Goal: Task Accomplishment & Management: Use online tool/utility

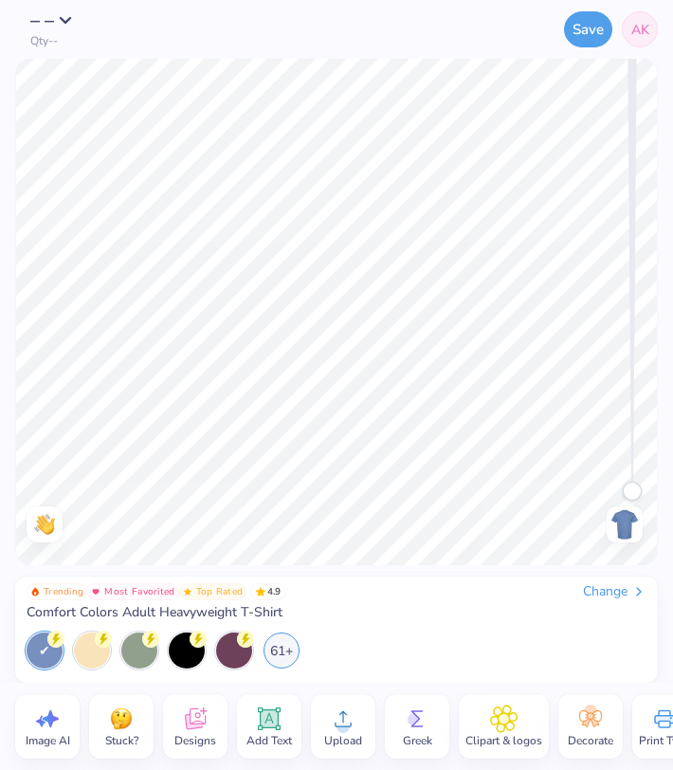
click at [181, 715] on icon at bounding box center [195, 719] width 28 height 28
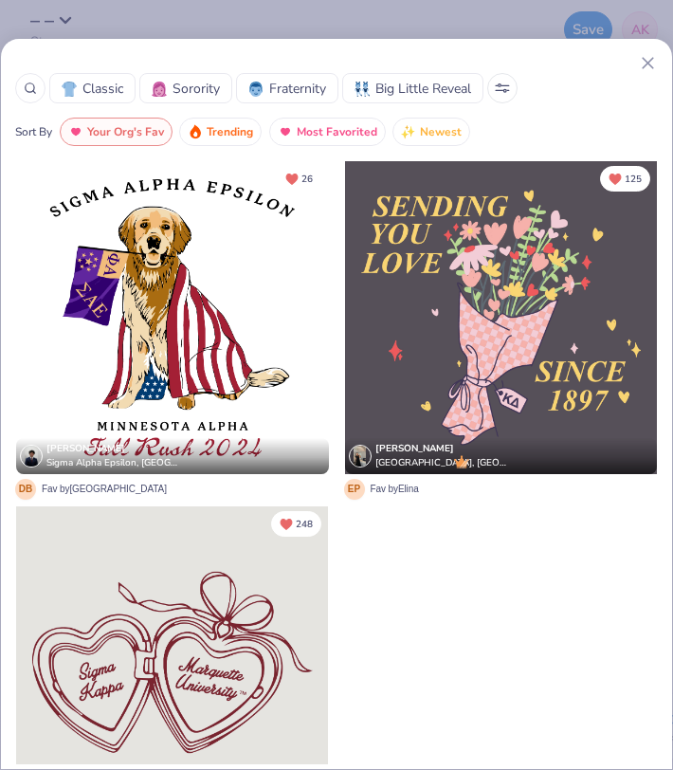
click at [502, 86] on icon at bounding box center [500, 85] width 3 height 3
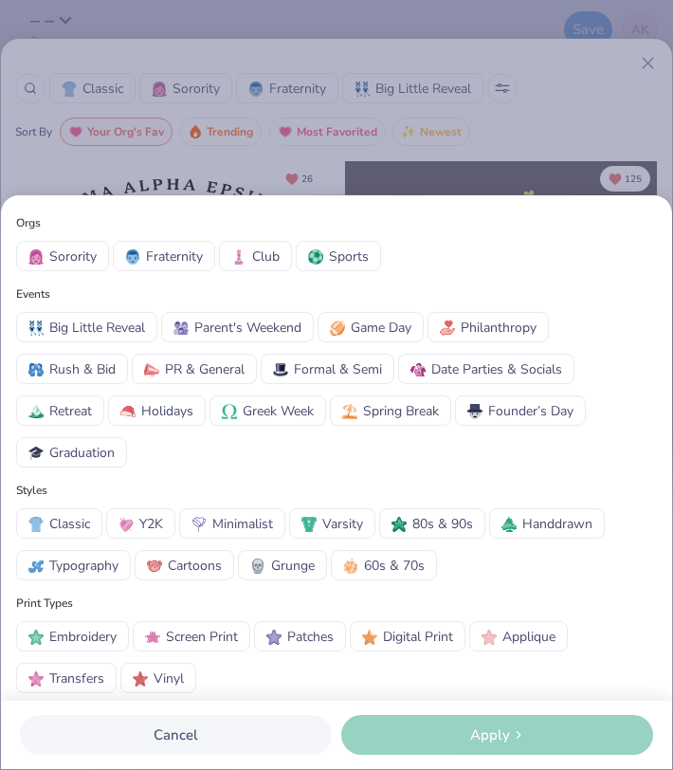
click at [258, 320] on span "Parent's Weekend" at bounding box center [247, 328] width 107 height 20
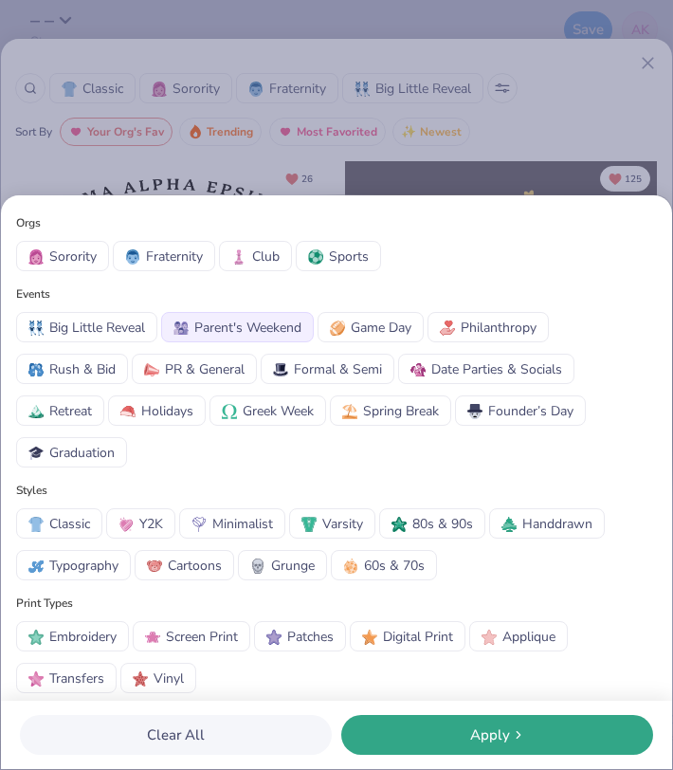
click at [462, 738] on div "Apply" at bounding box center [497, 736] width 301 height 22
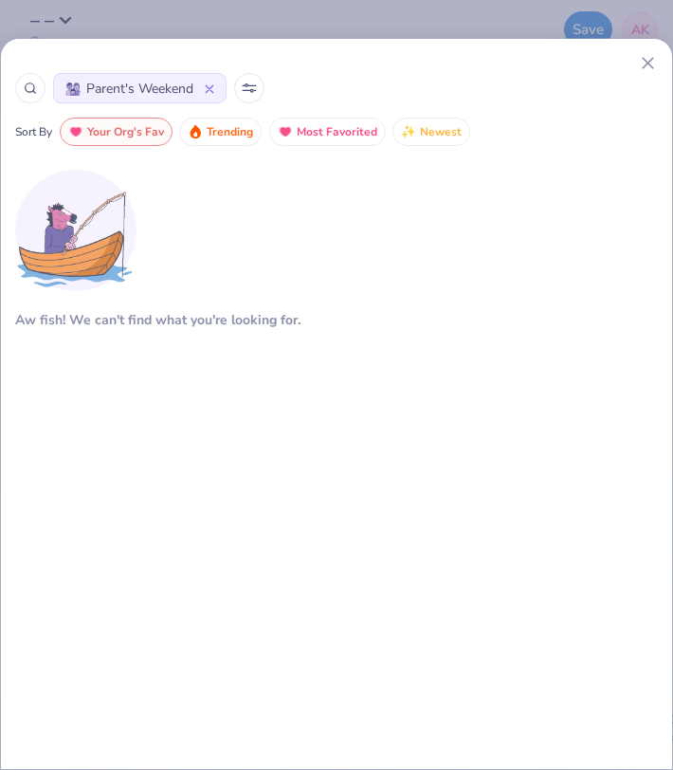
click at [376, 359] on div "Aw fish! We can't find what you're looking for." at bounding box center [336, 429] width 643 height 539
click at [210, 91] on icon at bounding box center [209, 88] width 9 height 9
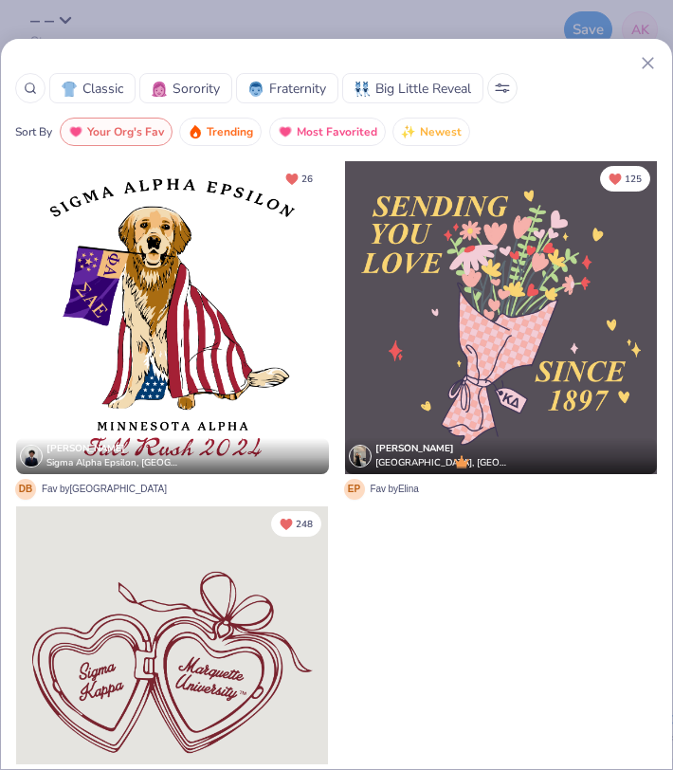
click at [243, 134] on span "Trending" at bounding box center [230, 132] width 46 height 22
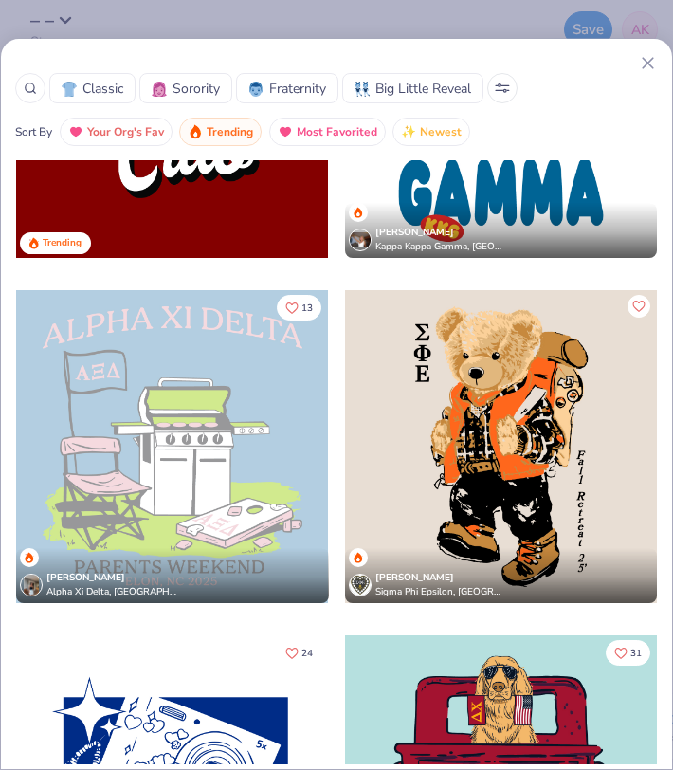
scroll to position [4000, 0]
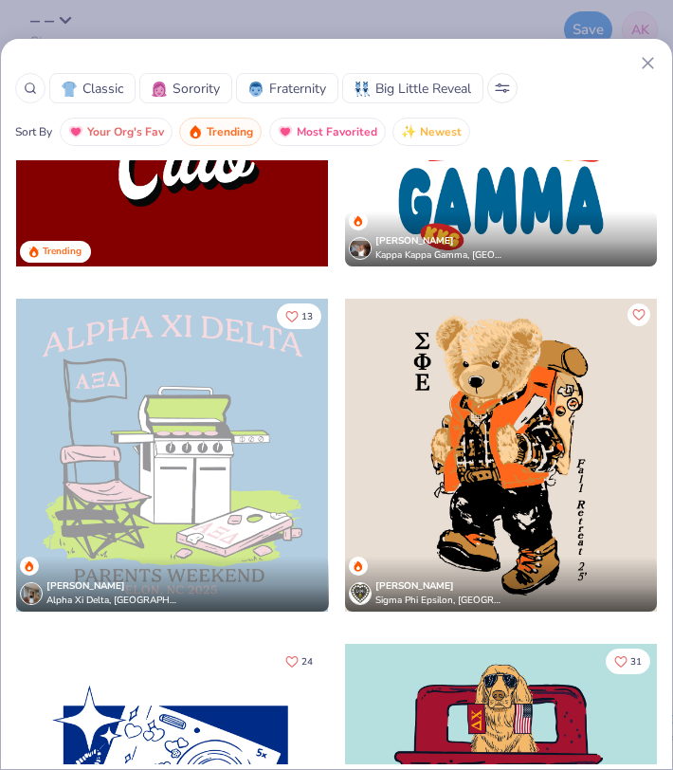
click at [146, 426] on div at bounding box center [172, 455] width 312 height 313
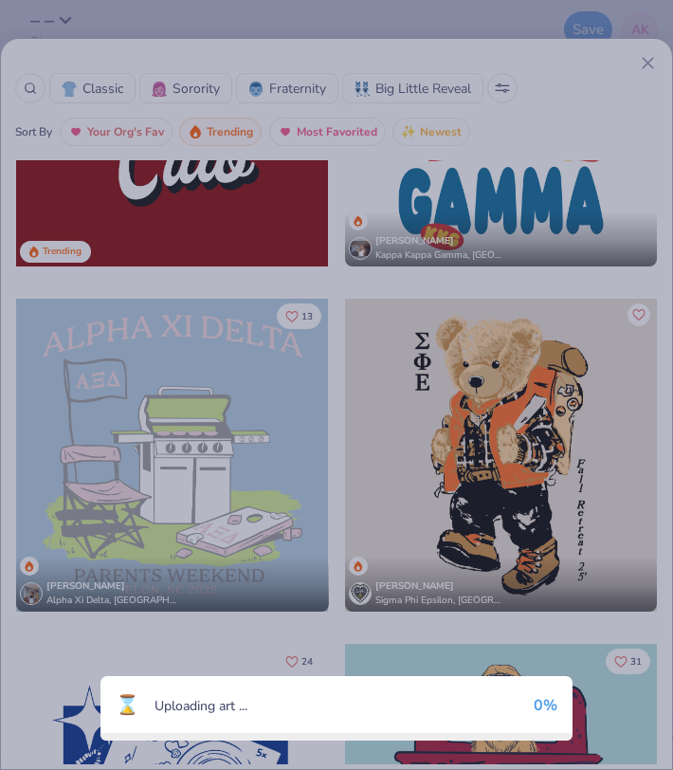
click at [146, 426] on div "⌛ Uploading art ... 0 %" at bounding box center [336, 385] width 673 height 770
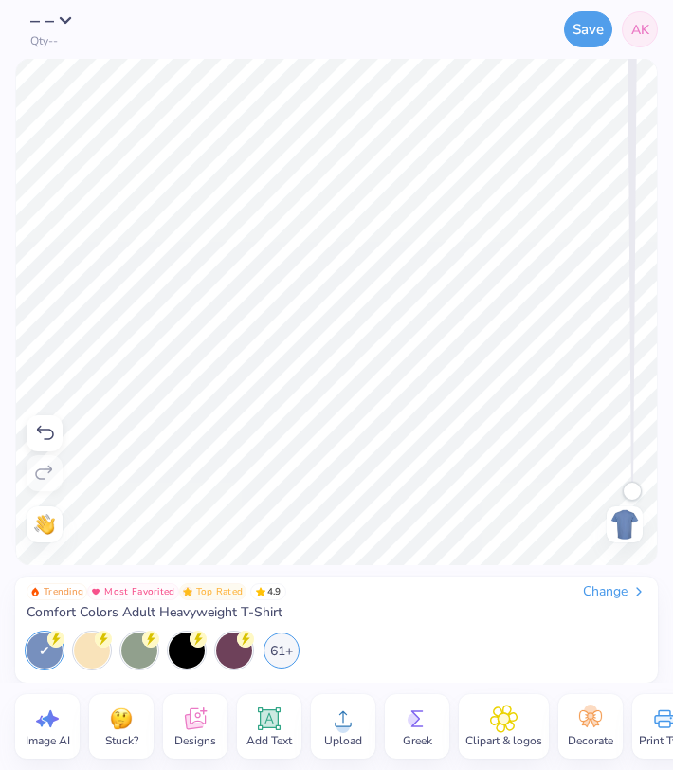
click at [205, 720] on icon at bounding box center [195, 720] width 21 height 22
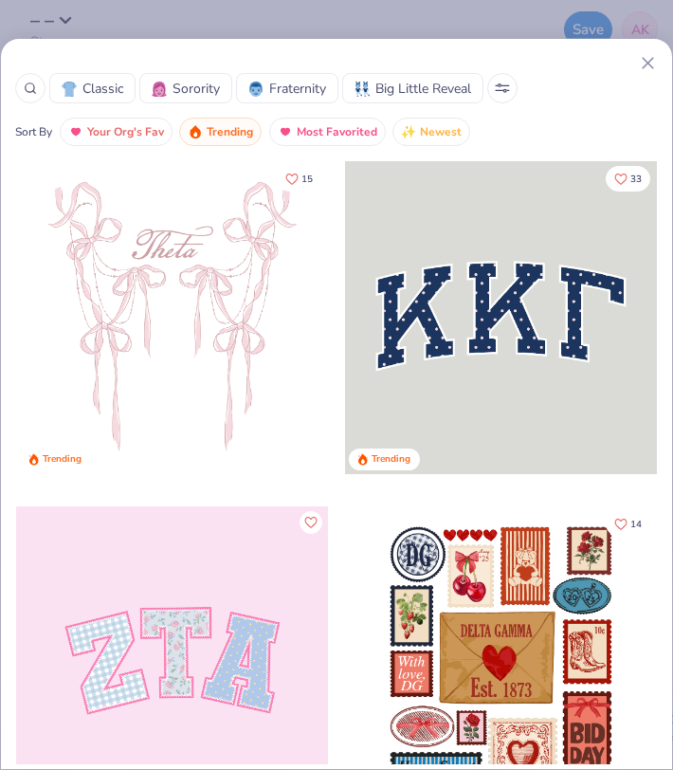
click at [647, 63] on line at bounding box center [648, 63] width 10 height 10
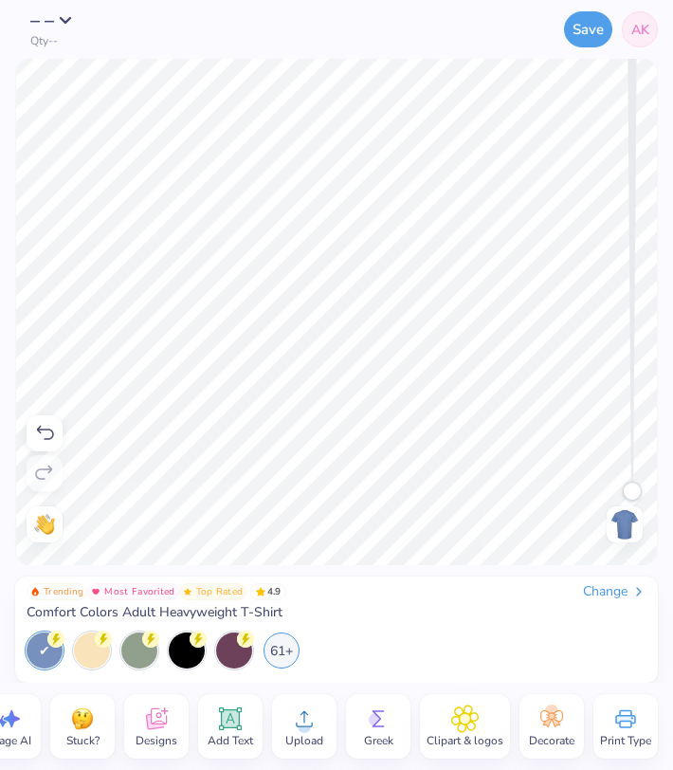
scroll to position [0, 0]
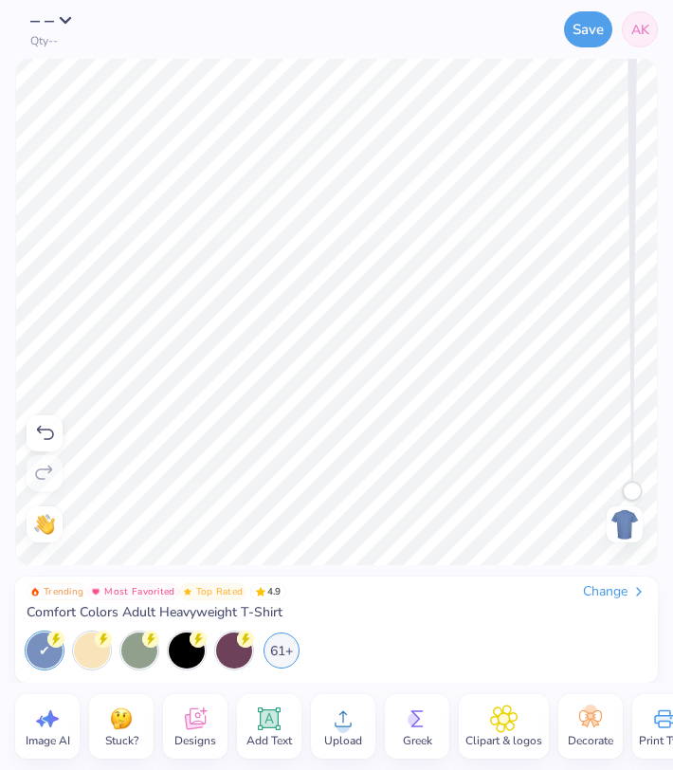
click at [54, 727] on icon at bounding box center [47, 719] width 28 height 28
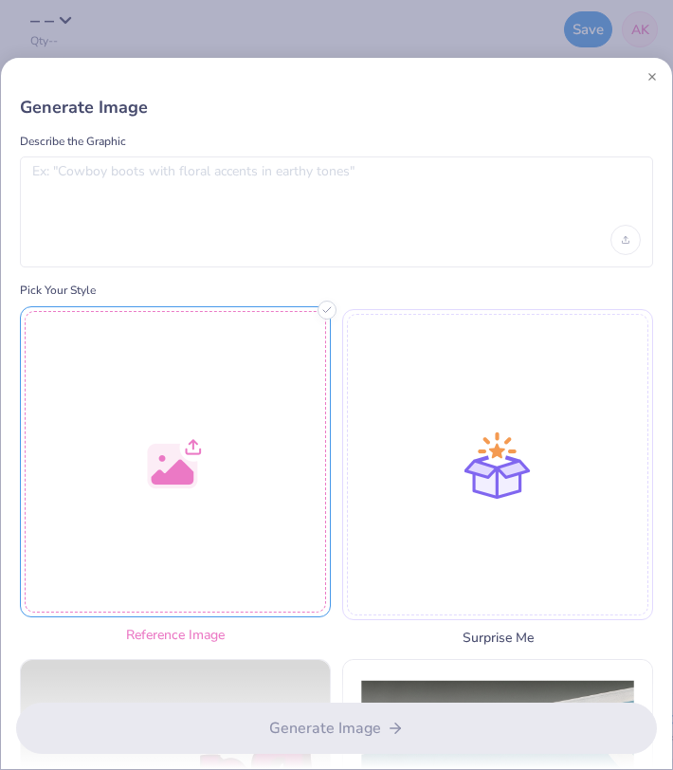
click at [117, 348] on div at bounding box center [175, 461] width 311 height 311
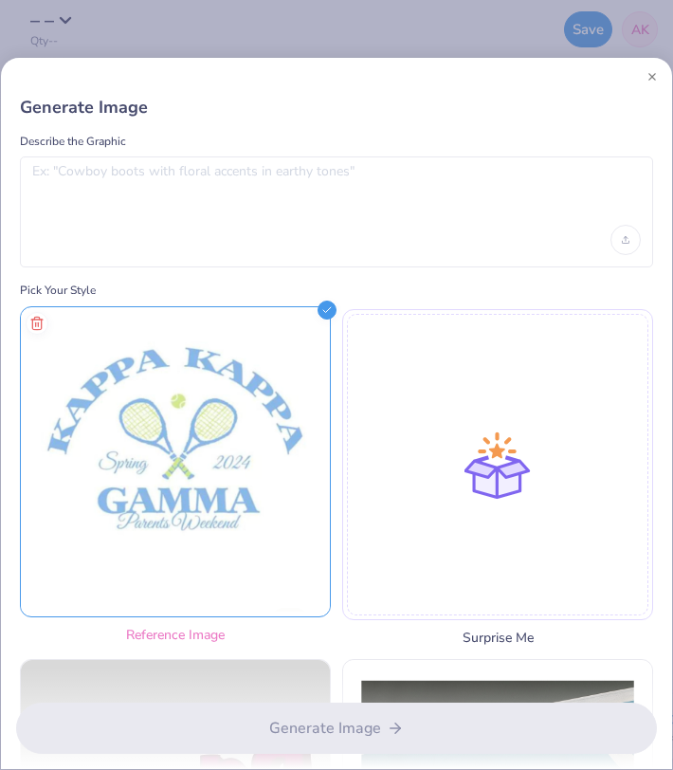
click at [179, 511] on img at bounding box center [175, 461] width 309 height 309
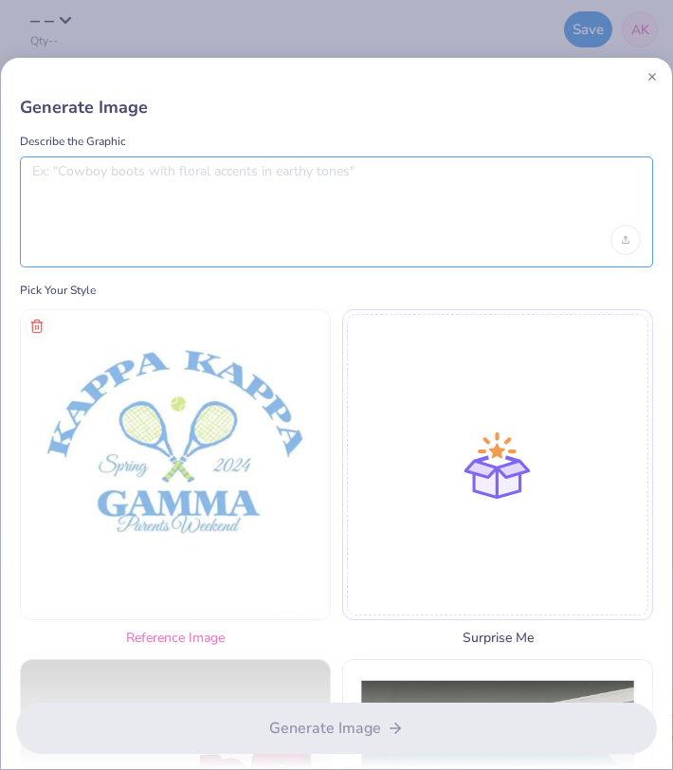
click at [204, 194] on textarea at bounding box center [336, 186] width 609 height 47
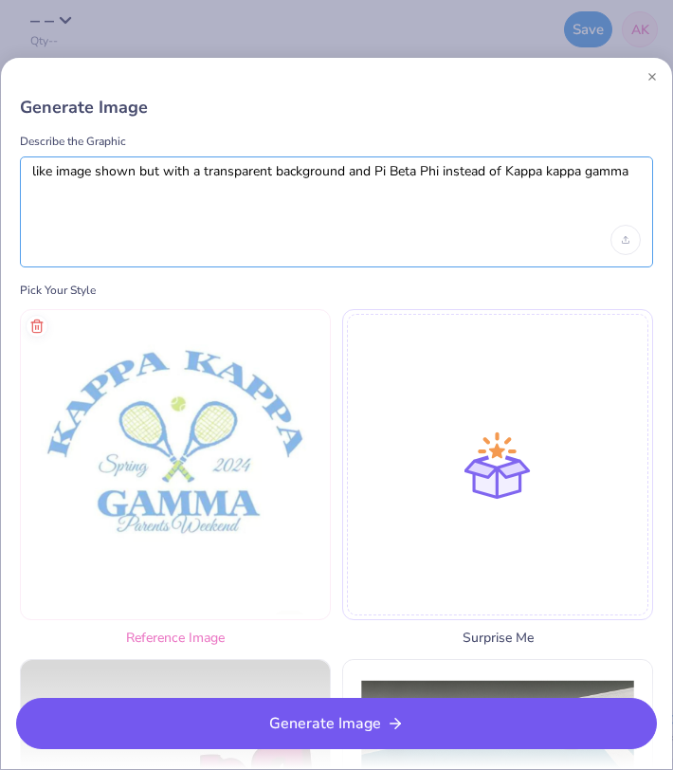
type textarea "like image shown but with a transparent background and Pi Beta Phi instead of K…"
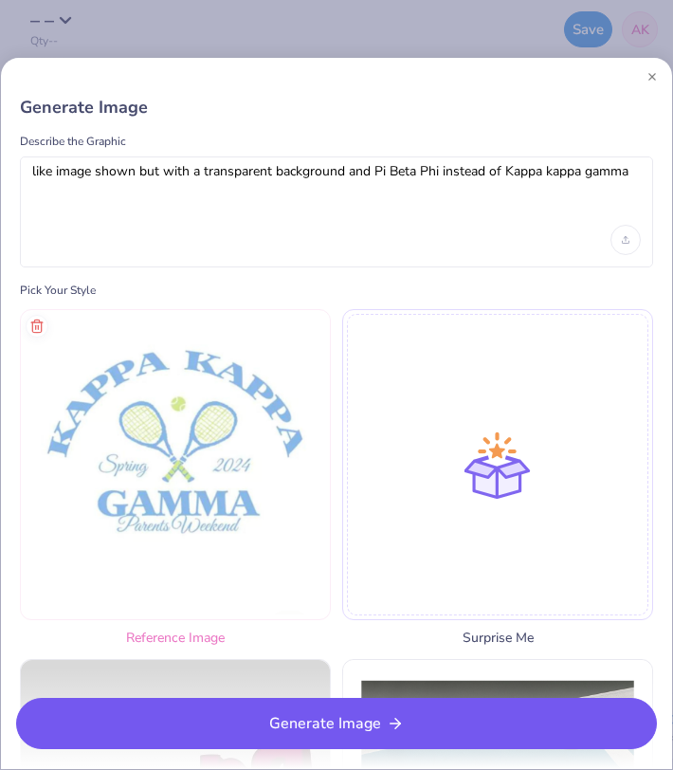
click at [296, 734] on button "Generate Image" at bounding box center [336, 723] width 641 height 51
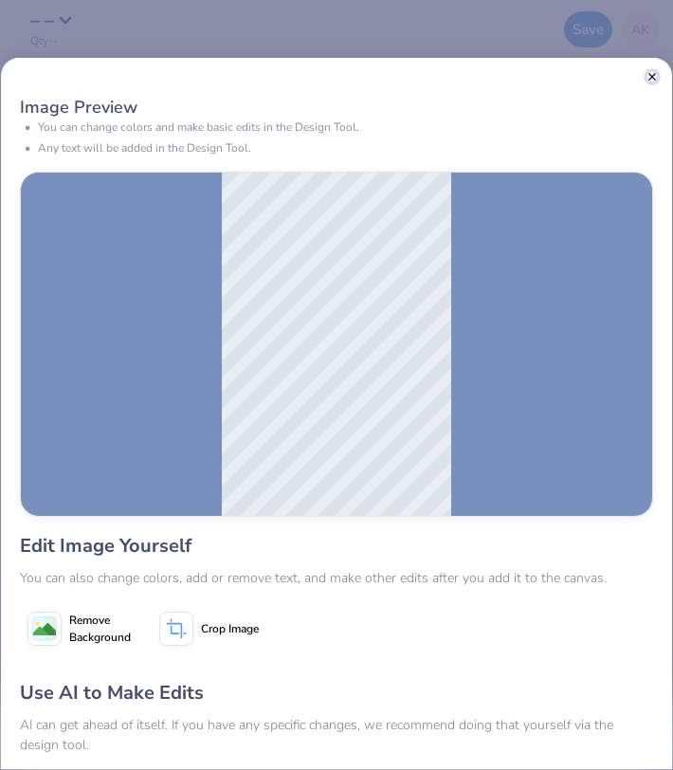
click at [649, 75] on button "Close" at bounding box center [652, 76] width 9 height 9
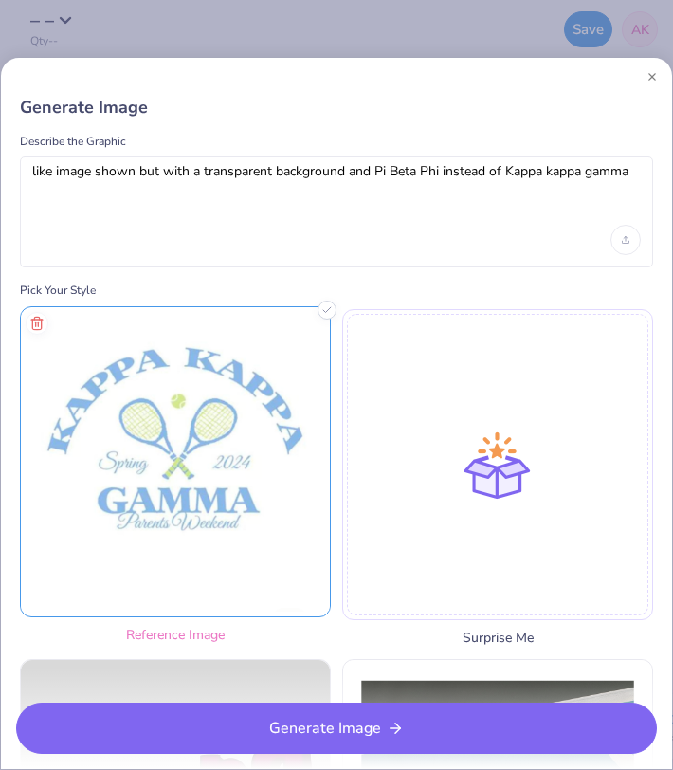
click at [104, 435] on img at bounding box center [175, 461] width 309 height 309
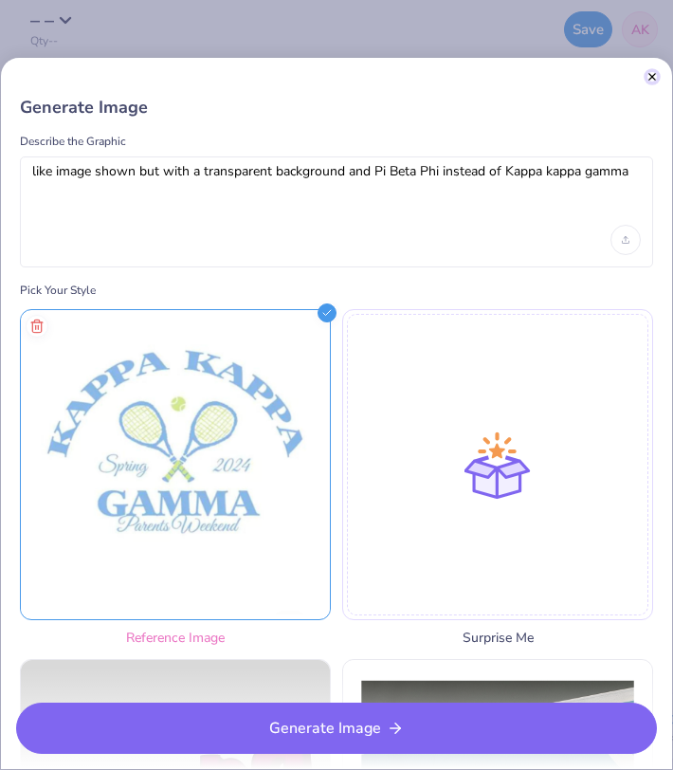
click at [655, 74] on button "Close" at bounding box center [652, 76] width 9 height 9
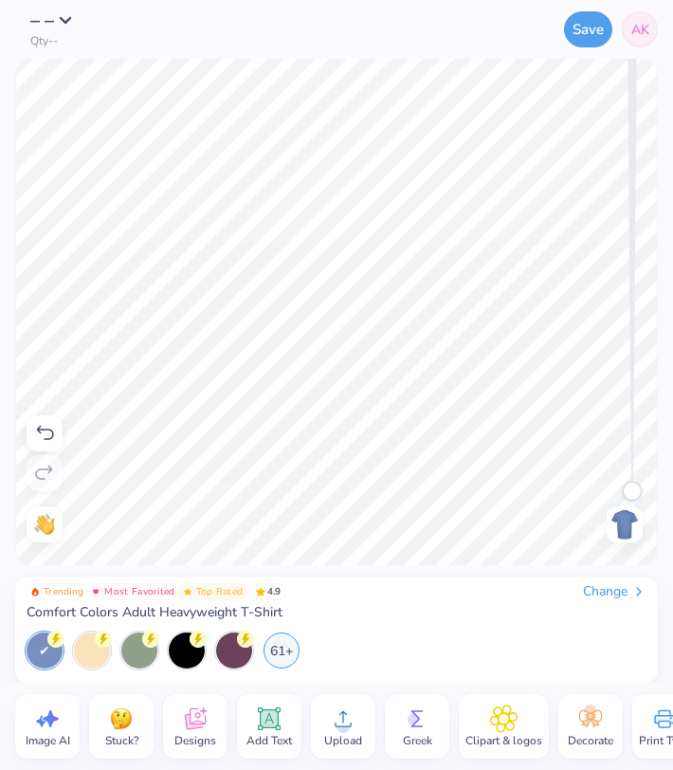
click at [332, 733] on span "Upload" at bounding box center [343, 740] width 38 height 15
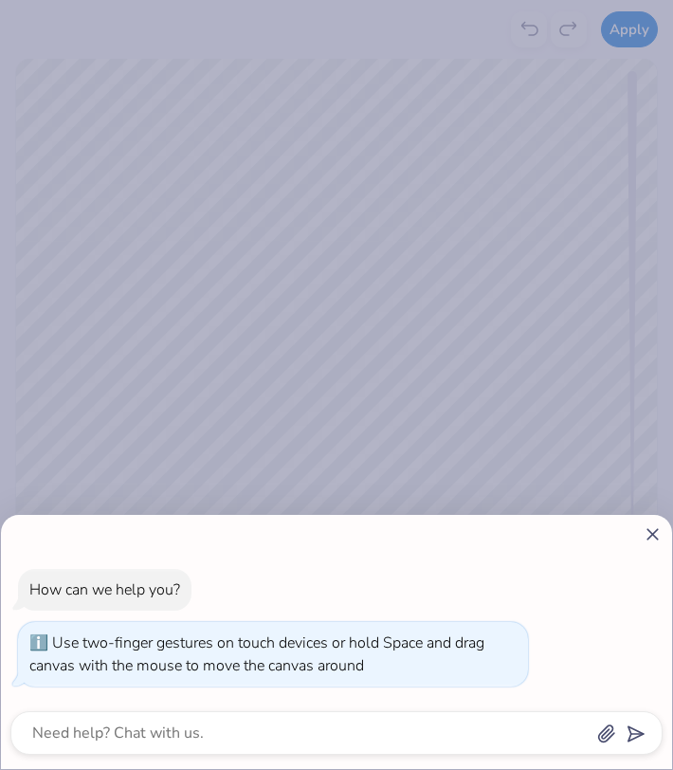
click at [650, 529] on icon at bounding box center [653, 535] width 20 height 20
type textarea "x"
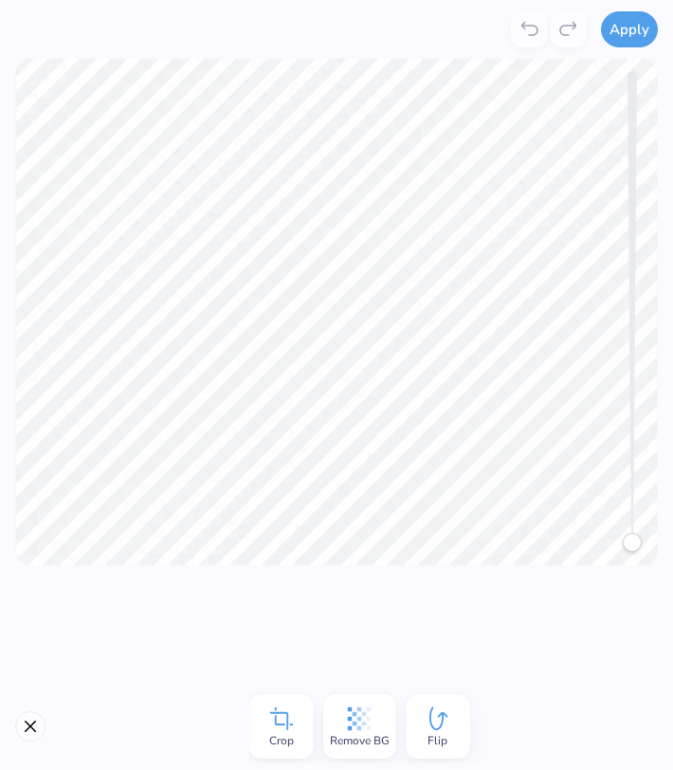
click at [345, 725] on icon at bounding box center [359, 719] width 28 height 28
click at [623, 28] on button "Apply" at bounding box center [629, 27] width 57 height 36
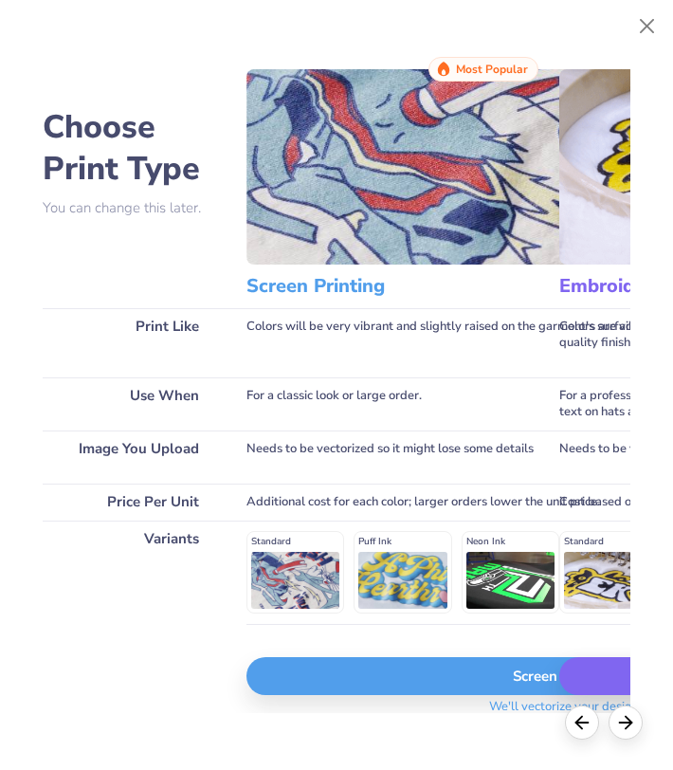
click at [335, 685] on div "Screen Print" at bounding box center [566, 676] width 638 height 38
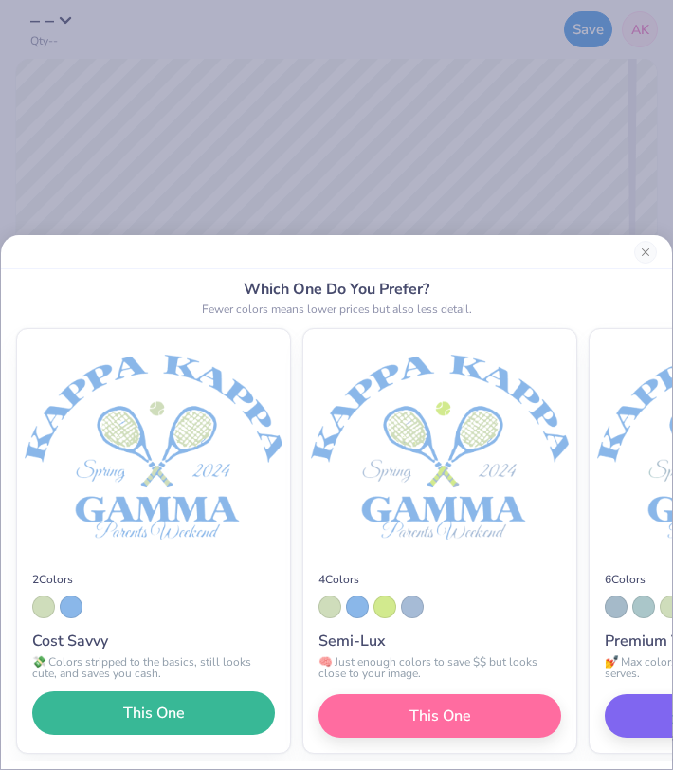
click at [162, 717] on span "This One" at bounding box center [154, 713] width 62 height 23
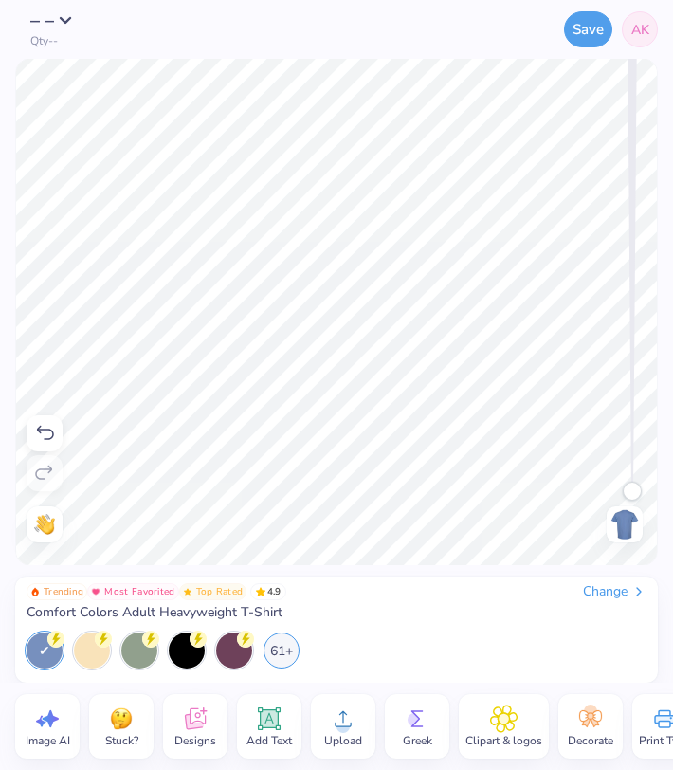
click at [38, 440] on icon at bounding box center [44, 433] width 23 height 23
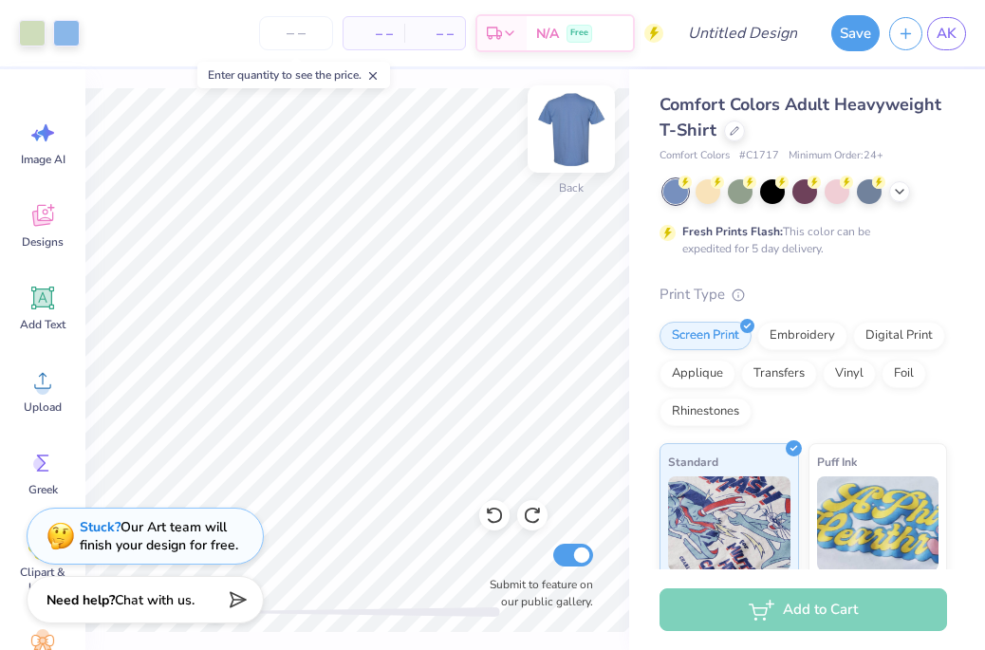
click at [567, 134] on img at bounding box center [571, 129] width 76 height 76
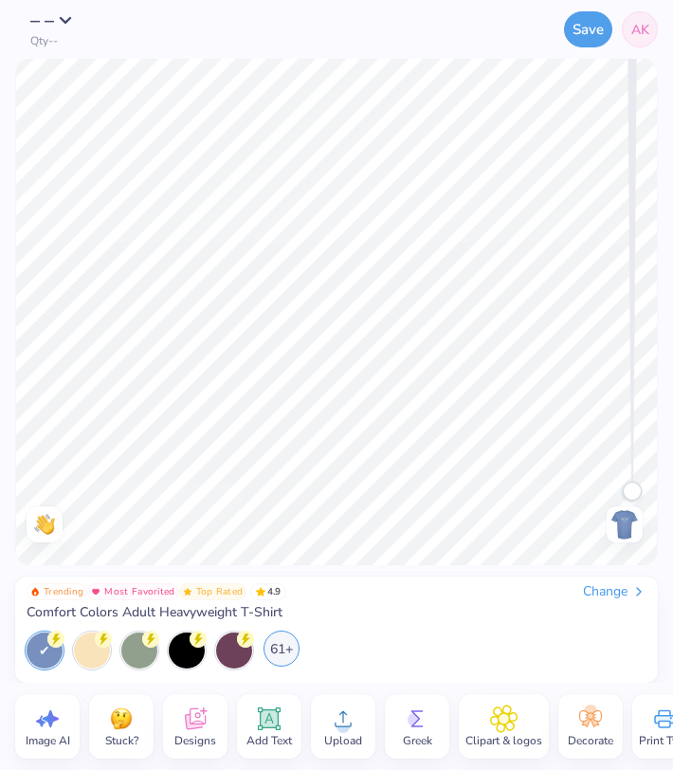
click at [286, 649] on div "61+" at bounding box center [282, 649] width 36 height 36
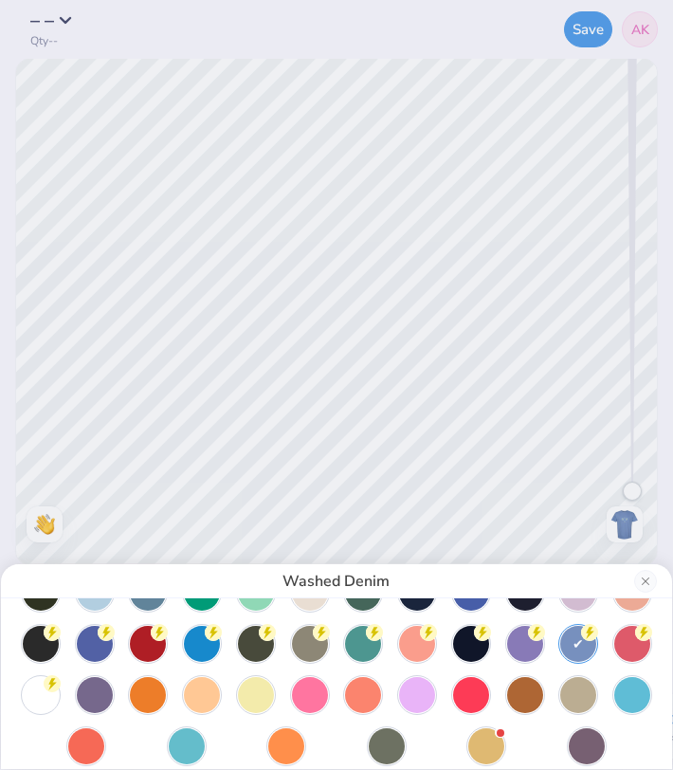
scroll to position [165, 0]
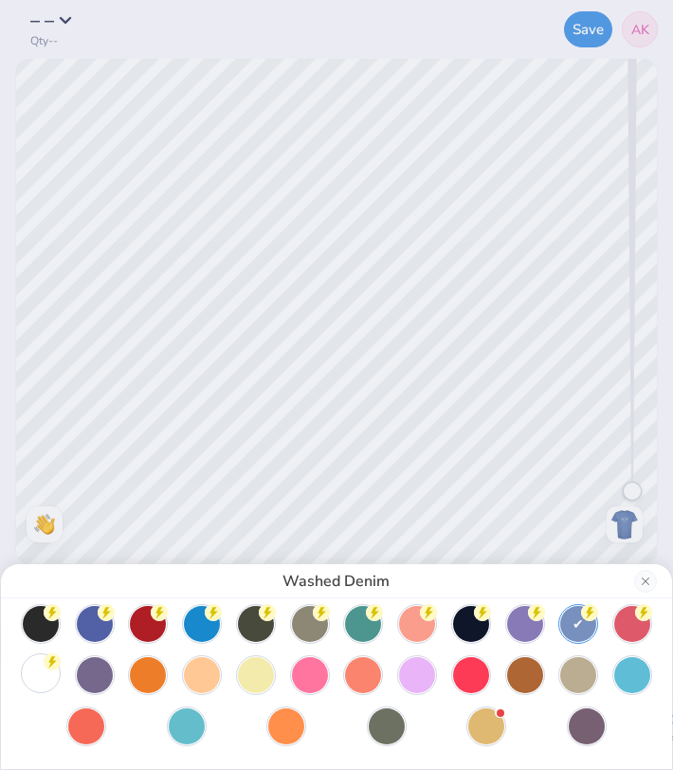
click at [45, 669] on icon at bounding box center [52, 662] width 17 height 17
click at [641, 579] on button "Close" at bounding box center [646, 581] width 23 height 23
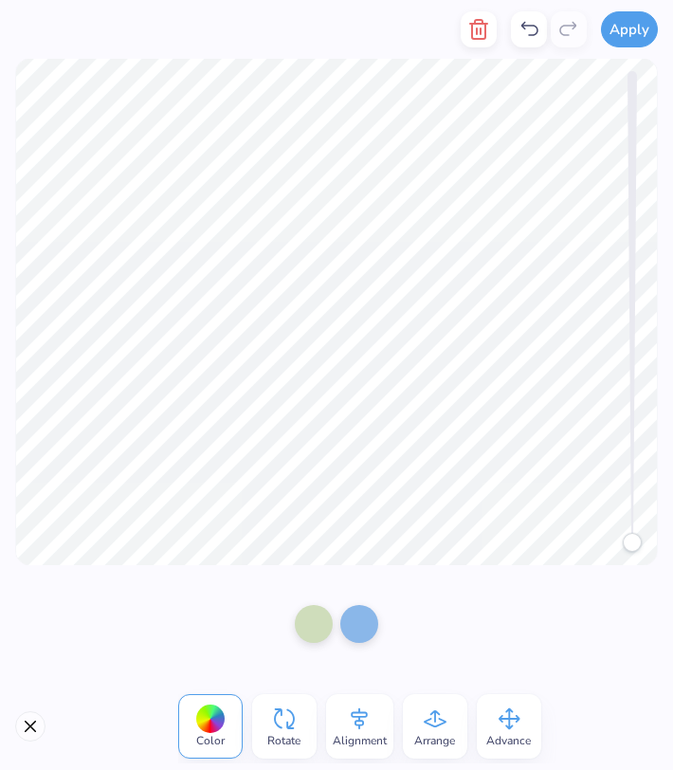
click at [356, 730] on icon at bounding box center [359, 719] width 28 height 28
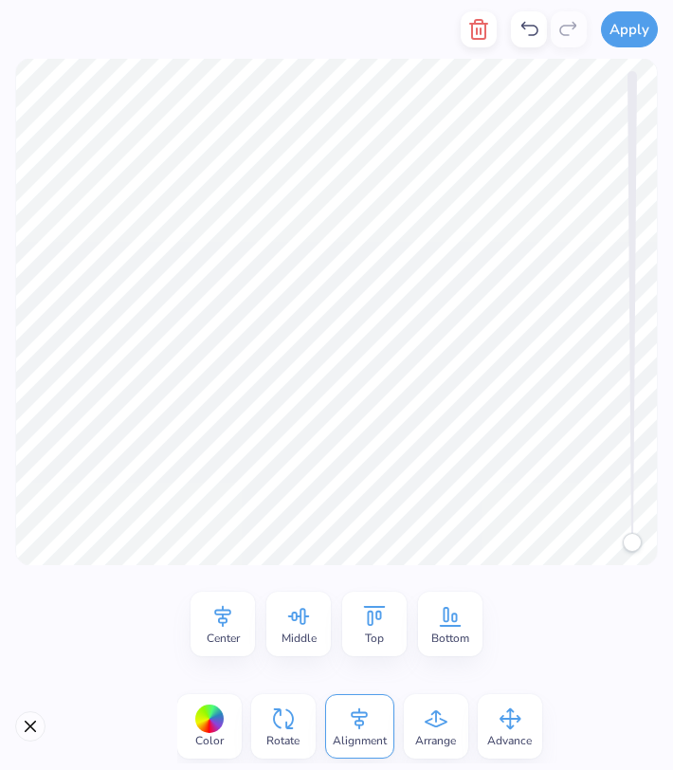
click at [286, 621] on icon at bounding box center [299, 616] width 28 height 28
click at [226, 618] on icon at bounding box center [222, 617] width 17 height 22
click at [392, 629] on div "Top" at bounding box center [374, 624] width 65 height 65
click at [216, 618] on icon at bounding box center [223, 616] width 28 height 28
click at [236, 631] on span "Center" at bounding box center [223, 638] width 33 height 15
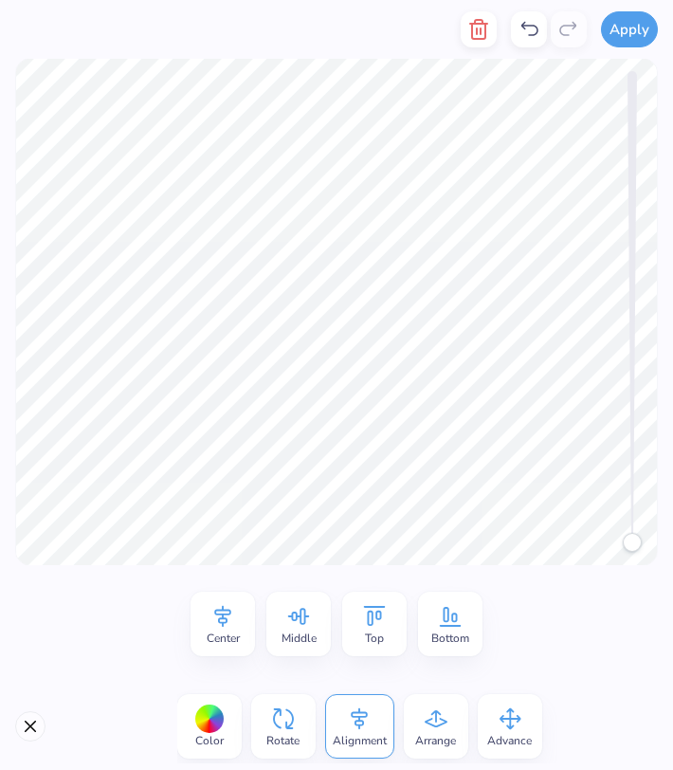
click at [300, 628] on icon at bounding box center [299, 616] width 28 height 28
click at [226, 629] on icon at bounding box center [223, 616] width 28 height 28
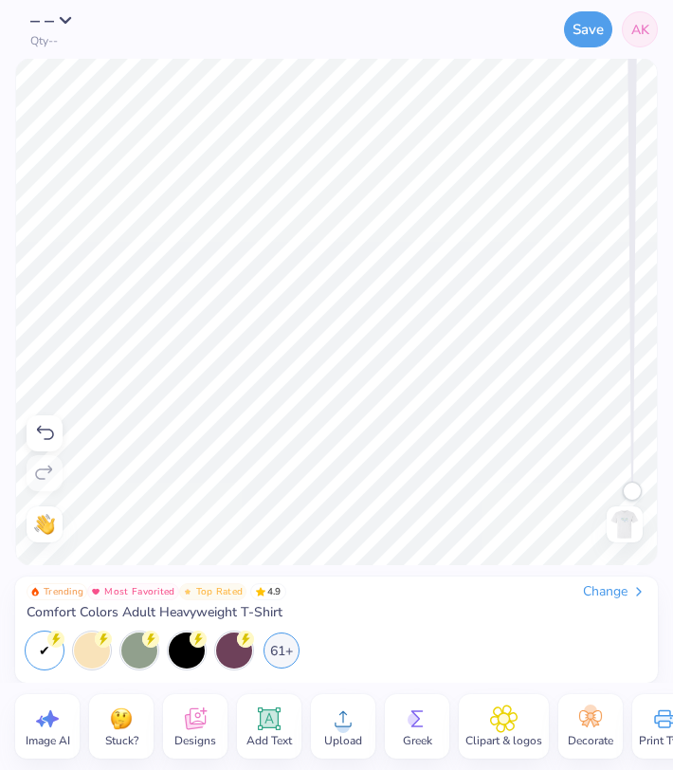
click at [275, 725] on icon at bounding box center [270, 719] width 18 height 18
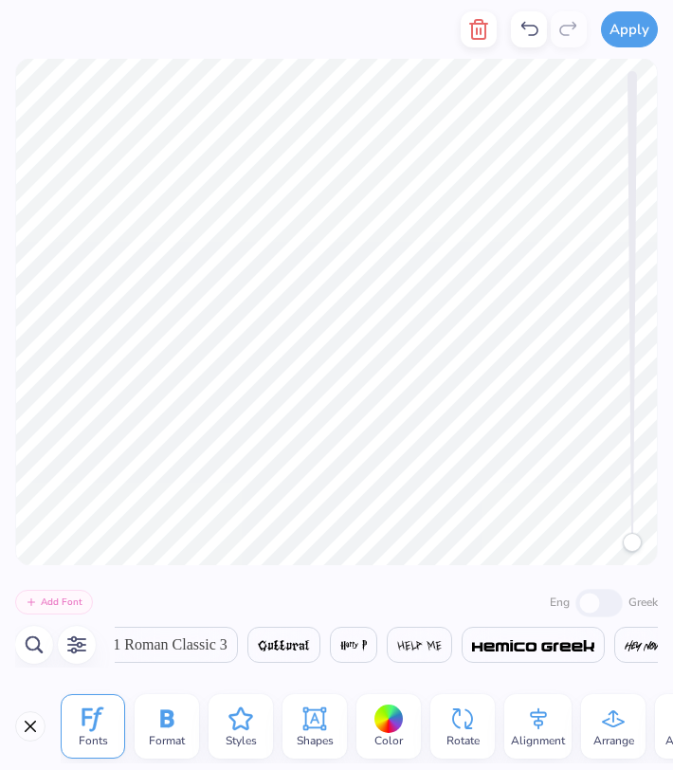
scroll to position [0, 1]
type textarea "Pi Beta"
click at [174, 642] on span "GRK1 Roman Classic 3" at bounding box center [155, 645] width 146 height 23
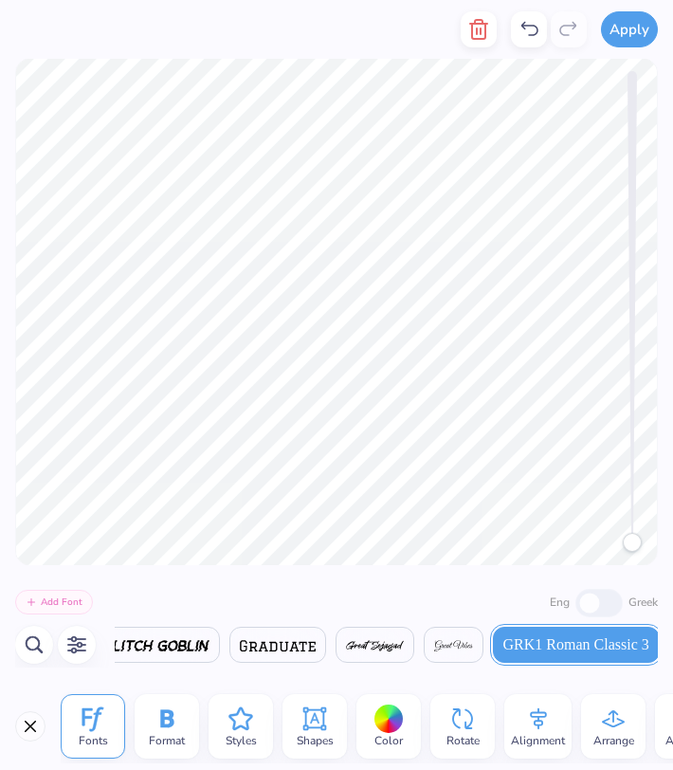
scroll to position [0, 16230]
type textarea "Pi Beta"
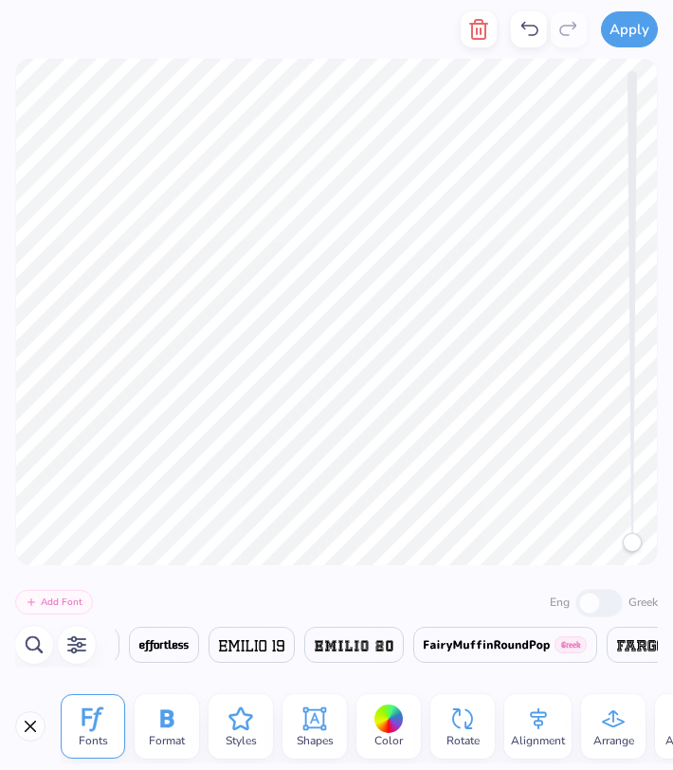
scroll to position [0, 14116]
click at [318, 651] on img at bounding box center [357, 645] width 78 height 11
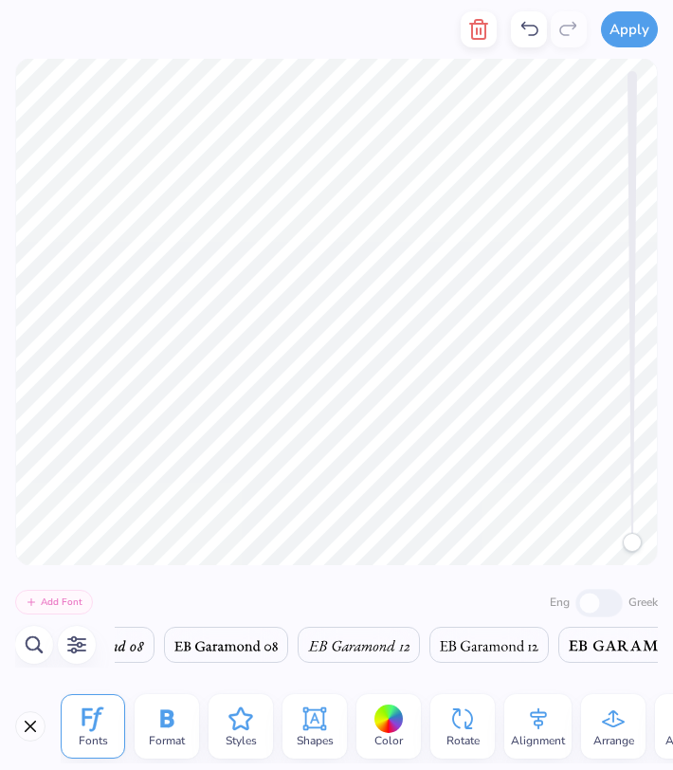
scroll to position [0, 12805]
click at [250, 636] on span at bounding box center [349, 645] width 211 height 23
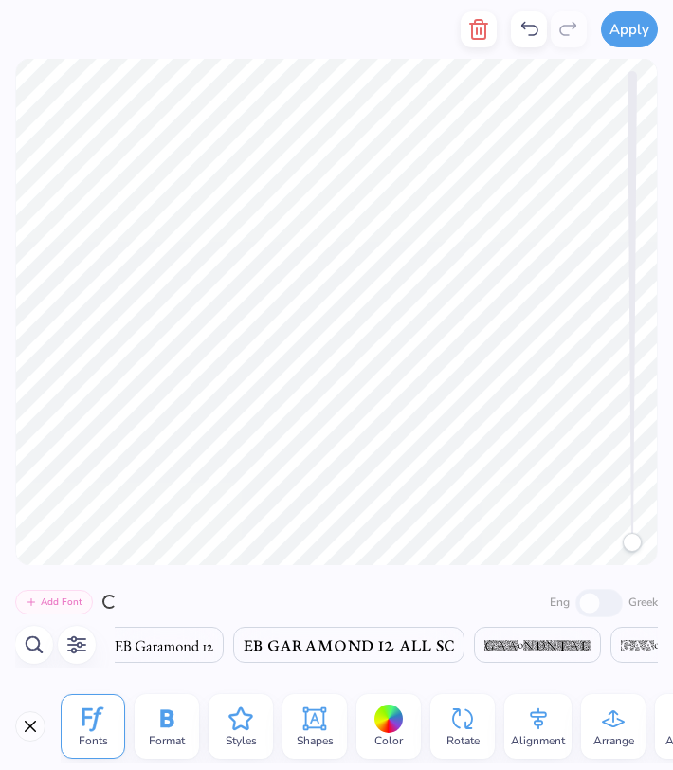
click at [256, 646] on img at bounding box center [349, 645] width 211 height 11
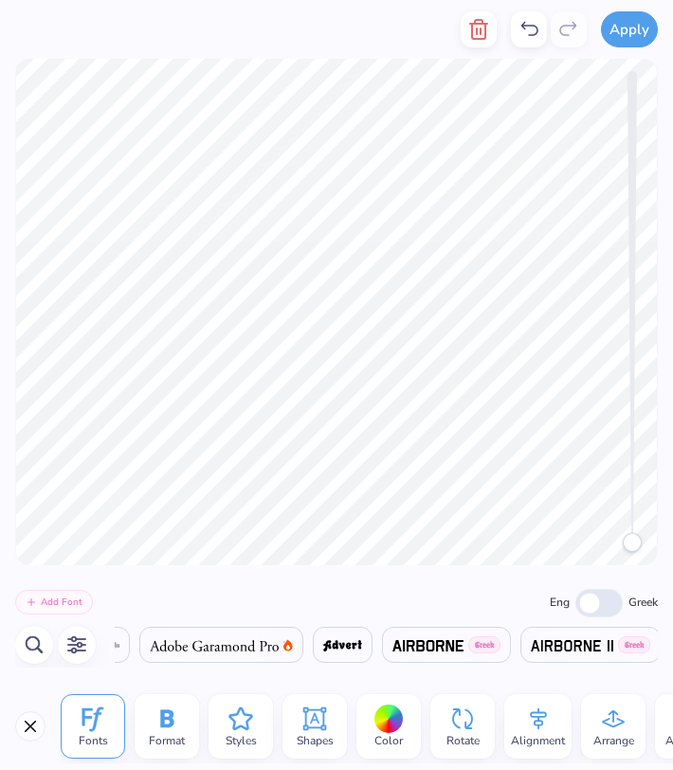
scroll to position [0, 744]
click at [178, 637] on span at bounding box center [215, 645] width 129 height 23
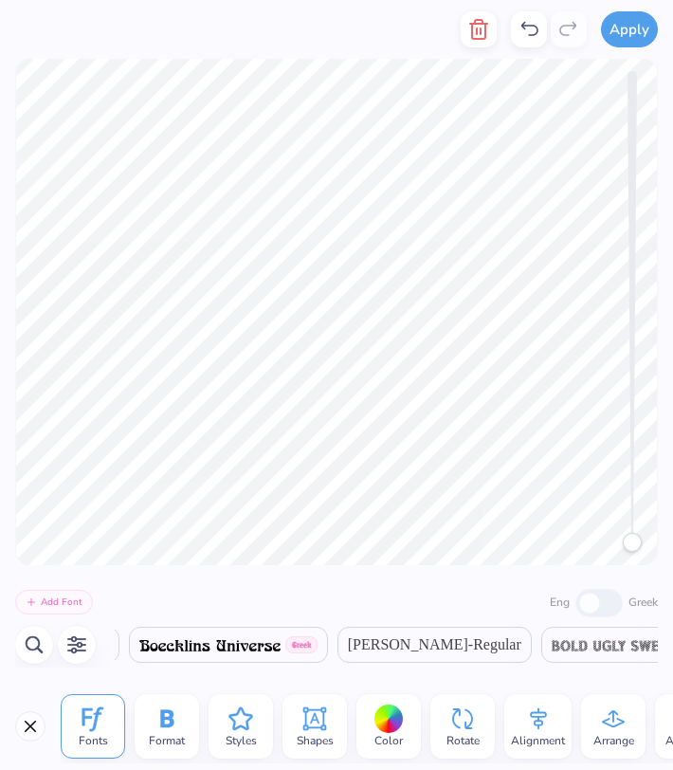
scroll to position [0, 3712]
click at [401, 649] on span "Bogue-Regular" at bounding box center [418, 645] width 174 height 23
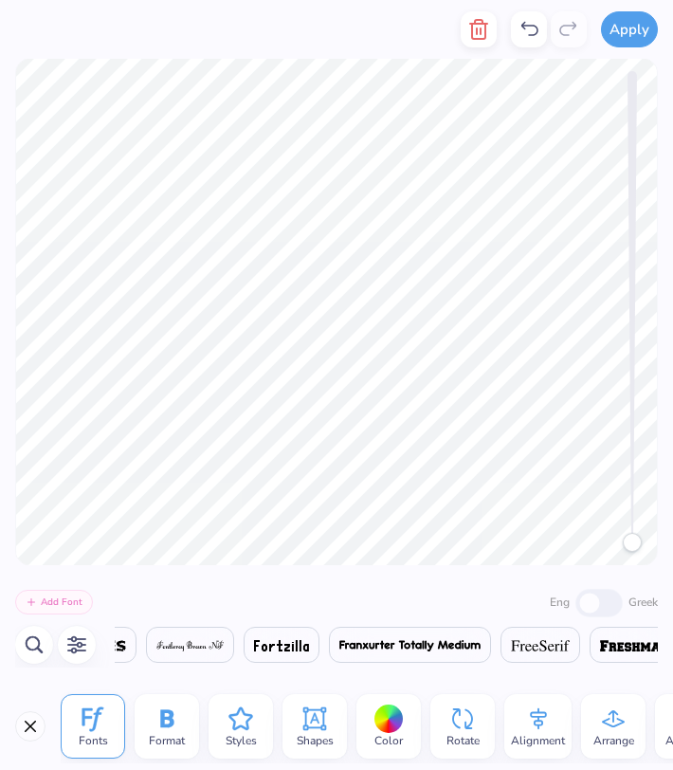
scroll to position [0, 15201]
click at [503, 648] on img at bounding box center [532, 645] width 59 height 11
click at [503, 636] on span at bounding box center [532, 645] width 59 height 23
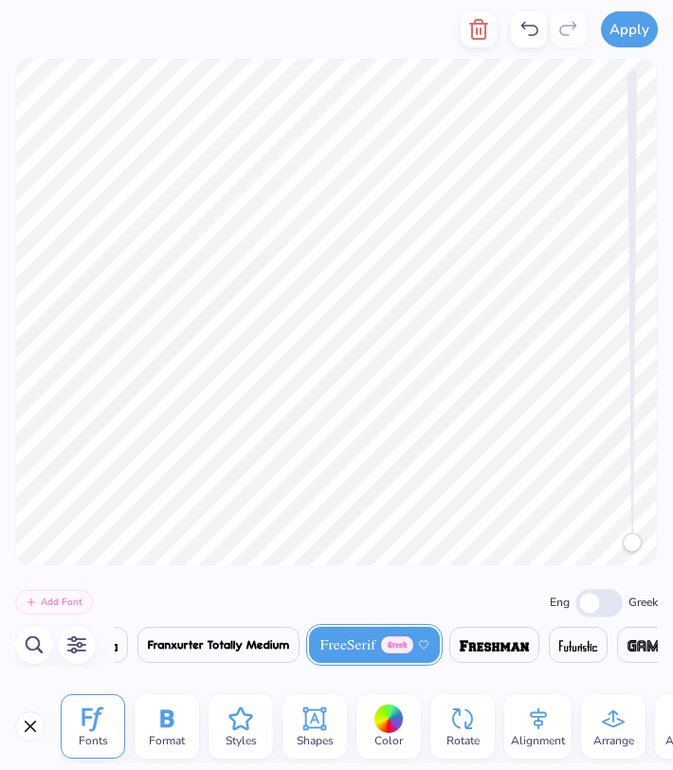
scroll to position [0, 15385]
click at [395, 725] on div at bounding box center [389, 719] width 29 height 29
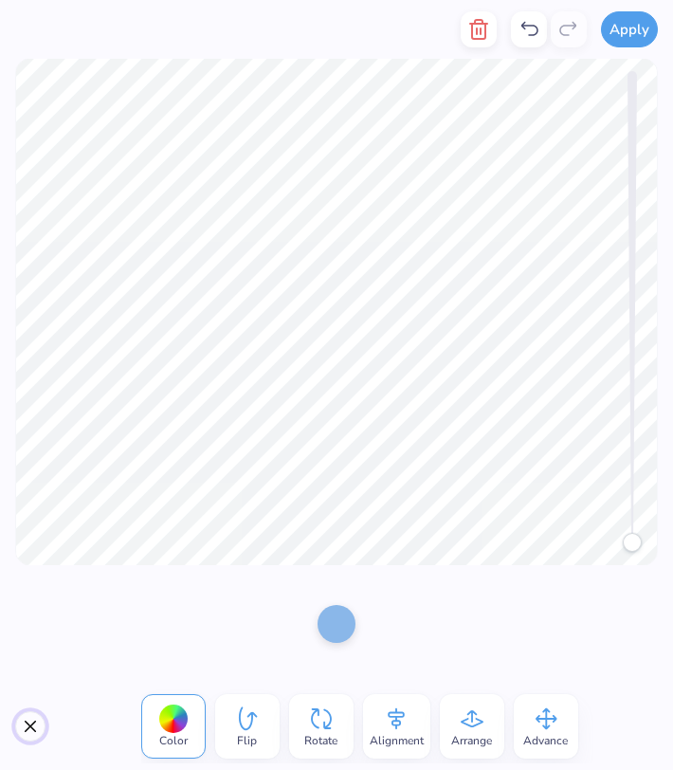
click at [28, 729] on button "Close" at bounding box center [30, 726] width 30 height 30
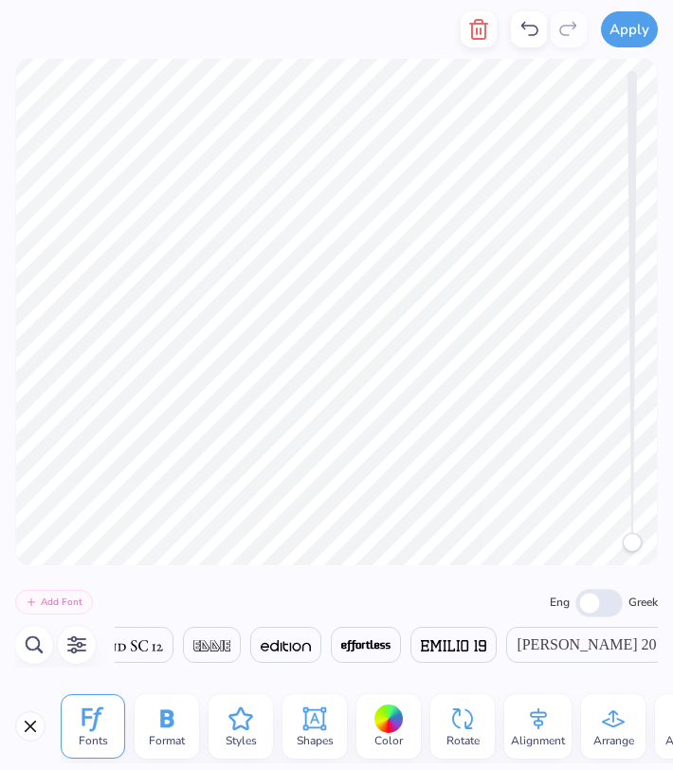
scroll to position [0, 0]
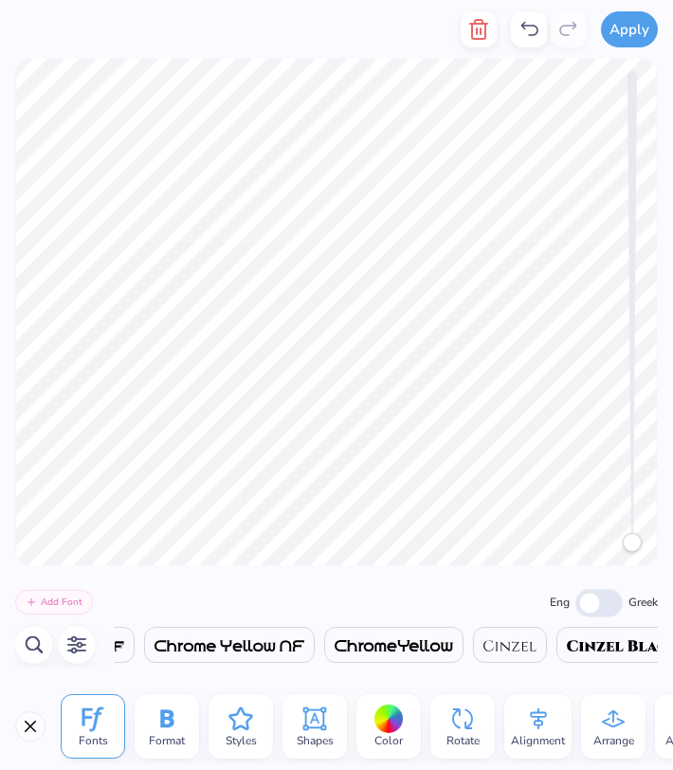
click at [387, 733] on span "Color" at bounding box center [389, 740] width 28 height 15
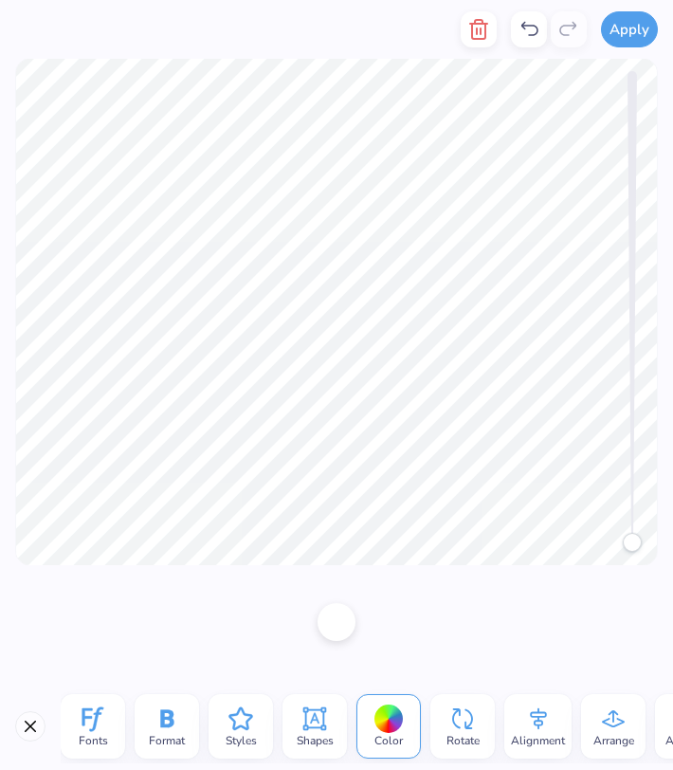
click at [331, 611] on div at bounding box center [337, 622] width 38 height 38
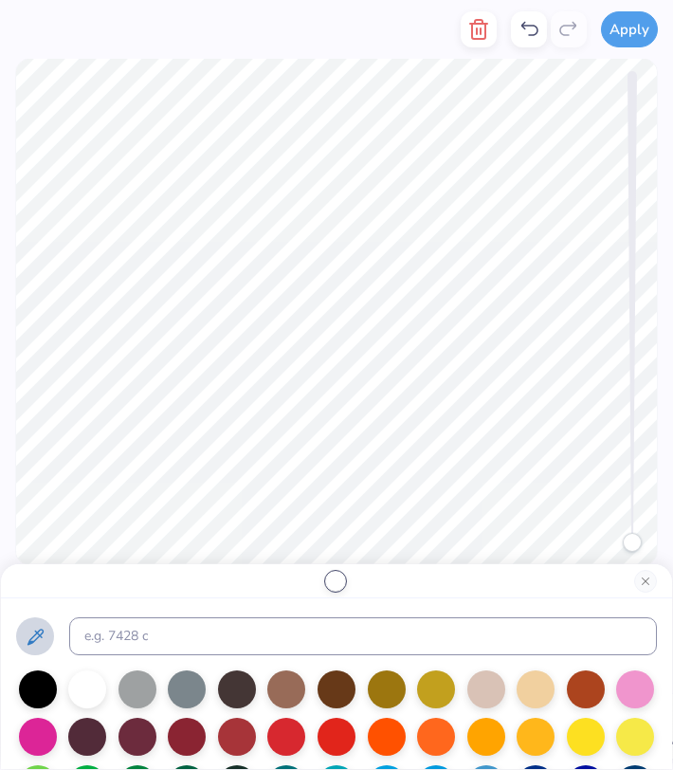
click at [36, 641] on icon at bounding box center [35, 637] width 23 height 23
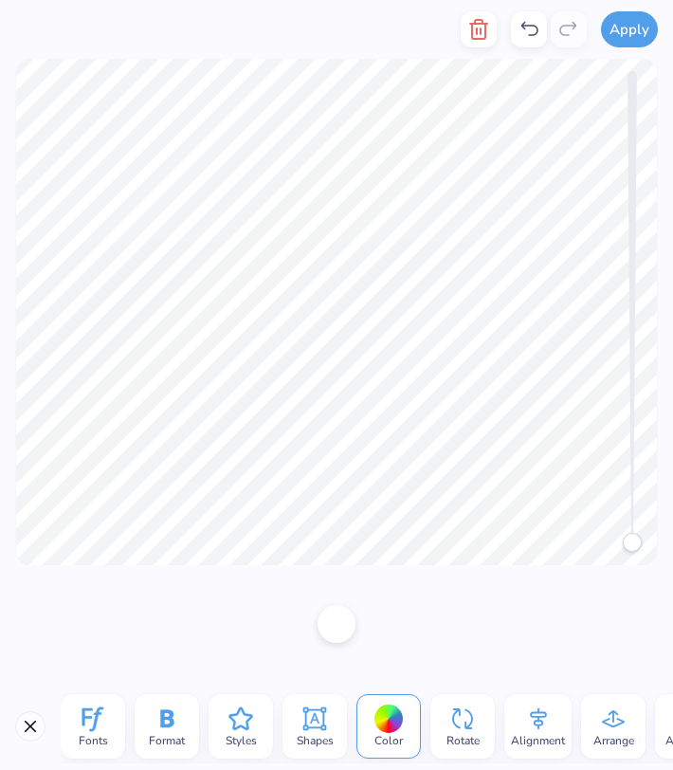
scroll to position [0, 1]
click at [346, 623] on div at bounding box center [337, 622] width 38 height 38
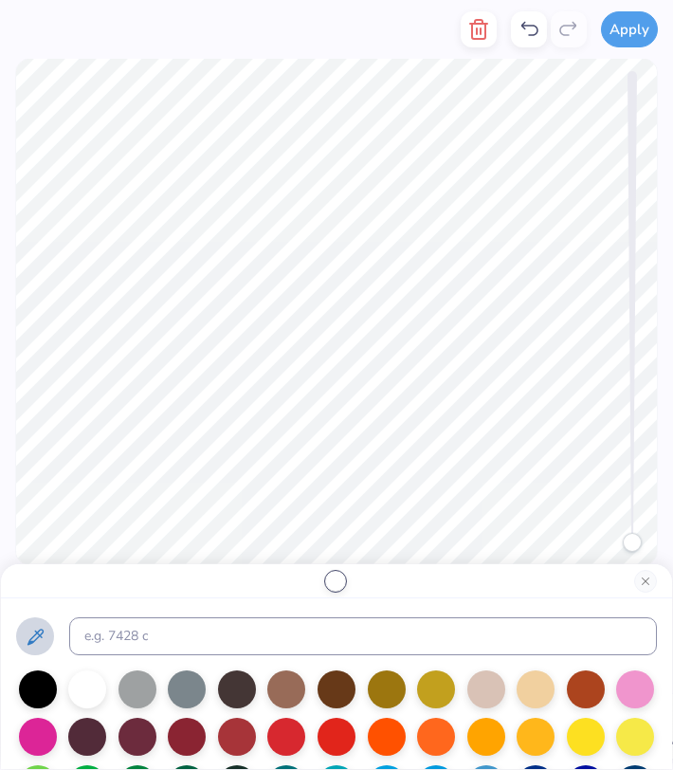
click at [31, 633] on icon at bounding box center [35, 637] width 23 height 23
click at [644, 581] on button "Close" at bounding box center [646, 581] width 23 height 23
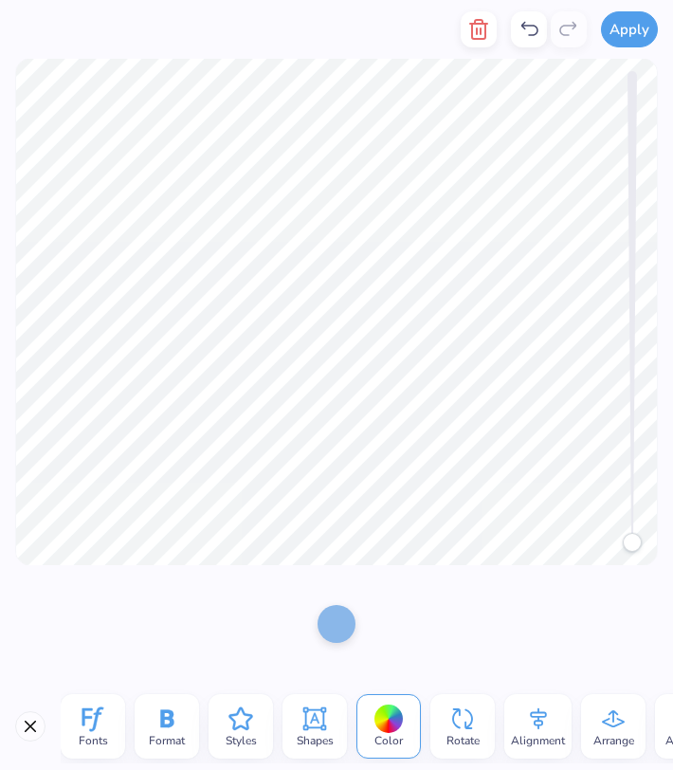
click at [167, 713] on icon at bounding box center [167, 719] width 28 height 28
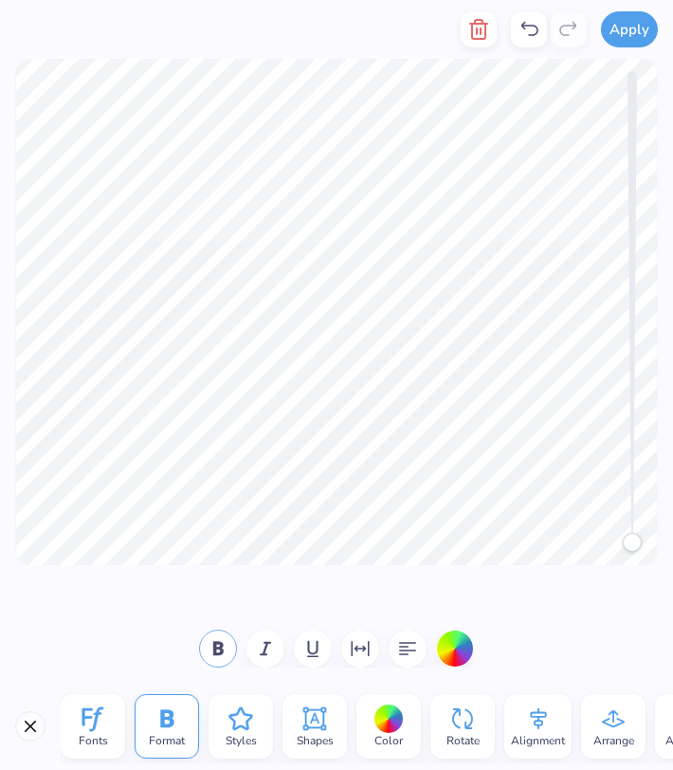
click at [216, 655] on icon "button" at bounding box center [218, 648] width 23 height 23
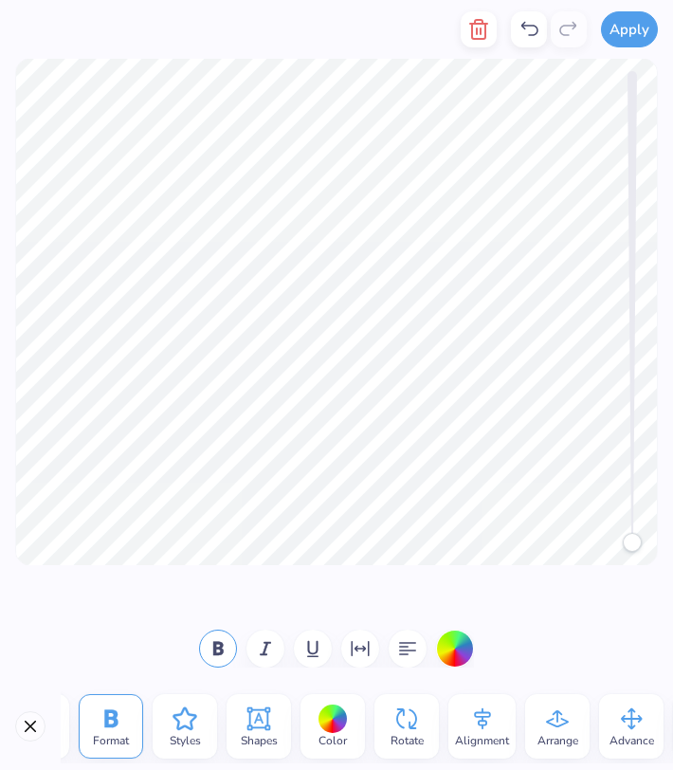
scroll to position [0, 0]
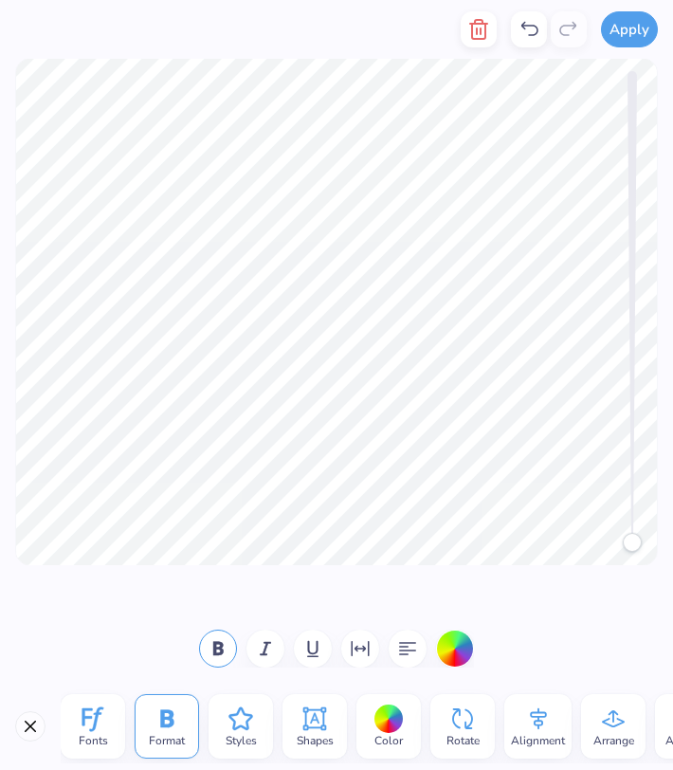
click at [302, 724] on icon at bounding box center [315, 719] width 28 height 28
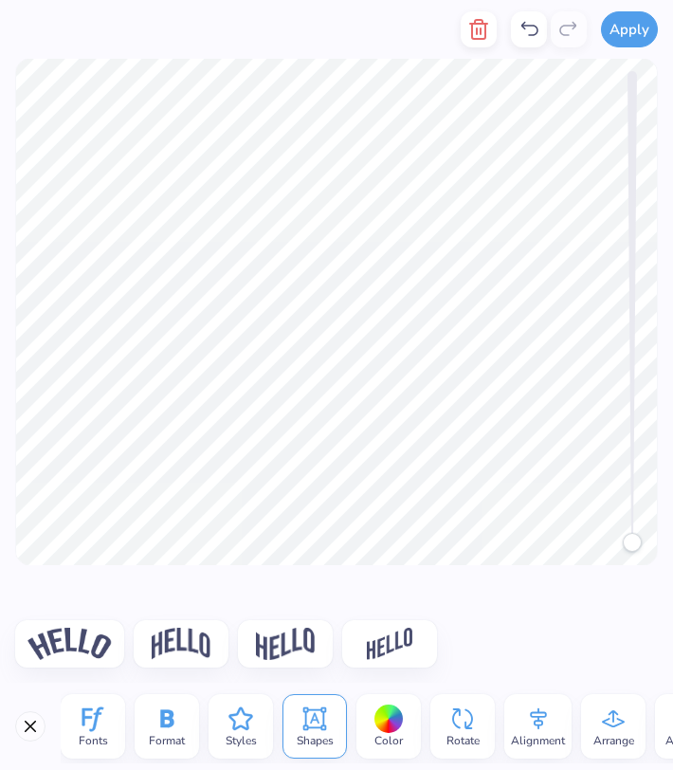
click at [87, 651] on img at bounding box center [70, 644] width 84 height 32
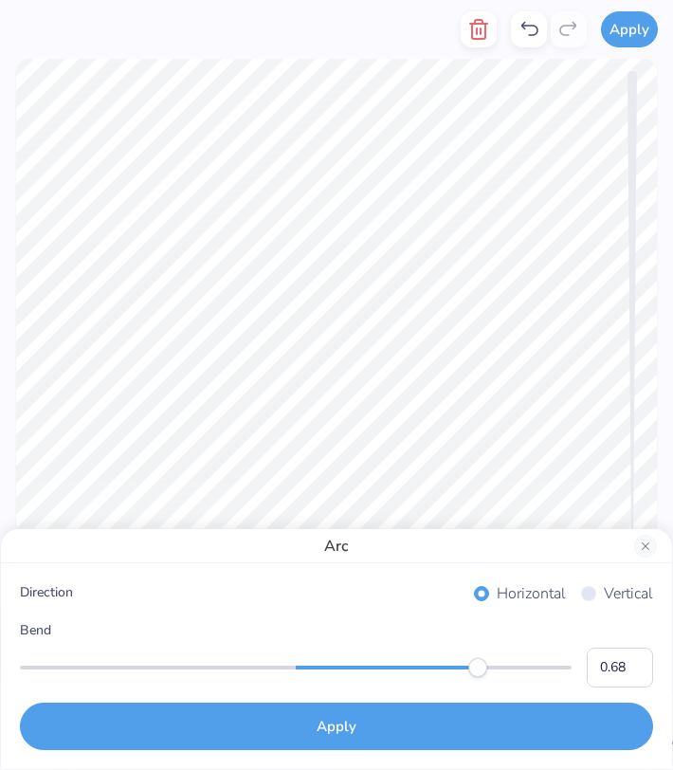
type input "0.69"
drag, startPoint x: 435, startPoint y: 662, endPoint x: 488, endPoint y: 663, distance: 52.2
click at [488, 663] on div "Accessibility label" at bounding box center [478, 667] width 19 height 19
type input "0.55"
drag, startPoint x: 487, startPoint y: 663, endPoint x: 448, endPoint y: 663, distance: 38.9
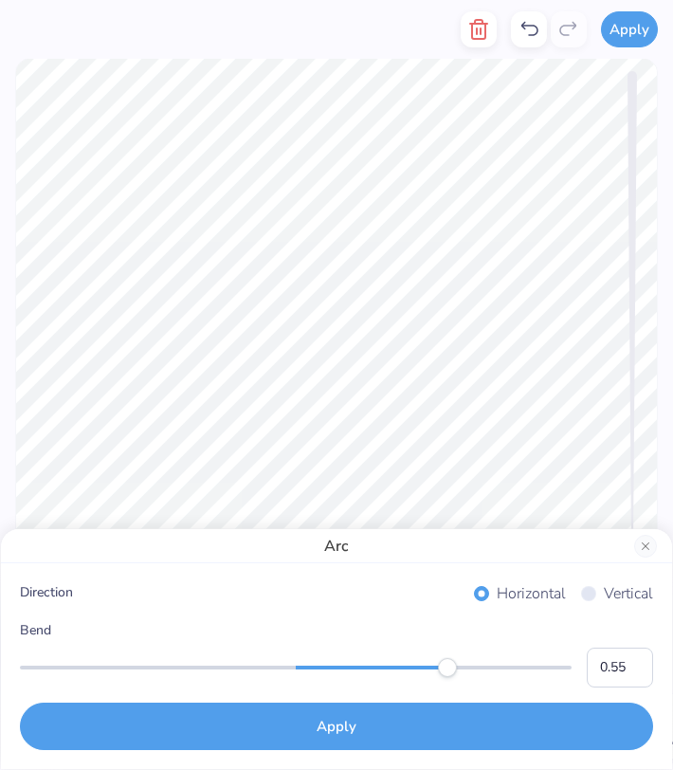
click at [448, 663] on div "Accessibility label" at bounding box center [447, 667] width 19 height 19
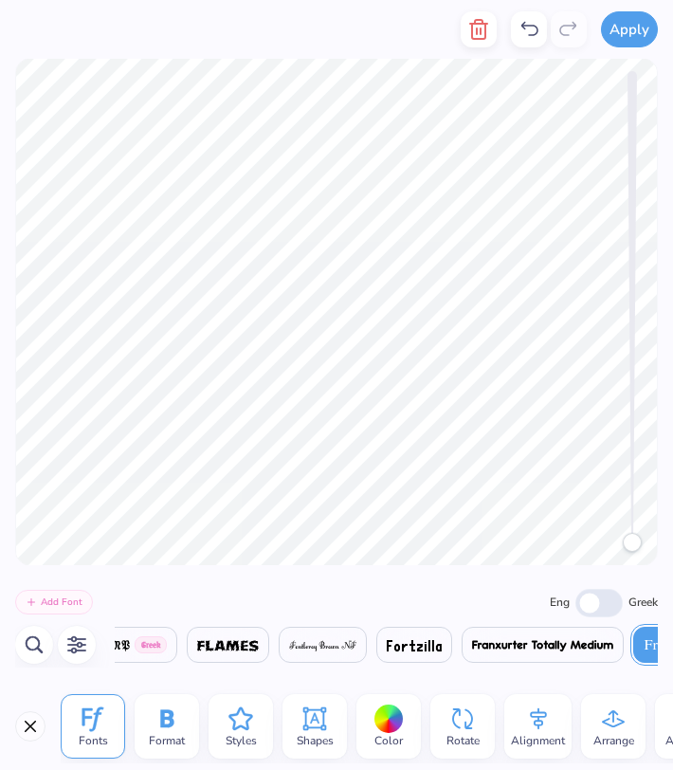
scroll to position [0, 1]
click at [179, 730] on icon at bounding box center [167, 719] width 28 height 28
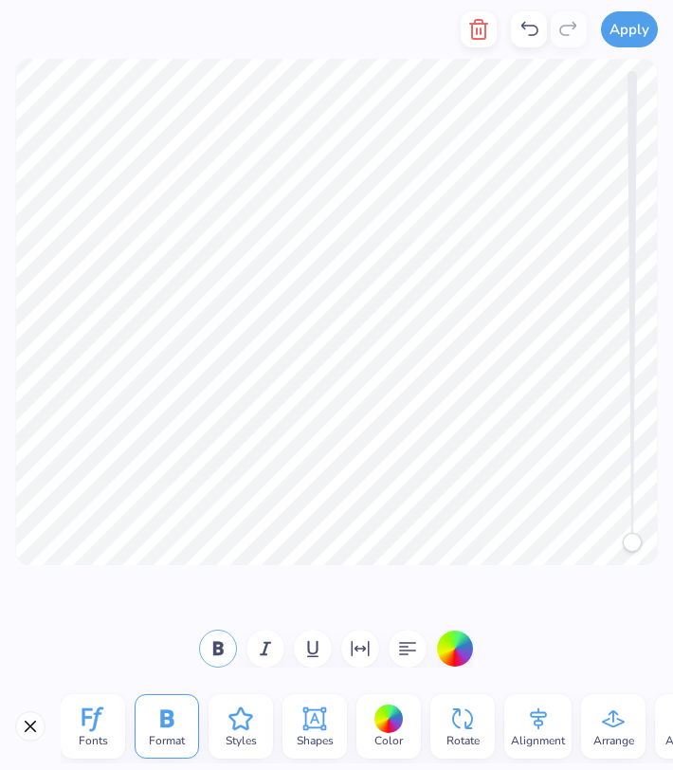
click at [219, 647] on icon "button" at bounding box center [218, 648] width 10 height 13
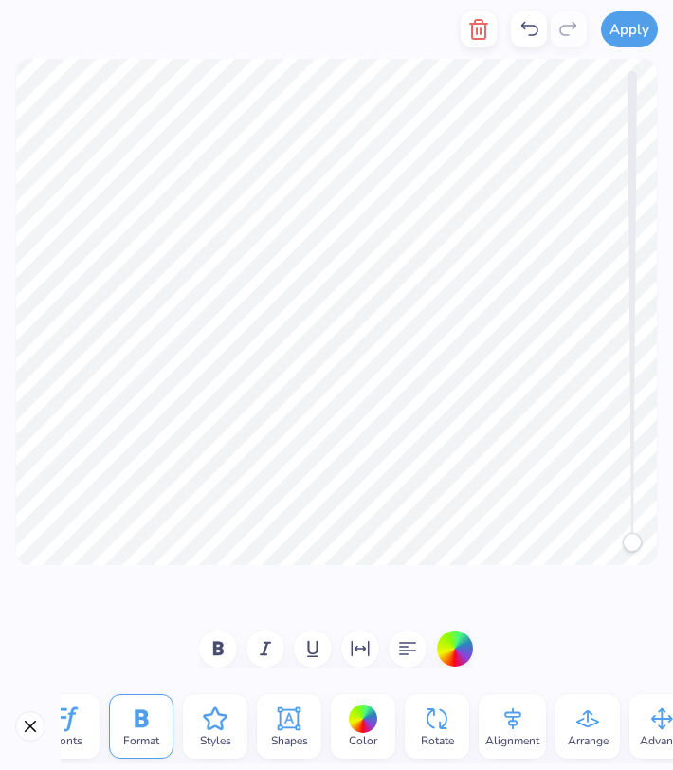
scroll to position [0, 0]
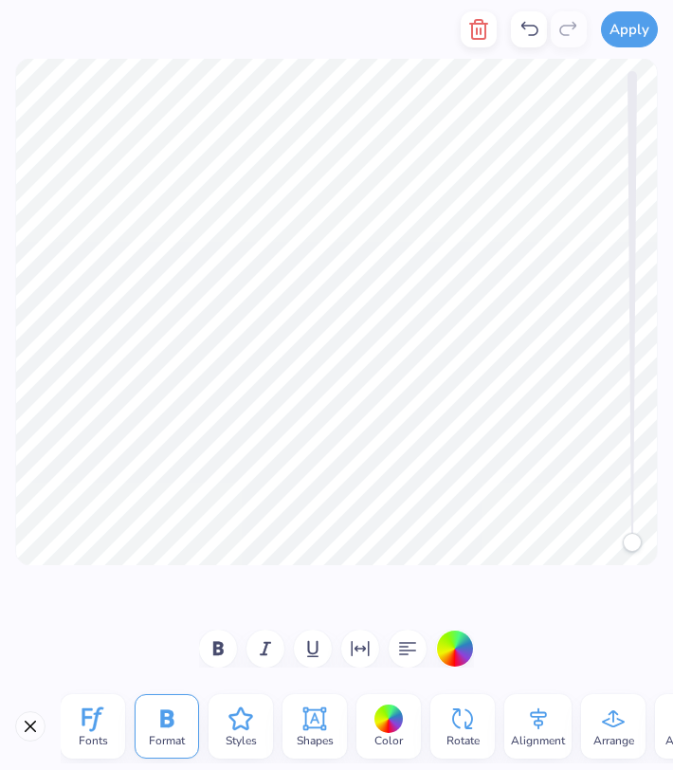
click at [83, 725] on icon at bounding box center [93, 720] width 21 height 25
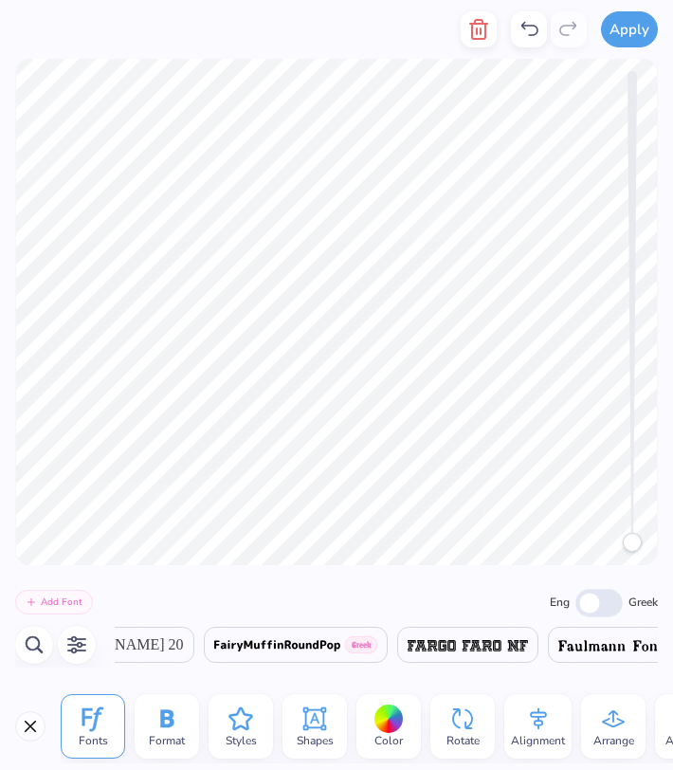
click at [71, 649] on icon "button" at bounding box center [76, 645] width 19 height 18
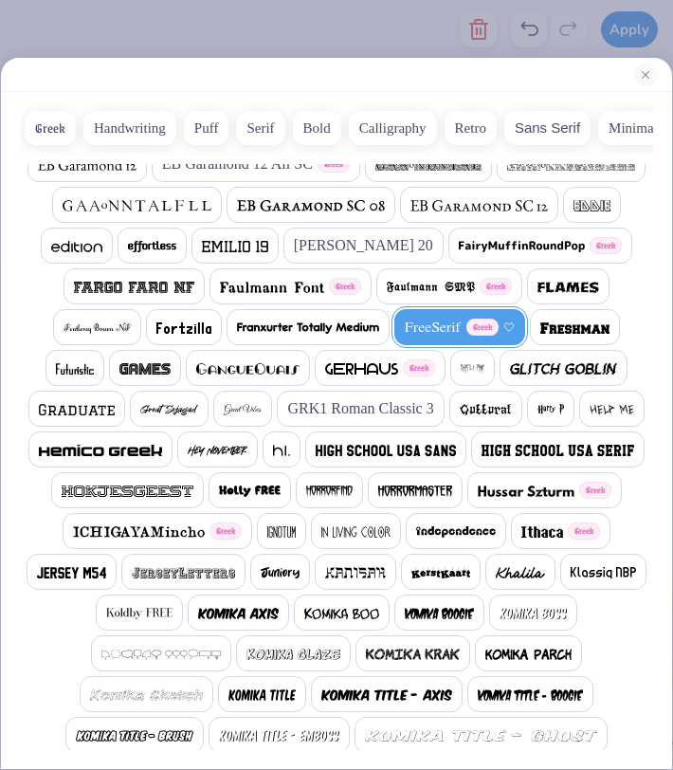
scroll to position [925, 0]
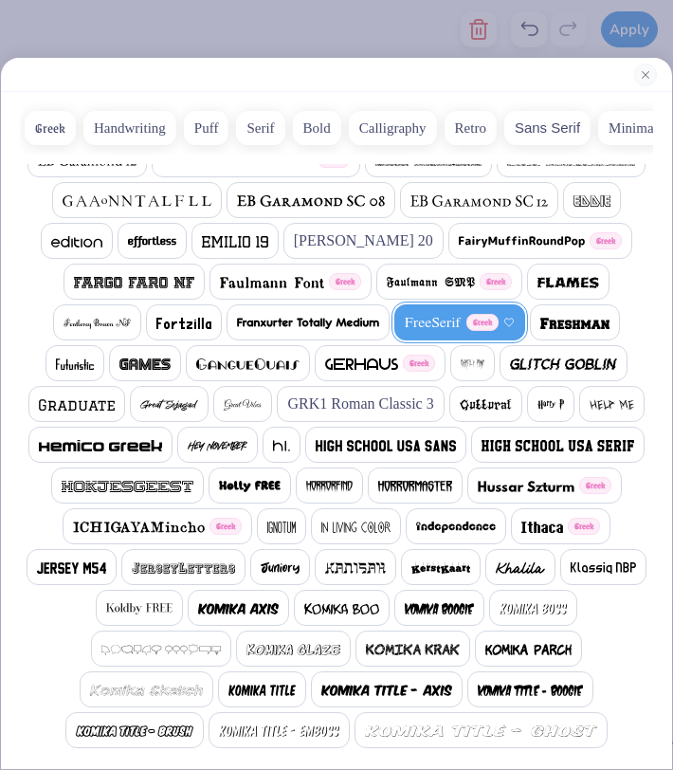
click at [482, 444] on img at bounding box center [558, 445] width 152 height 11
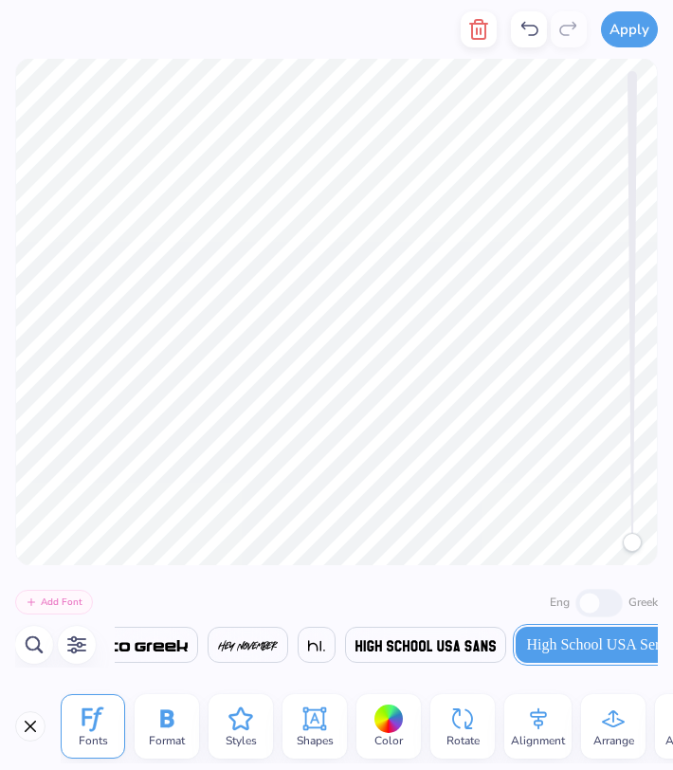
scroll to position [0, 17138]
click at [71, 644] on icon "button" at bounding box center [77, 644] width 18 height 17
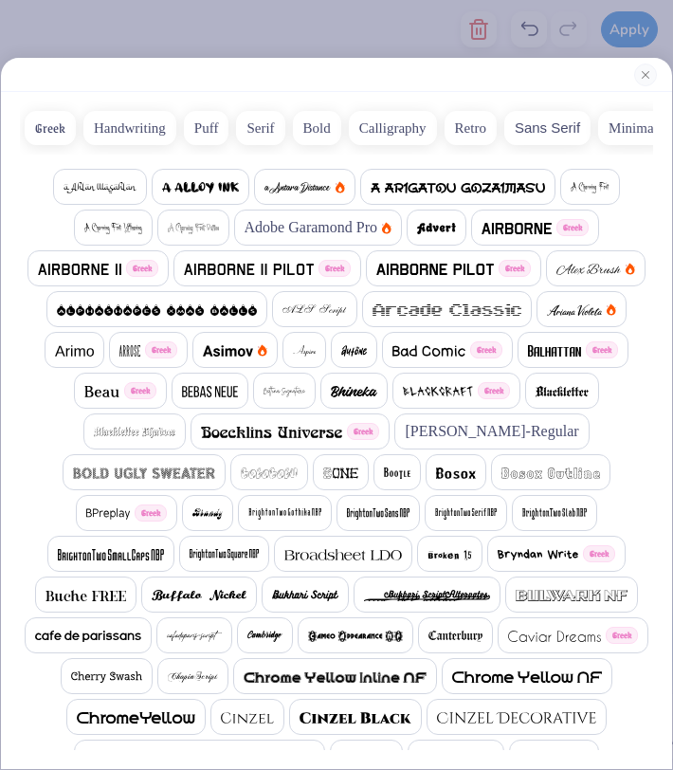
scroll to position [2, 0]
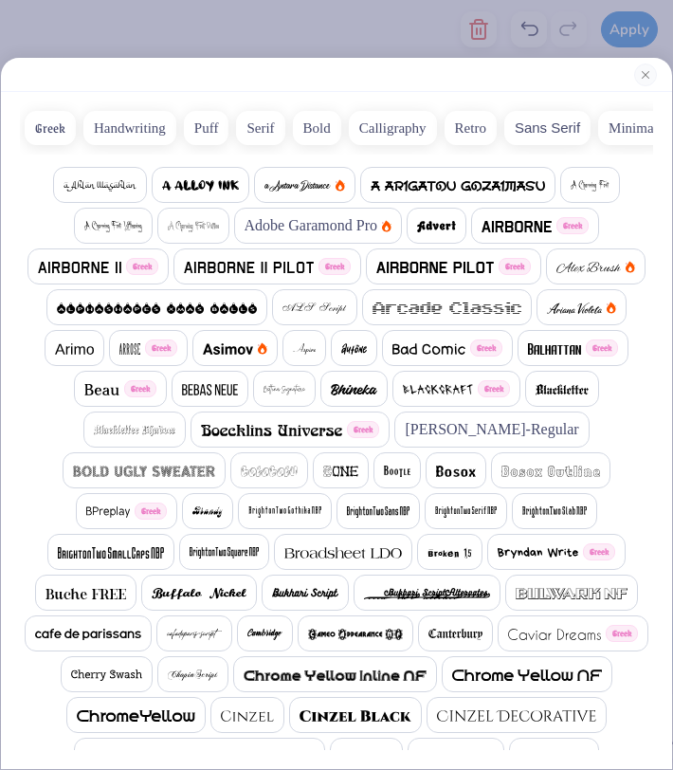
click at [257, 138] on button "Serif" at bounding box center [260, 128] width 48 height 34
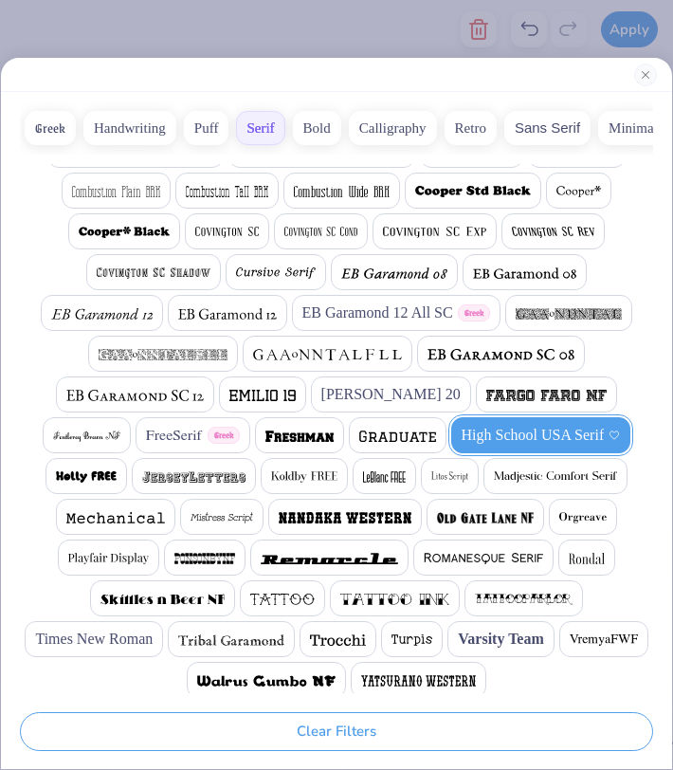
scroll to position [210, 0]
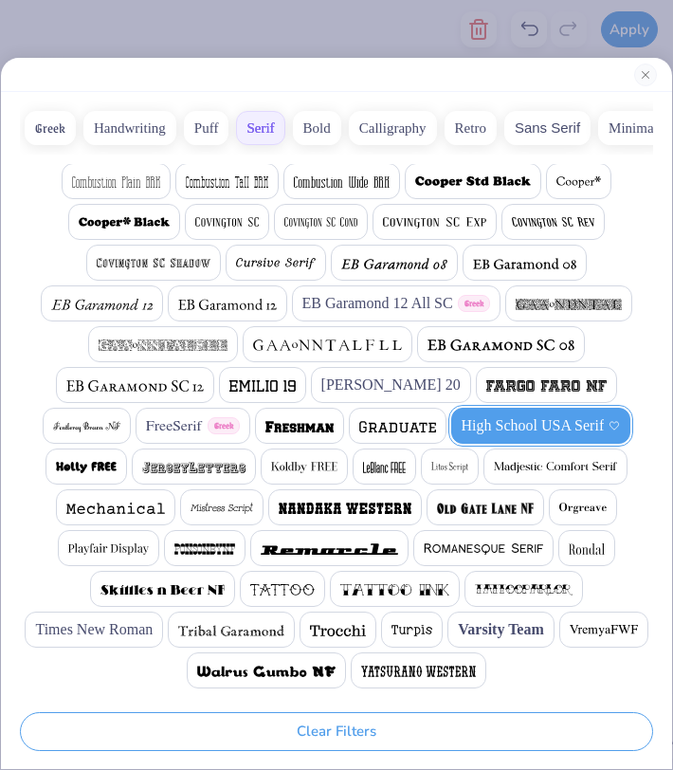
click at [146, 420] on span "FreeSerif" at bounding box center [174, 426] width 57 height 23
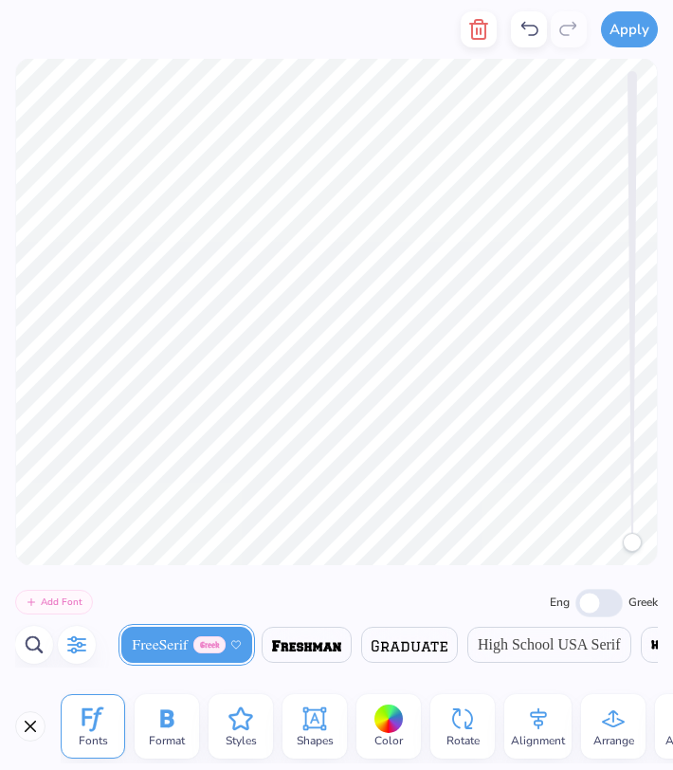
scroll to position [0, 6287]
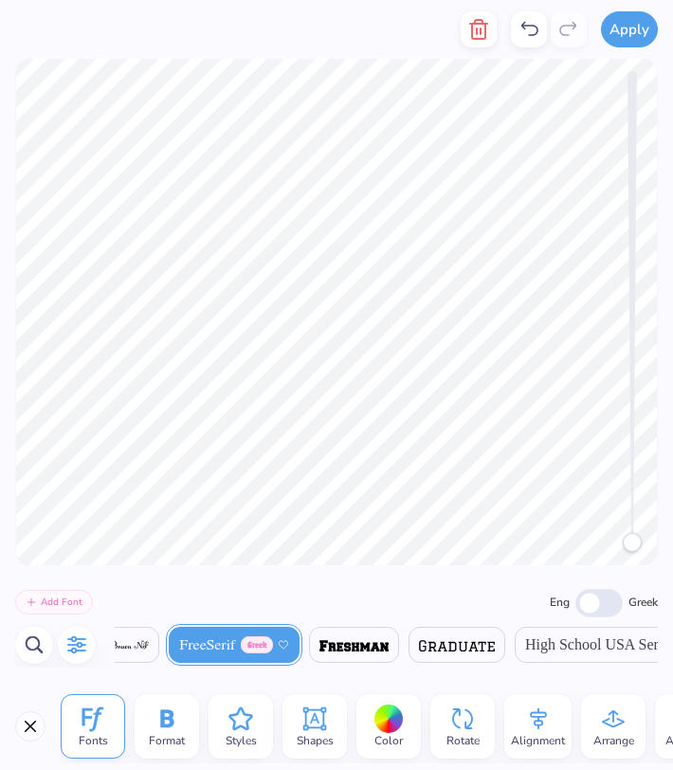
click at [236, 721] on icon at bounding box center [241, 719] width 28 height 28
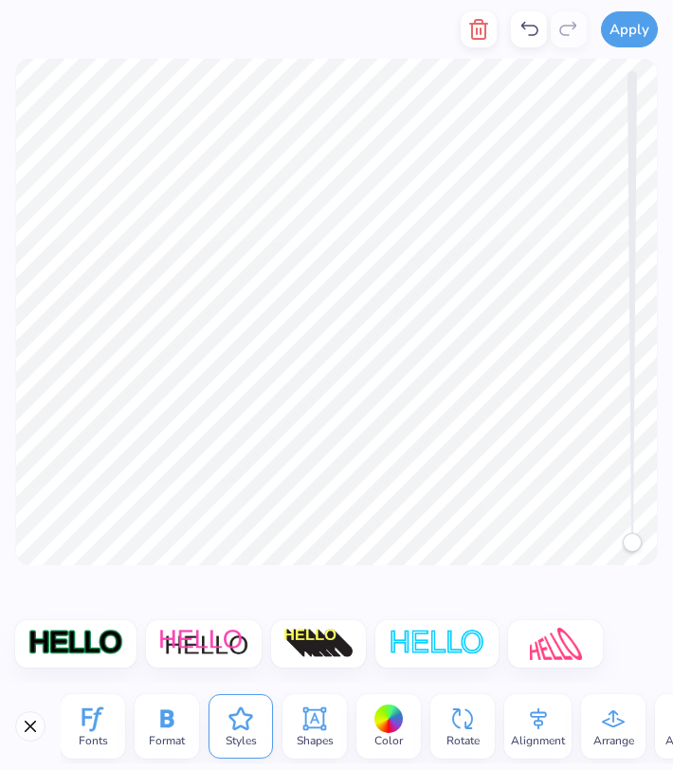
click at [176, 716] on icon at bounding box center [167, 719] width 28 height 28
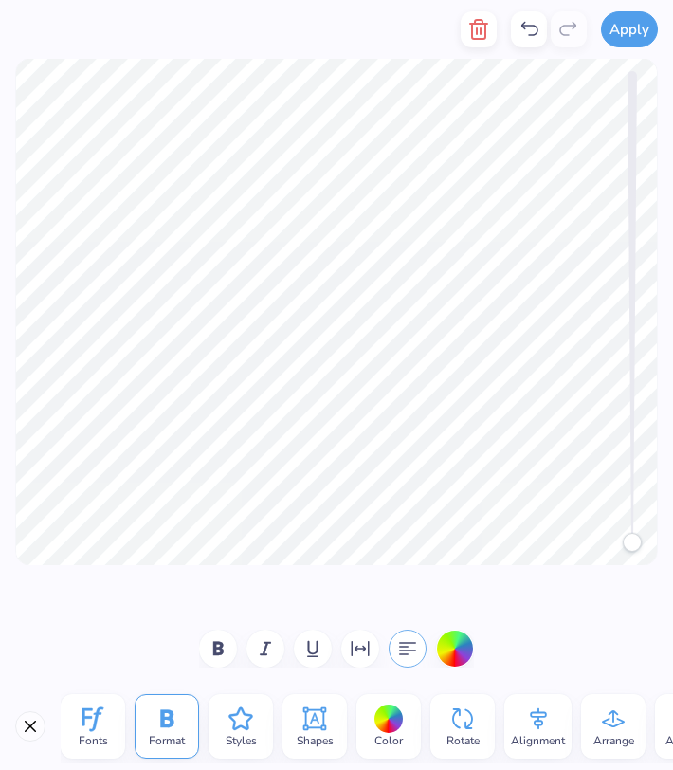
click at [412, 659] on icon "button" at bounding box center [408, 648] width 23 height 23
click at [414, 658] on icon "button" at bounding box center [408, 648] width 23 height 23
click at [244, 716] on icon at bounding box center [241, 719] width 28 height 28
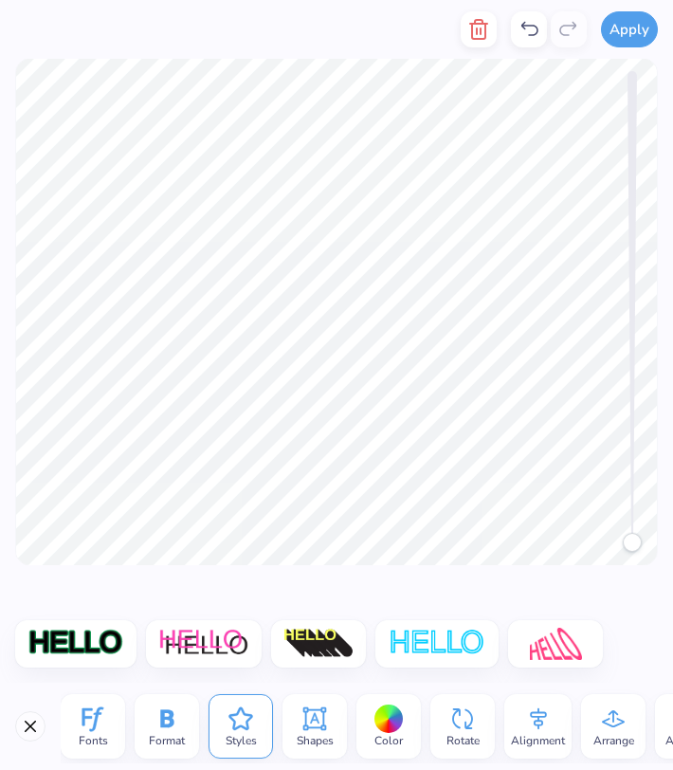
click at [304, 711] on icon at bounding box center [315, 719] width 23 height 23
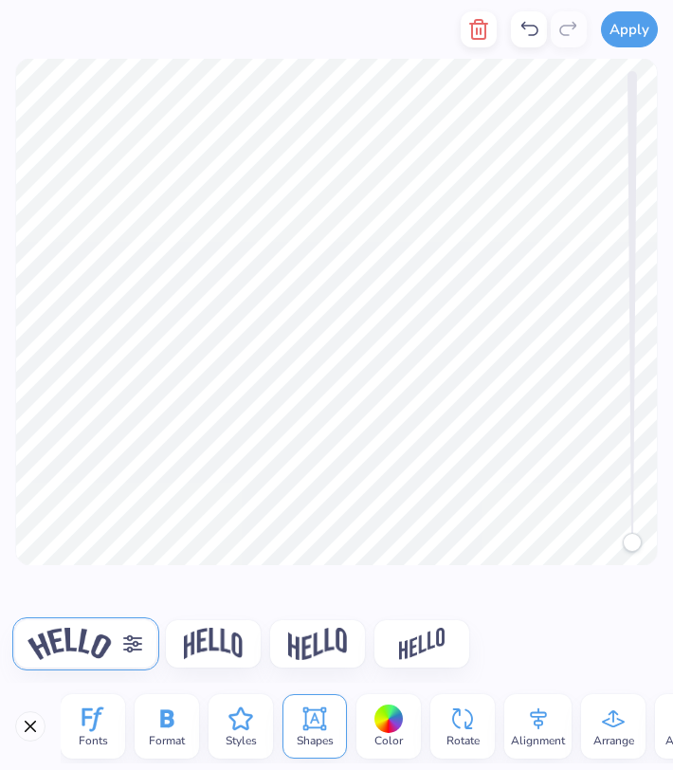
click at [131, 637] on icon at bounding box center [132, 645] width 19 height 18
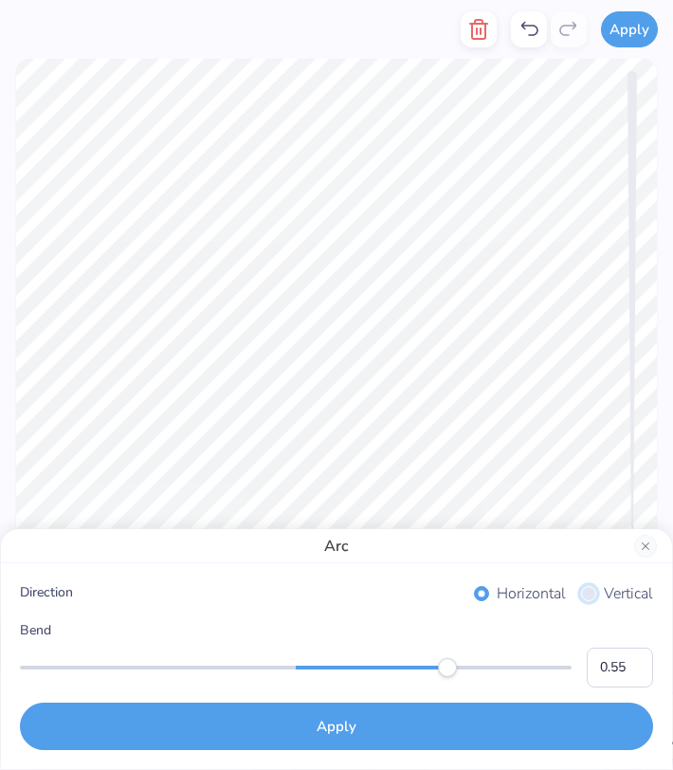
click at [584, 597] on input "Vertical" at bounding box center [588, 593] width 15 height 15
radio input "true"
type input "0.56"
click at [450, 666] on div "Accessibility label" at bounding box center [450, 667] width 19 height 19
click at [480, 593] on input "Horizontal" at bounding box center [481, 593] width 15 height 15
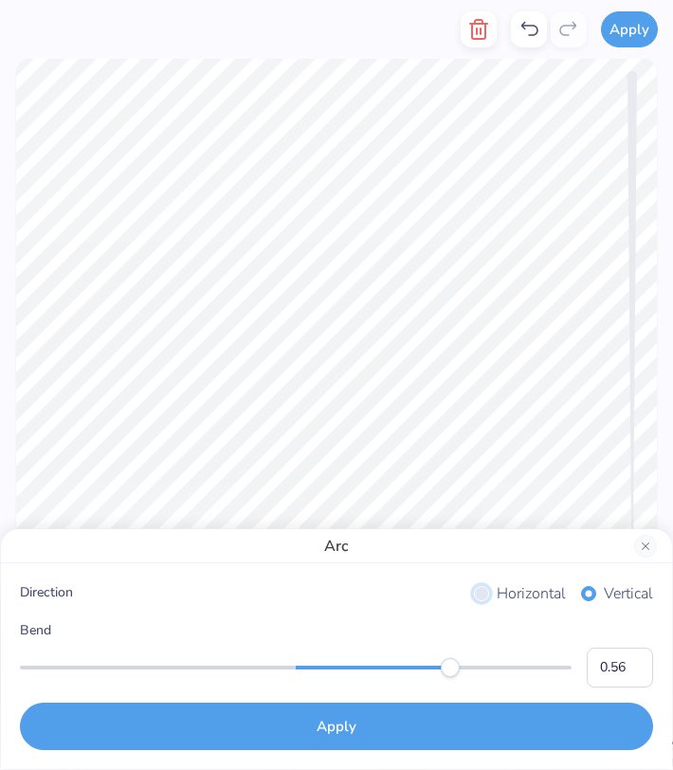
radio input "true"
type input "0.11"
drag, startPoint x: 444, startPoint y: 667, endPoint x: 325, endPoint y: 668, distance: 118.6
click at [328, 668] on div "Accessibility label" at bounding box center [337, 667] width 19 height 19
type input "0.87"
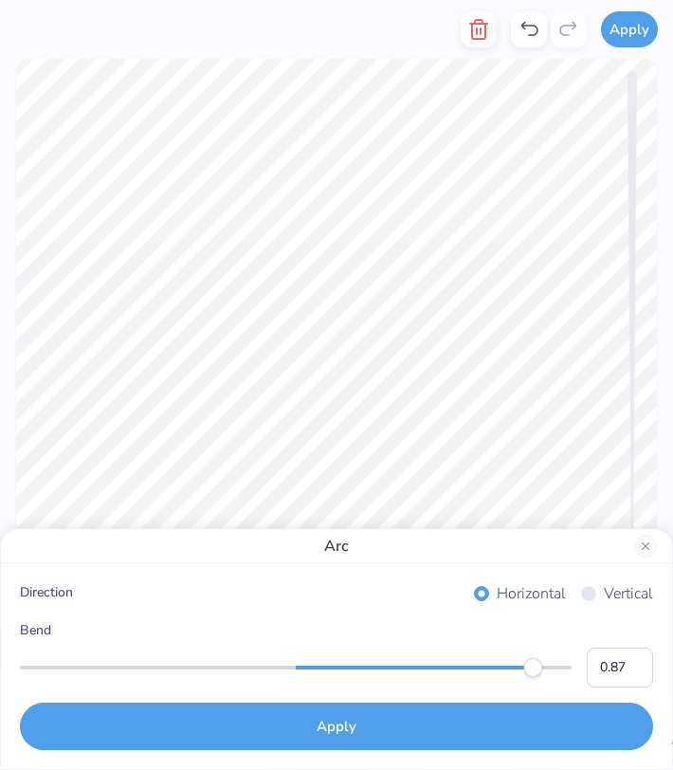
drag, startPoint x: 325, startPoint y: 668, endPoint x: 535, endPoint y: 677, distance: 209.8
click at [535, 677] on div "Bend 0.87" at bounding box center [337, 653] width 634 height 67
drag, startPoint x: 535, startPoint y: 677, endPoint x: 519, endPoint y: 675, distance: 16.2
click at [519, 675] on div "Bend 0.87" at bounding box center [337, 653] width 634 height 67
type input "0.77"
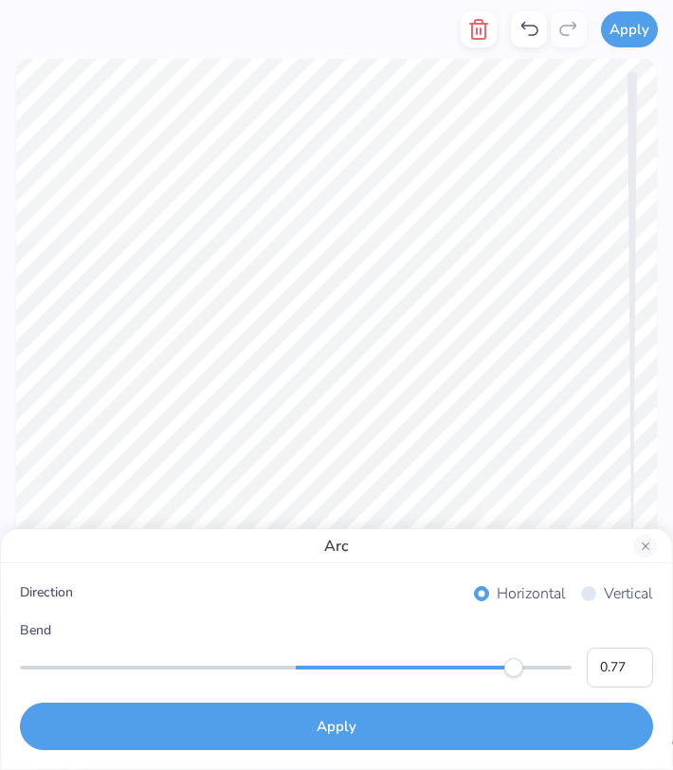
drag, startPoint x: 539, startPoint y: 667, endPoint x: 509, endPoint y: 667, distance: 29.4
click at [509, 667] on div "Accessibility label" at bounding box center [514, 667] width 19 height 19
type input "0.67"
drag, startPoint x: 509, startPoint y: 667, endPoint x: 482, endPoint y: 667, distance: 27.5
click at [482, 667] on div "Accessibility label" at bounding box center [483, 667] width 19 height 19
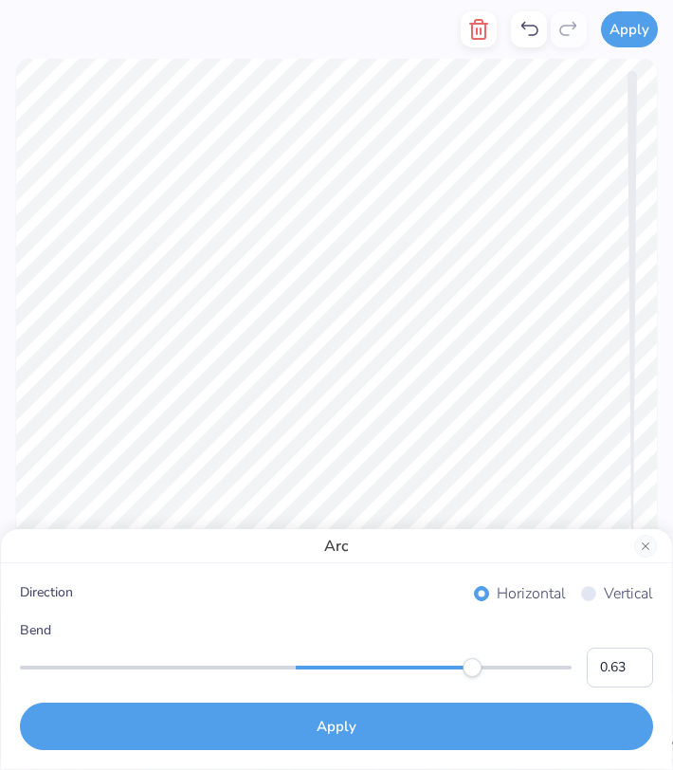
type input "0.62"
drag, startPoint x: 482, startPoint y: 666, endPoint x: 467, endPoint y: 666, distance: 15.2
click at [467, 666] on div "Accessibility label" at bounding box center [466, 667] width 19 height 19
type input "0.55"
drag, startPoint x: 467, startPoint y: 666, endPoint x: 447, endPoint y: 666, distance: 19.9
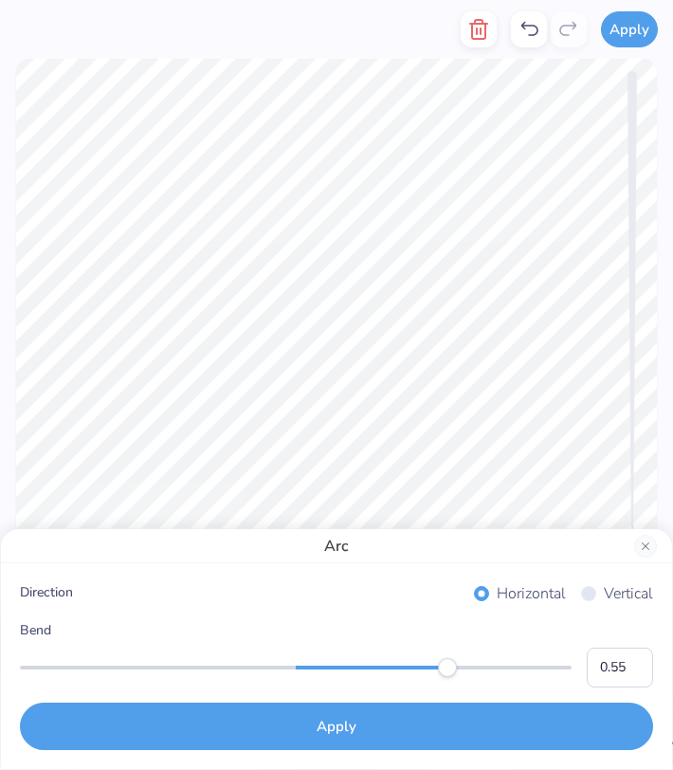
click at [447, 666] on div "Accessibility label" at bounding box center [447, 667] width 19 height 19
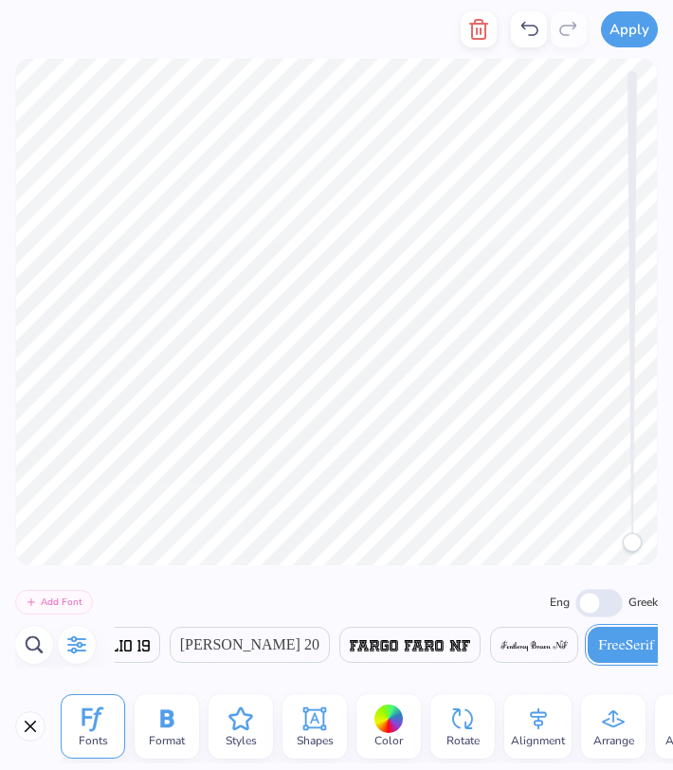
scroll to position [0, 5874]
click at [163, 726] on icon at bounding box center [166, 719] width 13 height 18
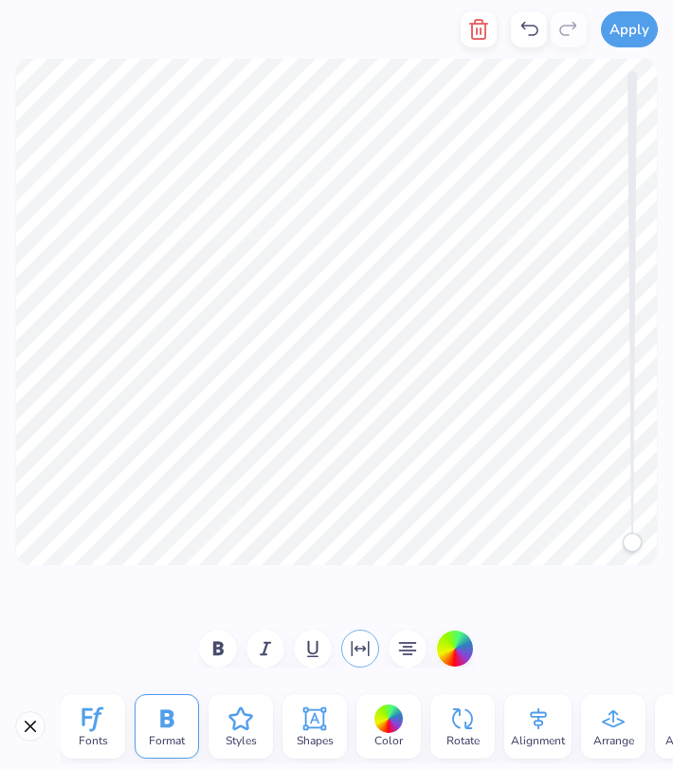
click at [353, 646] on icon "button" at bounding box center [360, 648] width 23 height 23
type input "20"
drag, startPoint x: 138, startPoint y: 597, endPoint x: 228, endPoint y: 600, distance: 89.2
click at [228, 600] on div "Accessibility label" at bounding box center [226, 599] width 19 height 19
type input "1"
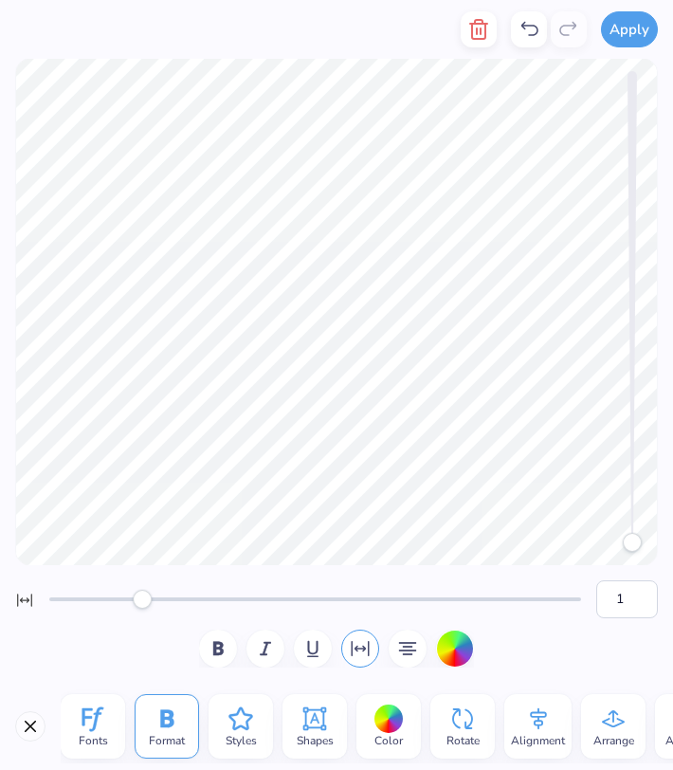
drag, startPoint x: 228, startPoint y: 600, endPoint x: 140, endPoint y: 606, distance: 87.5
click at [140, 606] on div "Accessibility label" at bounding box center [142, 599] width 19 height 19
type input "2"
click at [147, 599] on div "Accessibility label" at bounding box center [147, 599] width 19 height 19
click at [216, 652] on icon "button" at bounding box center [218, 648] width 23 height 23
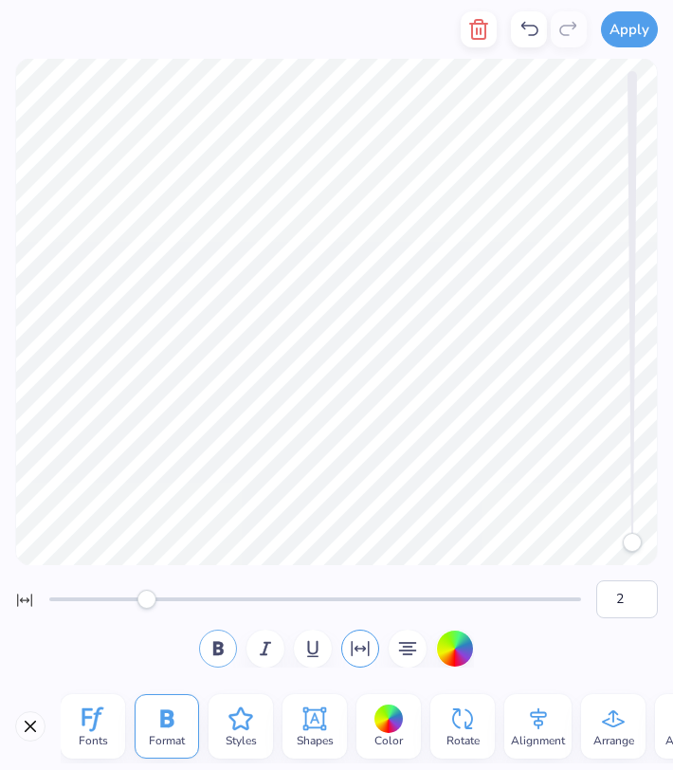
click at [216, 652] on icon "button" at bounding box center [218, 648] width 23 height 23
click at [266, 652] on icon "button" at bounding box center [265, 648] width 23 height 23
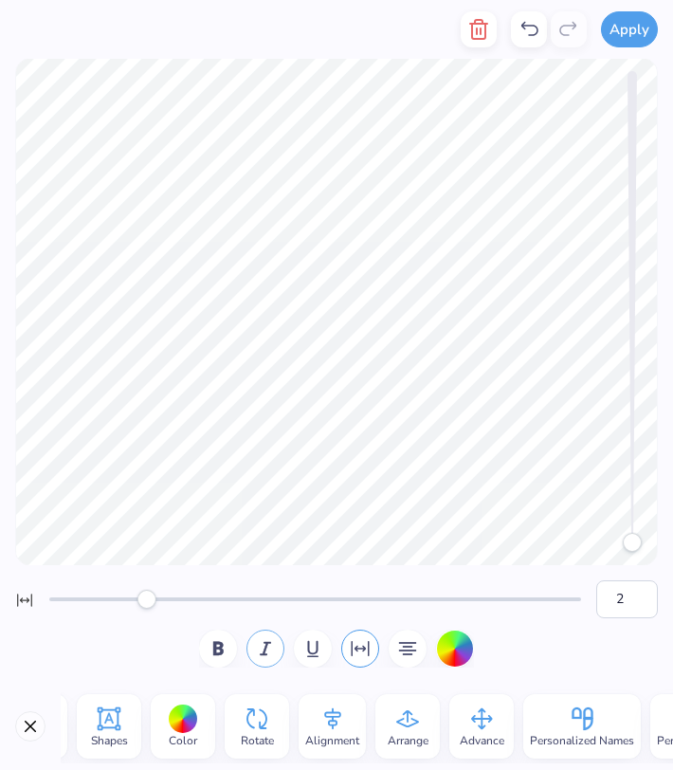
scroll to position [0, 327]
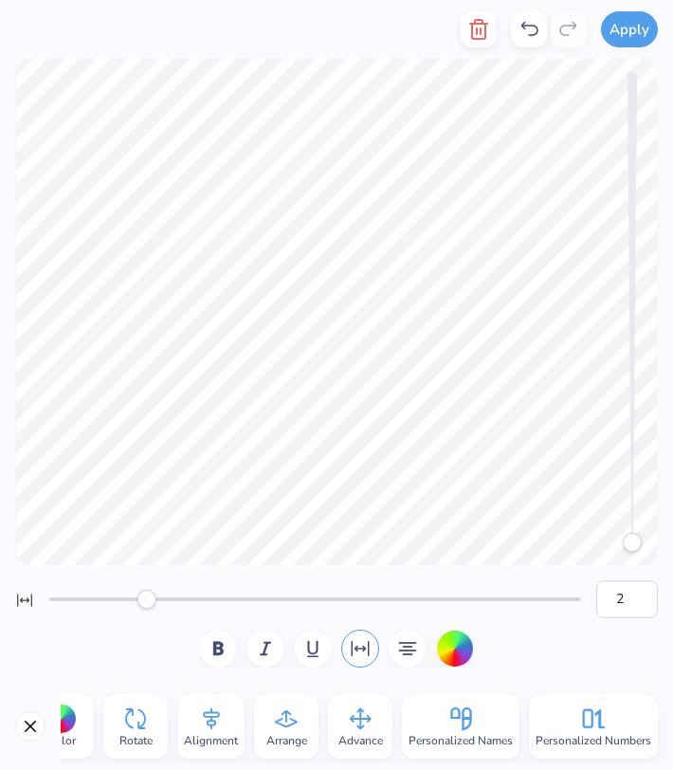
click at [363, 733] on span "Advance" at bounding box center [361, 740] width 45 height 15
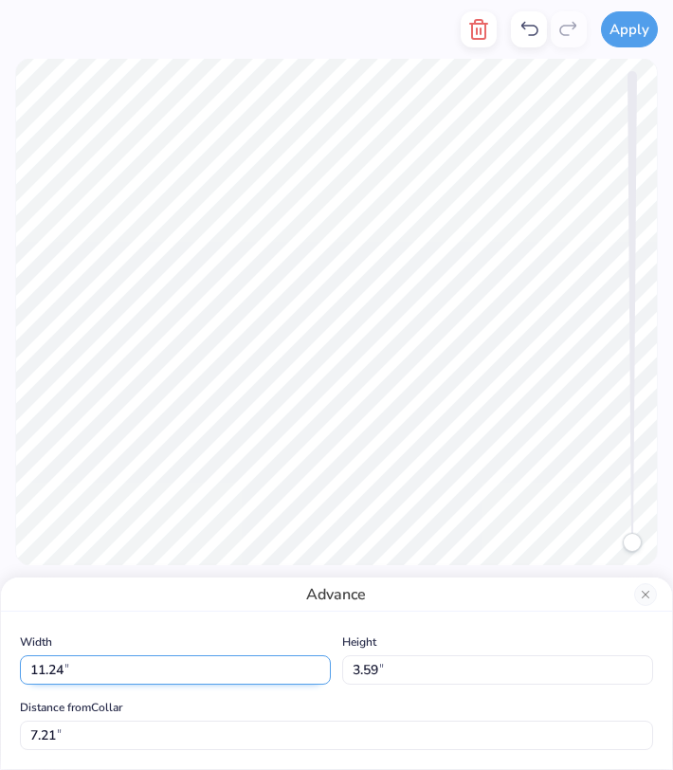
click at [323, 675] on input "11.24" at bounding box center [175, 669] width 311 height 29
type input "11.23"
click at [323, 675] on input "11.23" at bounding box center [175, 669] width 311 height 29
click at [643, 591] on button "Close" at bounding box center [646, 594] width 23 height 23
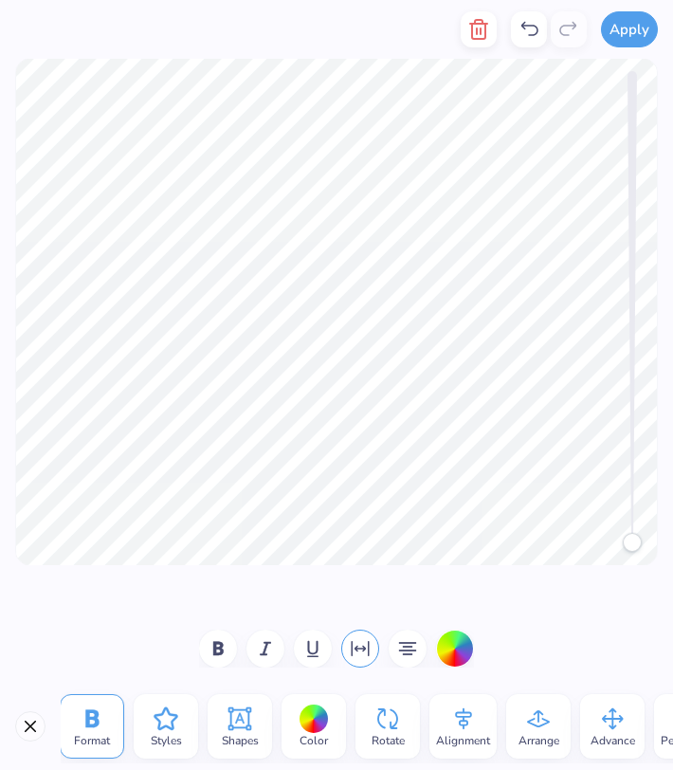
scroll to position [0, 74]
click at [167, 729] on icon at bounding box center [167, 719] width 28 height 28
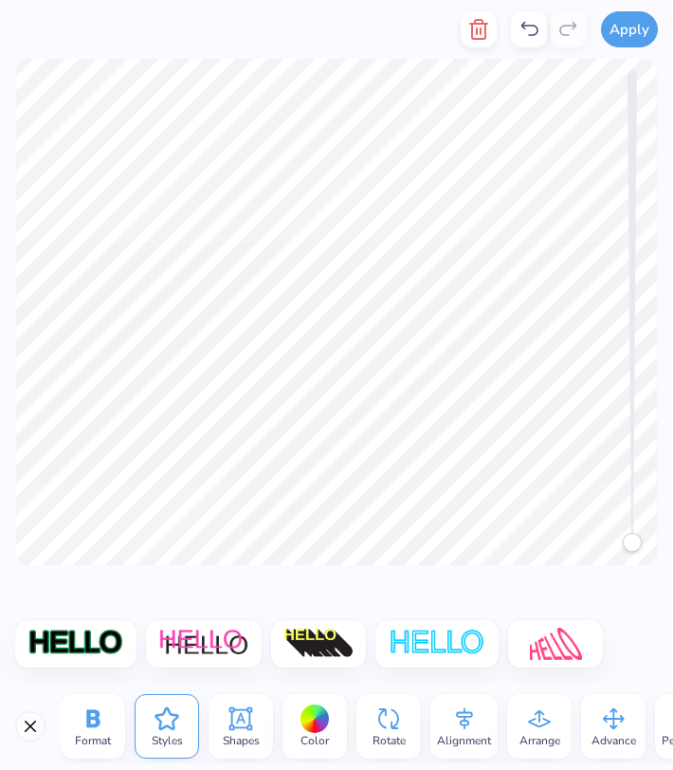
click at [235, 728] on icon at bounding box center [241, 719] width 23 height 23
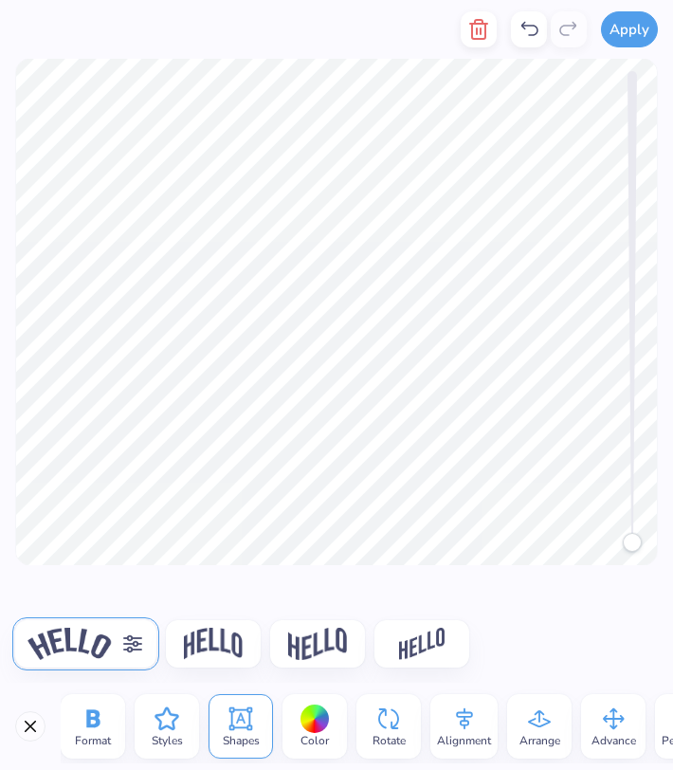
click at [206, 640] on img at bounding box center [213, 644] width 59 height 32
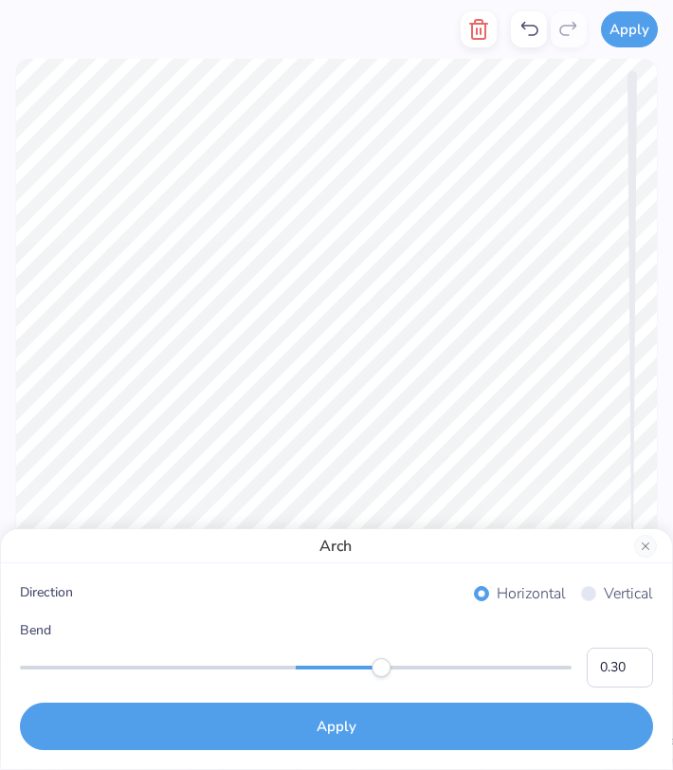
type input "0.29"
drag, startPoint x: 447, startPoint y: 666, endPoint x: 377, endPoint y: 666, distance: 70.2
click at [377, 666] on div "Accessibility label" at bounding box center [381, 667] width 19 height 19
type input "0.43"
drag, startPoint x: 373, startPoint y: 666, endPoint x: 415, endPoint y: 666, distance: 41.7
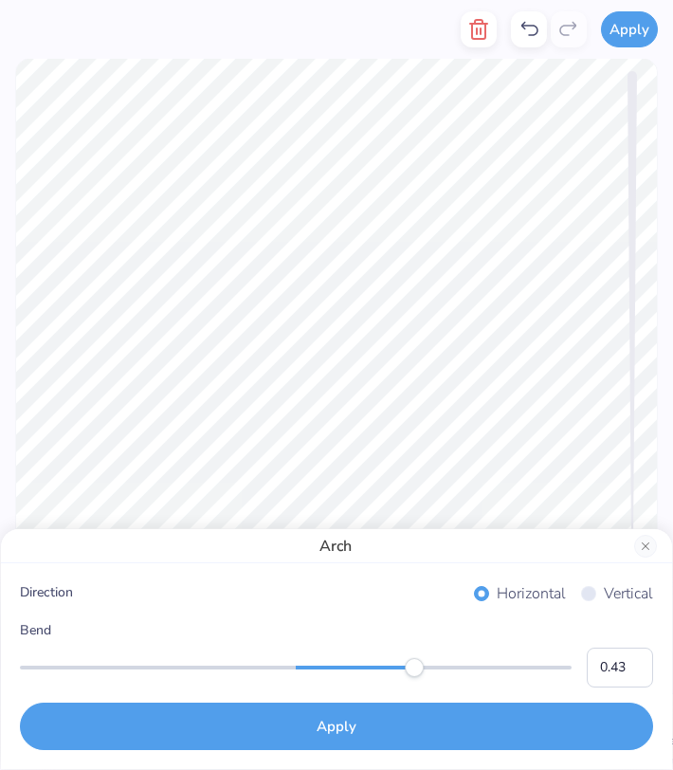
click at [415, 666] on div "Accessibility label" at bounding box center [414, 667] width 19 height 19
type input "0.56"
drag, startPoint x: 415, startPoint y: 666, endPoint x: 450, endPoint y: 666, distance: 35.1
click at [450, 666] on div "Accessibility label" at bounding box center [442, 667] width 19 height 19
type input "0.52"
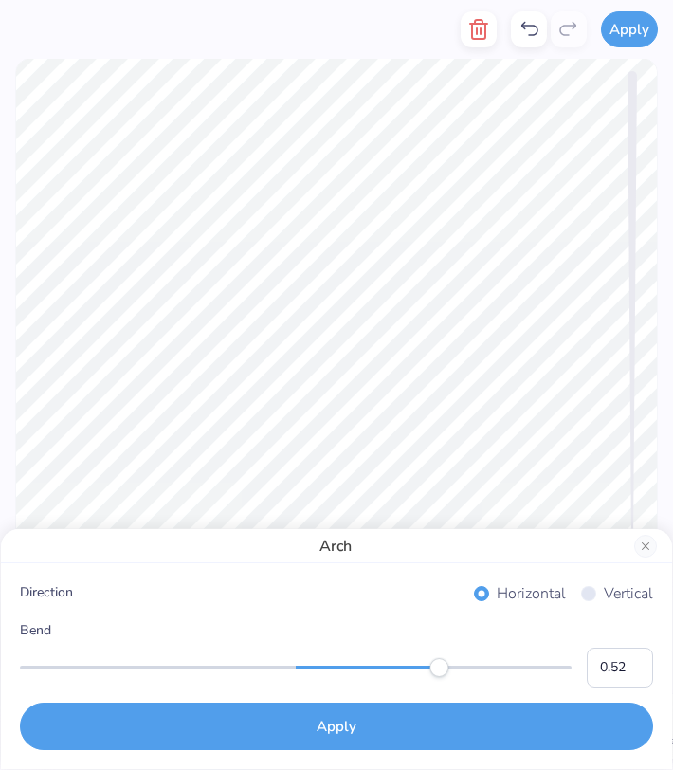
click at [440, 666] on div "Accessibility label" at bounding box center [439, 667] width 19 height 19
click at [643, 547] on button "Close" at bounding box center [646, 546] width 23 height 23
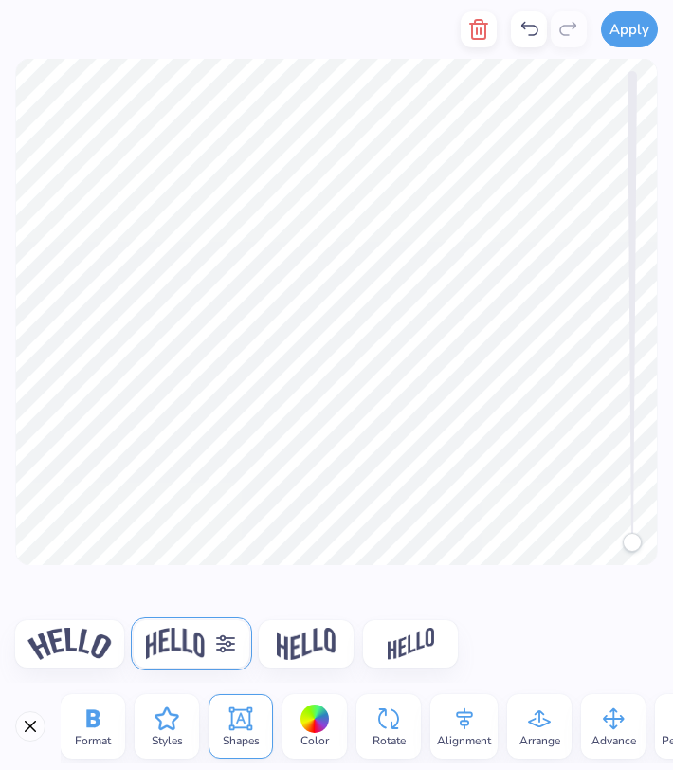
click at [101, 654] on img at bounding box center [70, 644] width 84 height 32
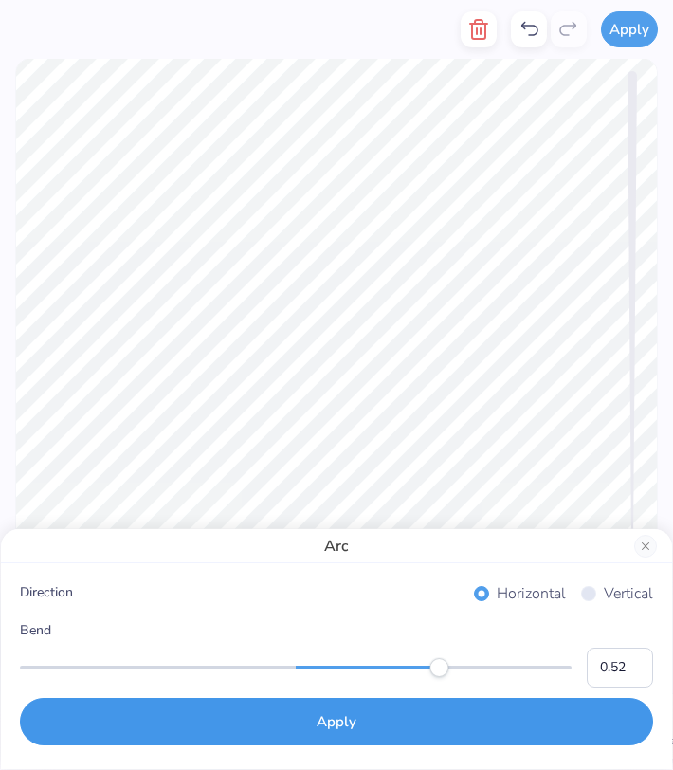
click at [453, 721] on button "Apply" at bounding box center [337, 721] width 634 height 47
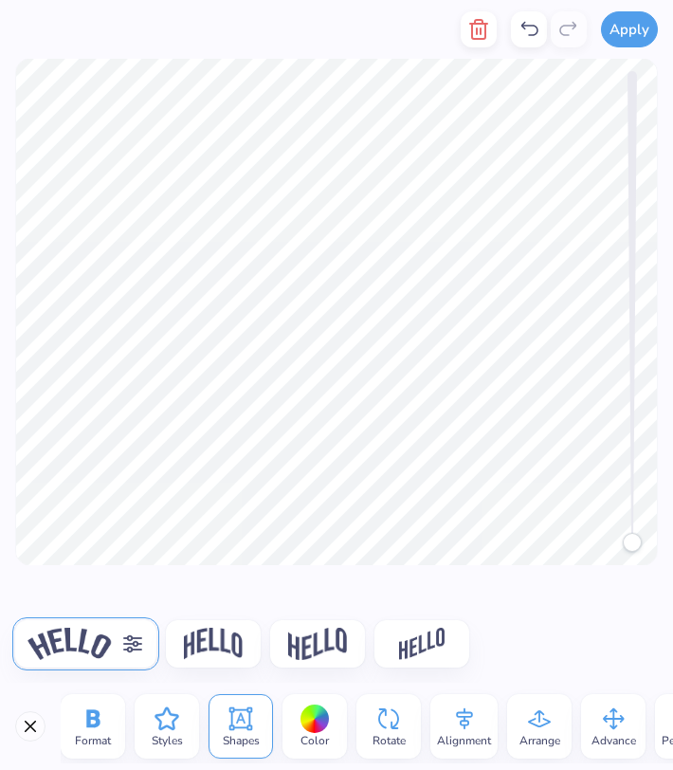
click at [618, 730] on icon at bounding box center [613, 719] width 28 height 28
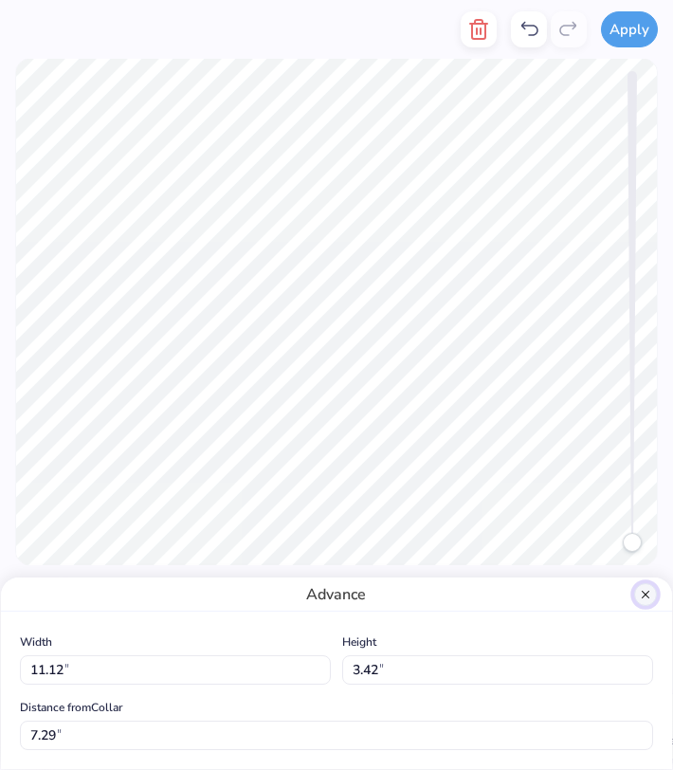
click at [648, 587] on button "Close" at bounding box center [646, 594] width 23 height 23
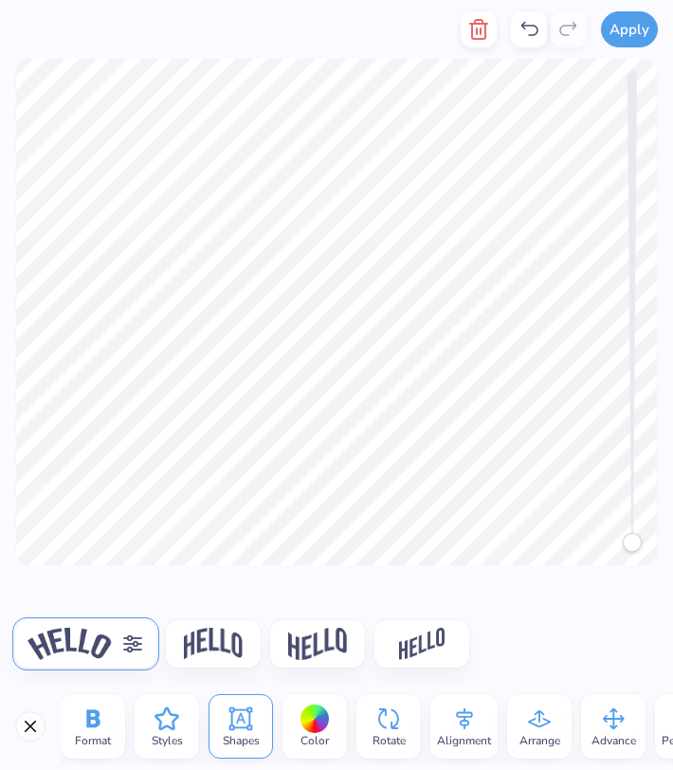
click at [132, 640] on icon at bounding box center [132, 644] width 23 height 23
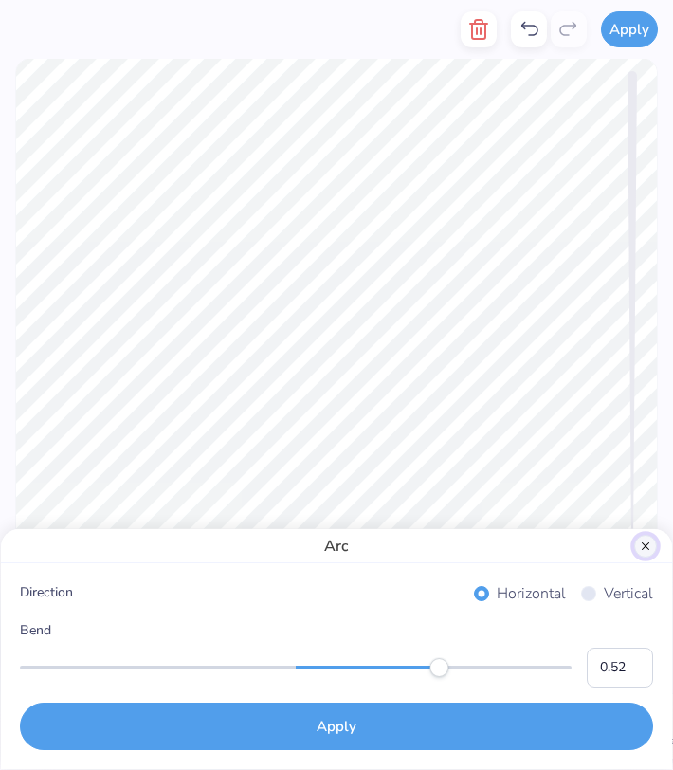
click at [646, 553] on button "Close" at bounding box center [646, 546] width 23 height 23
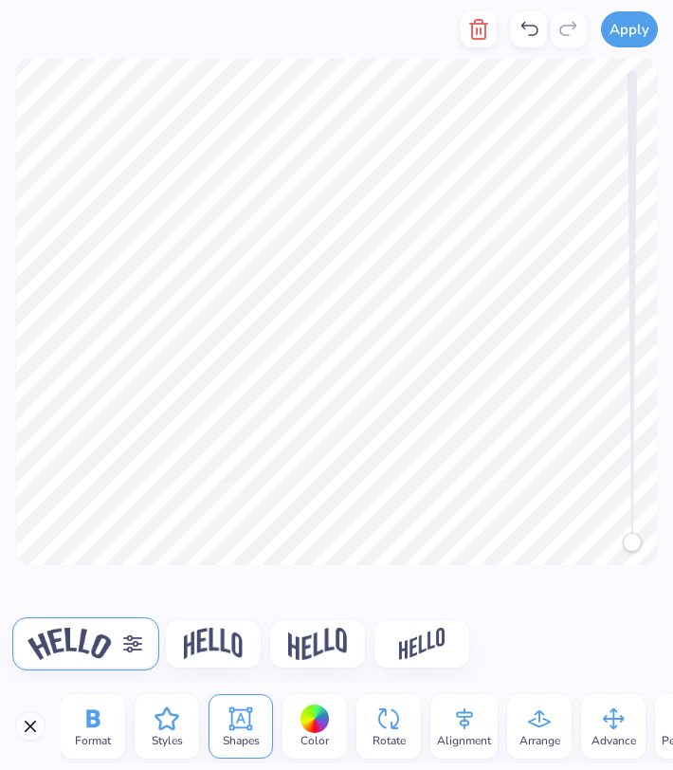
click at [162, 733] on span "Styles" at bounding box center [167, 740] width 31 height 15
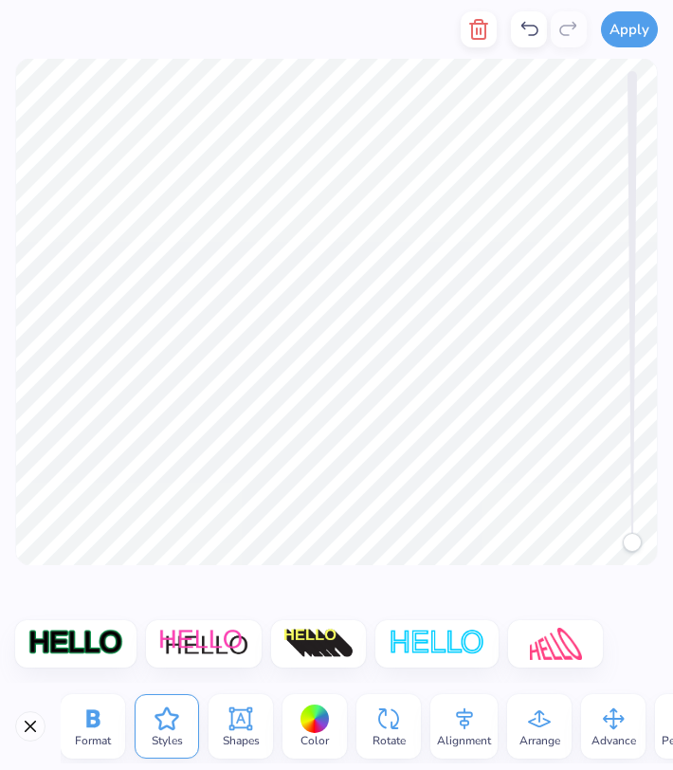
scroll to position [0, 0]
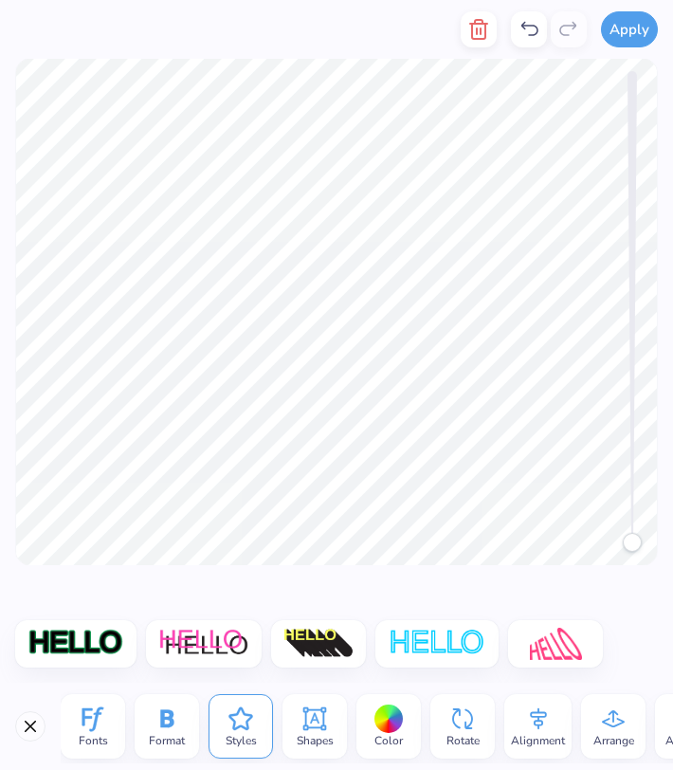
click at [183, 726] on div "Format" at bounding box center [167, 726] width 65 height 65
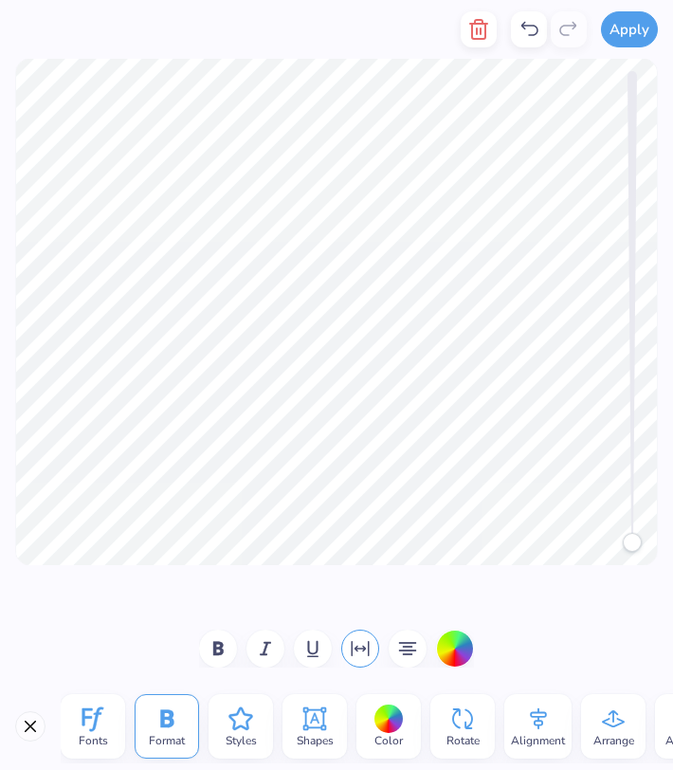
click at [91, 731] on icon at bounding box center [93, 720] width 21 height 25
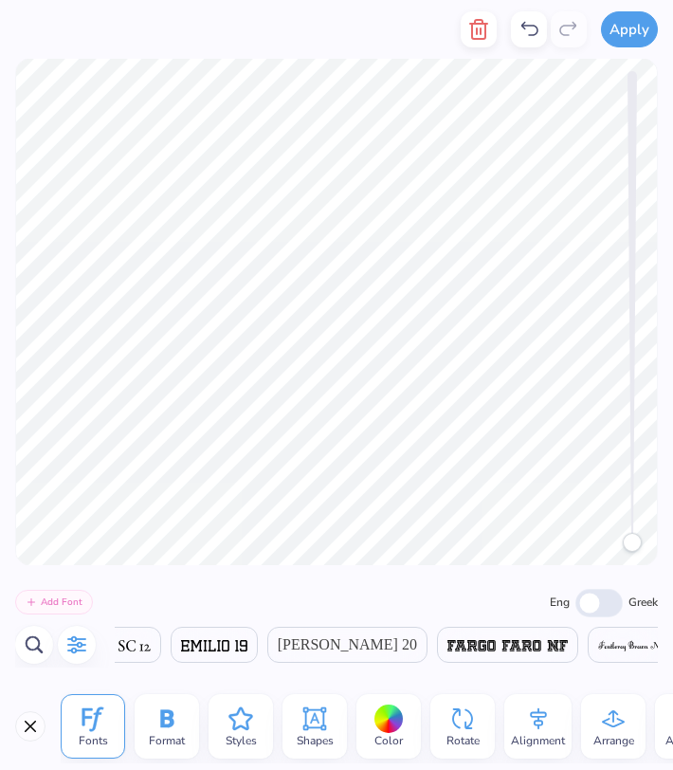
click at [68, 646] on icon "button" at bounding box center [76, 645] width 23 height 23
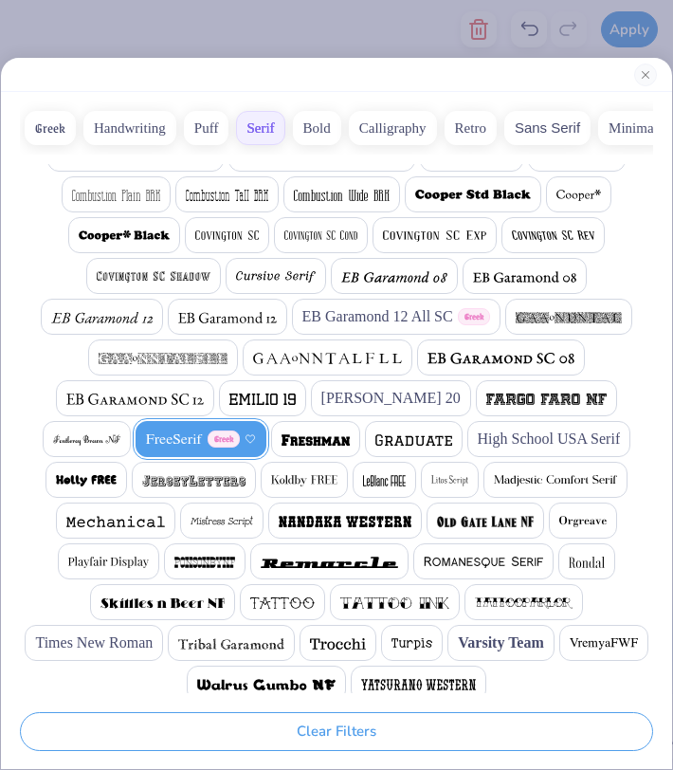
scroll to position [210, 0]
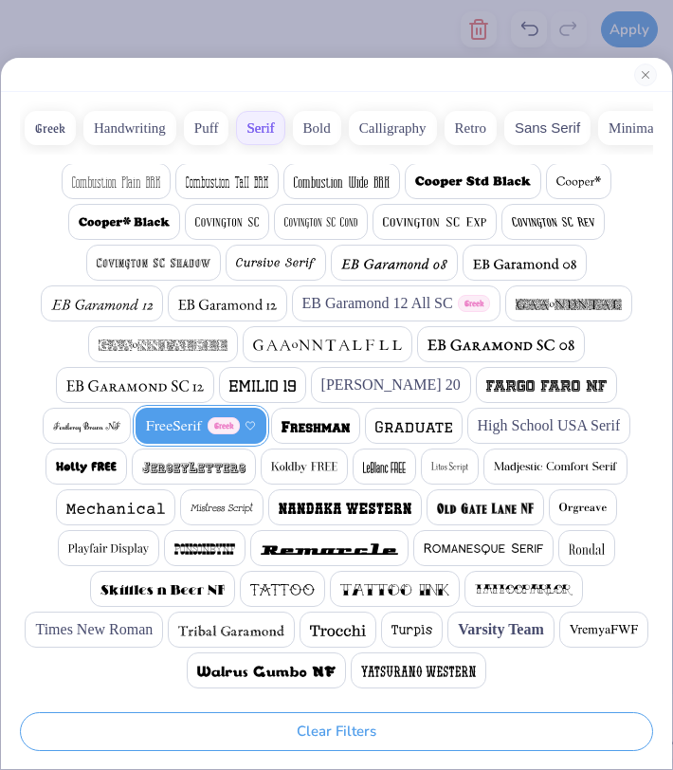
click at [432, 470] on img at bounding box center [451, 467] width 38 height 11
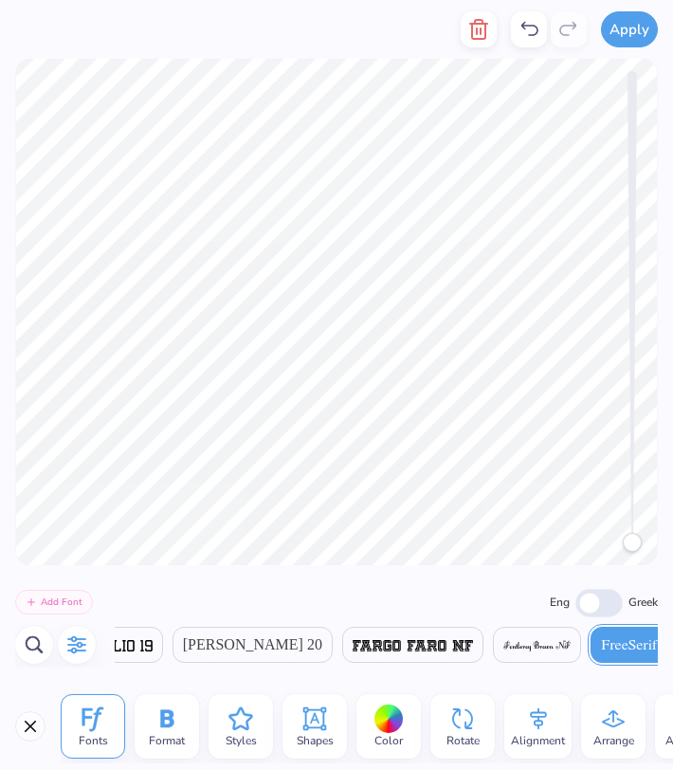
scroll to position [0, 5874]
click at [520, 718] on div "Alignment" at bounding box center [538, 726] width 67 height 65
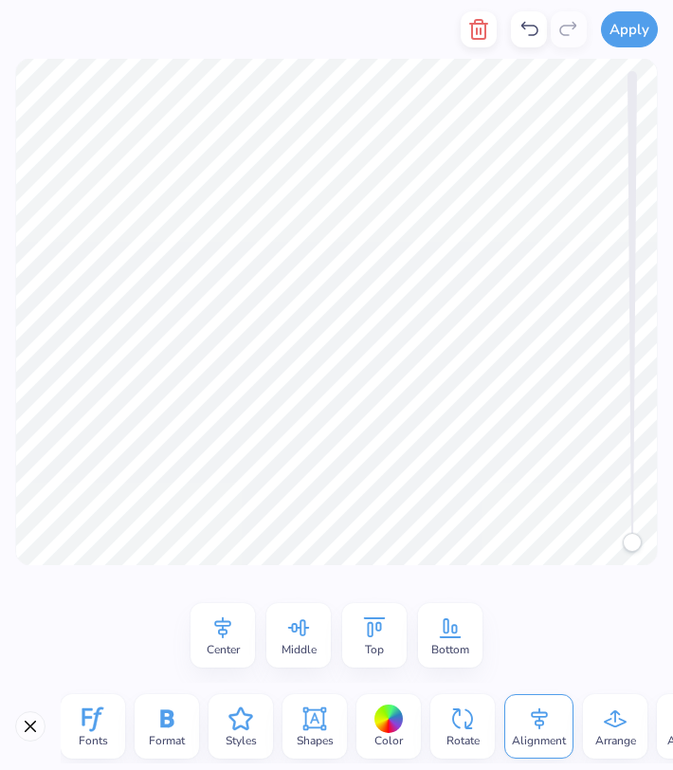
click at [231, 626] on icon at bounding box center [223, 628] width 28 height 28
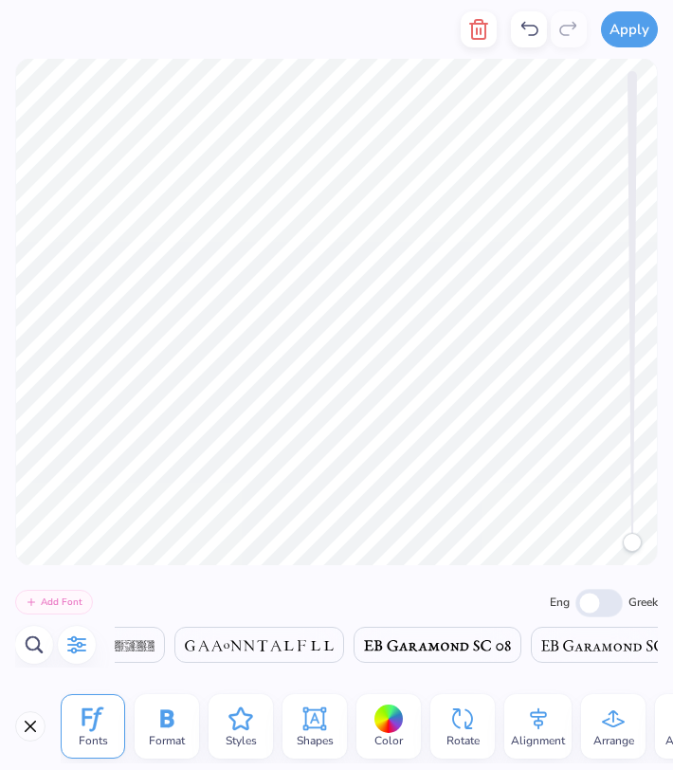
scroll to position [0, 5508]
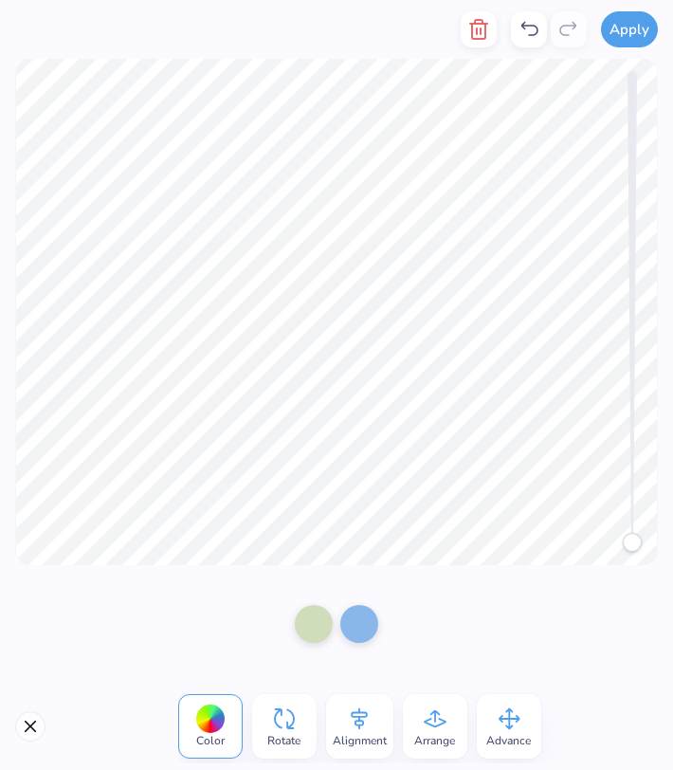
click at [350, 718] on icon at bounding box center [359, 719] width 28 height 28
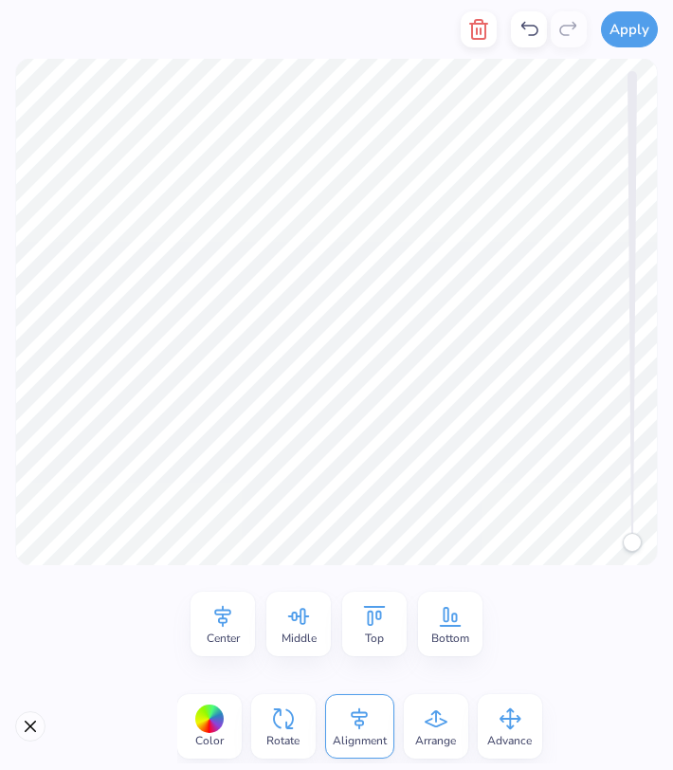
click at [222, 613] on icon at bounding box center [223, 616] width 28 height 28
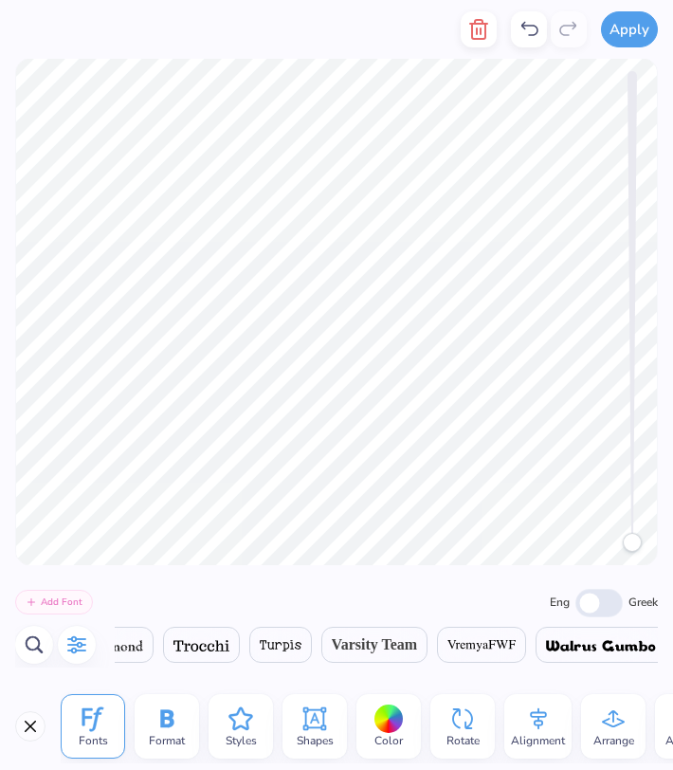
scroll to position [0, 9442]
click at [346, 645] on span "Varsity Team" at bounding box center [371, 645] width 86 height 23
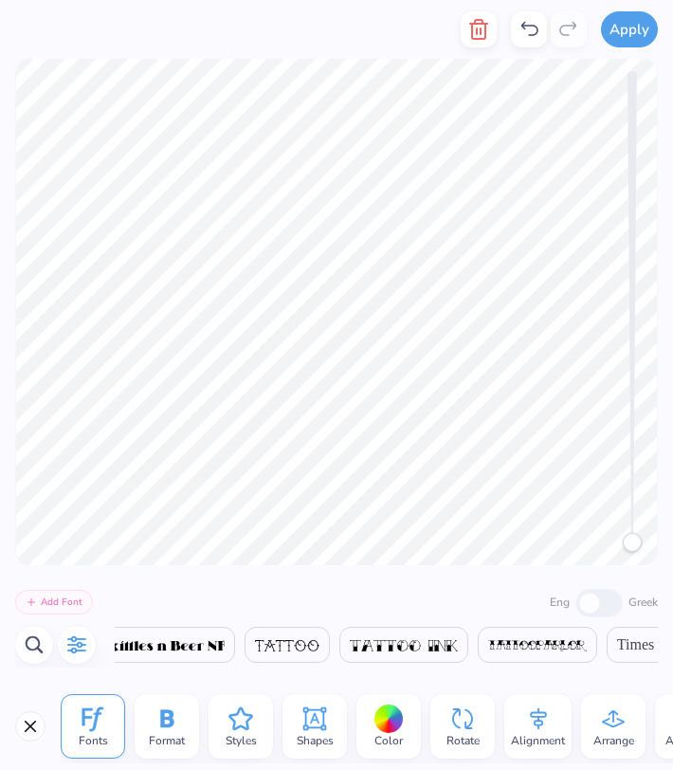
scroll to position [0, 8248]
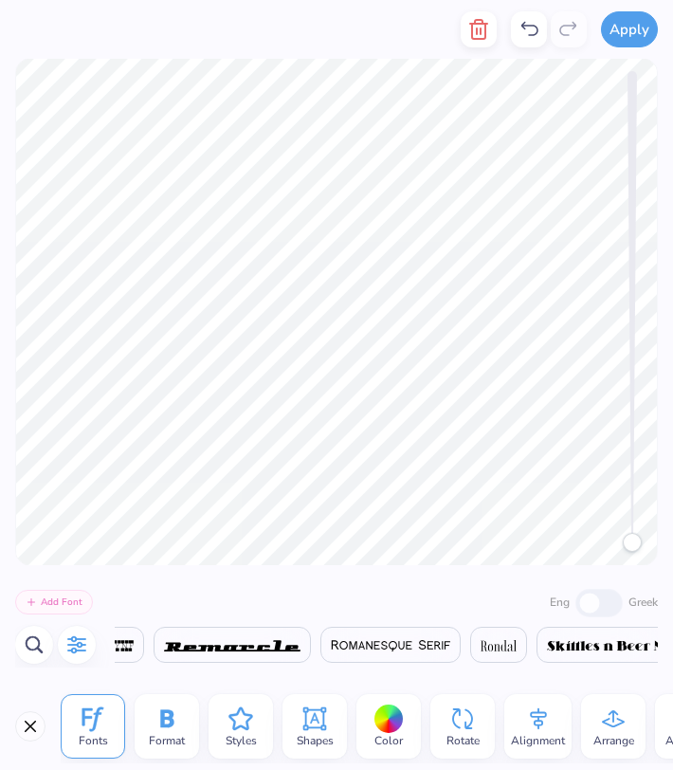
click at [75, 647] on icon "button" at bounding box center [76, 645] width 23 height 23
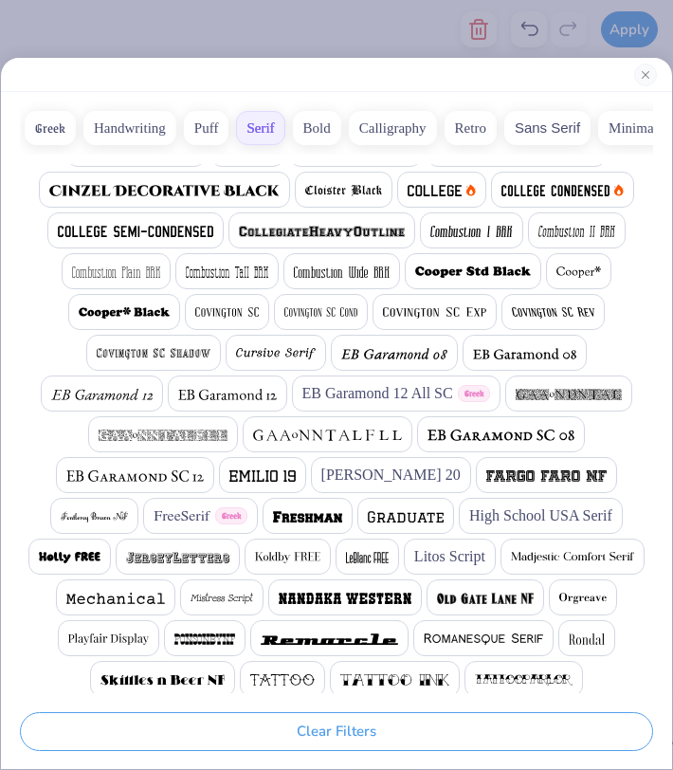
scroll to position [133, 0]
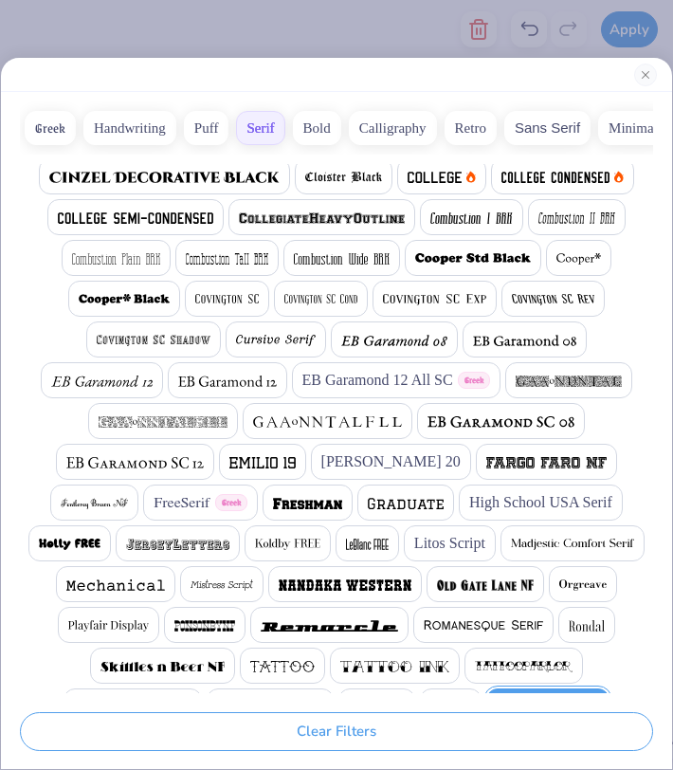
click at [368, 497] on span at bounding box center [406, 502] width 76 height 23
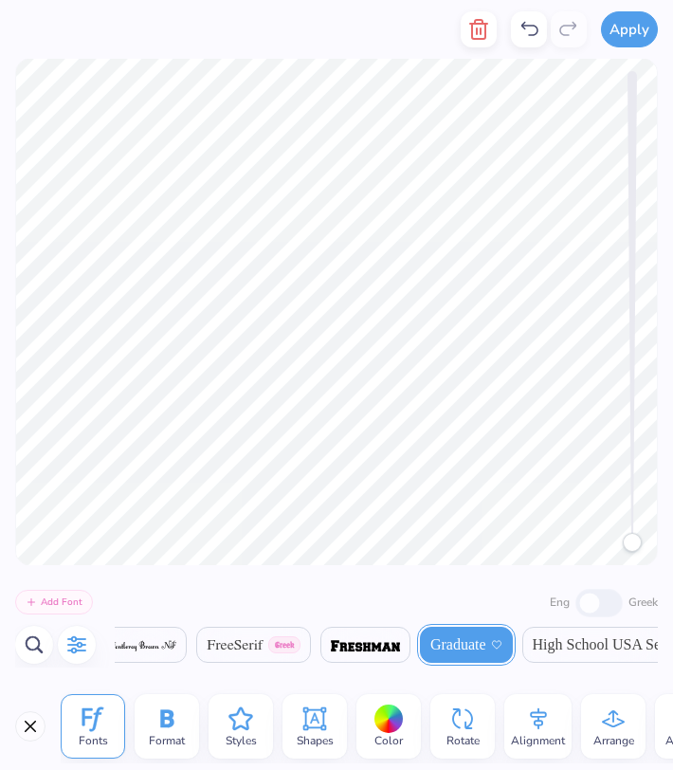
scroll to position [0, 6244]
click at [346, 645] on img at bounding box center [380, 645] width 69 height 11
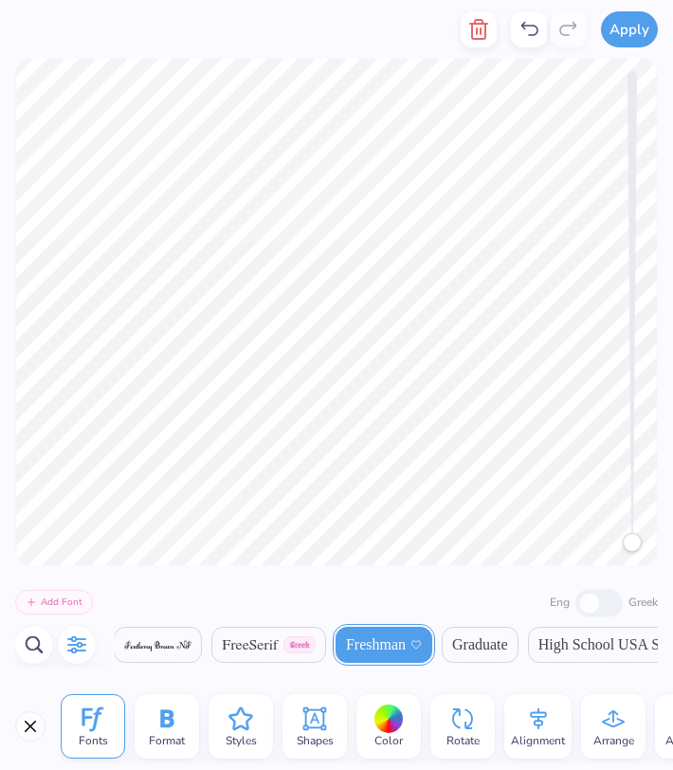
click at [222, 643] on span "FreeSerif" at bounding box center [250, 645] width 57 height 23
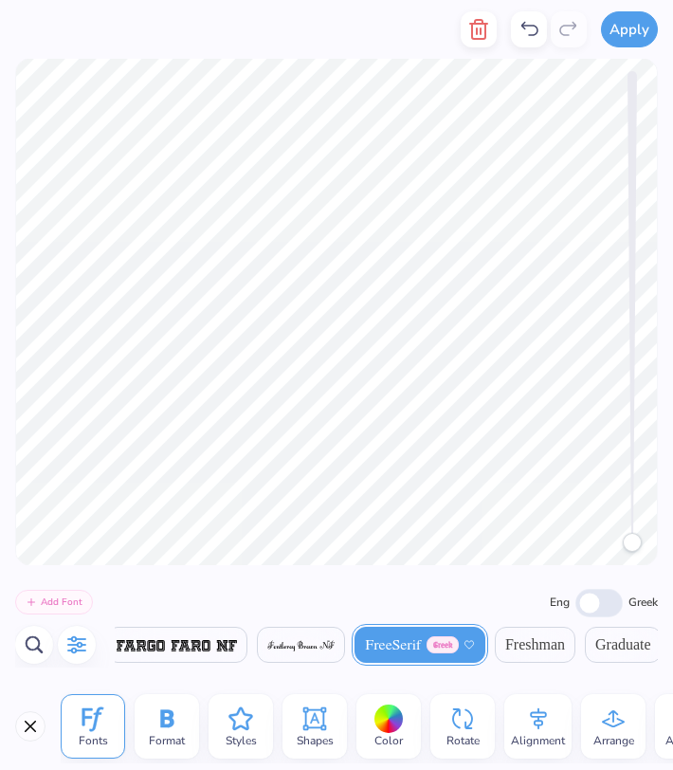
scroll to position [0, 6097]
click at [271, 644] on img at bounding box center [304, 645] width 67 height 11
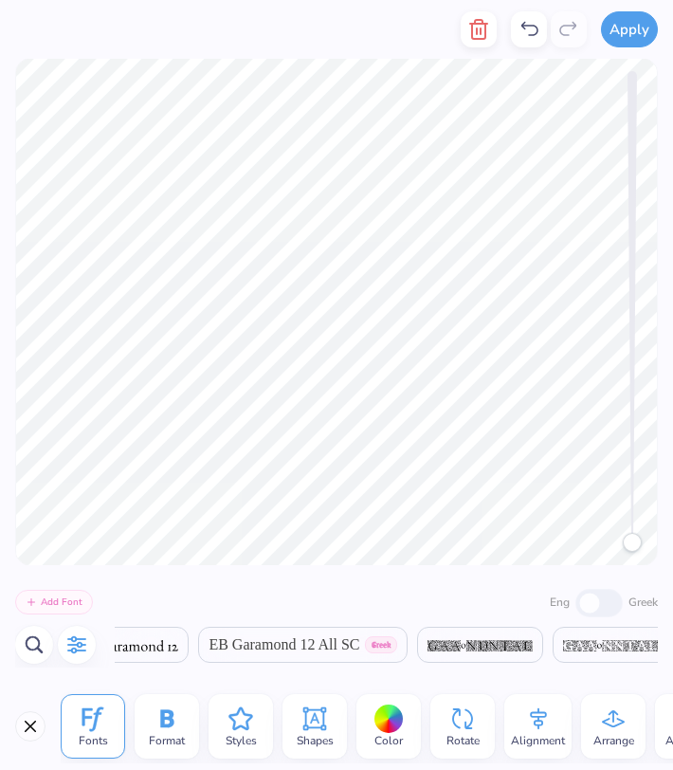
scroll to position [0, 4701]
click at [261, 644] on span "EB Garamond 12 All SC" at bounding box center [287, 645] width 151 height 23
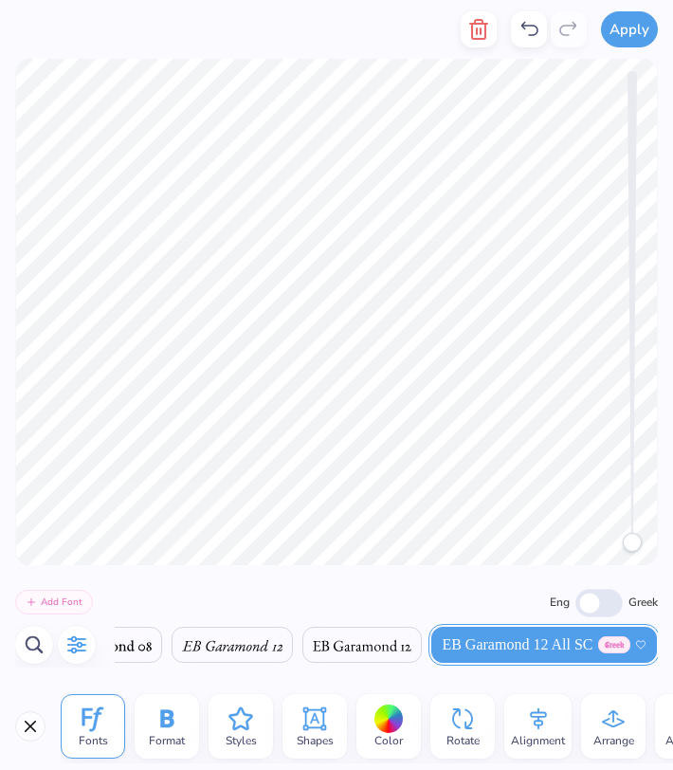
scroll to position [0, 1]
click at [177, 725] on icon at bounding box center [167, 719] width 28 height 28
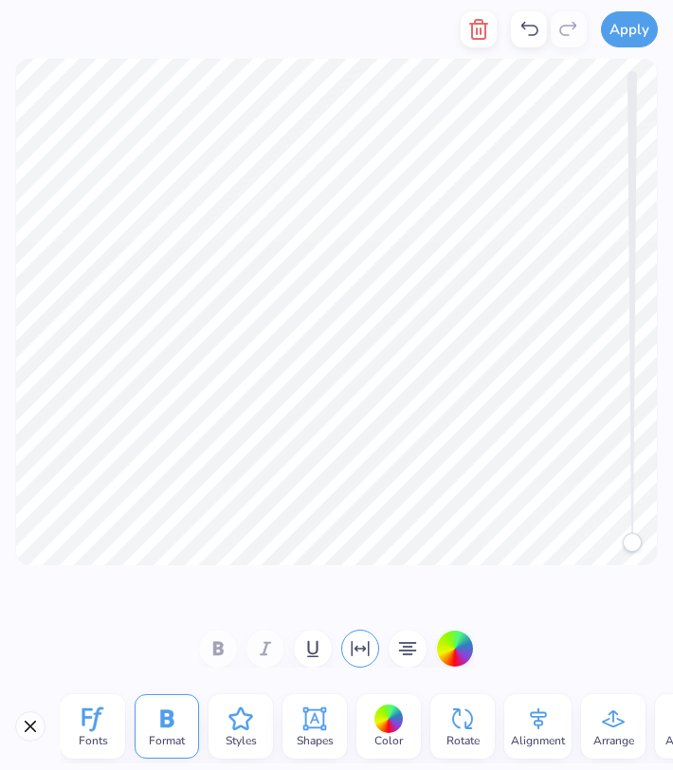
click at [232, 727] on icon at bounding box center [241, 719] width 24 height 23
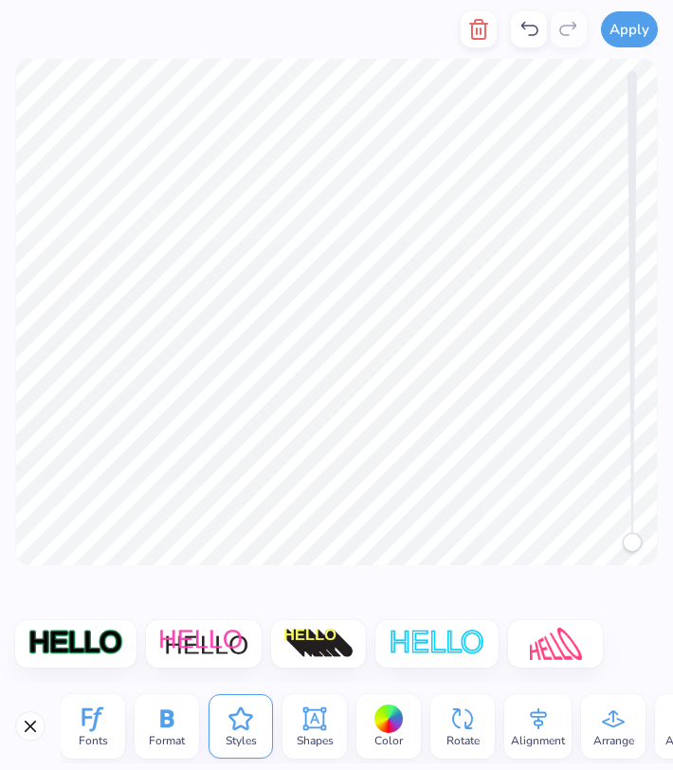
click at [324, 715] on icon at bounding box center [315, 719] width 28 height 28
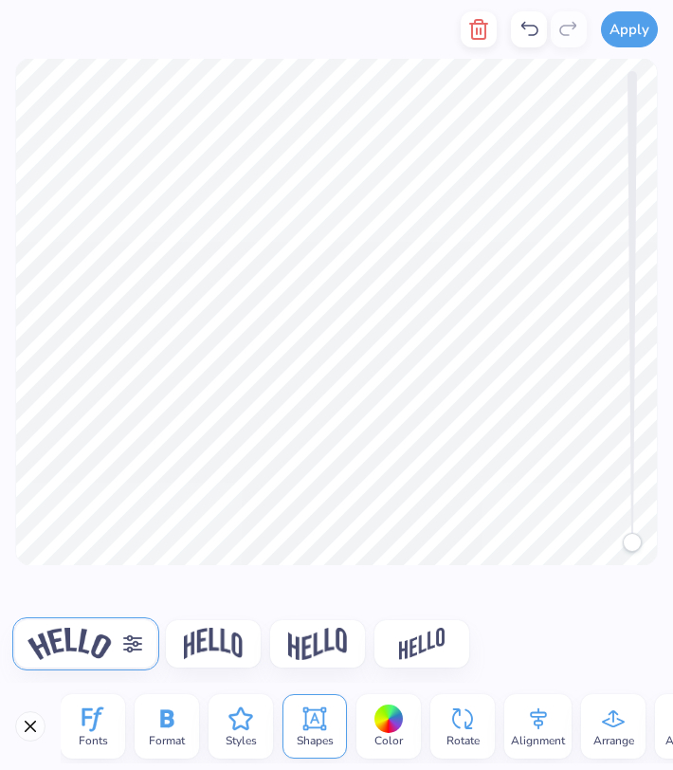
click at [399, 712] on div at bounding box center [389, 719] width 29 height 29
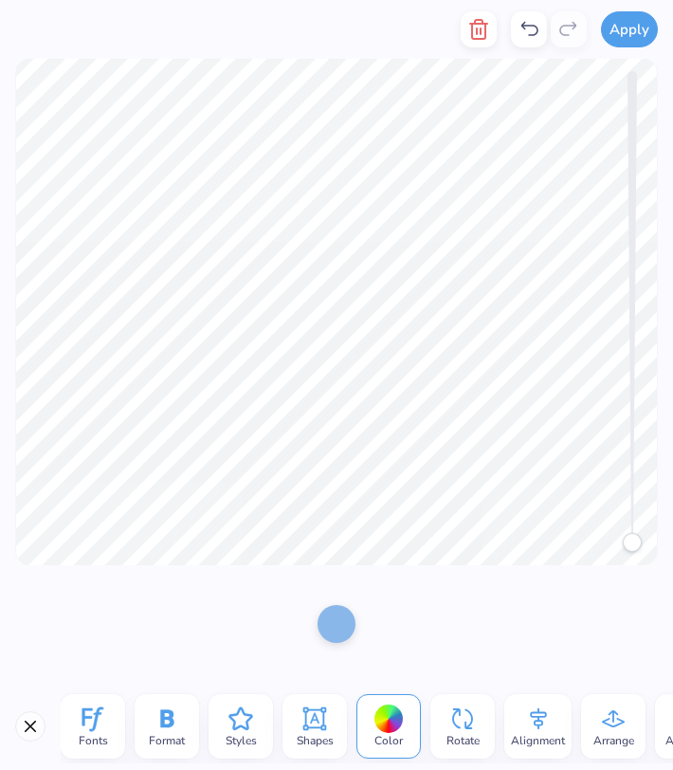
click at [455, 717] on icon at bounding box center [463, 719] width 28 height 28
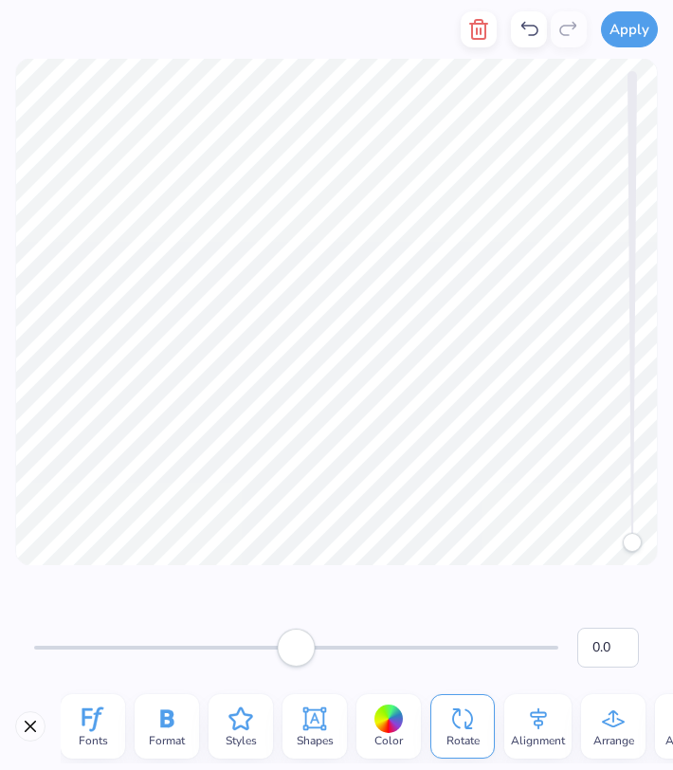
click at [553, 715] on div "Alignment" at bounding box center [538, 726] width 67 height 65
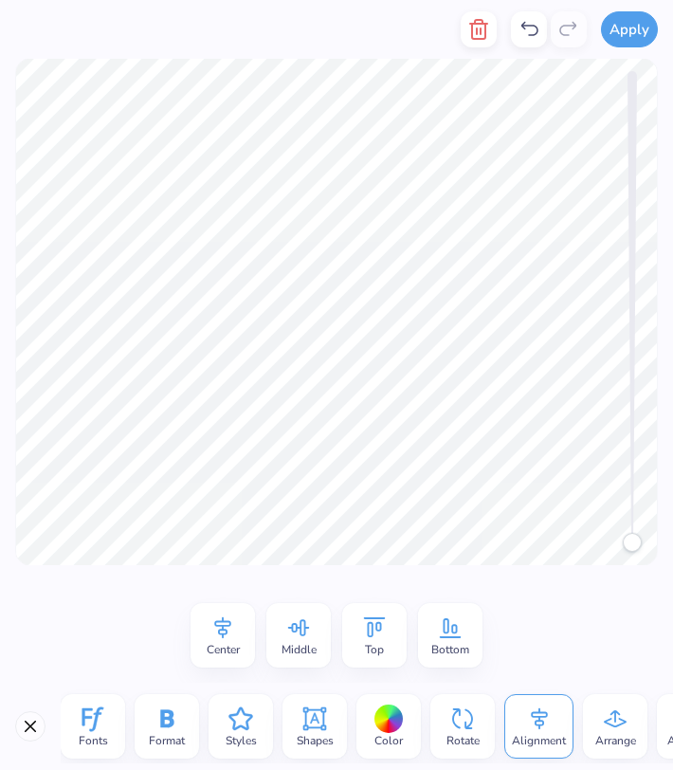
click at [607, 721] on icon at bounding box center [615, 718] width 23 height 17
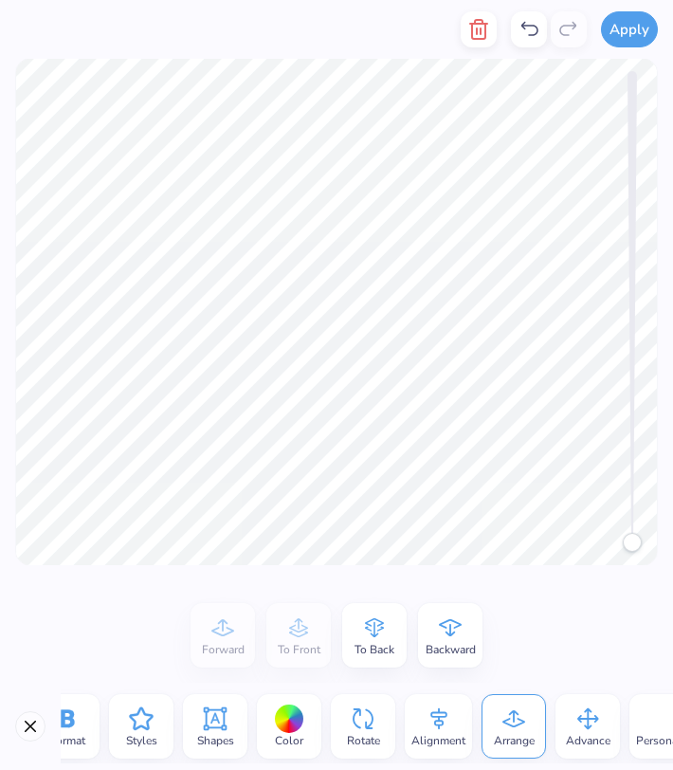
scroll to position [0, 124]
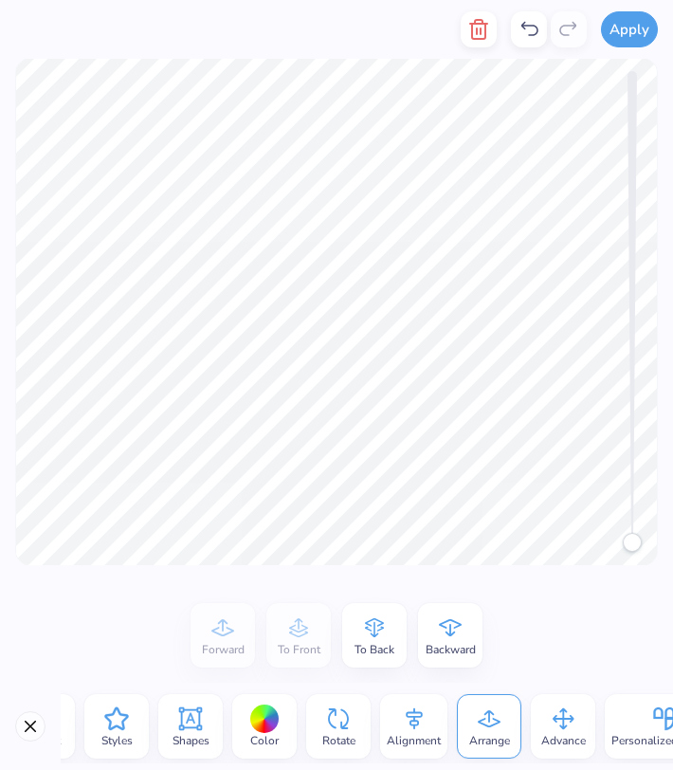
click at [556, 719] on icon at bounding box center [564, 720] width 22 height 22
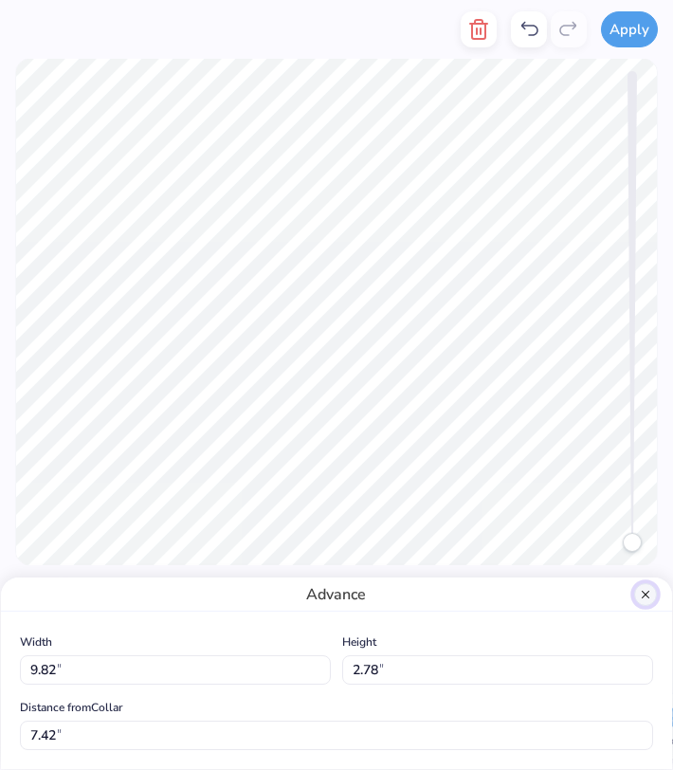
click at [641, 588] on button "Close" at bounding box center [646, 594] width 23 height 23
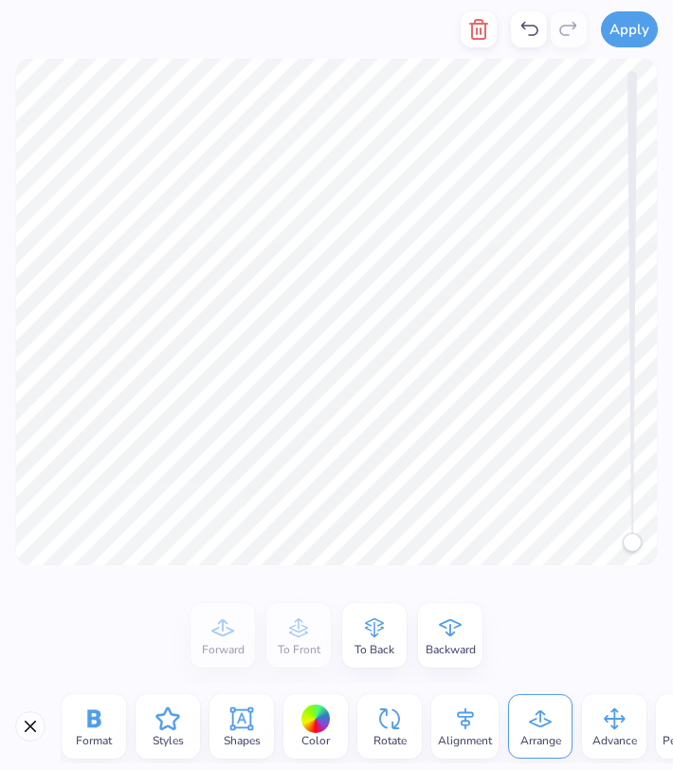
scroll to position [0, 0]
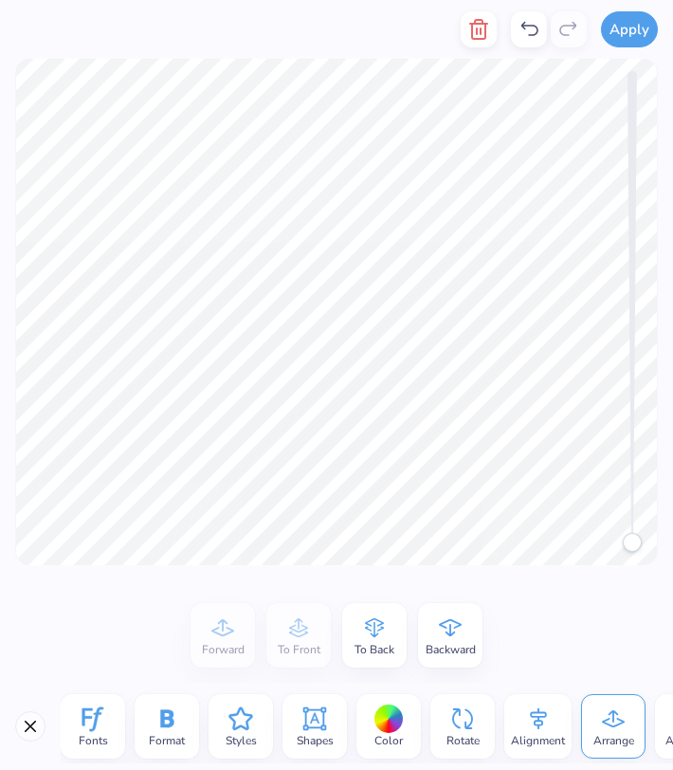
click at [106, 733] on span "Fonts" at bounding box center [93, 740] width 29 height 15
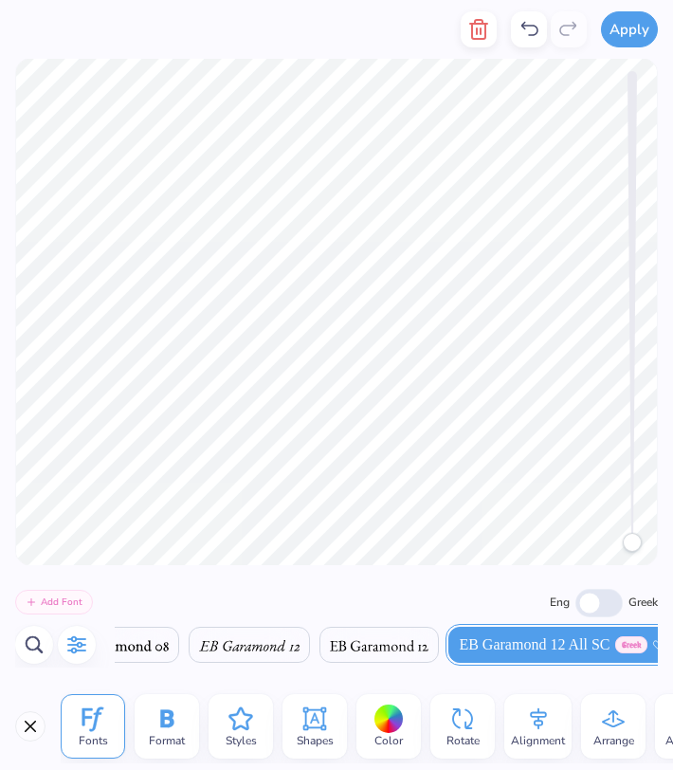
scroll to position [0, 4455]
click at [156, 723] on icon at bounding box center [167, 719] width 28 height 28
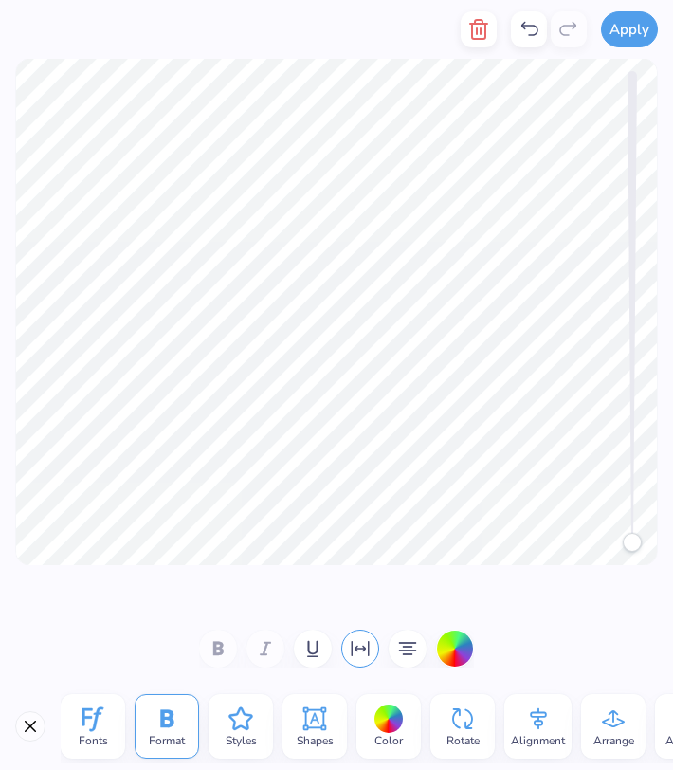
click at [91, 719] on icon at bounding box center [93, 719] width 28 height 28
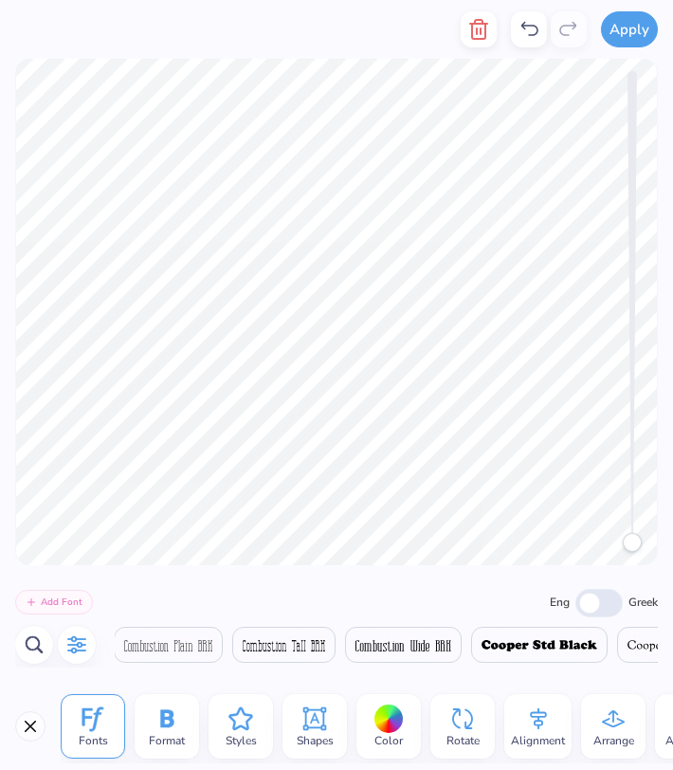
click at [78, 652] on icon "button" at bounding box center [76, 645] width 23 height 23
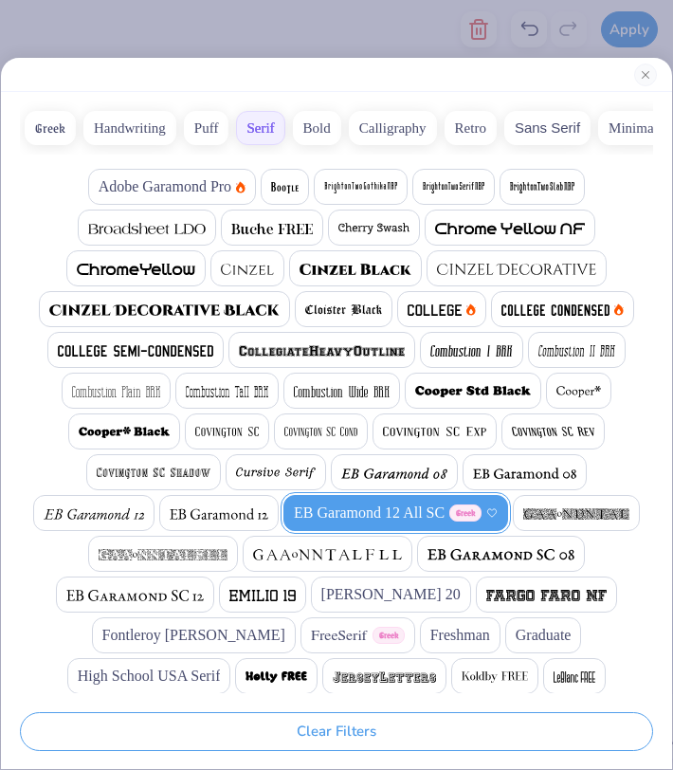
click at [624, 120] on button "Minimal" at bounding box center [634, 128] width 70 height 34
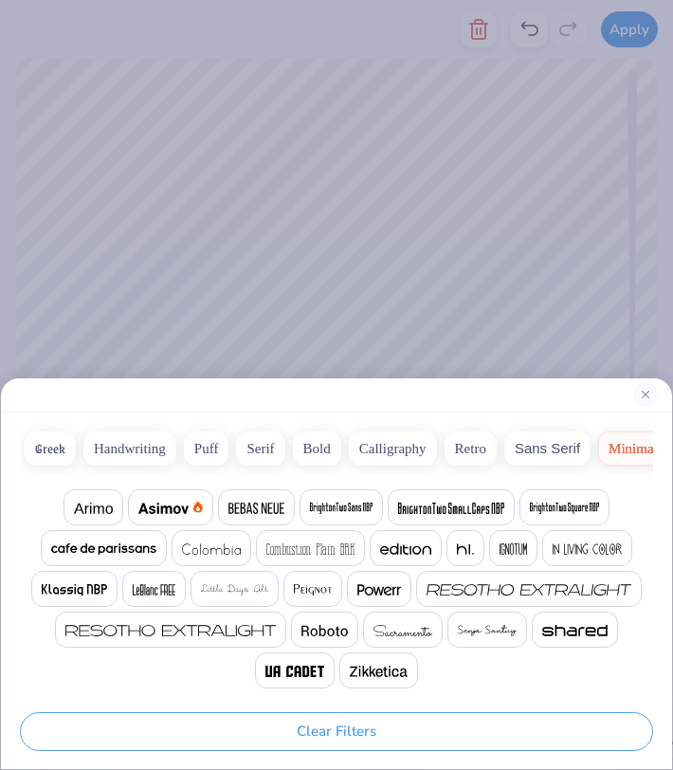
click at [301, 454] on button "Bold" at bounding box center [317, 449] width 48 height 34
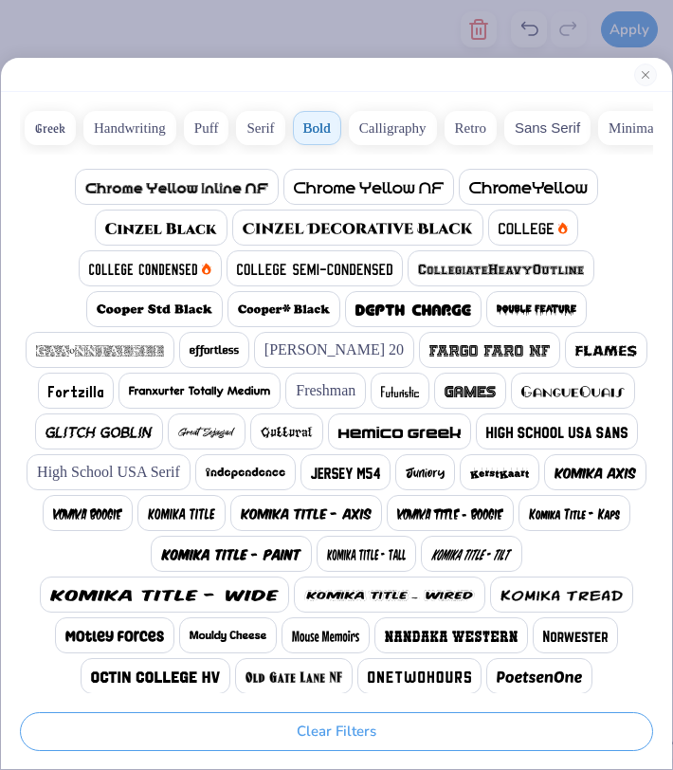
click at [182, 267] on img at bounding box center [142, 269] width 107 height 11
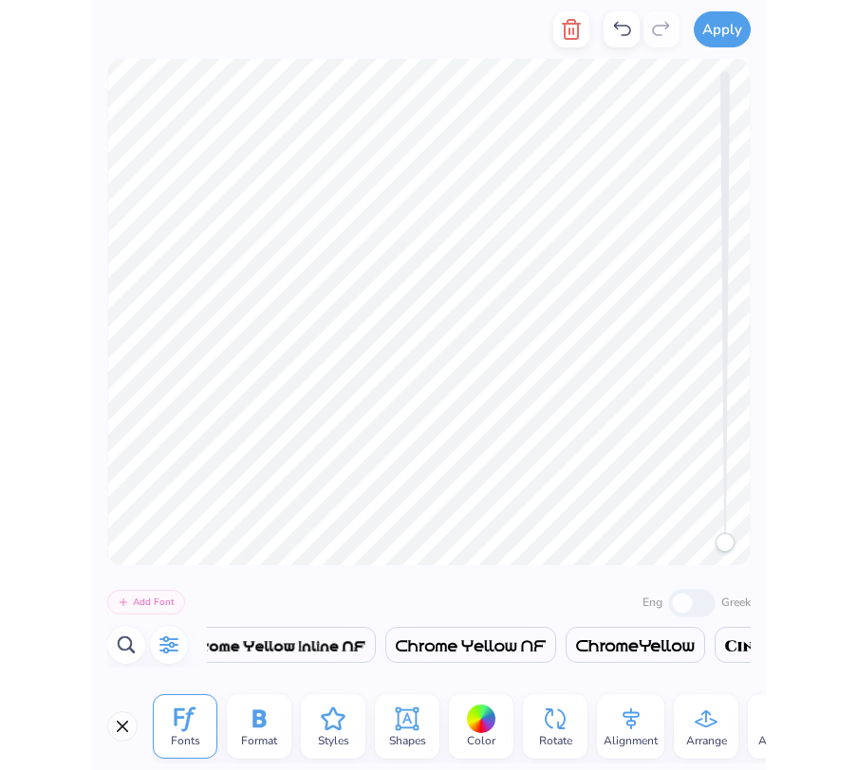
scroll to position [0, 0]
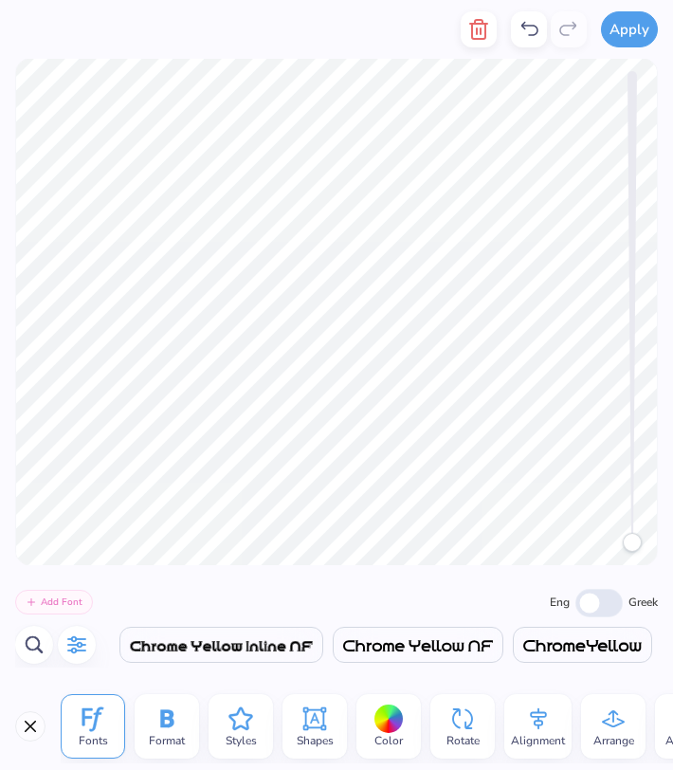
click at [311, 724] on icon at bounding box center [315, 719] width 28 height 28
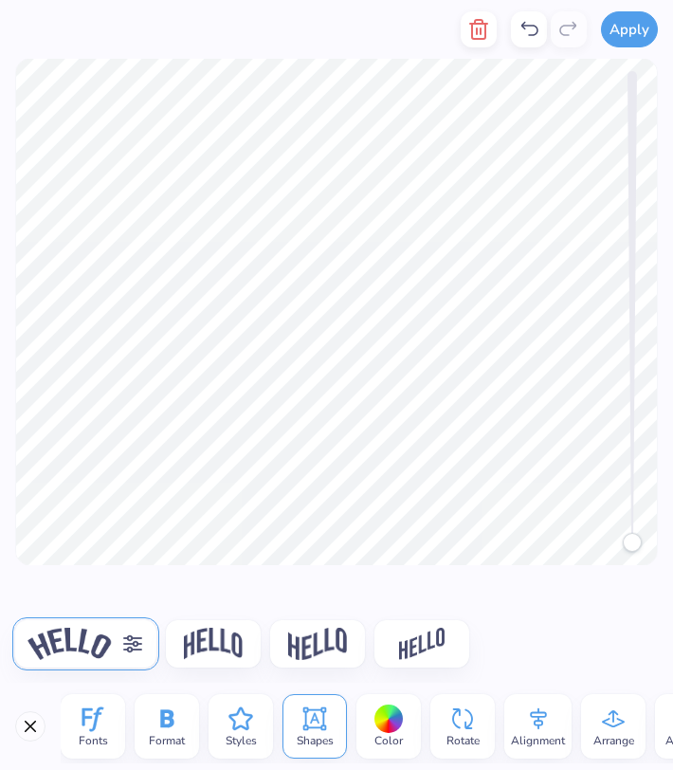
click at [130, 645] on icon at bounding box center [132, 644] width 23 height 23
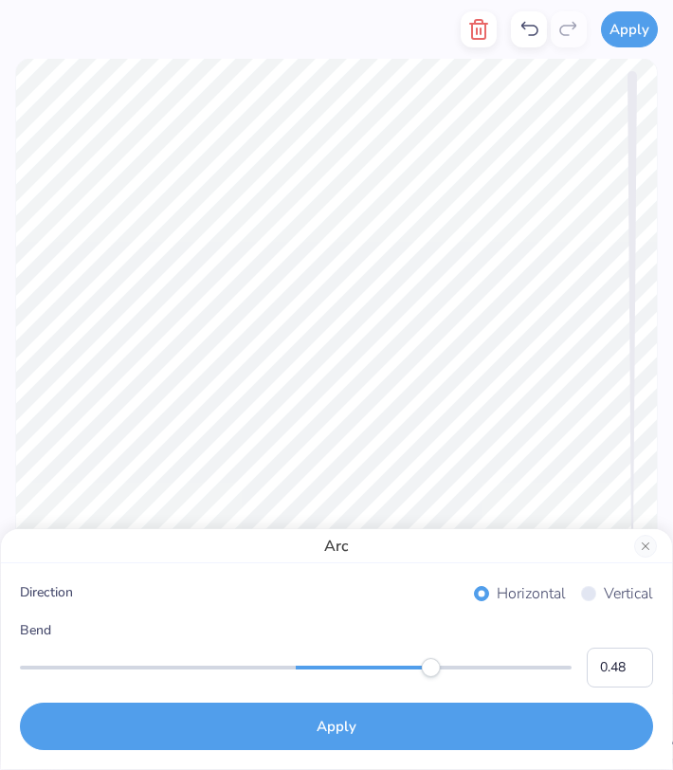
type input "0.47"
drag, startPoint x: 439, startPoint y: 666, endPoint x: 425, endPoint y: 666, distance: 14.2
click at [425, 666] on div "Accessibility label" at bounding box center [425, 667] width 19 height 19
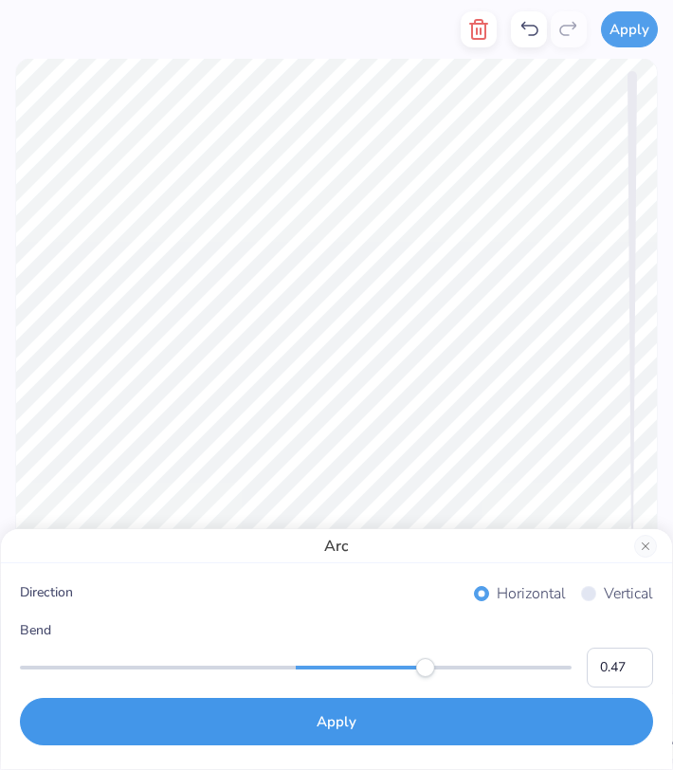
click at [388, 730] on button "Apply" at bounding box center [337, 721] width 634 height 47
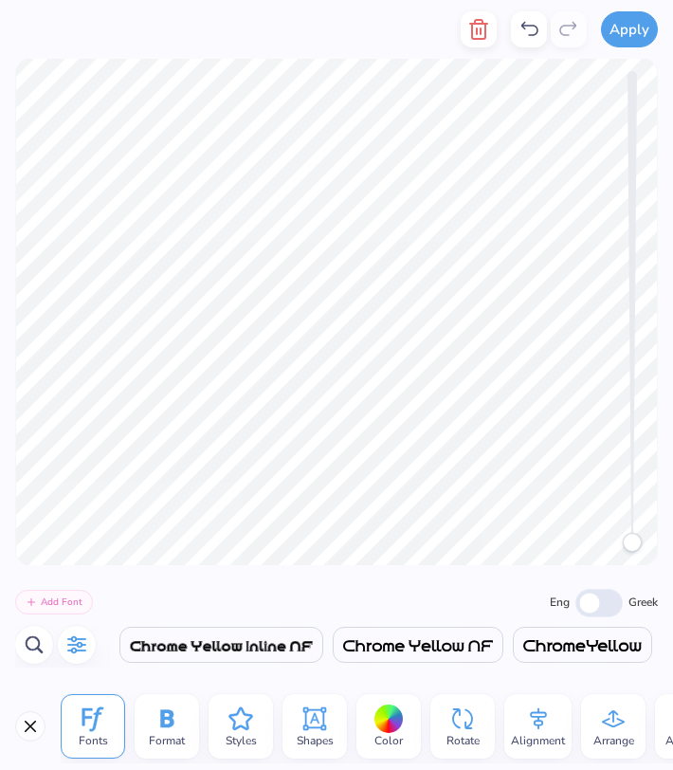
click at [532, 729] on icon at bounding box center [539, 719] width 28 height 28
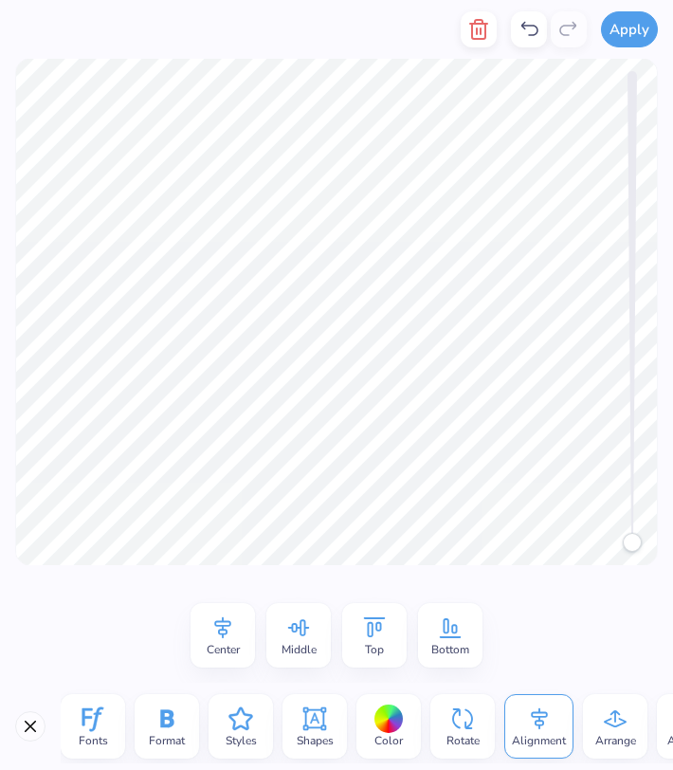
click at [222, 639] on icon at bounding box center [223, 628] width 28 height 28
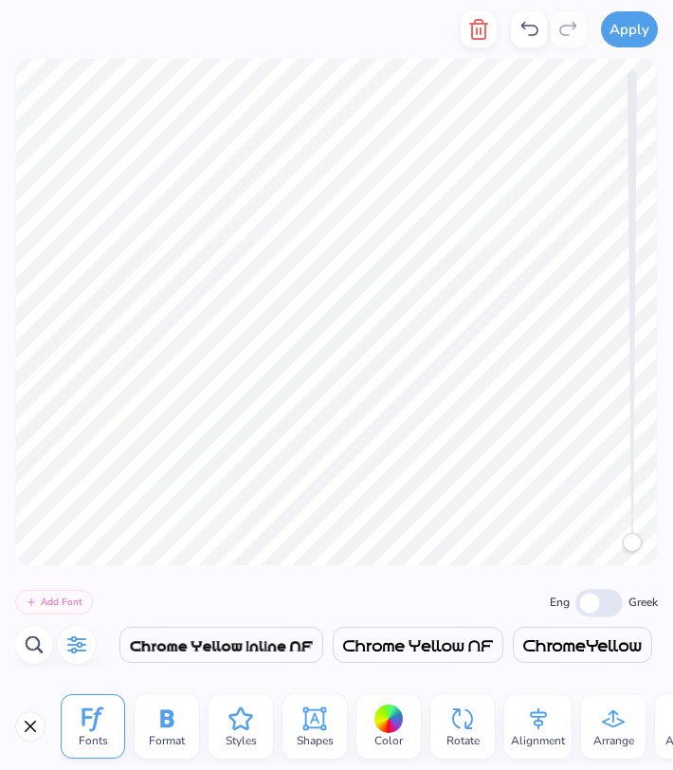
click at [557, 733] on span "Alignment" at bounding box center [538, 740] width 54 height 15
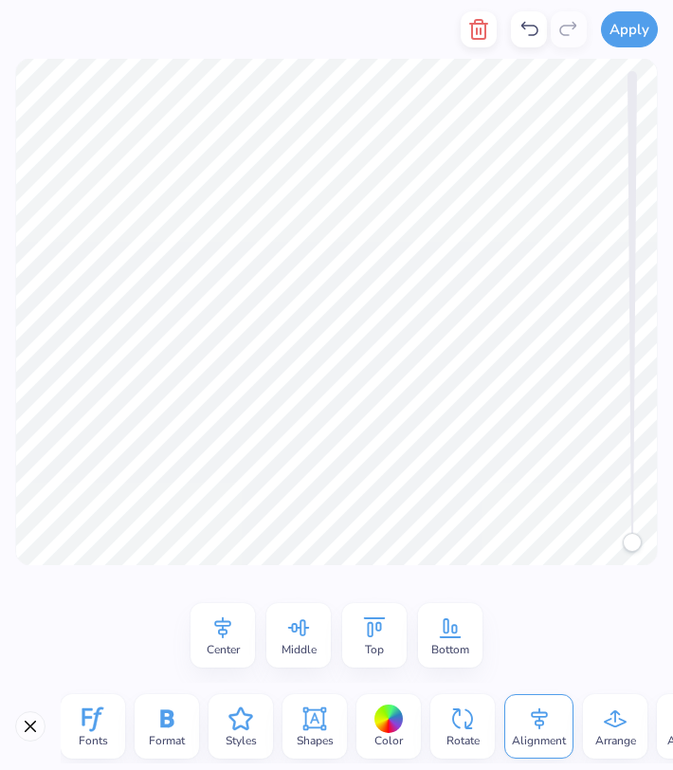
click at [229, 631] on icon at bounding box center [223, 628] width 28 height 28
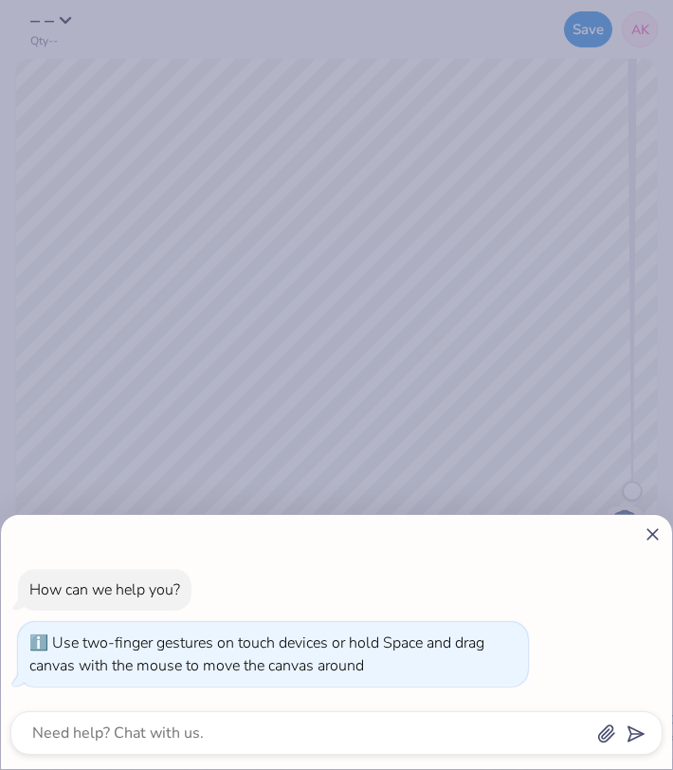
drag, startPoint x: 636, startPoint y: 491, endPoint x: 655, endPoint y: 536, distance: 48.1
click at [655, 536] on body "– – Qty -- Save AK Image AI Stuck? Designs Add Text Upload Greek Clipart & logo…" at bounding box center [336, 385] width 673 height 770
click at [652, 542] on icon at bounding box center [653, 535] width 20 height 20
type textarea "x"
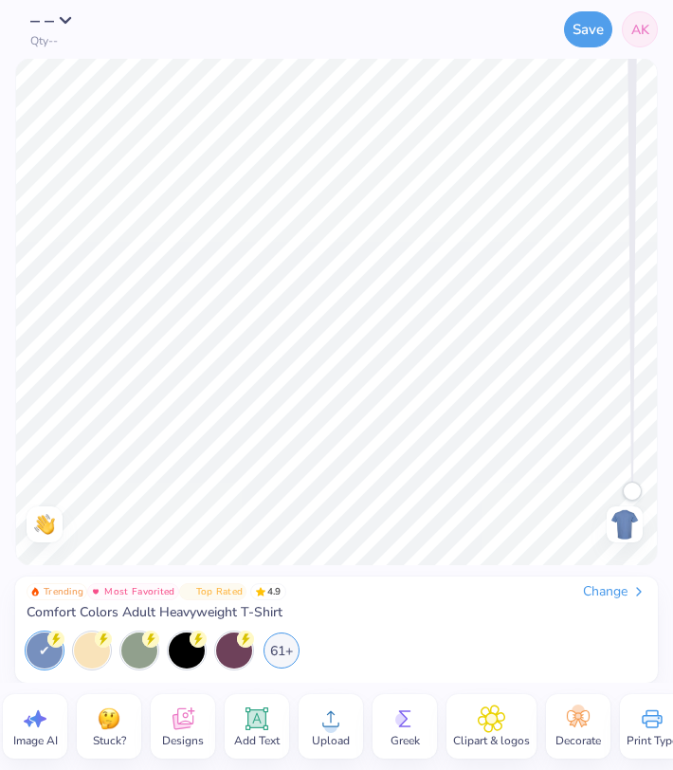
scroll to position [0, 7]
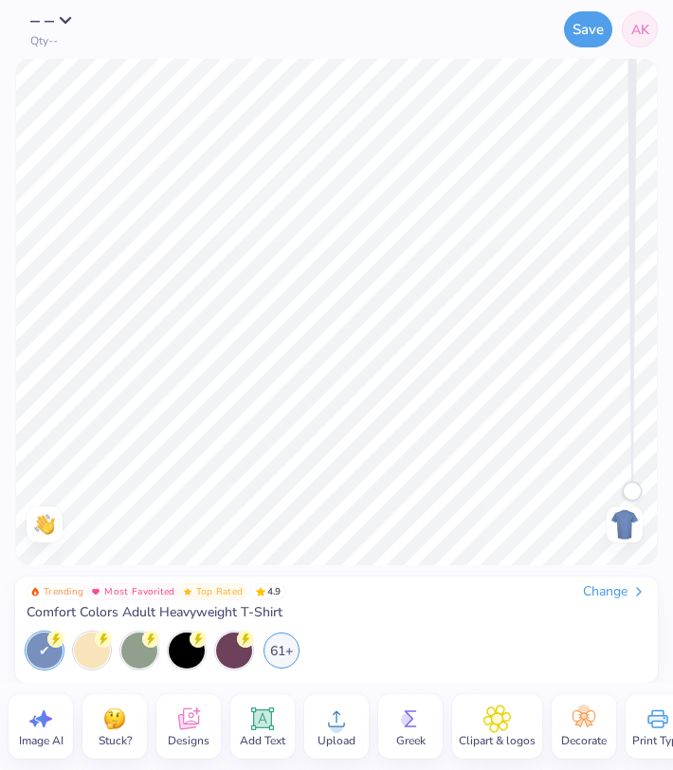
click at [342, 713] on icon at bounding box center [337, 719] width 28 height 28
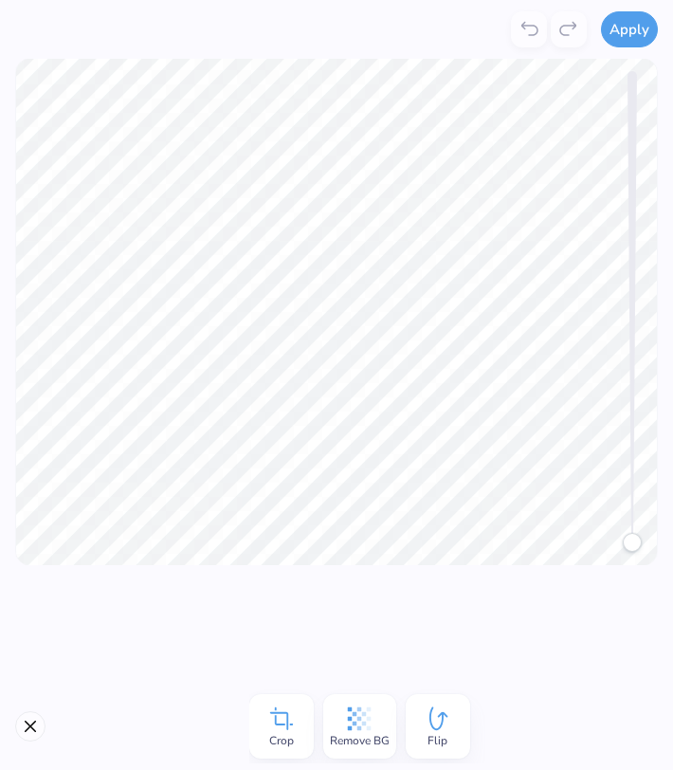
click at [355, 729] on icon at bounding box center [359, 719] width 28 height 28
click at [624, 29] on button "Apply" at bounding box center [629, 27] width 57 height 36
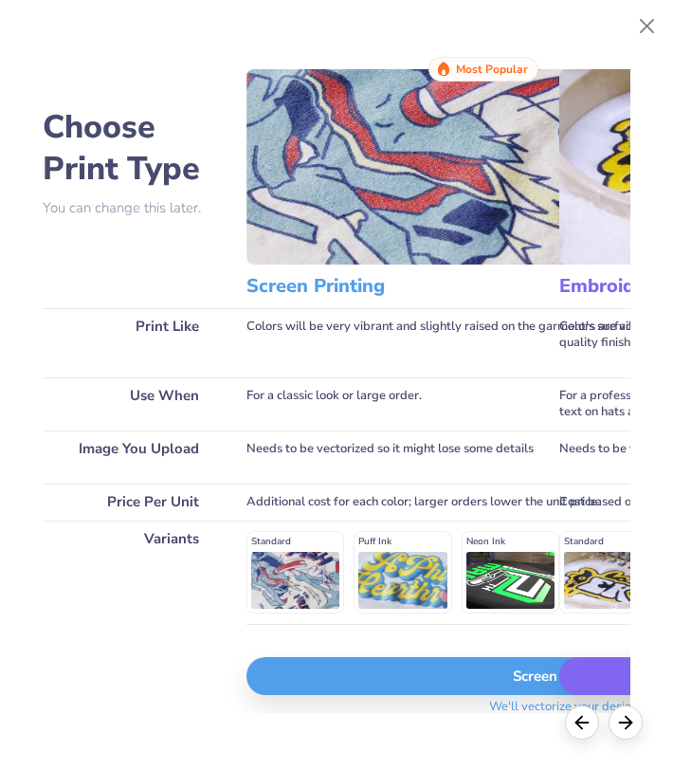
click at [347, 692] on div "Screen Print" at bounding box center [566, 676] width 638 height 38
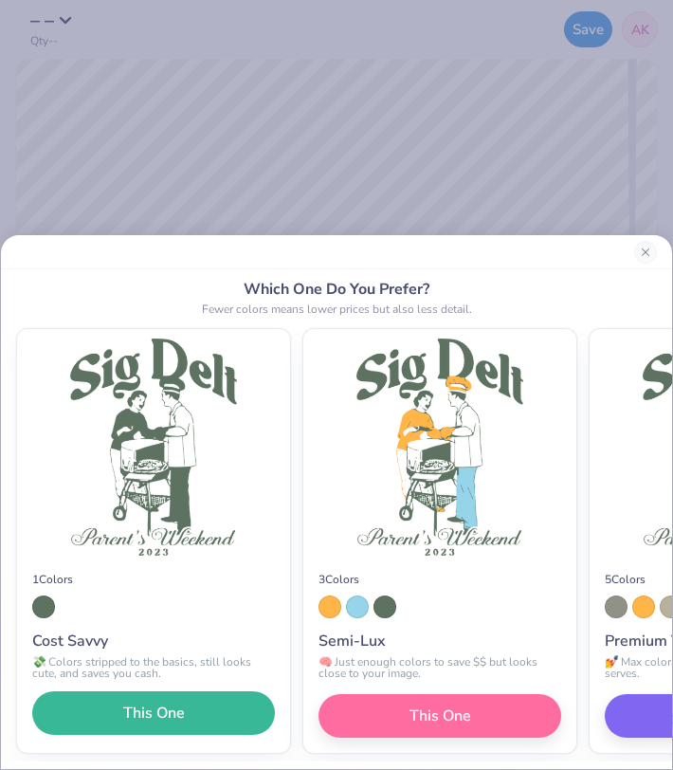
click at [129, 714] on span "This One" at bounding box center [154, 713] width 62 height 23
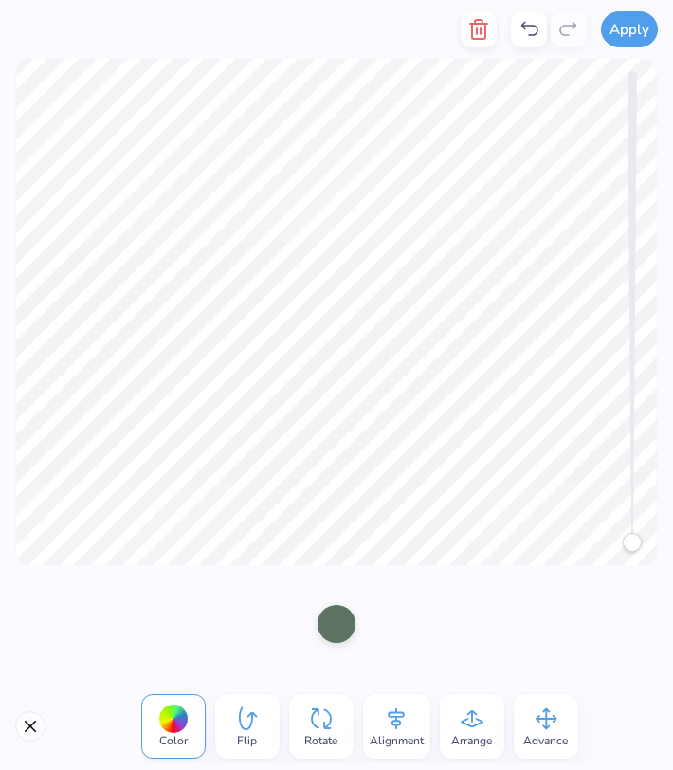
click at [563, 712] on div "Advance" at bounding box center [546, 726] width 65 height 65
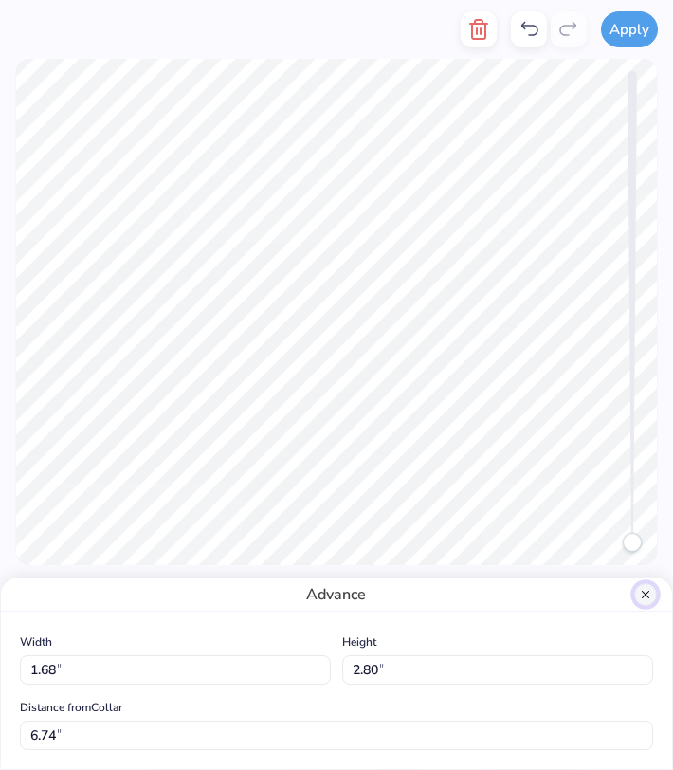
click at [639, 592] on button "Close" at bounding box center [646, 594] width 23 height 23
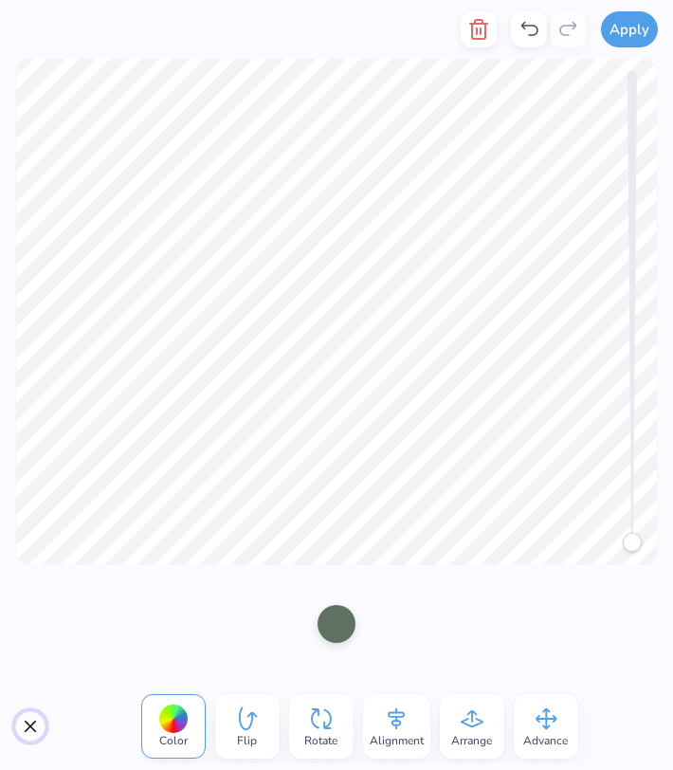
click at [26, 729] on button "Close" at bounding box center [30, 726] width 30 height 30
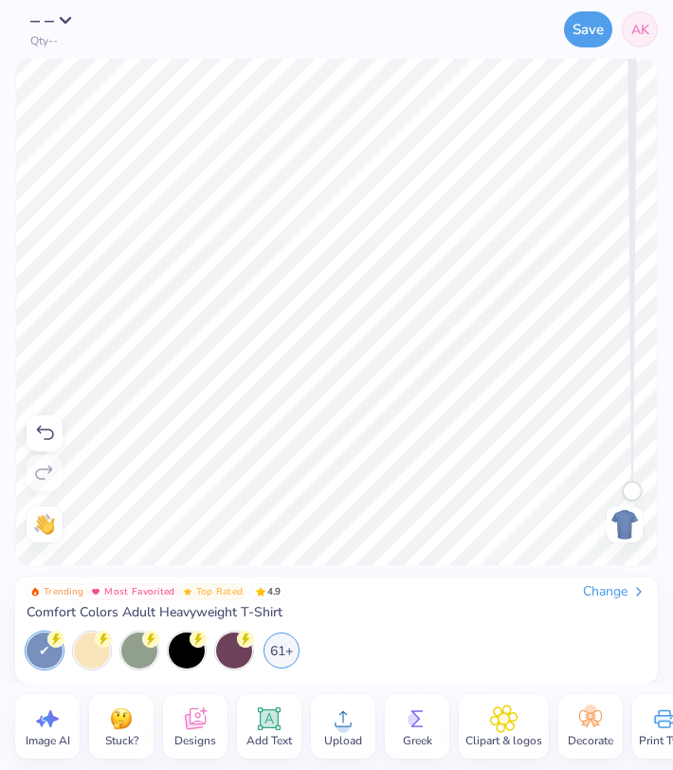
click at [274, 726] on icon at bounding box center [270, 719] width 18 height 18
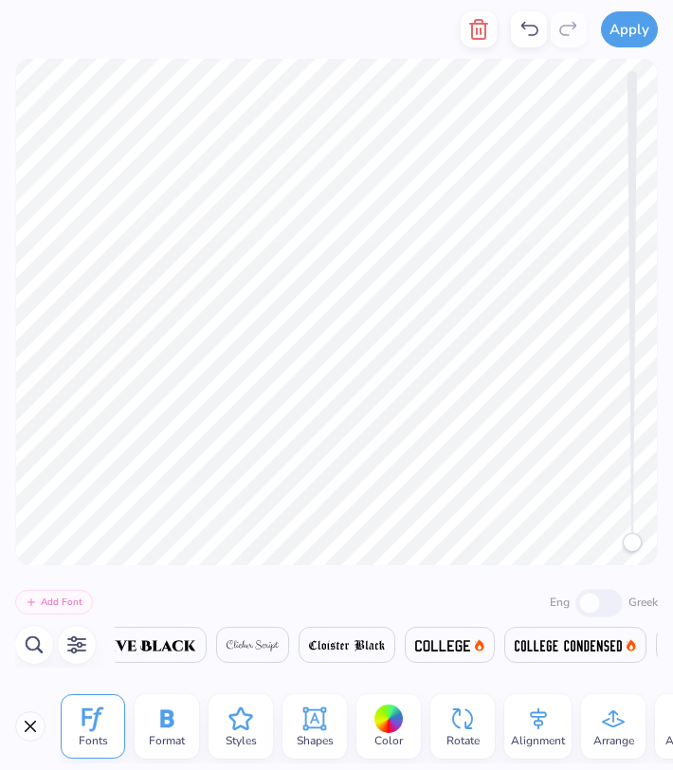
scroll to position [0, 9476]
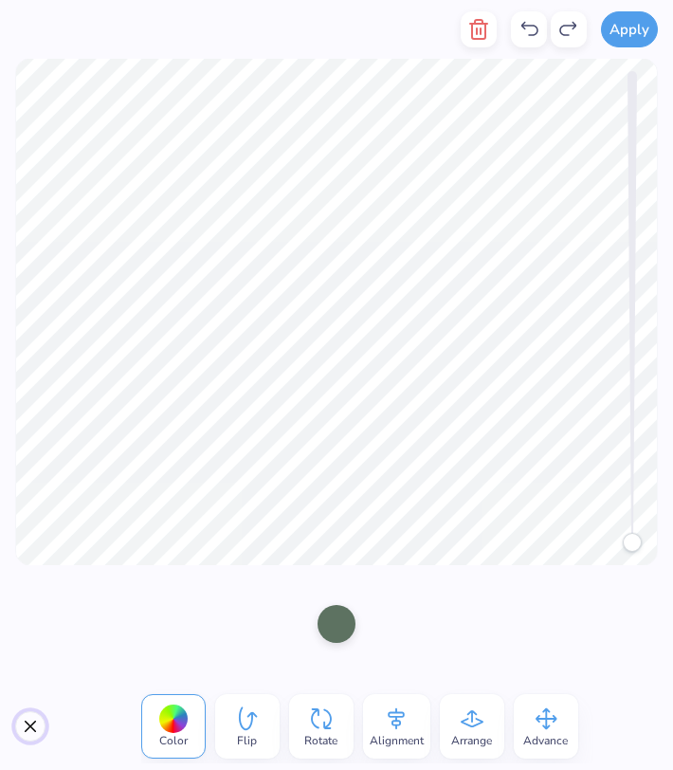
click at [29, 729] on button "Close" at bounding box center [30, 726] width 30 height 30
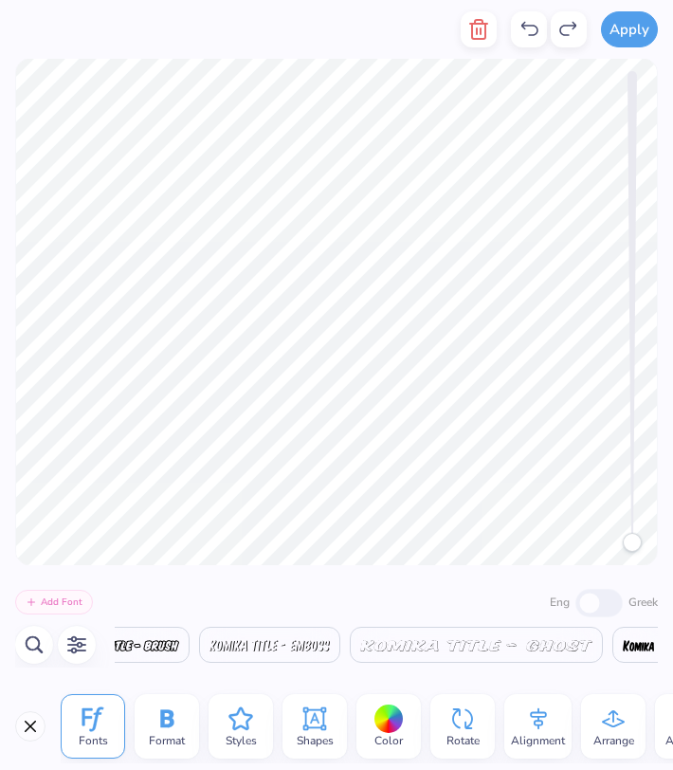
scroll to position [0, 20720]
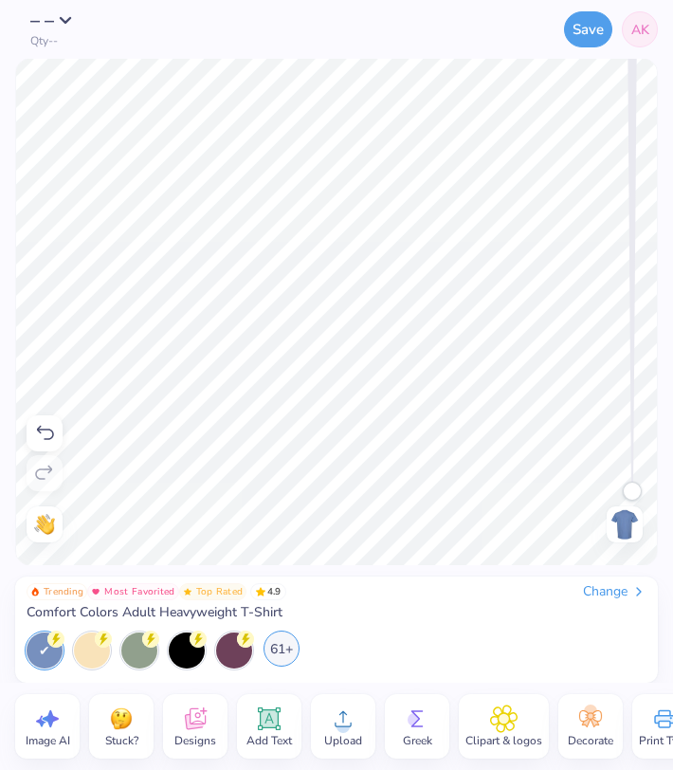
click at [286, 641] on div "61+" at bounding box center [282, 649] width 36 height 36
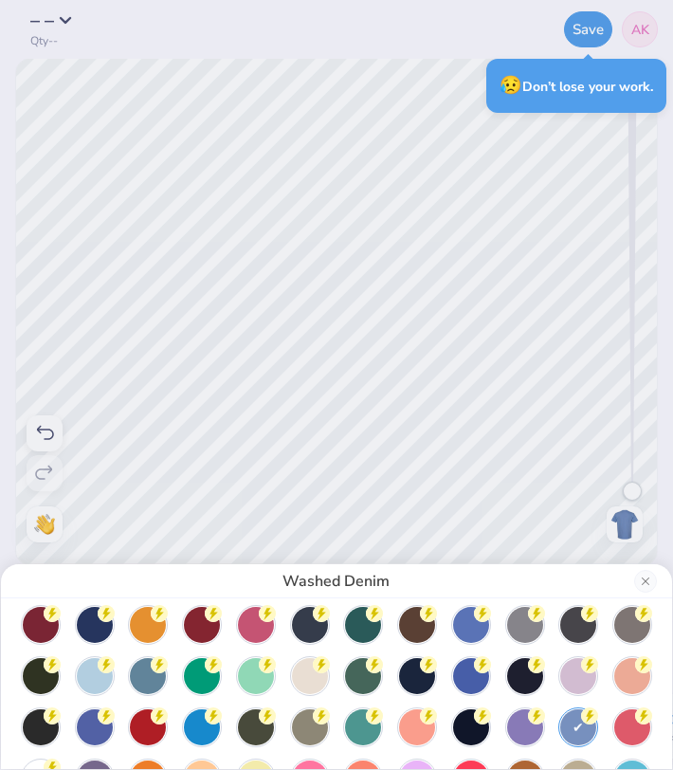
scroll to position [165, 0]
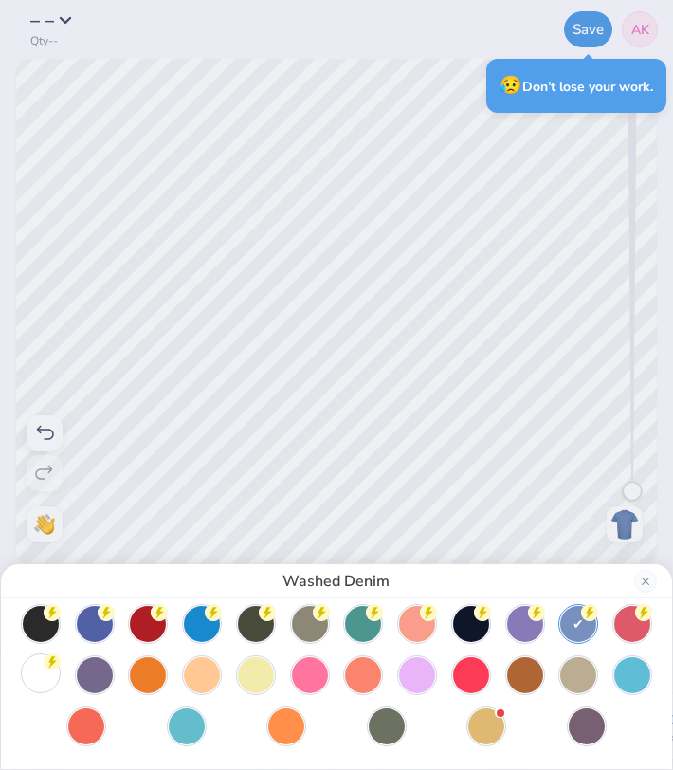
click at [44, 677] on div at bounding box center [41, 673] width 36 height 36
click at [653, 581] on button "Close" at bounding box center [646, 581] width 23 height 23
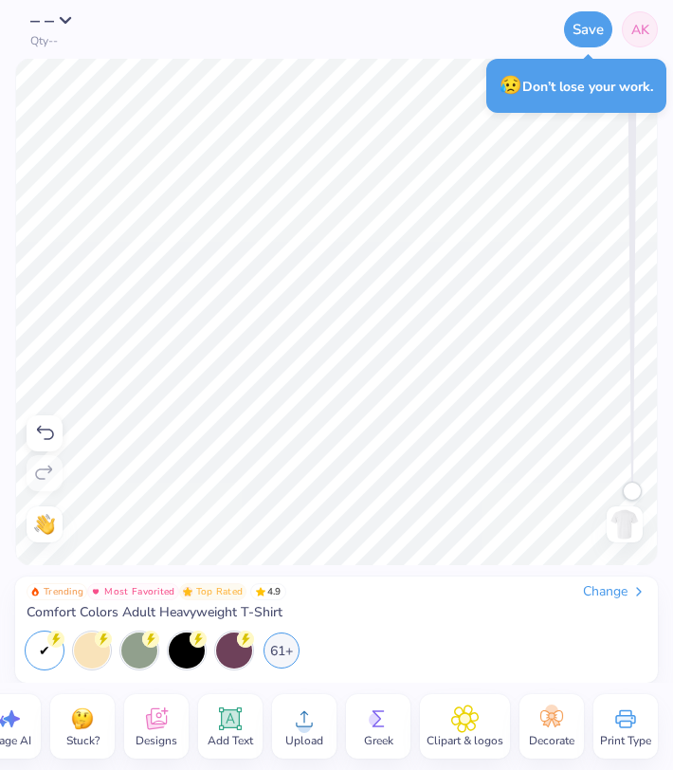
scroll to position [0, 39]
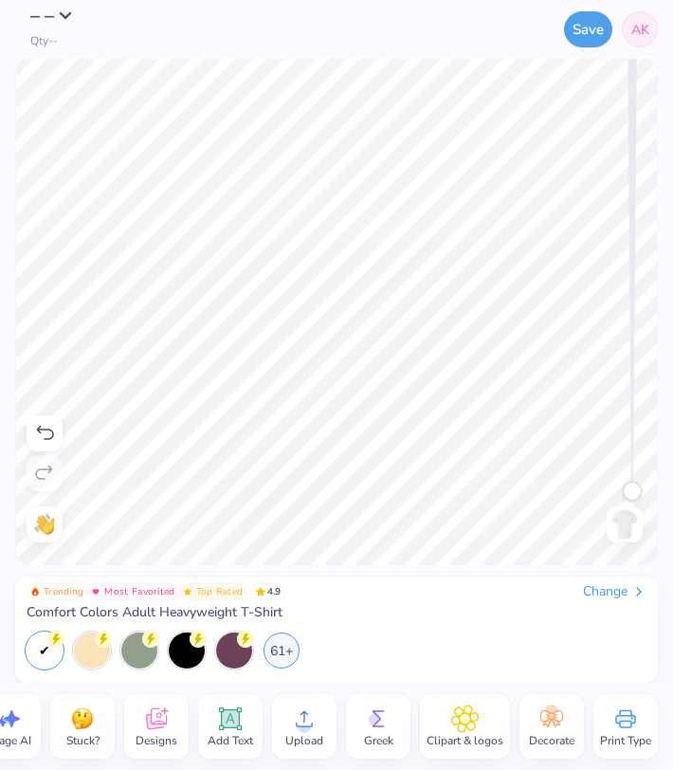
click at [66, 23] on button "– –" at bounding box center [56, 16] width 53 height 19
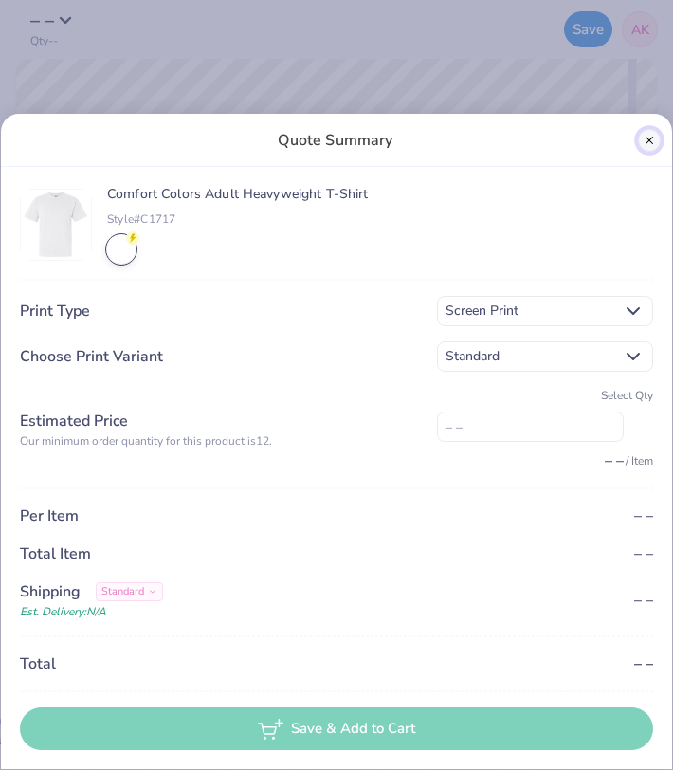
click at [652, 135] on button "Close" at bounding box center [649, 140] width 23 height 23
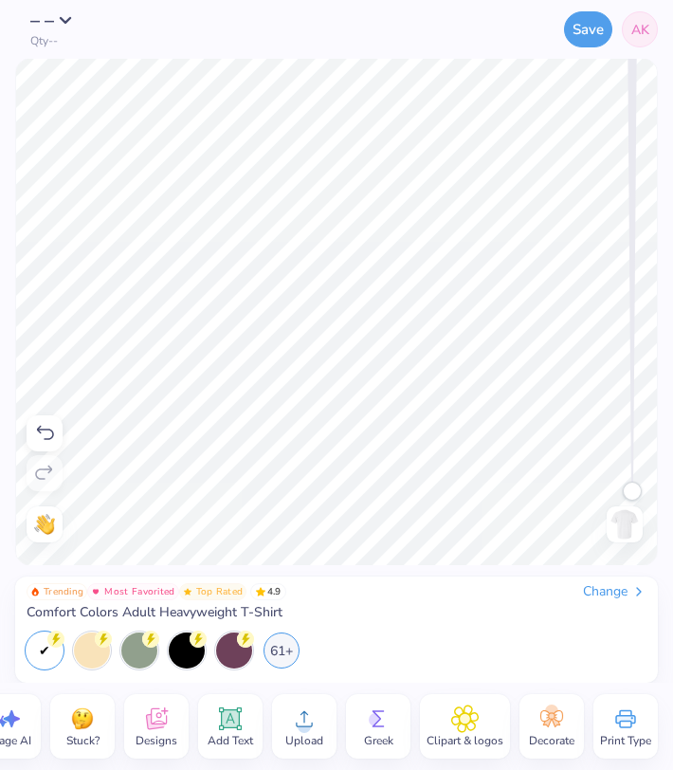
scroll to position [0, 0]
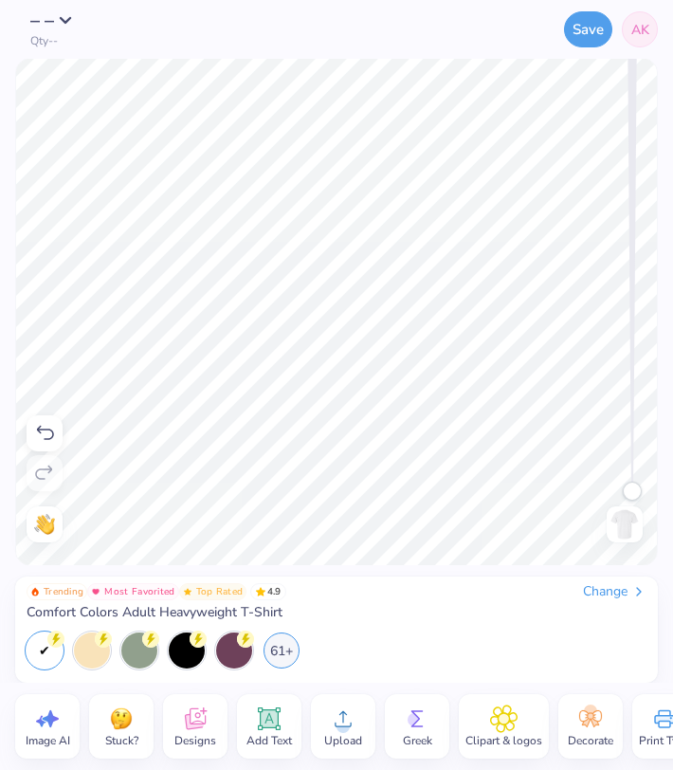
drag, startPoint x: 634, startPoint y: 491, endPoint x: 636, endPoint y: 652, distance: 160.3
click at [636, 652] on div "– – Qty -- Save AK Image AI Stuck? Designs Add Text Upload Greek Clipart & logo…" at bounding box center [336, 385] width 673 height 770
click at [617, 524] on img at bounding box center [625, 524] width 30 height 30
click at [331, 719] on icon at bounding box center [343, 719] width 28 height 28
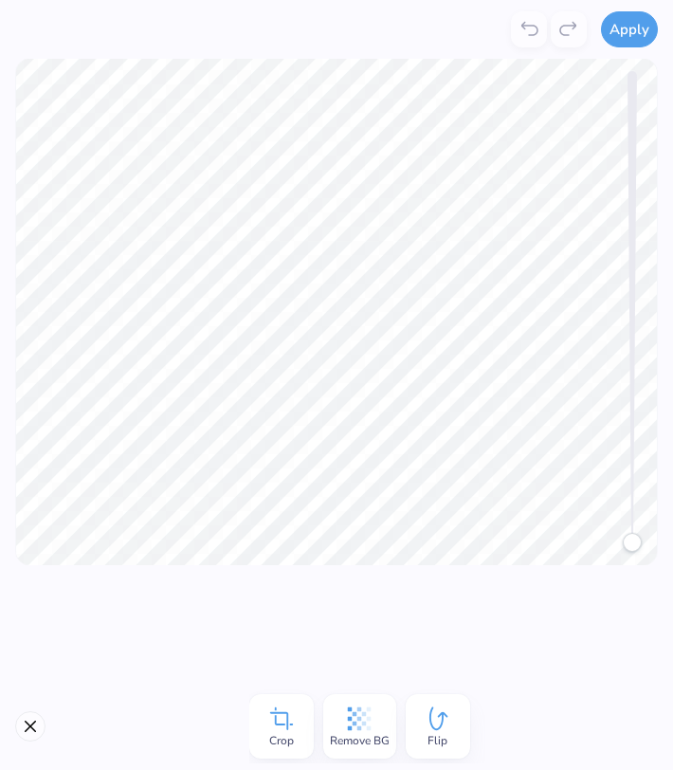
click at [358, 714] on icon at bounding box center [359, 719] width 28 height 28
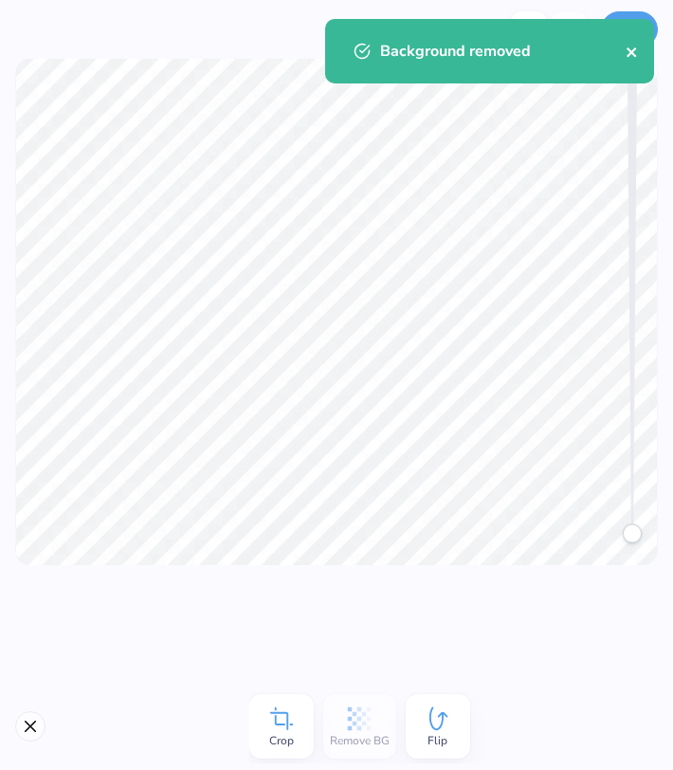
click at [633, 51] on icon "close" at bounding box center [631, 51] width 9 height 9
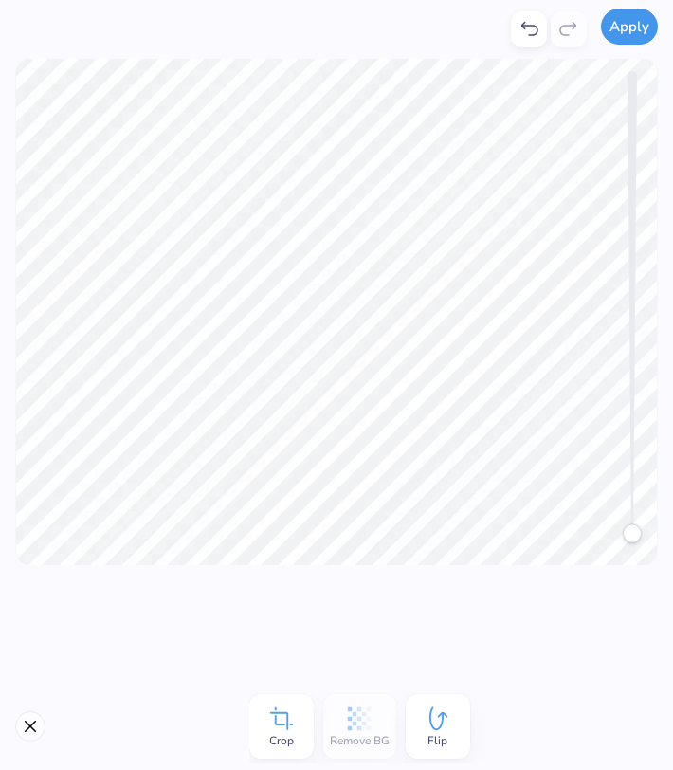
click at [633, 33] on button "Apply" at bounding box center [629, 27] width 57 height 36
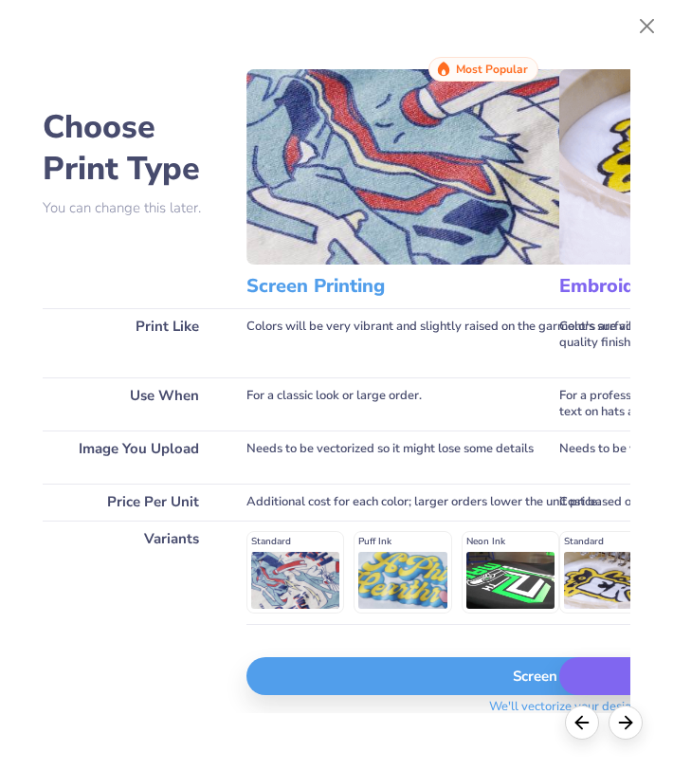
click at [451, 689] on div "Screen Print" at bounding box center [566, 676] width 638 height 38
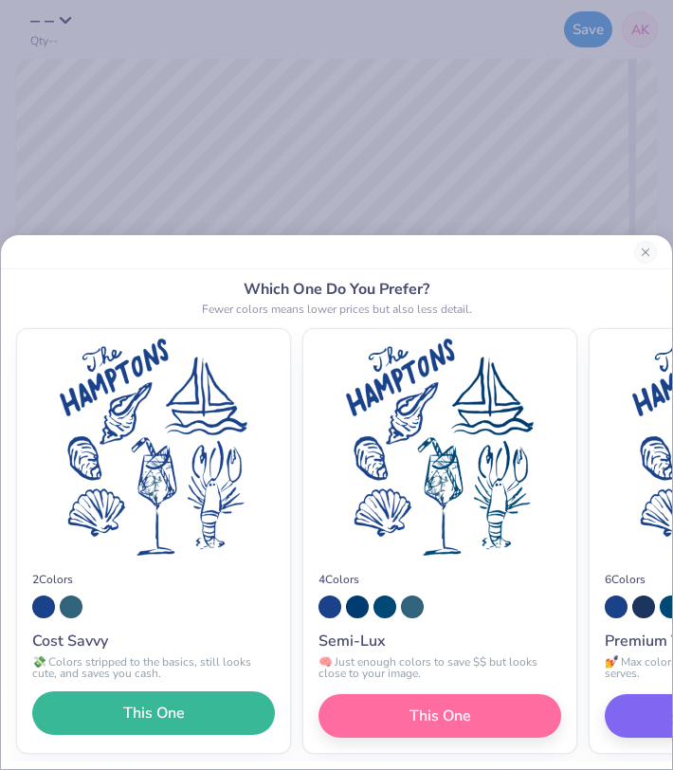
click at [172, 703] on span "This One" at bounding box center [154, 713] width 62 height 23
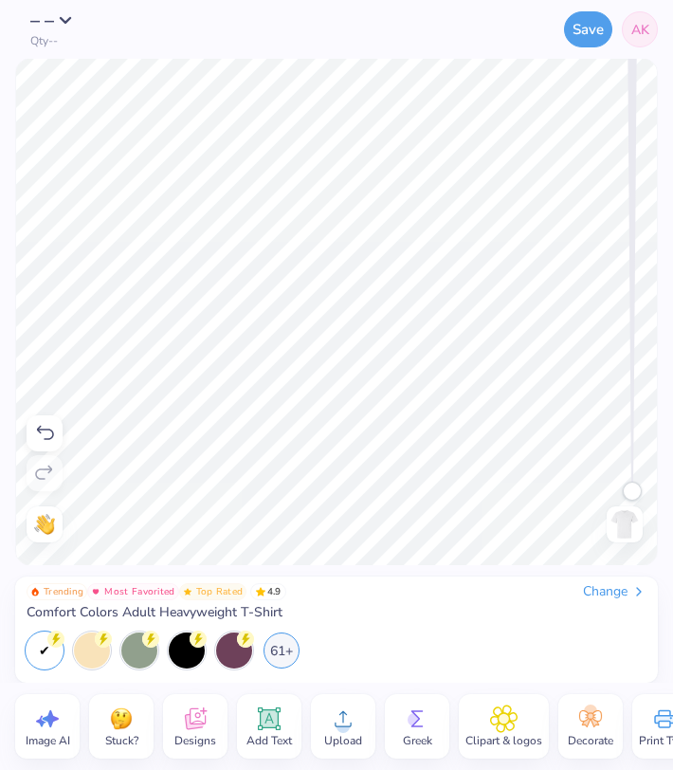
click at [281, 729] on icon at bounding box center [269, 719] width 28 height 28
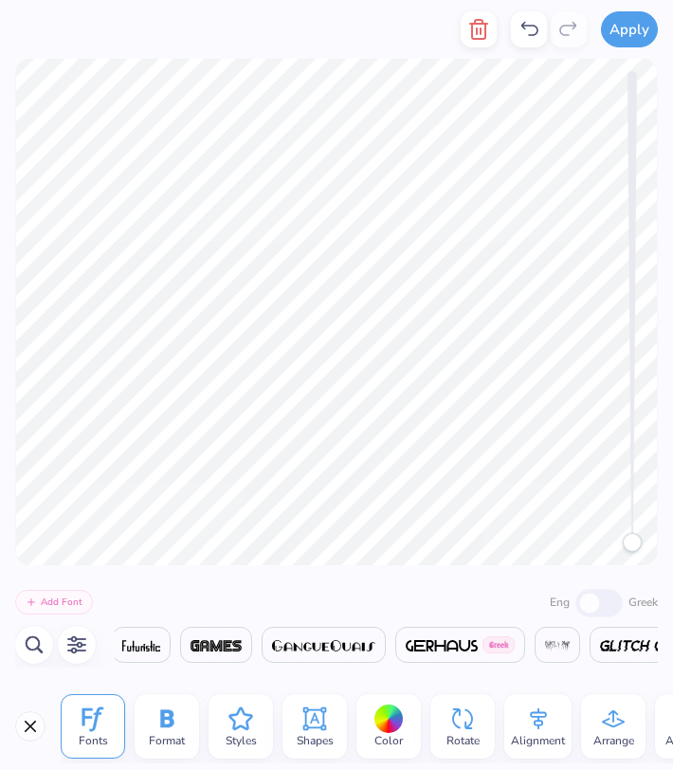
scroll to position [0, 15626]
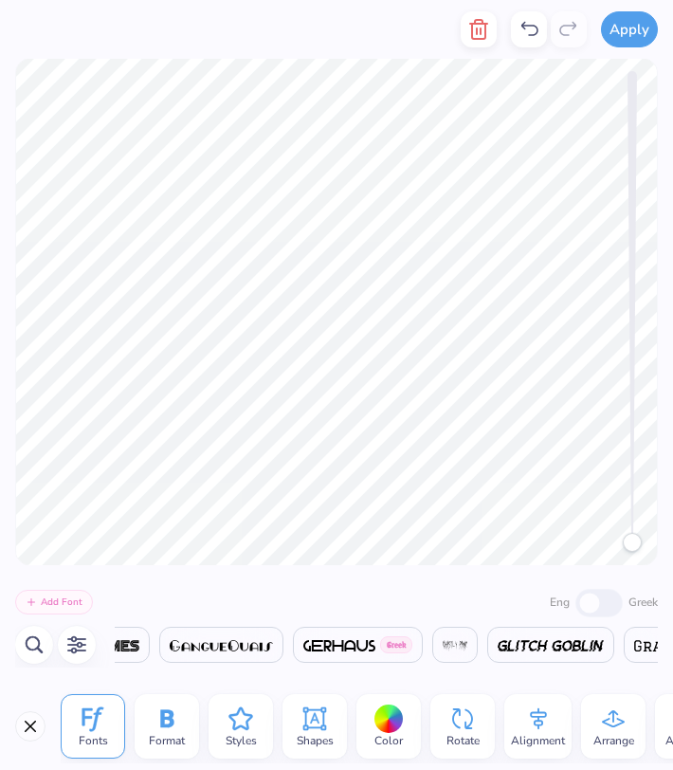
click at [69, 646] on icon "button" at bounding box center [76, 645] width 23 height 23
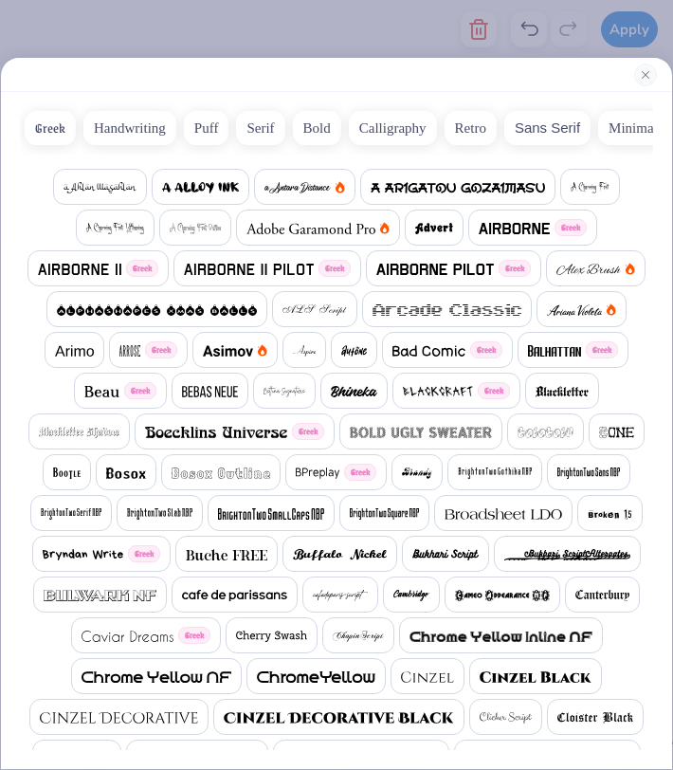
click at [124, 117] on button "Handwriting" at bounding box center [129, 128] width 93 height 34
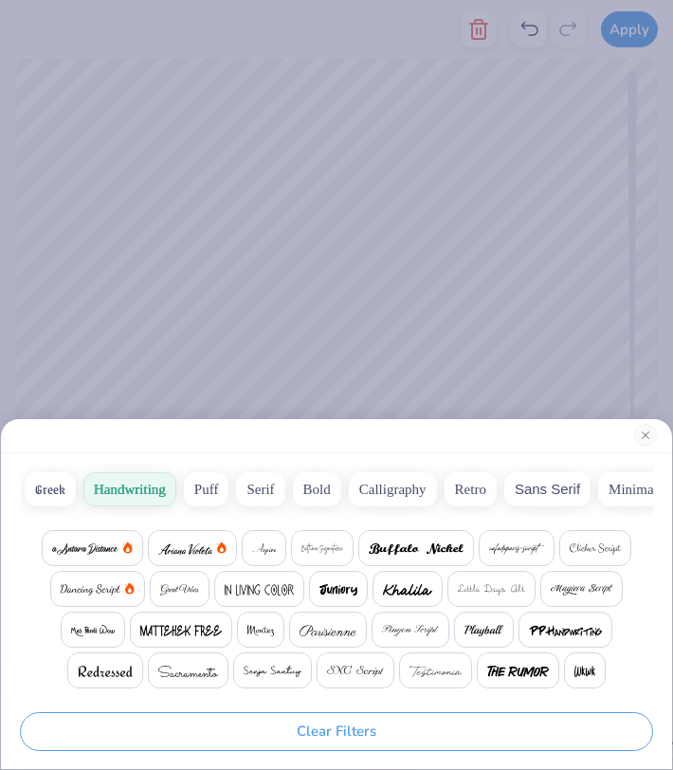
click at [349, 595] on img at bounding box center [339, 589] width 39 height 11
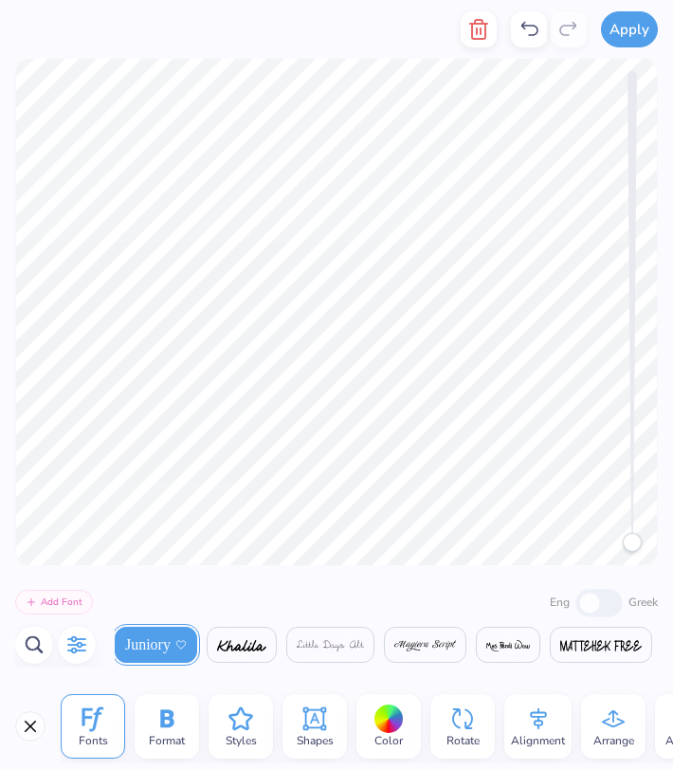
scroll to position [0, 2]
type textarea "Weekend"
click at [390, 733] on span "Color" at bounding box center [389, 740] width 28 height 15
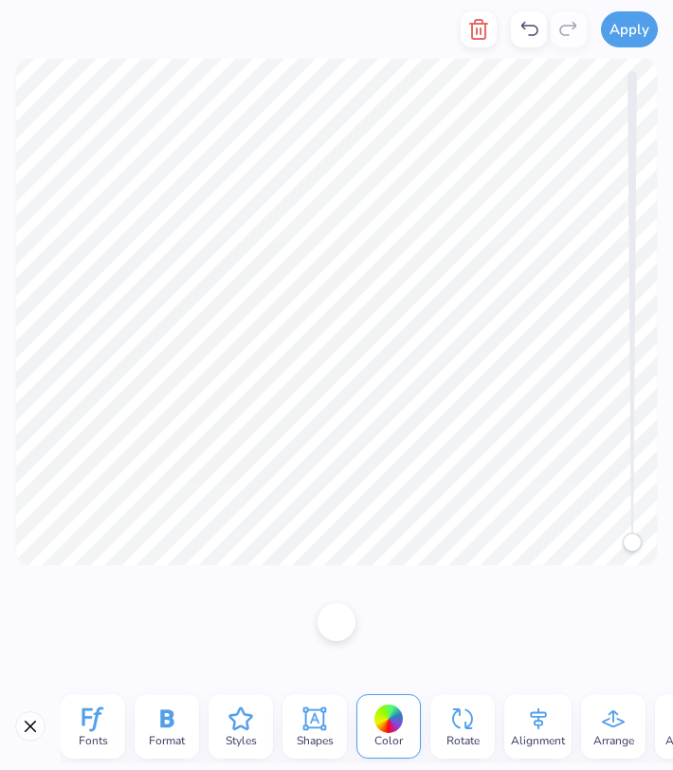
click at [325, 634] on div at bounding box center [337, 622] width 38 height 38
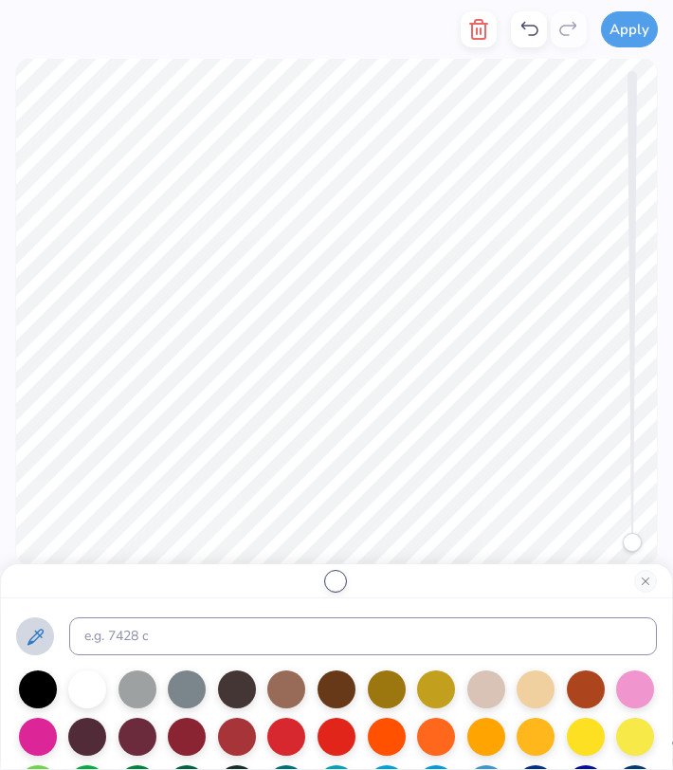
click at [28, 636] on icon at bounding box center [35, 637] width 23 height 23
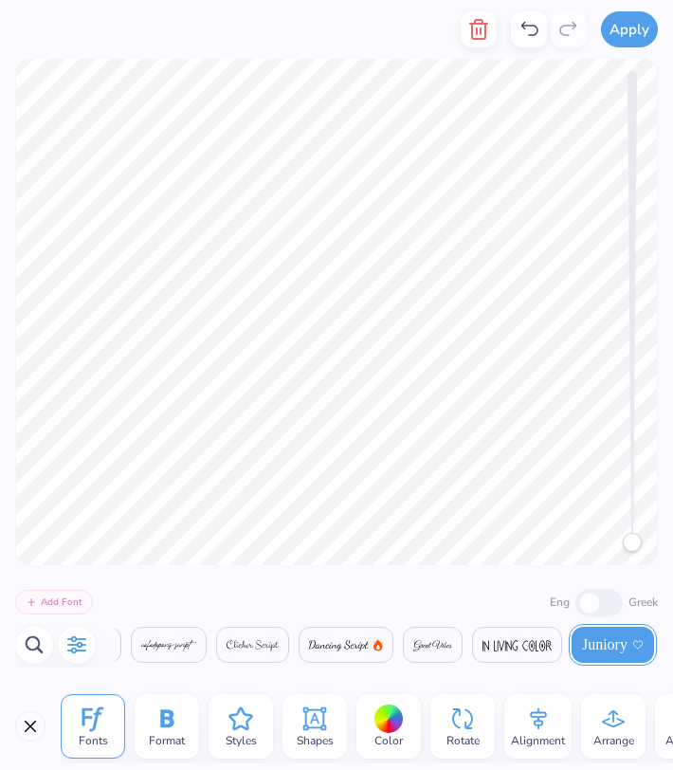
click at [73, 647] on icon "button" at bounding box center [76, 645] width 23 height 23
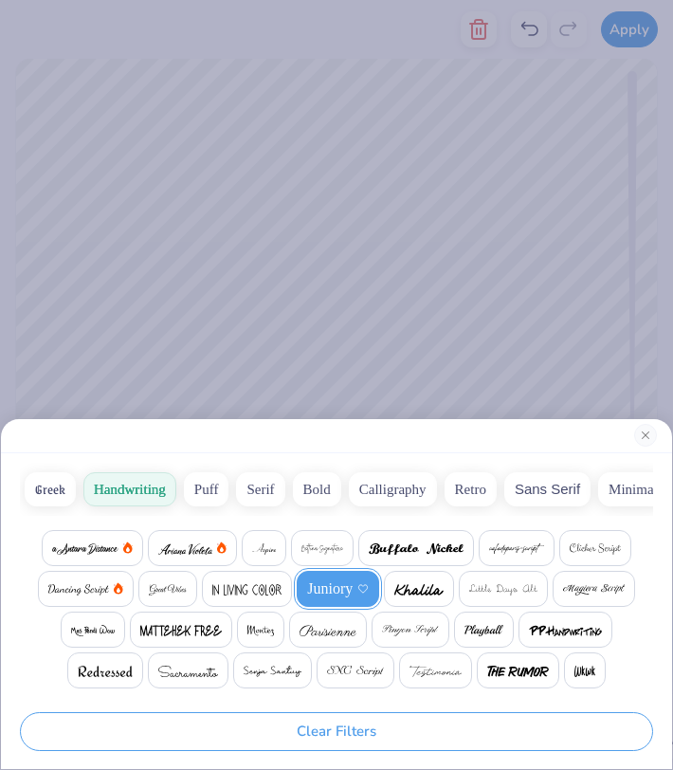
click at [474, 623] on span at bounding box center [484, 629] width 39 height 23
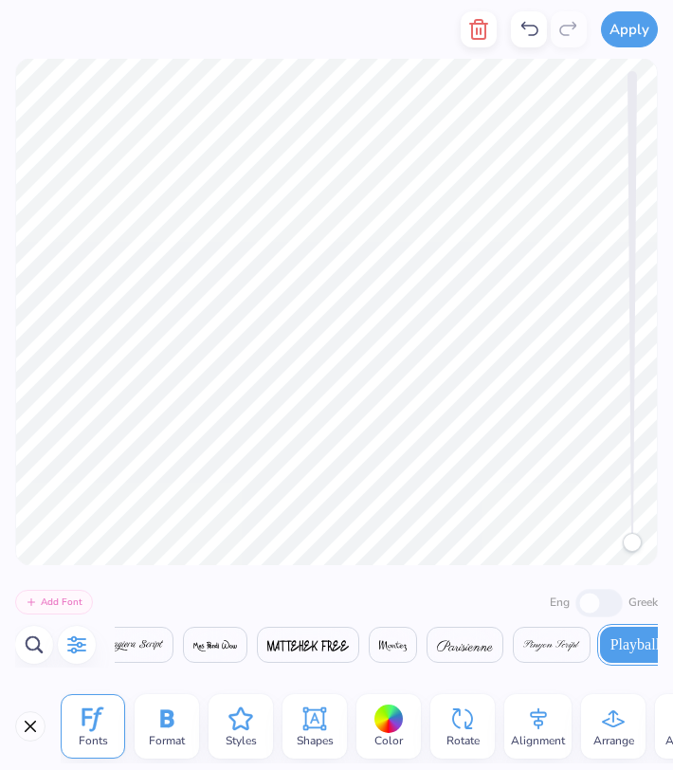
scroll to position [0, 1214]
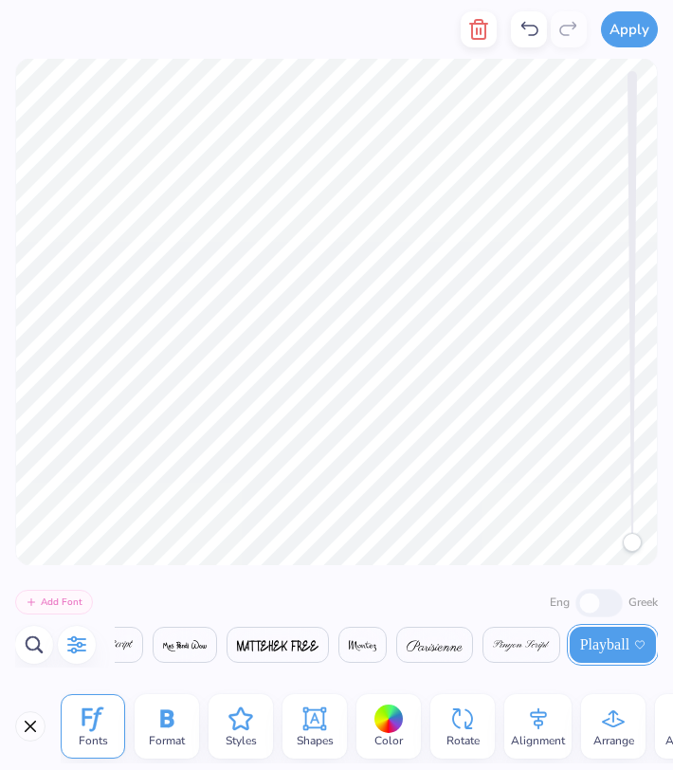
click at [34, 641] on icon "button" at bounding box center [34, 645] width 23 height 23
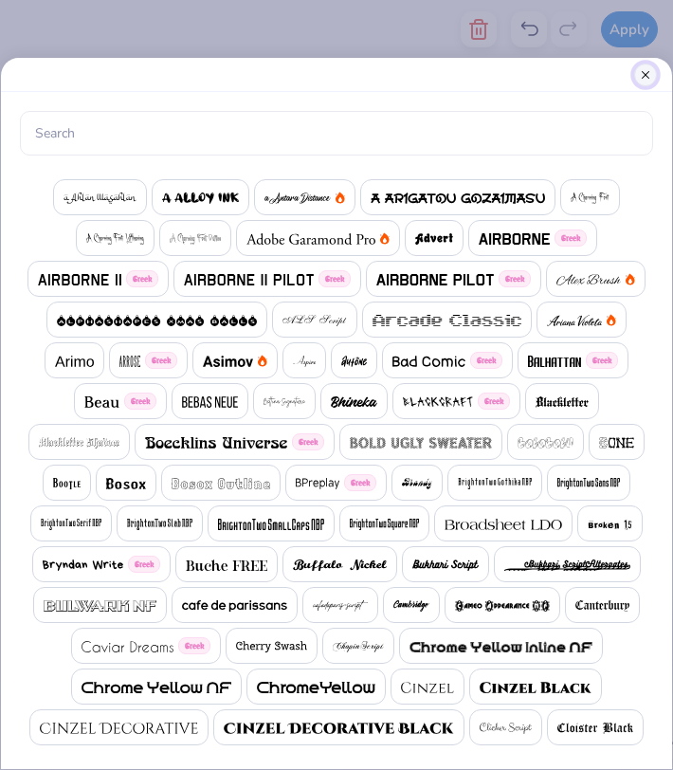
click at [646, 74] on button "Close" at bounding box center [646, 75] width 23 height 23
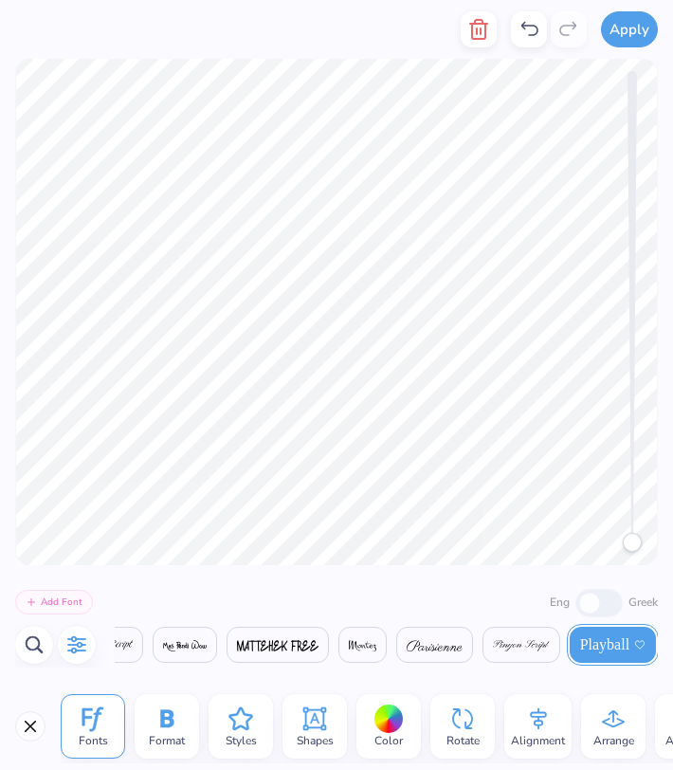
click at [76, 645] on icon "button" at bounding box center [76, 645] width 19 height 18
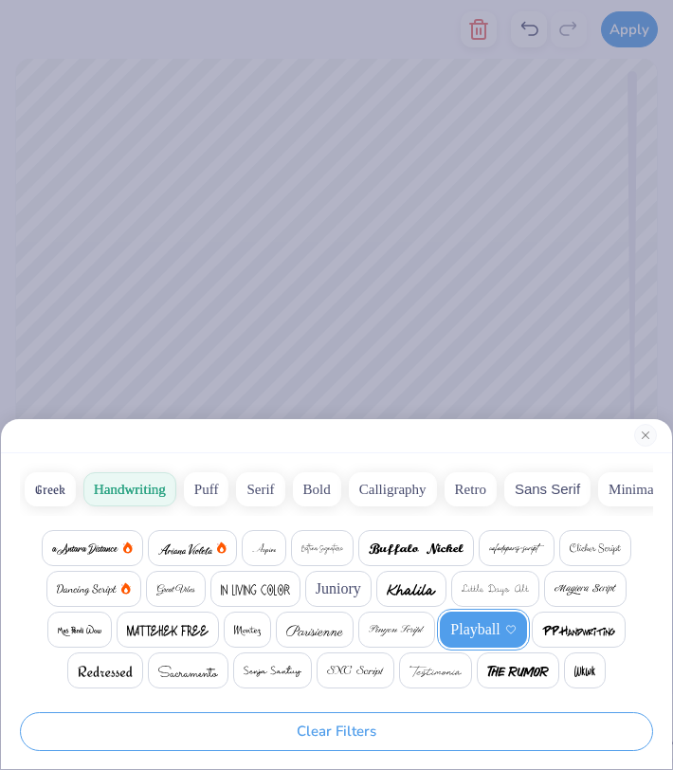
click at [408, 585] on img at bounding box center [411, 589] width 49 height 11
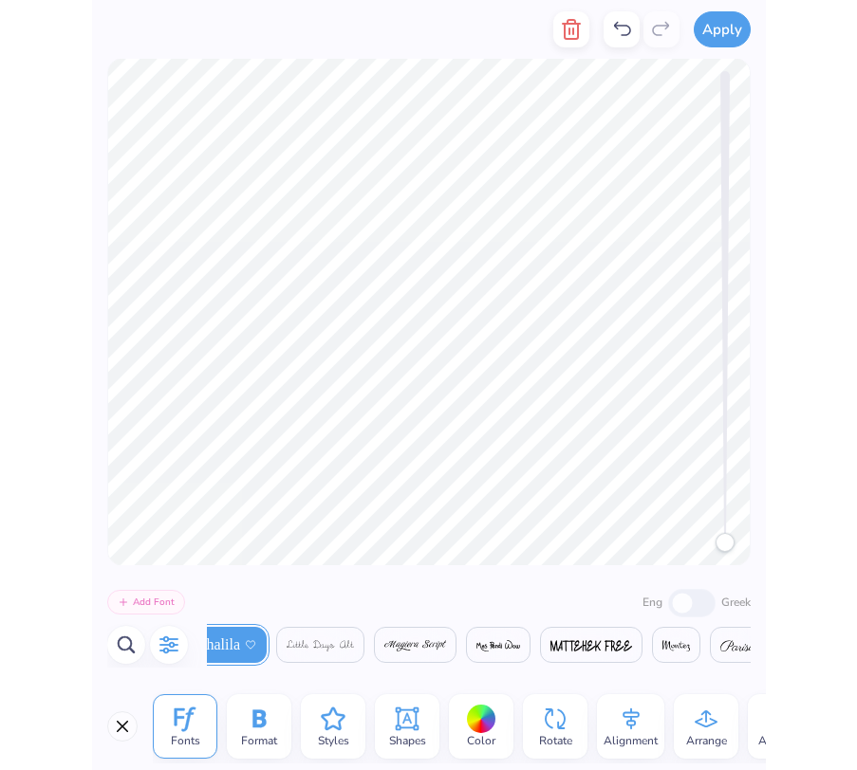
scroll to position [0, 987]
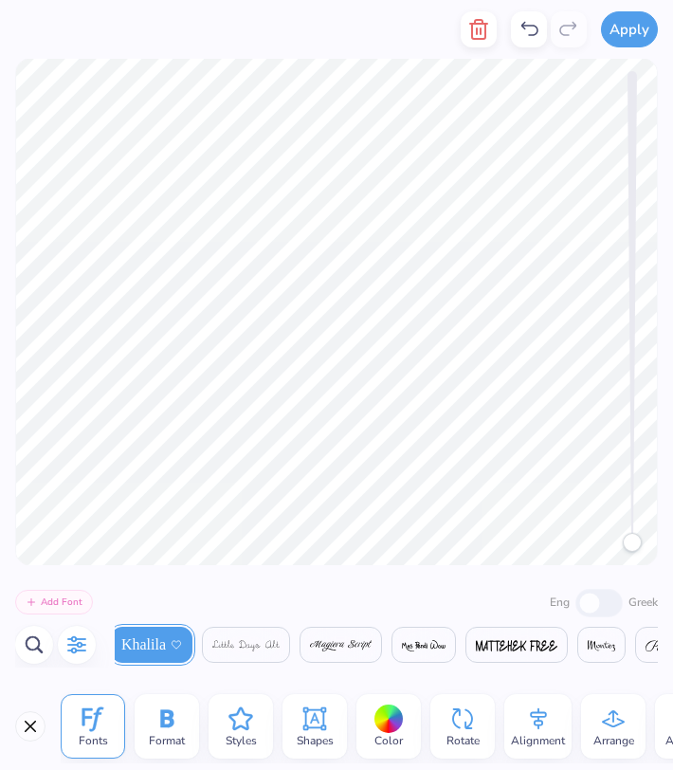
click at [60, 599] on button "Add Font" at bounding box center [54, 602] width 78 height 25
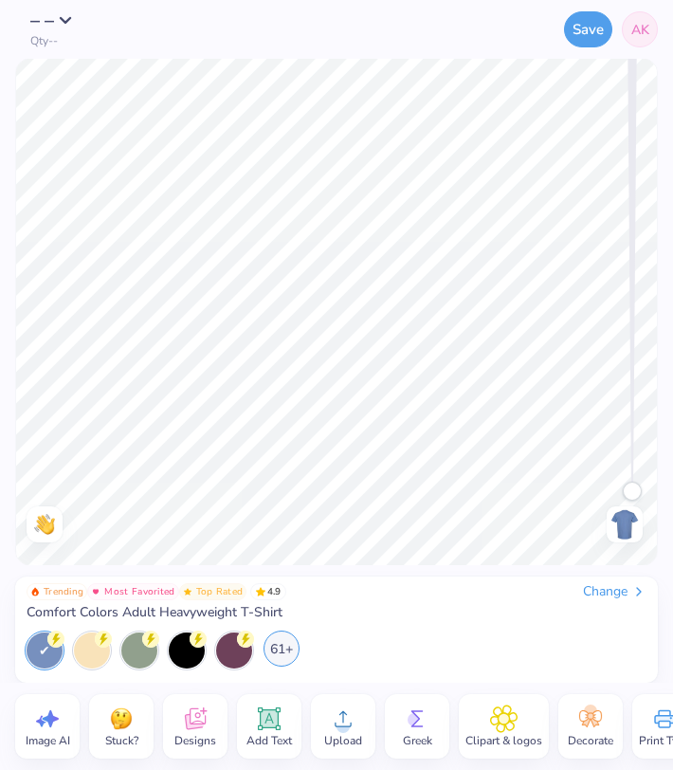
click at [283, 656] on div "61+" at bounding box center [282, 649] width 36 height 36
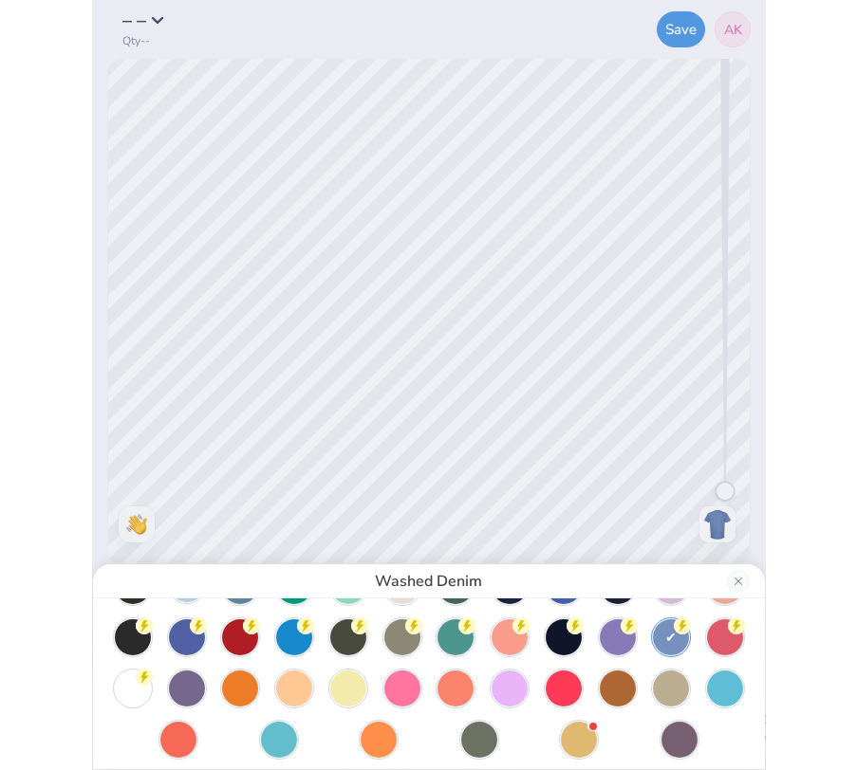
scroll to position [165, 0]
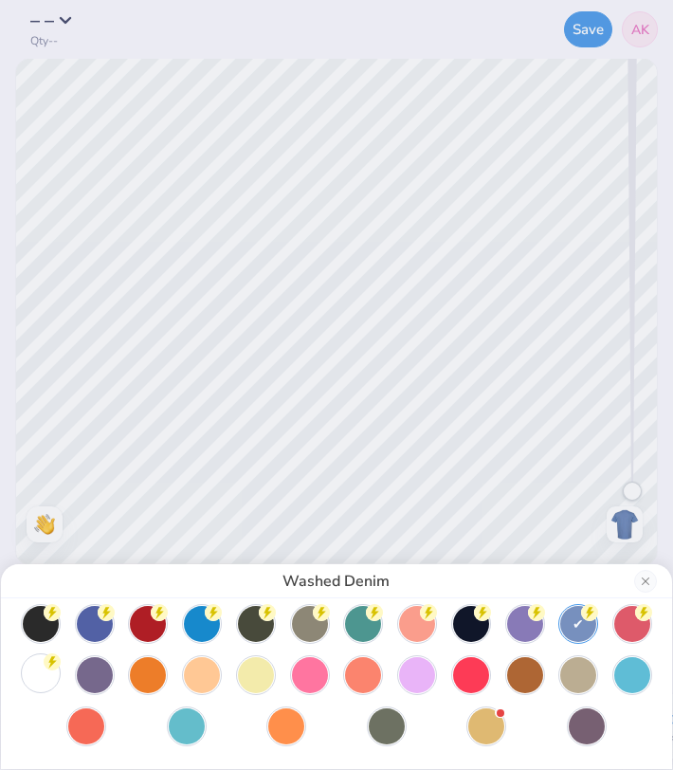
click at [38, 684] on div at bounding box center [41, 673] width 36 height 36
click at [550, 410] on div "White" at bounding box center [336, 385] width 673 height 770
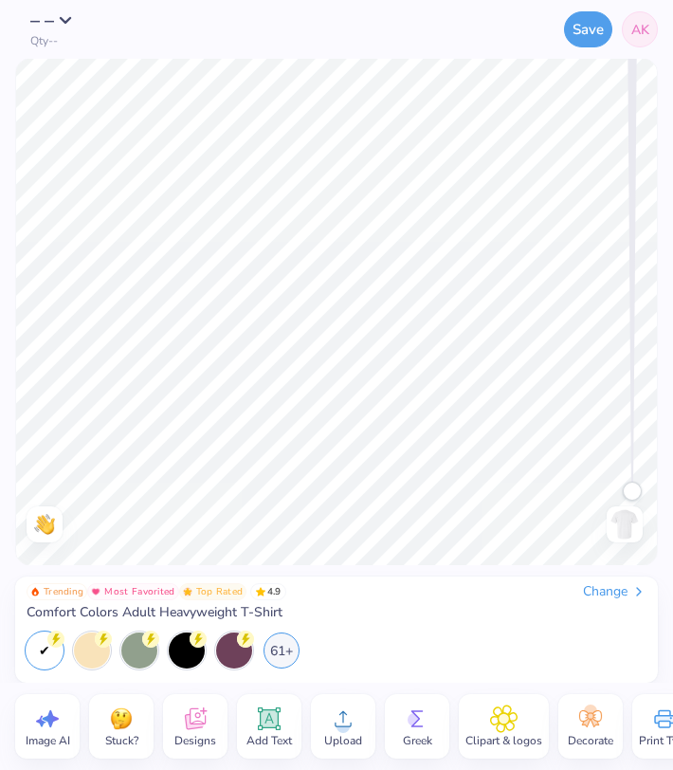
click at [618, 531] on img at bounding box center [625, 524] width 30 height 30
click at [352, 729] on icon at bounding box center [343, 719] width 28 height 28
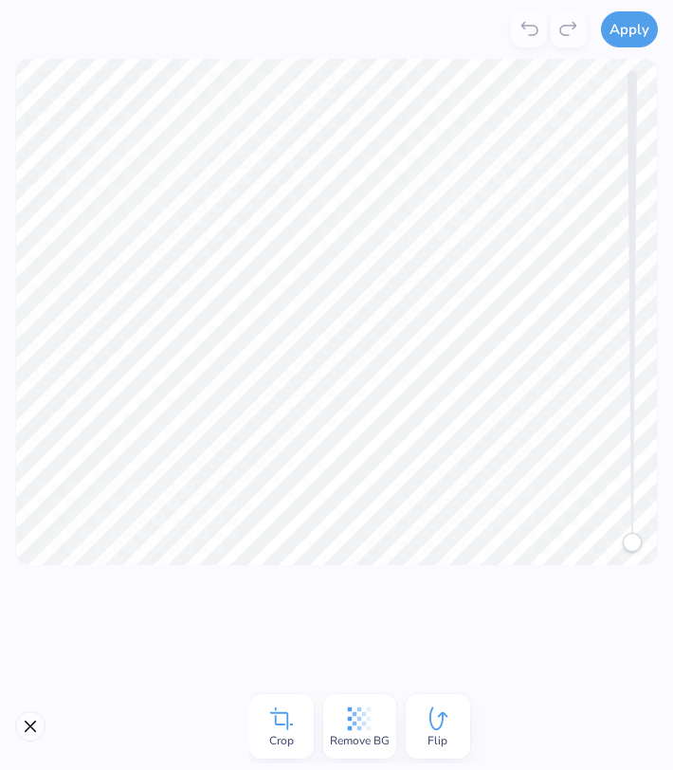
click at [381, 710] on div "Remove BG" at bounding box center [359, 726] width 73 height 65
click at [27, 728] on button "Close" at bounding box center [30, 726] width 30 height 30
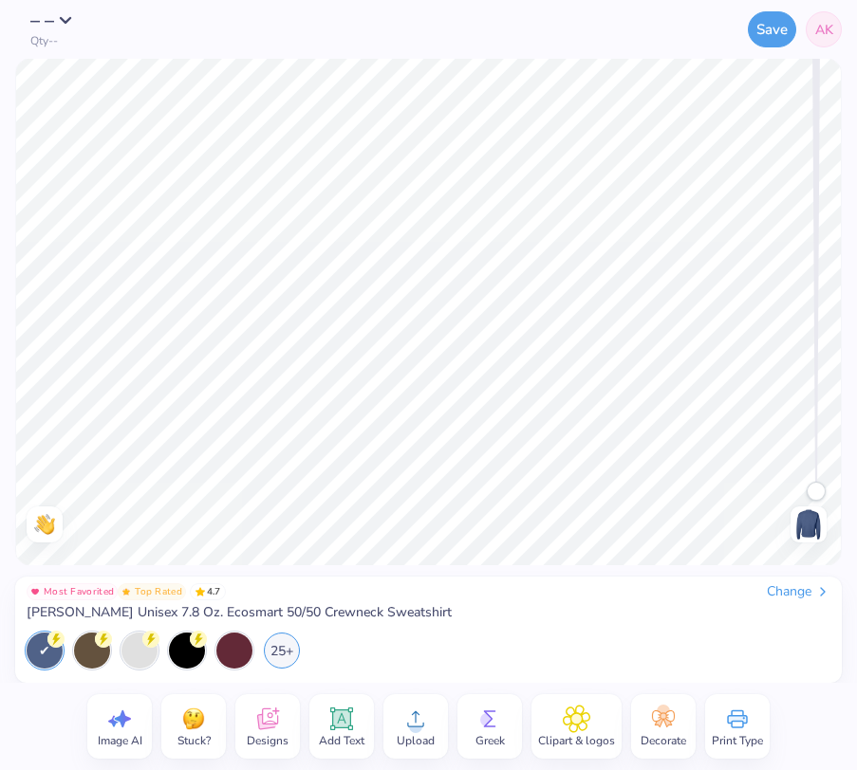
click at [808, 596] on div "Change" at bounding box center [798, 591] width 64 height 17
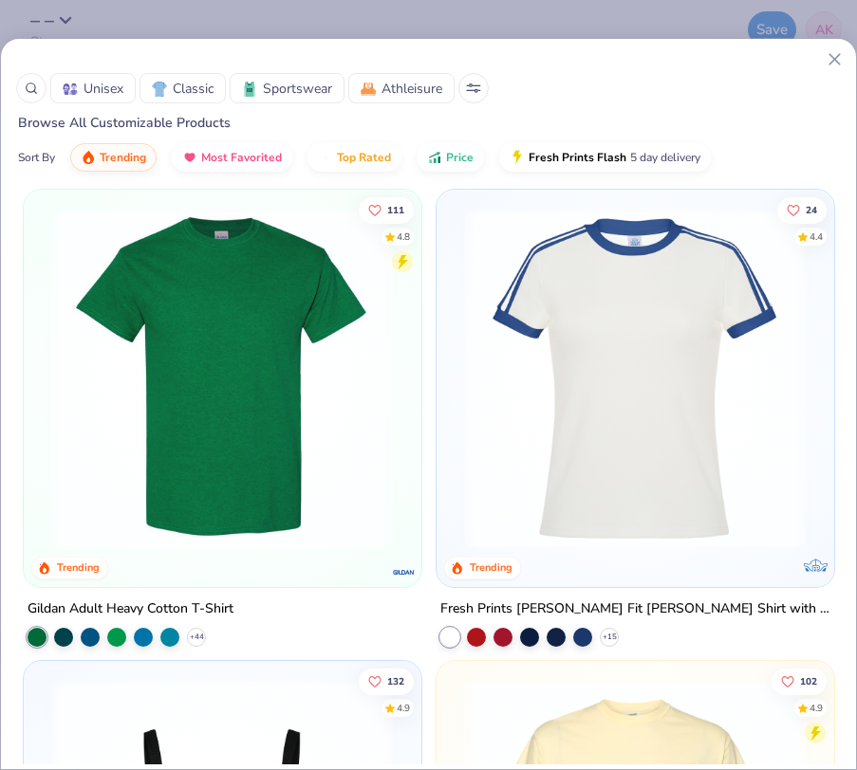
scroll to position [2365, 0]
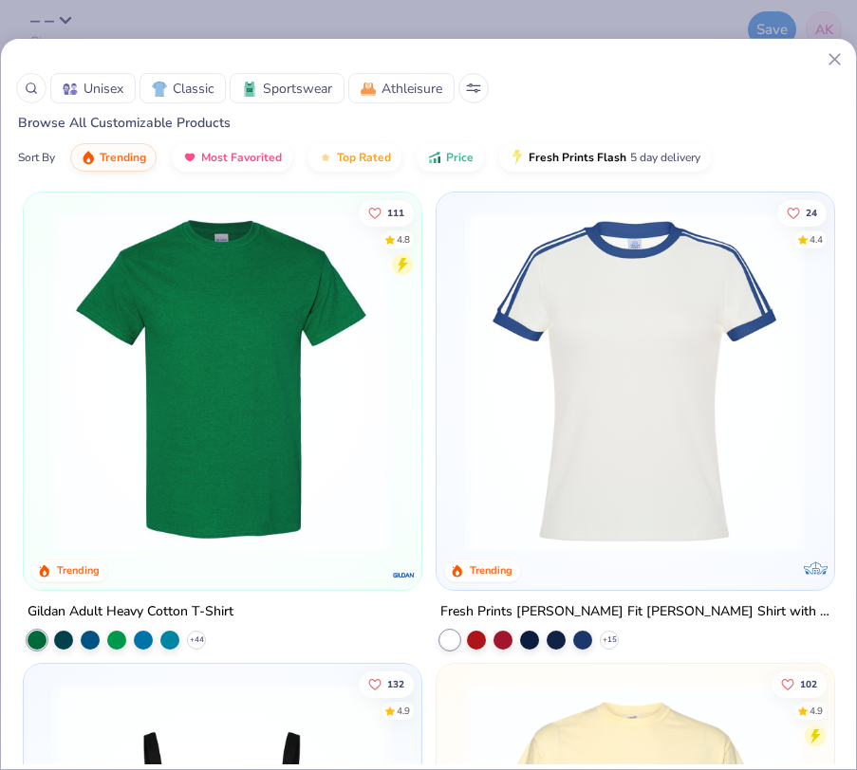
click at [186, 88] on span "Classic" at bounding box center [193, 89] width 41 height 20
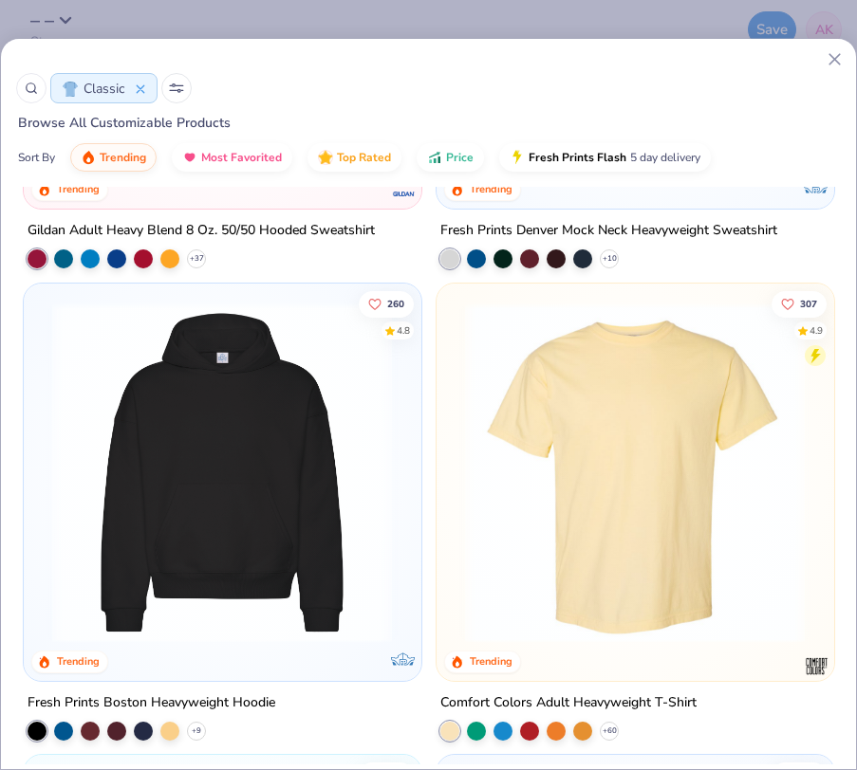
scroll to position [385, 0]
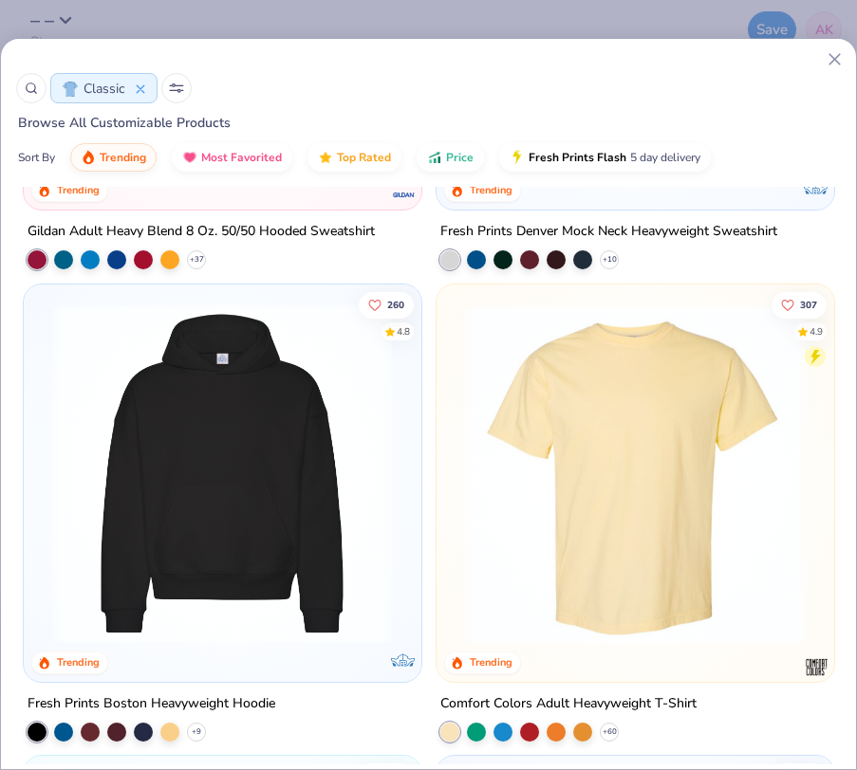
click at [619, 426] on img at bounding box center [634, 474] width 359 height 341
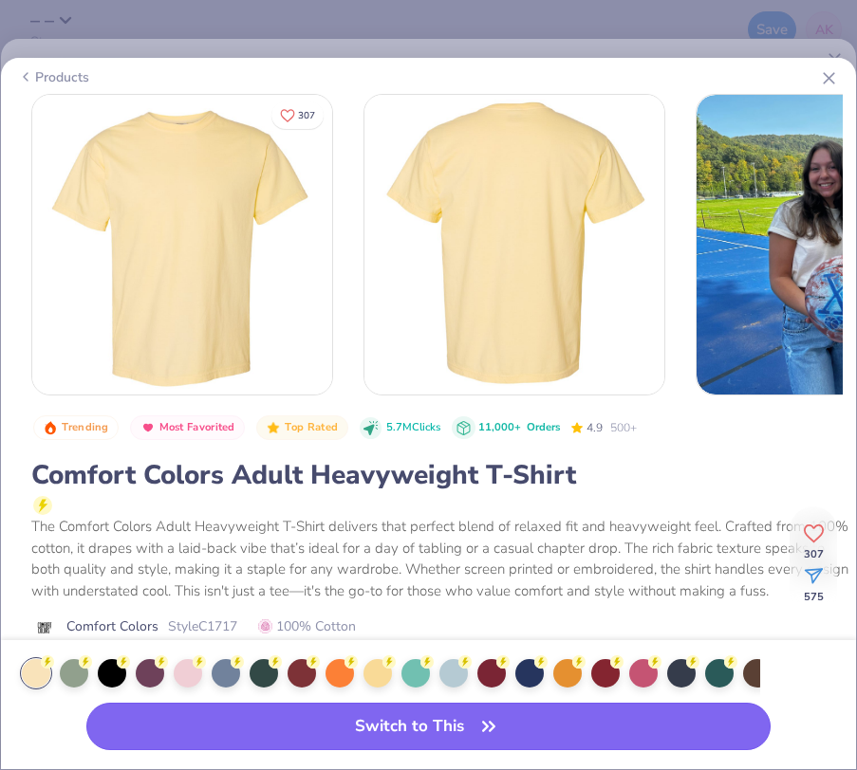
click at [280, 740] on button "Switch to This" at bounding box center [428, 726] width 684 height 47
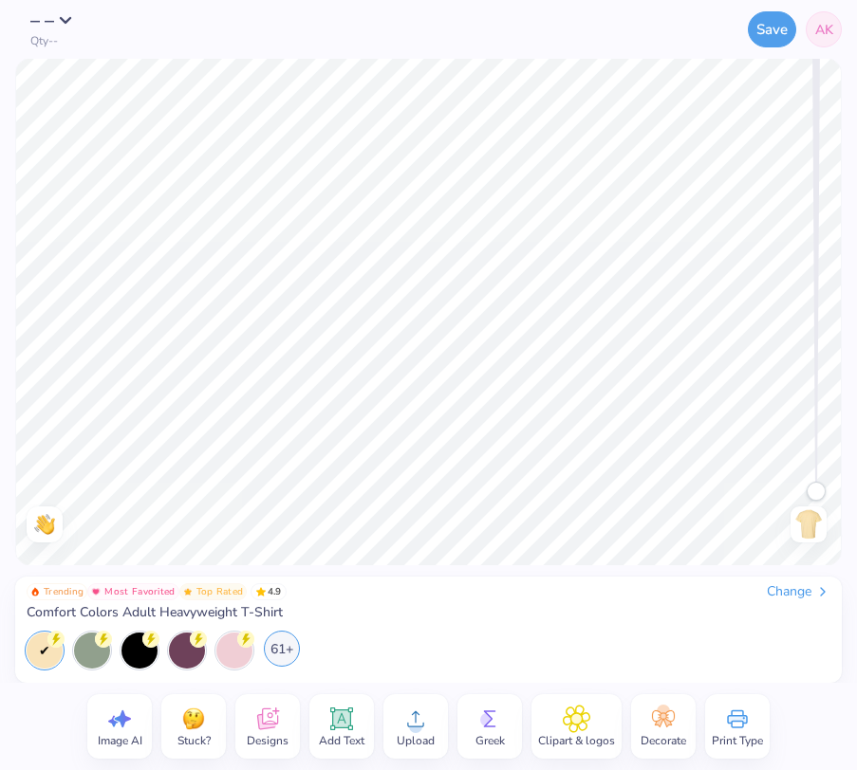
click at [287, 645] on div "61+" at bounding box center [282, 649] width 36 height 36
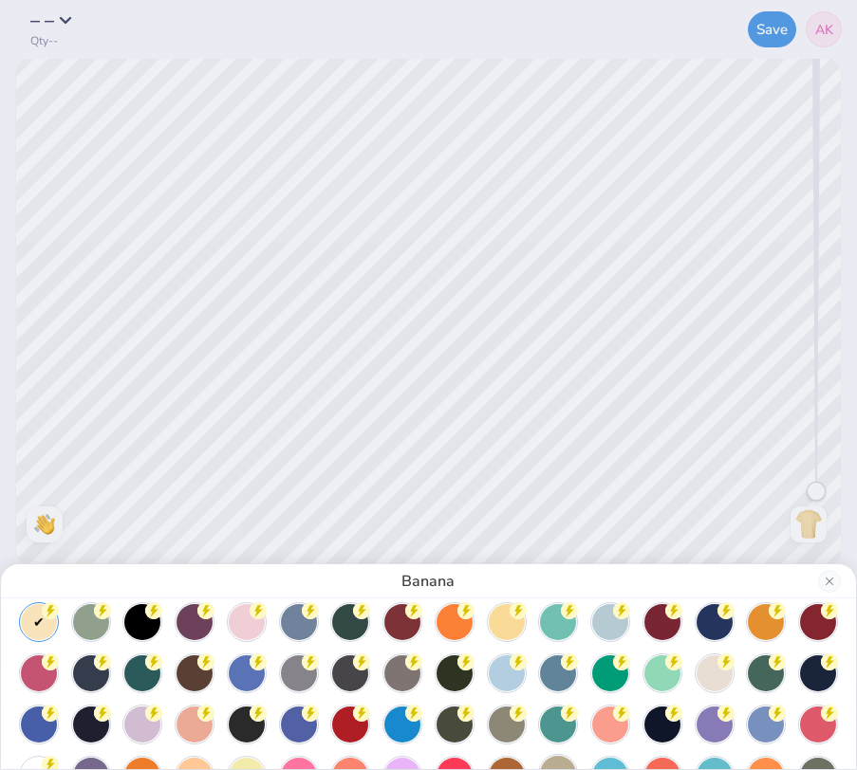
scroll to position [4, 0]
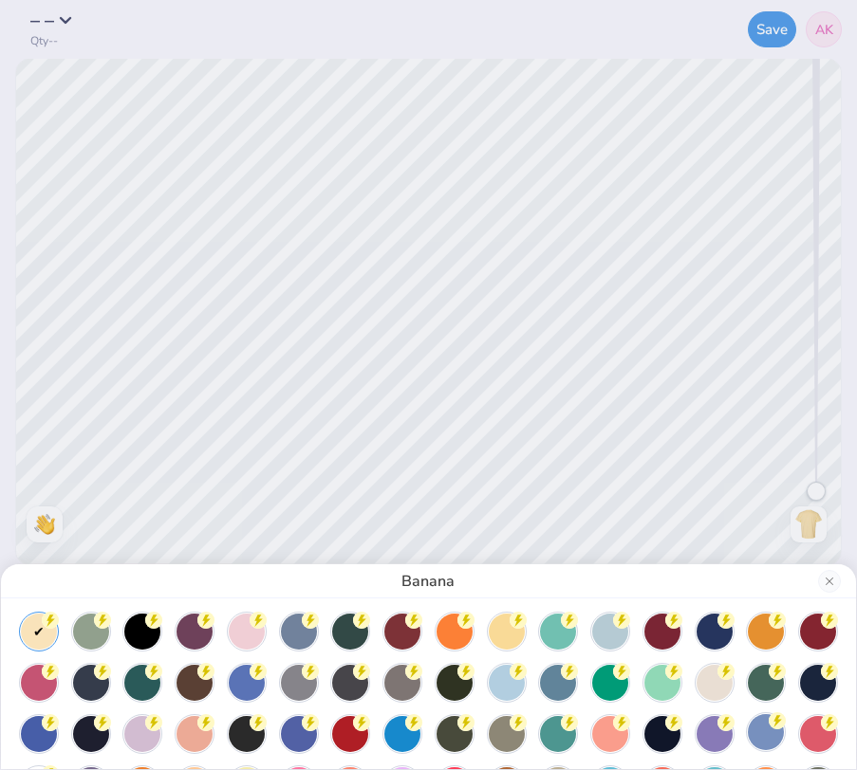
click at [766, 730] on div at bounding box center [765, 732] width 36 height 36
click at [710, 680] on div at bounding box center [714, 681] width 36 height 36
click at [612, 635] on div at bounding box center [610, 630] width 36 height 36
click at [325, 320] on div "Chambray" at bounding box center [428, 385] width 857 height 770
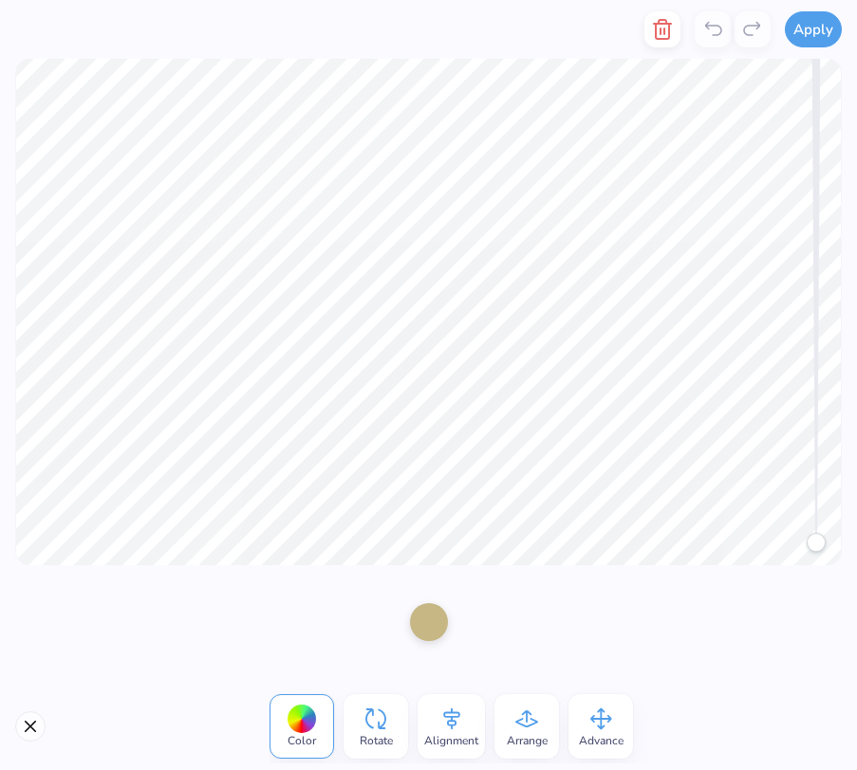
click at [425, 624] on div at bounding box center [429, 622] width 38 height 38
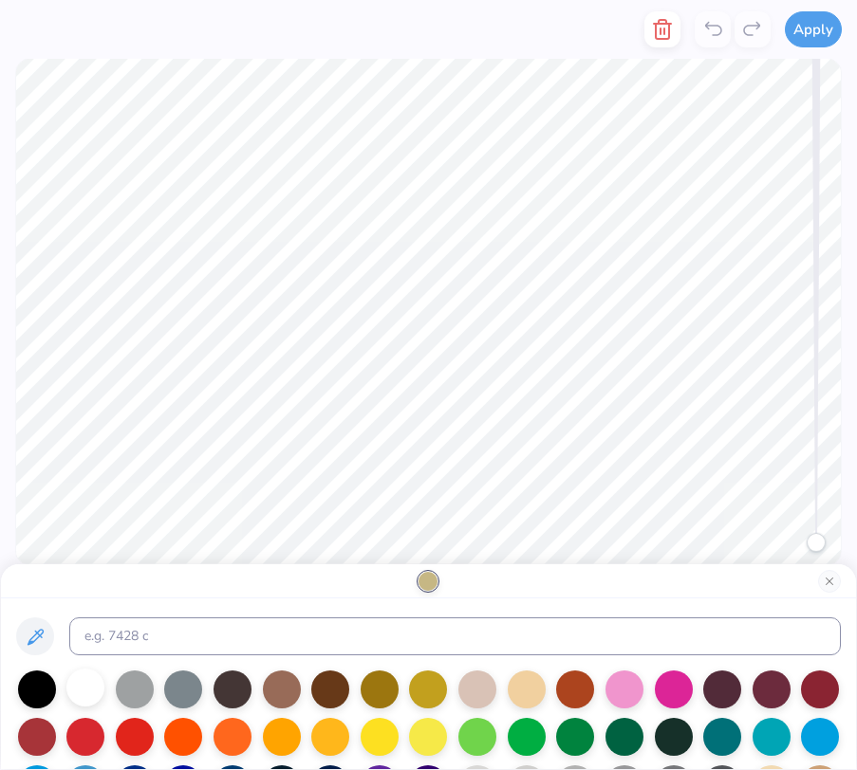
click at [77, 692] on div at bounding box center [85, 688] width 38 height 38
click at [824, 584] on button "Close" at bounding box center [829, 581] width 23 height 23
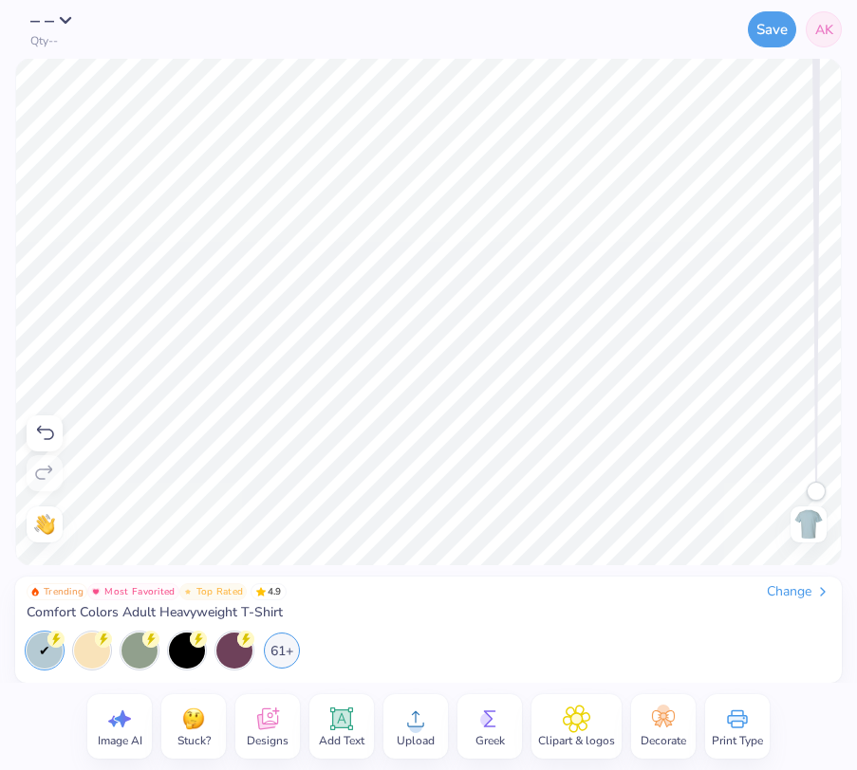
click at [270, 711] on icon at bounding box center [267, 719] width 28 height 28
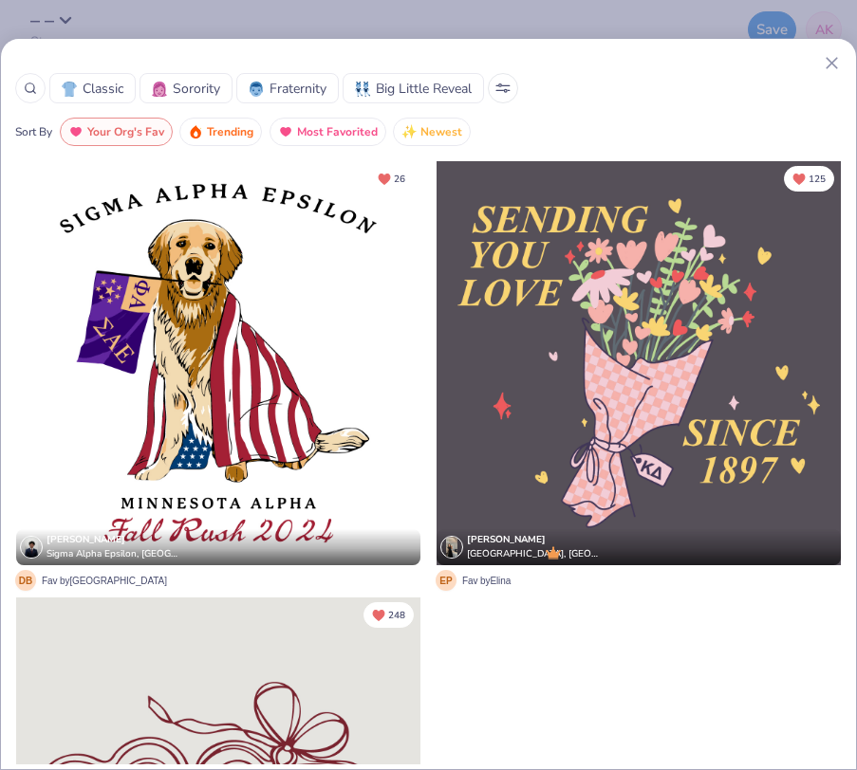
click at [825, 68] on icon at bounding box center [831, 63] width 20 height 20
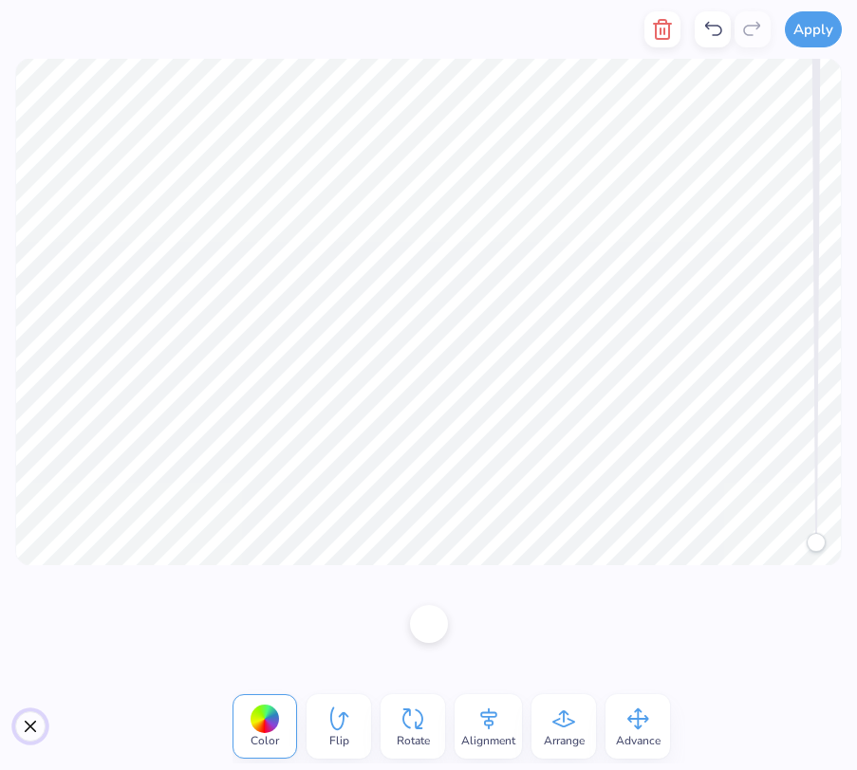
click at [25, 729] on button "Close" at bounding box center [30, 726] width 30 height 30
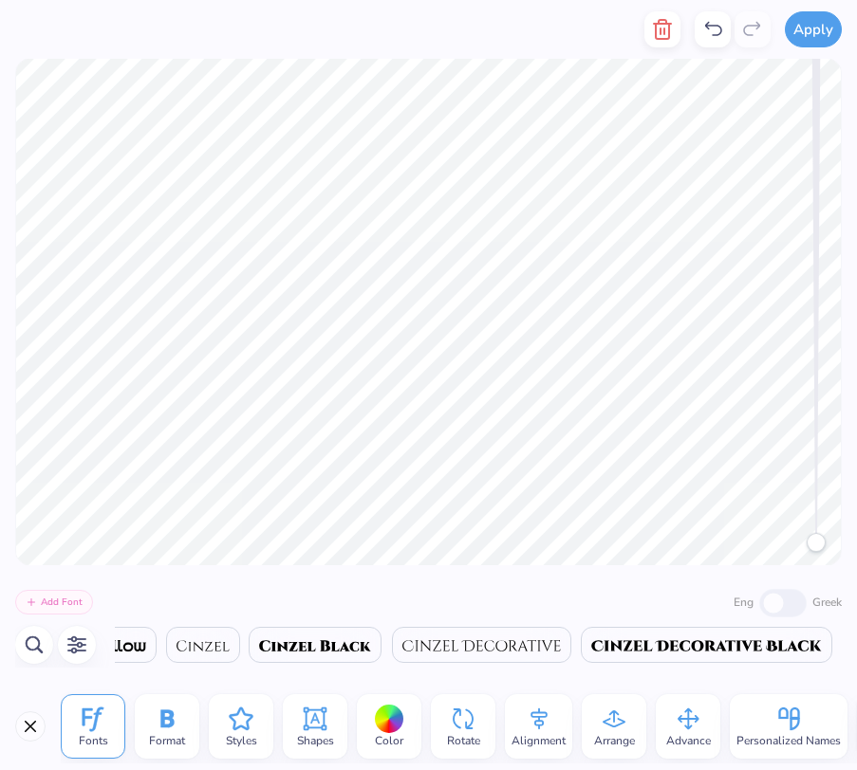
scroll to position [0, 0]
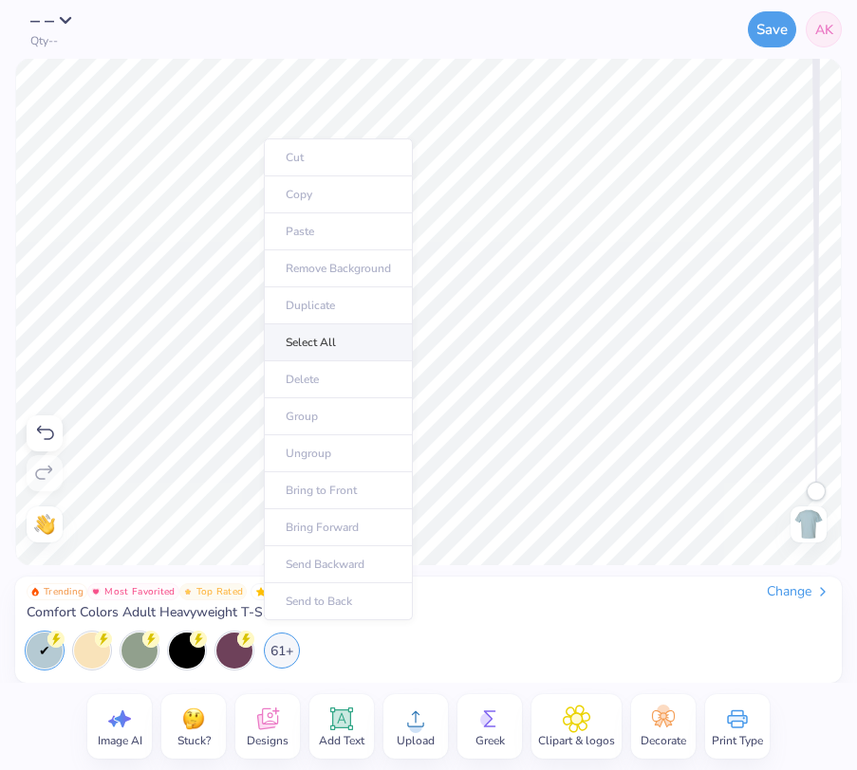
click at [325, 346] on li "Select All" at bounding box center [338, 342] width 149 height 37
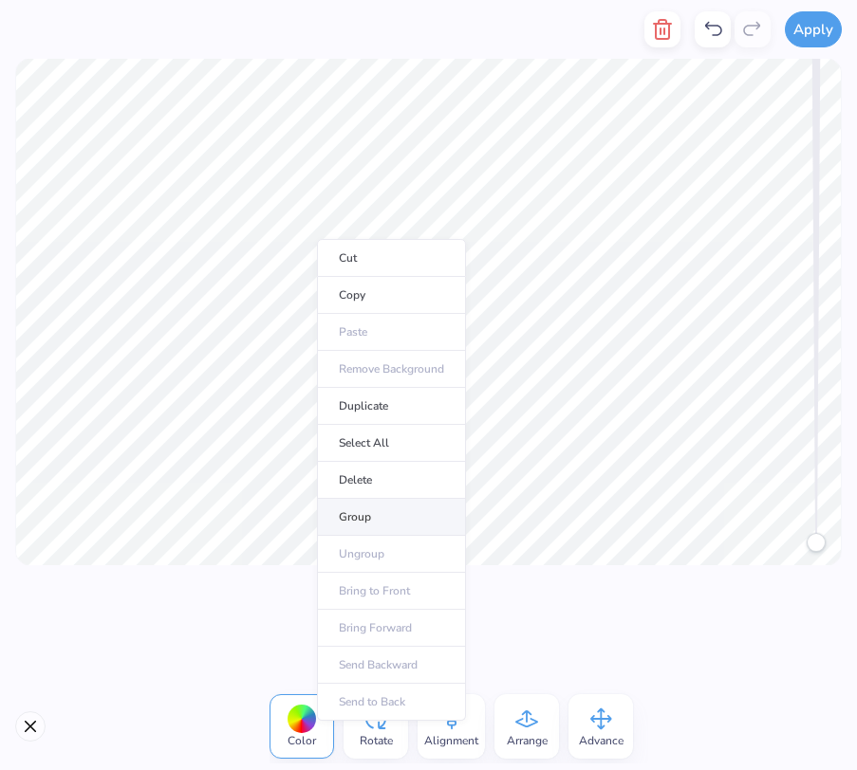
click at [390, 509] on li "Group" at bounding box center [391, 517] width 149 height 37
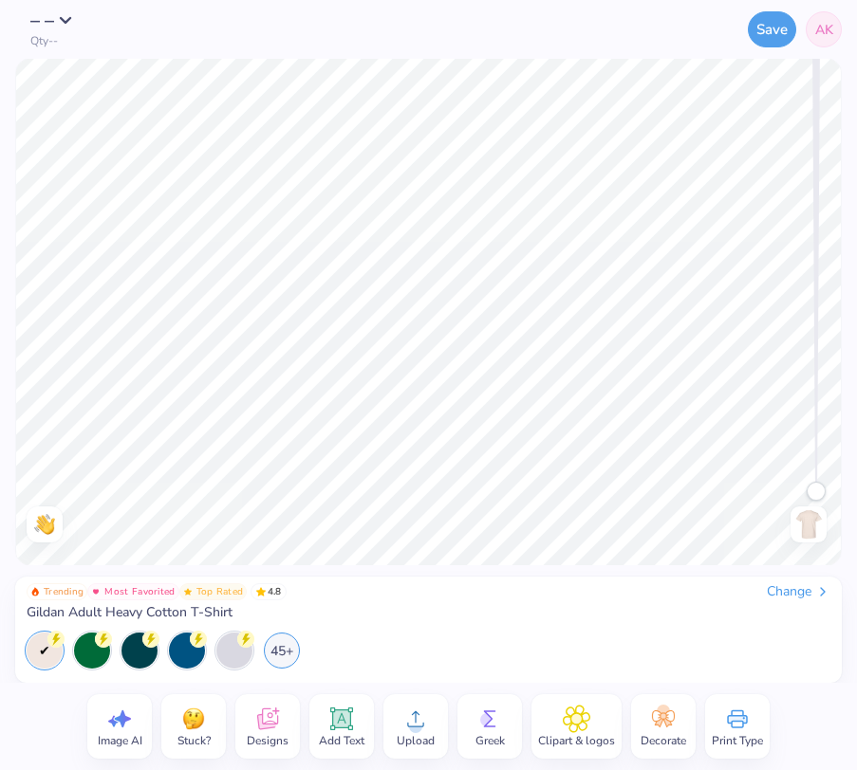
click at [783, 597] on div "Change" at bounding box center [798, 591] width 64 height 17
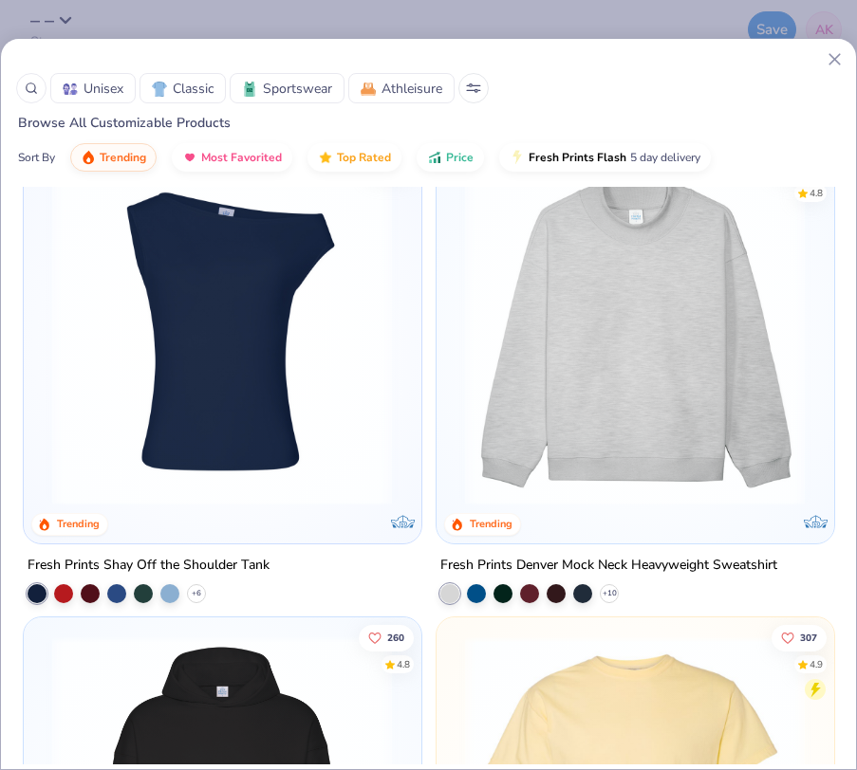
scroll to position [546, 0]
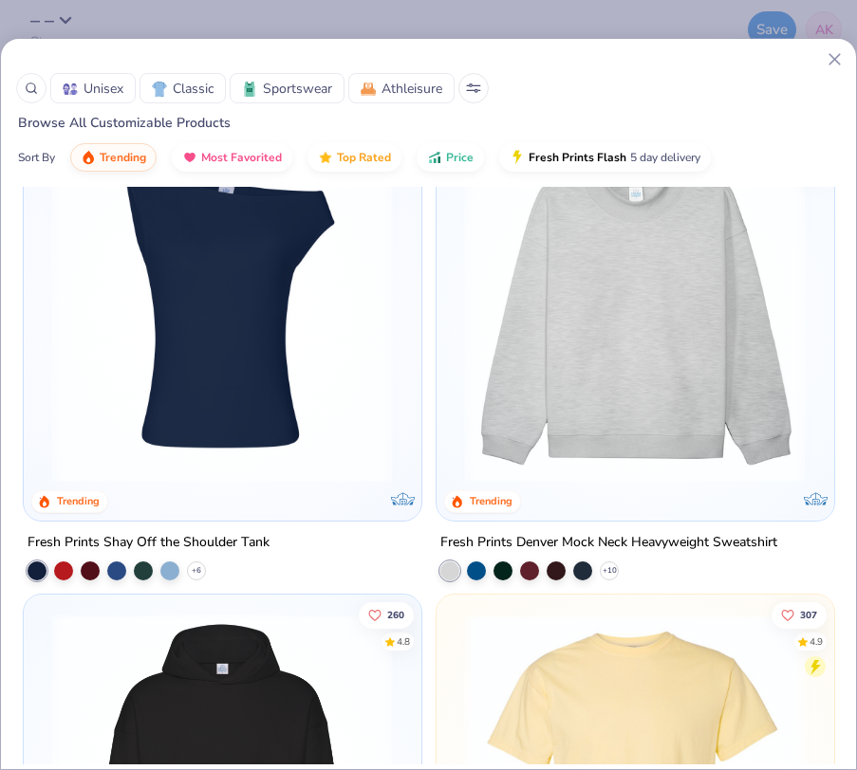
click at [632, 385] on img at bounding box center [634, 312] width 359 height 341
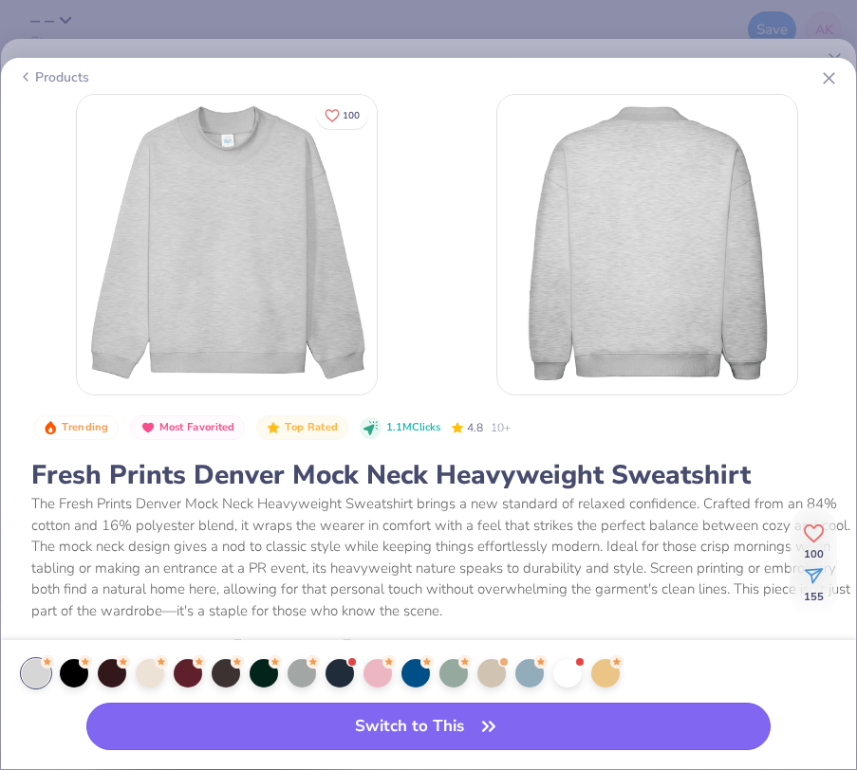
click at [335, 744] on button "Switch to This" at bounding box center [428, 726] width 684 height 47
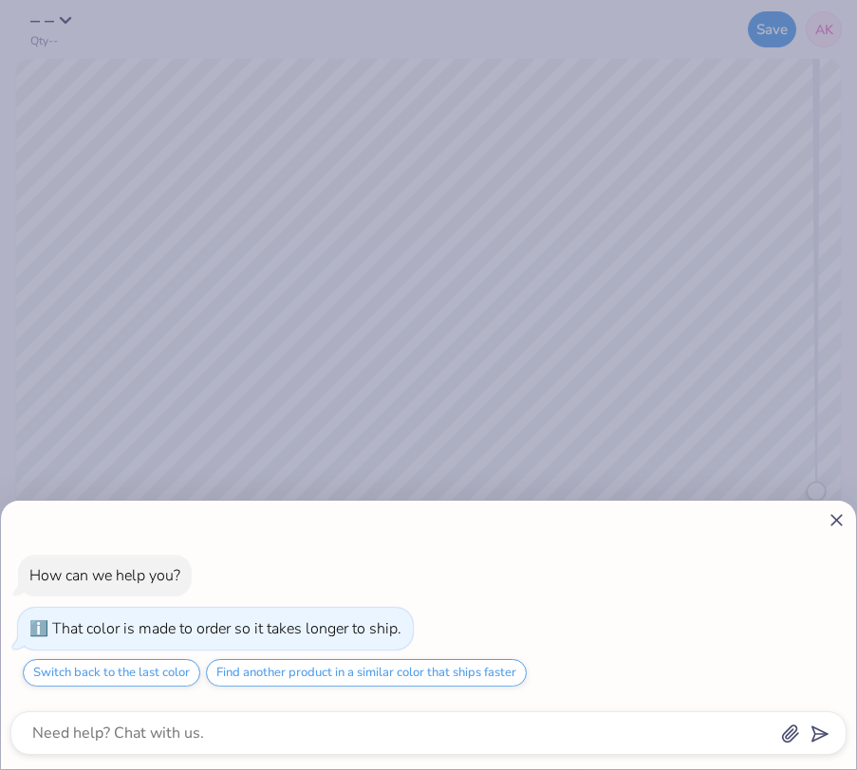
click at [839, 516] on line at bounding box center [836, 520] width 10 height 10
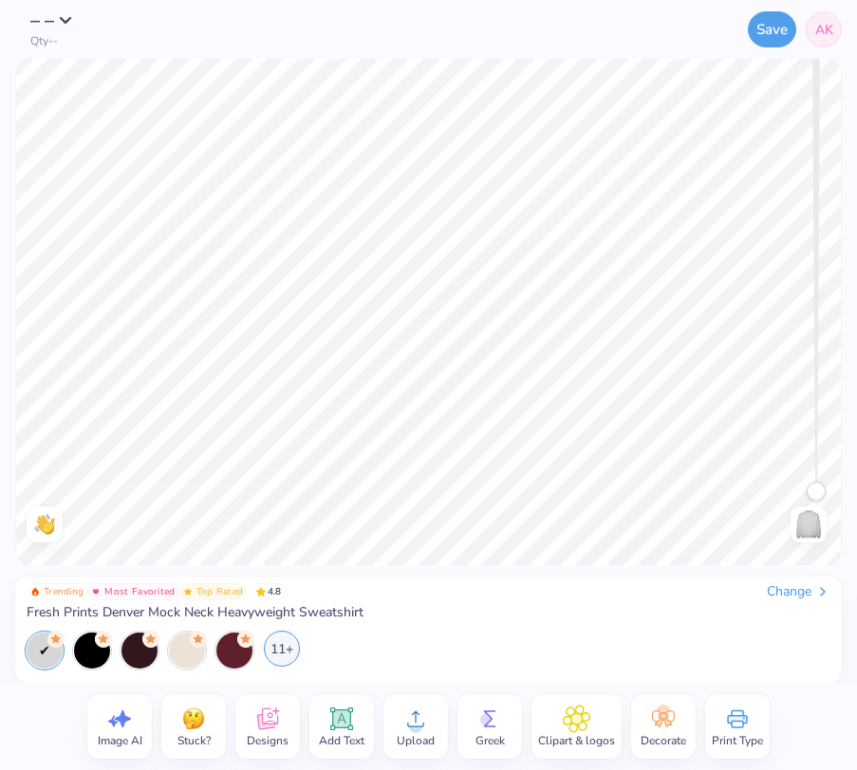
click at [286, 652] on div "11+" at bounding box center [282, 649] width 36 height 36
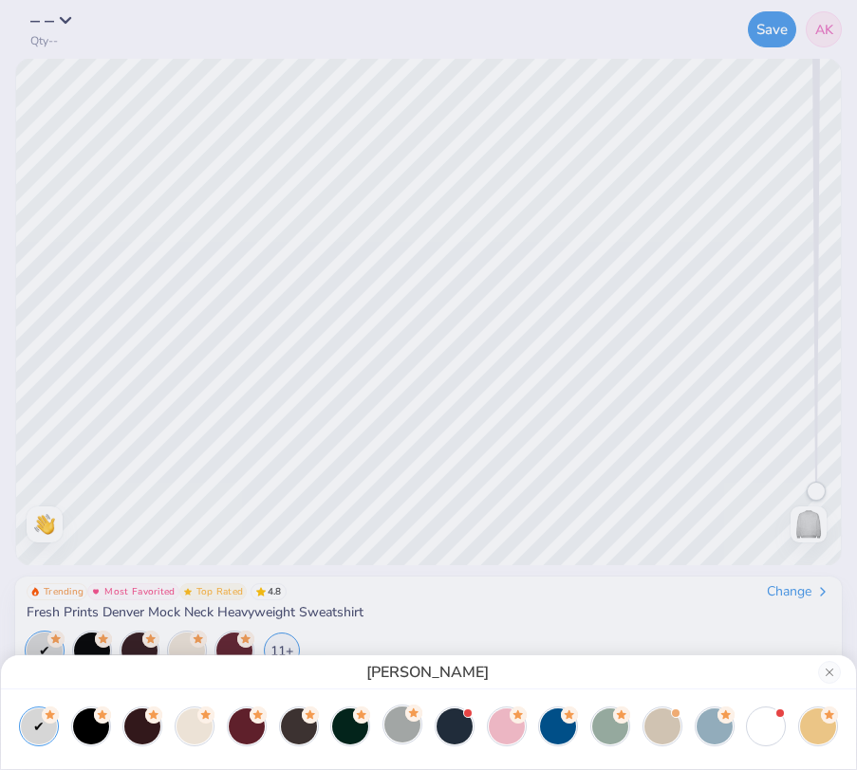
click at [409, 739] on div at bounding box center [402, 725] width 36 height 36
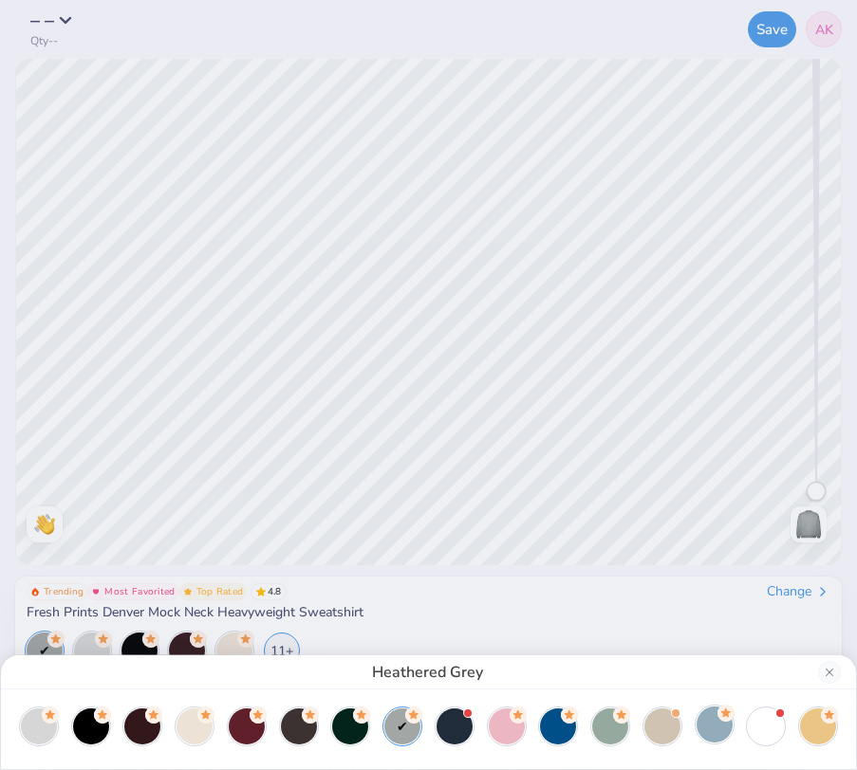
click at [711, 732] on div at bounding box center [714, 725] width 36 height 36
click at [759, 721] on div at bounding box center [765, 725] width 36 height 36
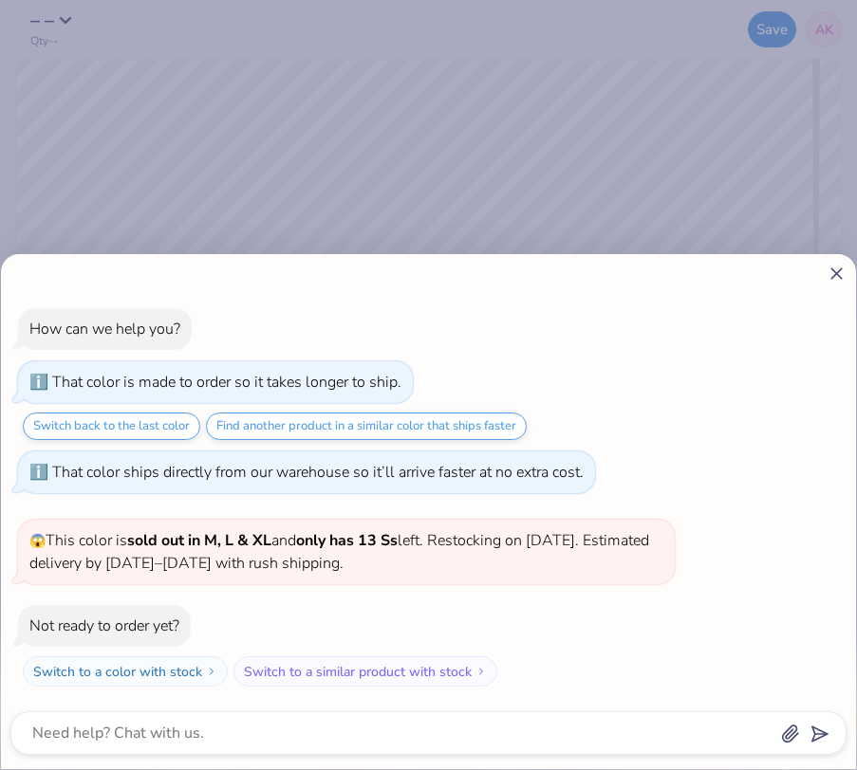
click at [828, 270] on icon at bounding box center [836, 274] width 20 height 20
type textarea "x"
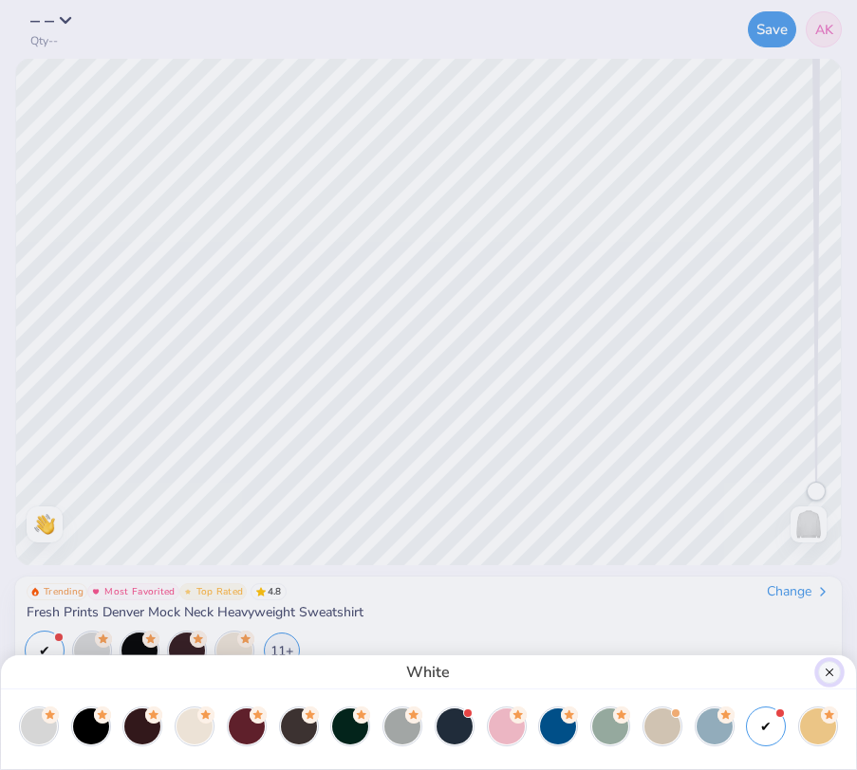
click at [827, 675] on button "Close" at bounding box center [829, 672] width 23 height 23
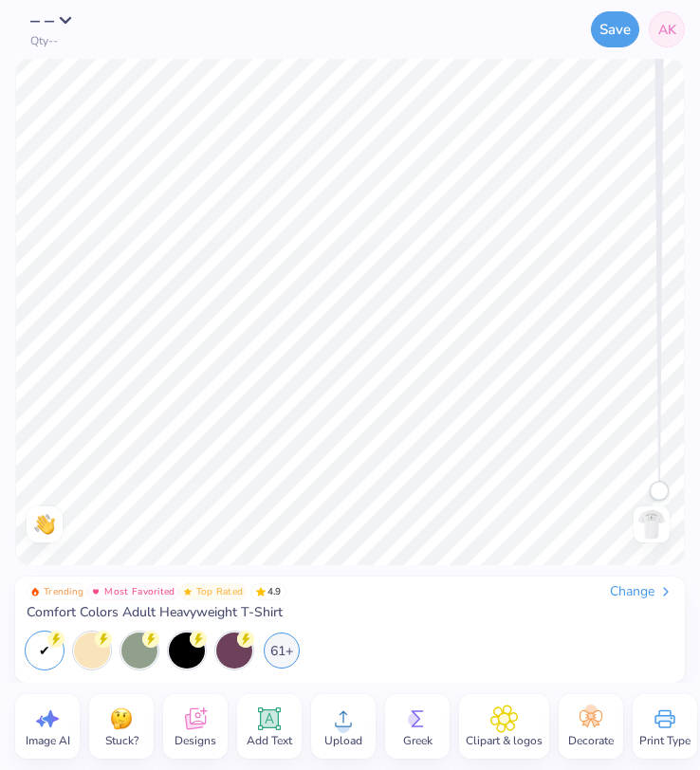
click at [648, 530] on img at bounding box center [651, 524] width 30 height 30
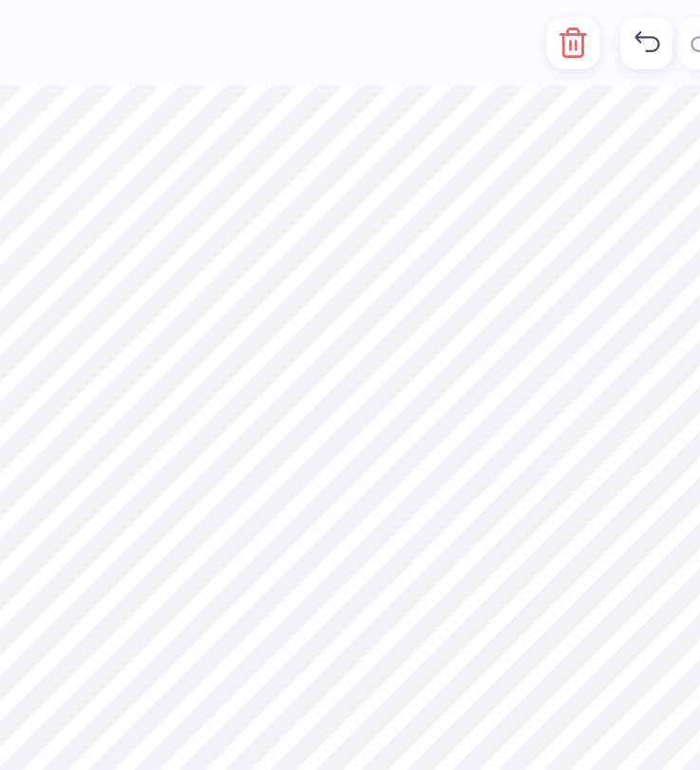
type textarea "PI BETA PHI"
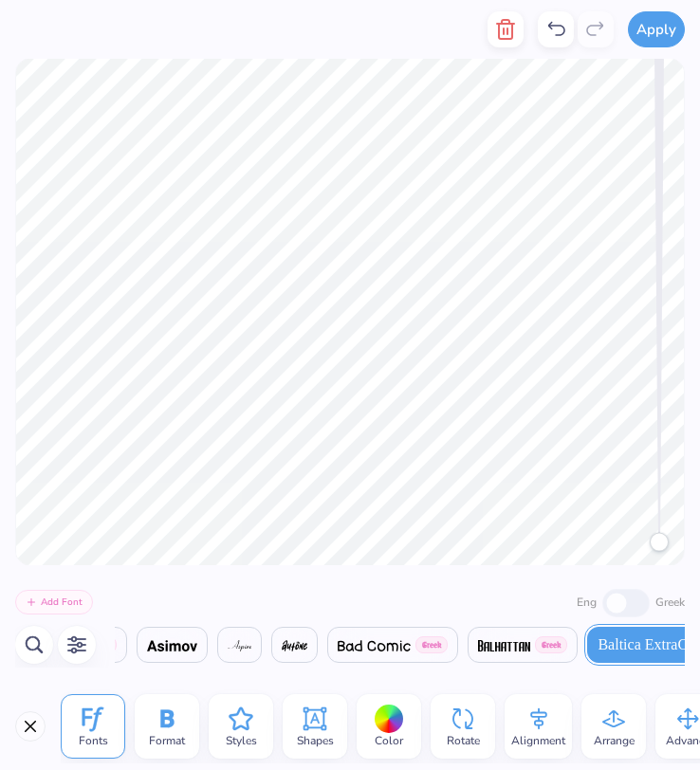
type textarea "PI BETA PHI"
click at [526, 722] on icon at bounding box center [539, 719] width 28 height 28
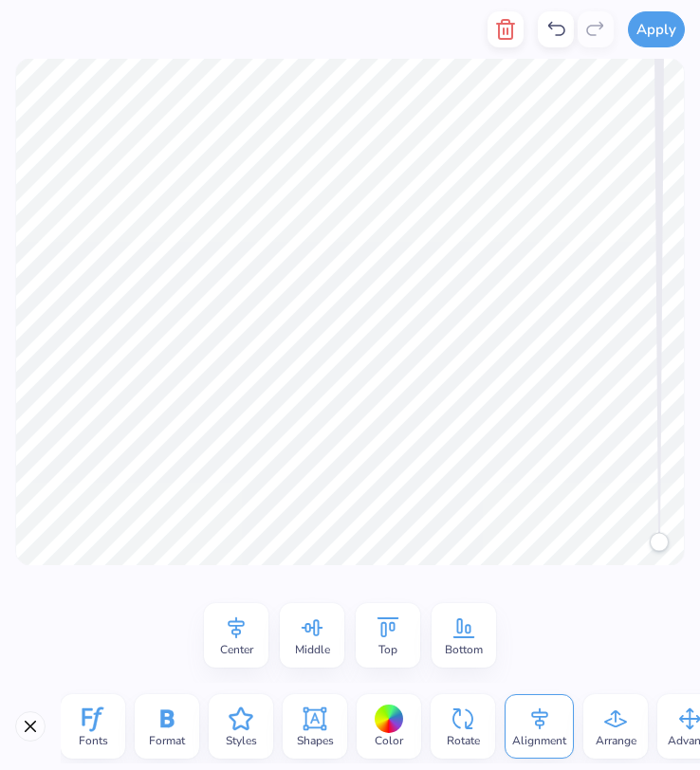
click at [244, 629] on icon at bounding box center [236, 628] width 28 height 28
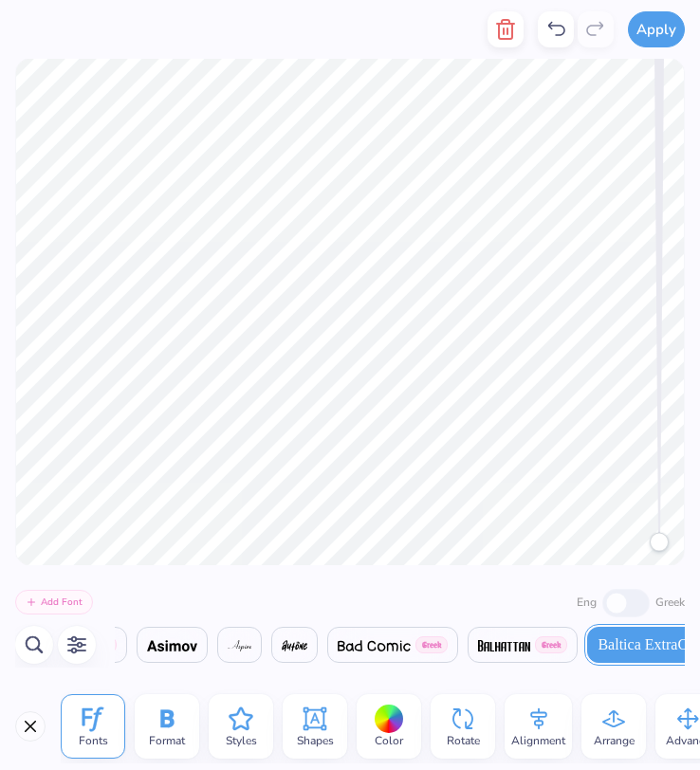
scroll to position [0, 3]
type textarea "PI BETA PHI"
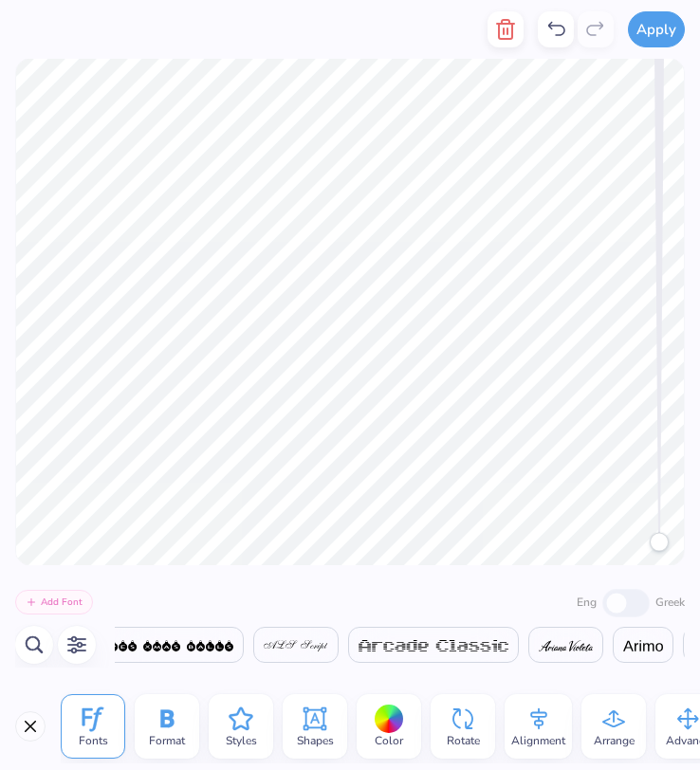
scroll to position [0, 2101]
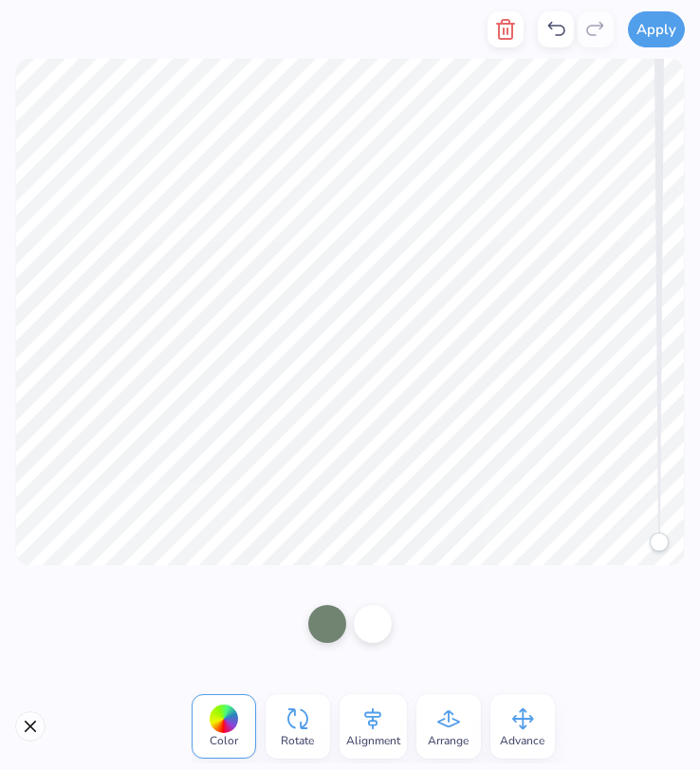
click at [362, 736] on span "Alignment" at bounding box center [373, 740] width 54 height 15
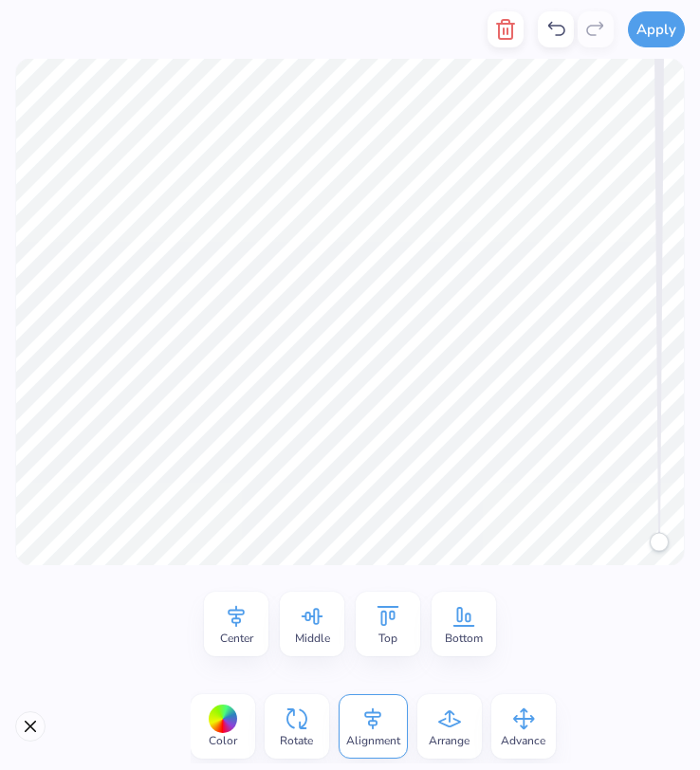
click at [306, 613] on icon at bounding box center [313, 616] width 22 height 17
click at [264, 623] on div "Center" at bounding box center [236, 624] width 65 height 65
click at [391, 628] on icon at bounding box center [388, 616] width 28 height 28
click at [223, 623] on icon at bounding box center [236, 616] width 28 height 28
click at [19, 725] on button "Close" at bounding box center [30, 726] width 30 height 30
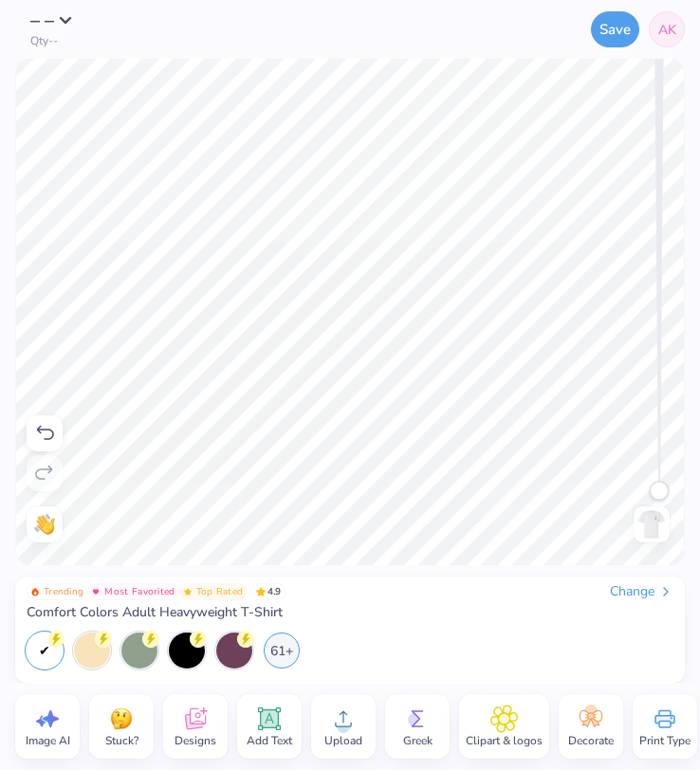
click at [653, 526] on img at bounding box center [651, 524] width 30 height 30
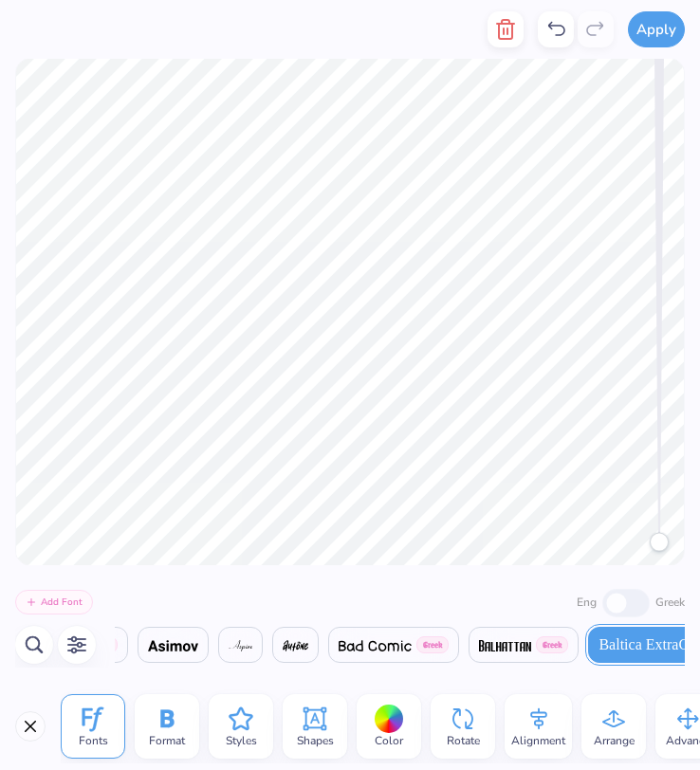
scroll to position [0, 2475]
click at [627, 609] on div "Greek" at bounding box center [643, 601] width 83 height 31
click at [616, 604] on div "Greek" at bounding box center [643, 601] width 83 height 31
type textarea "Pi Beta Phi"
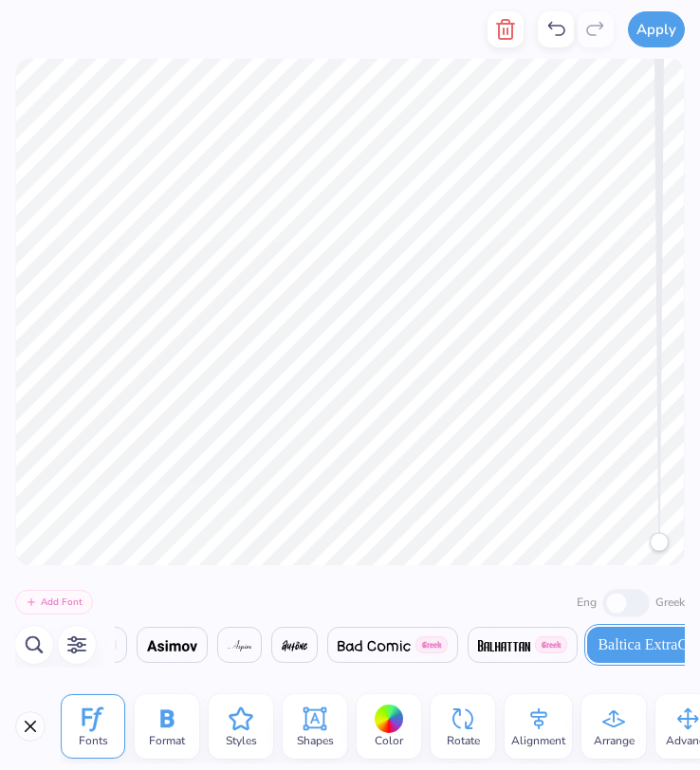
drag, startPoint x: 618, startPoint y: 601, endPoint x: 673, endPoint y: 601, distance: 54.1
click at [673, 601] on div "Greek" at bounding box center [643, 601] width 83 height 31
type textarea "p"
paste textarea "π"
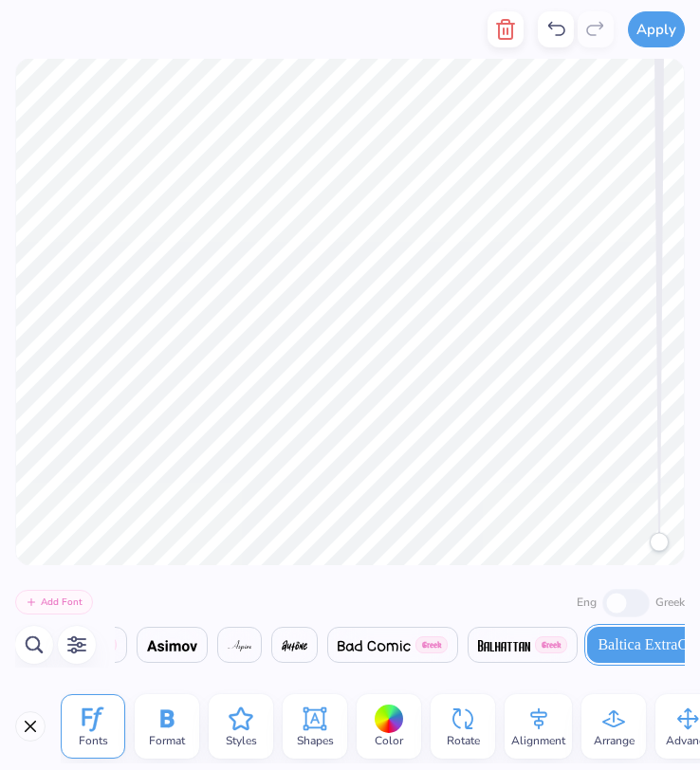
paste textarea "π"
type textarea "π"
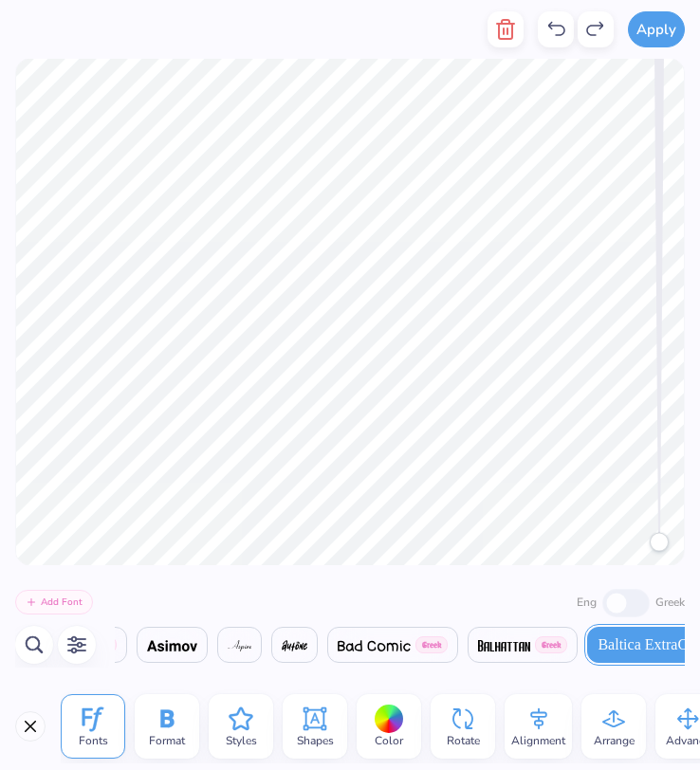
click at [628, 612] on div "Greek" at bounding box center [643, 601] width 83 height 31
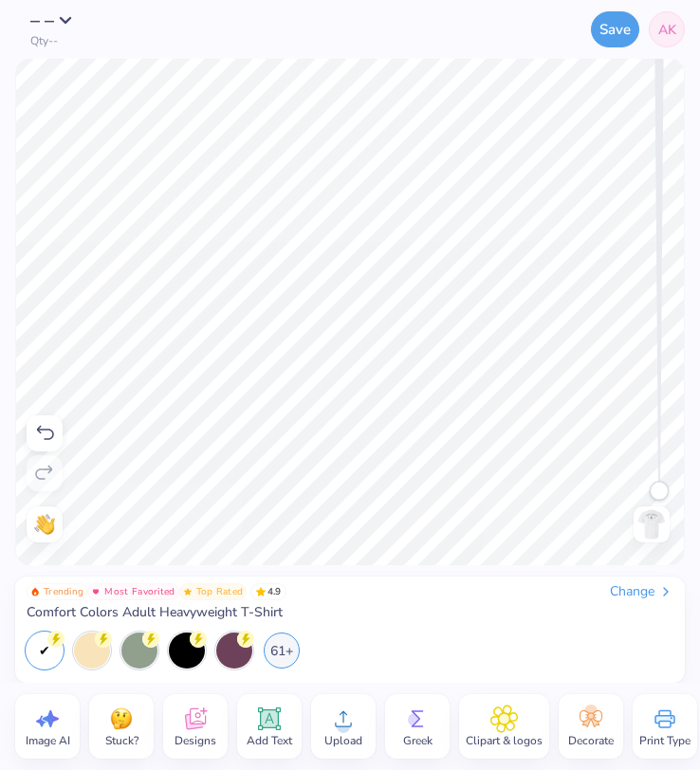
click at [283, 728] on icon at bounding box center [269, 719] width 28 height 28
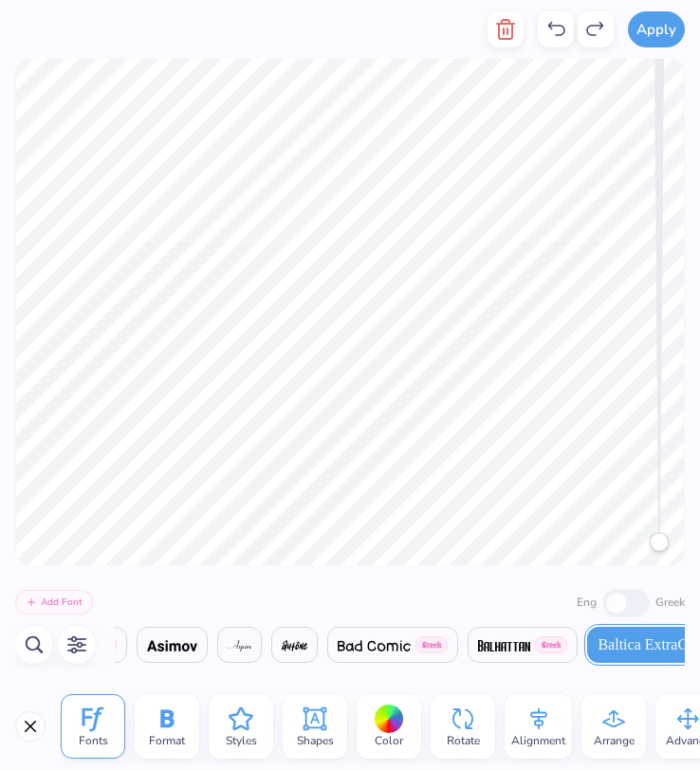
click at [615, 611] on div "Greek" at bounding box center [643, 601] width 83 height 31
click at [28, 645] on icon "button" at bounding box center [34, 645] width 23 height 23
paste textarea "π"
paste textarea
type textarea "π"
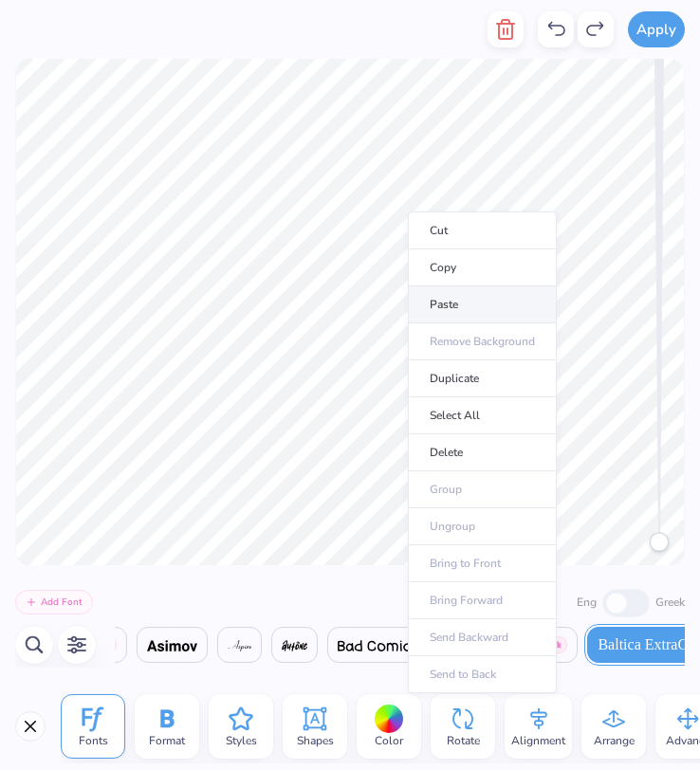
click at [439, 299] on li "Paste" at bounding box center [482, 304] width 149 height 37
click at [428, 299] on li "Paste" at bounding box center [472, 304] width 149 height 37
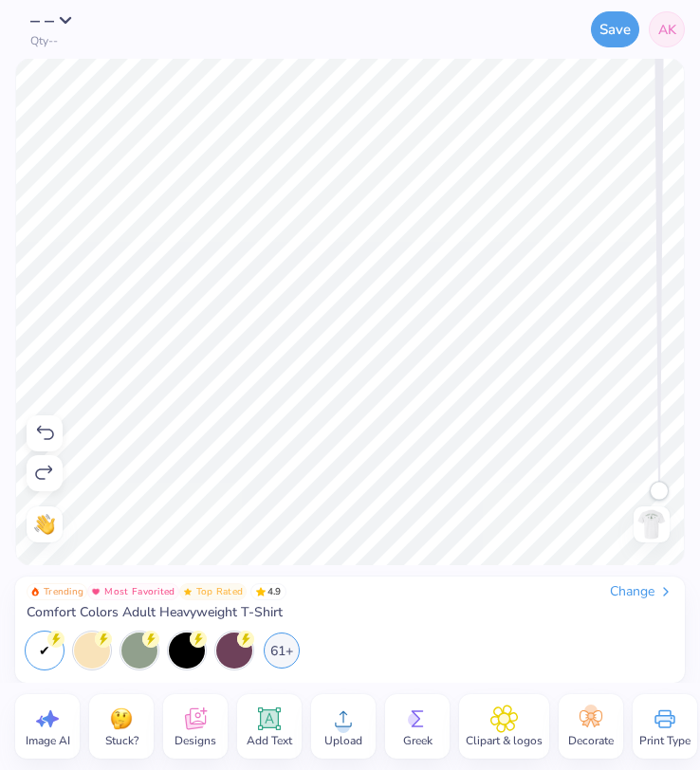
click at [422, 721] on icon at bounding box center [417, 719] width 28 height 28
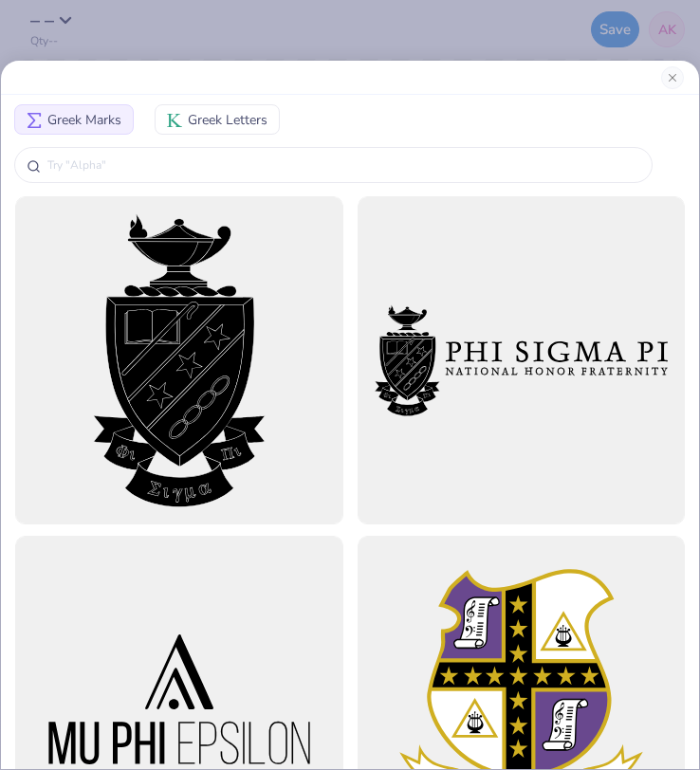
click at [203, 113] on span "Greek Letters" at bounding box center [228, 120] width 80 height 20
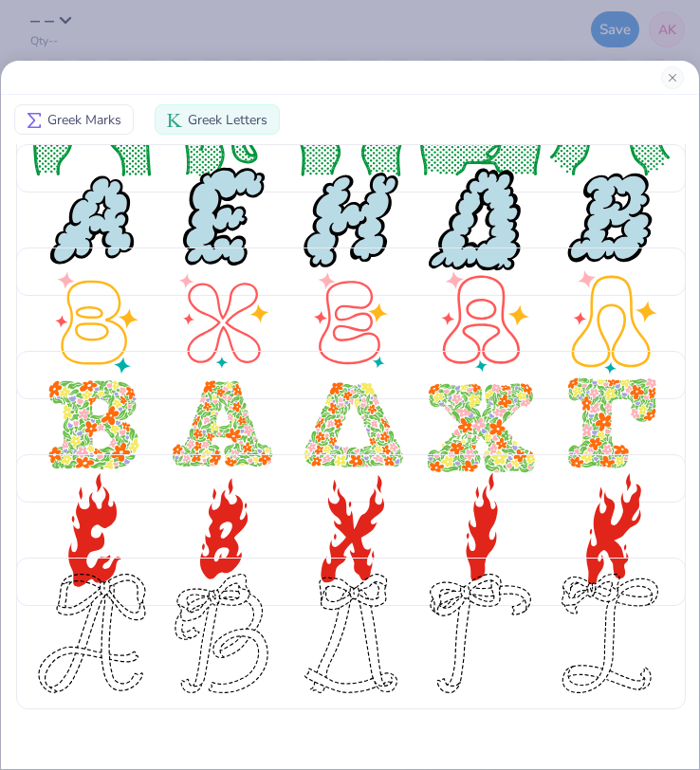
scroll to position [0, 0]
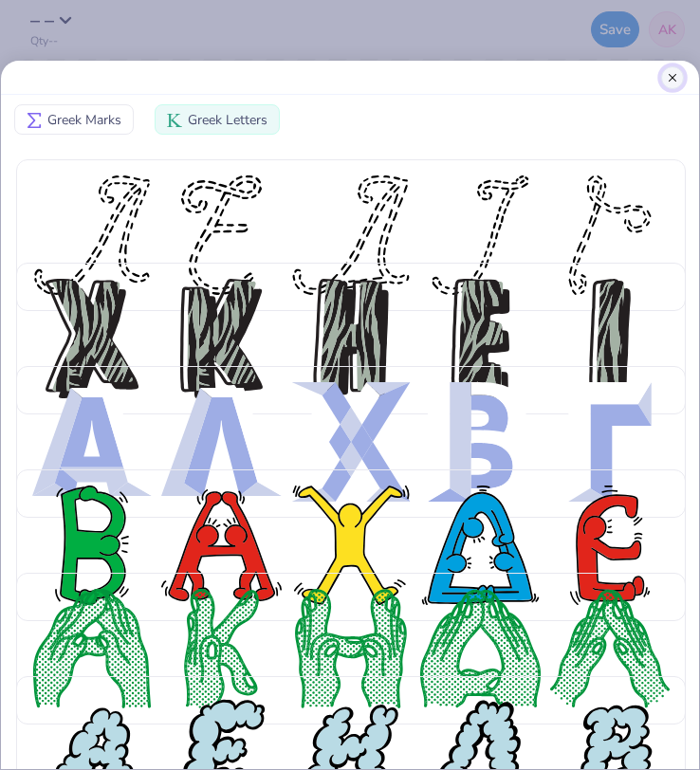
click at [669, 79] on button "Close" at bounding box center [672, 77] width 23 height 23
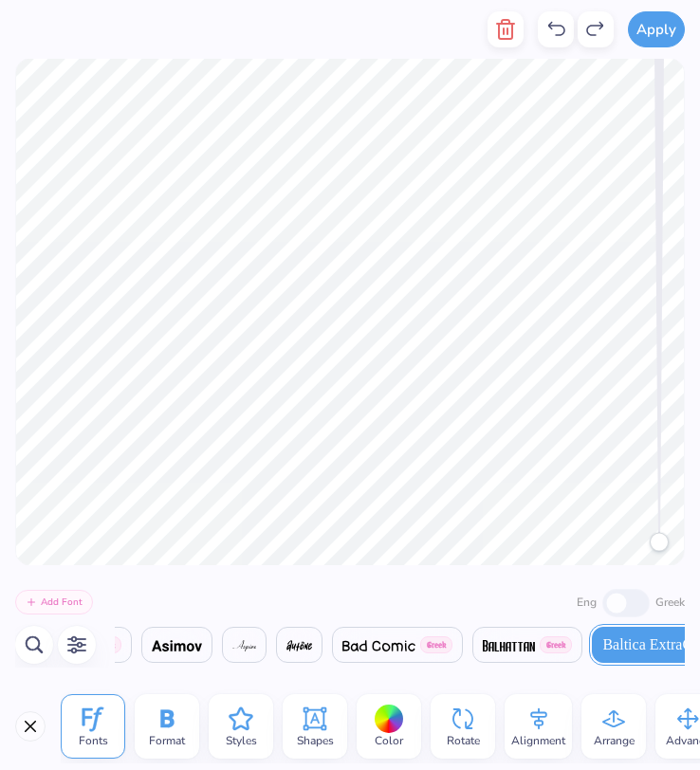
scroll to position [0, 2475]
click at [619, 605] on div "Greek" at bounding box center [643, 601] width 83 height 31
click at [512, 642] on img at bounding box center [504, 645] width 53 height 11
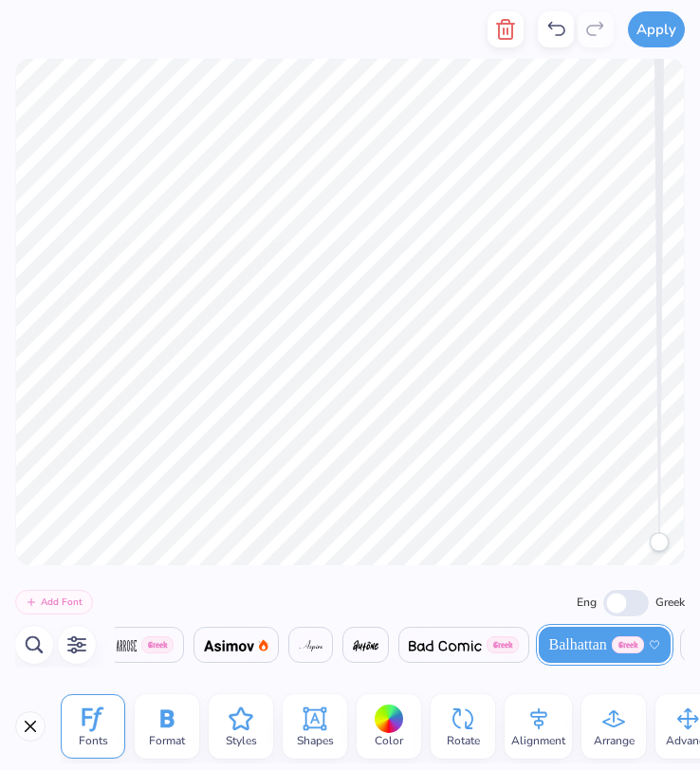
click at [624, 607] on input "Eng" at bounding box center [625, 603] width 47 height 28
checkbox input "true"
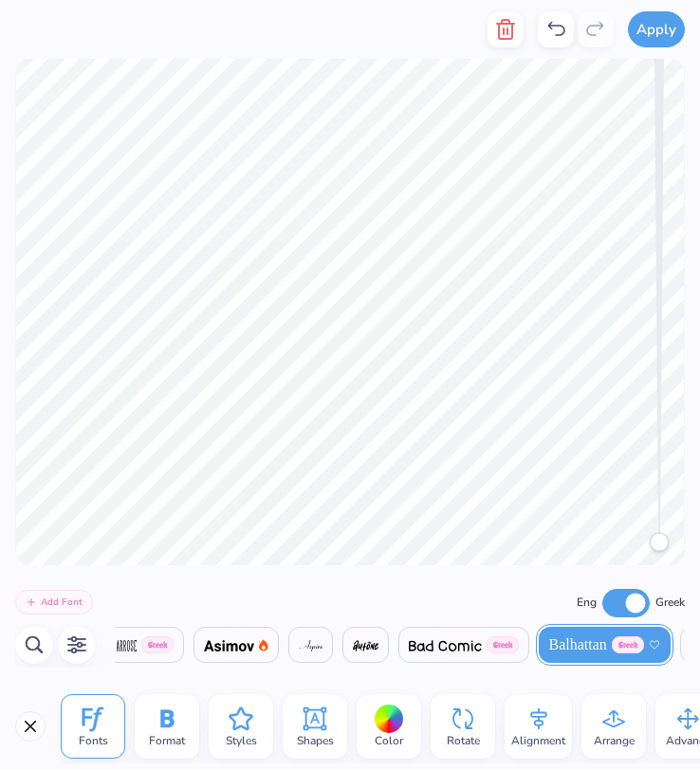
type textarea "πβφ"
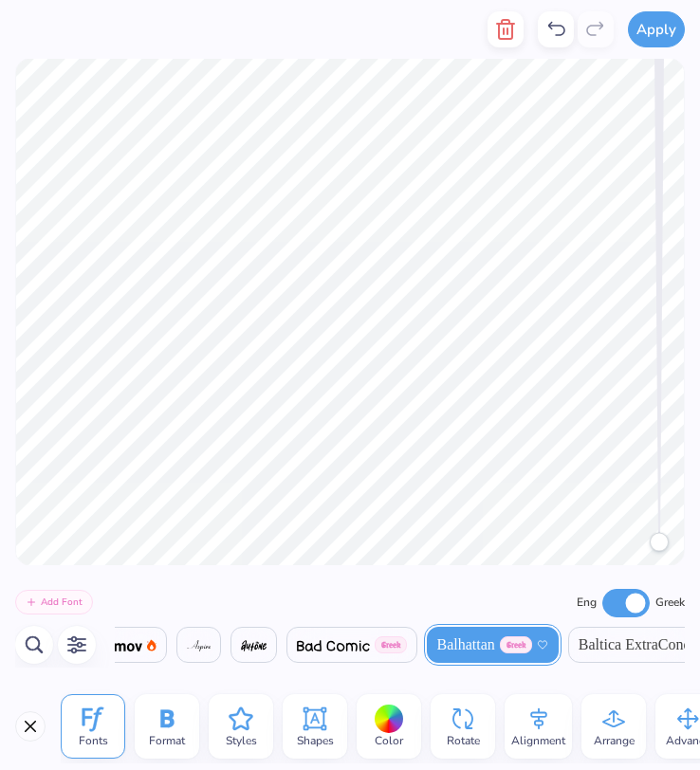
scroll to position [0, 2588]
click at [629, 652] on span "Baltica ExtraCond" at bounding box center [634, 645] width 113 height 23
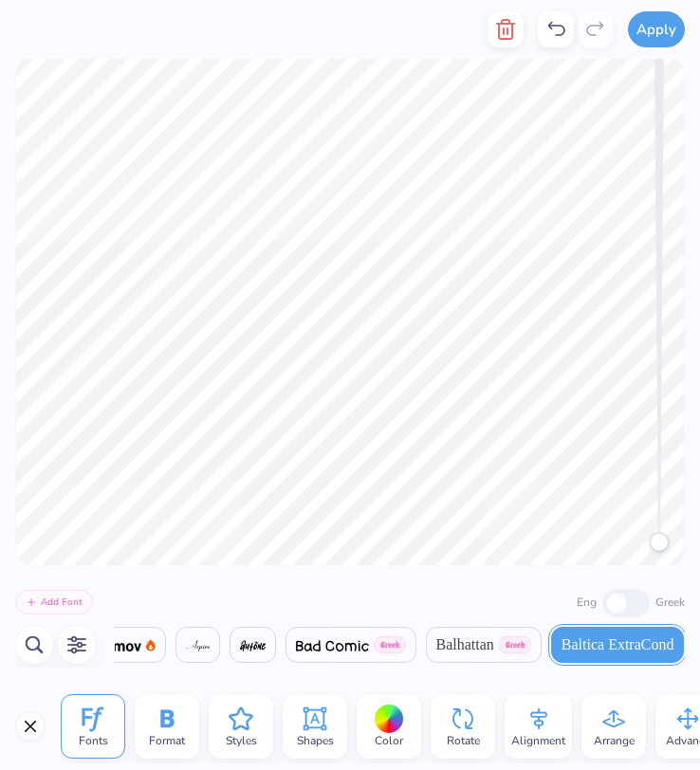
click at [497, 657] on div "Balhattan Greek" at bounding box center [484, 645] width 116 height 36
checkbox input "true"
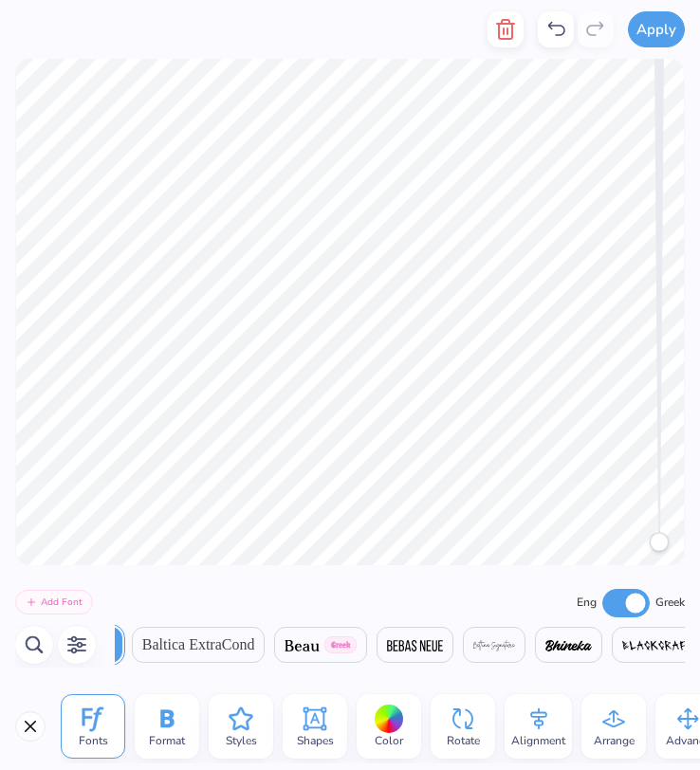
scroll to position [0, 3019]
click at [328, 647] on span "Greek" at bounding box center [344, 644] width 32 height 17
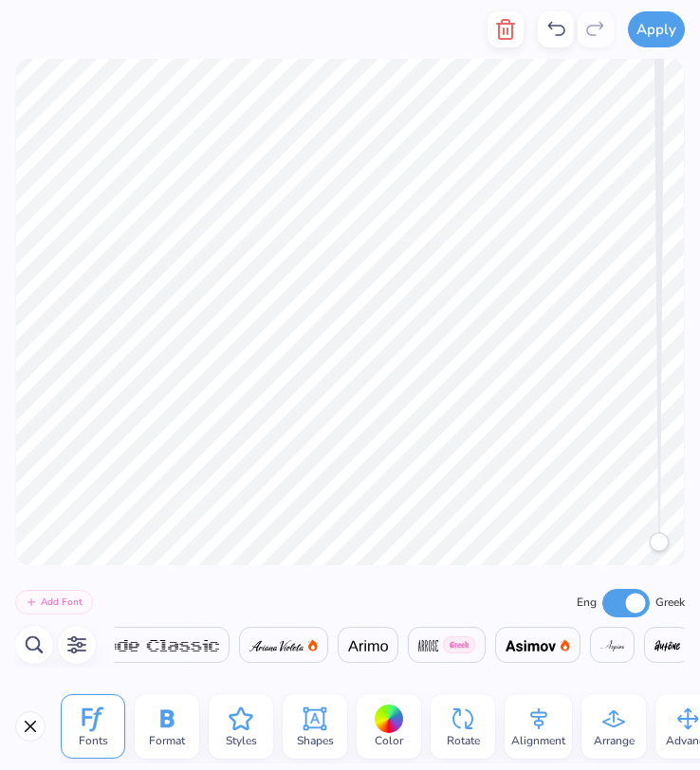
scroll to position [0, 2171]
click at [445, 639] on div "Greek" at bounding box center [449, 645] width 78 height 36
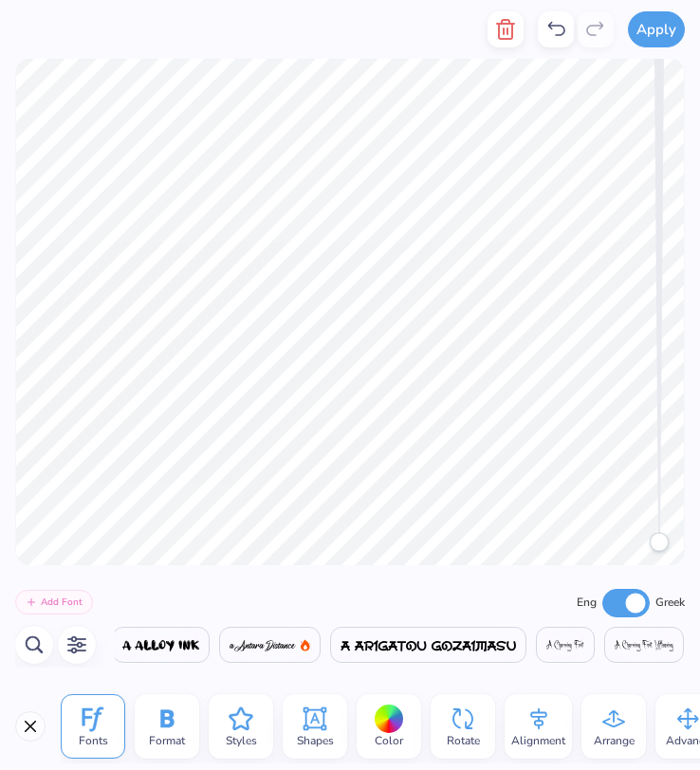
scroll to position [0, 0]
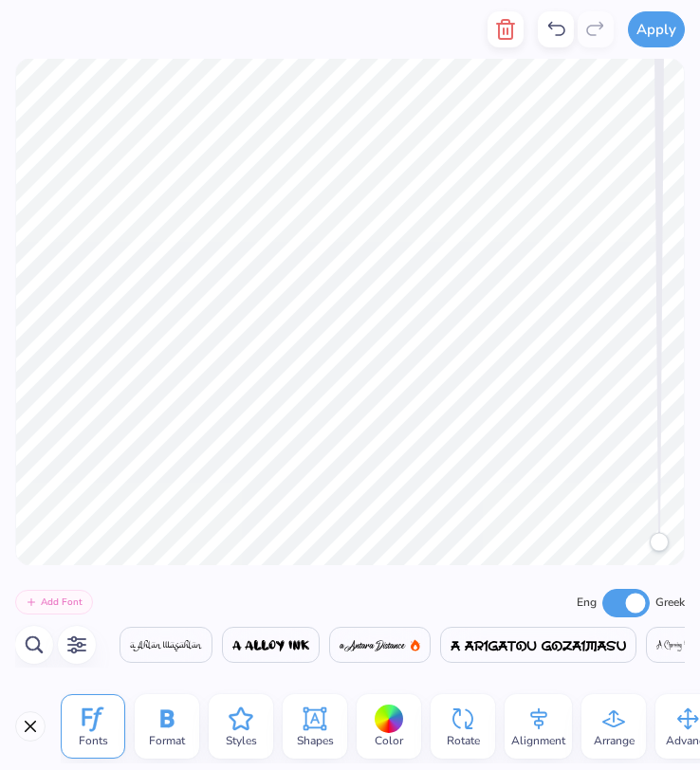
click at [69, 647] on icon "button" at bounding box center [76, 645] width 23 height 23
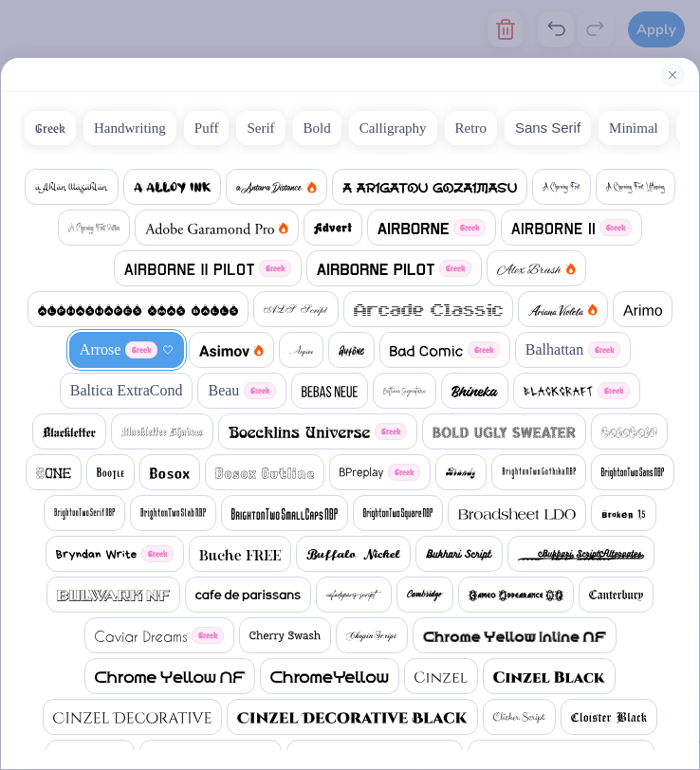
click at [191, 271] on img at bounding box center [189, 269] width 130 height 11
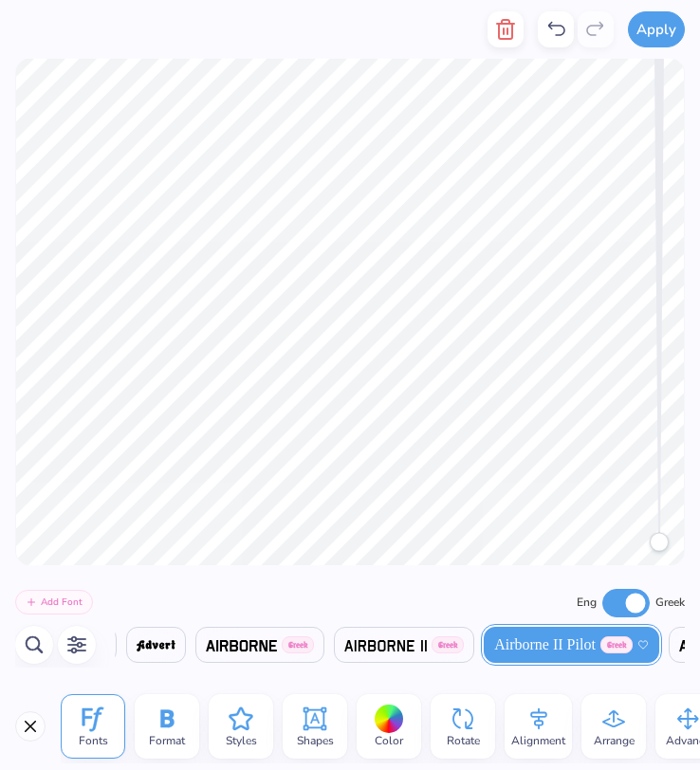
scroll to position [0, 935]
click at [32, 651] on icon "button" at bounding box center [35, 644] width 18 height 17
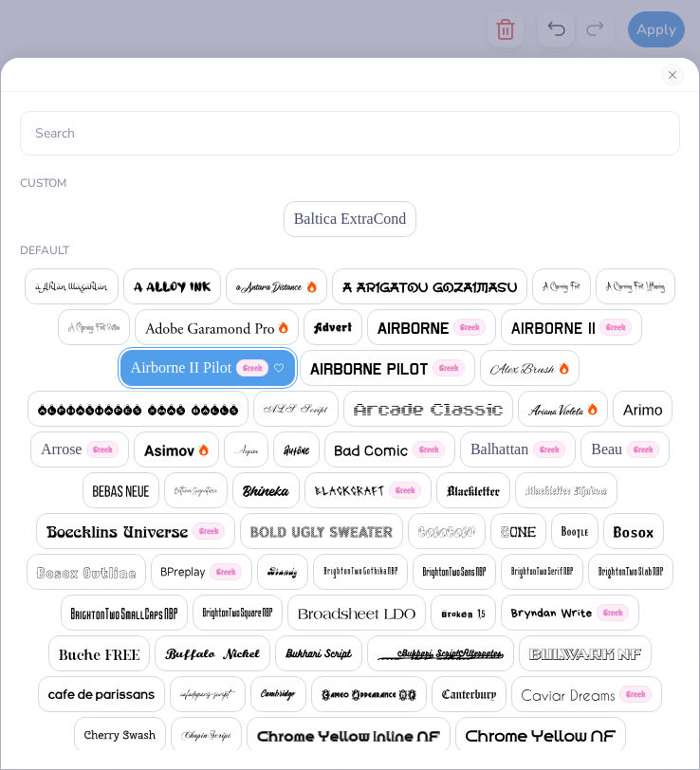
click at [422, 329] on img at bounding box center [413, 328] width 71 height 11
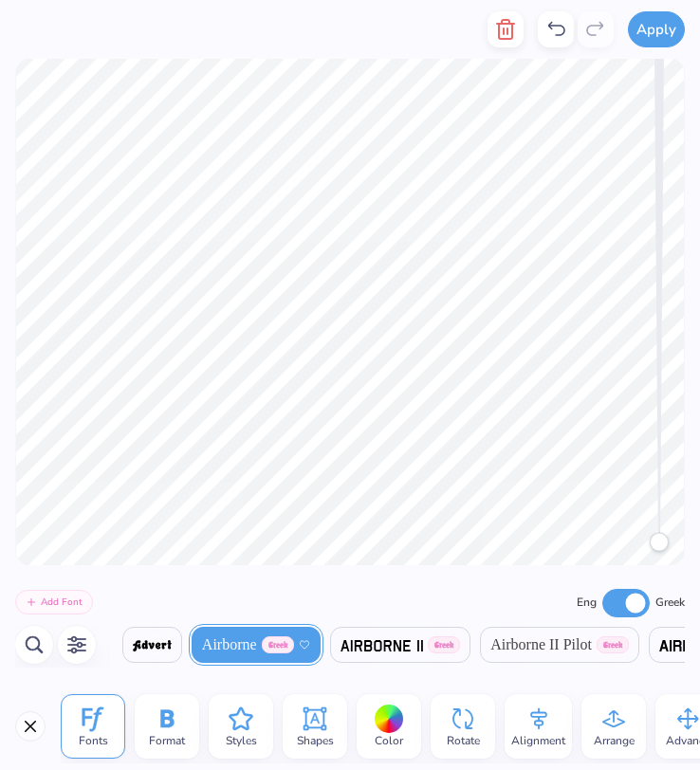
click at [35, 649] on icon "button" at bounding box center [34, 644] width 17 height 17
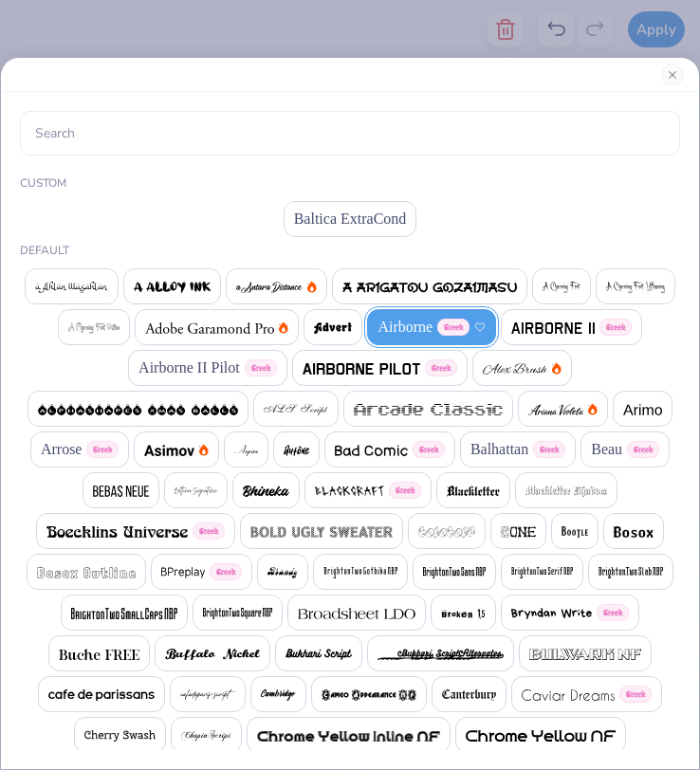
click at [73, 447] on div "Arrose Greek" at bounding box center [80, 450] width 100 height 36
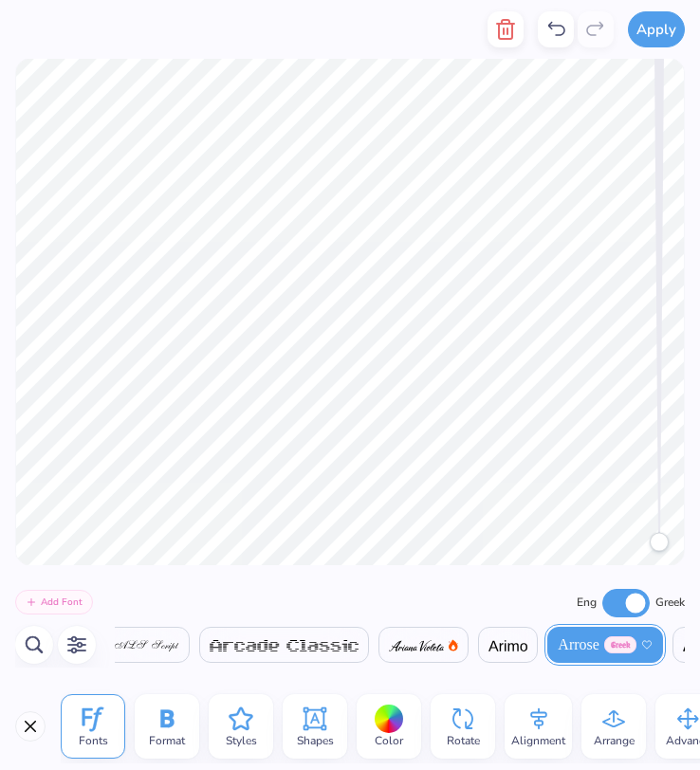
scroll to position [0, 1998]
click at [73, 646] on icon "button" at bounding box center [76, 645] width 19 height 18
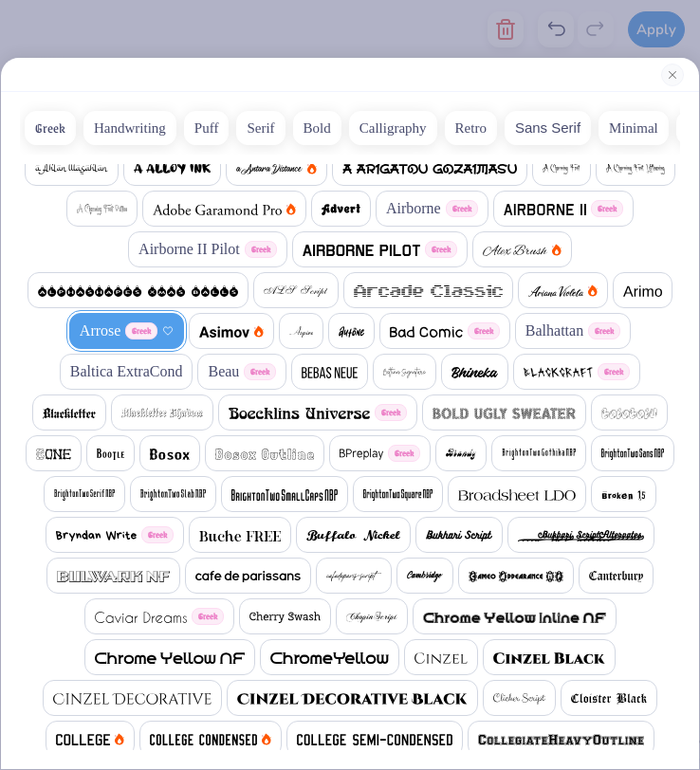
scroll to position [20, 0]
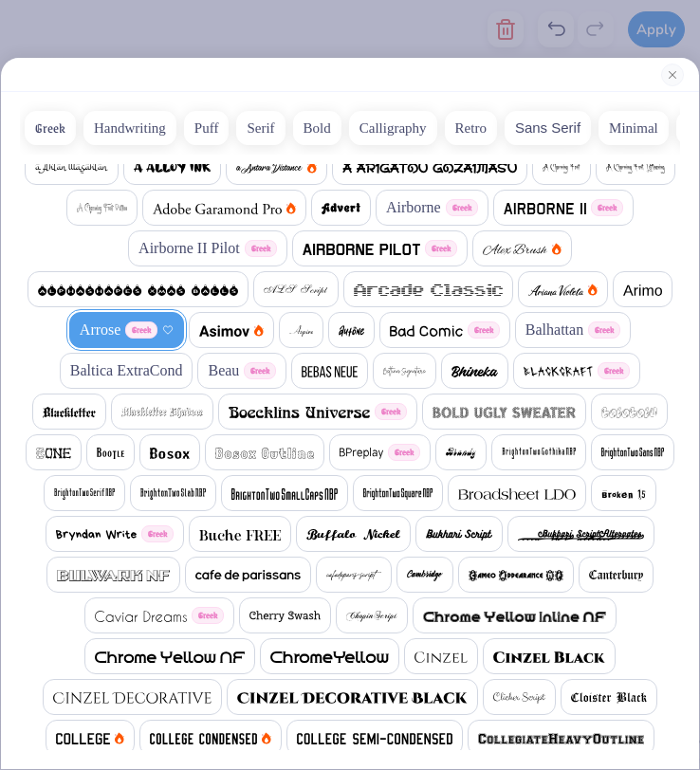
click at [526, 335] on span "Balhattan" at bounding box center [555, 330] width 58 height 23
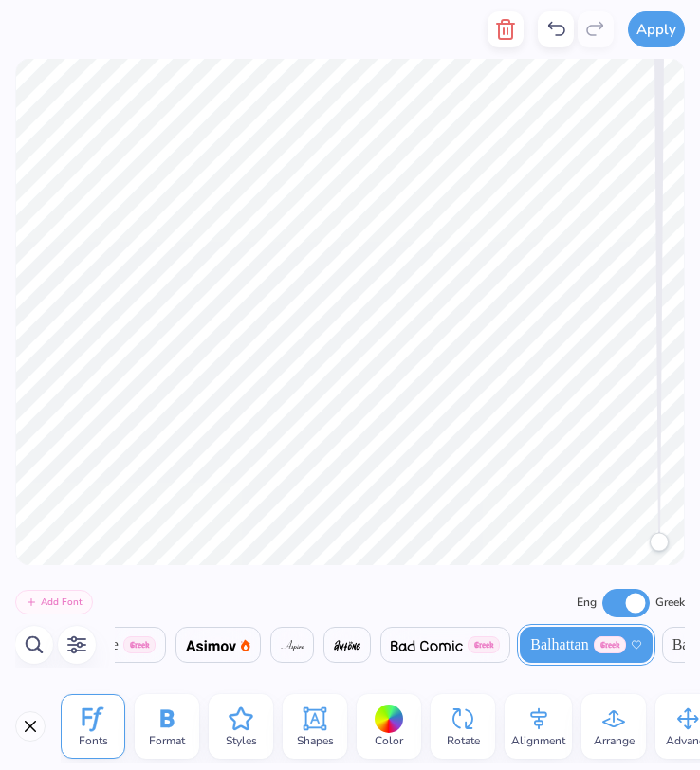
scroll to position [0, 2470]
click at [156, 728] on icon at bounding box center [167, 719] width 28 height 28
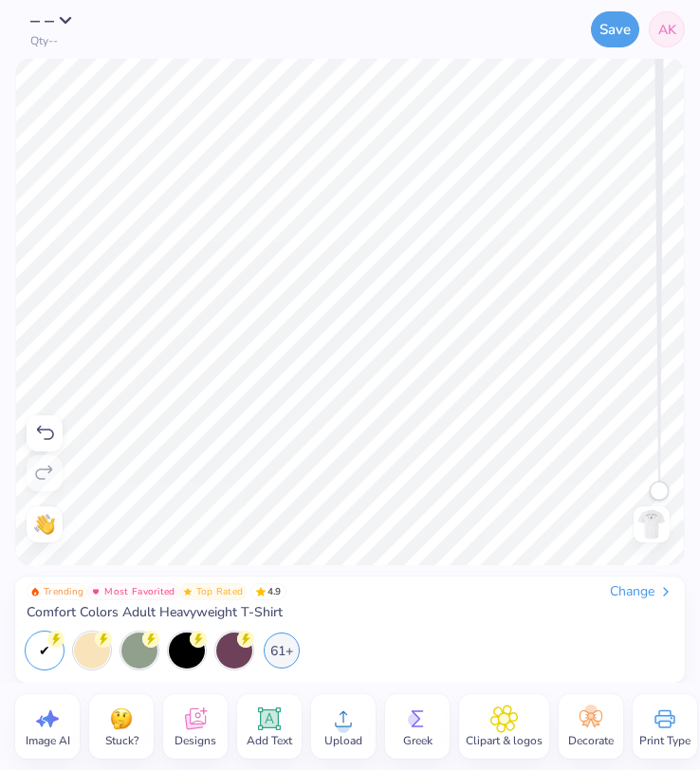
click at [650, 531] on img at bounding box center [651, 524] width 30 height 30
click at [647, 524] on img at bounding box center [651, 524] width 30 height 30
click at [274, 654] on div "61+" at bounding box center [282, 649] width 36 height 36
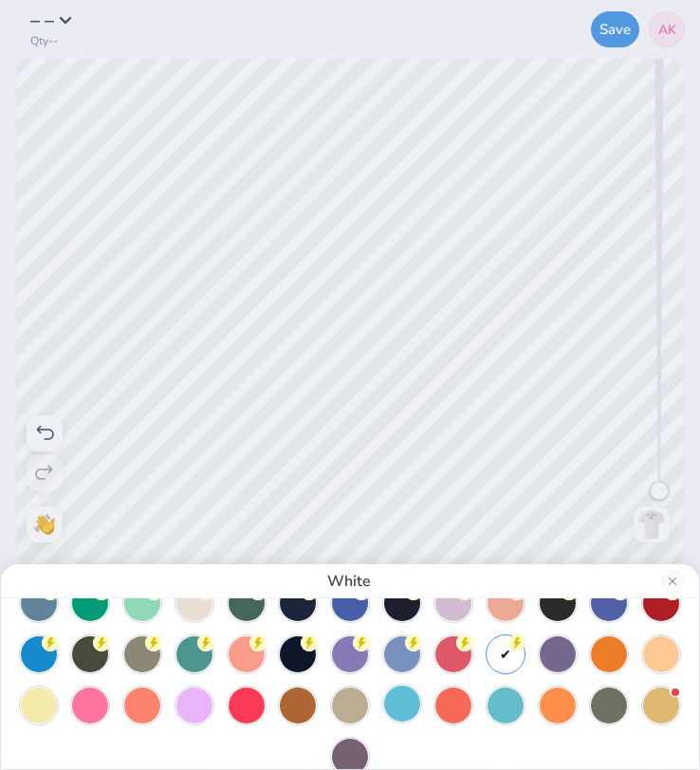
scroll to position [131, 0]
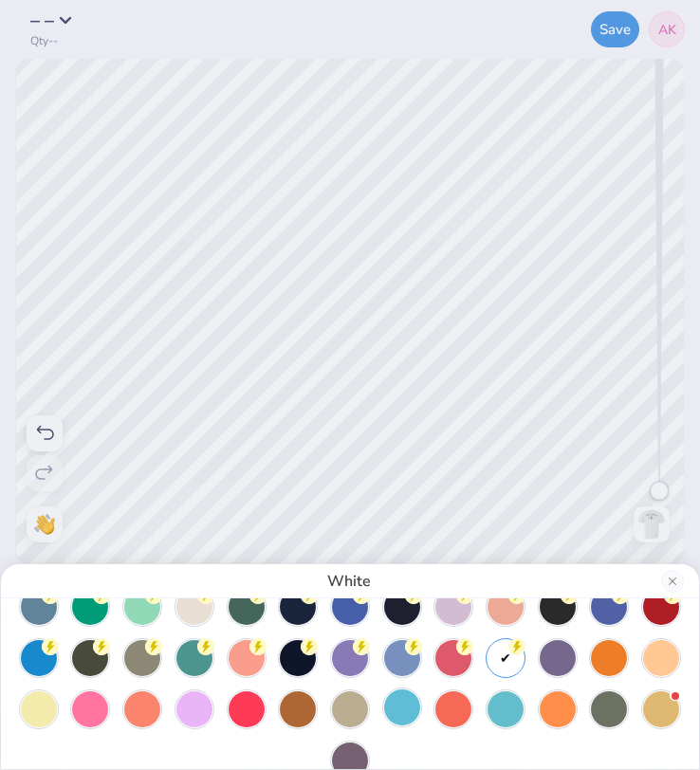
click at [398, 668] on div at bounding box center [402, 658] width 36 height 36
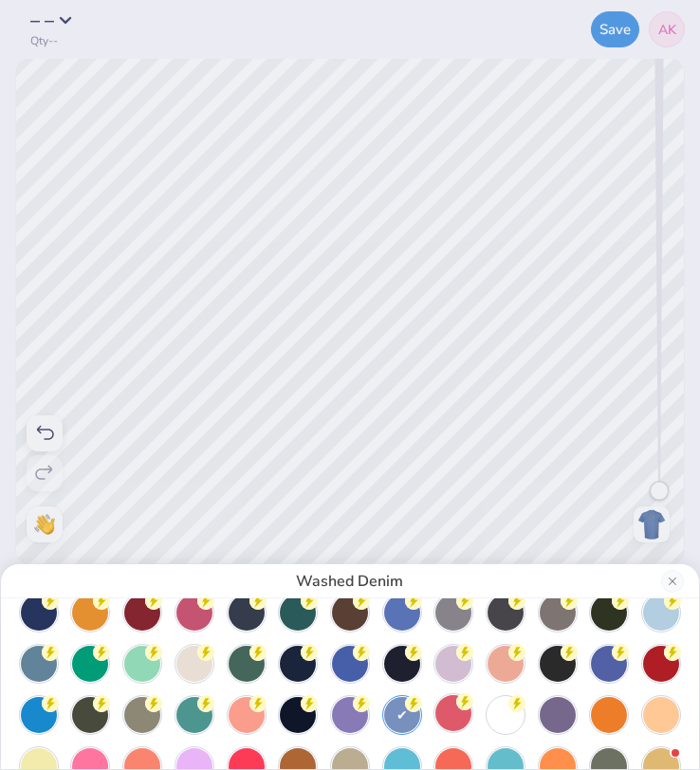
scroll to position [73, 0]
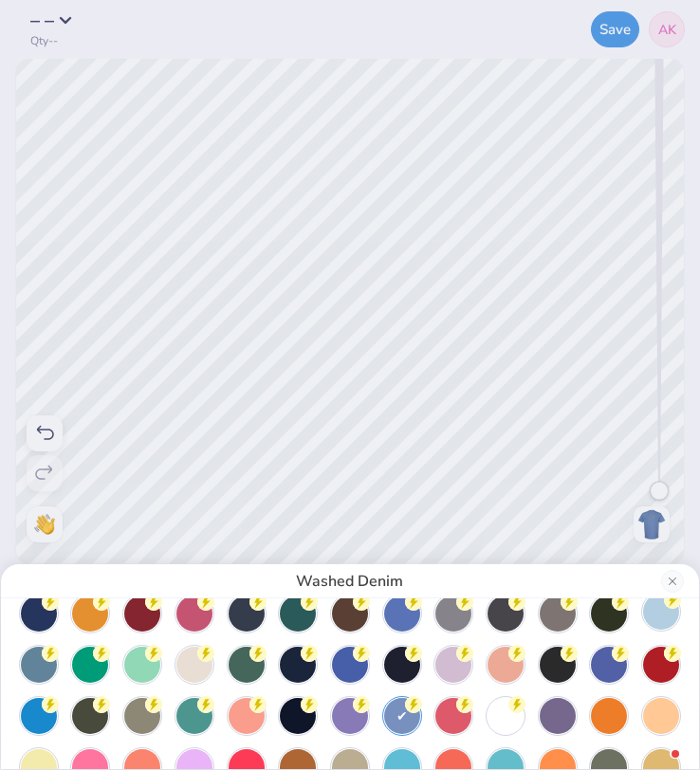
click at [664, 614] on div at bounding box center [661, 612] width 36 height 36
click at [391, 185] on div "Hydrangea" at bounding box center [350, 385] width 700 height 770
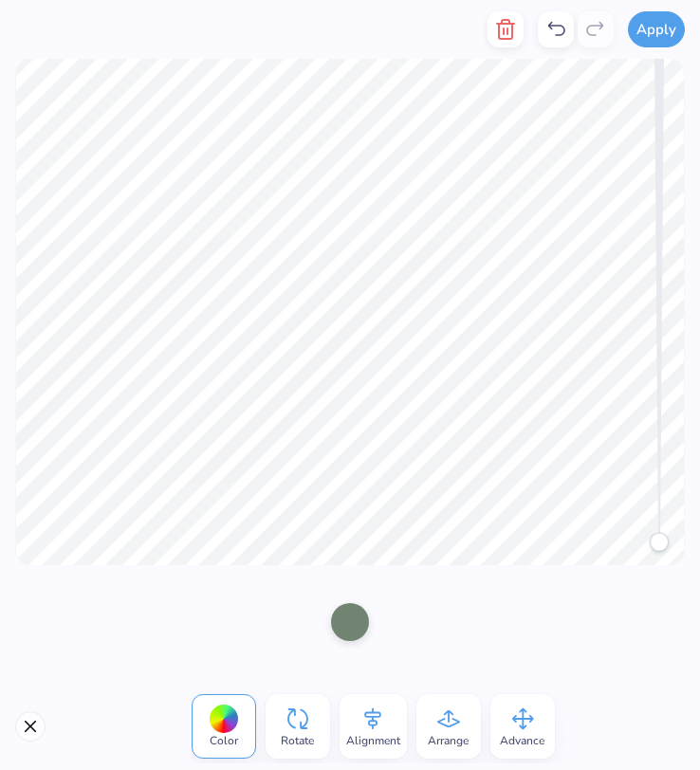
click at [344, 632] on div at bounding box center [350, 622] width 38 height 38
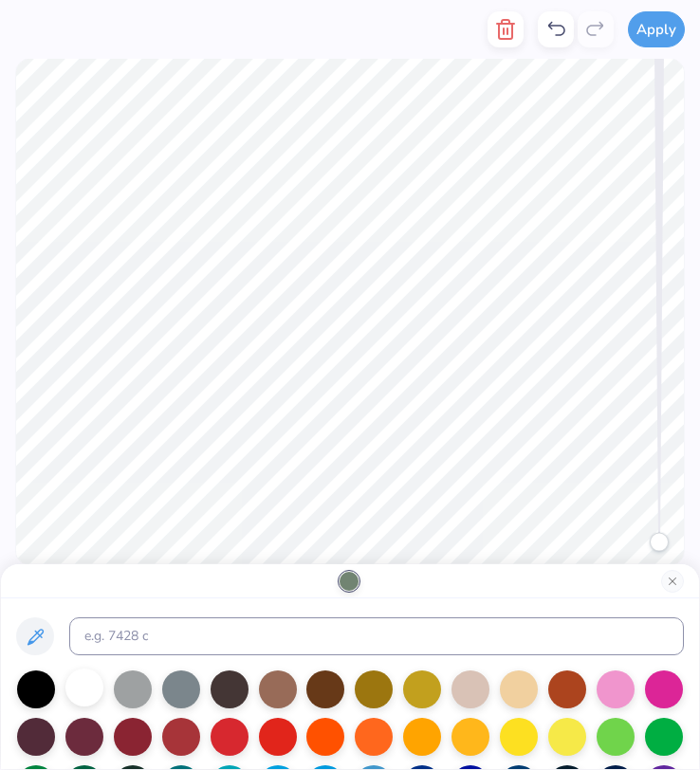
click at [81, 685] on div at bounding box center [84, 688] width 38 height 38
click at [671, 583] on button "Close" at bounding box center [672, 581] width 23 height 23
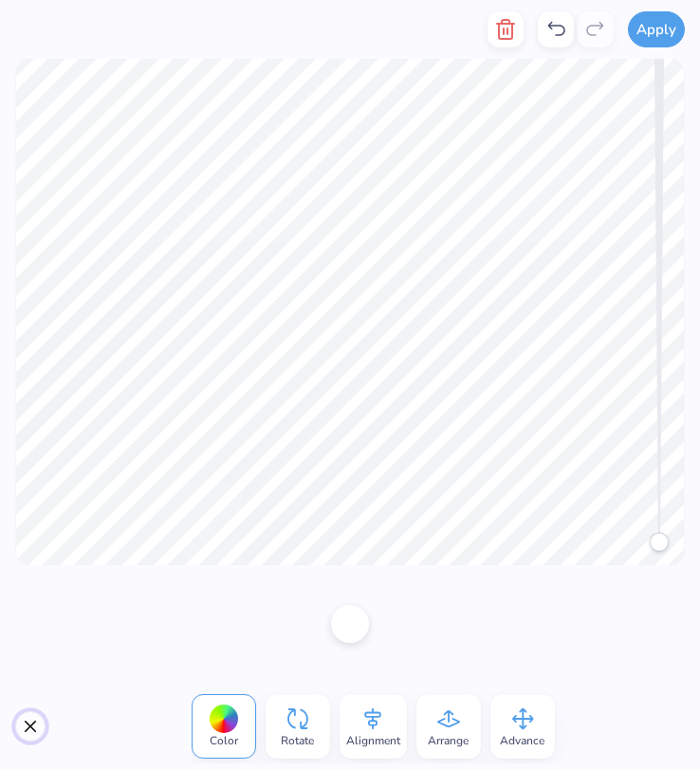
click at [22, 727] on button "Close" at bounding box center [30, 726] width 30 height 30
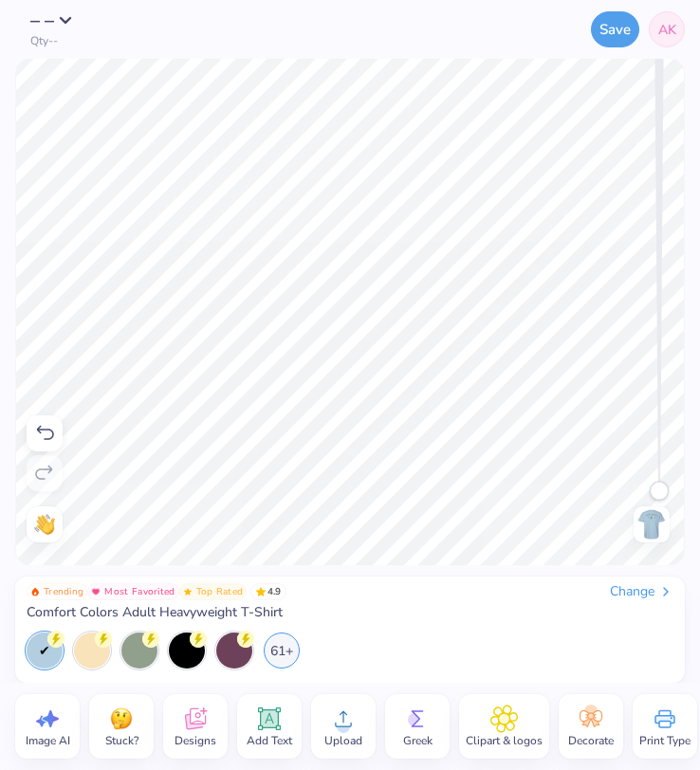
click at [648, 528] on img at bounding box center [651, 524] width 30 height 30
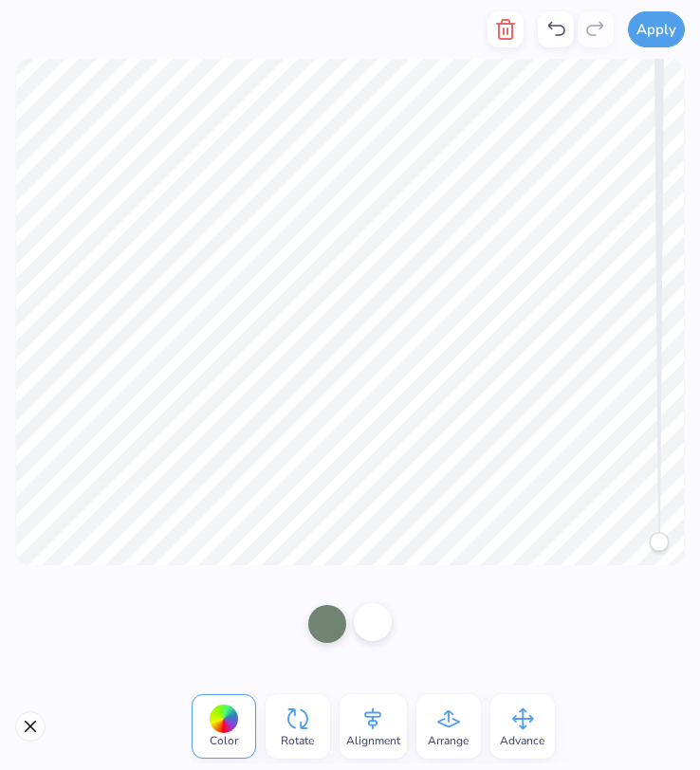
click at [372, 629] on div at bounding box center [373, 622] width 38 height 38
click at [323, 618] on div at bounding box center [327, 622] width 38 height 38
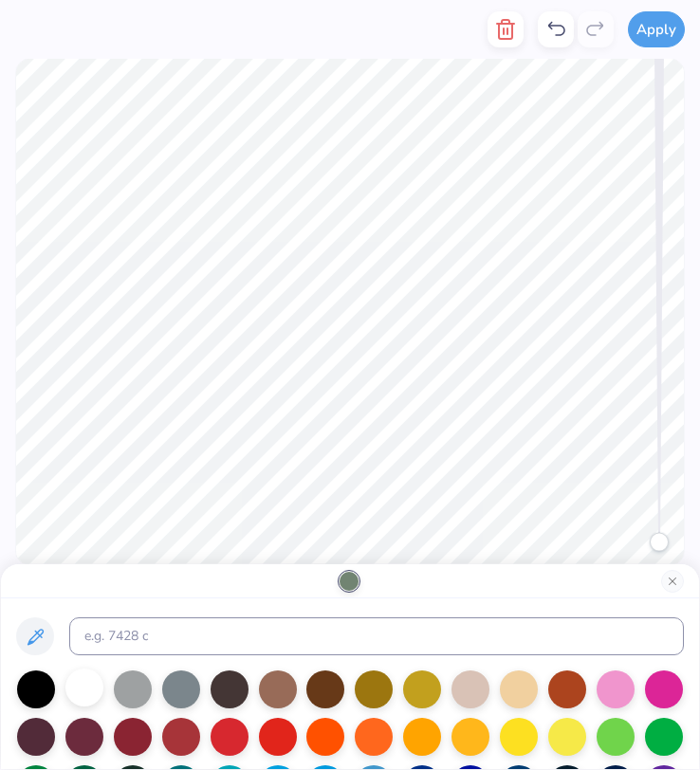
click at [85, 684] on div at bounding box center [84, 688] width 38 height 38
click at [672, 586] on button "Close" at bounding box center [672, 581] width 23 height 23
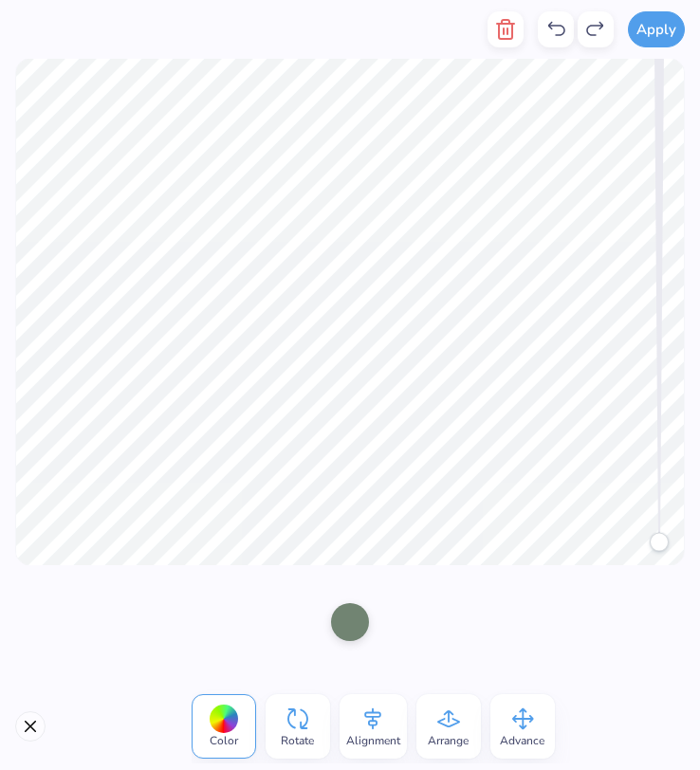
click at [350, 626] on div at bounding box center [350, 622] width 38 height 38
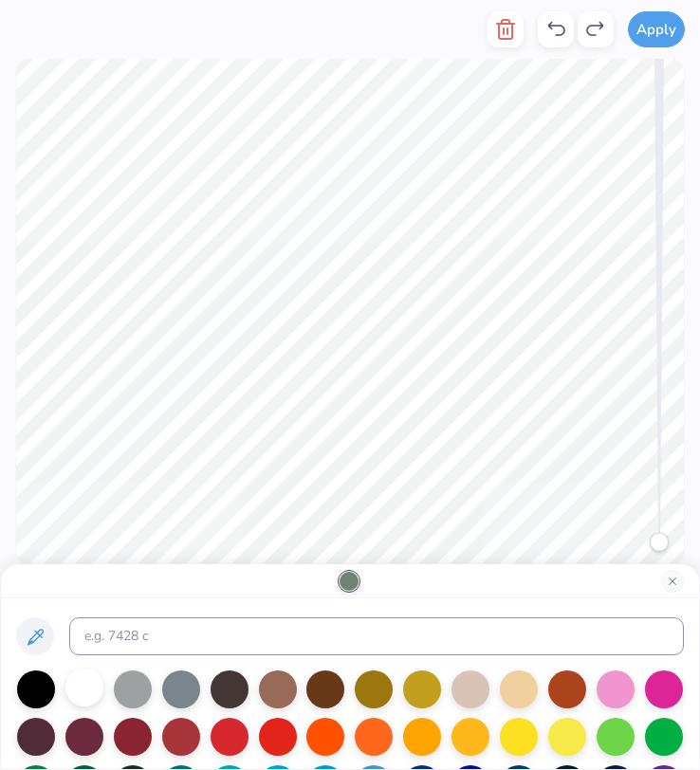
click at [80, 695] on div at bounding box center [84, 688] width 38 height 38
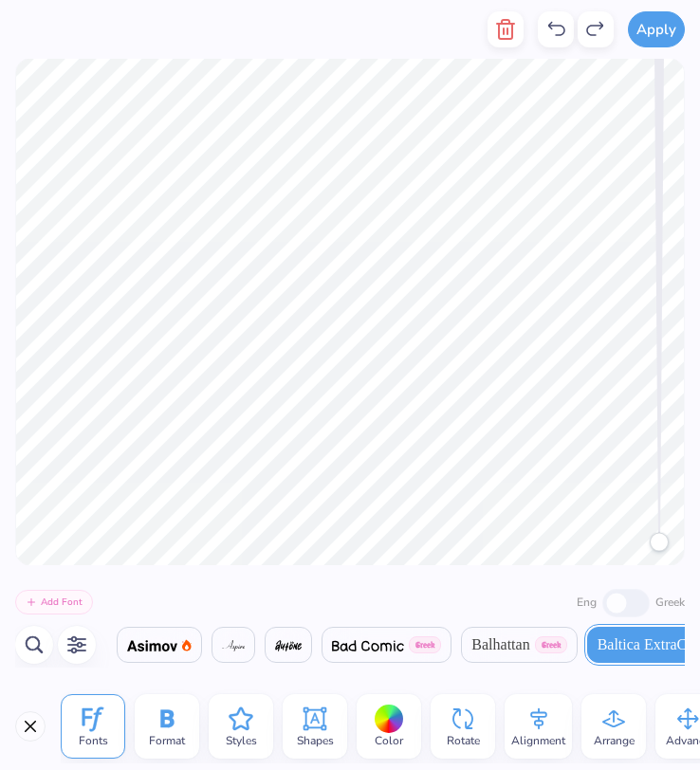
scroll to position [0, 2556]
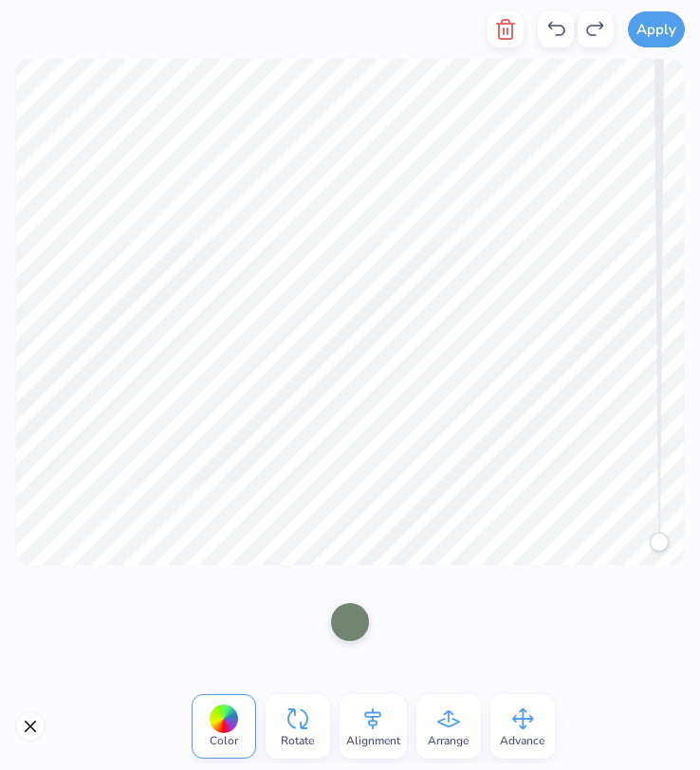
click at [348, 637] on div at bounding box center [350, 622] width 38 height 38
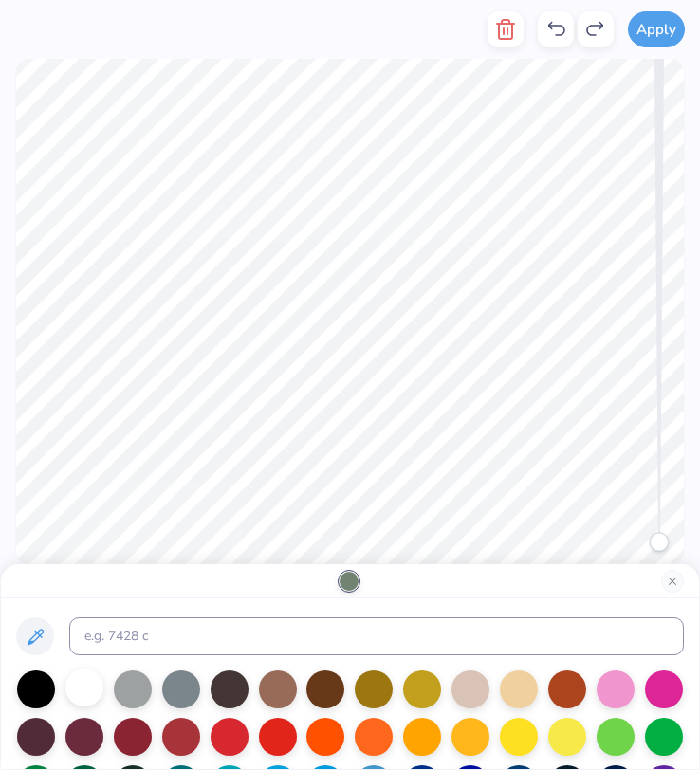
click at [82, 683] on div at bounding box center [84, 688] width 38 height 38
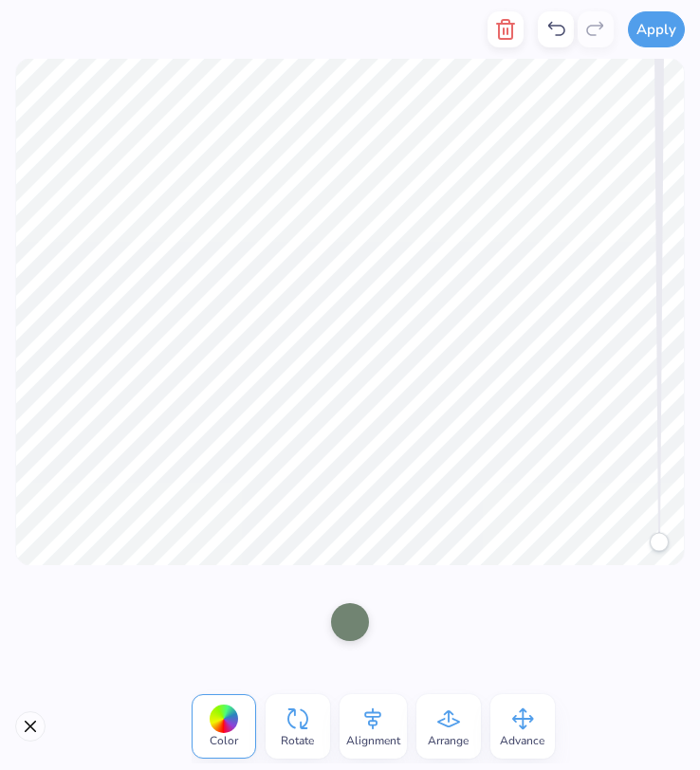
click at [350, 629] on div at bounding box center [350, 622] width 38 height 38
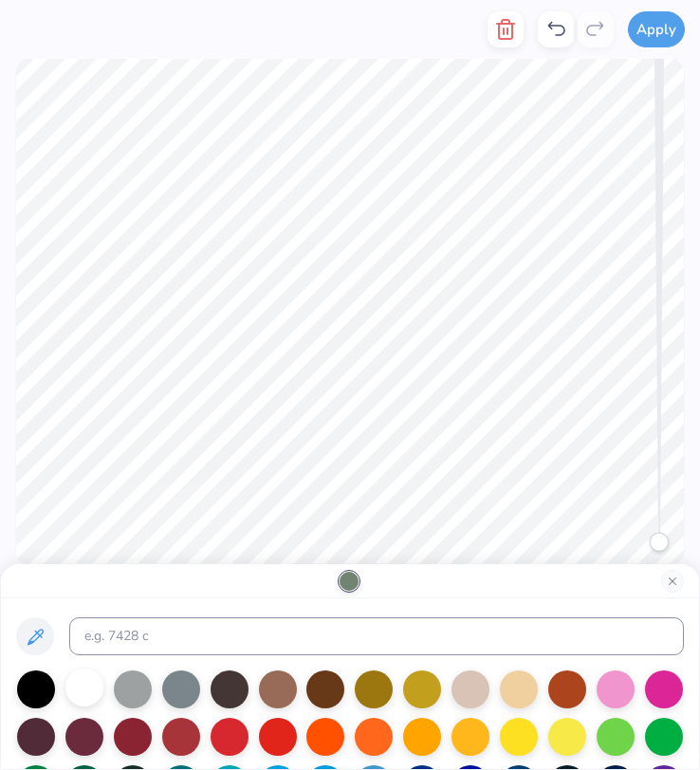
click at [79, 682] on div at bounding box center [84, 688] width 38 height 38
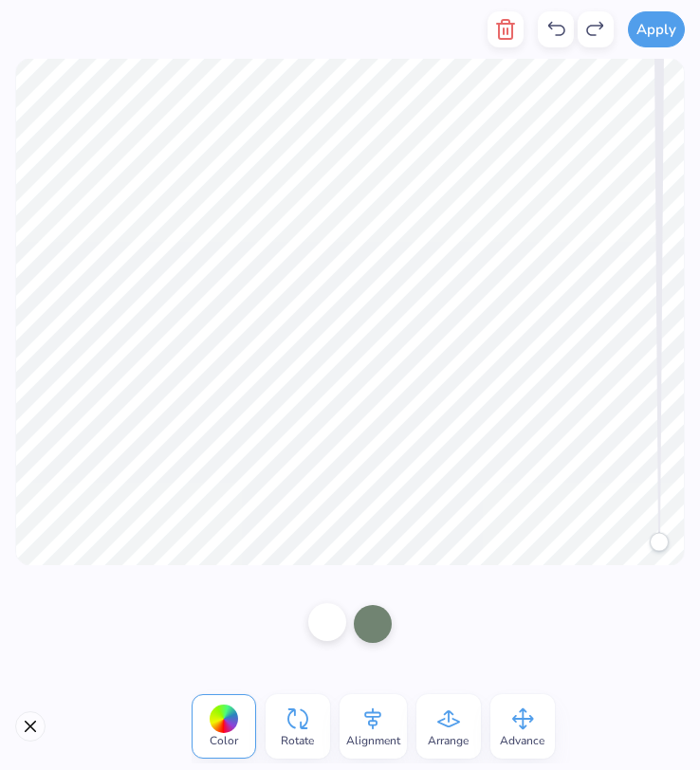
click at [323, 624] on div at bounding box center [327, 622] width 38 height 38
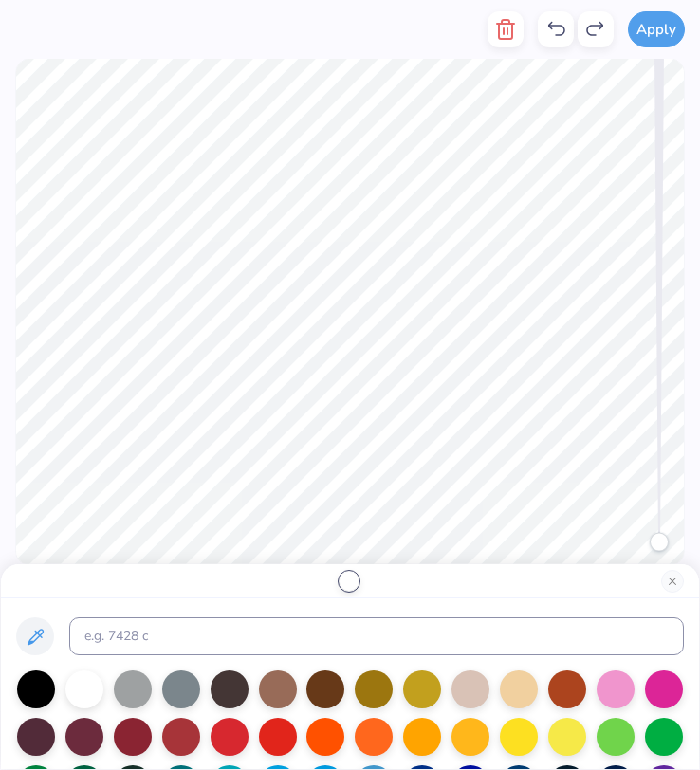
click at [684, 584] on div at bounding box center [350, 581] width 698 height 34
click at [669, 585] on button "Close" at bounding box center [672, 581] width 23 height 23
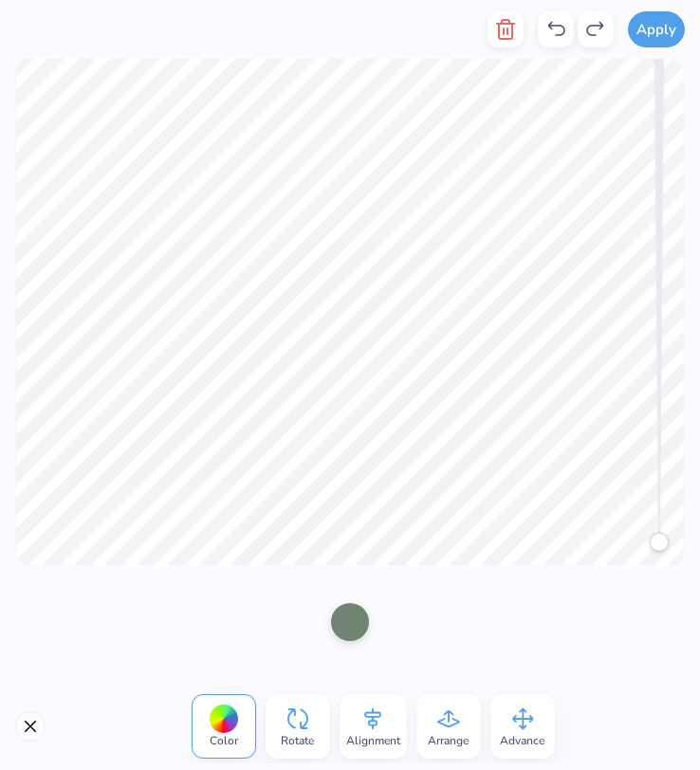
click at [346, 611] on div at bounding box center [350, 622] width 38 height 38
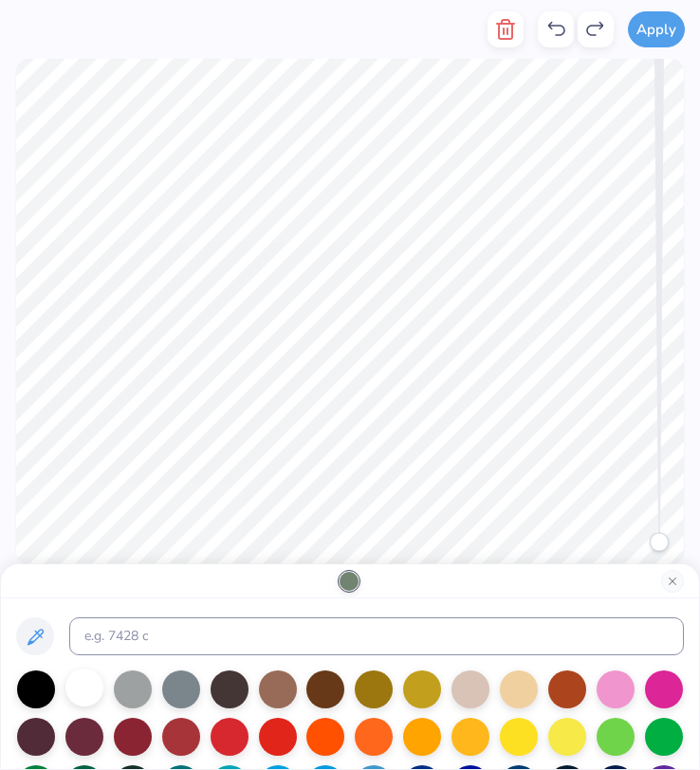
click at [76, 673] on div at bounding box center [84, 688] width 38 height 38
click at [80, 688] on div at bounding box center [84, 688] width 38 height 38
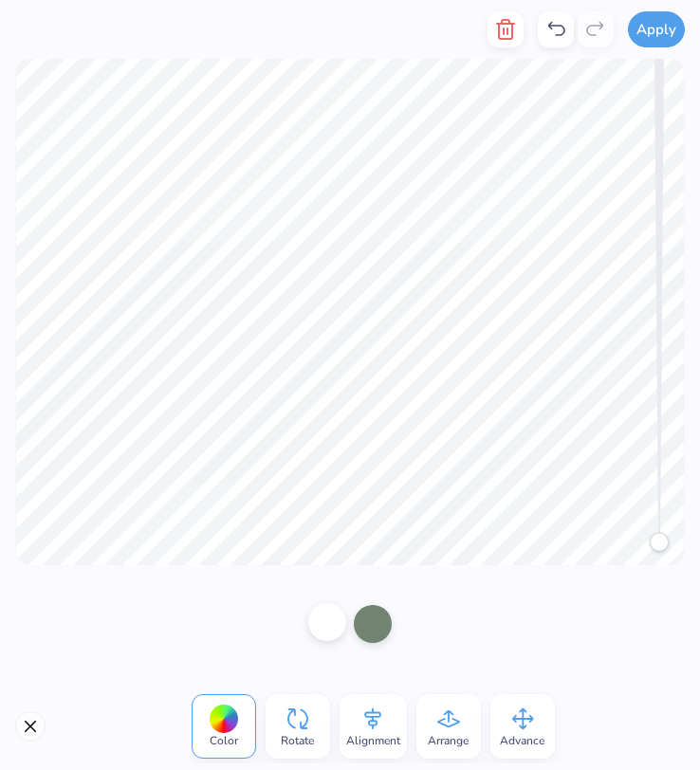
click at [330, 626] on div at bounding box center [327, 622] width 38 height 38
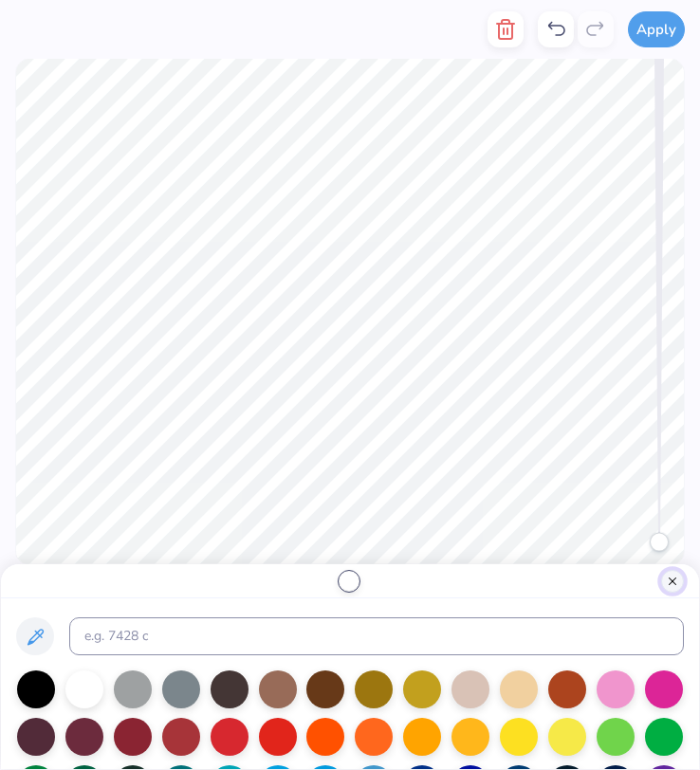
click at [670, 583] on button "Close" at bounding box center [672, 581] width 23 height 23
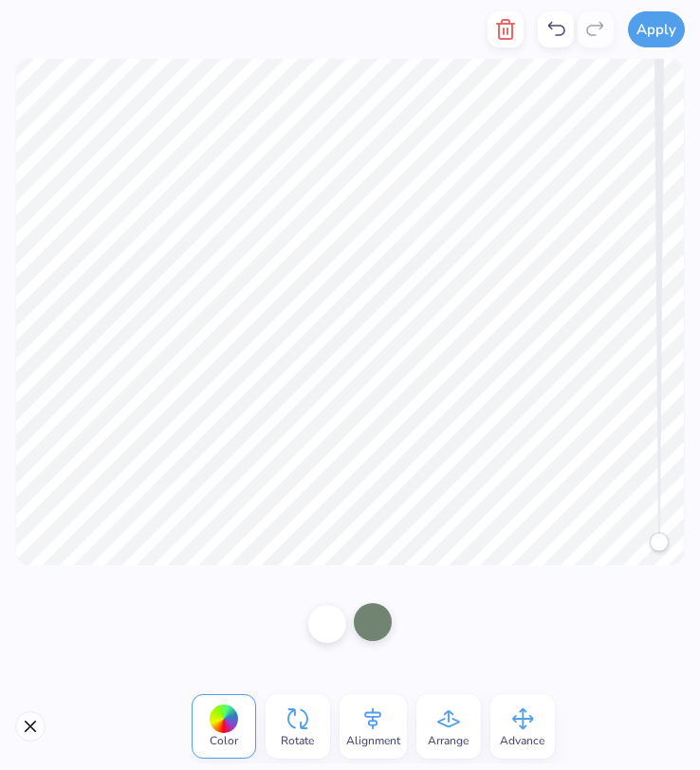
click at [378, 630] on div at bounding box center [373, 622] width 38 height 38
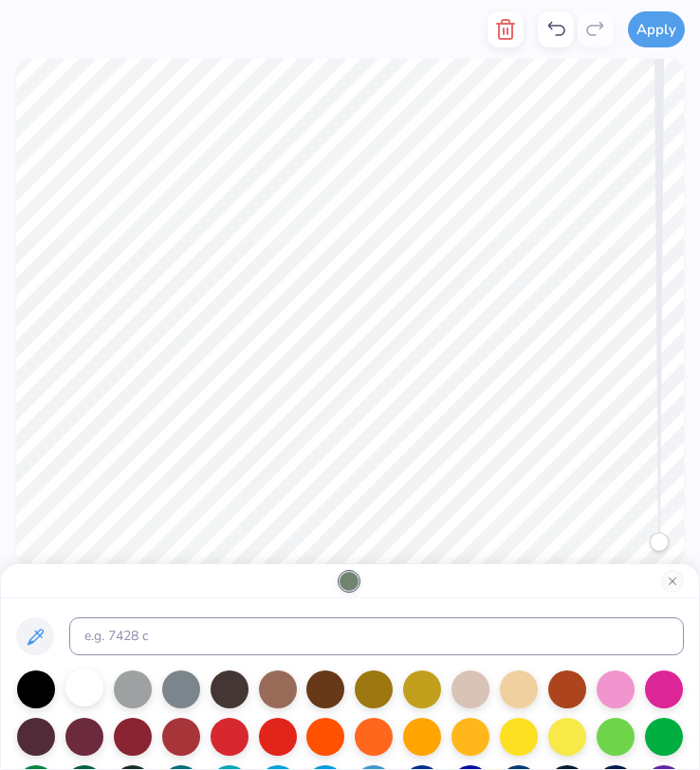
click at [91, 691] on div at bounding box center [84, 688] width 38 height 38
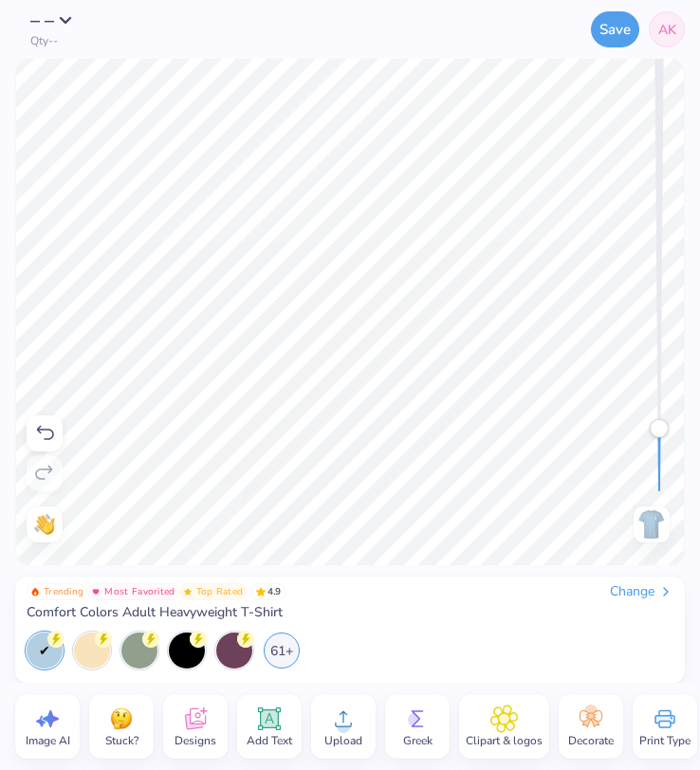
drag, startPoint x: 657, startPoint y: 492, endPoint x: 655, endPoint y: 429, distance: 63.6
click at [655, 429] on div "Accessibility label" at bounding box center [659, 428] width 19 height 19
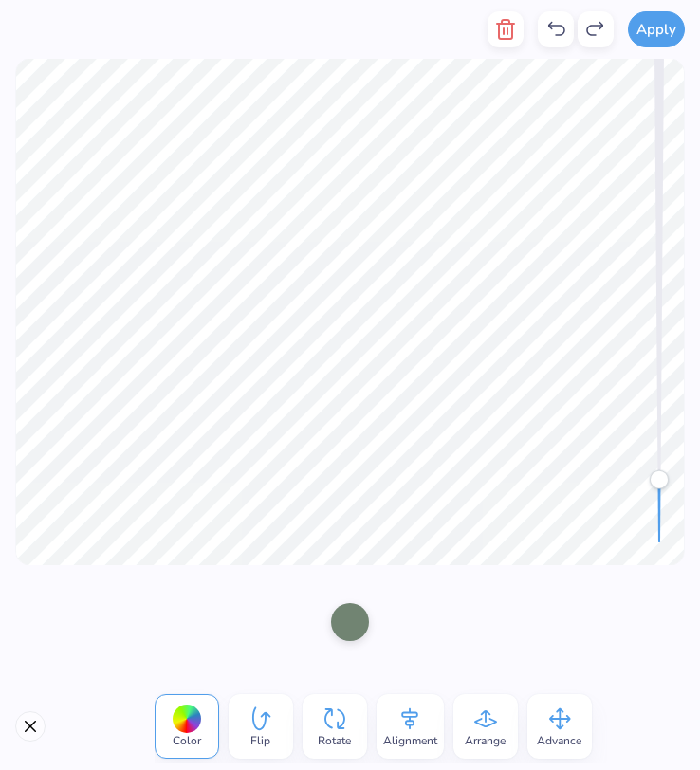
click at [351, 624] on div at bounding box center [350, 622] width 38 height 38
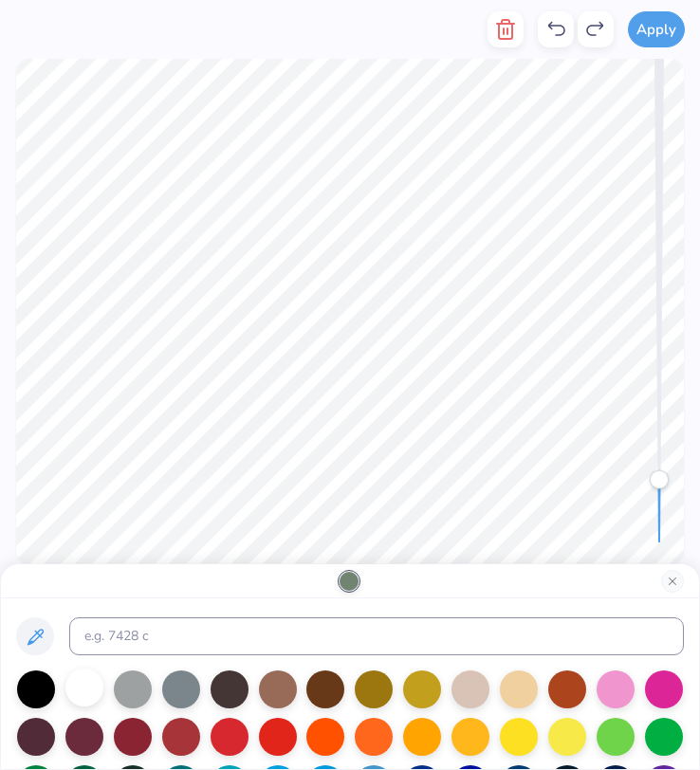
click at [87, 689] on div at bounding box center [84, 688] width 38 height 38
click at [88, 677] on div at bounding box center [84, 688] width 38 height 38
click at [88, 689] on div at bounding box center [84, 688] width 38 height 38
click at [666, 581] on button "Close" at bounding box center [672, 581] width 23 height 23
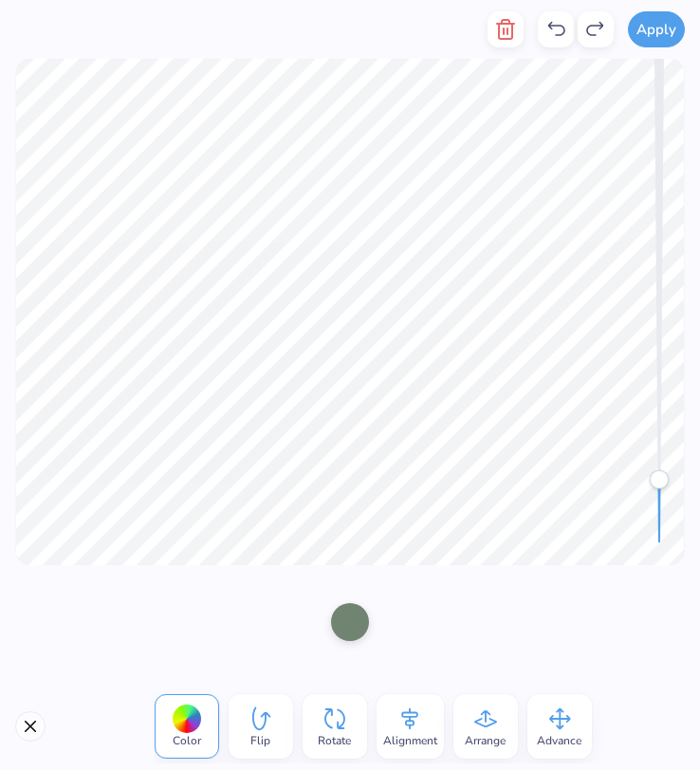
click at [353, 632] on div at bounding box center [350, 622] width 38 height 38
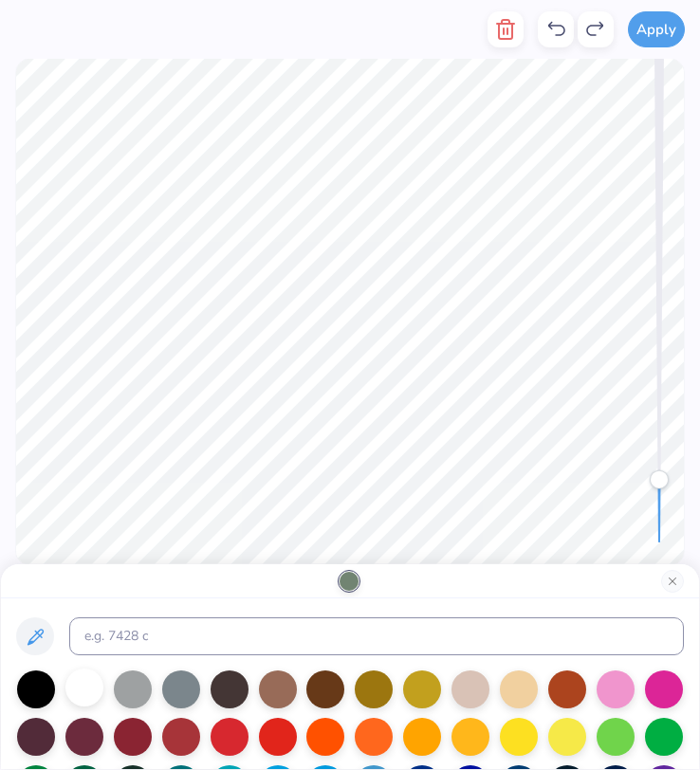
click at [79, 689] on div at bounding box center [84, 688] width 38 height 38
click at [670, 587] on button "Close" at bounding box center [672, 581] width 23 height 23
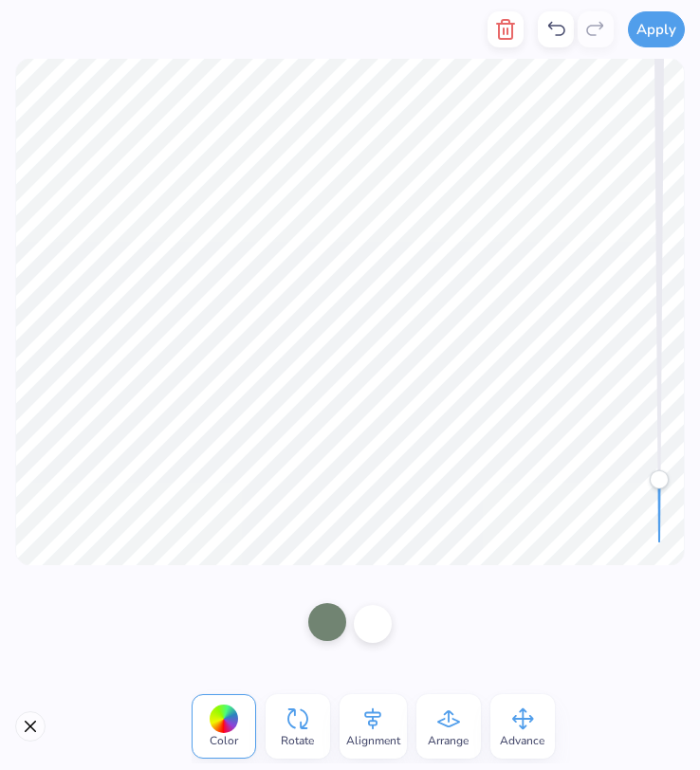
click at [332, 629] on div at bounding box center [327, 622] width 38 height 38
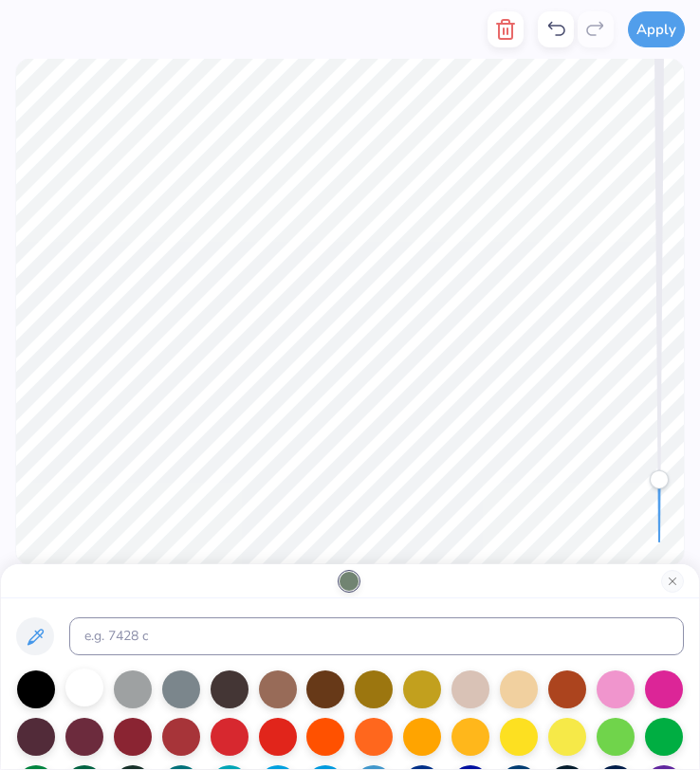
click at [87, 684] on div at bounding box center [84, 688] width 38 height 38
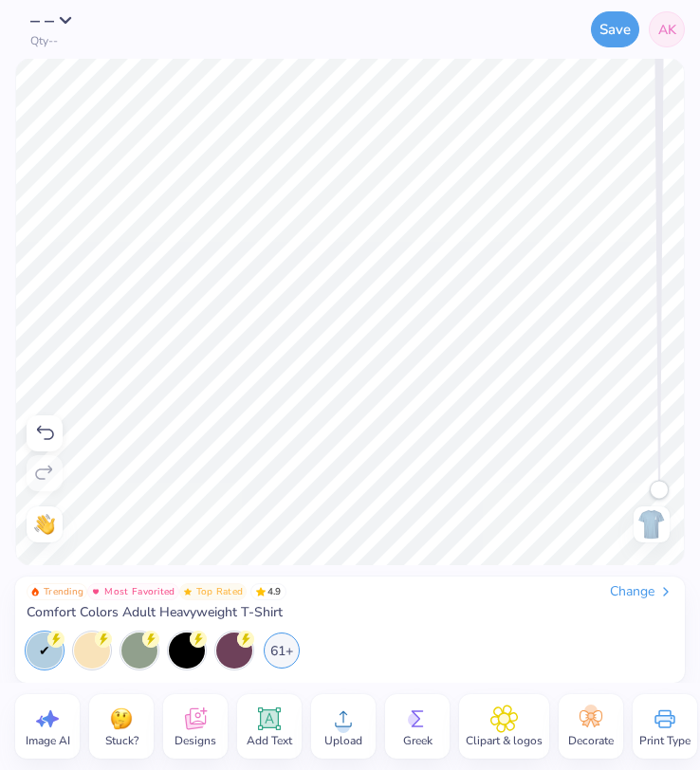
drag, startPoint x: 655, startPoint y: 427, endPoint x: 663, endPoint y: 490, distance: 64.0
click at [663, 490] on div "Accessibility label" at bounding box center [659, 490] width 19 height 19
click at [653, 527] on img at bounding box center [651, 524] width 30 height 30
click at [655, 525] on img at bounding box center [651, 524] width 30 height 30
click at [652, 526] on img at bounding box center [651, 524] width 30 height 30
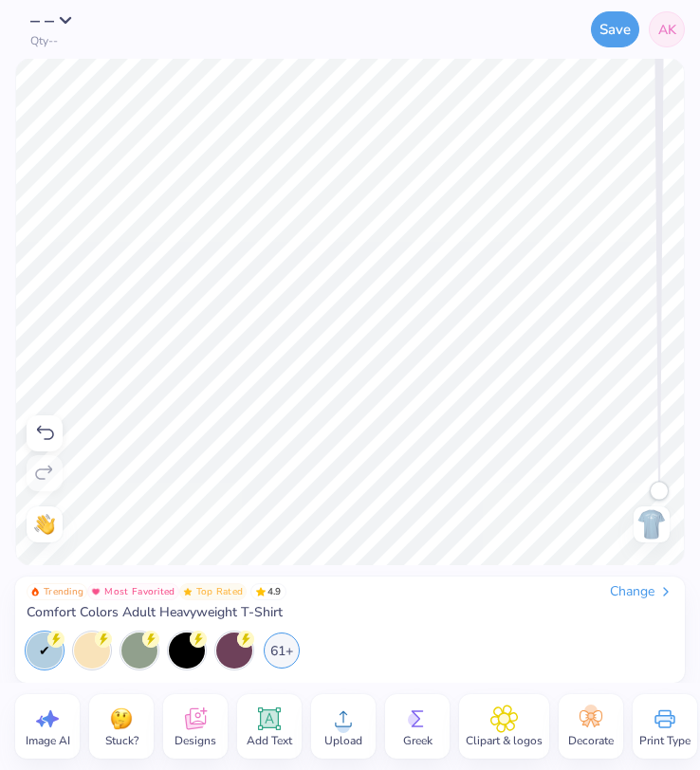
click at [655, 523] on img at bounding box center [651, 524] width 30 height 30
click at [654, 535] on img at bounding box center [651, 524] width 30 height 30
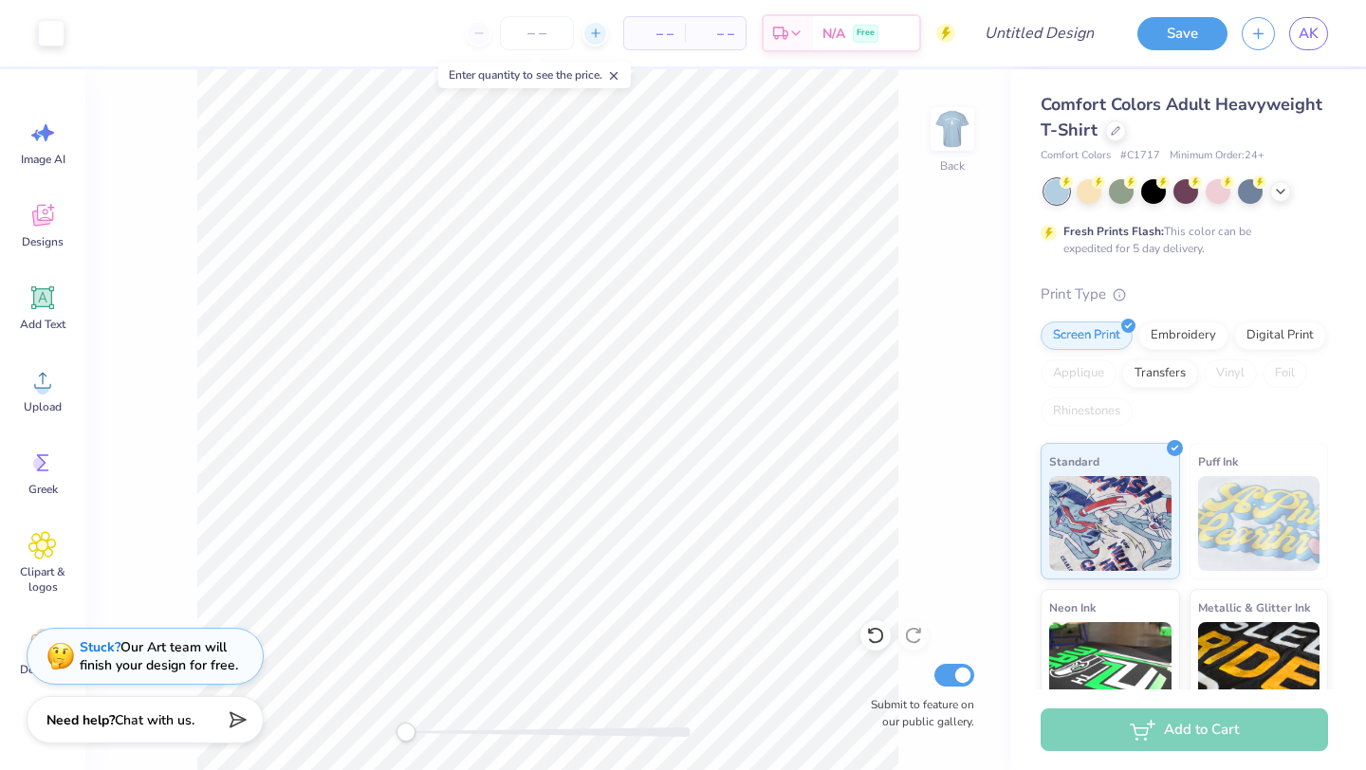
click at [592, 31] on icon at bounding box center [595, 33] width 13 height 13
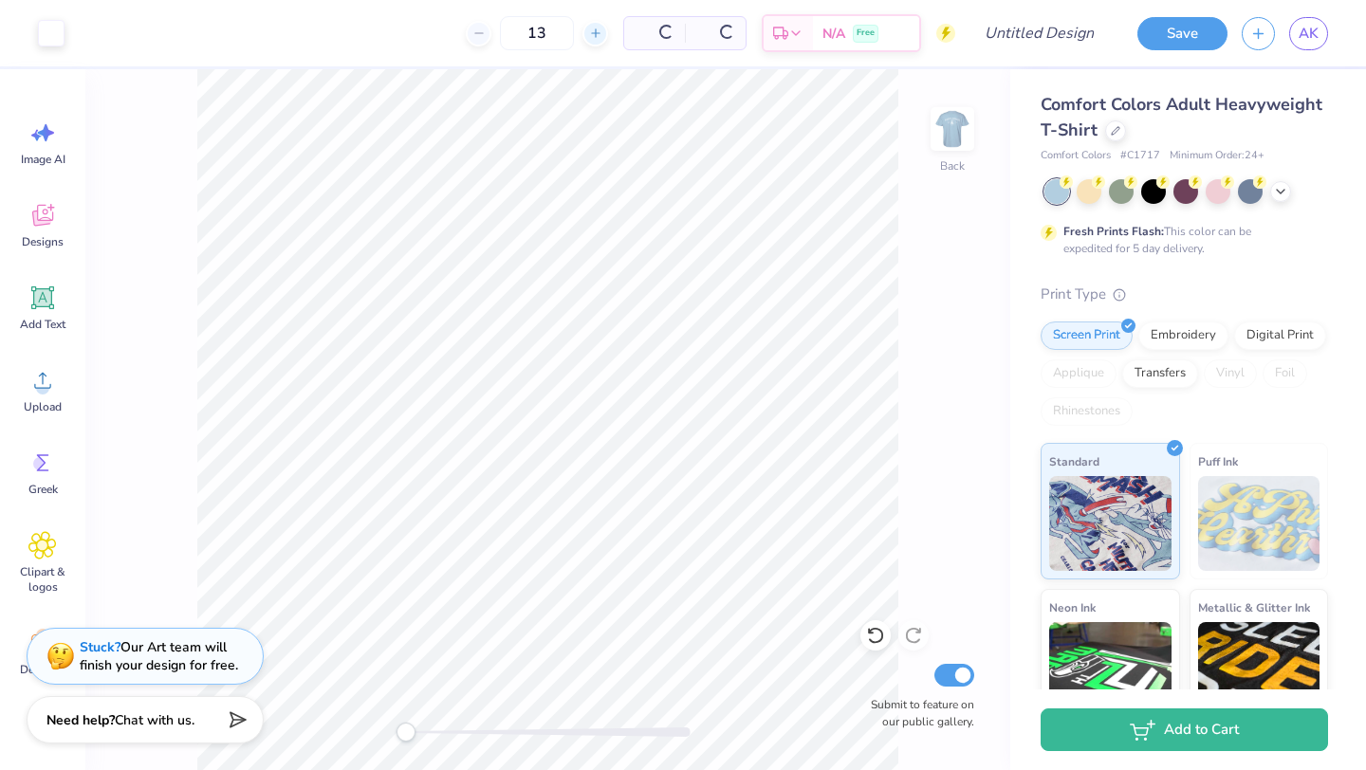
click at [592, 31] on div "13 Per Item Total Est. Delivery N/A Free" at bounding box center [517, 33] width 876 height 66
click at [592, 31] on div "13 $37.34 Per Item $448.08 Total Est. Delivery Oct 6 - 9 Free" at bounding box center [517, 33] width 876 height 66
click at [546, 35] on div at bounding box center [534, 34] width 26 height 26
click at [546, 35] on div "14" at bounding box center [475, 33] width 142 height 34
click at [546, 35] on div at bounding box center [534, 34] width 26 height 26
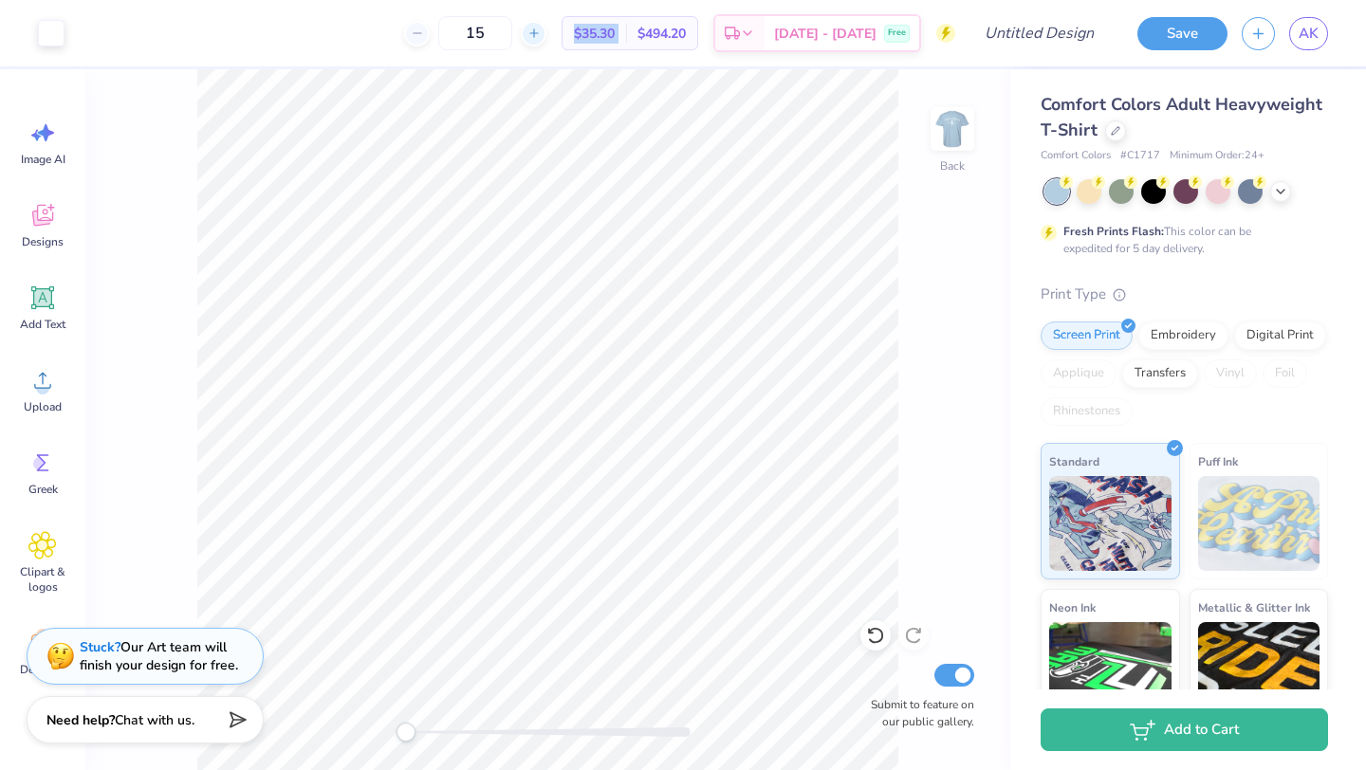
click at [546, 35] on div at bounding box center [534, 34] width 26 height 26
click at [535, 33] on input "18" at bounding box center [537, 33] width 74 height 34
type input "1"
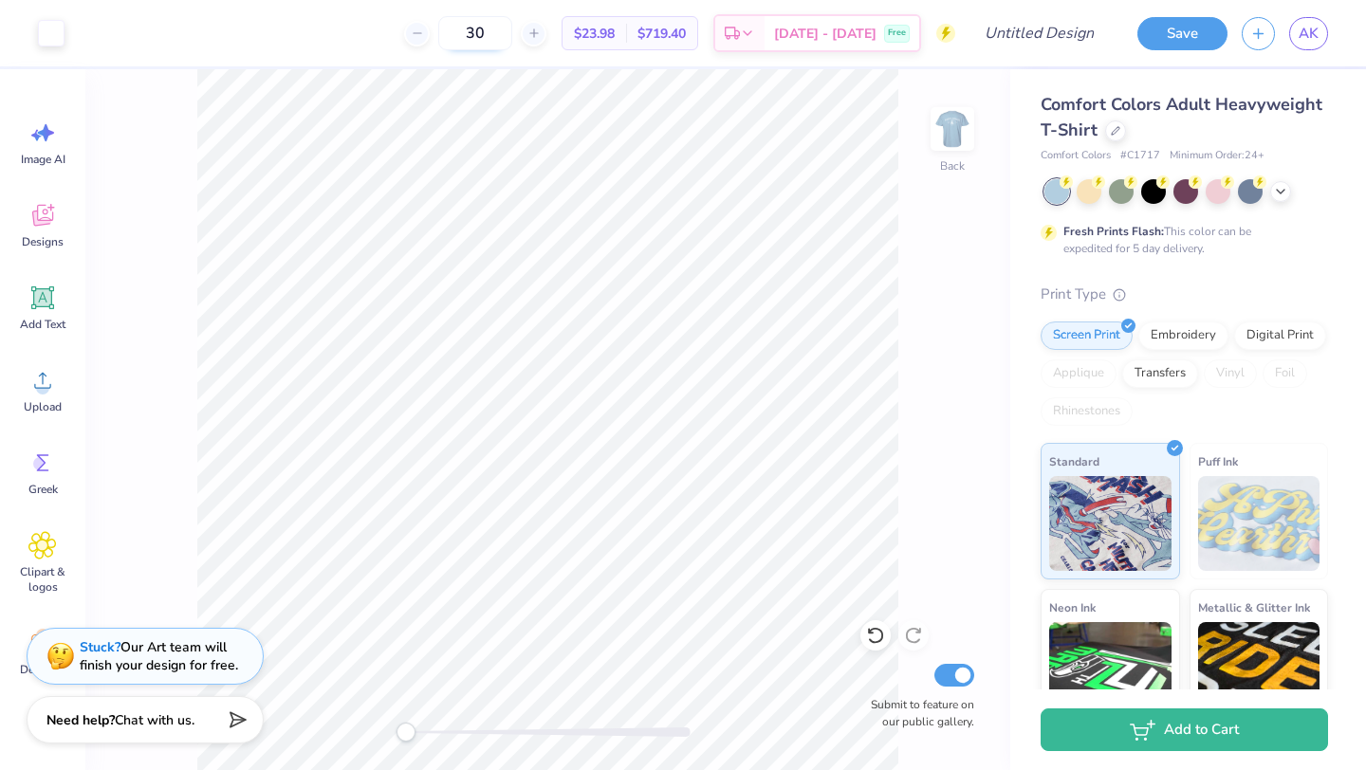
click at [512, 29] on input "30" at bounding box center [475, 33] width 74 height 34
type input "3"
type input "40"
click at [699, 35] on input "Design Title" at bounding box center [1062, 33] width 93 height 38
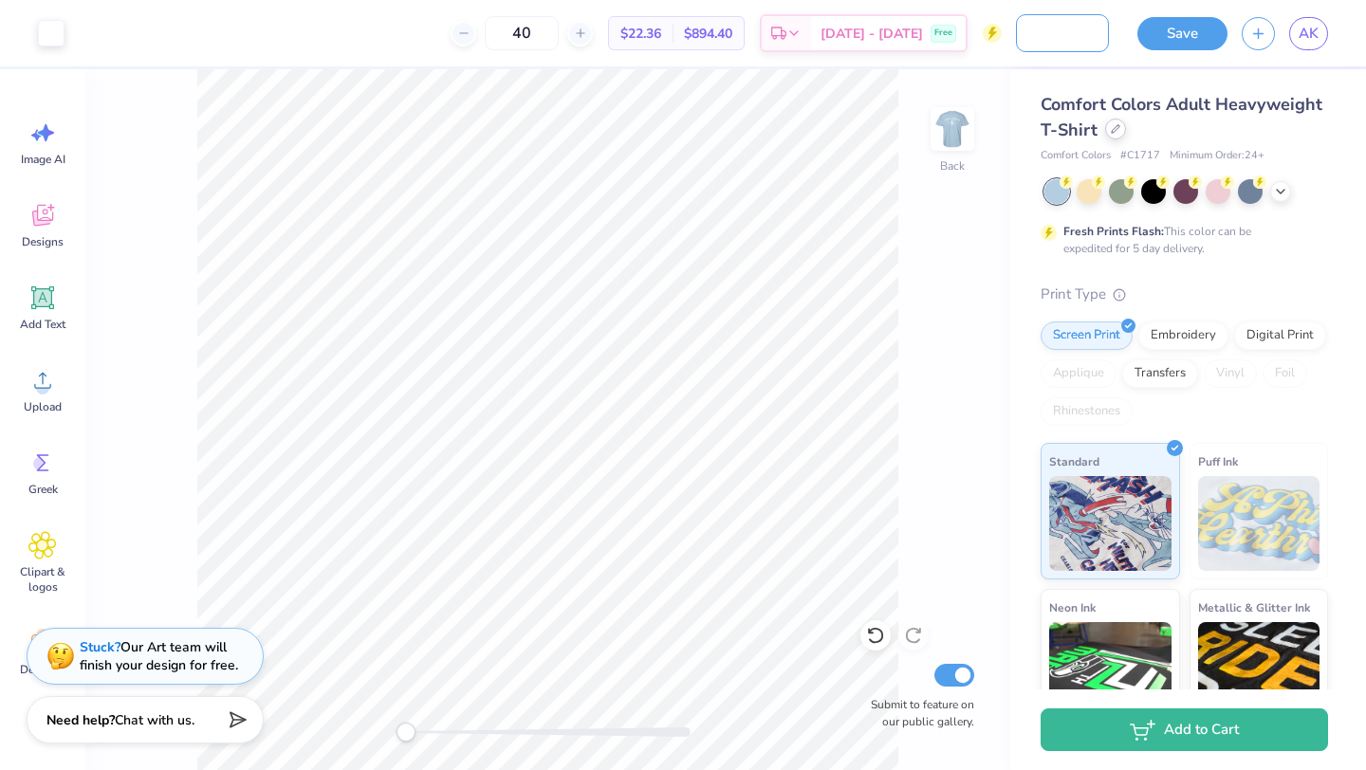
type input "Parent's Wknd T-shirt"
click at [699, 129] on icon at bounding box center [1115, 128] width 9 height 9
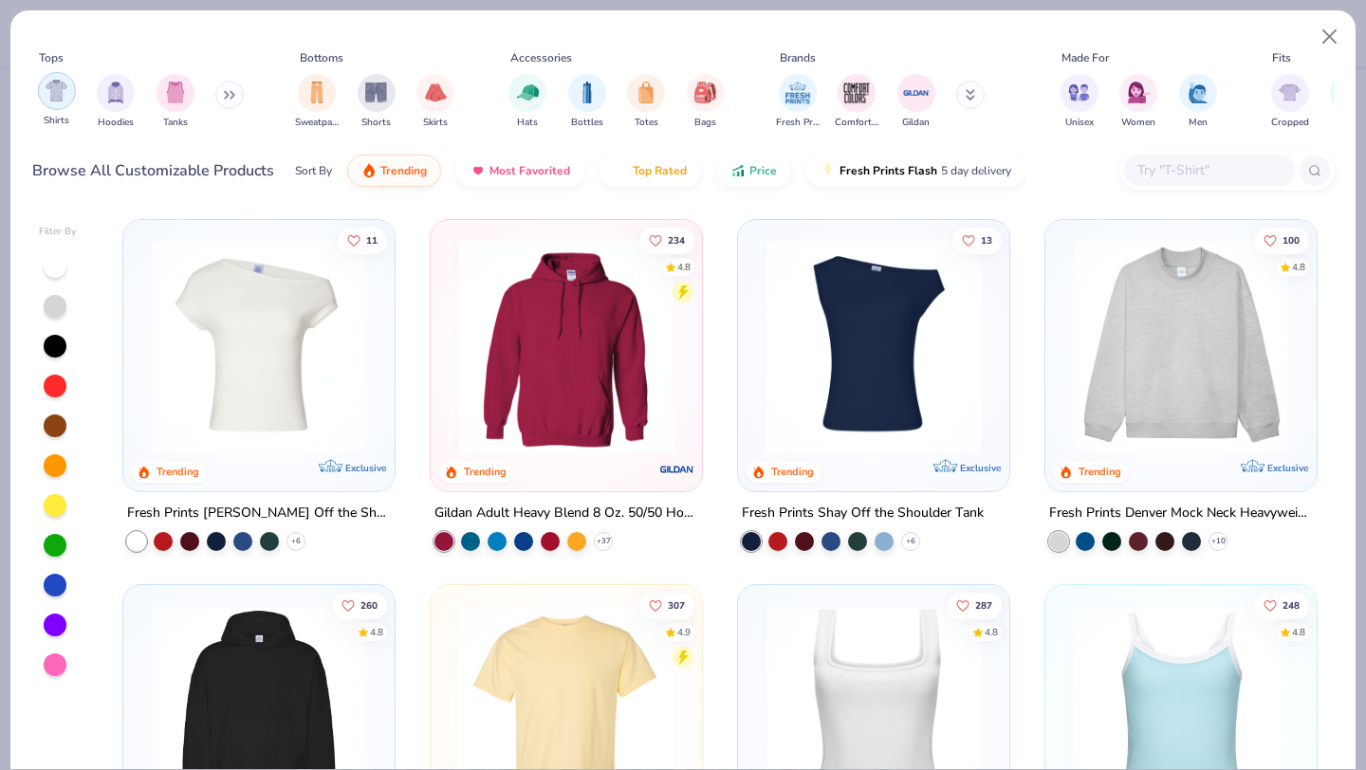
click at [65, 99] on img "filter for Shirts" at bounding box center [57, 91] width 22 height 22
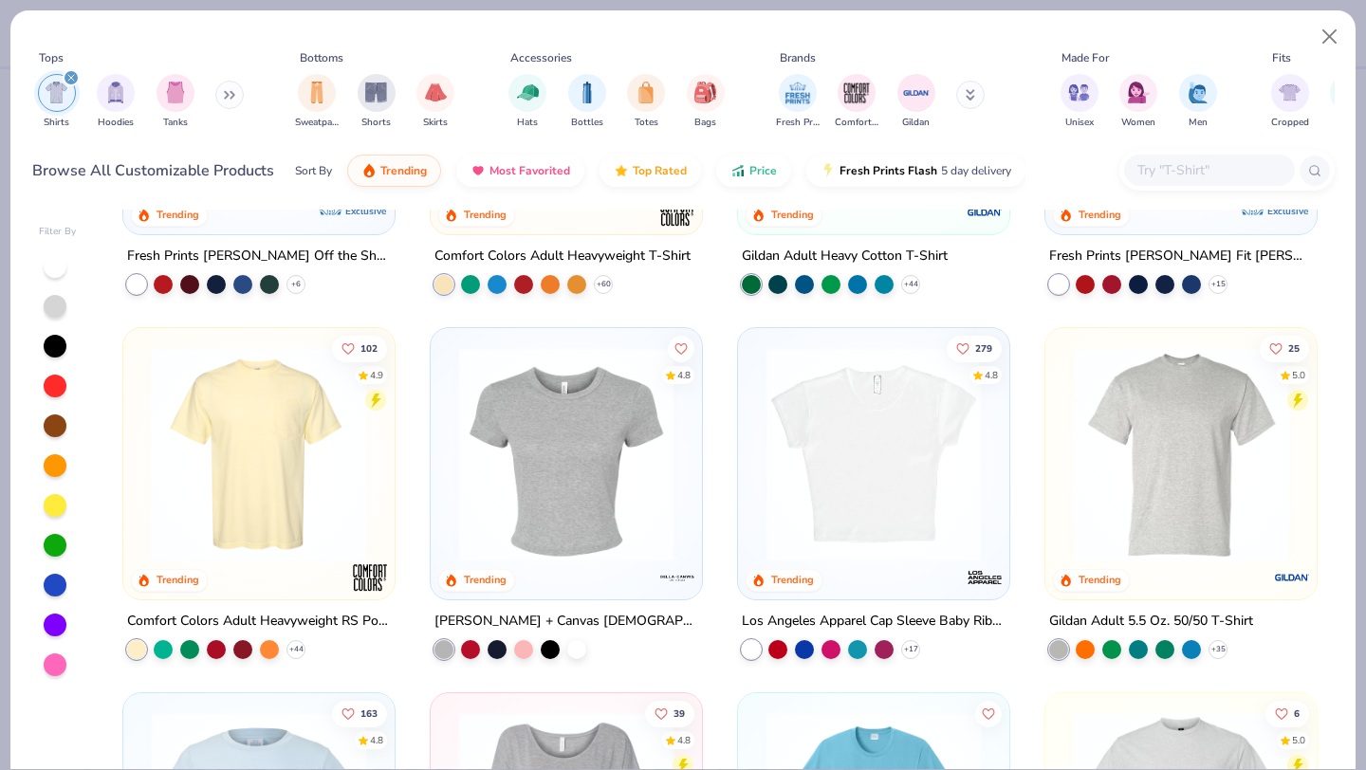
scroll to position [277, 0]
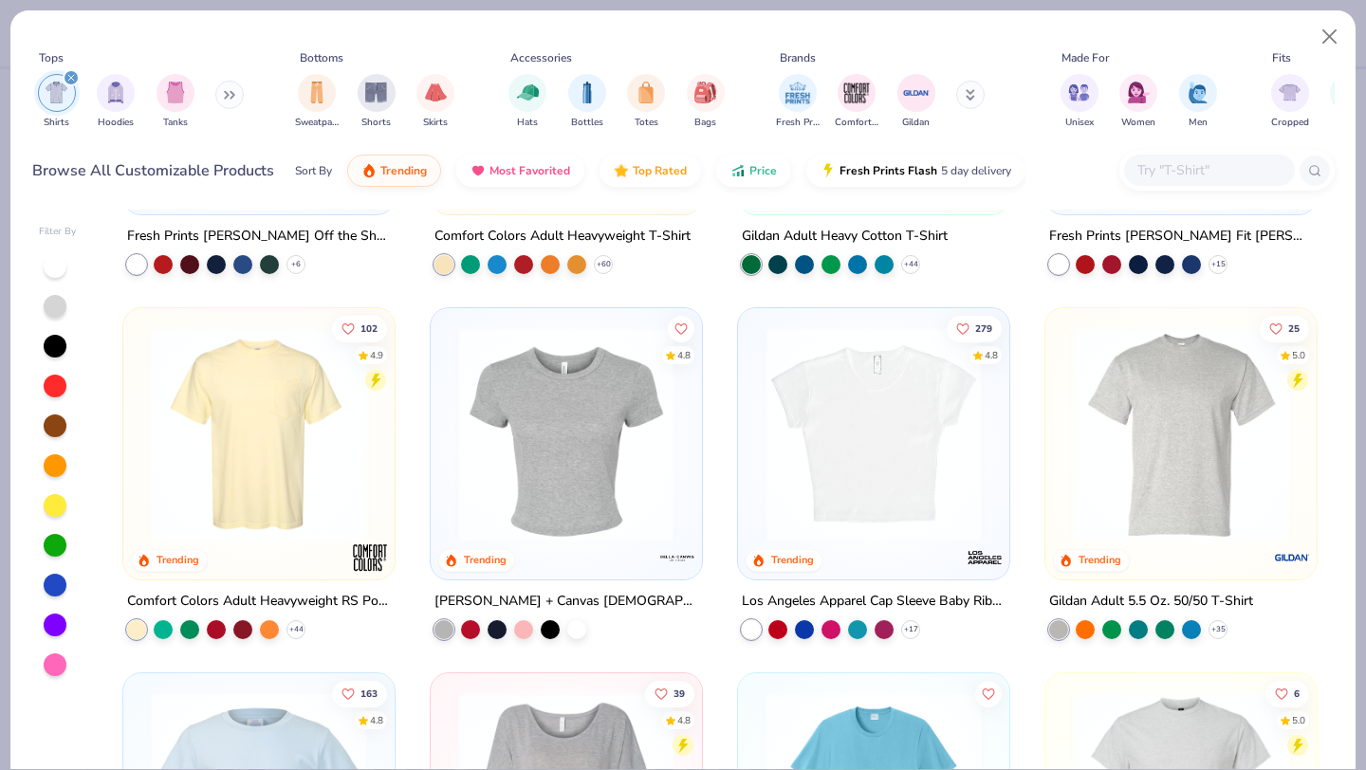
click at [699, 600] on div "Los Angeles Apparel Cap Sleeve Baby Rib Crop Top" at bounding box center [874, 601] width 264 height 24
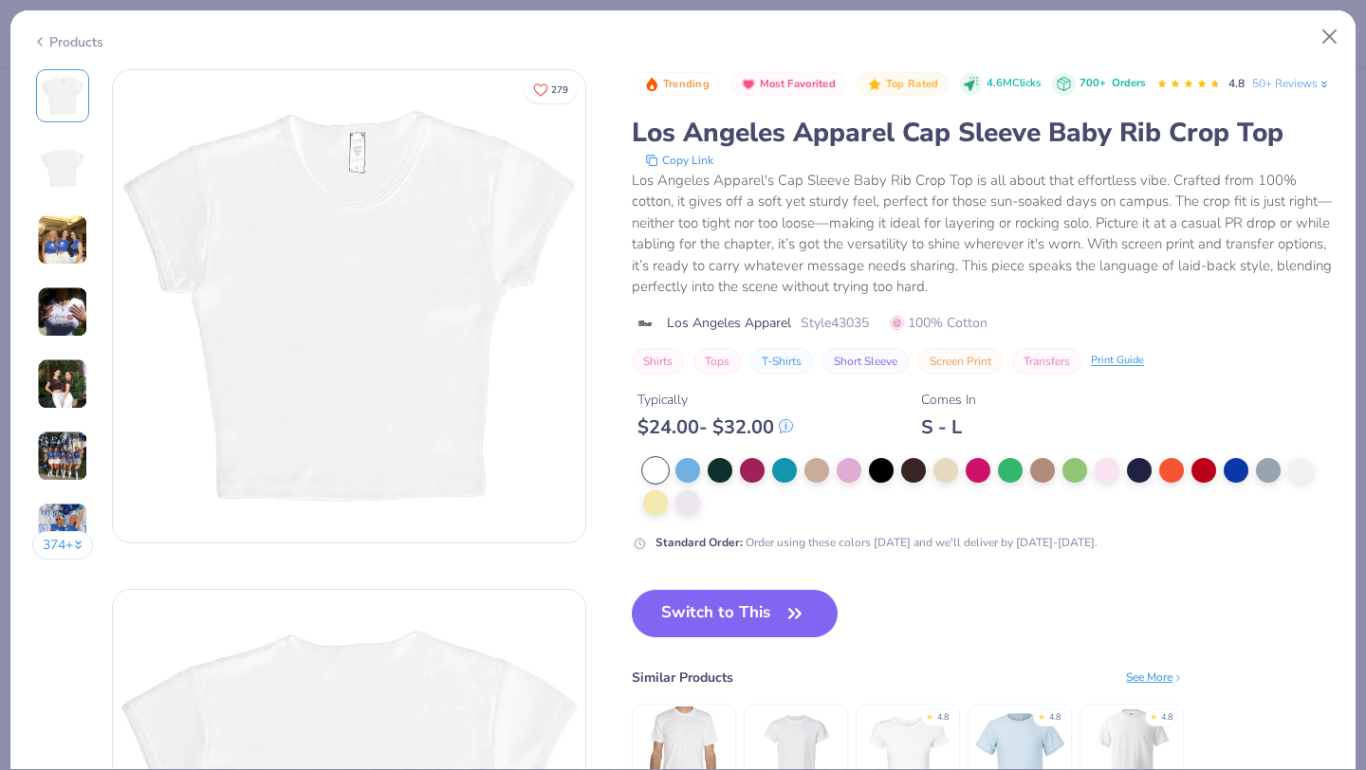
click at [65, 173] on img at bounding box center [63, 168] width 46 height 46
click at [699, 30] on button "Close" at bounding box center [1330, 37] width 36 height 36
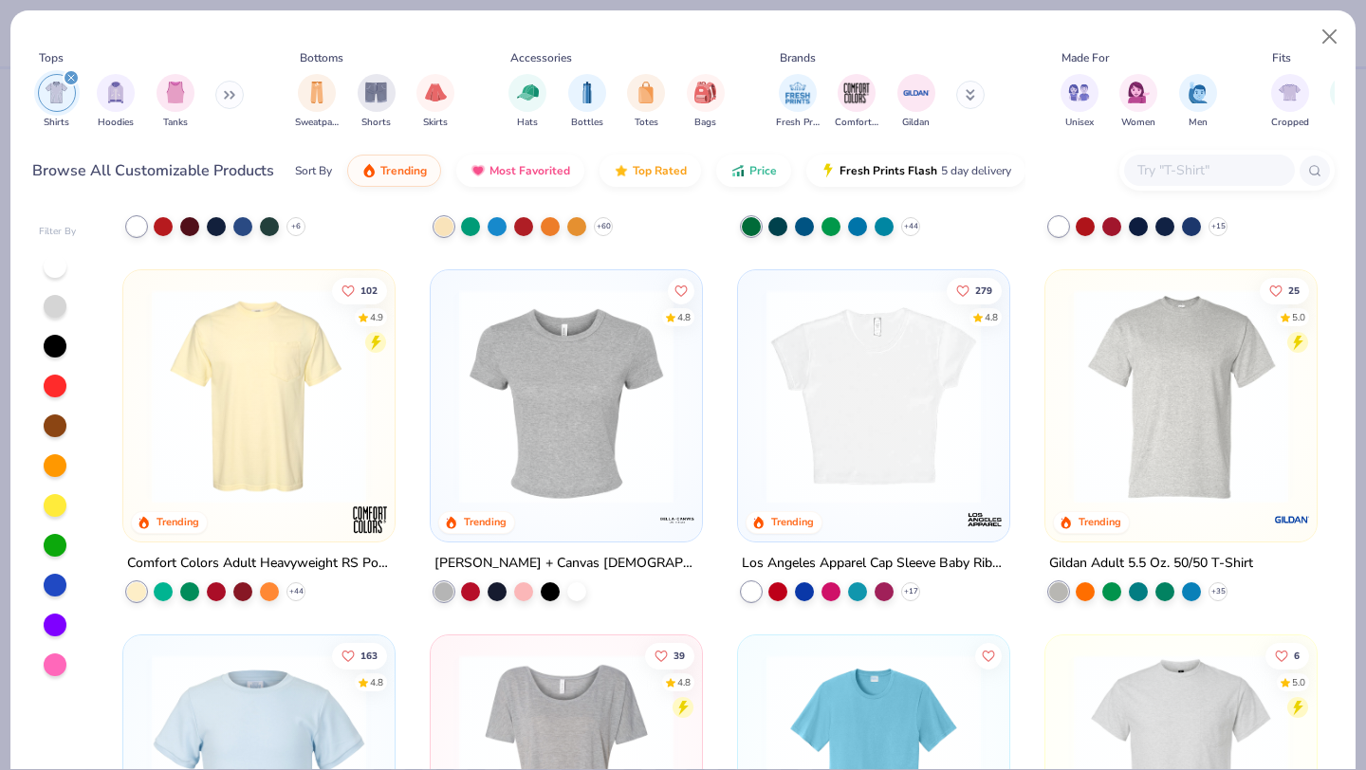
scroll to position [314, 0]
click at [699, 451] on img at bounding box center [1180, 397] width 233 height 214
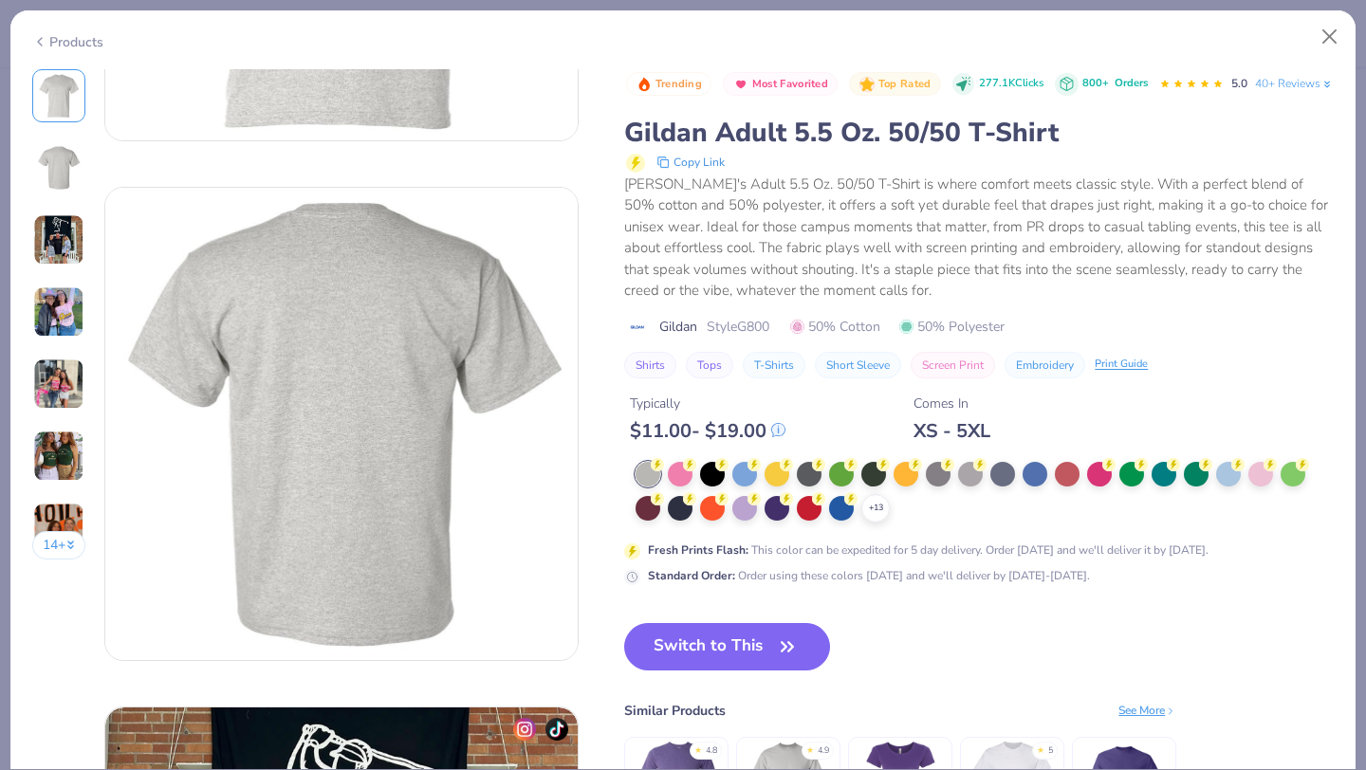
scroll to position [420, 0]
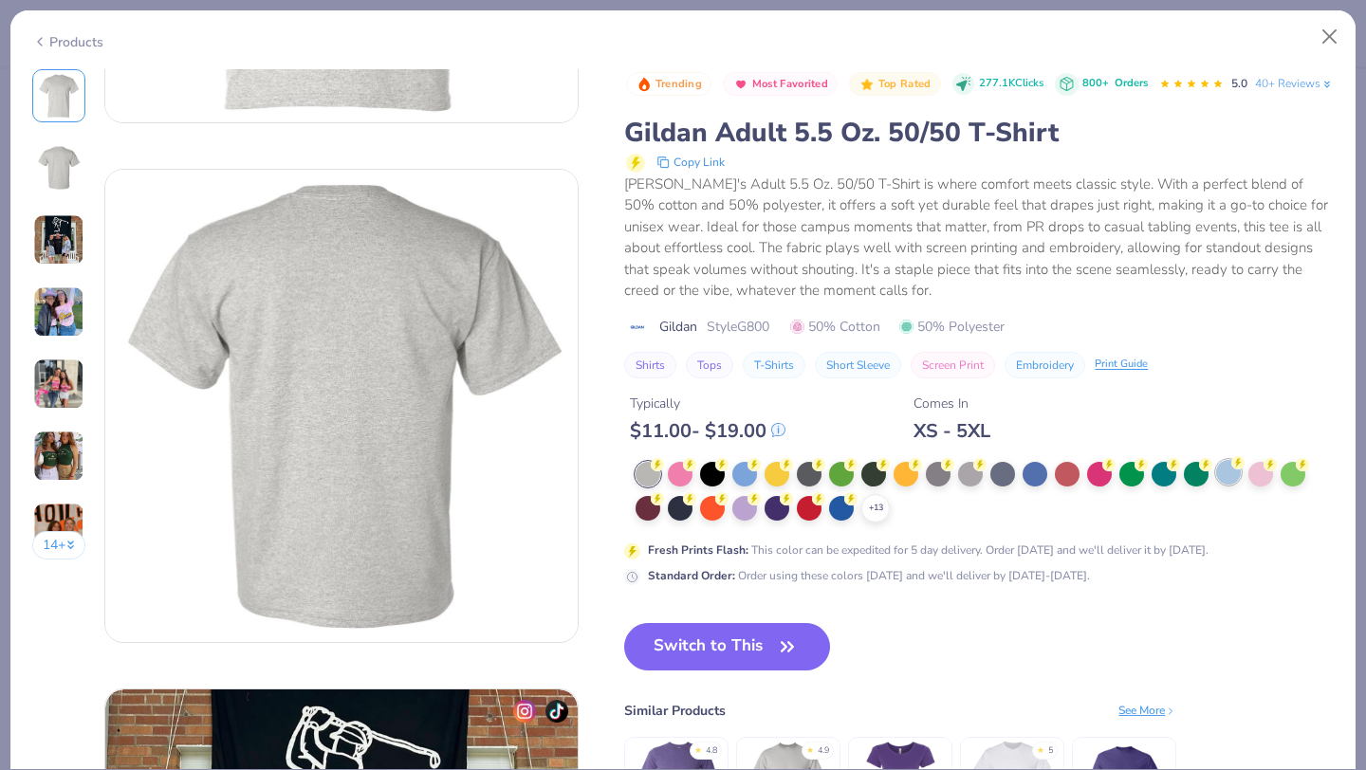
click at [699, 485] on div at bounding box center [1228, 472] width 25 height 25
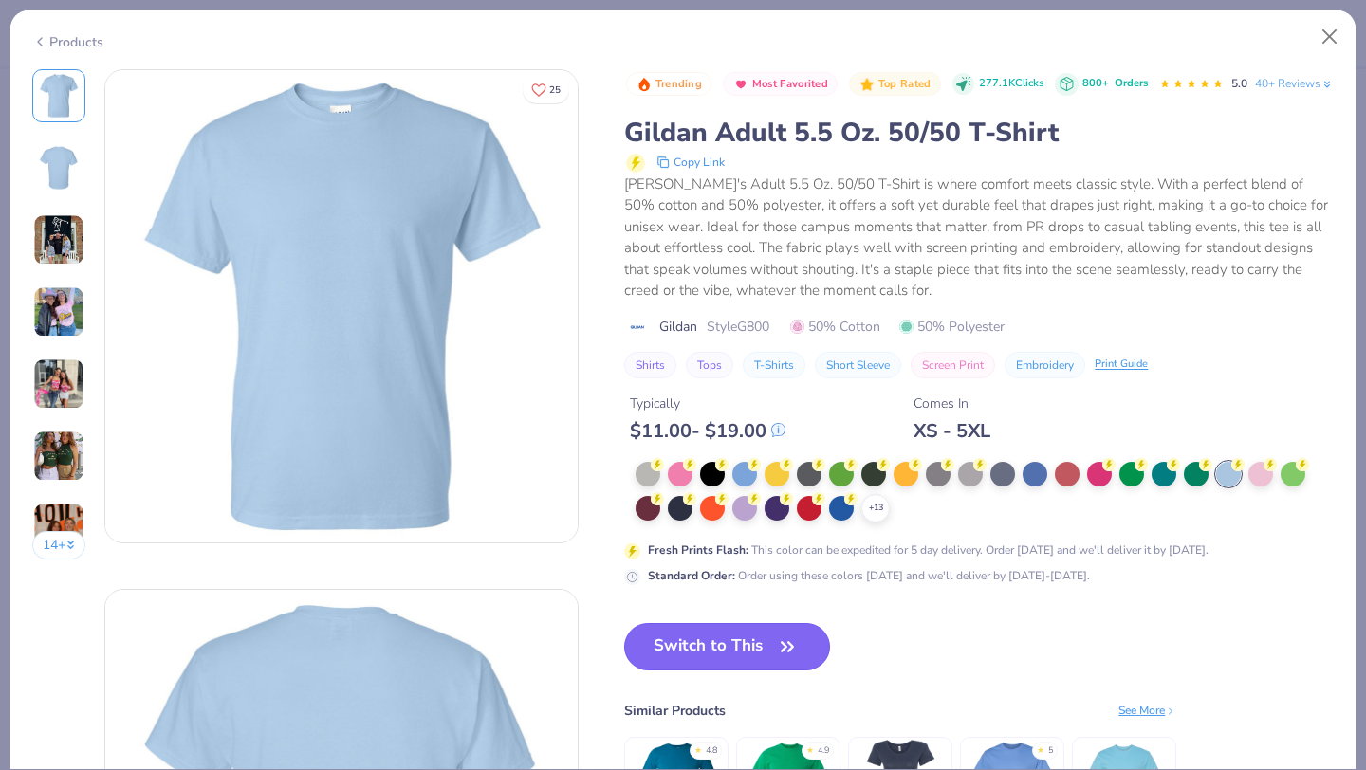
click at [699, 671] on button "Switch to This" at bounding box center [727, 646] width 206 height 47
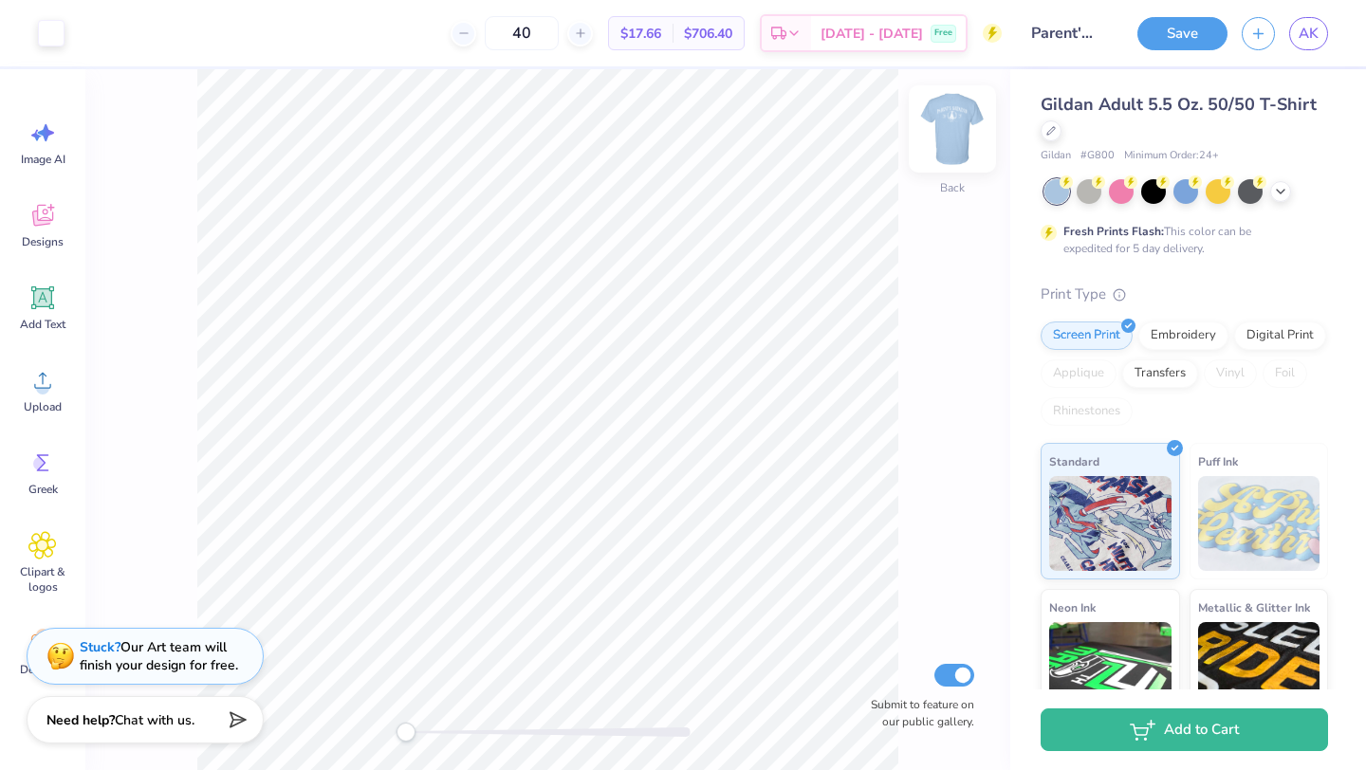
click at [699, 148] on img at bounding box center [952, 129] width 76 height 76
click at [699, 148] on img at bounding box center [952, 129] width 38 height 38
click at [470, 38] on icon at bounding box center [463, 33] width 13 height 13
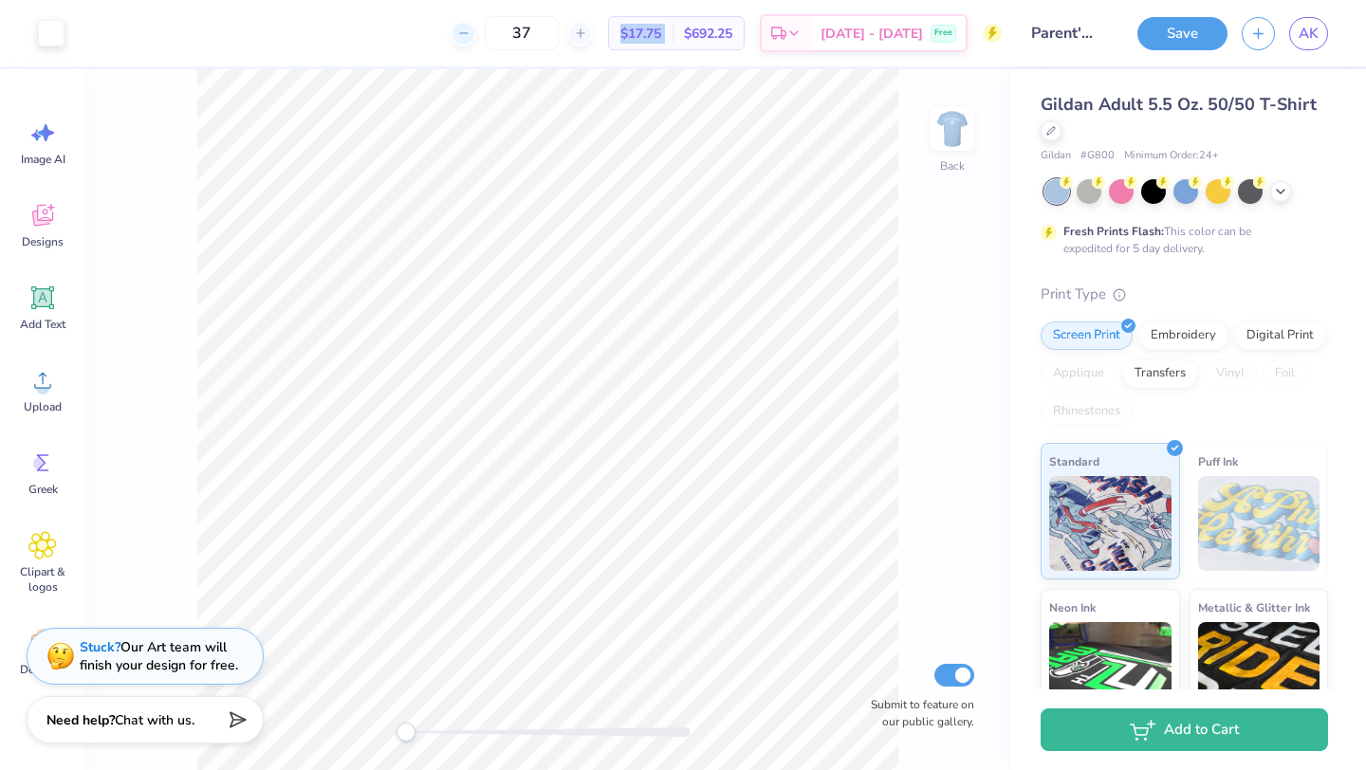
click at [470, 38] on icon at bounding box center [463, 33] width 13 height 13
click at [673, 41] on div "$18.81 Per Item" at bounding box center [641, 33] width 64 height 32
click at [699, 130] on icon at bounding box center [1050, 128] width 9 height 9
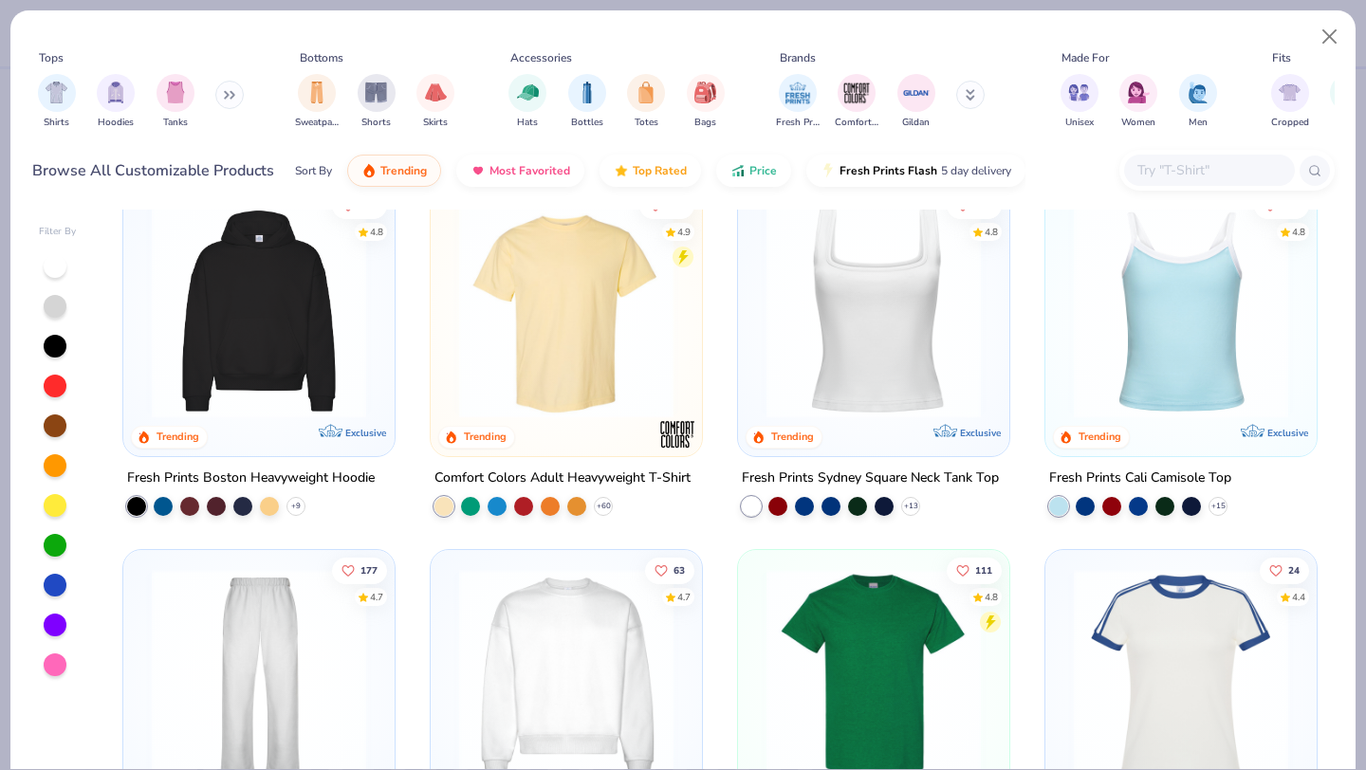
scroll to position [402, 0]
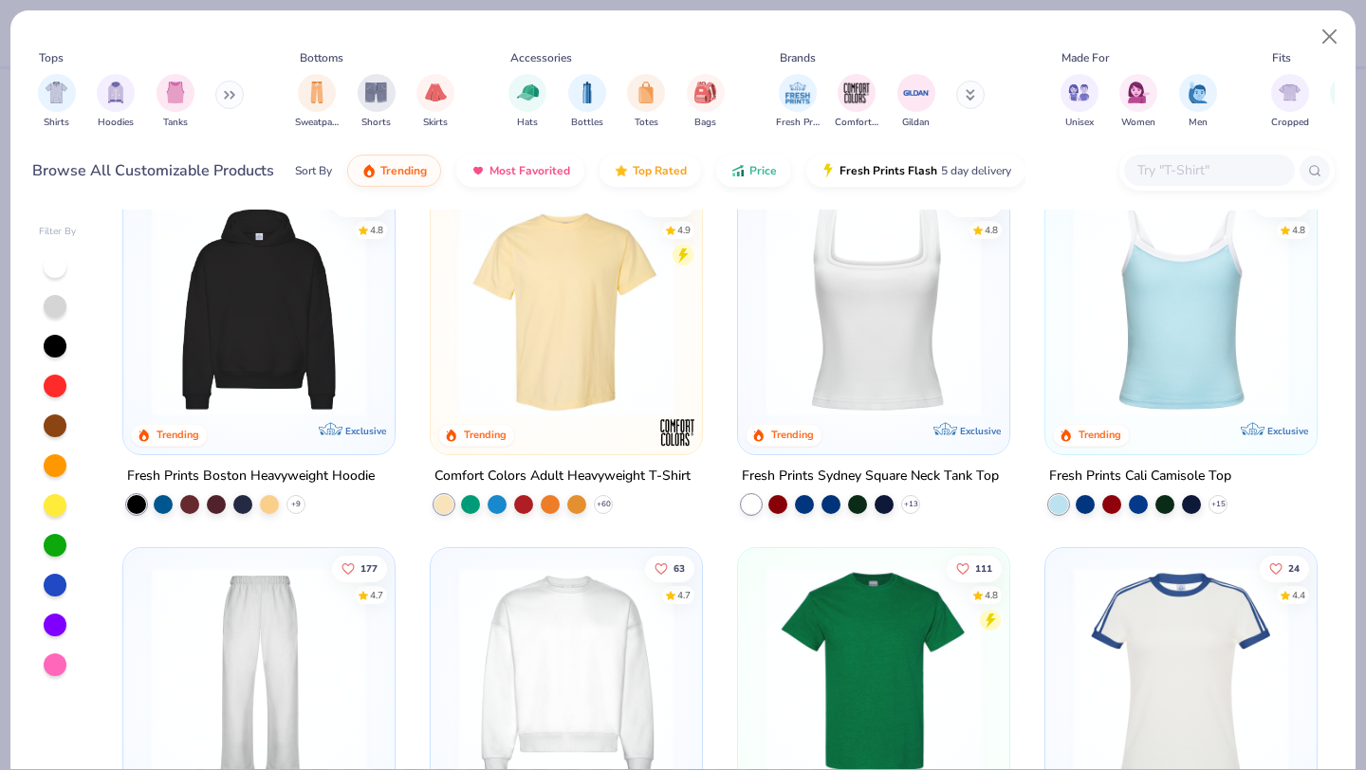
click at [536, 358] on img at bounding box center [566, 309] width 233 height 214
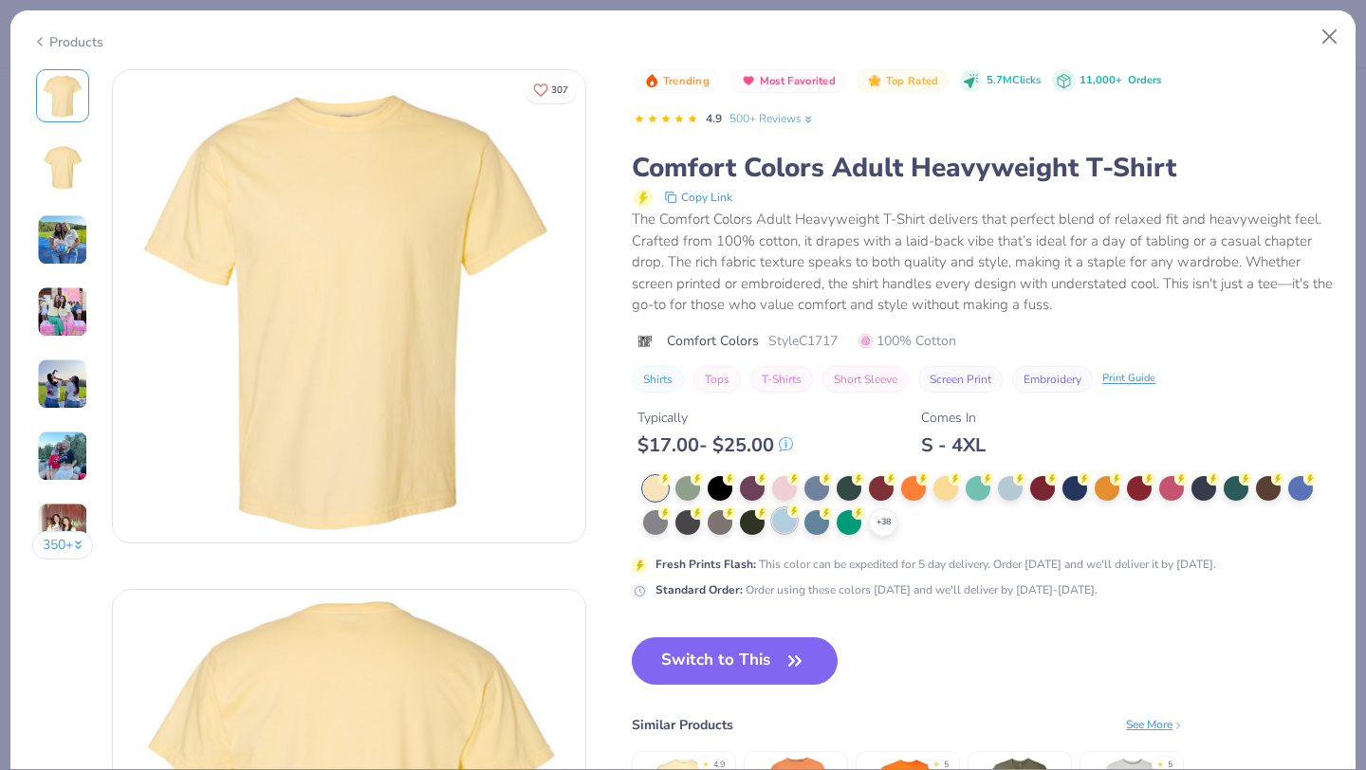
click at [699, 515] on circle at bounding box center [793, 511] width 13 height 13
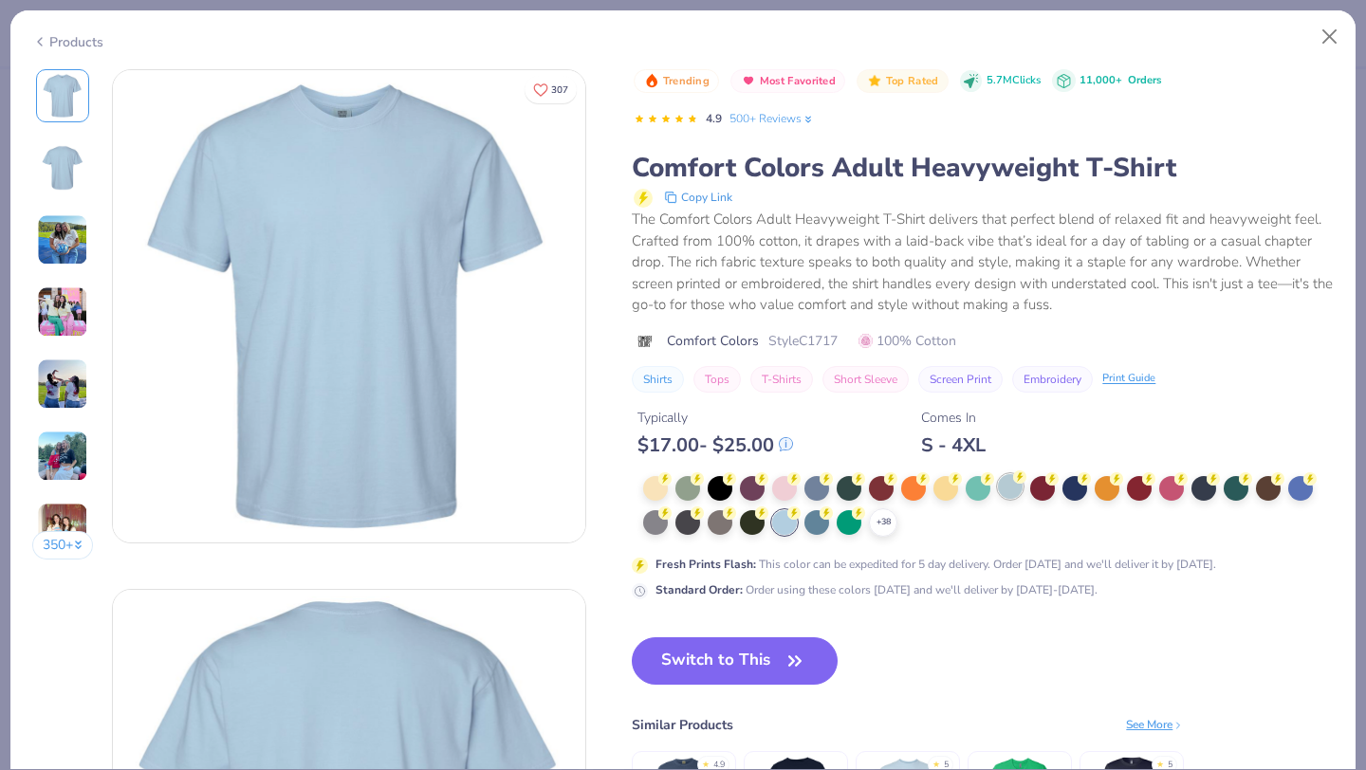
click at [699, 491] on div at bounding box center [1010, 486] width 25 height 25
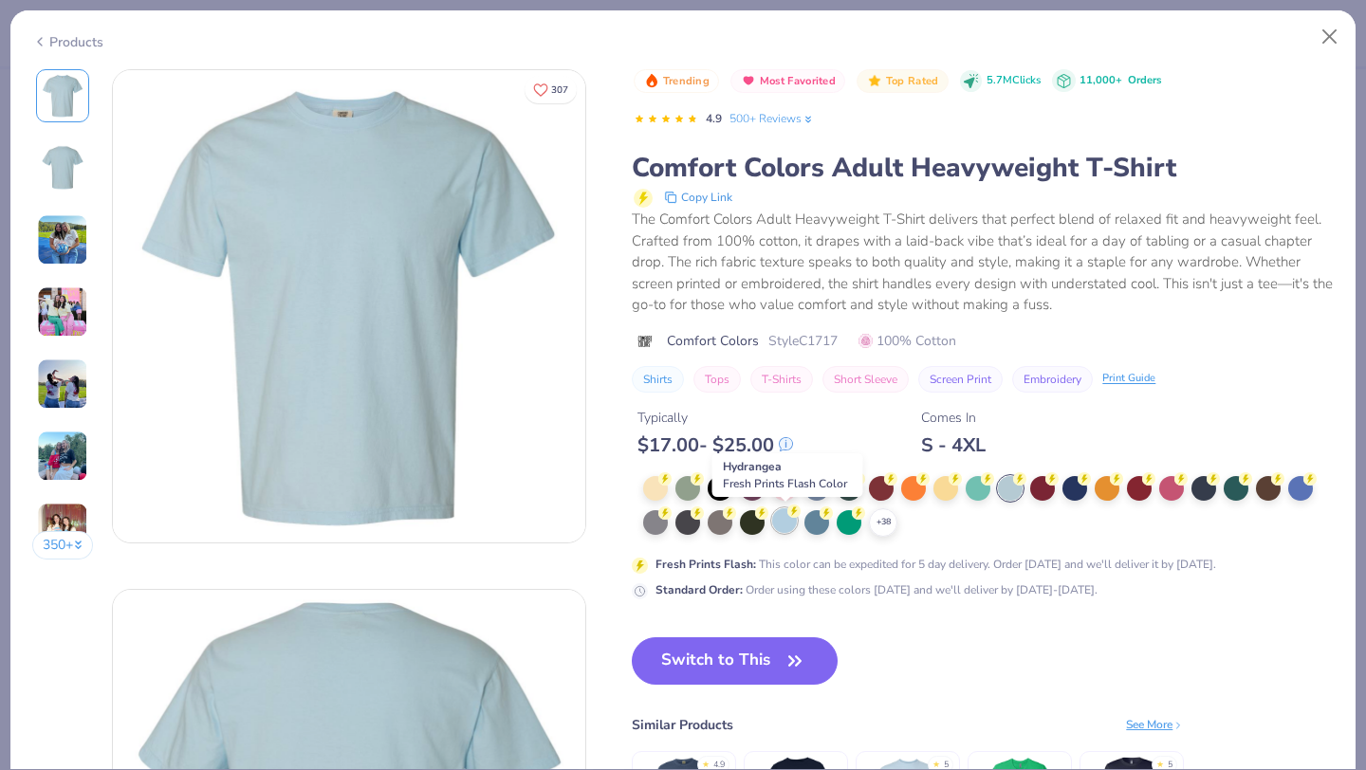
click at [699, 525] on div at bounding box center [784, 520] width 25 height 25
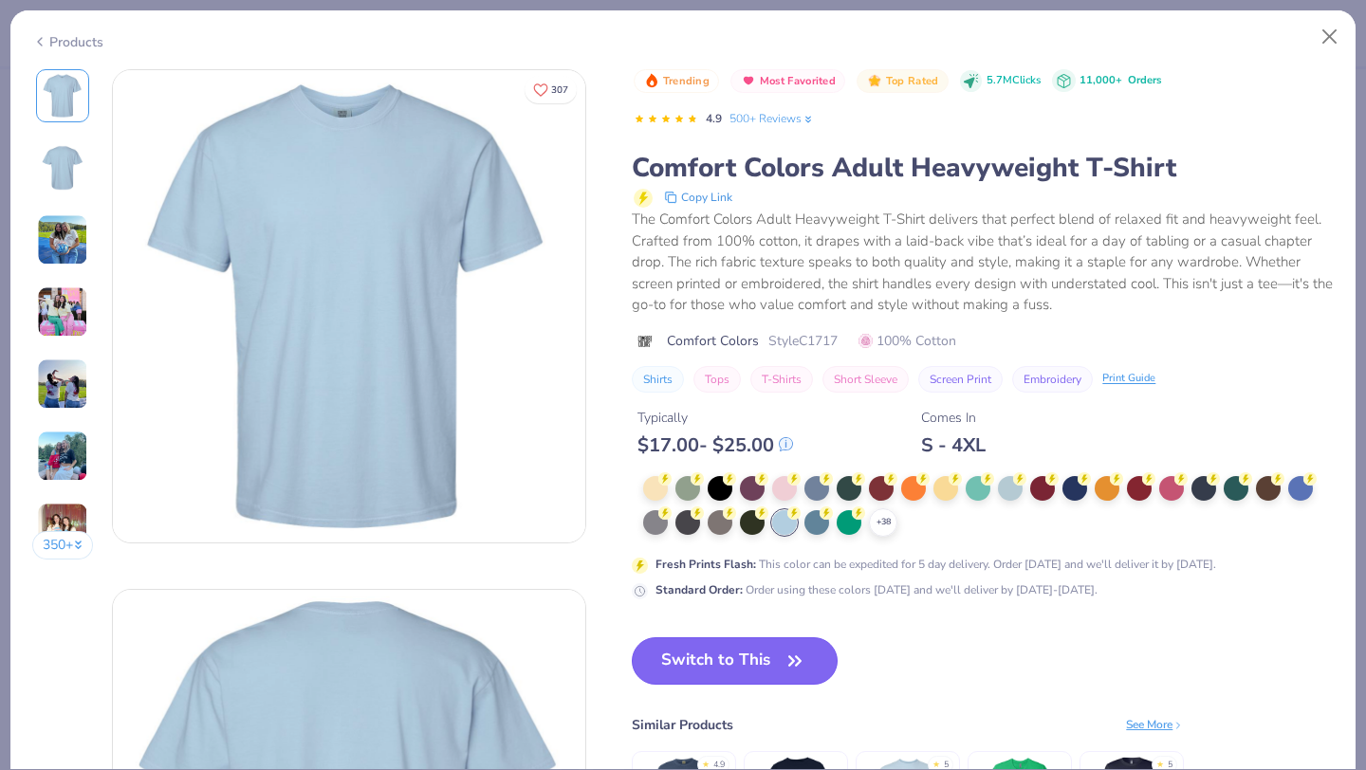
click at [699, 665] on button "Switch to This" at bounding box center [735, 660] width 206 height 47
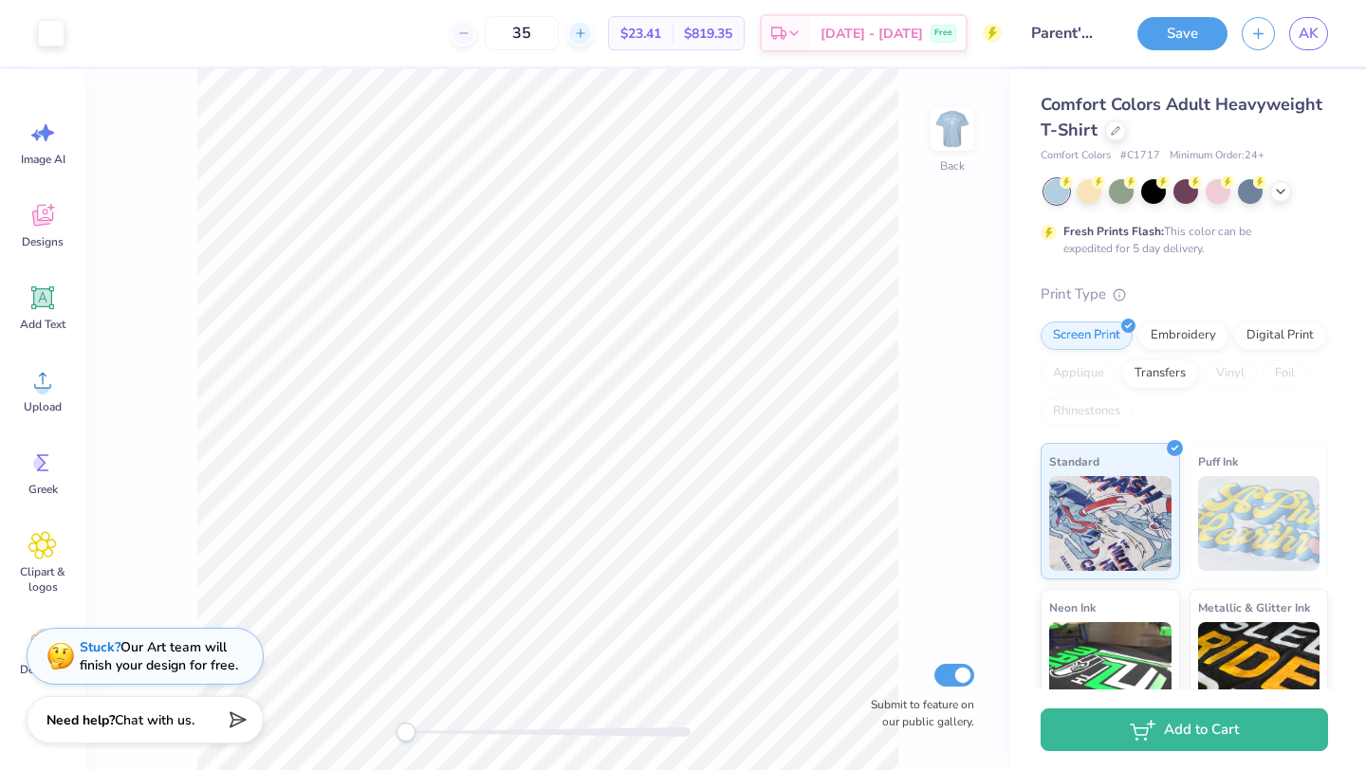
click at [587, 38] on icon at bounding box center [580, 33] width 13 height 13
click at [593, 38] on div "39" at bounding box center [522, 33] width 142 height 34
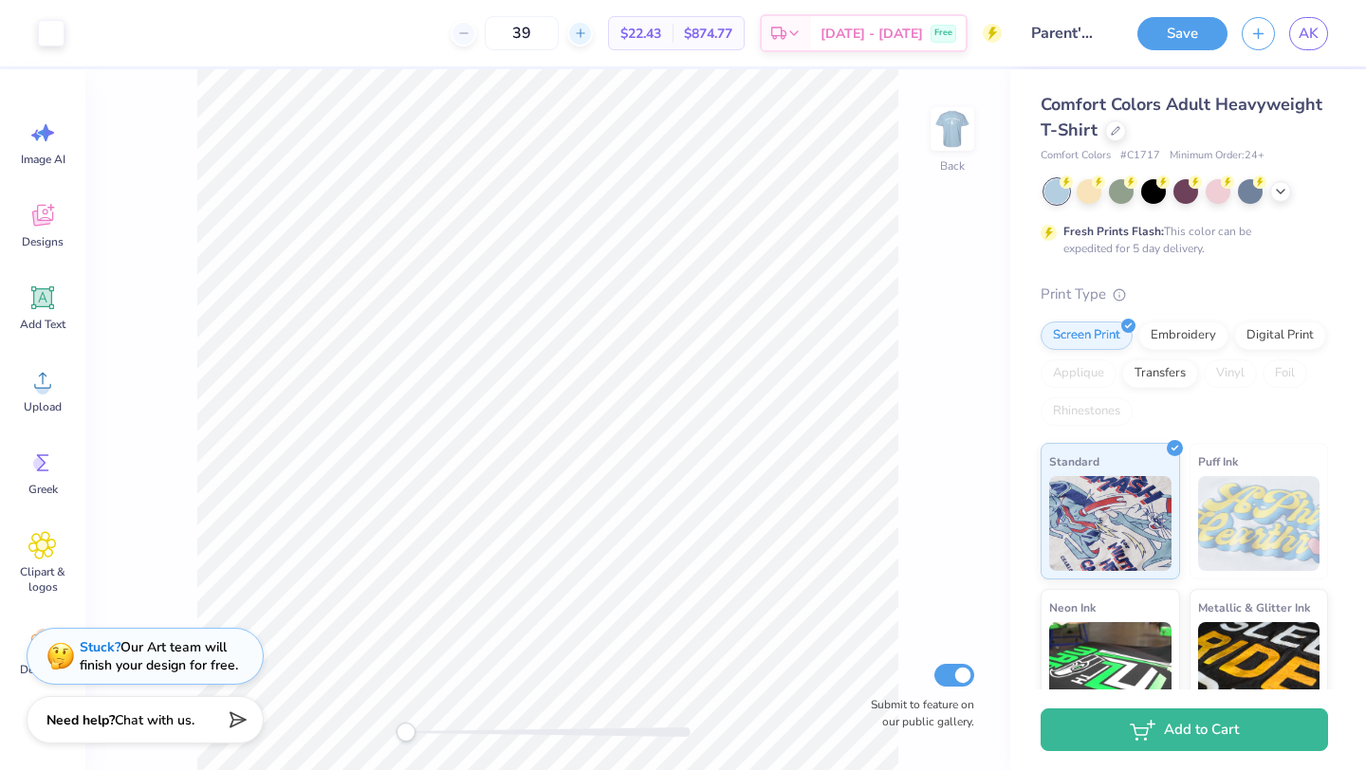
click at [587, 33] on icon at bounding box center [580, 33] width 13 height 13
type input "40"
click at [699, 134] on img at bounding box center [952, 129] width 76 height 76
click at [699, 134] on img at bounding box center [952, 129] width 38 height 38
click at [699, 383] on div "Back Submit to feature on our public gallery." at bounding box center [547, 419] width 925 height 701
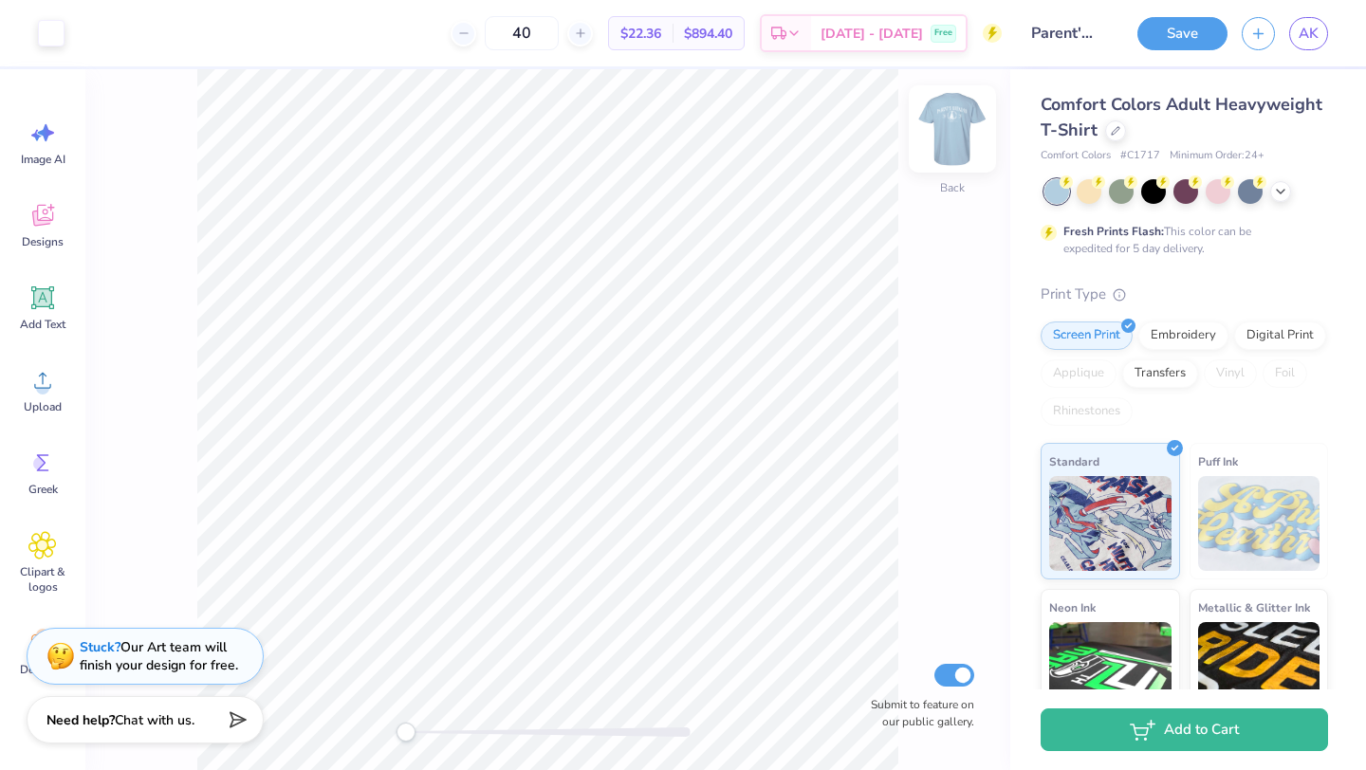
click at [699, 129] on img at bounding box center [952, 129] width 76 height 76
click at [699, 29] on input "Parent's Wknd T-shirt" at bounding box center [1062, 33] width 93 height 38
drag, startPoint x: 1092, startPoint y: 34, endPoint x: 1125, endPoint y: 34, distance: 33.2
click at [699, 34] on div "Art colors 40 $22.36 Per Item $894.40 Total Est. Delivery Oct 6 - 9 Free Design…" at bounding box center [683, 33] width 1366 height 66
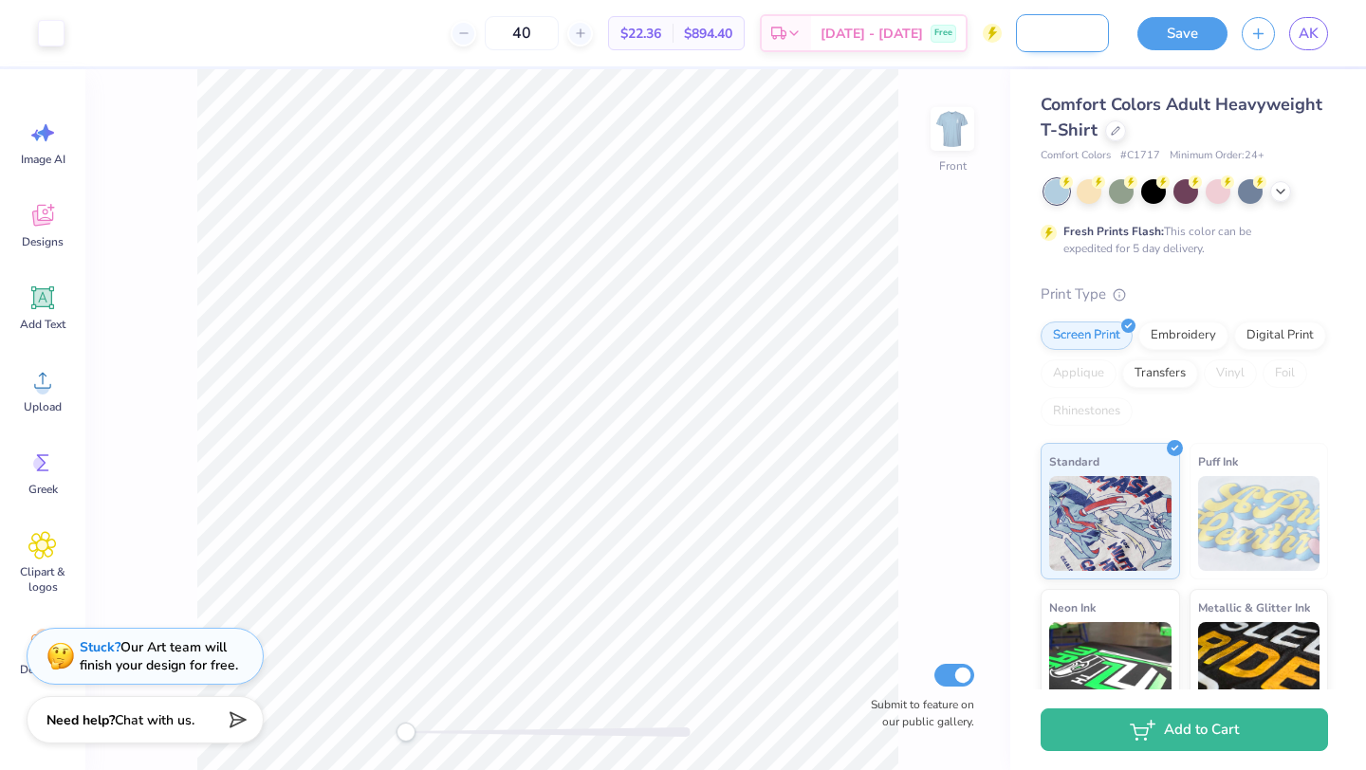
click at [699, 33] on input "Parent's Wknd T-shirt" at bounding box center [1062, 33] width 93 height 38
type input "Parent's Wknd T-shirt (if coastal)"
click at [699, 32] on button "Save" at bounding box center [1182, 30] width 90 height 33
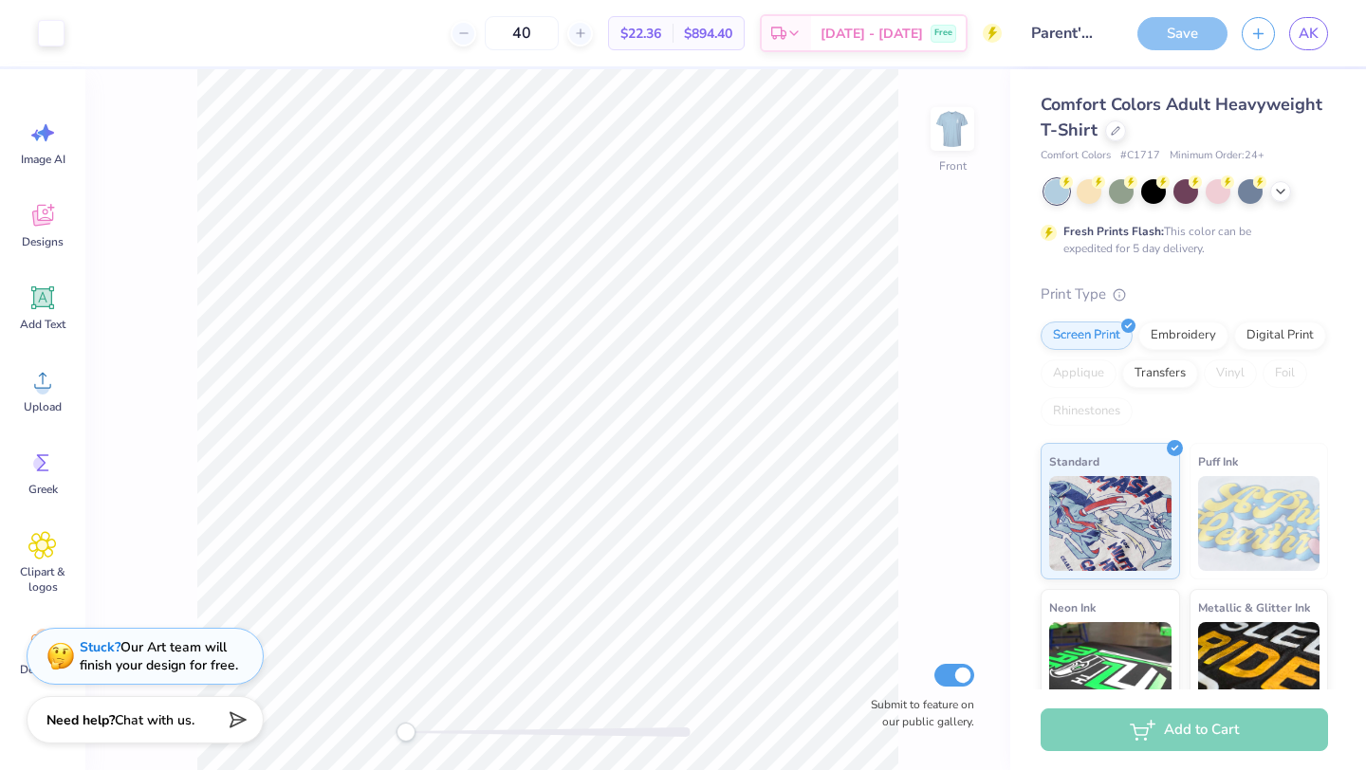
click at [699, 33] on div "Save" at bounding box center [1182, 33] width 90 height 33
click at [699, 45] on link "AK" at bounding box center [1308, 33] width 39 height 33
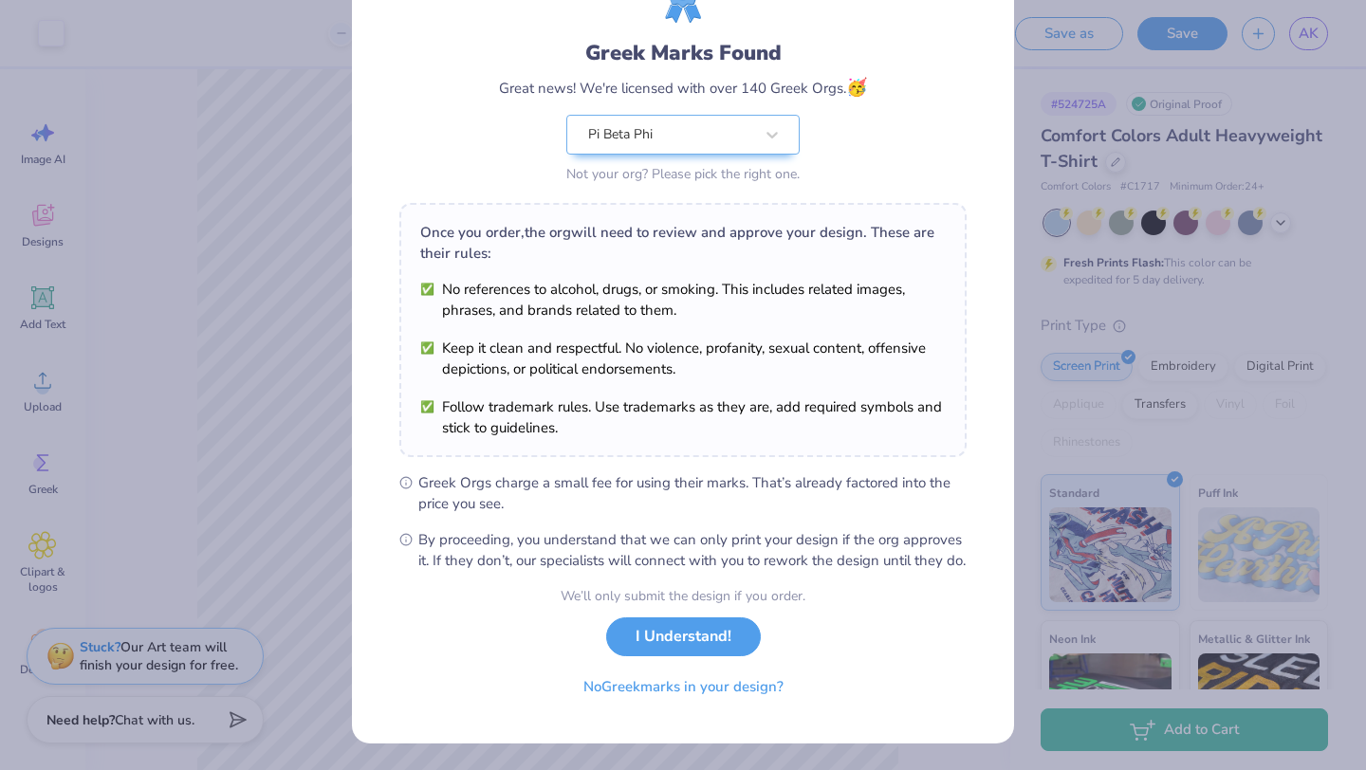
scroll to position [118, 0]
click at [694, 641] on button "I Understand!" at bounding box center [683, 632] width 155 height 39
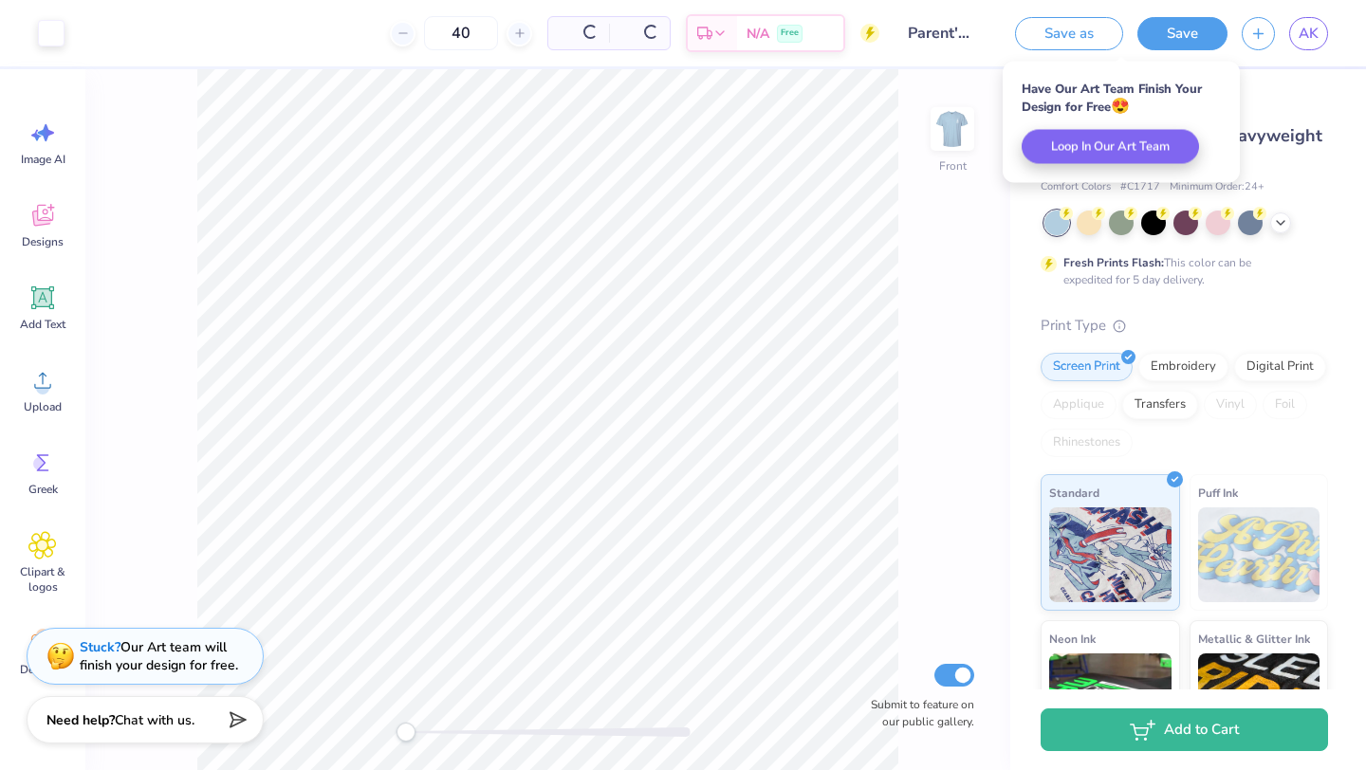
scroll to position [0, 0]
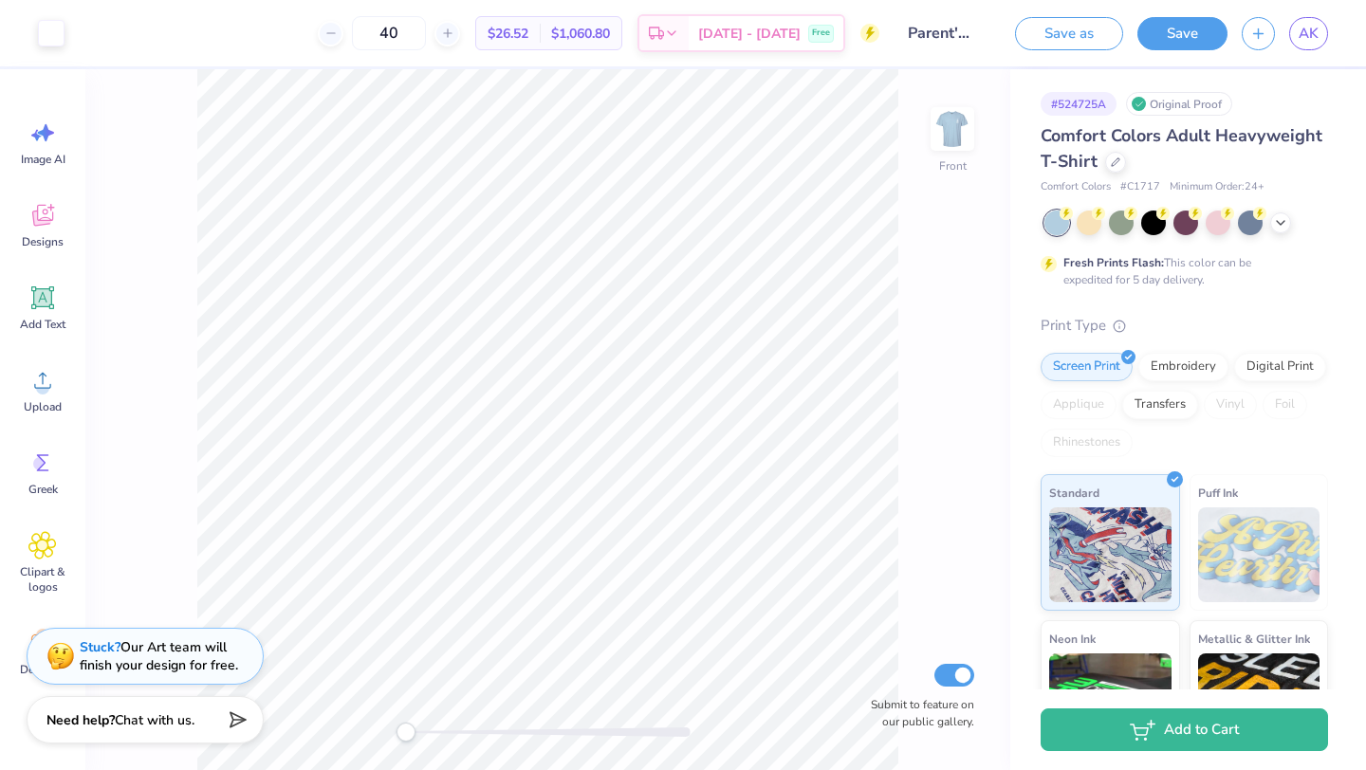
click at [699, 37] on div "AK" at bounding box center [1285, 33] width 86 height 33
click at [699, 35] on span "AK" at bounding box center [1309, 34] width 20 height 22
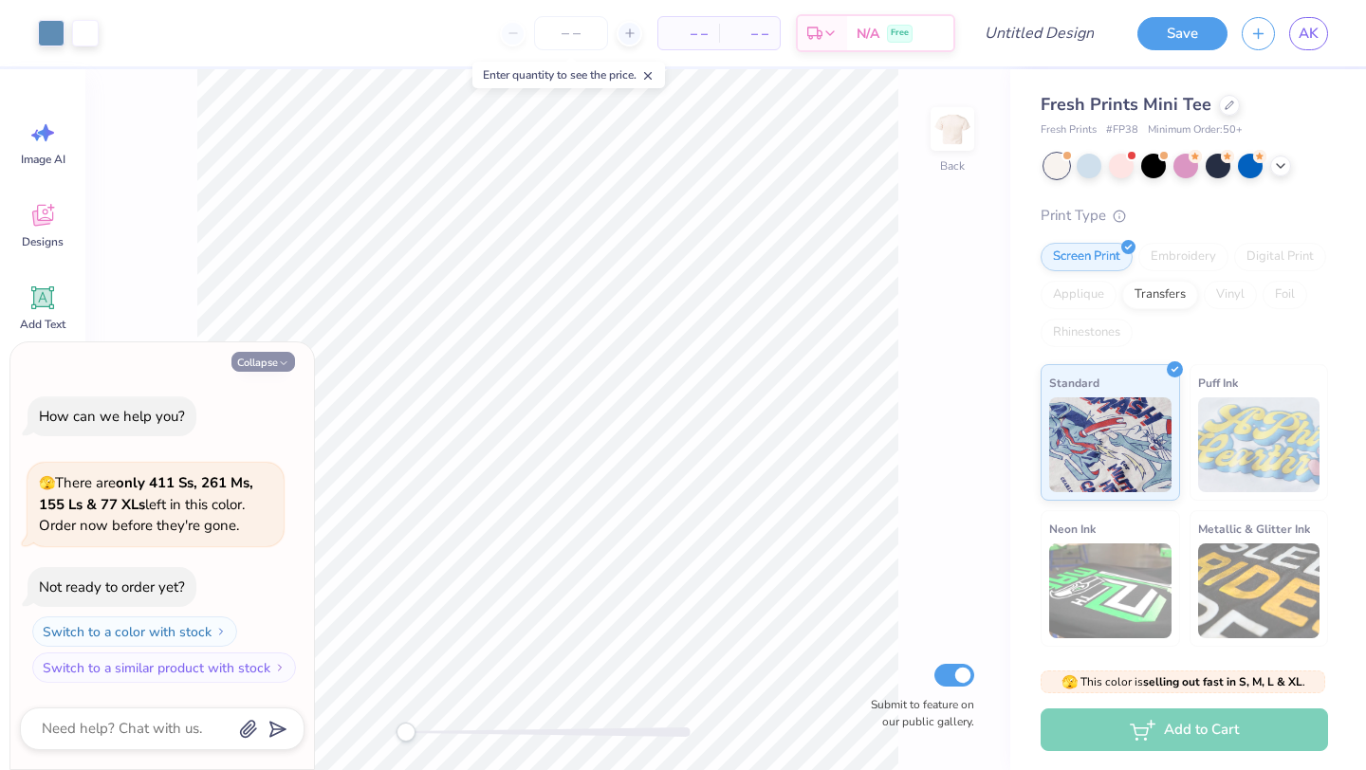
click at [269, 352] on button "Collapse" at bounding box center [263, 362] width 64 height 20
type textarea "x"
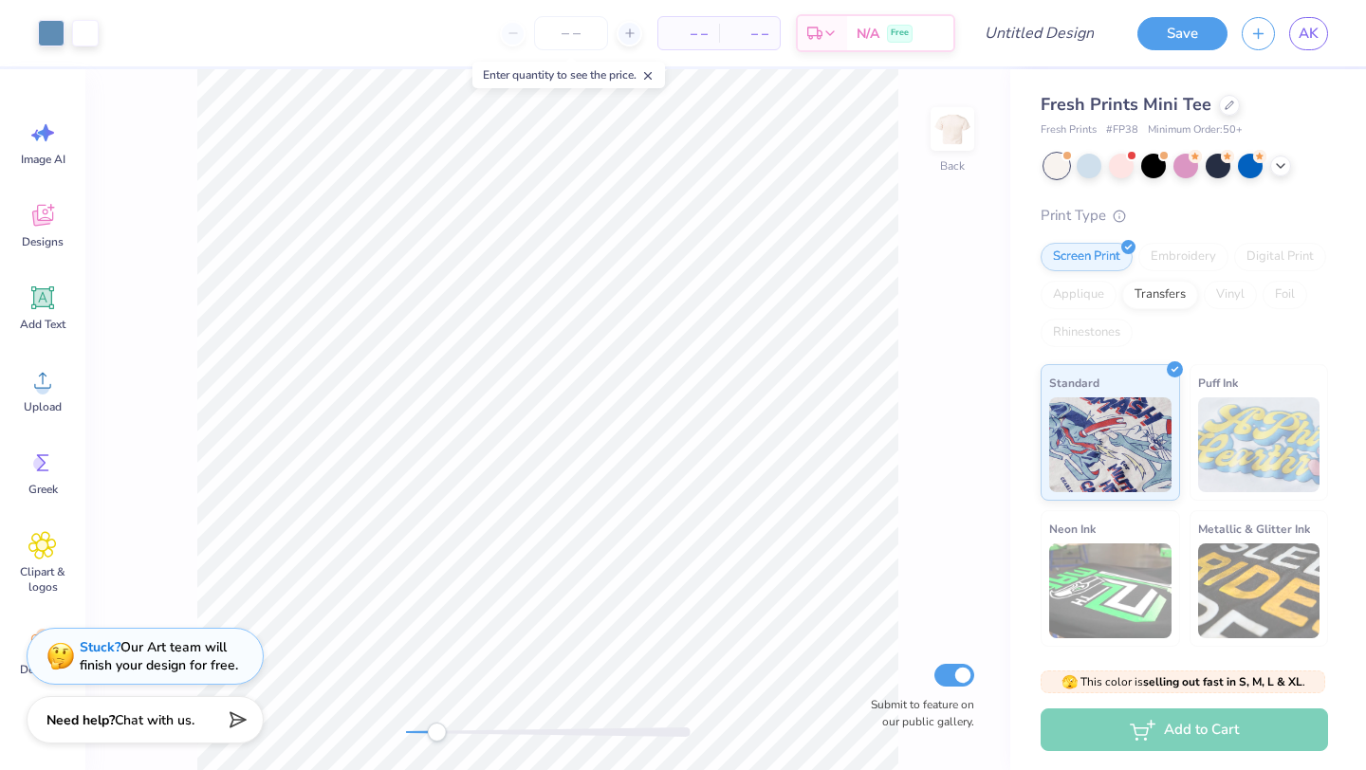
click at [436, 721] on div "Back Submit to feature on our public gallery." at bounding box center [547, 419] width 925 height 701
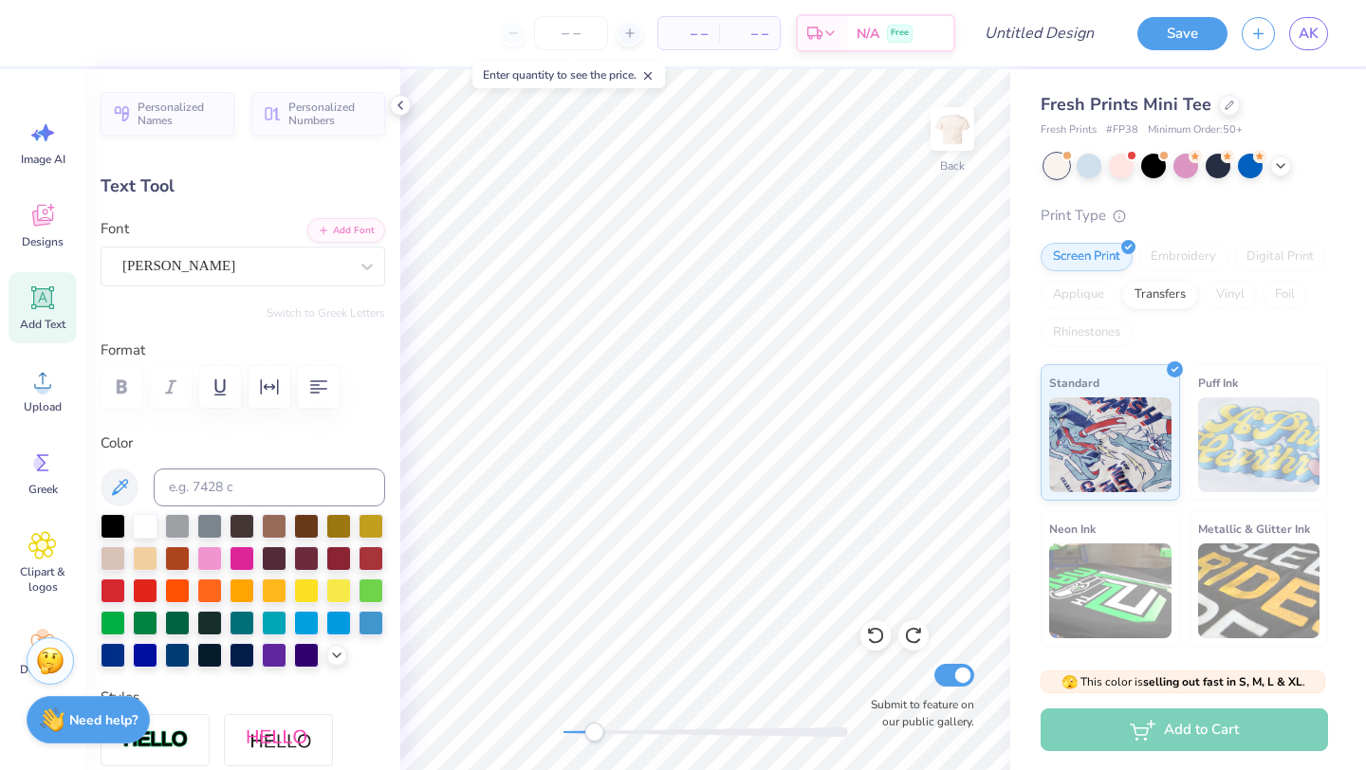
scroll to position [1, 0]
type textarea "PI BETA PHI"
click at [397, 108] on icon at bounding box center [400, 105] width 15 height 15
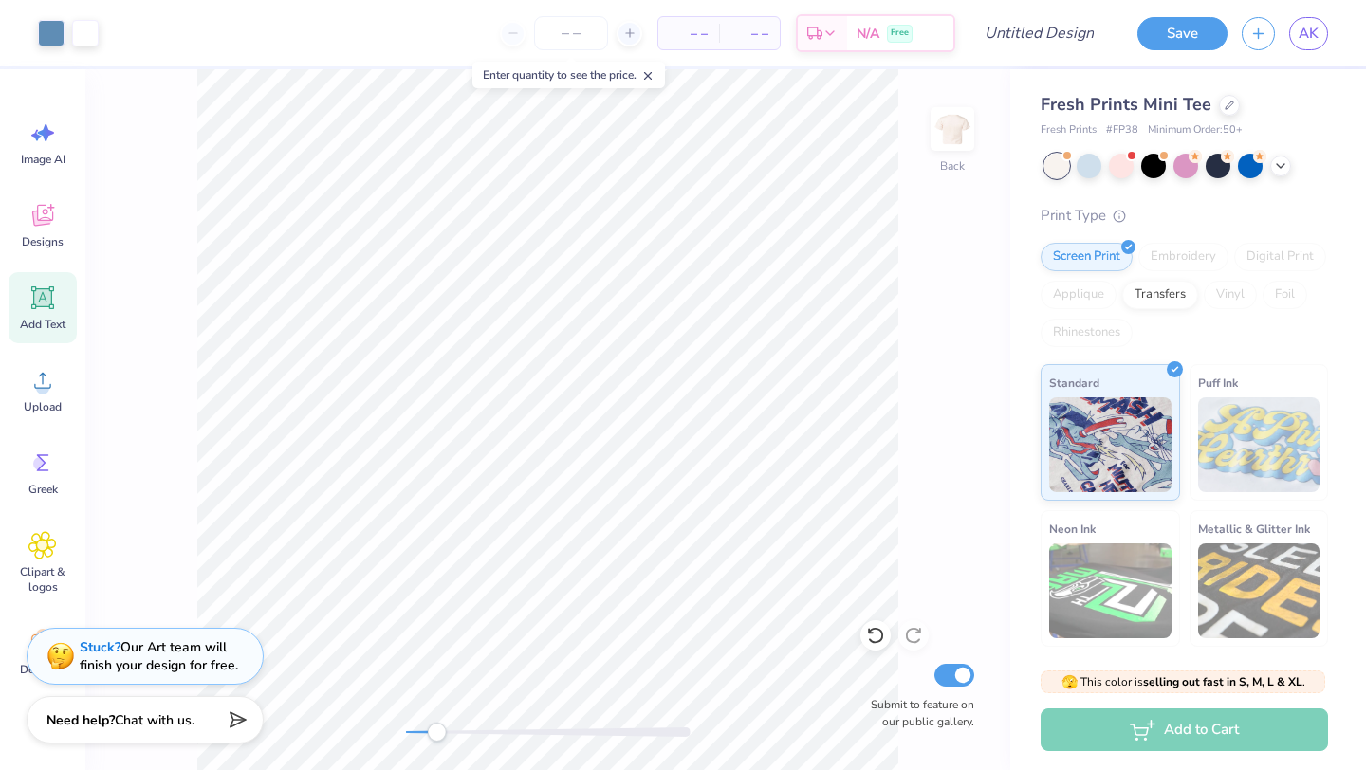
type input "3.98"
type input "0.80"
type input "7.81"
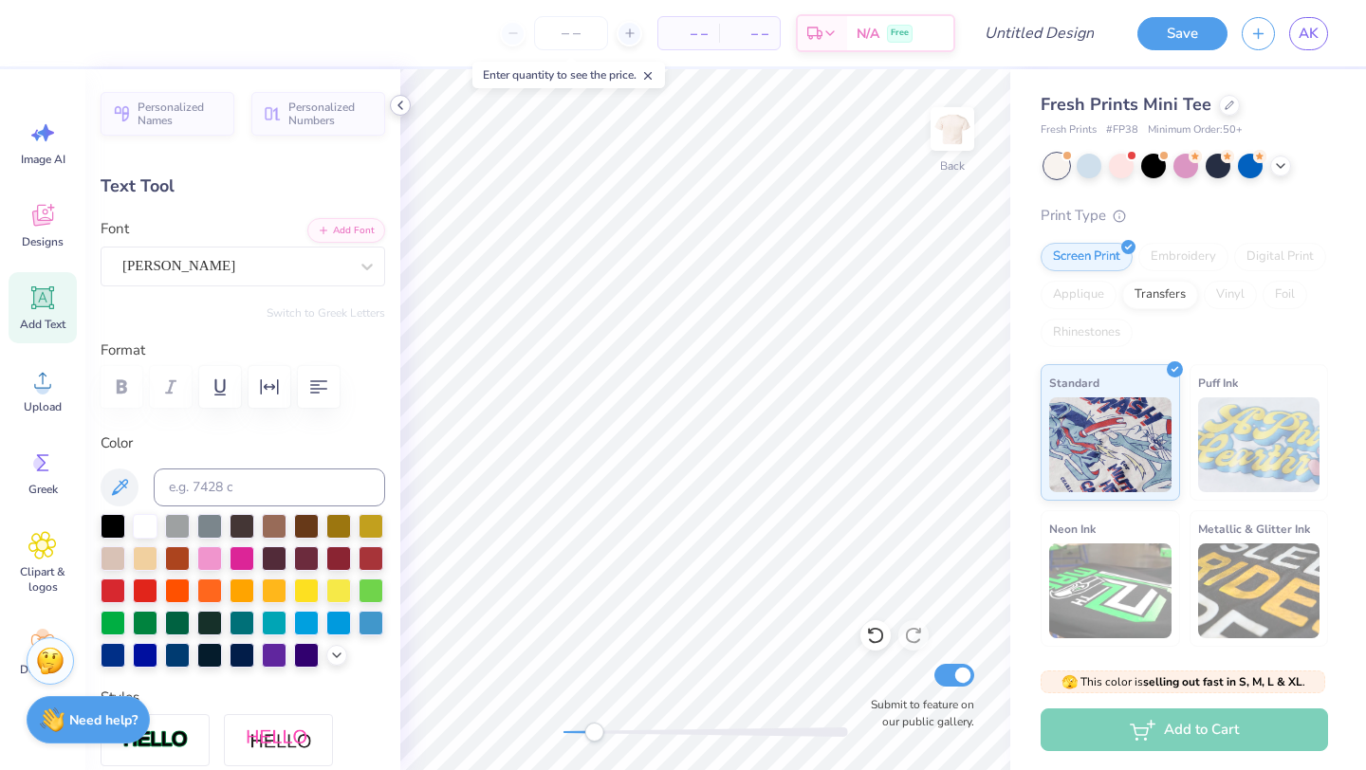
scroll to position [0, 0]
type textarea "a"
type textarea "ARENT'S WEEKEN"
type input "0.40"
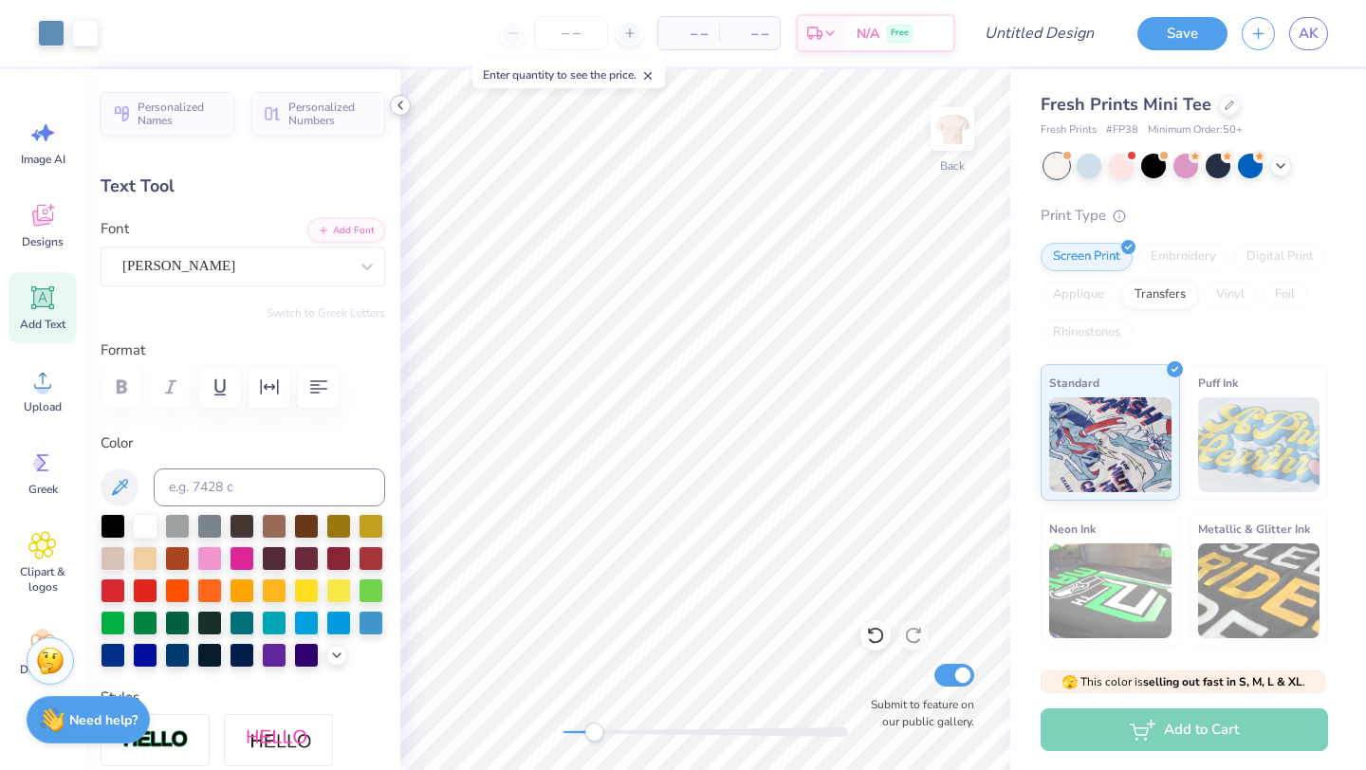
type input "1.13"
type input "7.80"
type textarea "P"
type input "0.41"
type input "1.10"
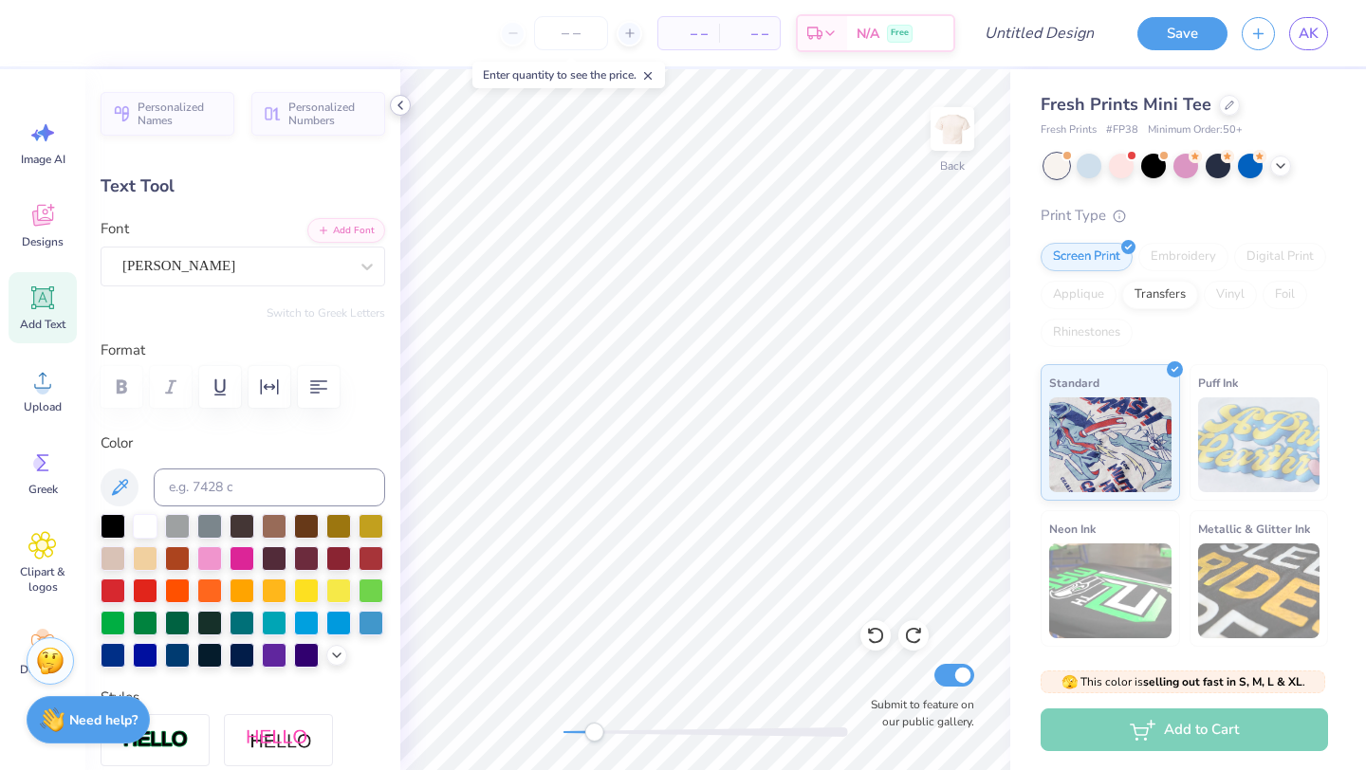
type textarea "D"
type input "0.46"
type input "7.82"
type input "0.47"
type input "7.81"
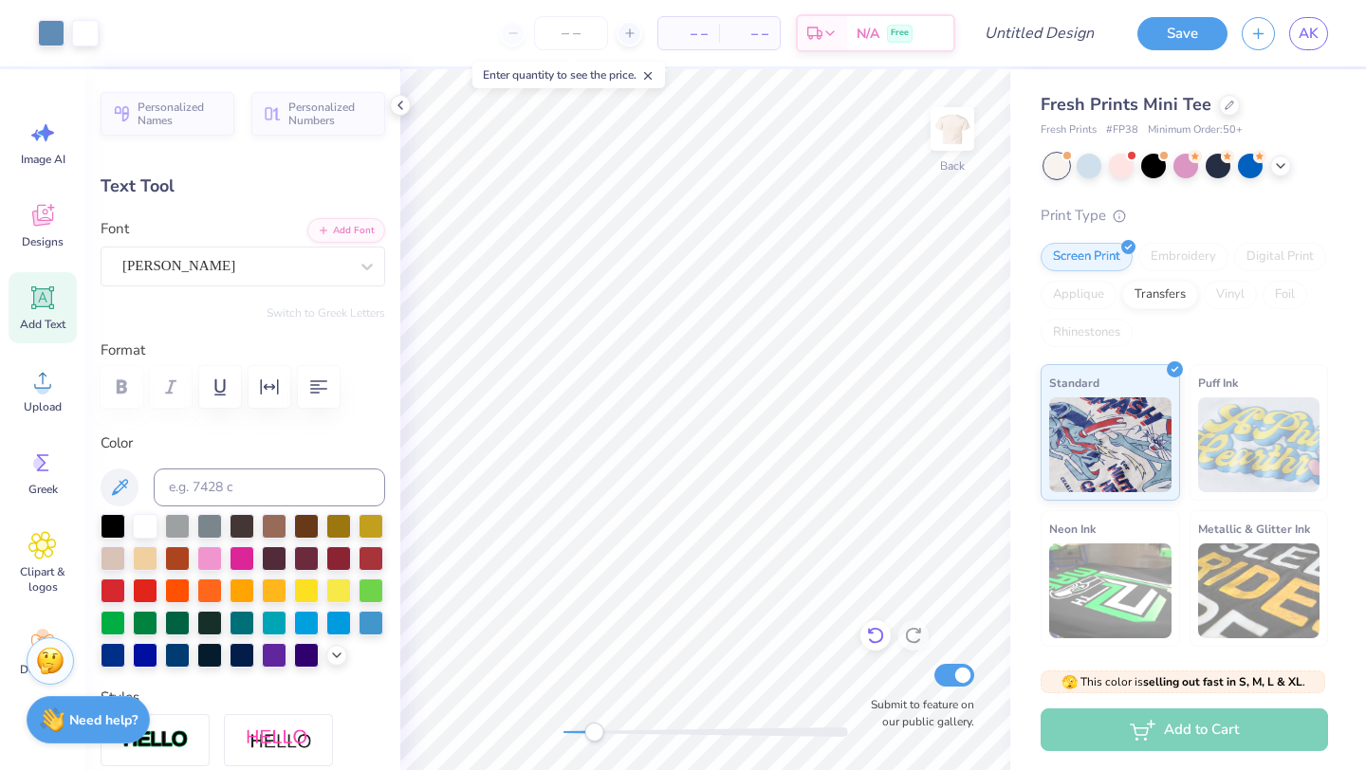
type input "2.41"
type input "0.38"
type input "8.72"
type textarea "[DATE] 0 2 5"
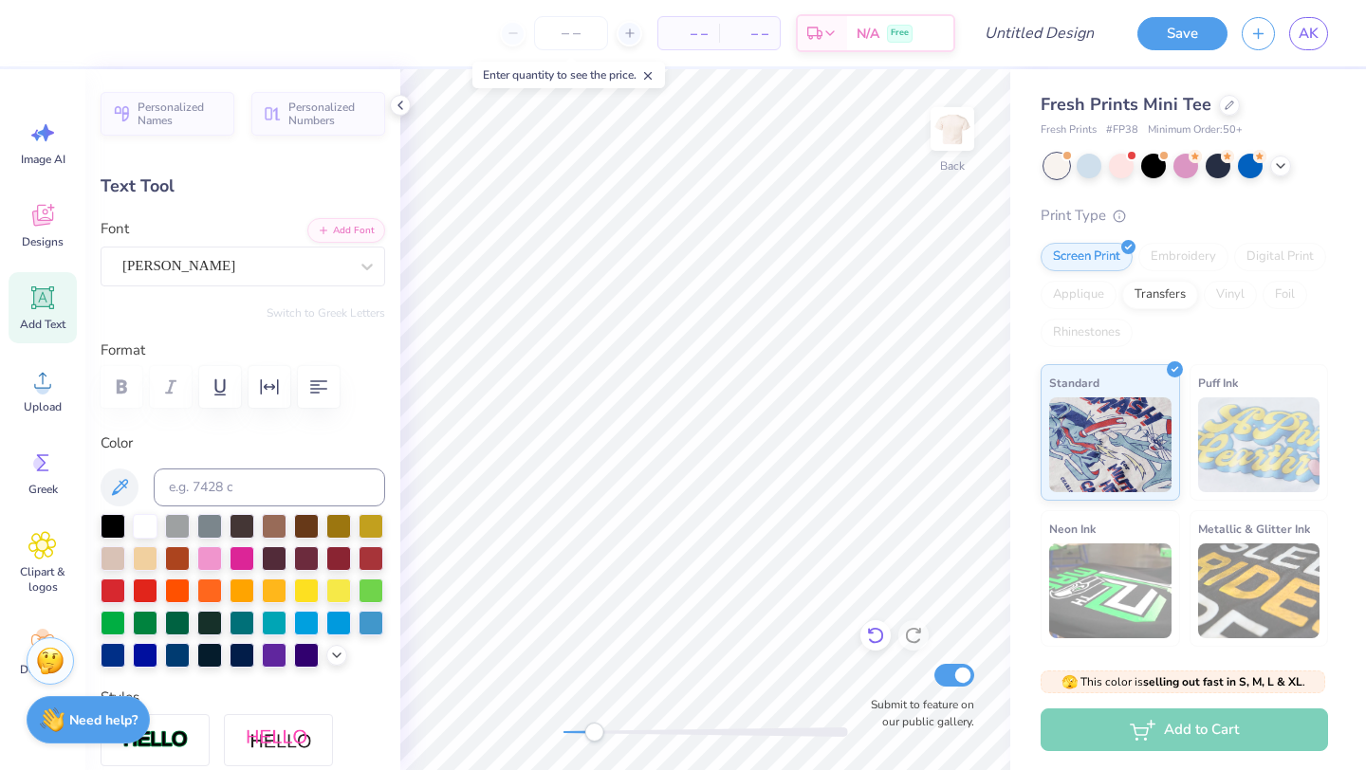
scroll to position [0, 3]
type input "1.58"
type input "0.40"
type input "7.13"
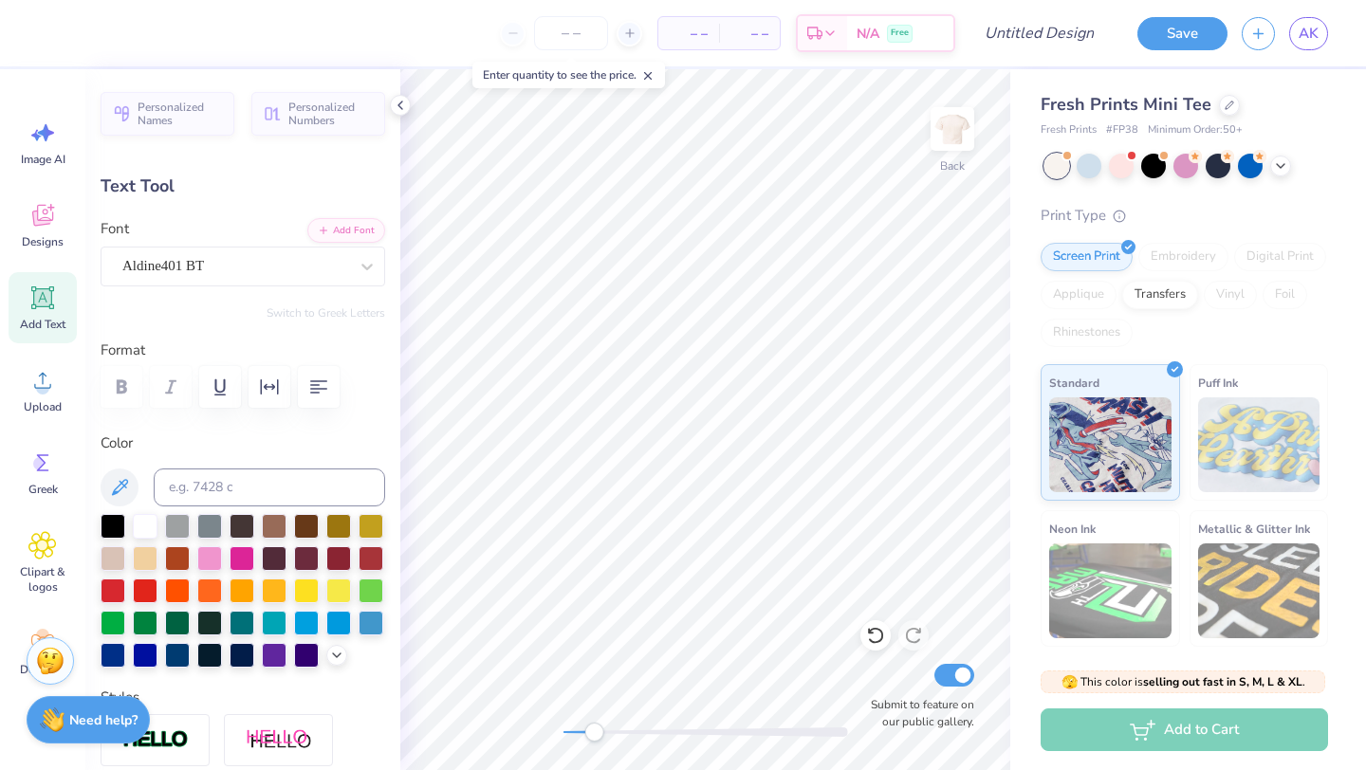
type textarea "ESTABLISHED 1867"
click at [397, 104] on icon at bounding box center [400, 105] width 15 height 15
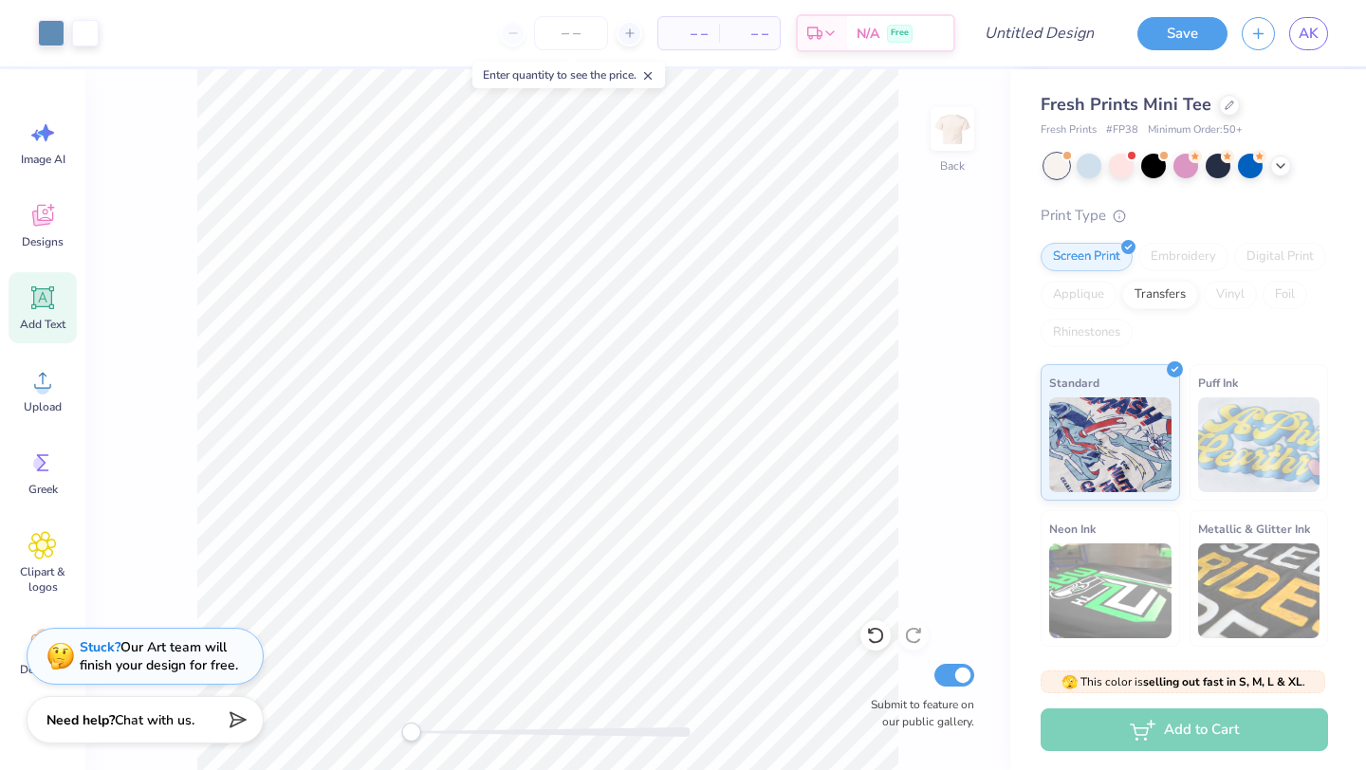
drag, startPoint x: 434, startPoint y: 731, endPoint x: 409, endPoint y: 730, distance: 25.6
click at [409, 730] on div "Accessibility label" at bounding box center [410, 732] width 19 height 19
click at [376, 728] on div "Back Submit to feature on our public gallery." at bounding box center [547, 419] width 925 height 701
click at [631, 32] on icon at bounding box center [629, 33] width 13 height 13
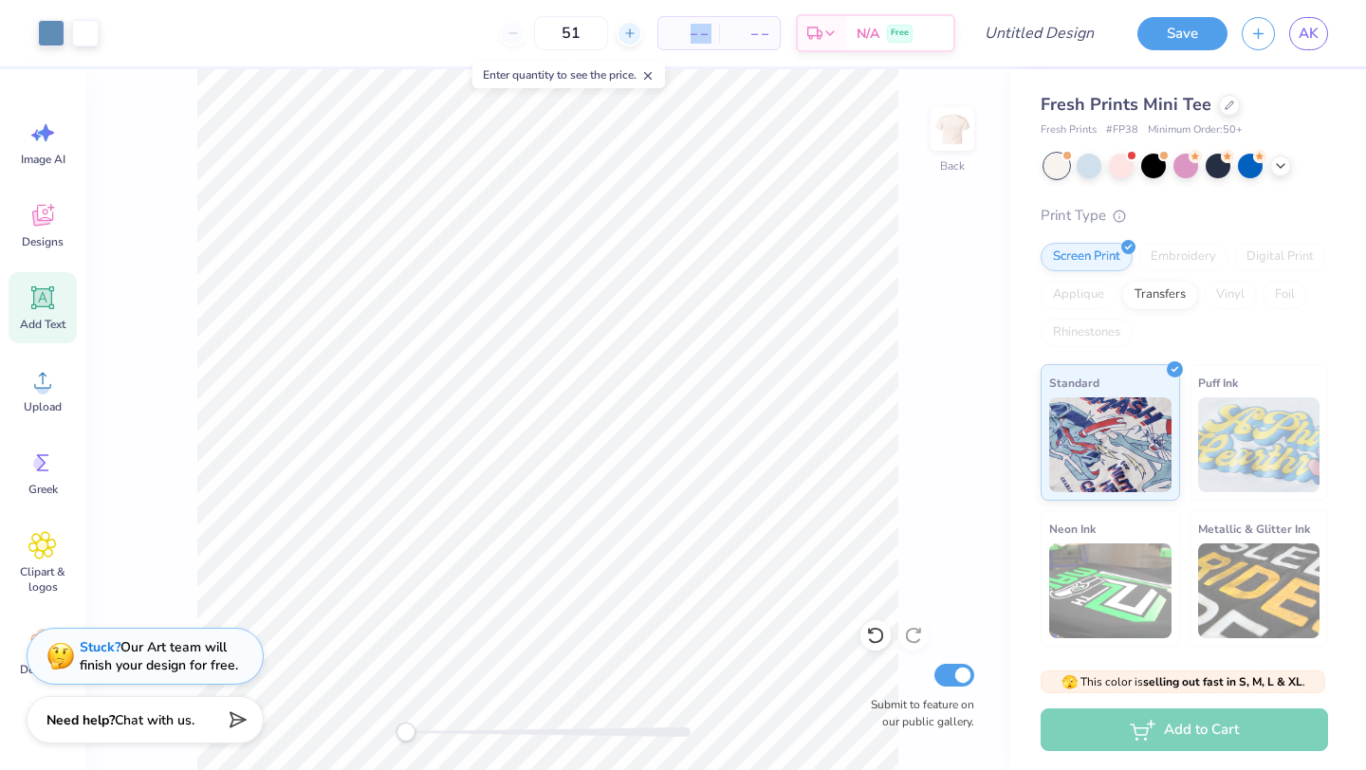
click at [631, 32] on icon at bounding box center [629, 33] width 13 height 13
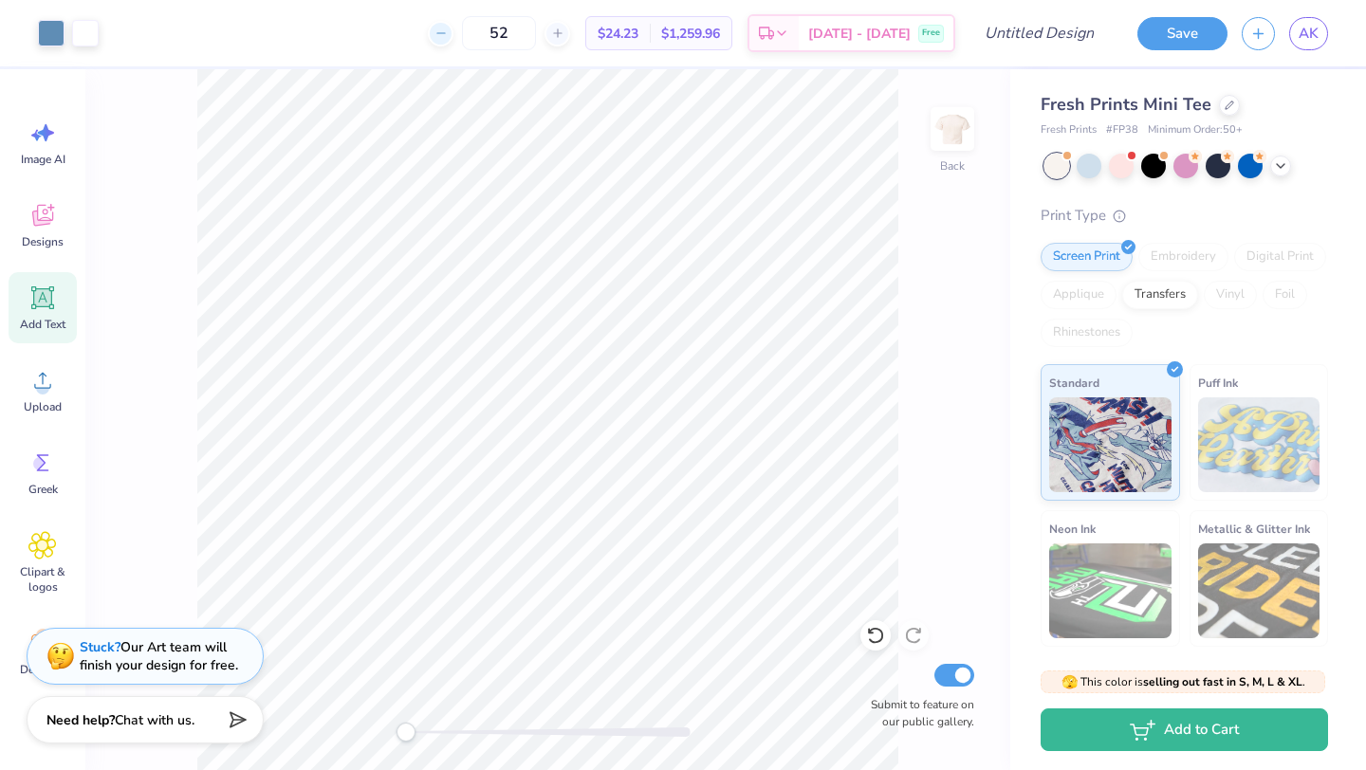
click at [448, 34] on icon at bounding box center [440, 33] width 13 height 13
click at [487, 34] on div "50" at bounding box center [499, 33] width 142 height 34
drag, startPoint x: 560, startPoint y: 34, endPoint x: 526, endPoint y: 34, distance: 34.1
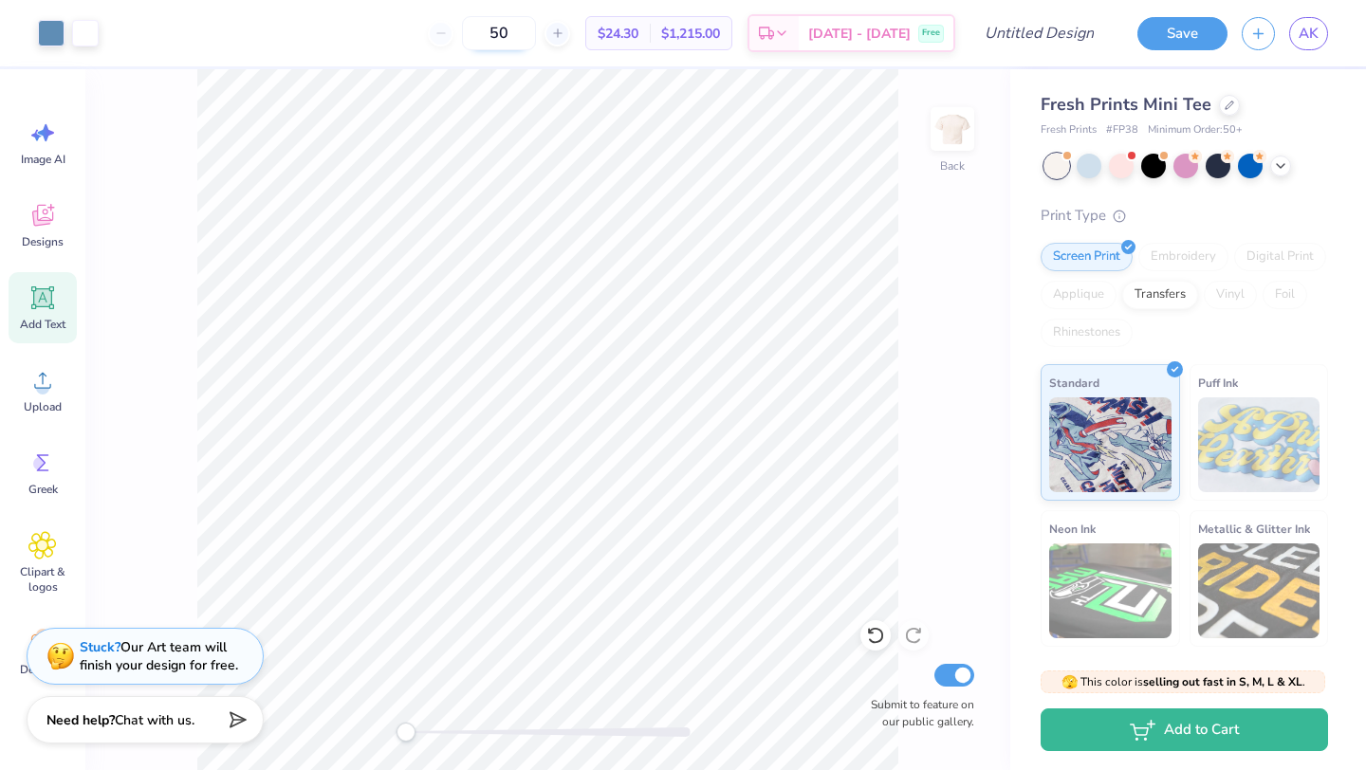
click at [526, 34] on input "50" at bounding box center [499, 33] width 74 height 34
type input "50"
click at [949, 137] on img at bounding box center [952, 129] width 76 height 76
click at [962, 127] on img at bounding box center [952, 129] width 76 height 76
click at [941, 287] on div "Front Submit to feature on our public gallery." at bounding box center [547, 419] width 925 height 701
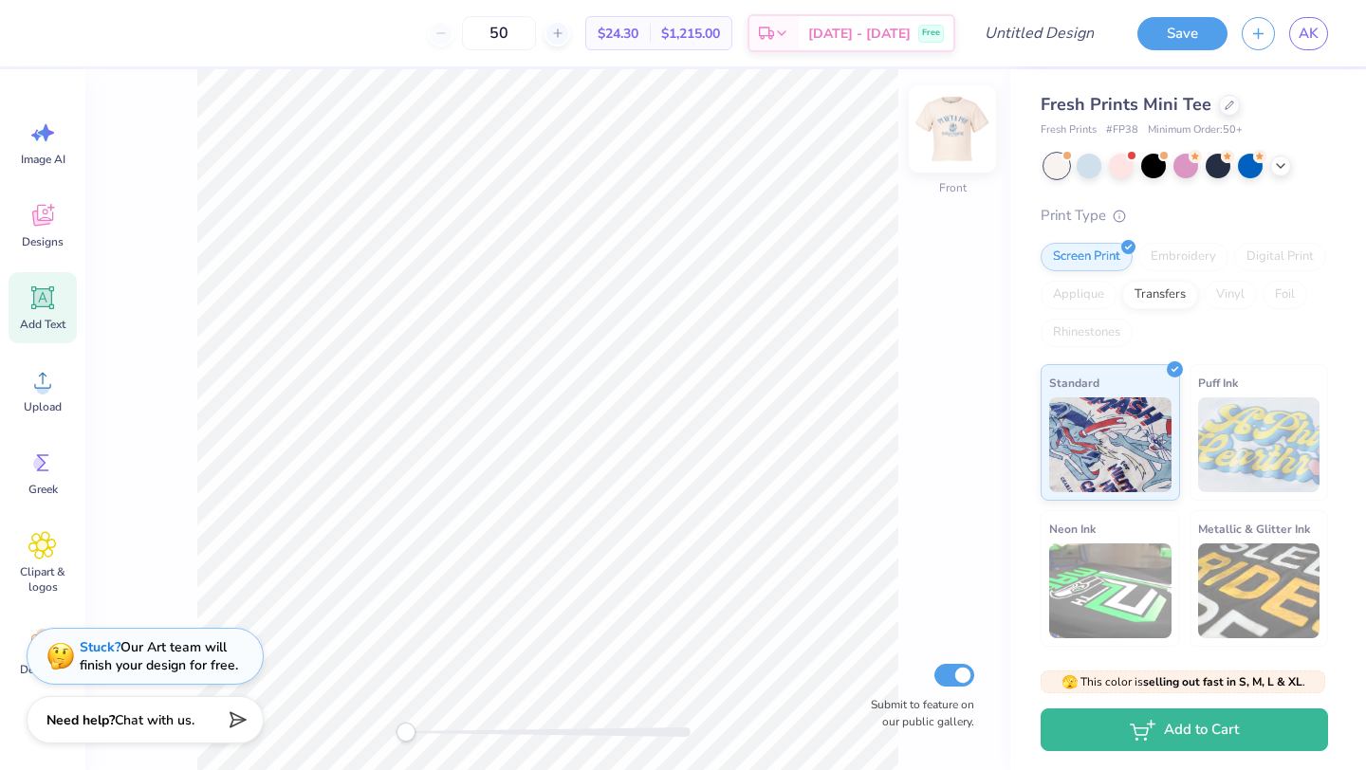
click at [949, 137] on img at bounding box center [952, 129] width 76 height 76
click at [1222, 108] on div at bounding box center [1229, 103] width 21 height 21
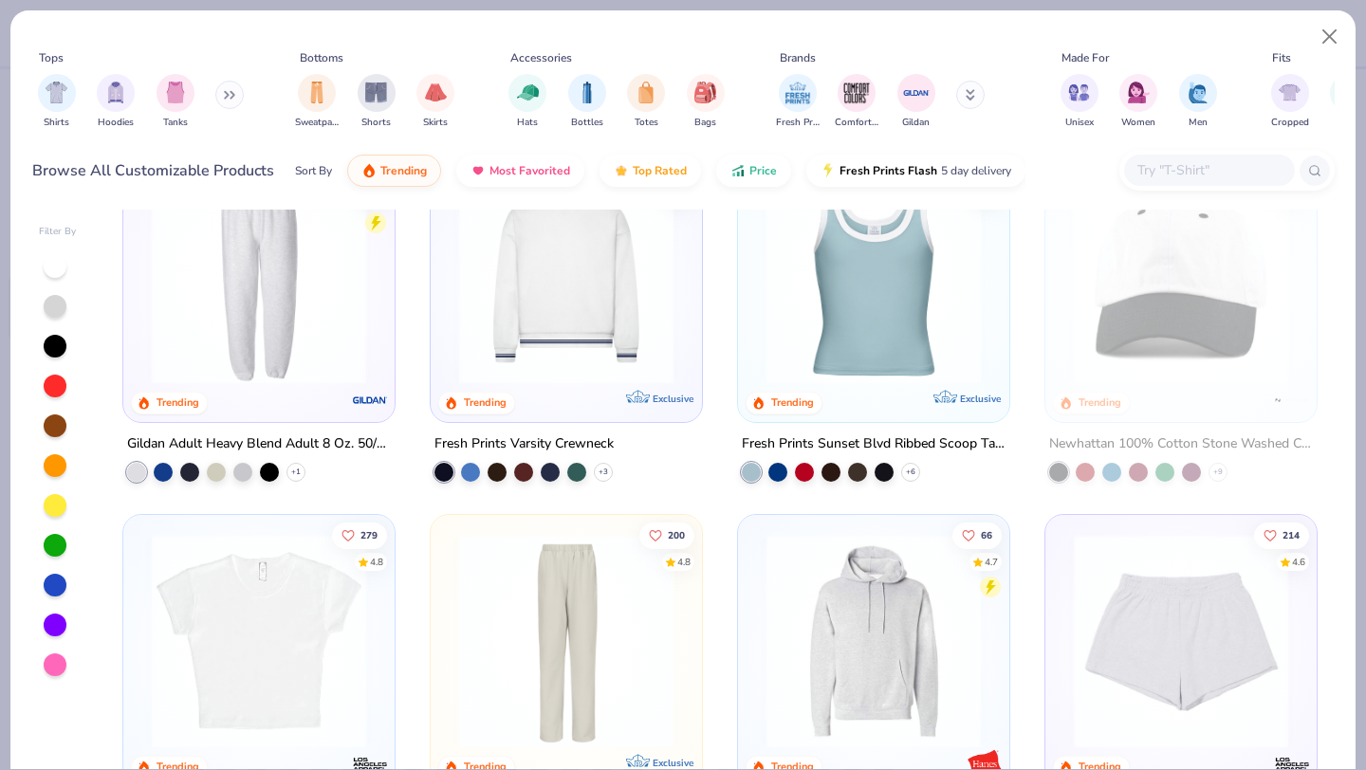
scroll to position [2270, 0]
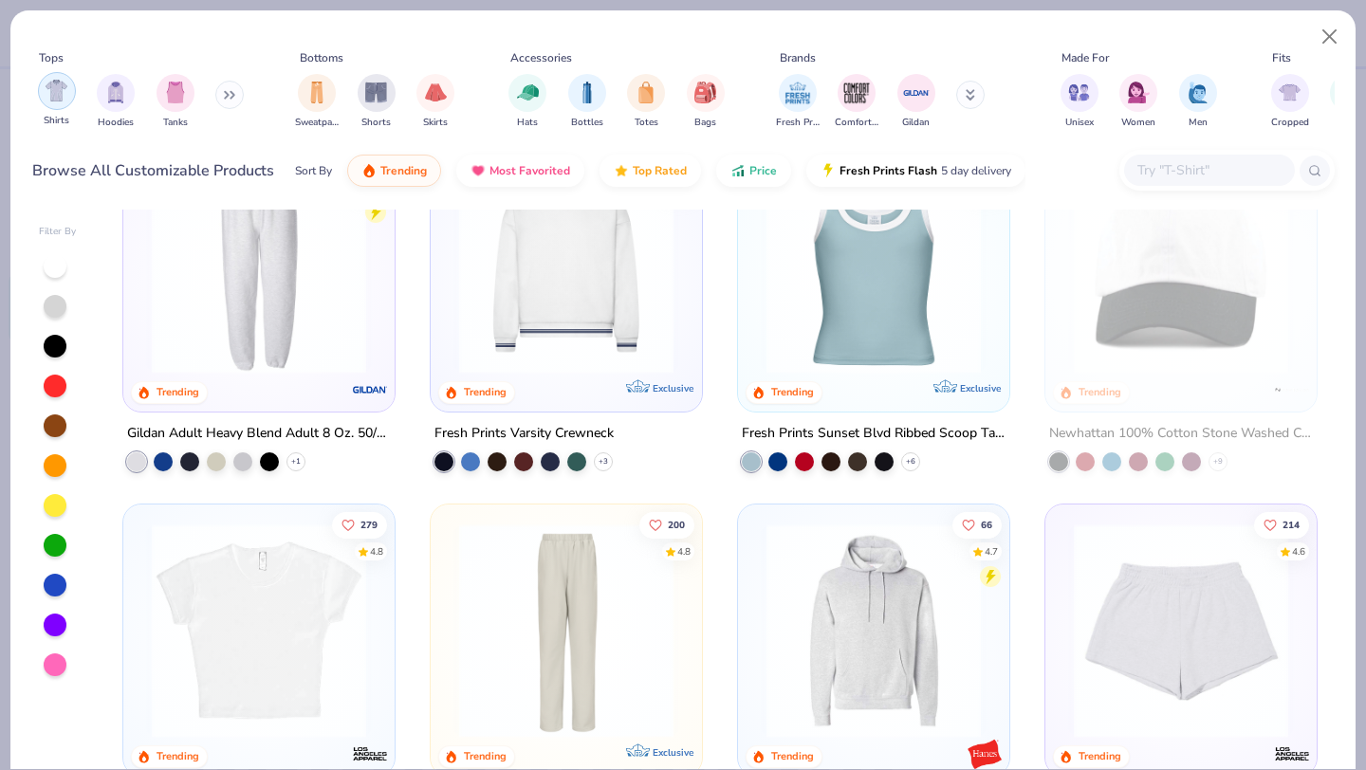
click at [62, 97] on img "filter for Shirts" at bounding box center [57, 91] width 22 height 22
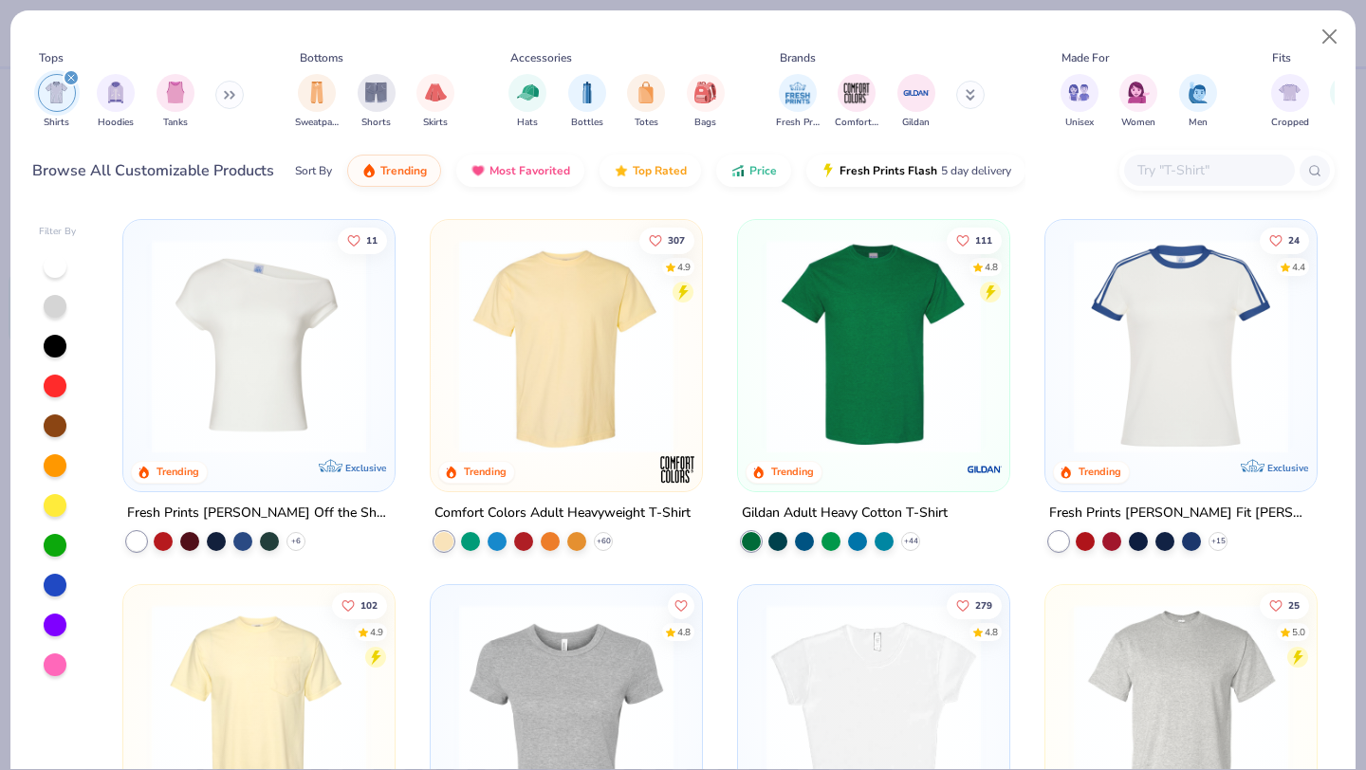
click at [560, 374] on img at bounding box center [566, 346] width 233 height 214
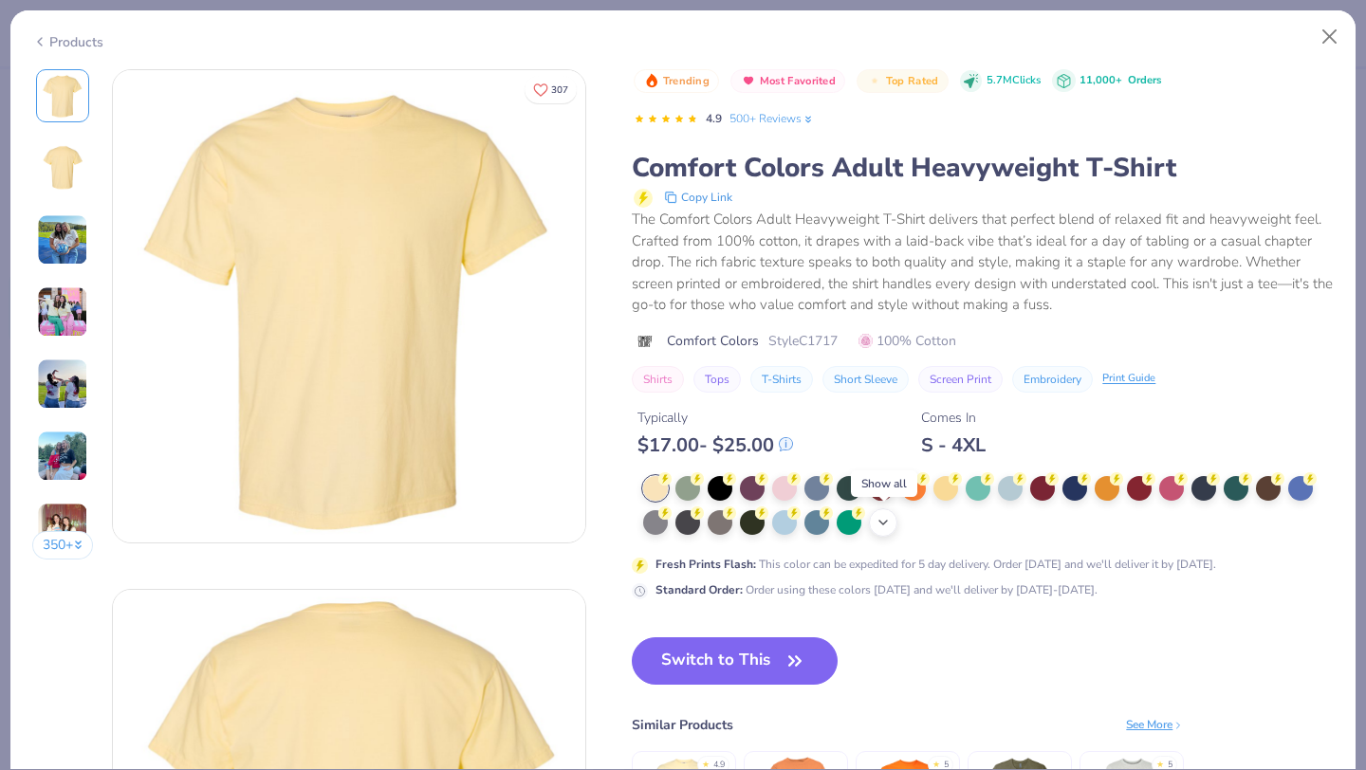
click at [879, 526] on icon at bounding box center [883, 522] width 15 height 15
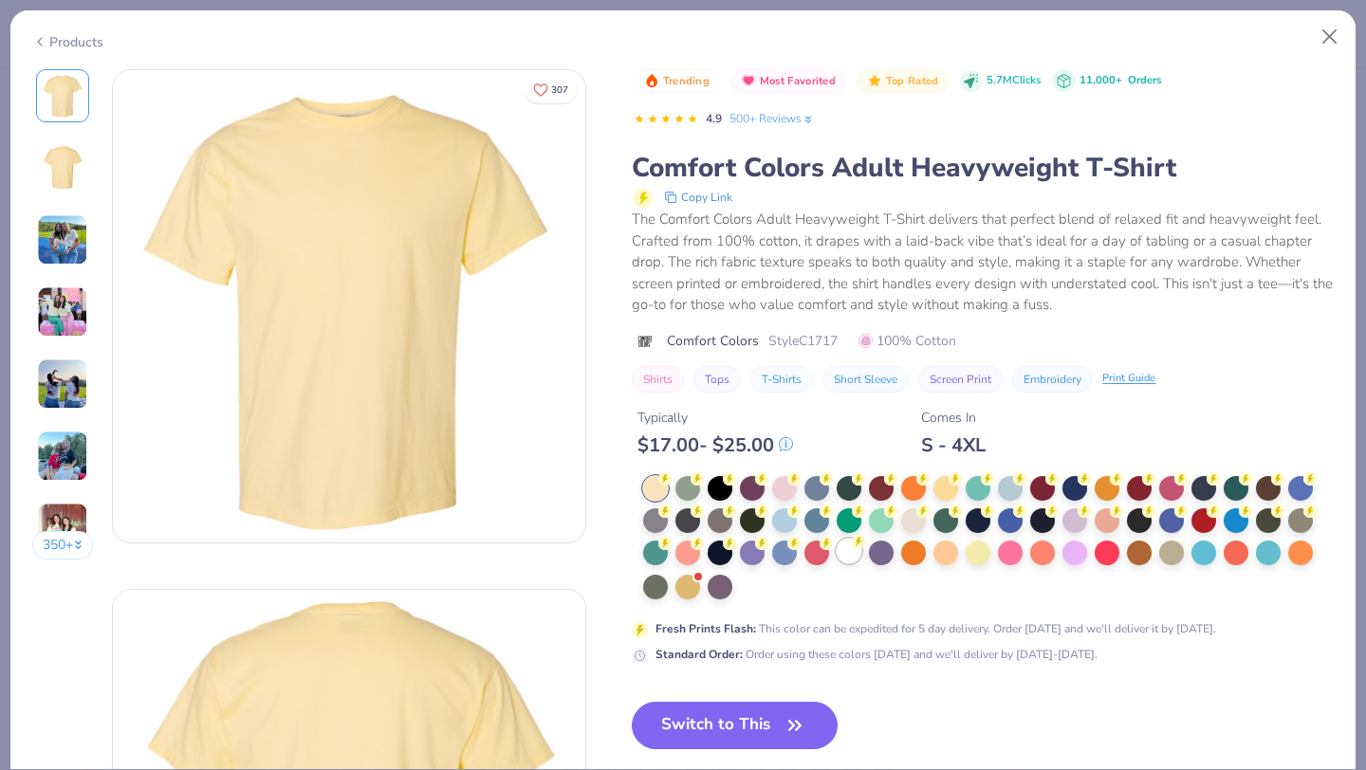
click at [852, 548] on div at bounding box center [849, 551] width 25 height 25
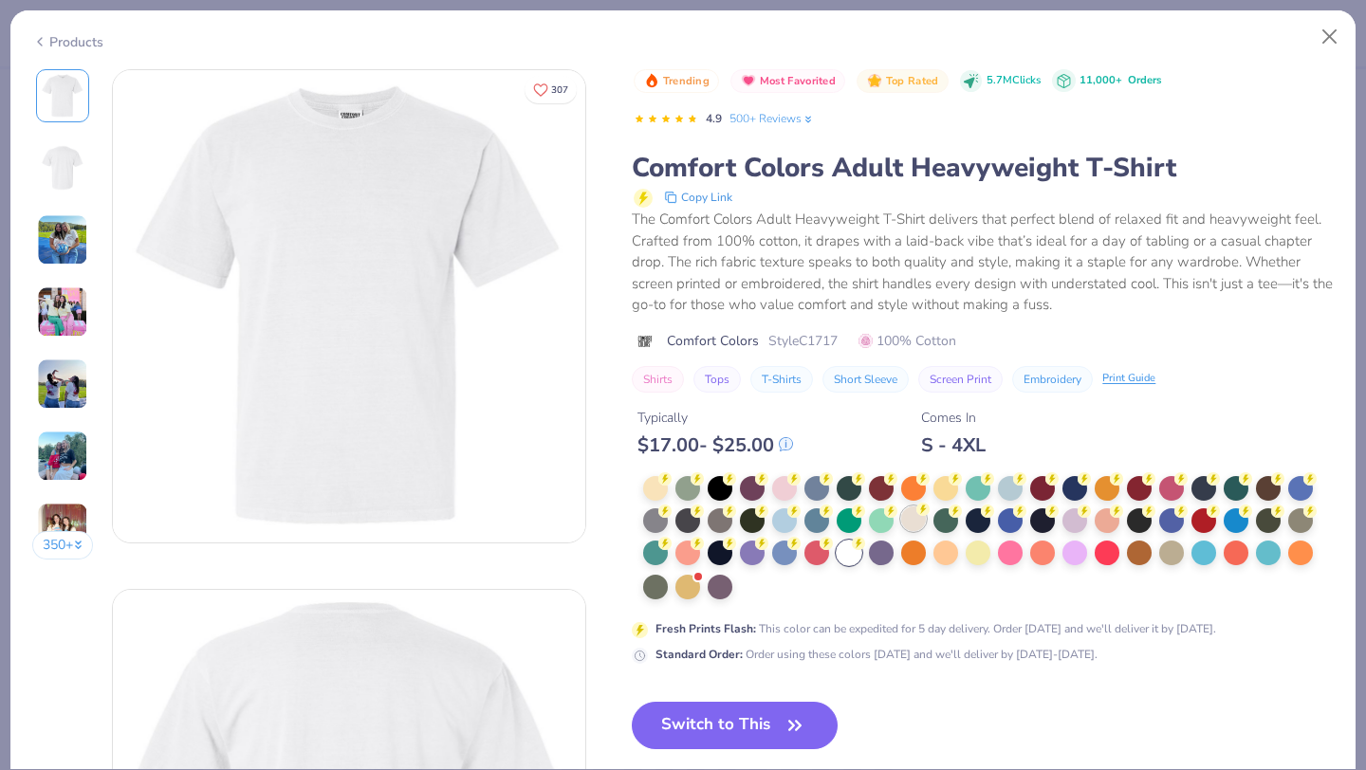
click at [917, 520] on div at bounding box center [913, 519] width 25 height 25
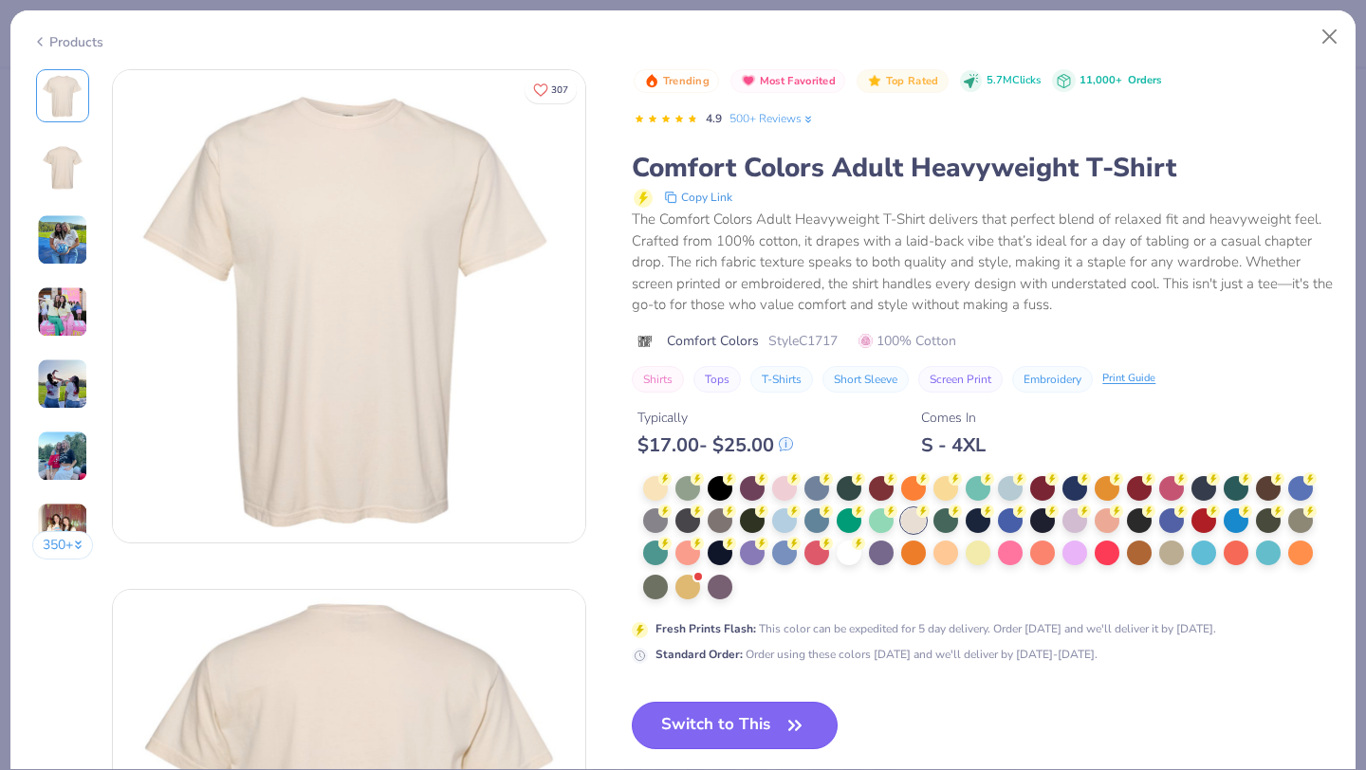
click at [722, 729] on button "Switch to This" at bounding box center [735, 725] width 206 height 47
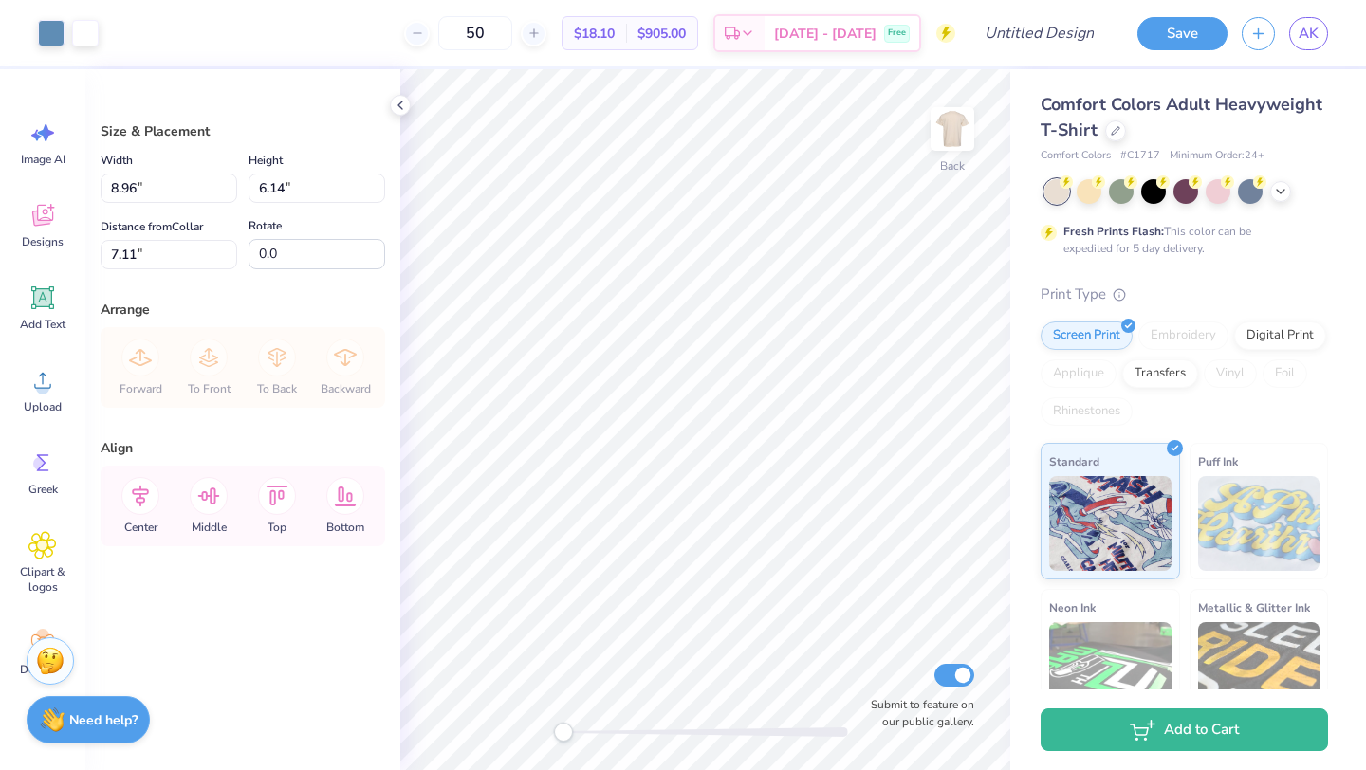
type input "3.00"
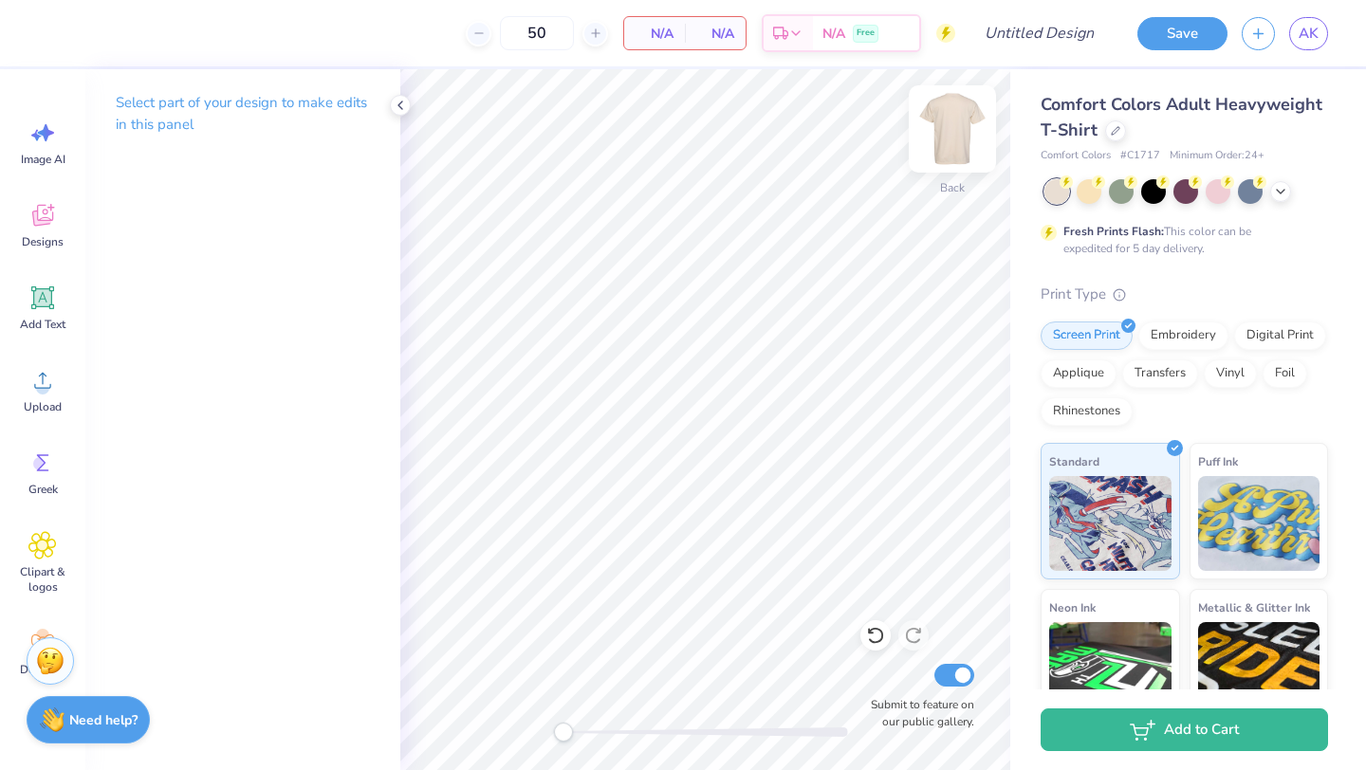
click at [938, 138] on img at bounding box center [952, 129] width 76 height 76
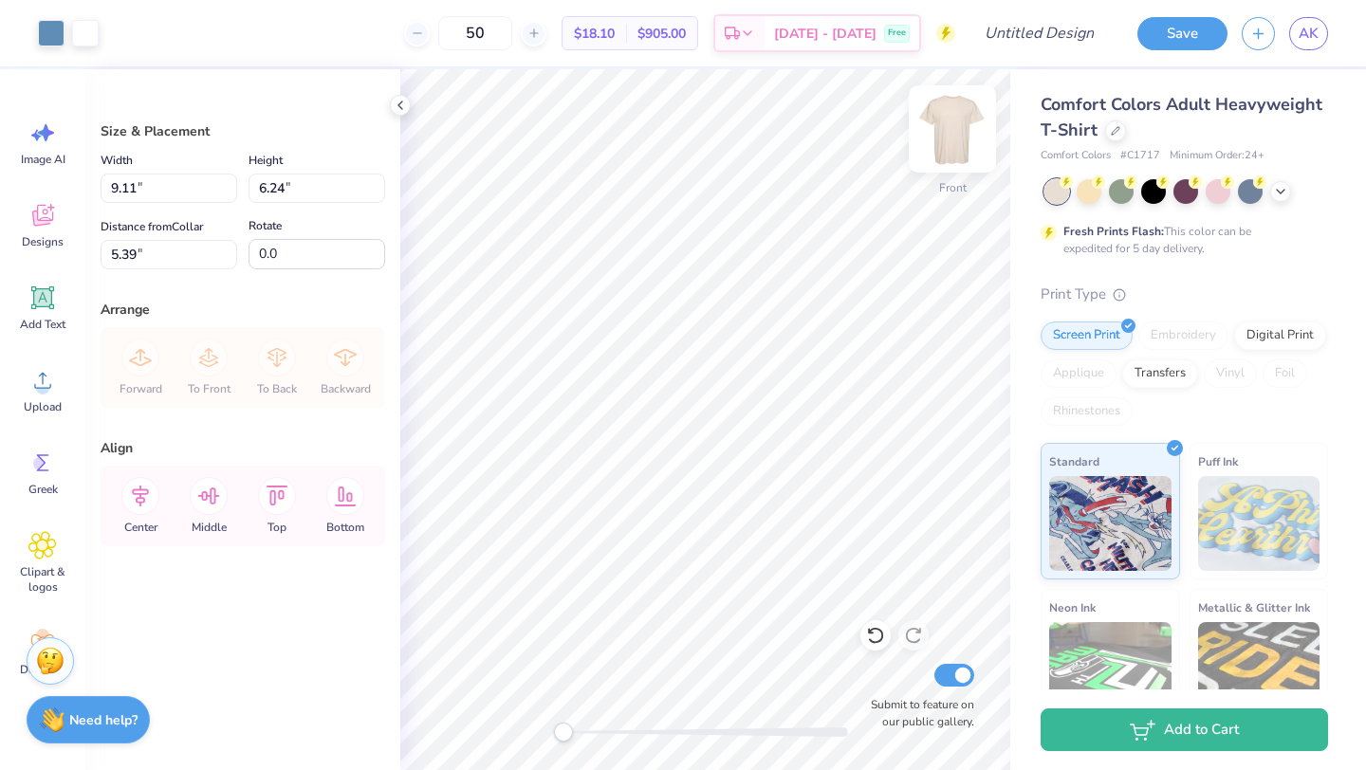
type input "11.57"
type input "7.92"
type input "3.71"
type input "14.10"
type input "9.66"
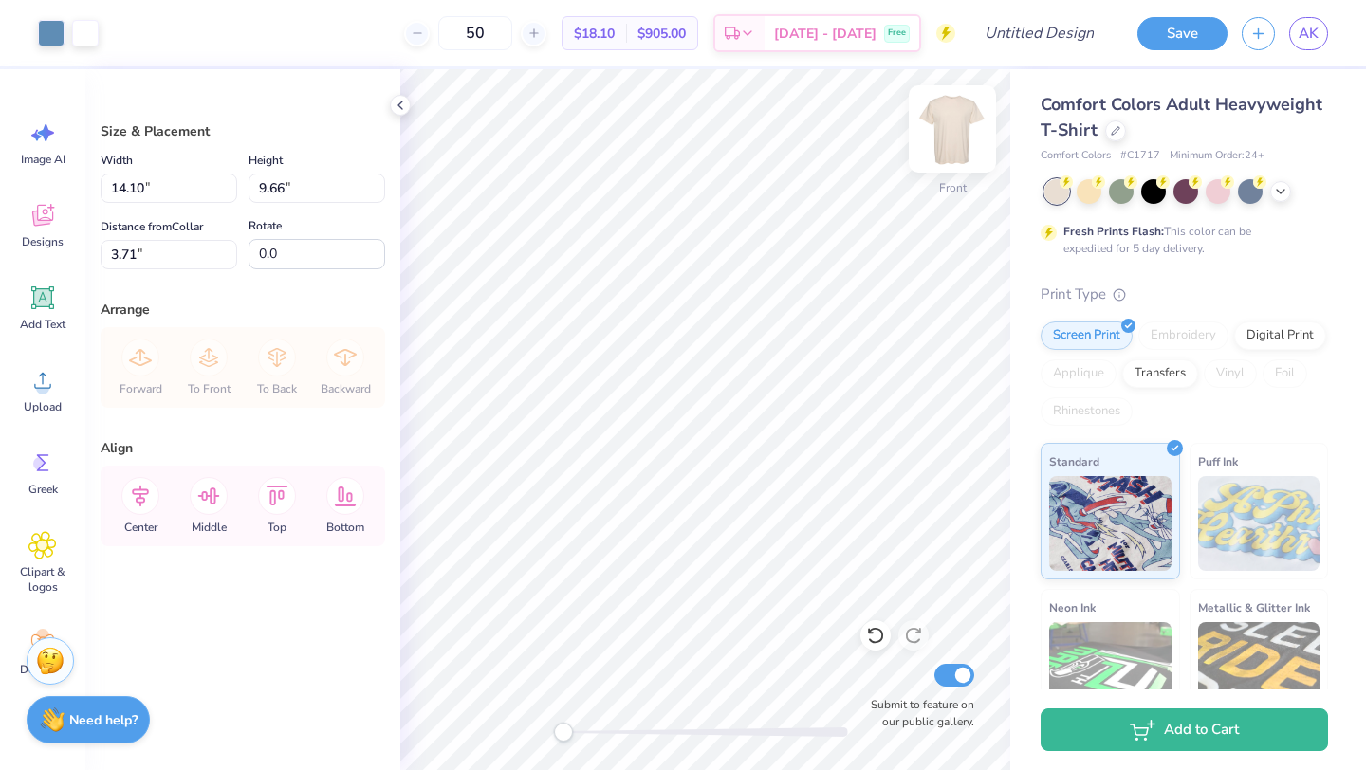
type input "5.42"
type input "4.09"
click at [968, 135] on img at bounding box center [952, 129] width 76 height 76
type input "3.00"
type input "2.44"
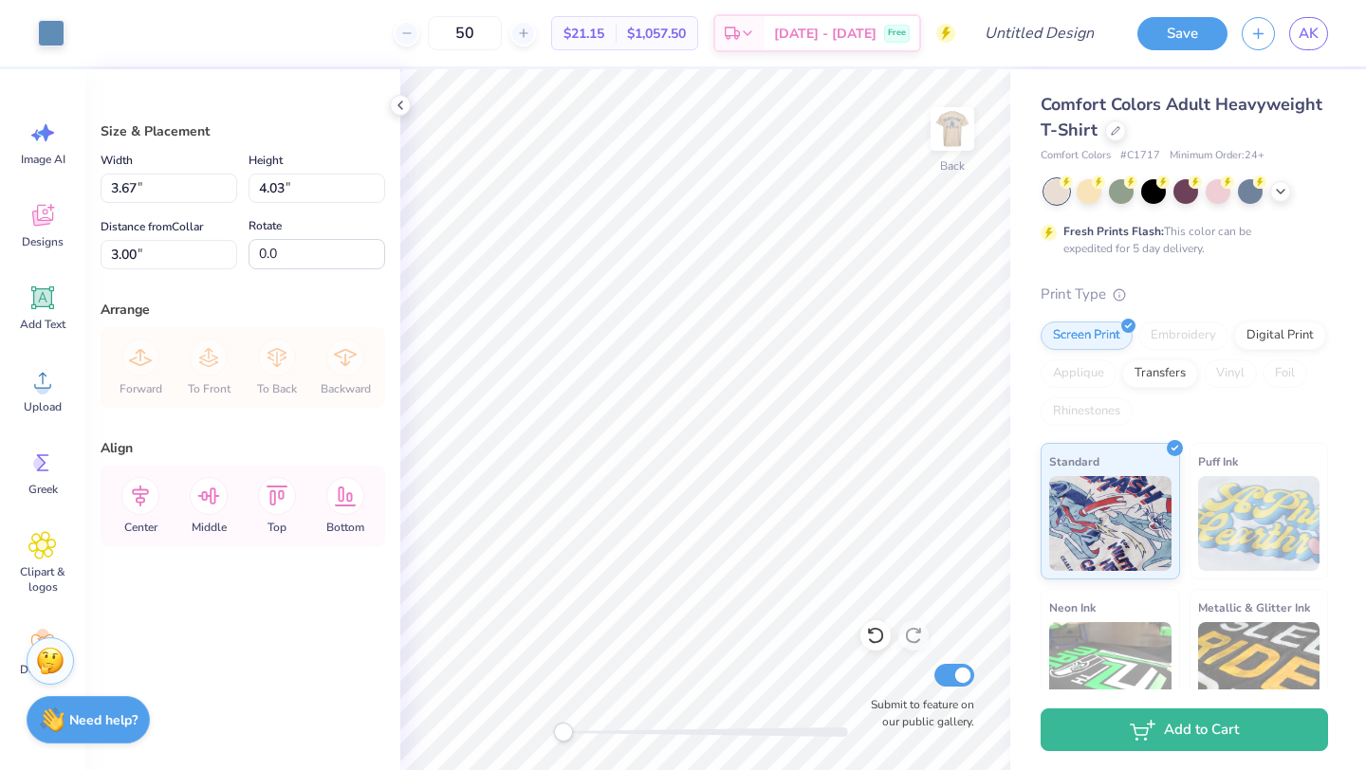
type input "2.68"
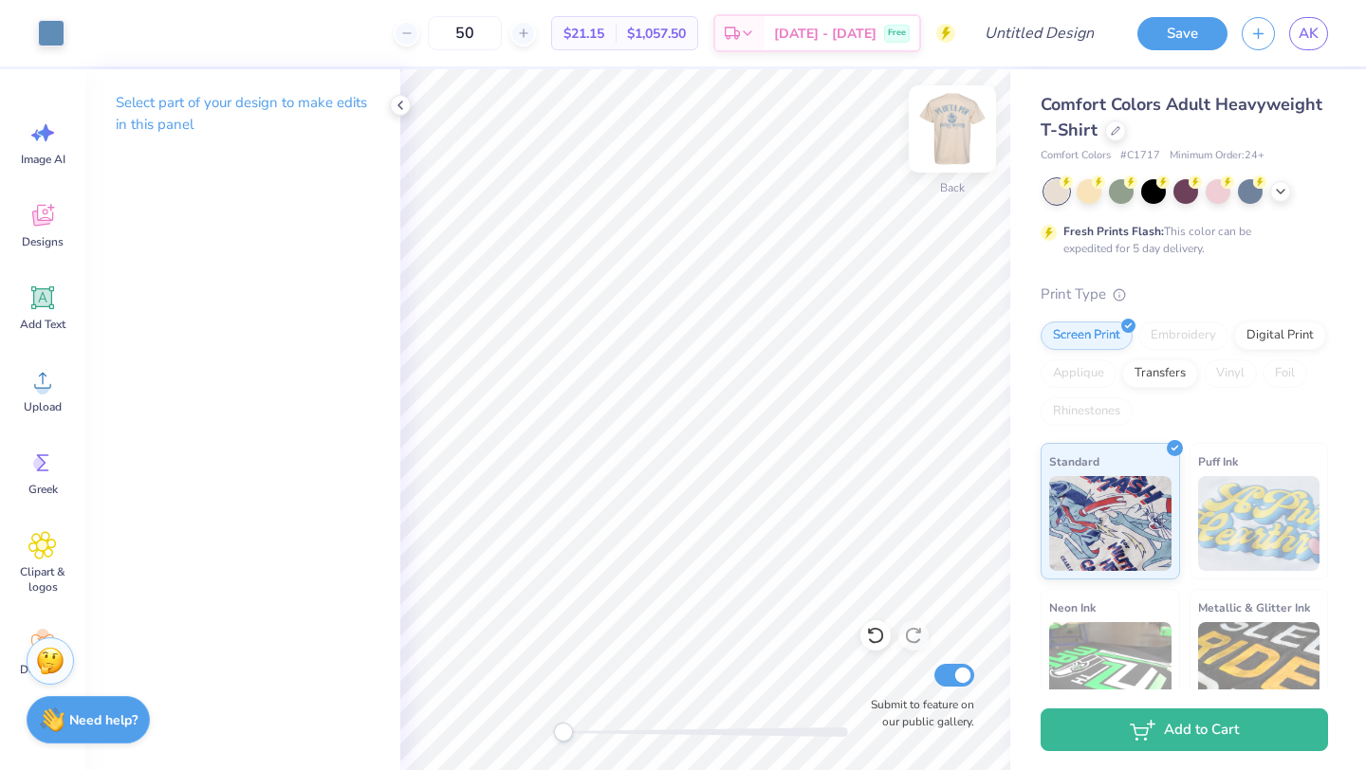
click at [953, 136] on img at bounding box center [952, 129] width 76 height 76
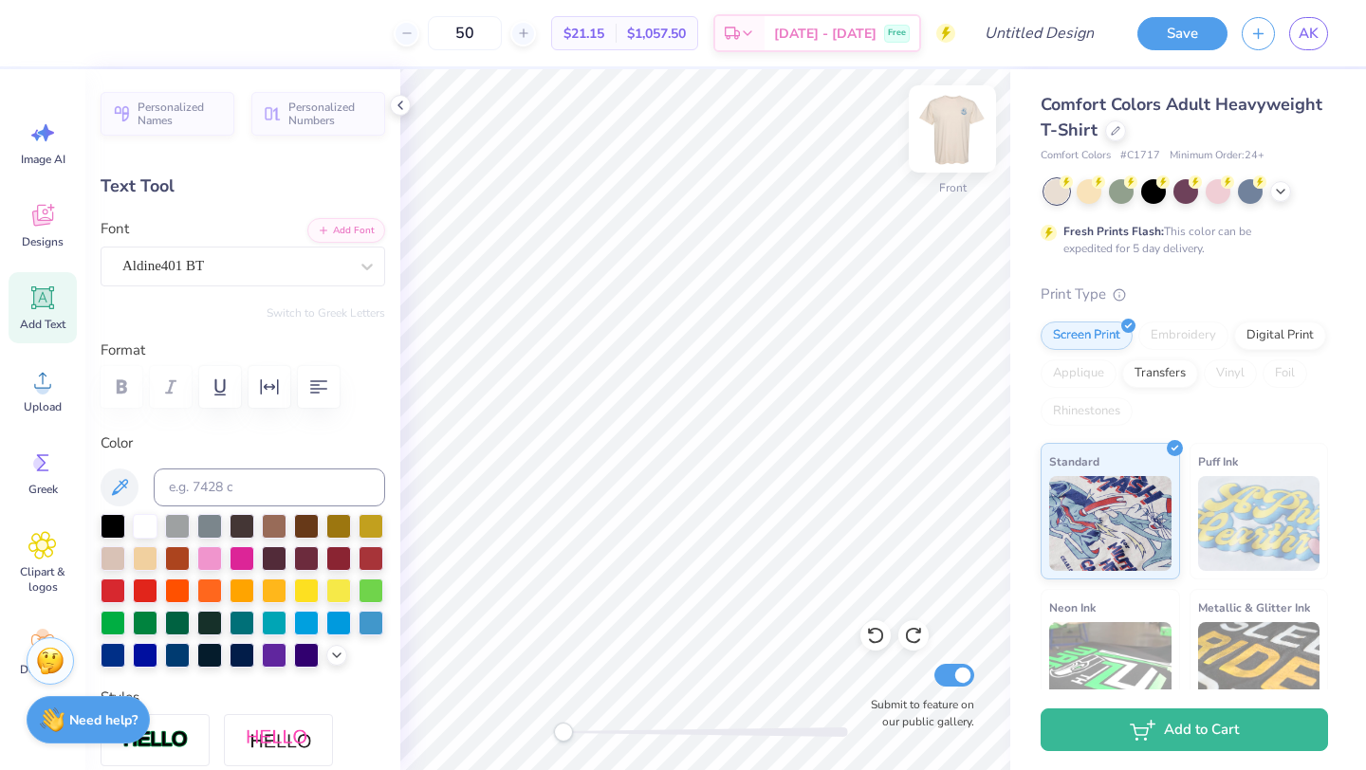
click at [957, 134] on img at bounding box center [952, 129] width 76 height 76
type input "2.42"
type input "0.62"
type input "8.09"
type input "1.71"
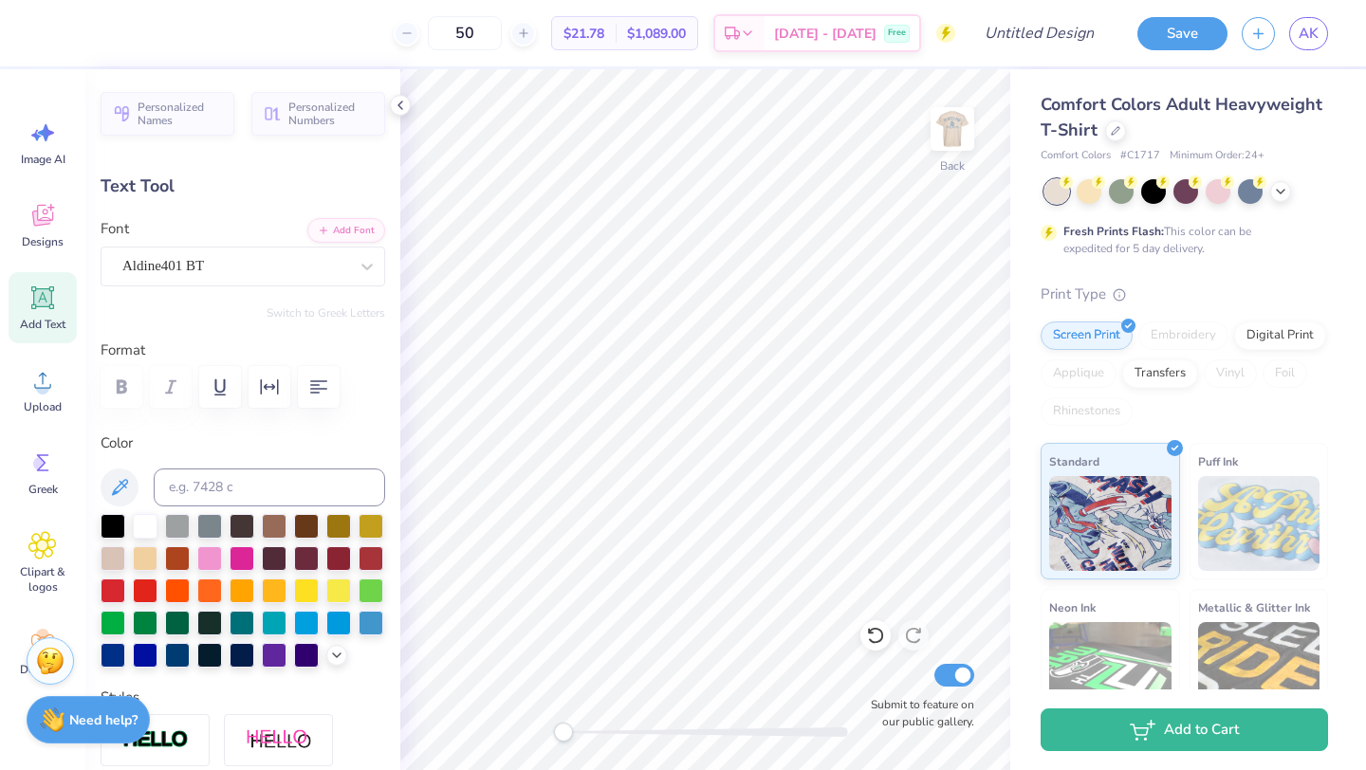
type input "0.44"
type input "6.03"
drag, startPoint x: 570, startPoint y: 734, endPoint x: 655, endPoint y: 734, distance: 85.4
click at [655, 734] on div "Accessibility label" at bounding box center [655, 732] width 19 height 19
drag, startPoint x: 655, startPoint y: 734, endPoint x: 591, endPoint y: 727, distance: 64.0
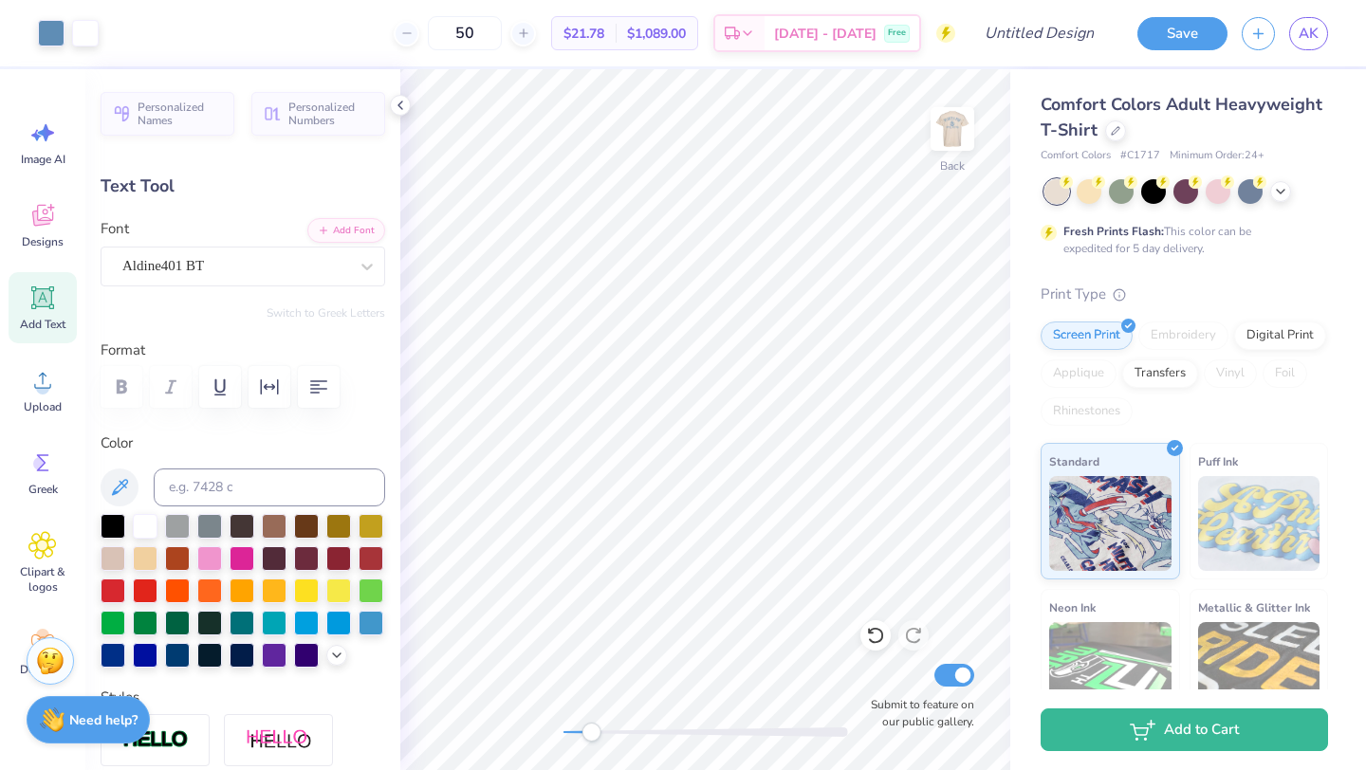
click at [591, 727] on div "Accessibility label" at bounding box center [590, 732] width 19 height 19
click at [954, 127] on img at bounding box center [952, 129] width 76 height 76
type input "14.10"
type input "4.00"
type input "4.09"
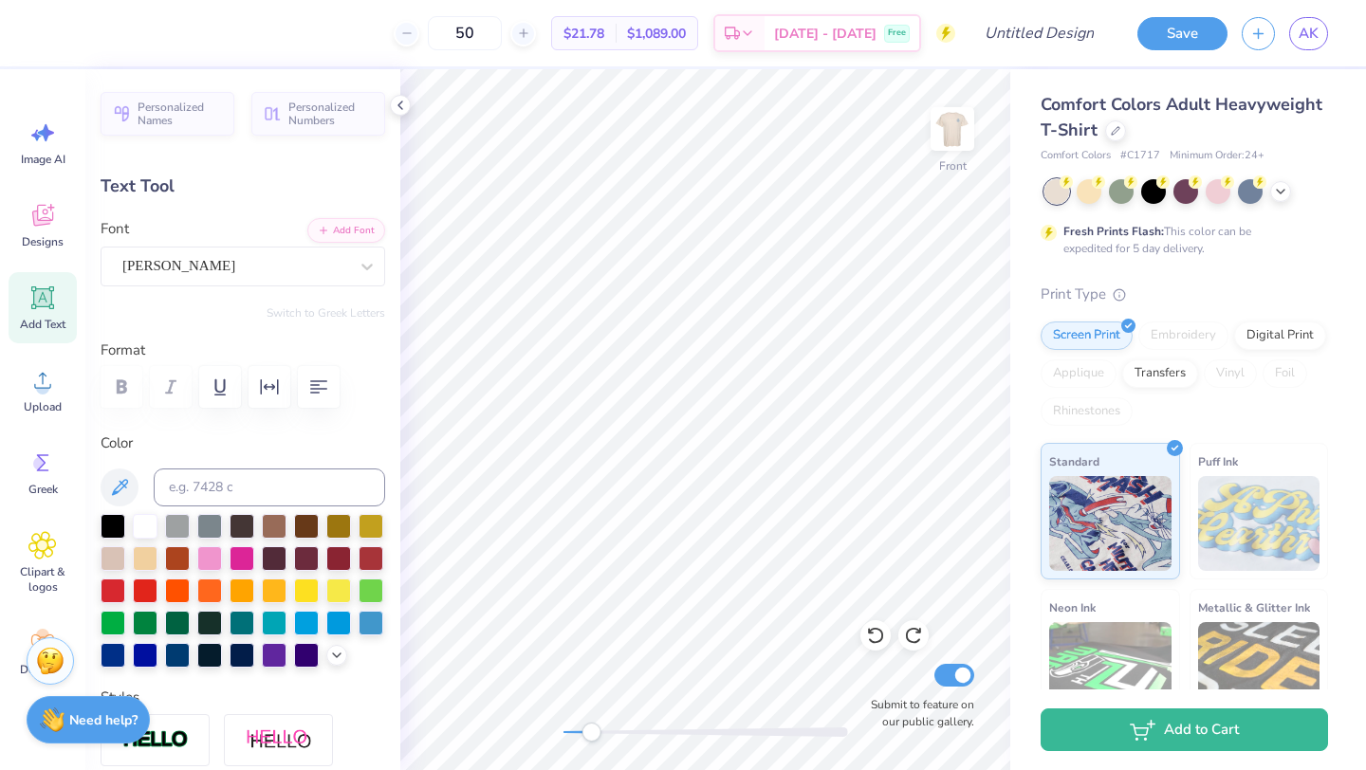
type input "8.18"
type input "1.27"
type input "11.70"
click at [951, 135] on img at bounding box center [952, 129] width 76 height 76
type input "8.05"
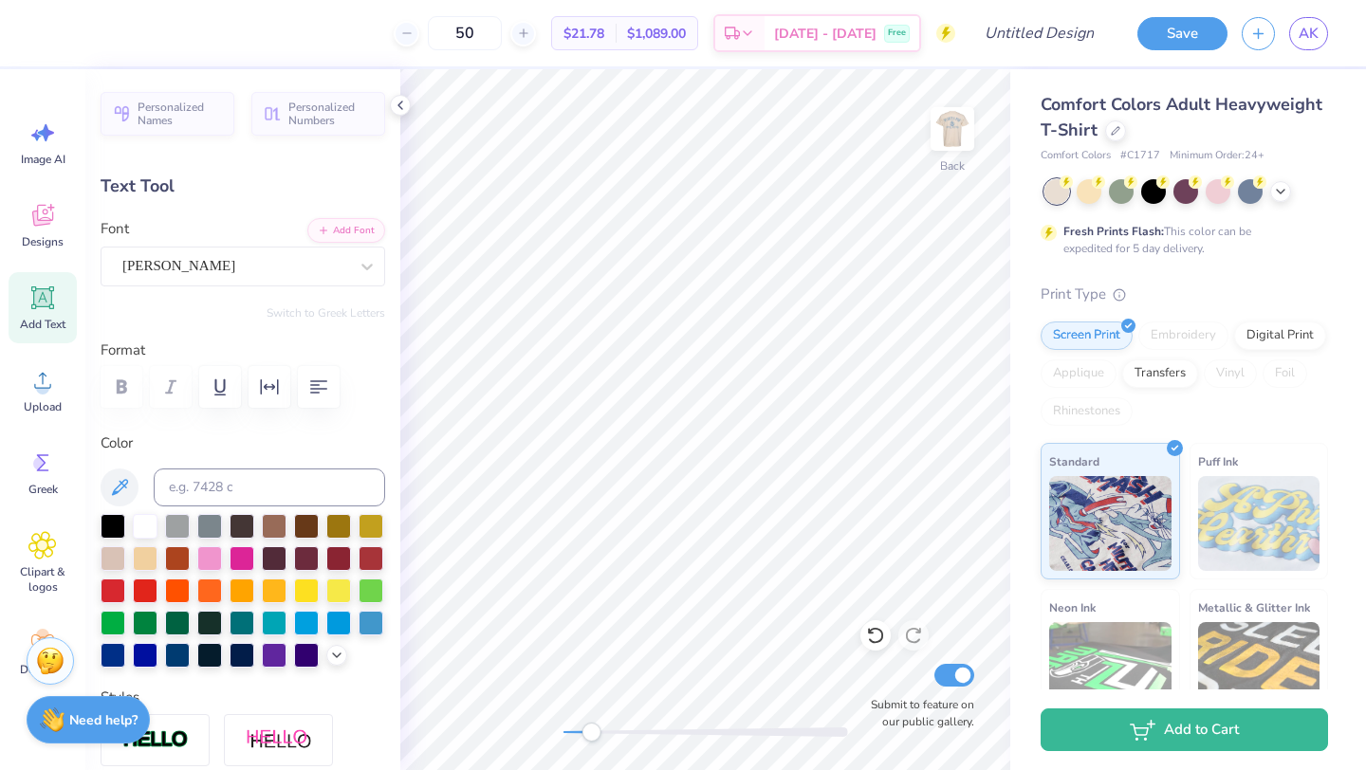
type input "1.25"
type input "9.21"
type textarea "P"
type textarea "PARENT'S WEEKEND"
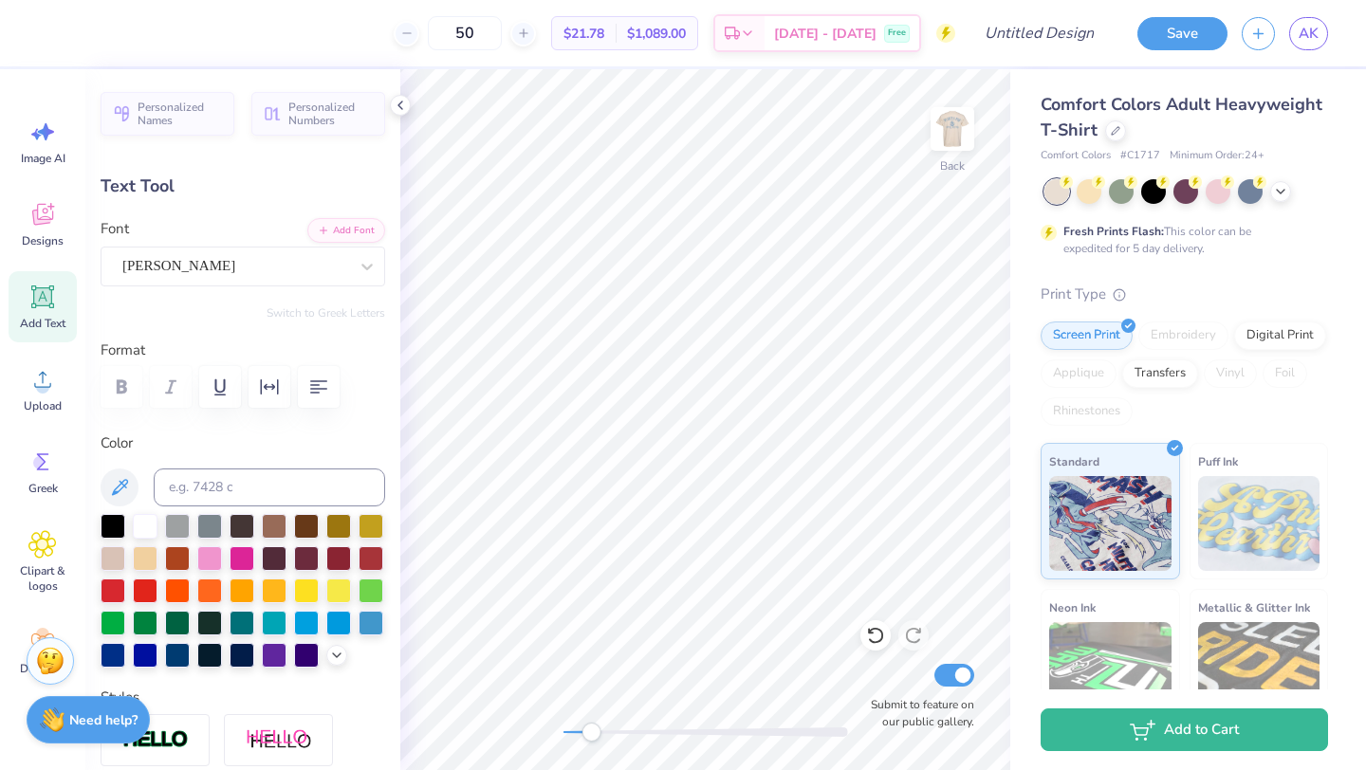
scroll to position [0, 8]
type input "4.23"
type input "0.57"
type input "7.44"
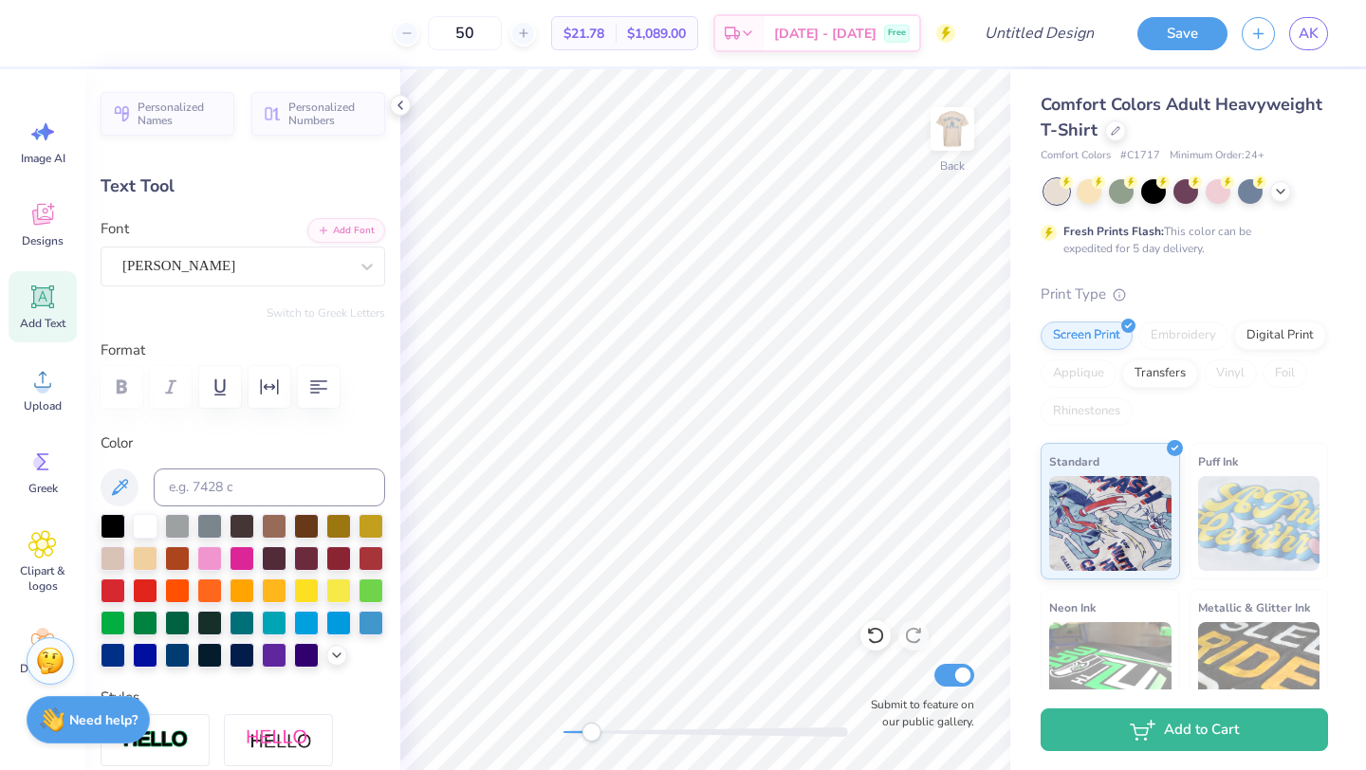
type textarea "PI BETA PHI"
type input "2.44"
type input "0.55"
type input "3.44"
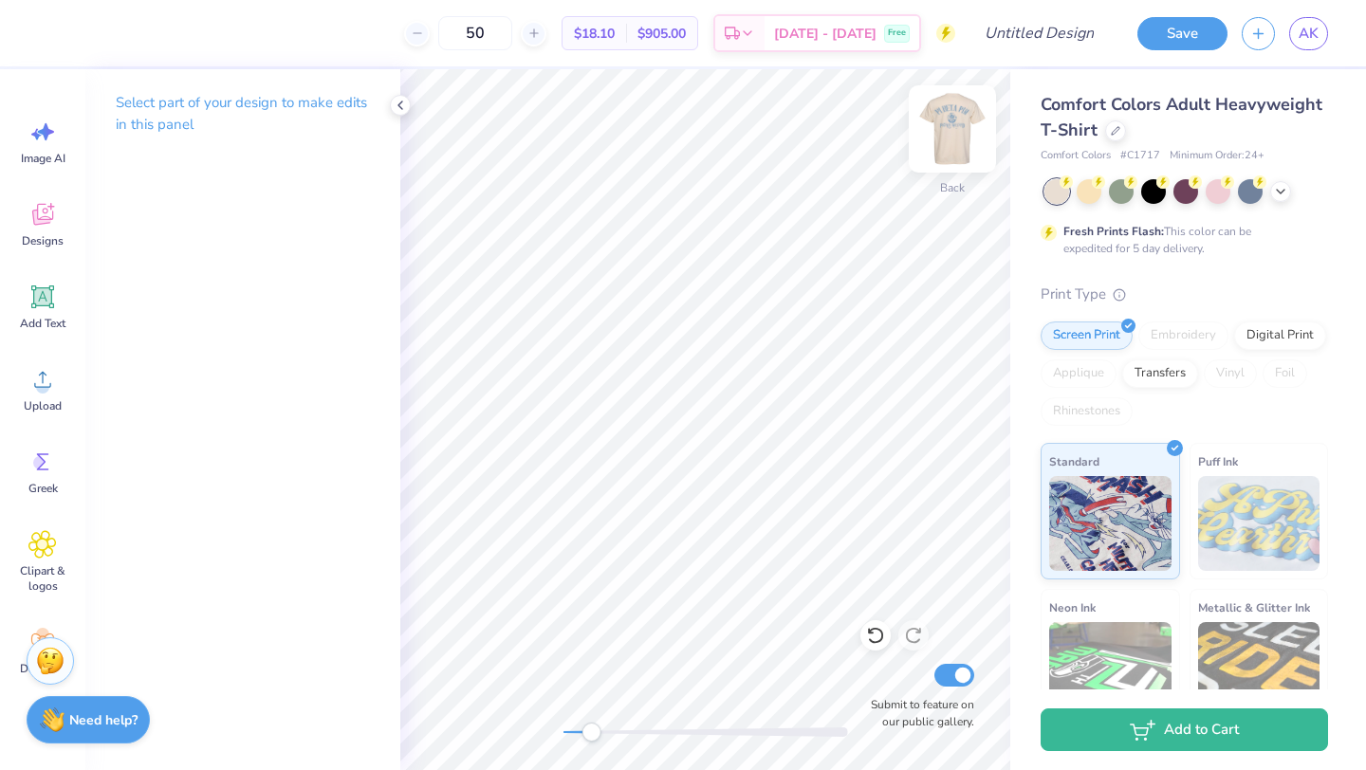
click at [951, 130] on img at bounding box center [952, 129] width 76 height 76
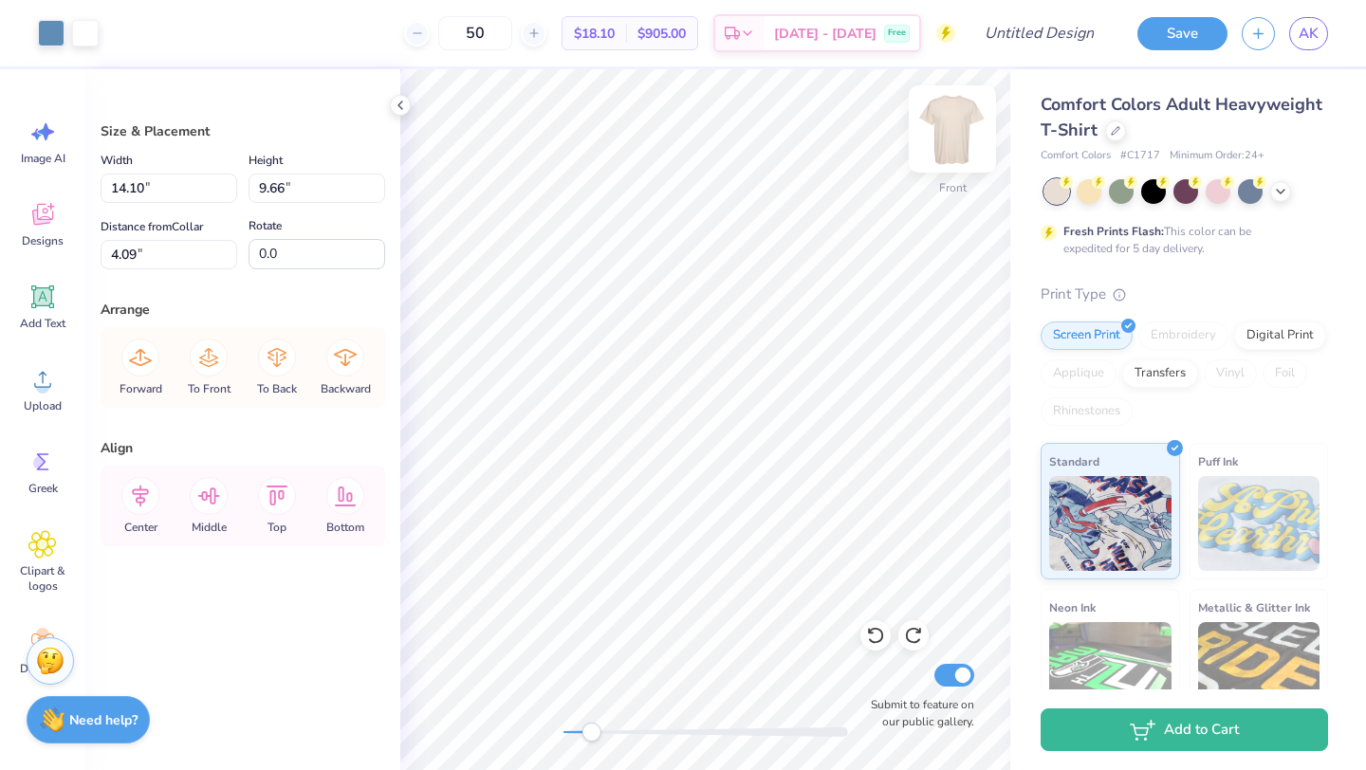
click at [953, 123] on img at bounding box center [952, 129] width 76 height 76
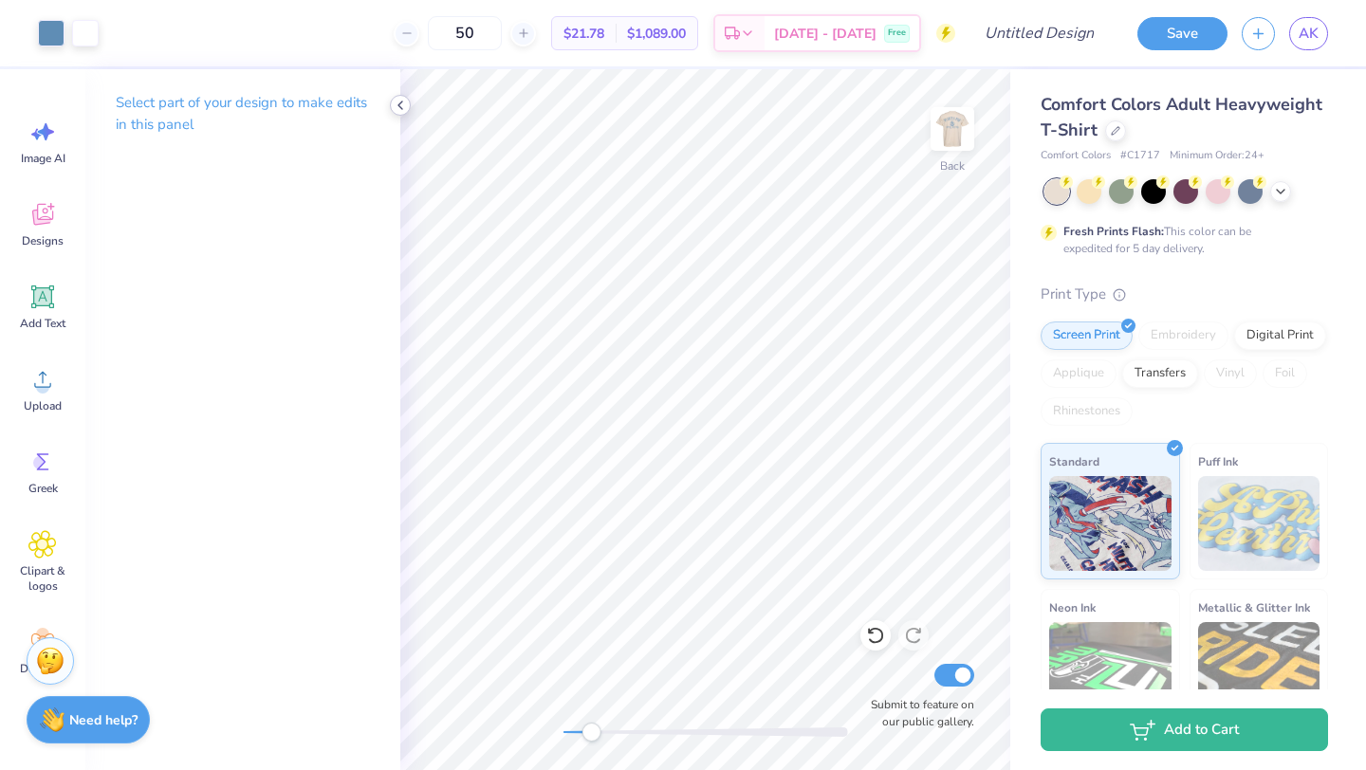
click at [402, 104] on icon at bounding box center [400, 105] width 15 height 15
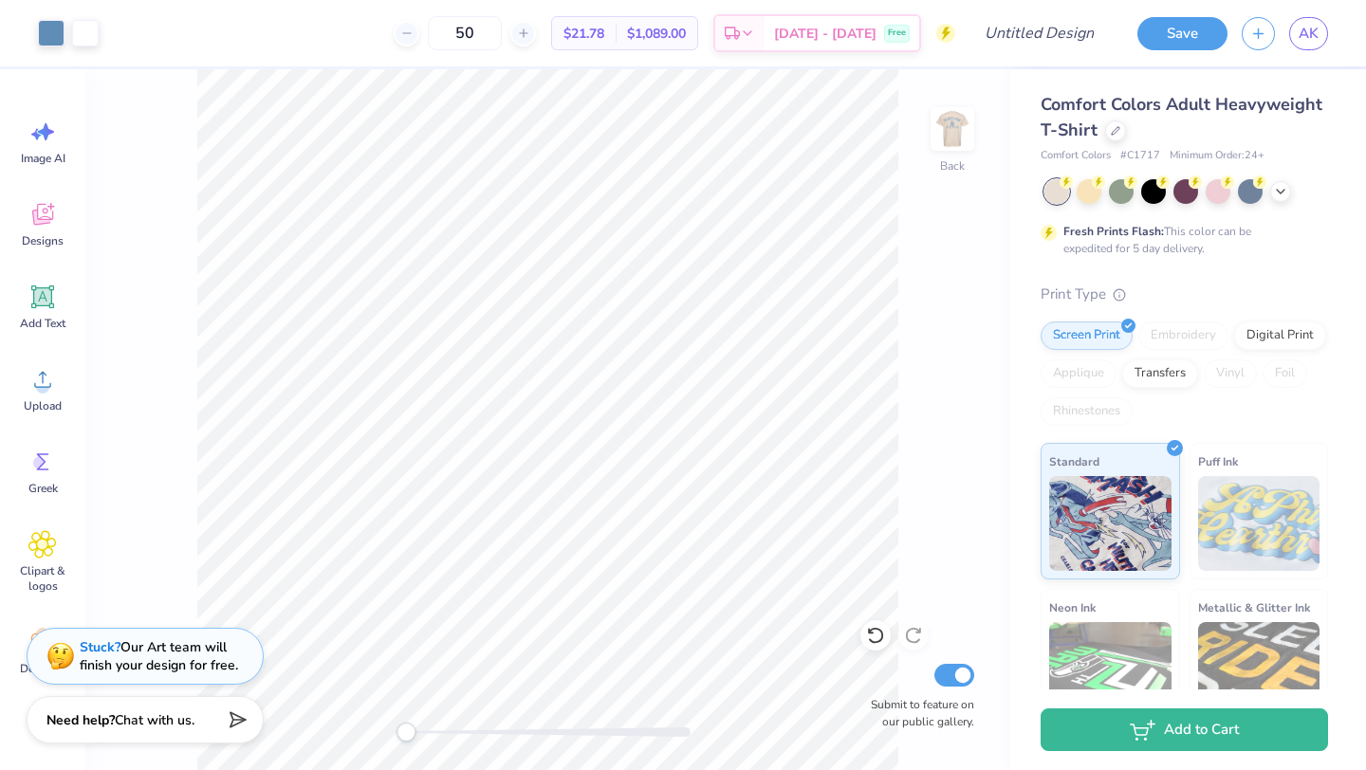
drag, startPoint x: 432, startPoint y: 726, endPoint x: 406, endPoint y: 726, distance: 25.6
click at [406, 726] on div "Accessibility label" at bounding box center [406, 732] width 19 height 19
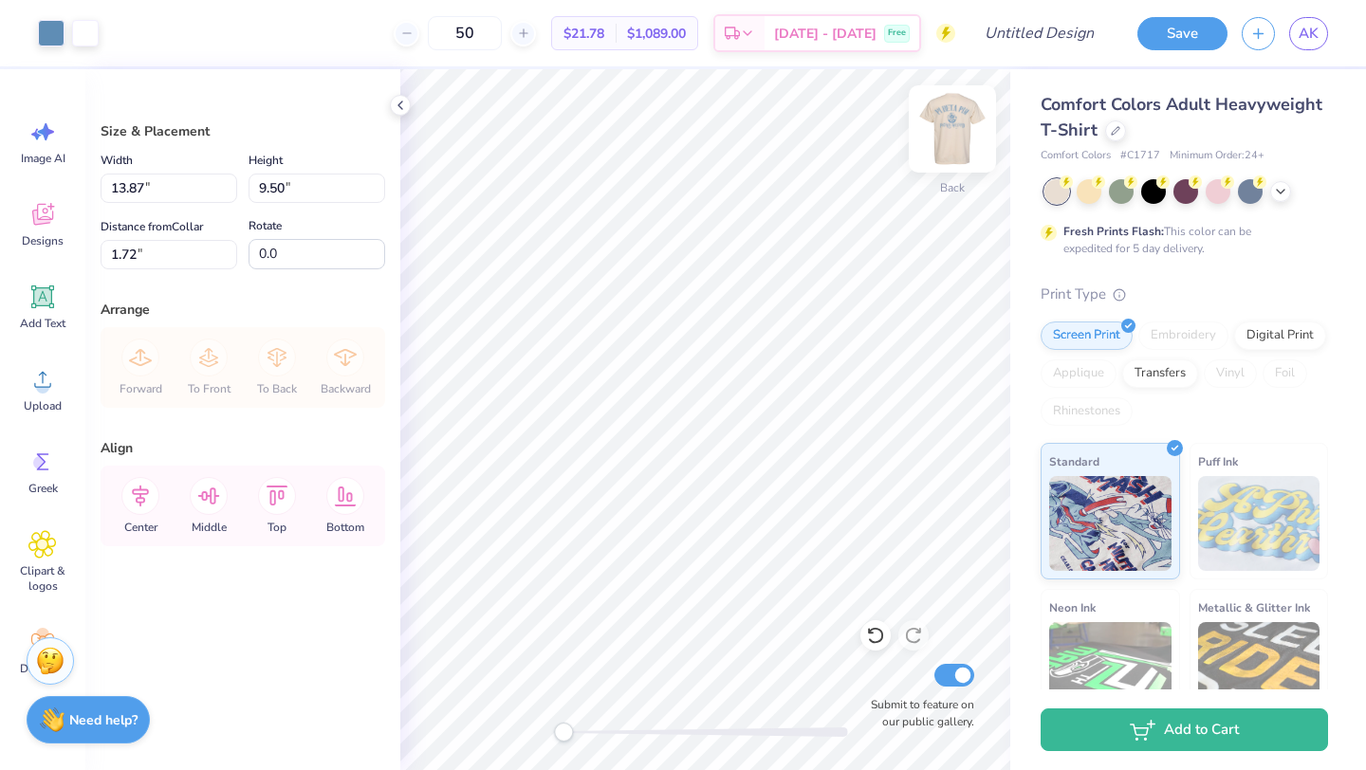
click at [959, 130] on img at bounding box center [952, 129] width 76 height 76
click at [962, 112] on img at bounding box center [952, 129] width 76 height 76
type input "3.52"
type input "2.42"
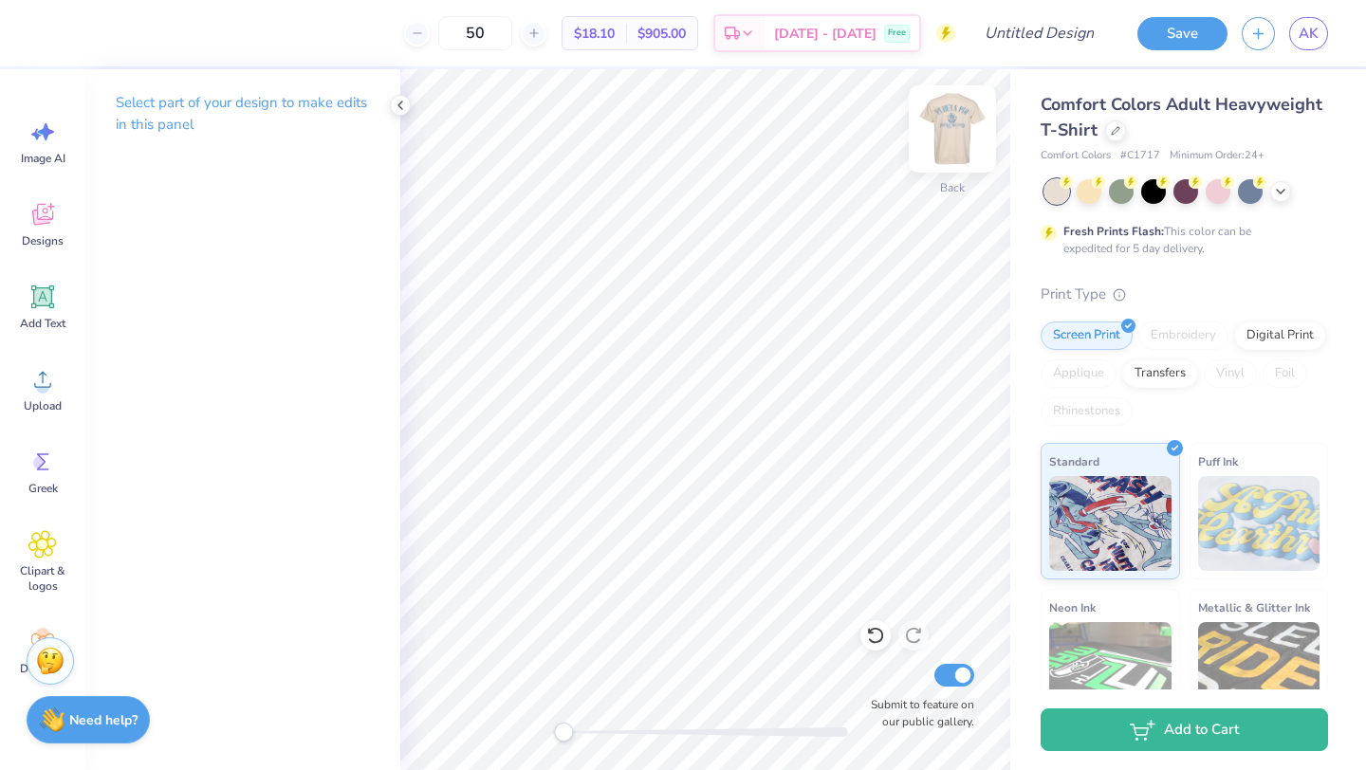
click at [952, 120] on img at bounding box center [952, 129] width 76 height 76
click at [945, 130] on img at bounding box center [952, 129] width 76 height 76
click at [876, 633] on icon at bounding box center [875, 635] width 19 height 19
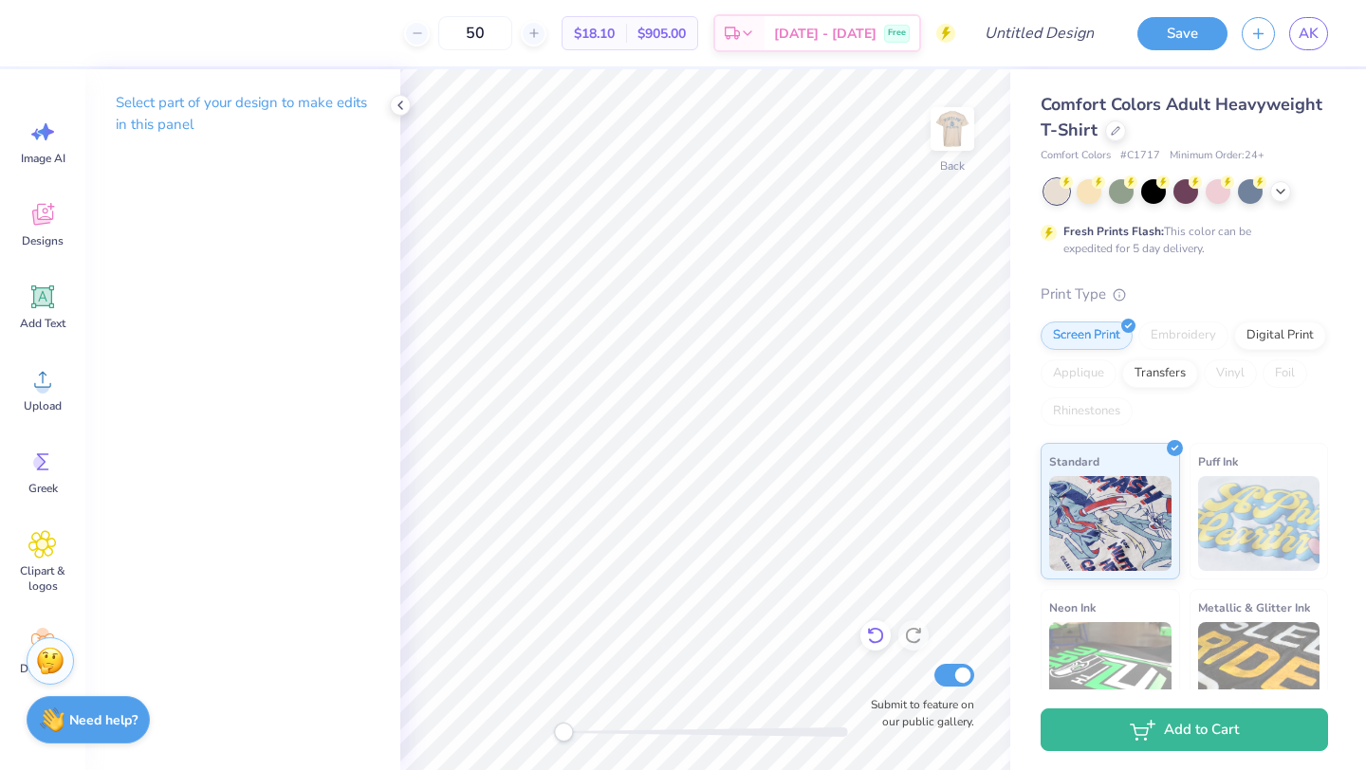
click at [876, 633] on icon at bounding box center [875, 635] width 19 height 19
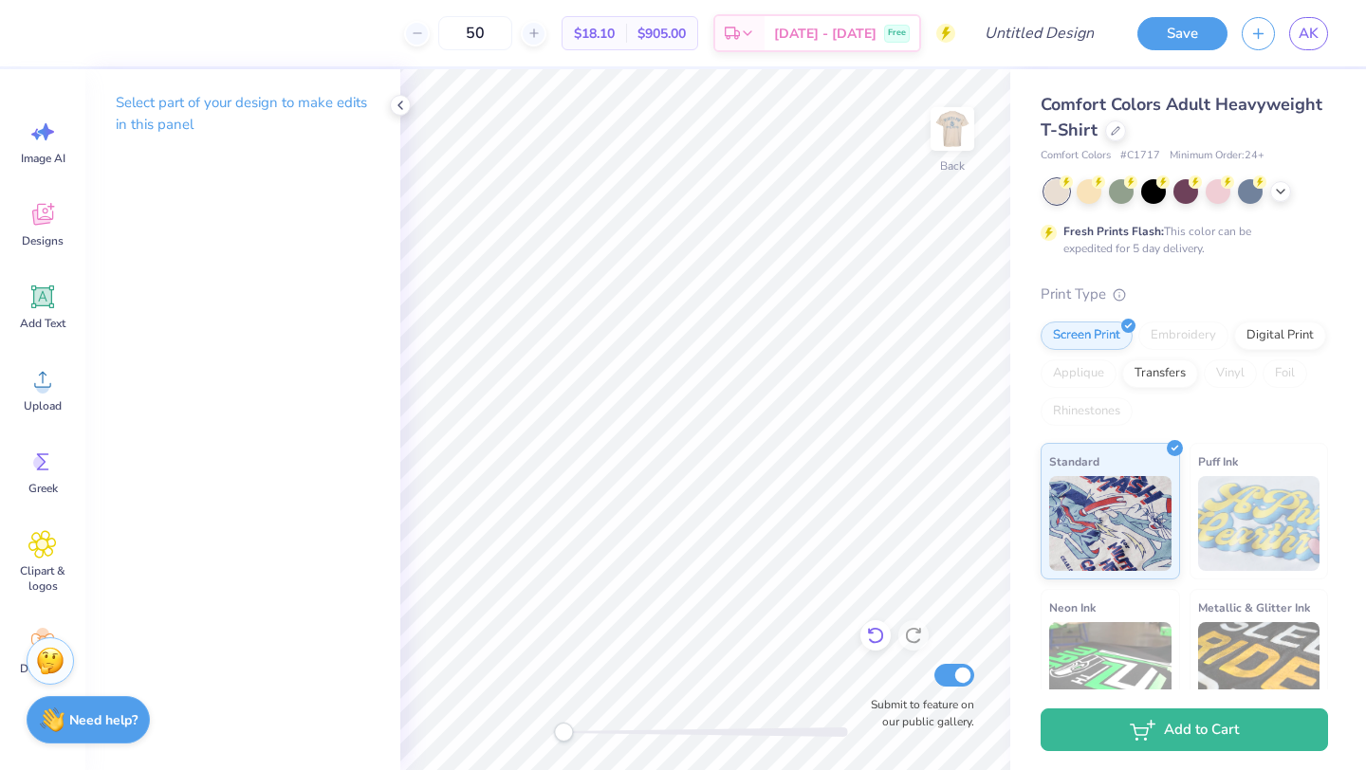
click at [876, 633] on icon at bounding box center [875, 635] width 19 height 19
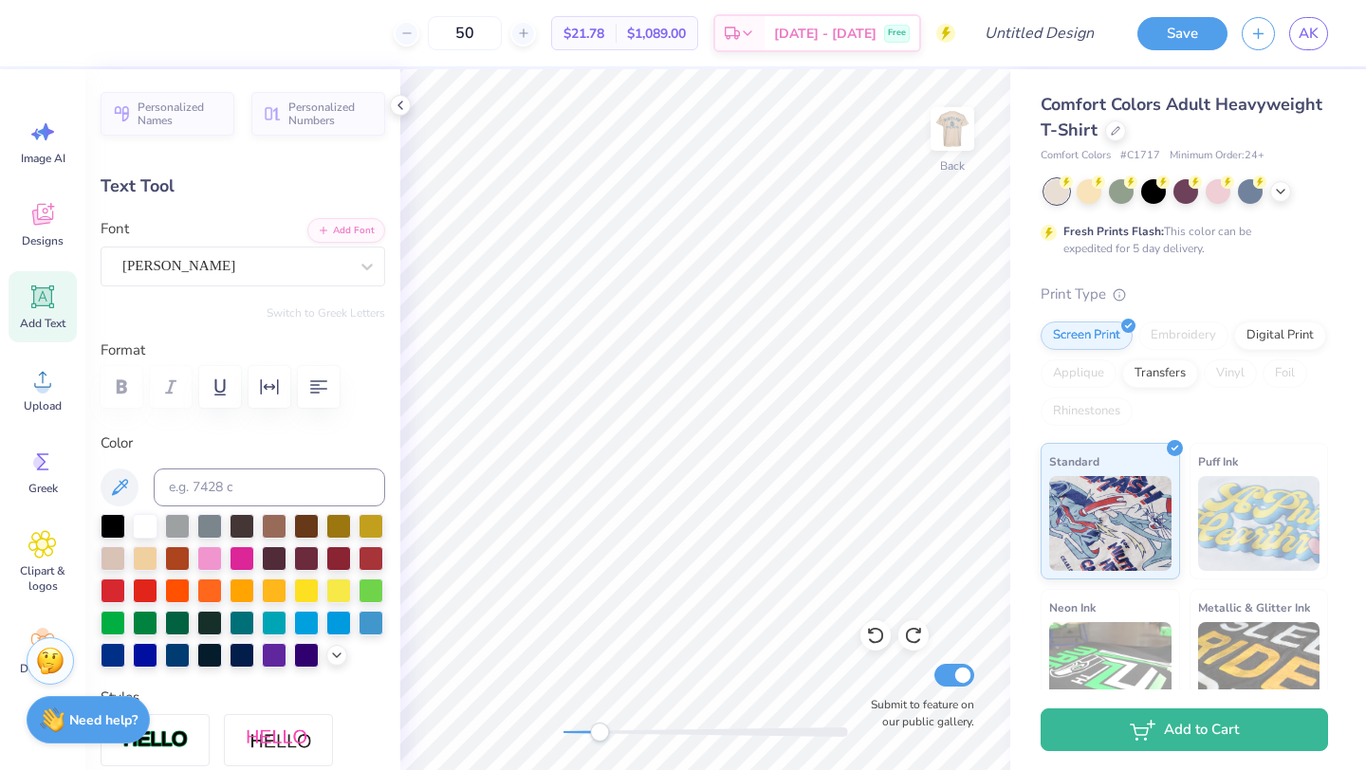
drag, startPoint x: 561, startPoint y: 730, endPoint x: 599, endPoint y: 729, distance: 38.9
click at [599, 729] on div "Accessibility label" at bounding box center [599, 732] width 19 height 19
type input "6.03"
type textarea "PI BETA PHI"
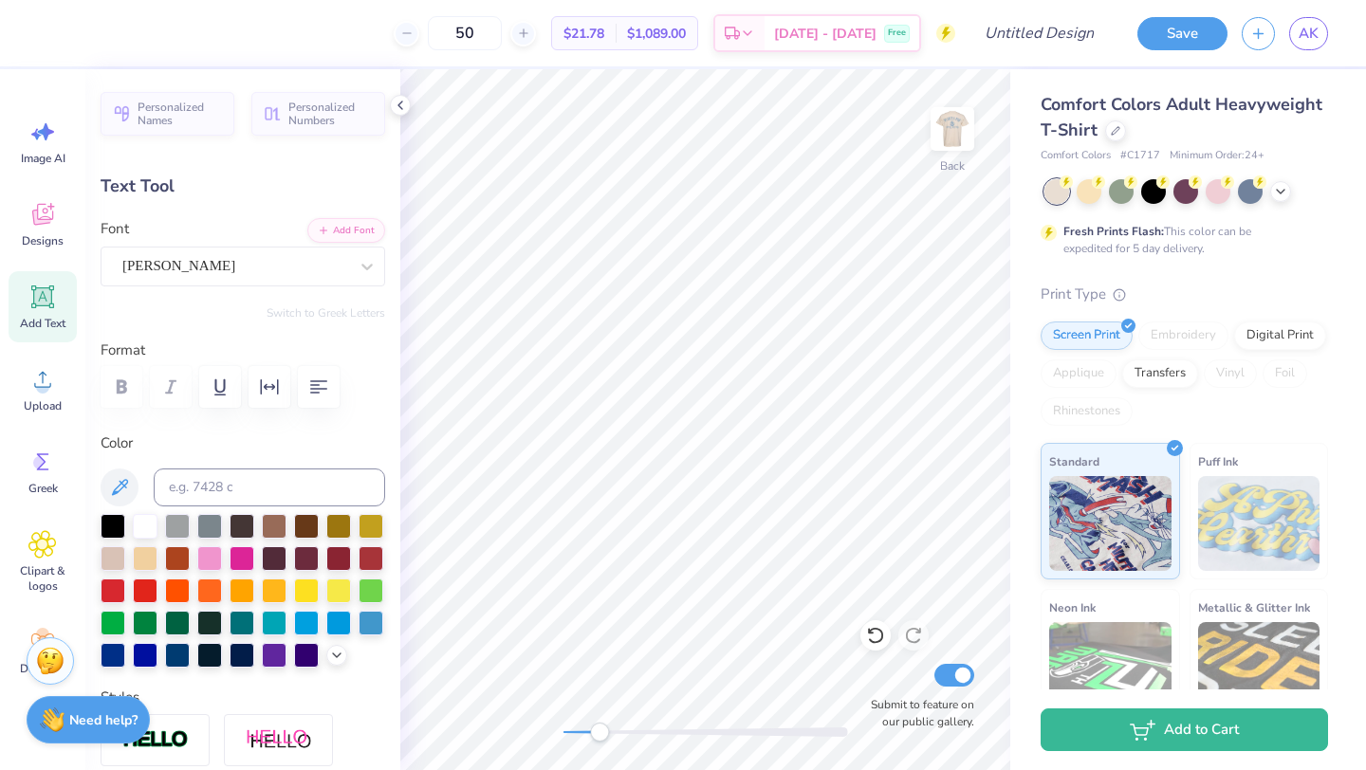
scroll to position [0, 3]
type input "2.44"
type input "0.55"
type input "6.76"
click at [948, 154] on div "Back Submit to feature on our public gallery." at bounding box center [705, 419] width 610 height 701
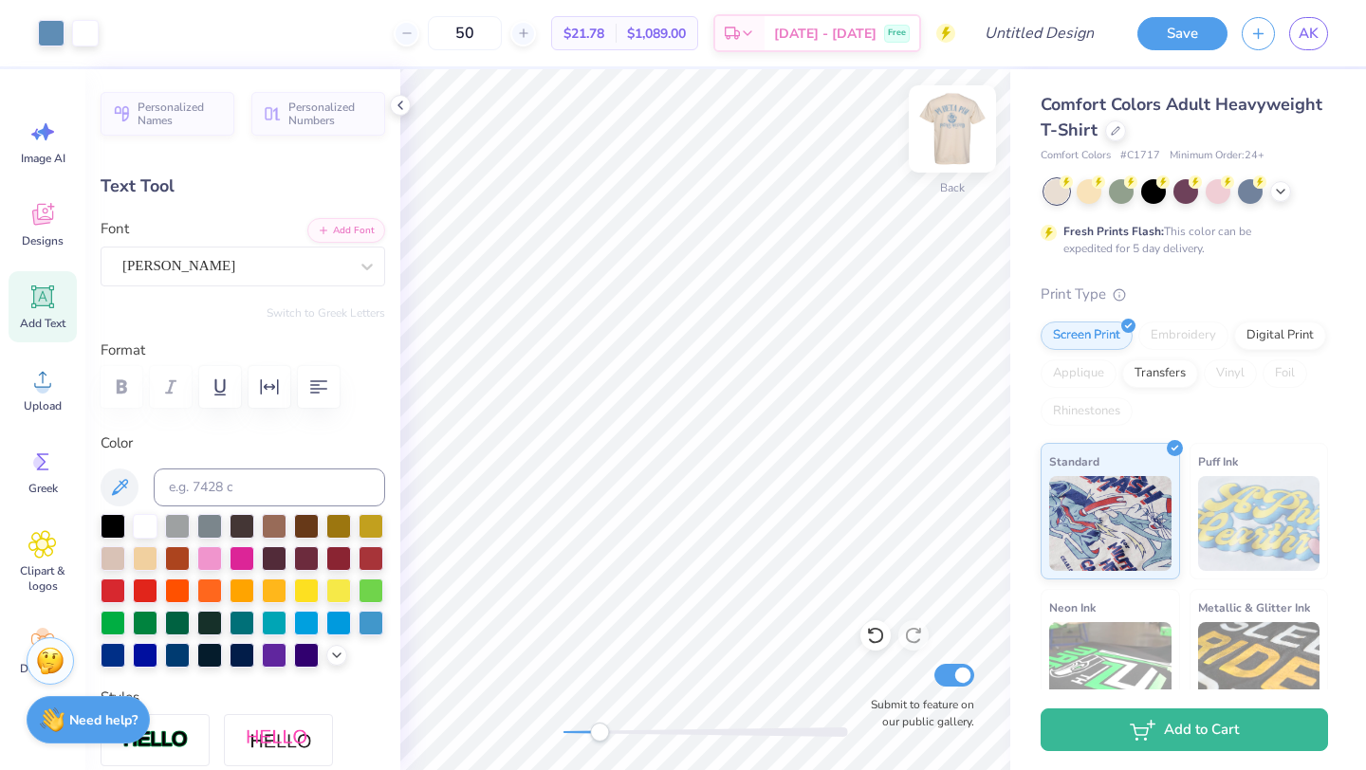
type input "4.23"
type input "0.57"
type input "6.03"
type input "3.34"
type input "0.45"
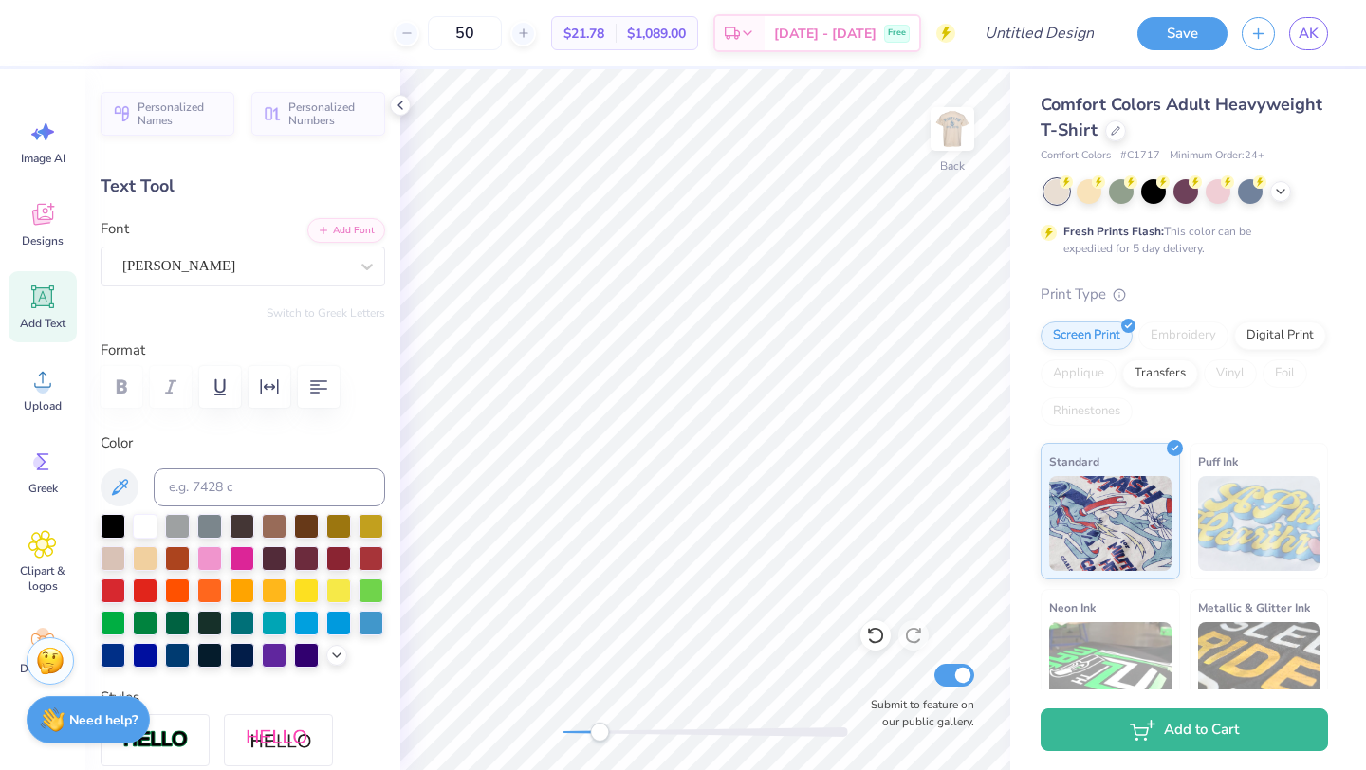
type input "5.99"
type input "2.44"
type input "0.55"
type input "2.21"
type input "2.03"
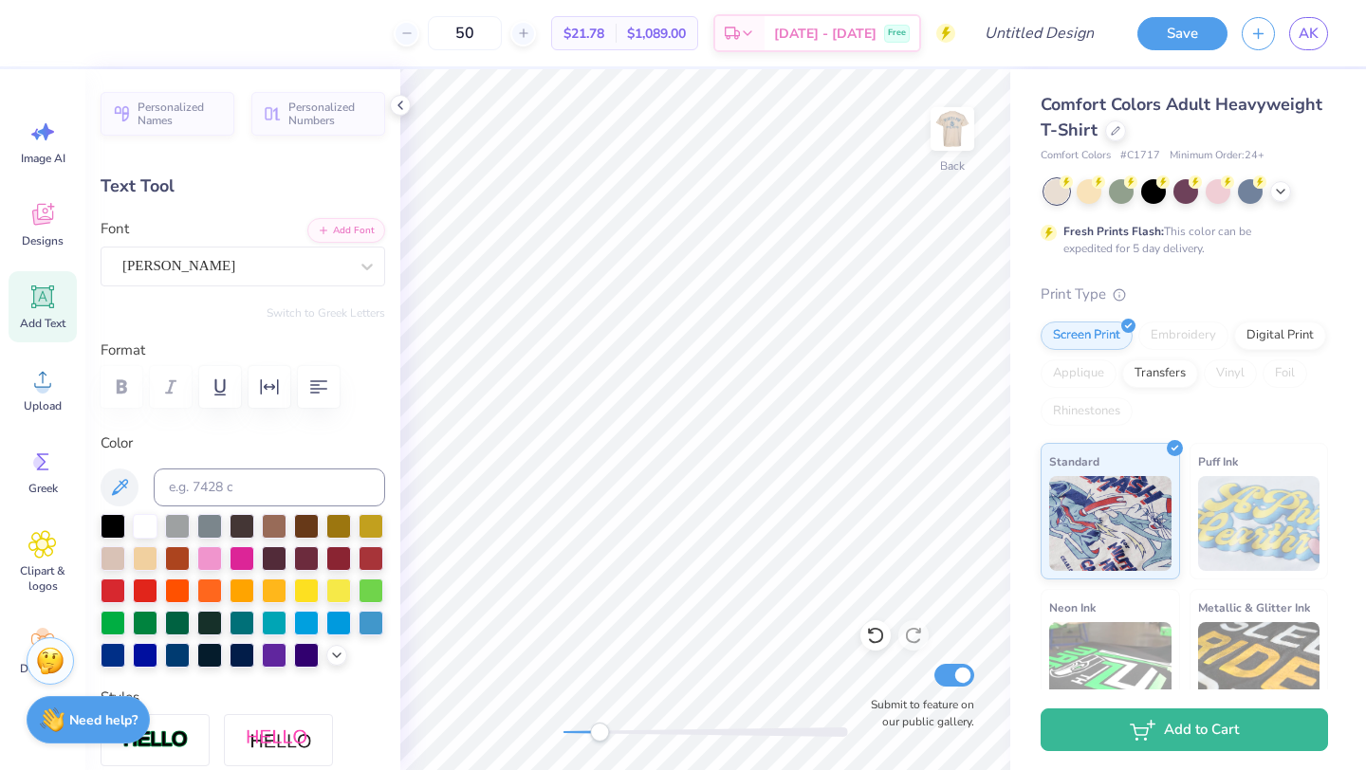
type input "0.46"
type input "2.31"
type input "3.34"
type input "0.45"
type input "5.99"
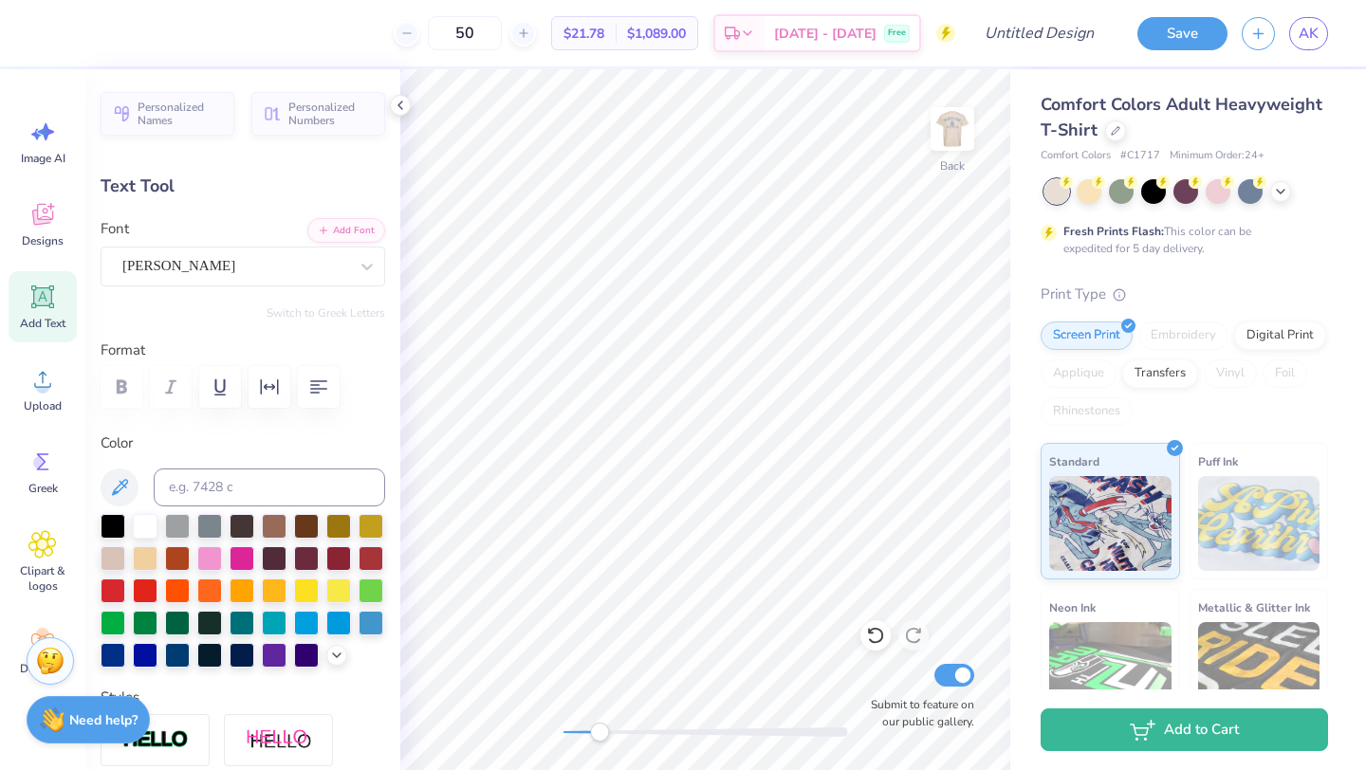
scroll to position [1, 2]
type textarea "PARENT'S WEEKEND"
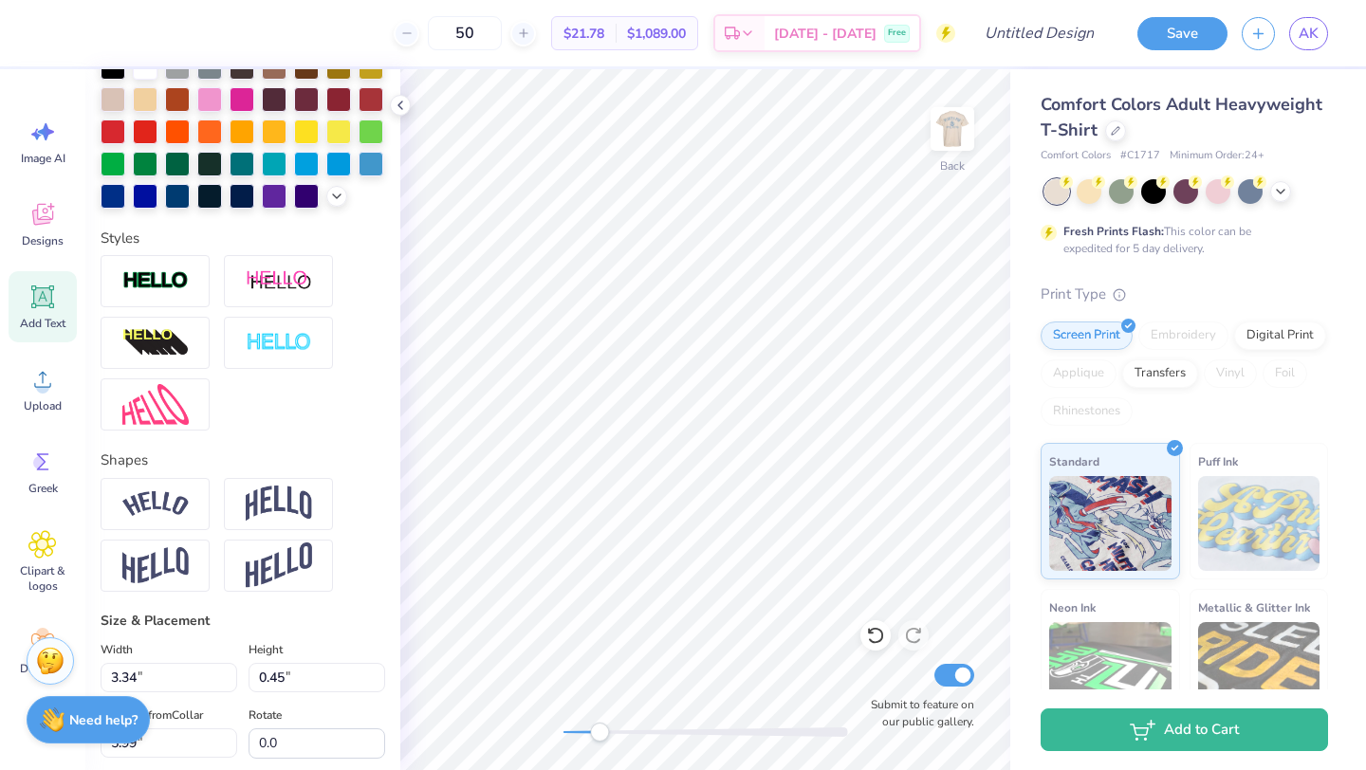
scroll to position [484, 0]
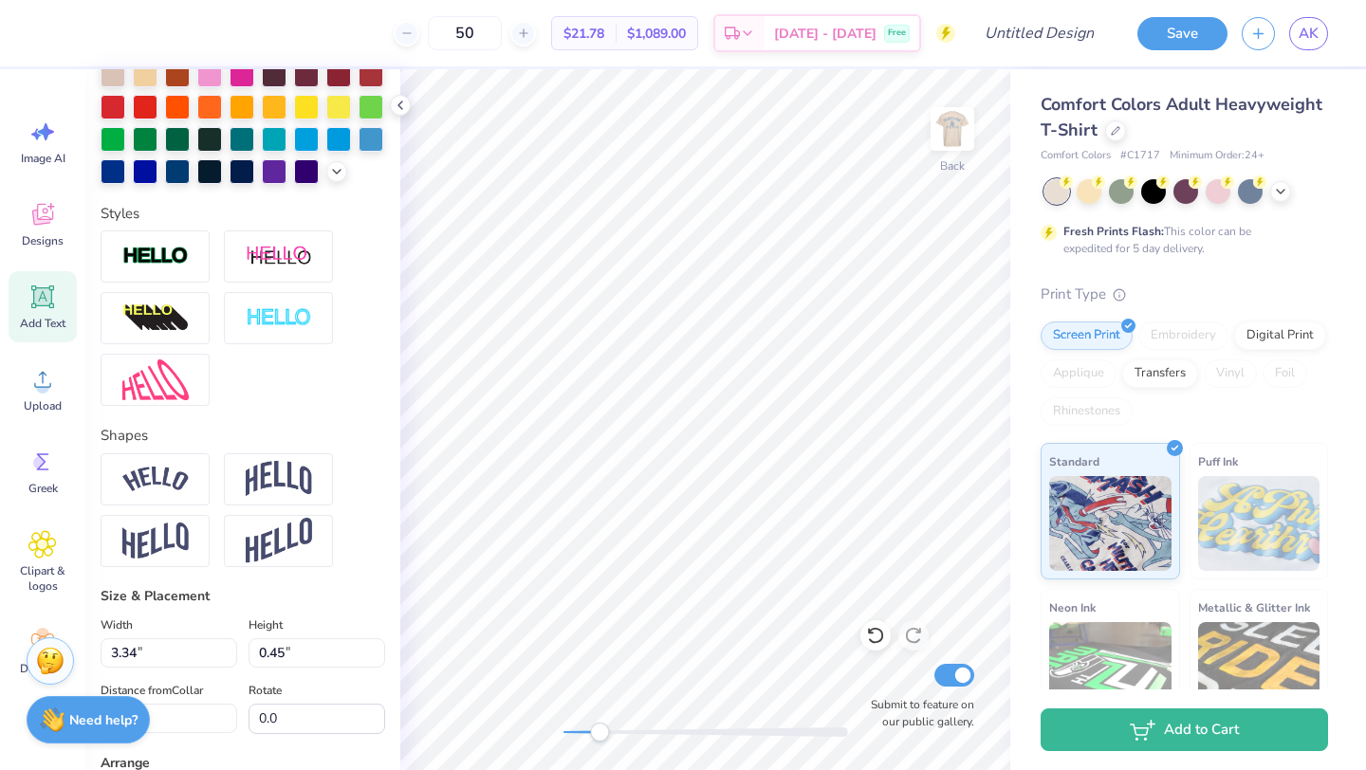
type input "2.03"
type input "0.46"
type input "2.31"
click at [182, 481] on img at bounding box center [155, 480] width 66 height 26
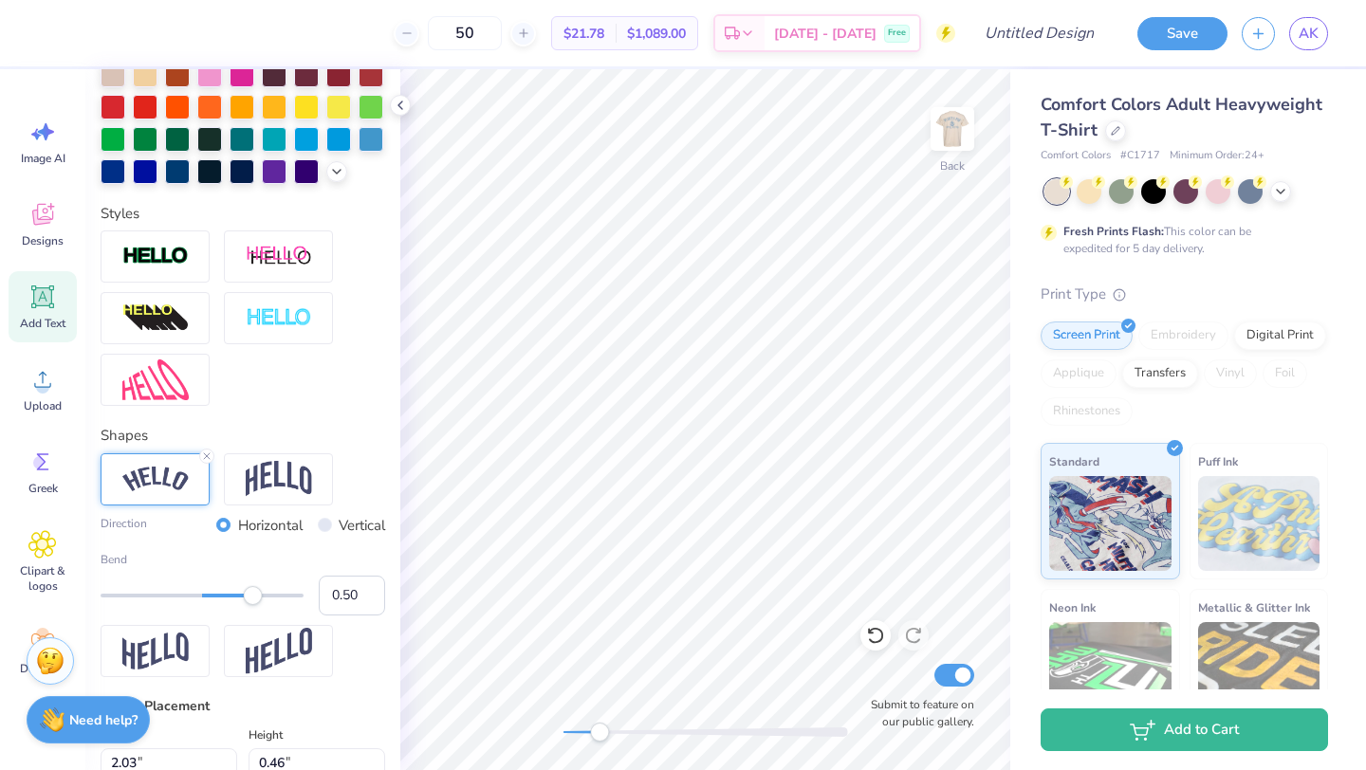
type input "3.34"
type input "0.45"
type input "5.99"
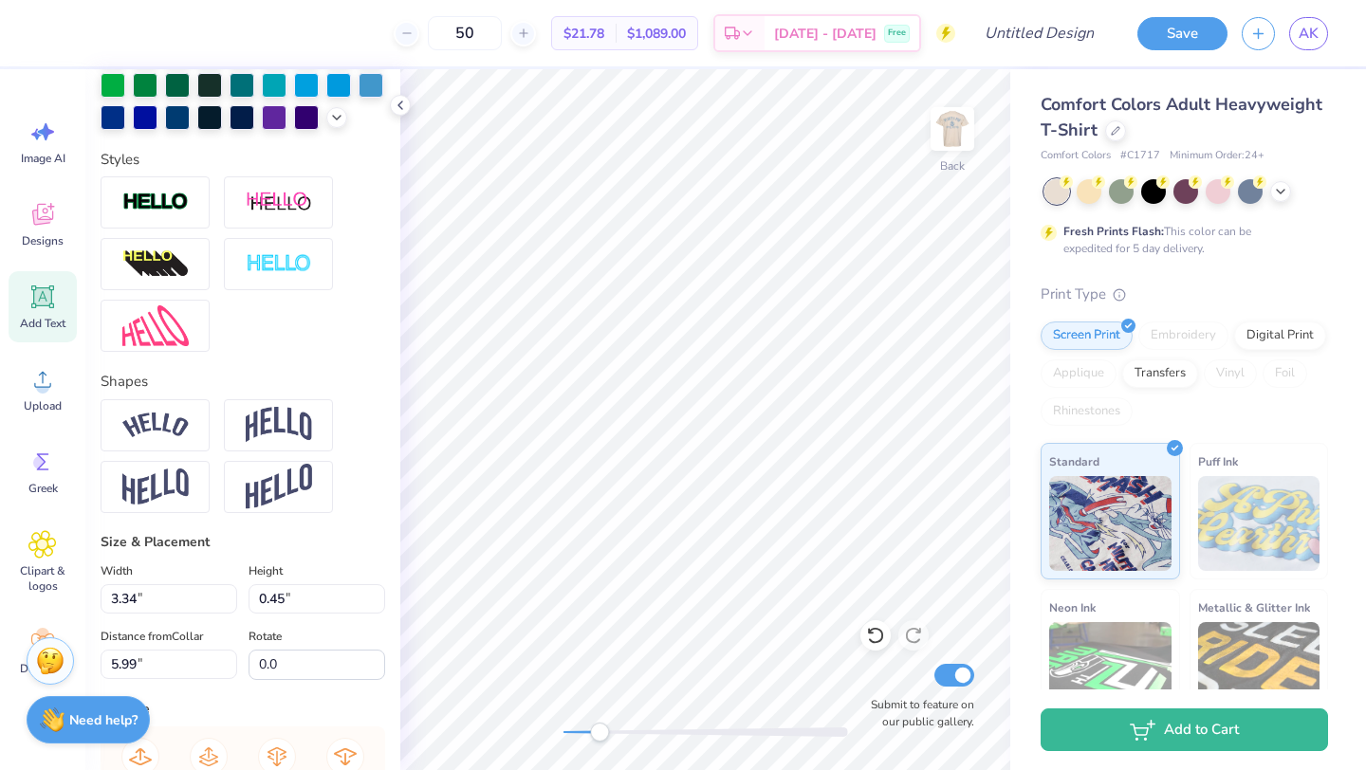
scroll to position [547, 0]
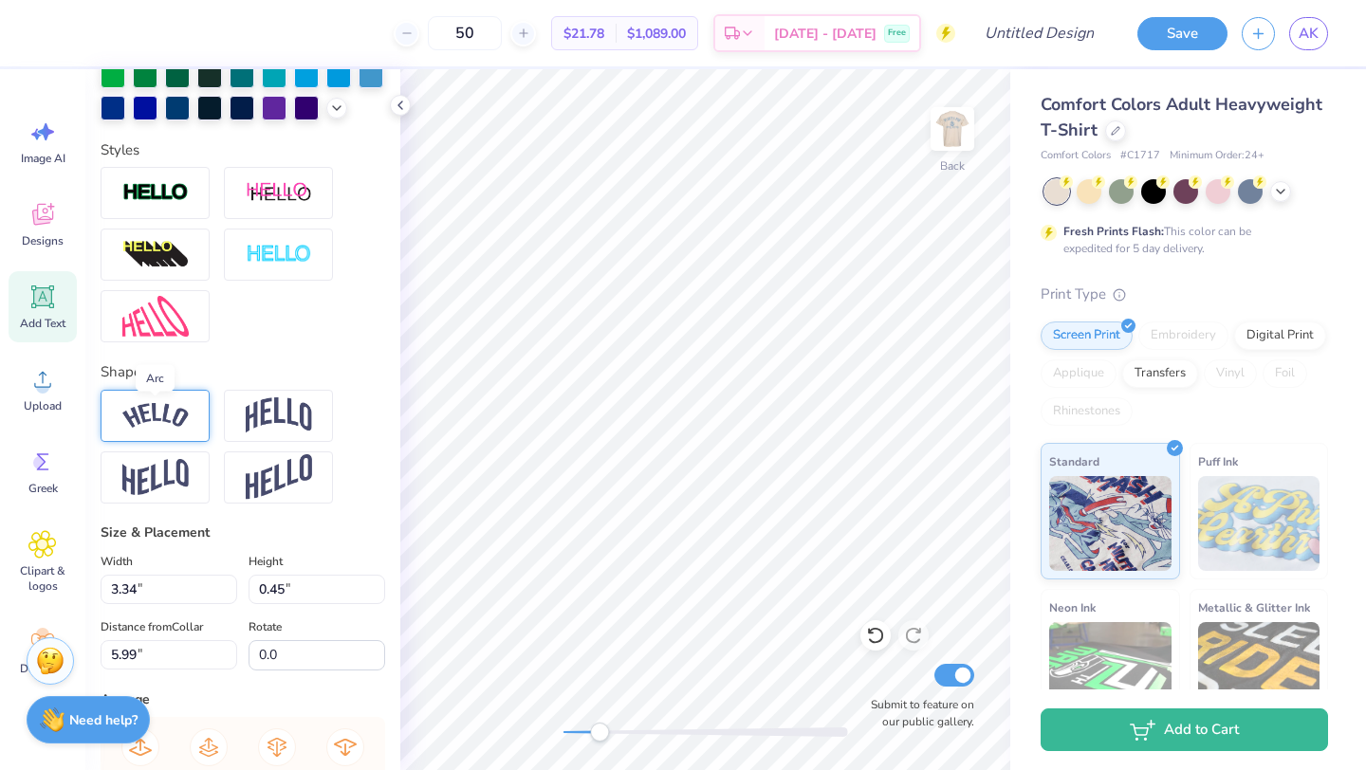
click at [154, 414] on img at bounding box center [155, 416] width 66 height 26
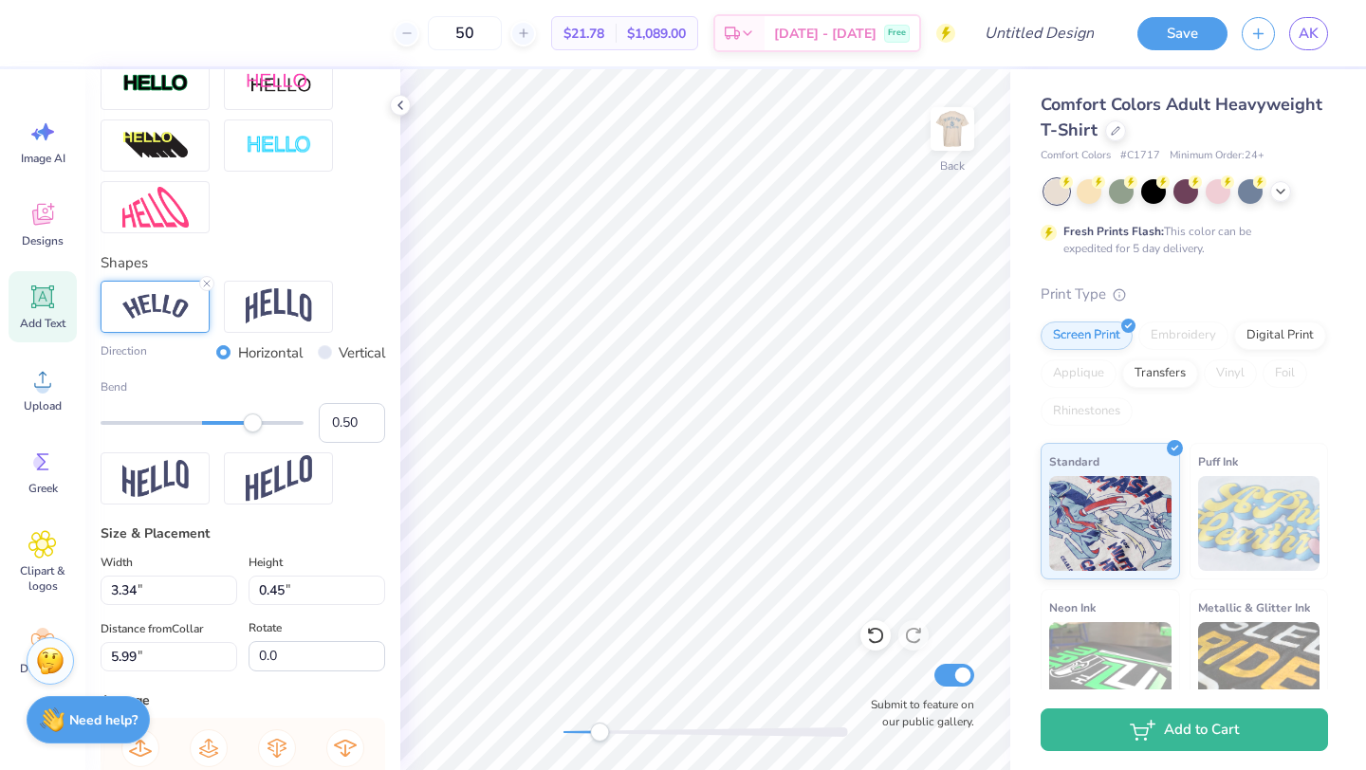
scroll to position [661, 0]
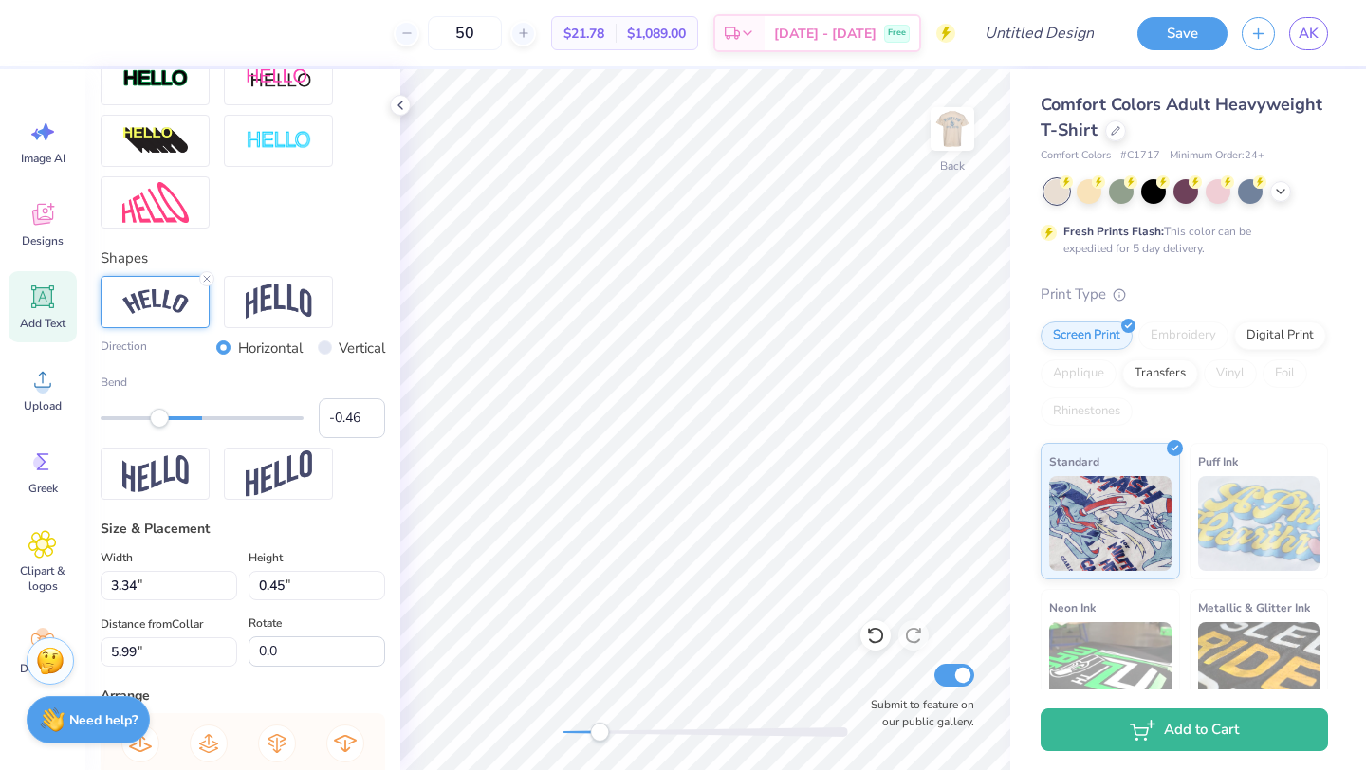
type input "-0.47"
drag, startPoint x: 259, startPoint y: 418, endPoint x: 156, endPoint y: 416, distance: 103.4
click at [156, 416] on div "Accessibility label" at bounding box center [154, 418] width 19 height 19
type input "-0.50"
click at [151, 416] on div "Accessibility label" at bounding box center [151, 418] width 19 height 19
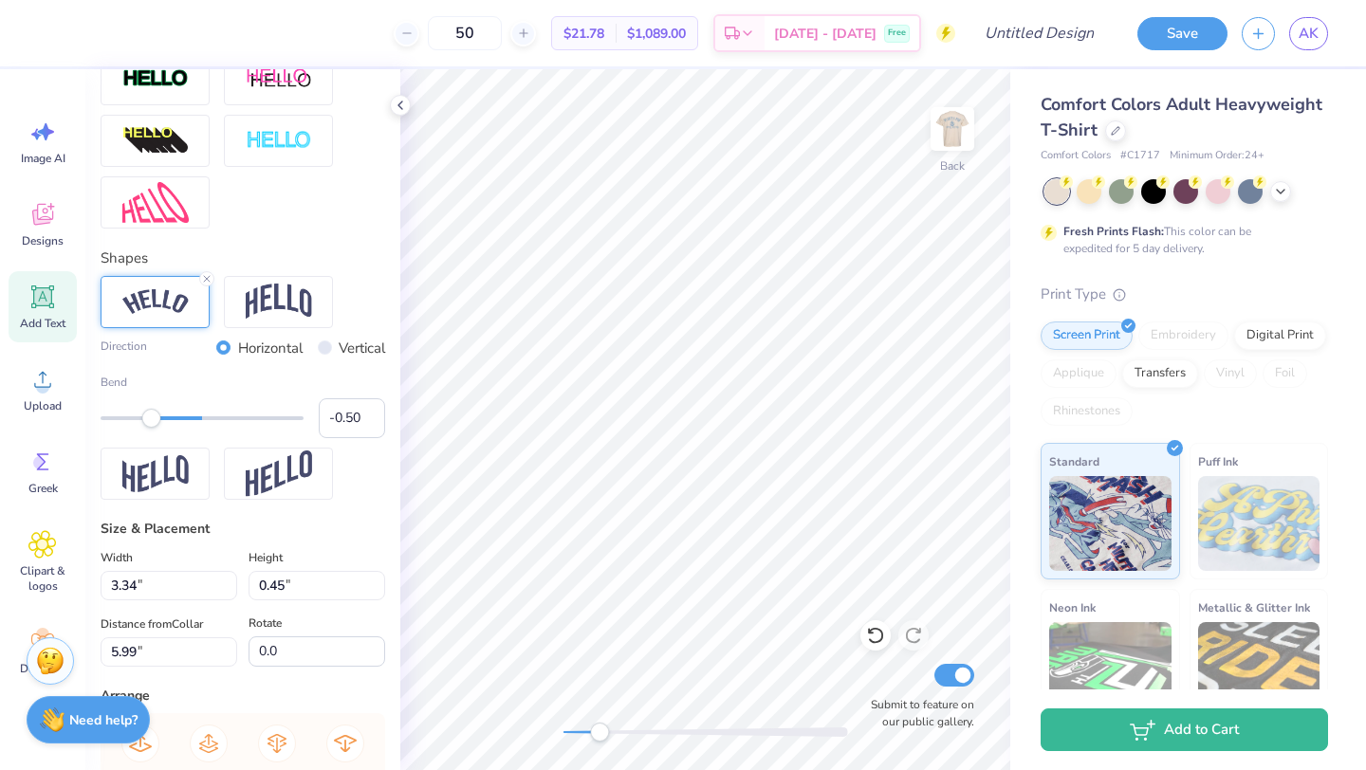
type input "2.69"
type input "0.76"
type input "2.06"
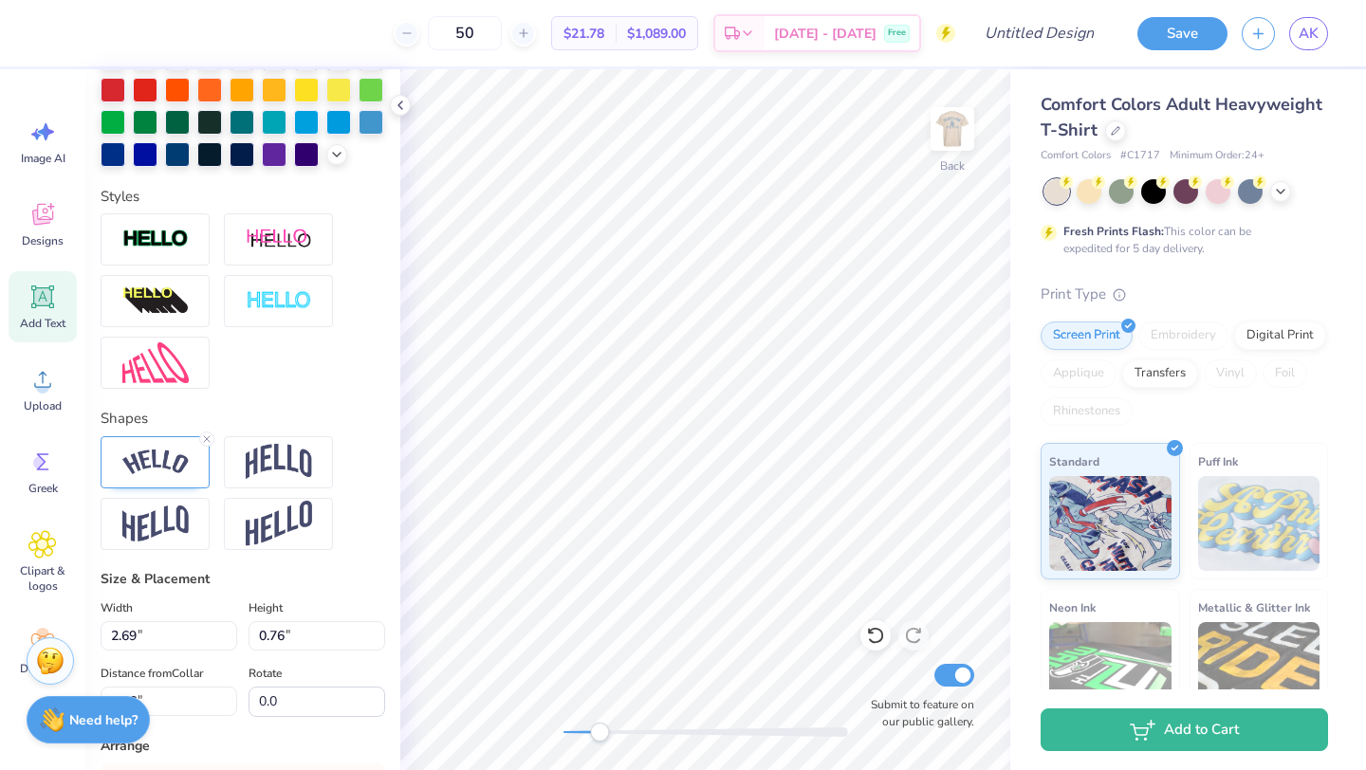
scroll to position [500, 0]
click at [129, 460] on img at bounding box center [155, 464] width 66 height 26
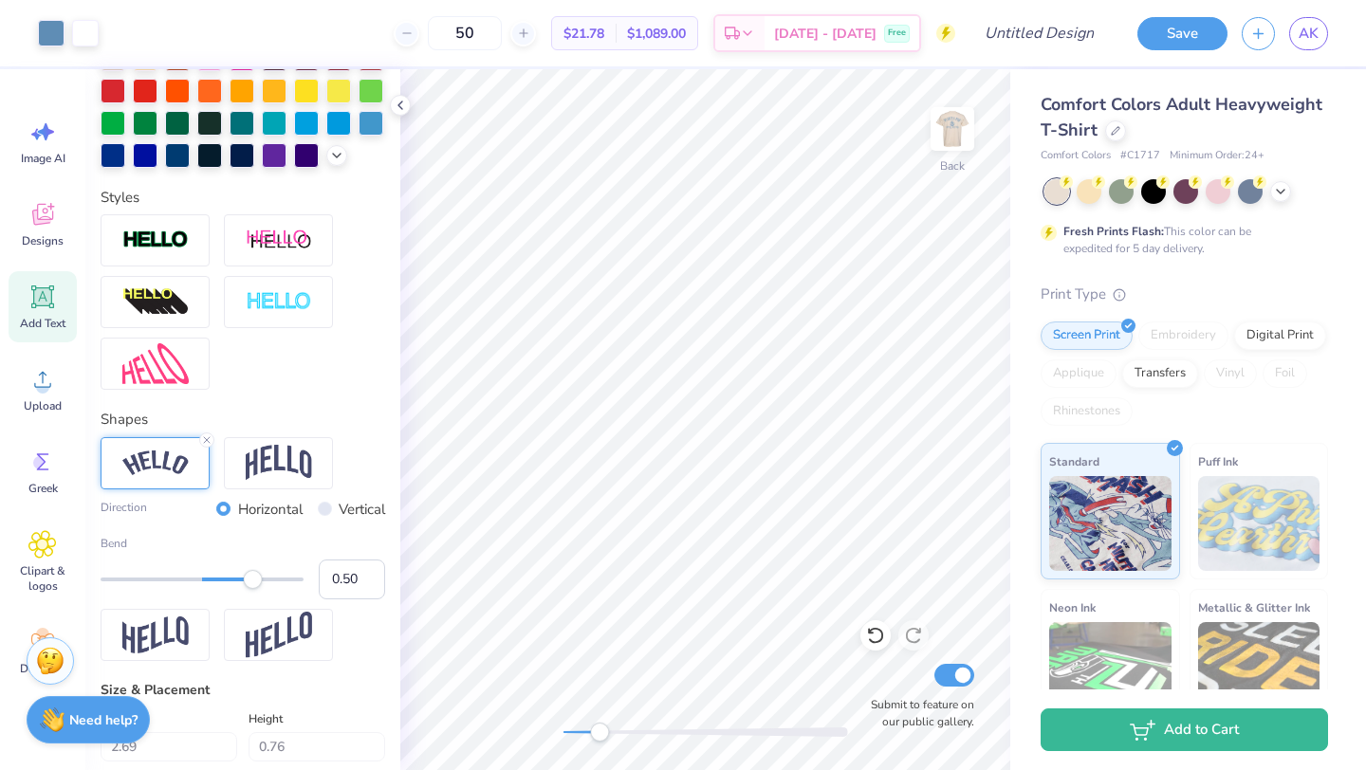
type input "4.17"
type input "0.97"
type input "5.71"
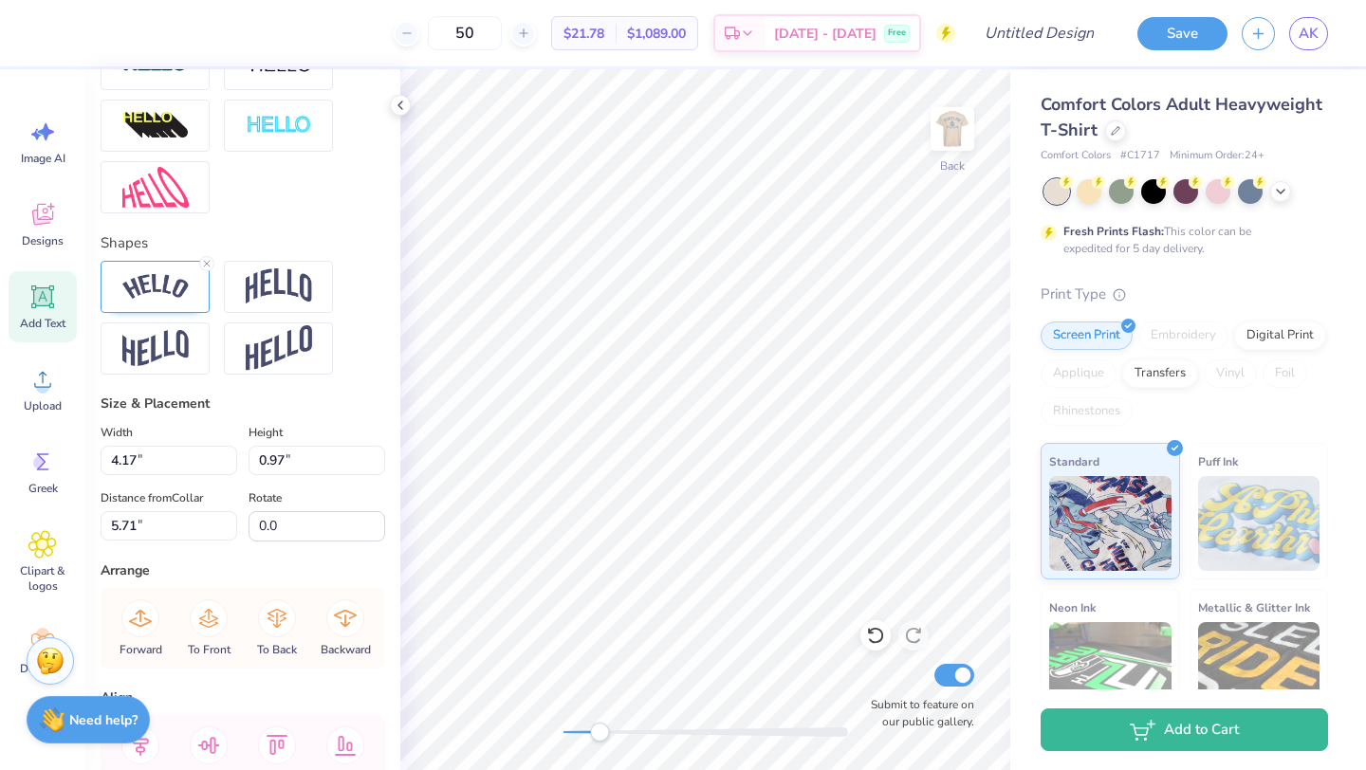
scroll to position [676, 0]
click at [148, 290] on img at bounding box center [155, 287] width 66 height 26
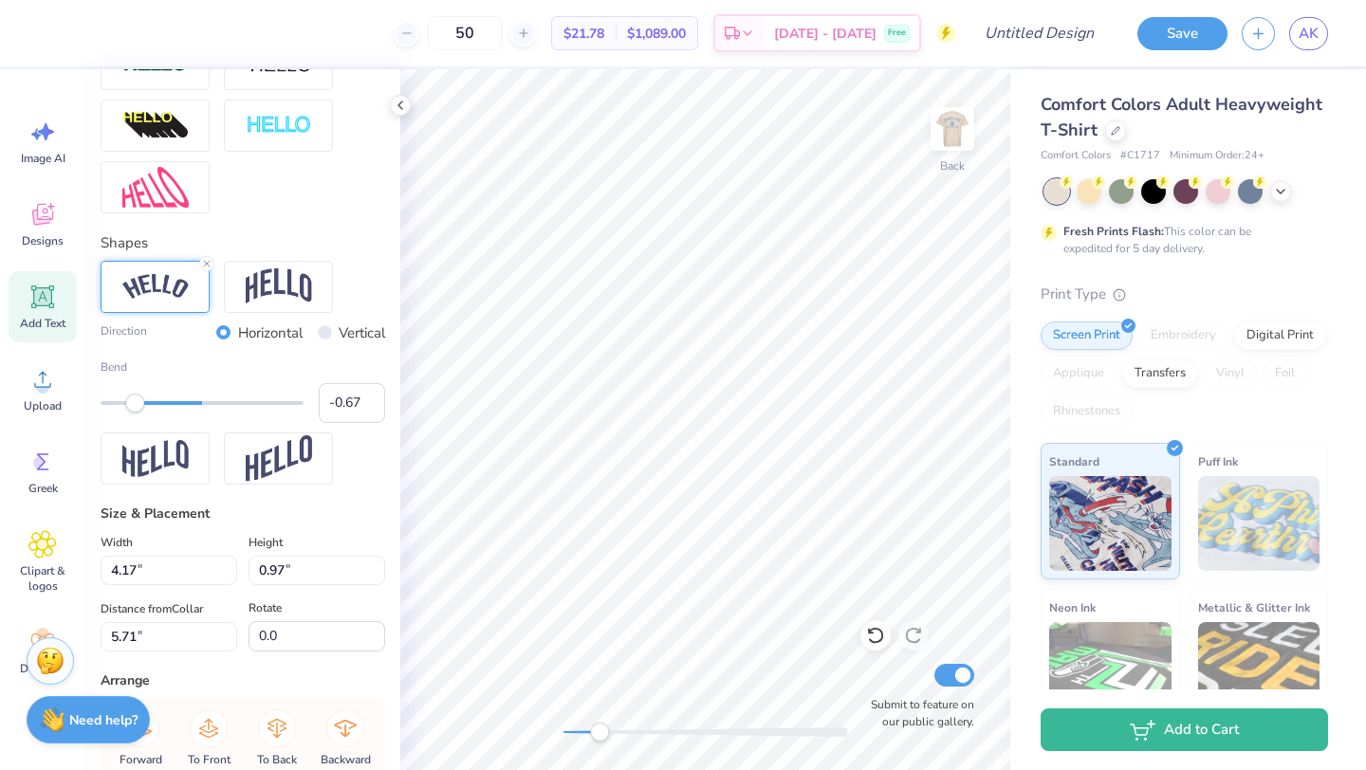
type input "-0.68"
drag, startPoint x: 151, startPoint y: 403, endPoint x: 133, endPoint y: 402, distance: 18.0
click at [133, 402] on div "Accessibility label" at bounding box center [134, 403] width 19 height 19
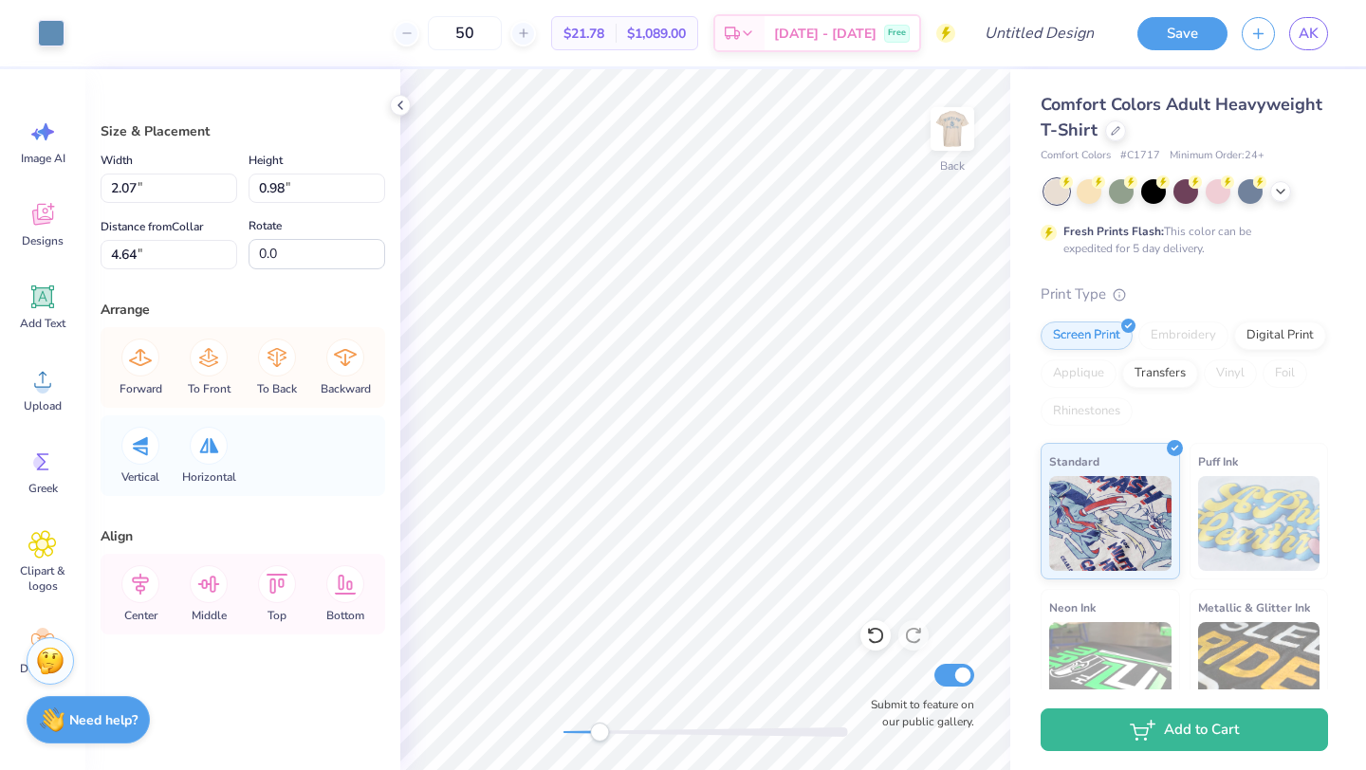
type input "4.70"
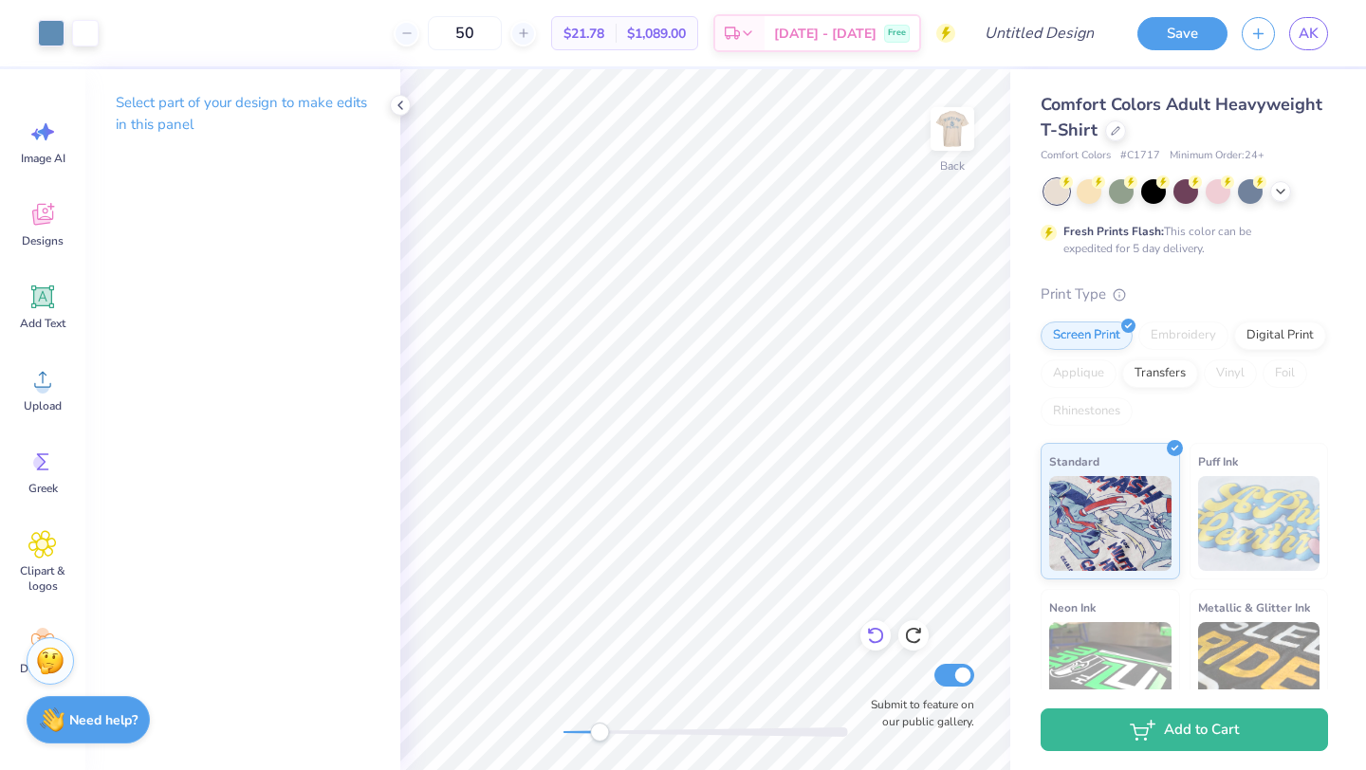
click at [876, 634] on icon at bounding box center [875, 635] width 19 height 19
click at [908, 634] on icon at bounding box center [913, 635] width 19 height 19
click at [879, 633] on icon at bounding box center [875, 635] width 19 height 19
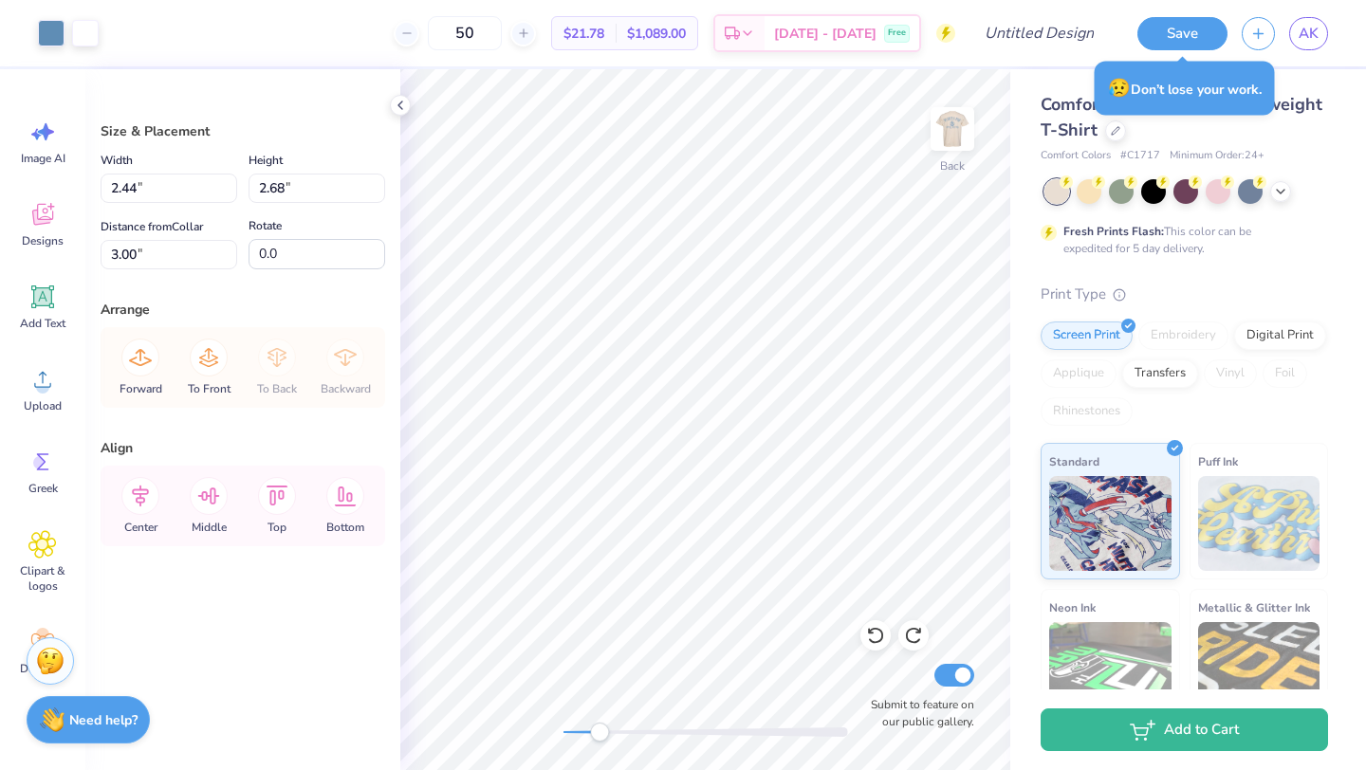
type input "3.53"
type input "2.97"
type input "3.26"
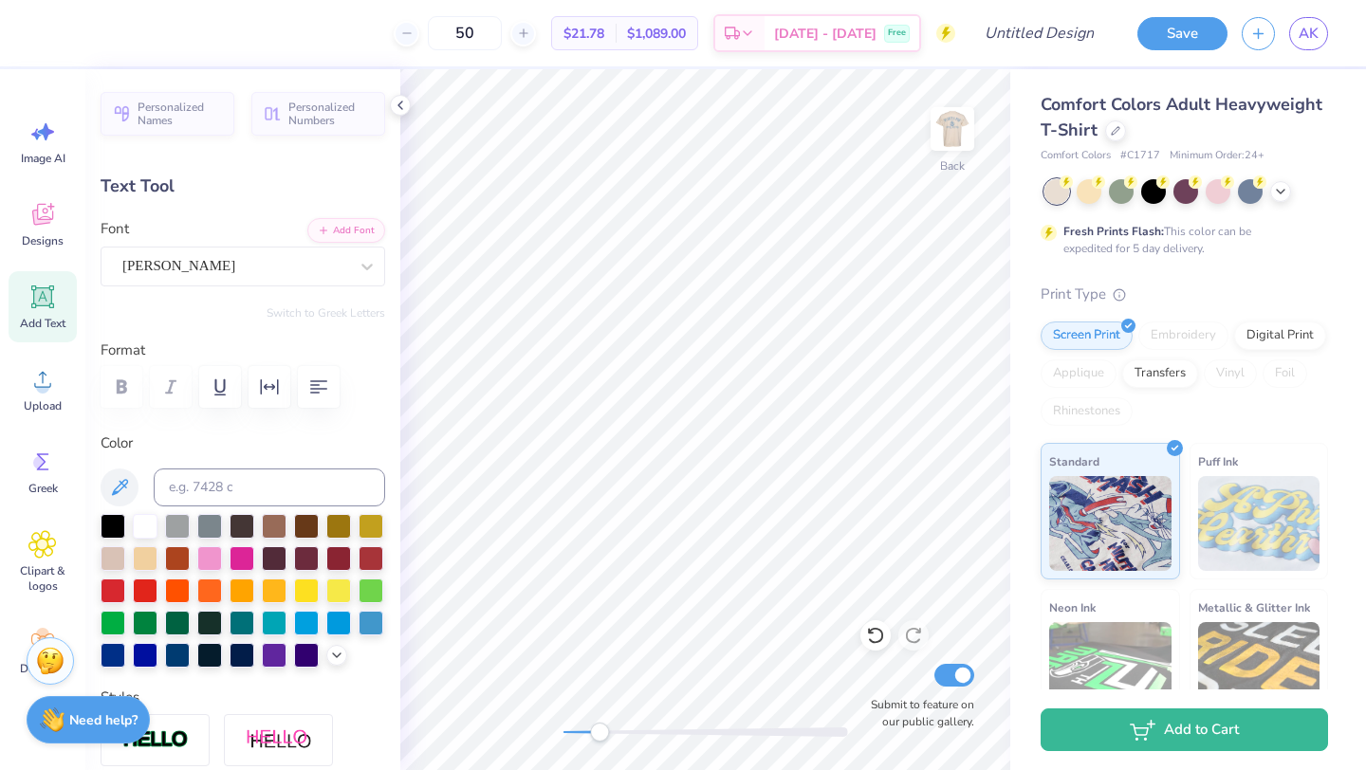
type input "3.84"
type input "1.21"
type input "6.11"
type input "2.69"
type input "0.76"
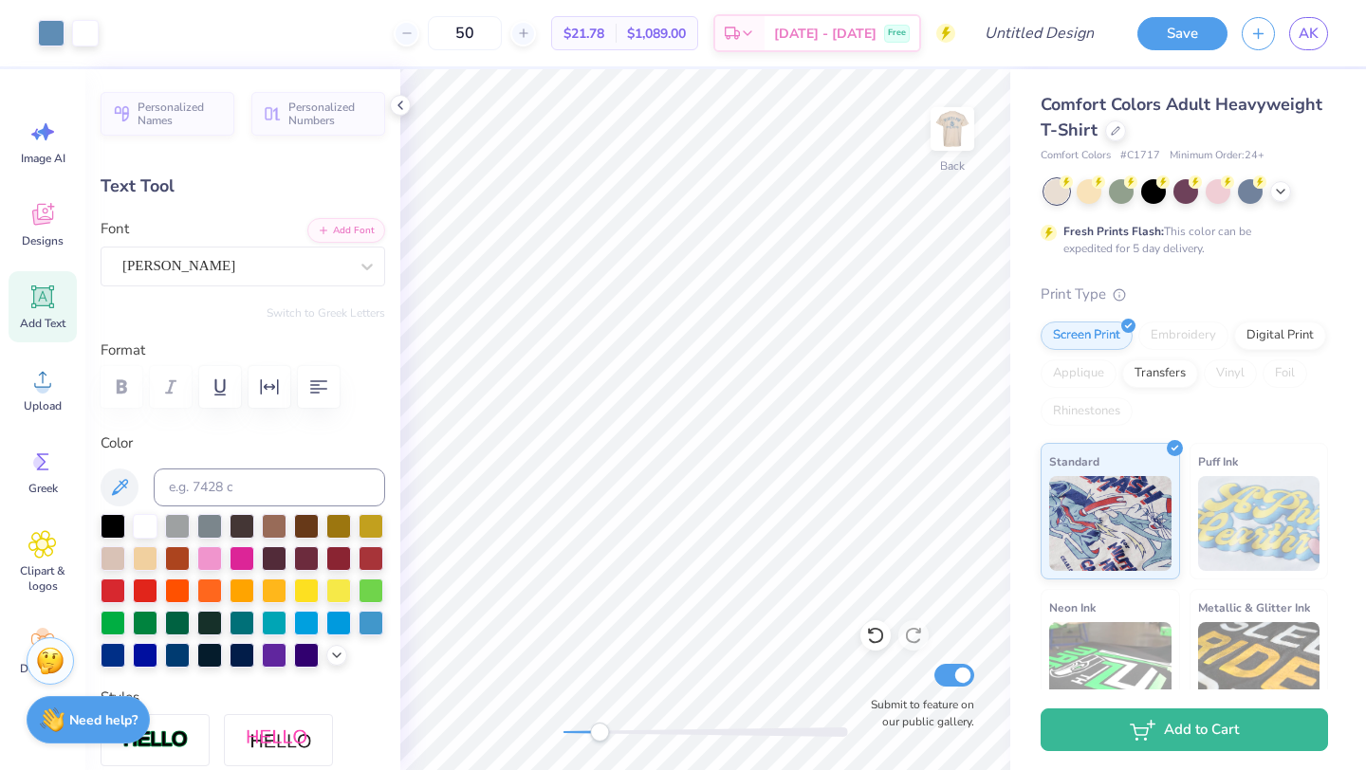
type input "2.07"
type input "3.09"
type input "0.88"
type input "2.87"
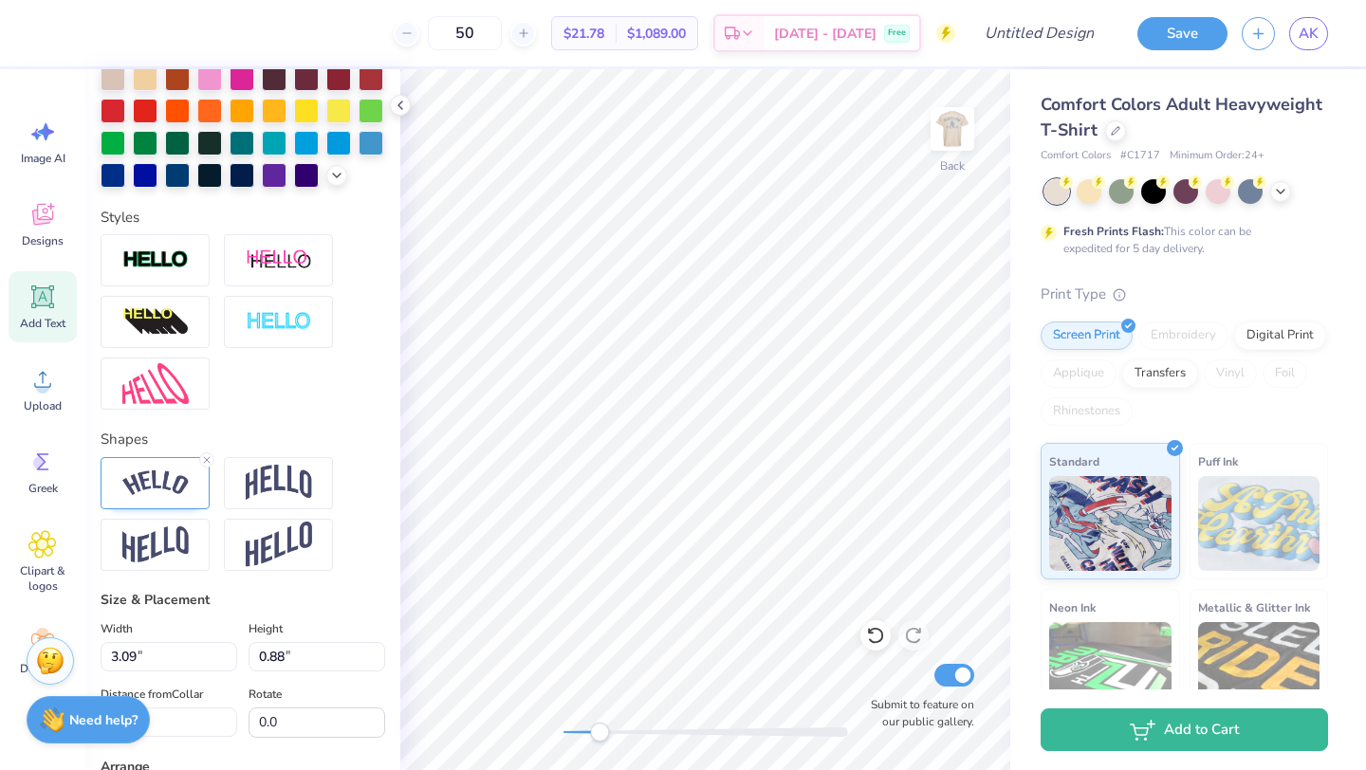
scroll to position [492, 0]
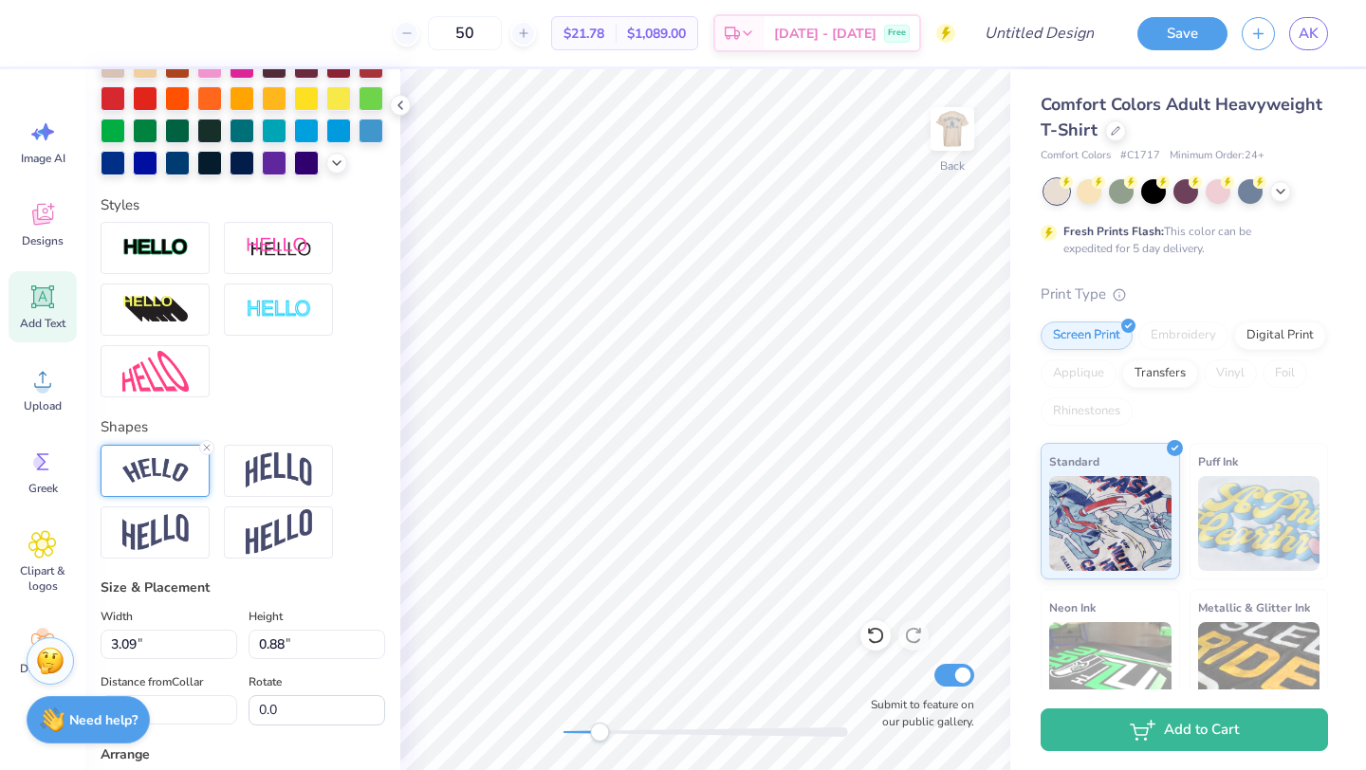
click at [174, 470] on img at bounding box center [155, 471] width 66 height 26
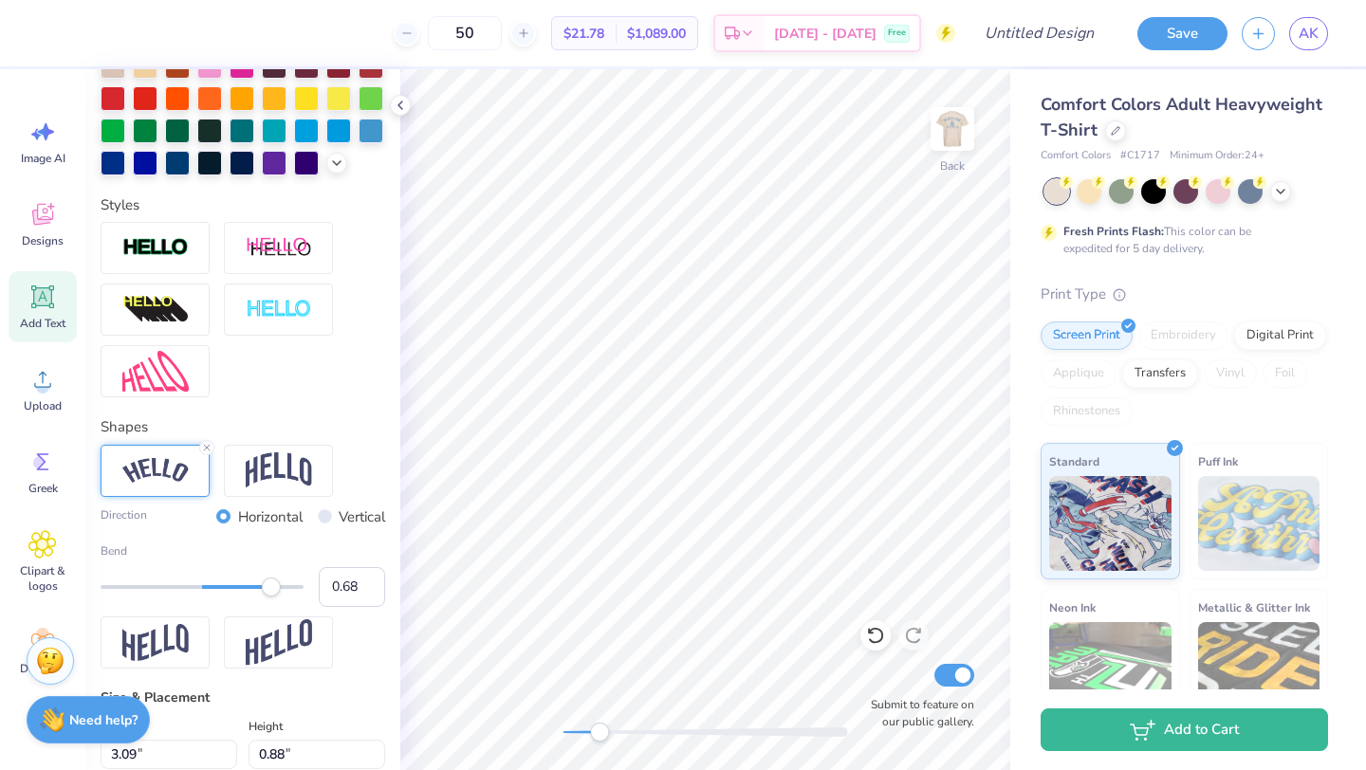
type input "0.69"
drag, startPoint x: 252, startPoint y: 586, endPoint x: 272, endPoint y: 586, distance: 19.9
click at [272, 586] on div "Accessibility label" at bounding box center [272, 587] width 19 height 19
type input "0.56"
drag, startPoint x: 271, startPoint y: 587, endPoint x: 259, endPoint y: 587, distance: 12.3
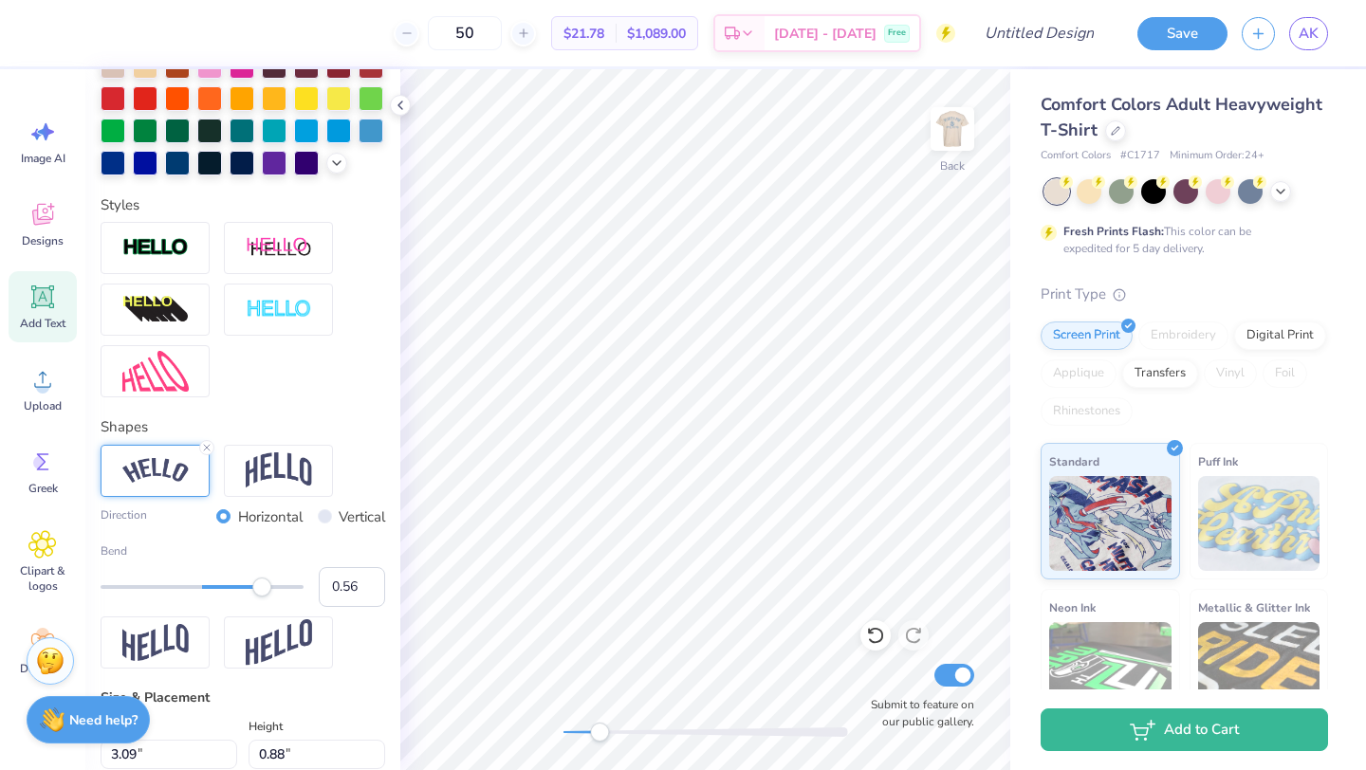
click at [259, 587] on div "Accessibility label" at bounding box center [261, 587] width 19 height 19
type input "0.47"
click at [249, 587] on div "Accessibility label" at bounding box center [250, 587] width 19 height 19
click at [356, 579] on input "0.47" at bounding box center [352, 587] width 66 height 40
click at [370, 581] on input "0.48" at bounding box center [352, 587] width 66 height 40
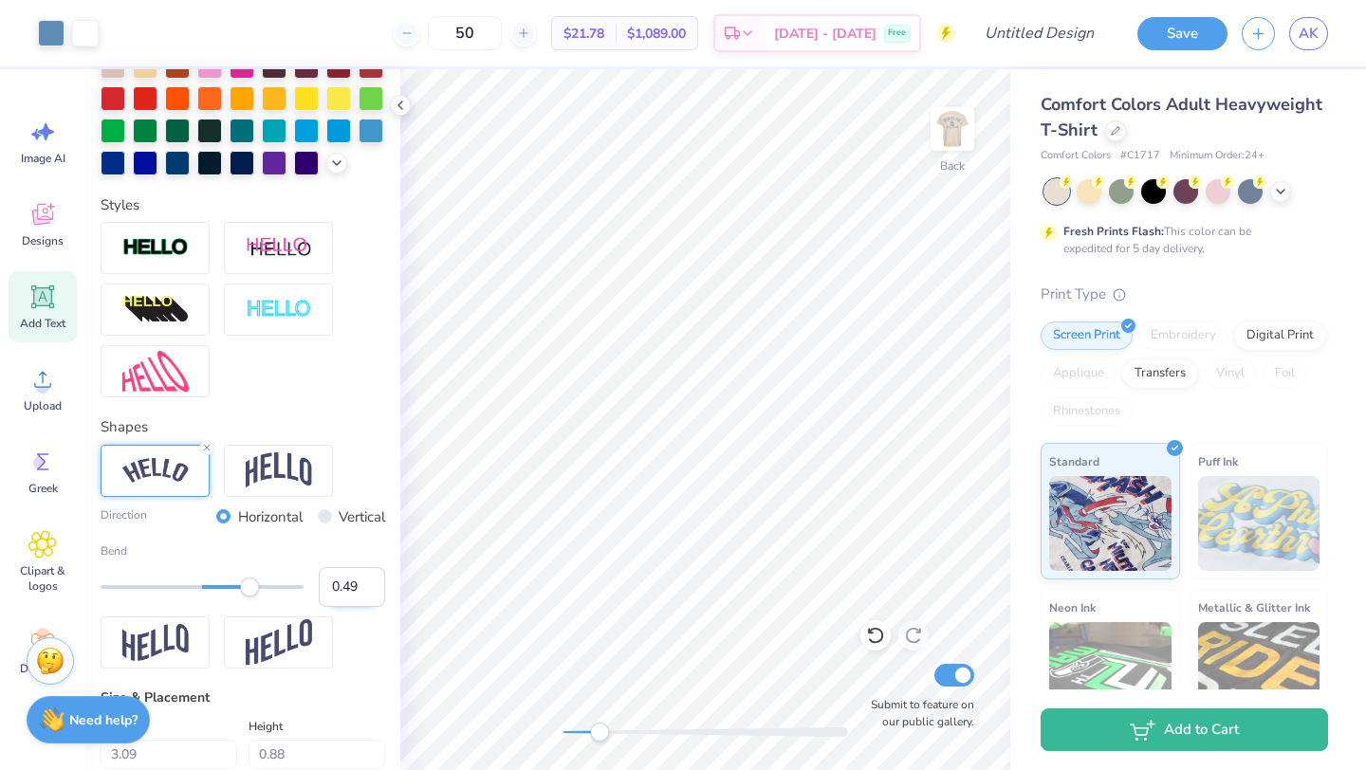
click at [370, 581] on input "0.49" at bounding box center [352, 587] width 66 height 40
type input "0.5"
click at [370, 581] on input "0.5" at bounding box center [352, 587] width 66 height 40
type input "3.84"
type input "1.21"
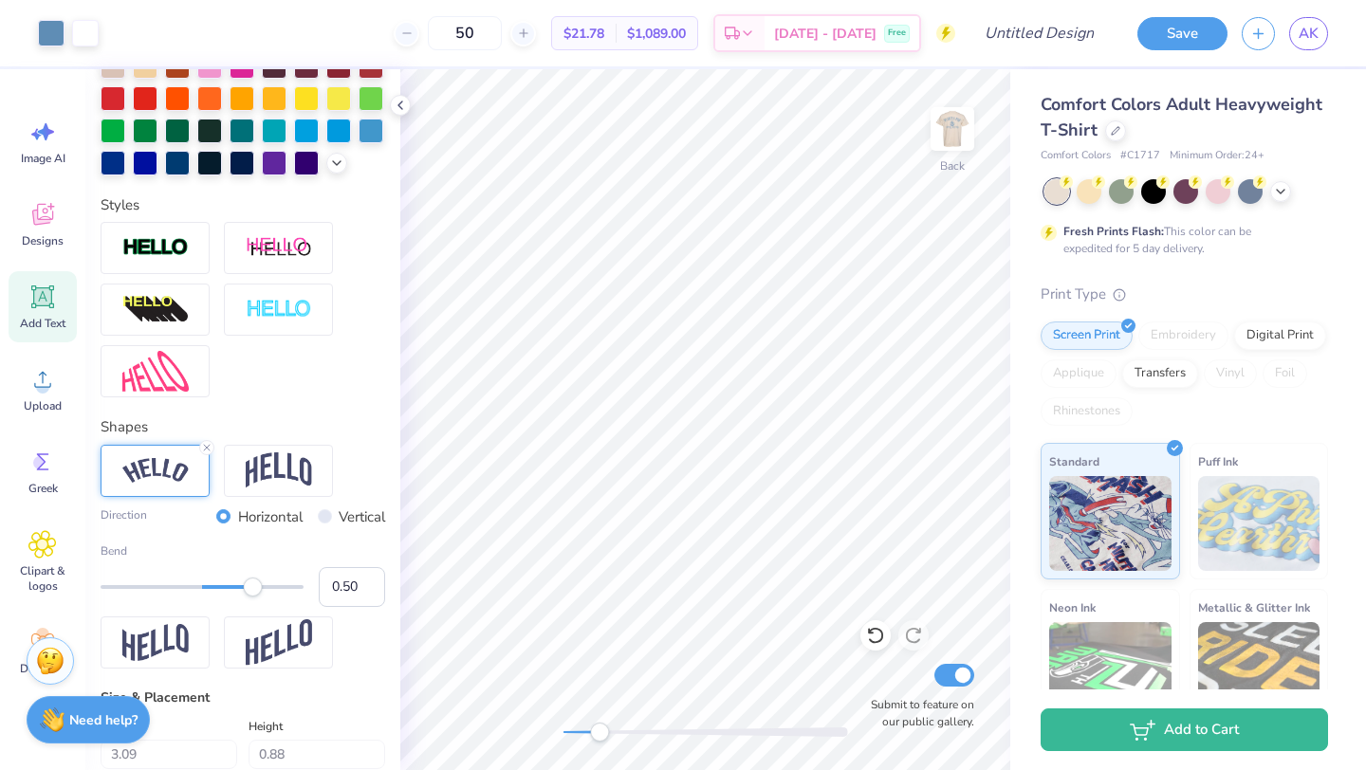
type input "6.27"
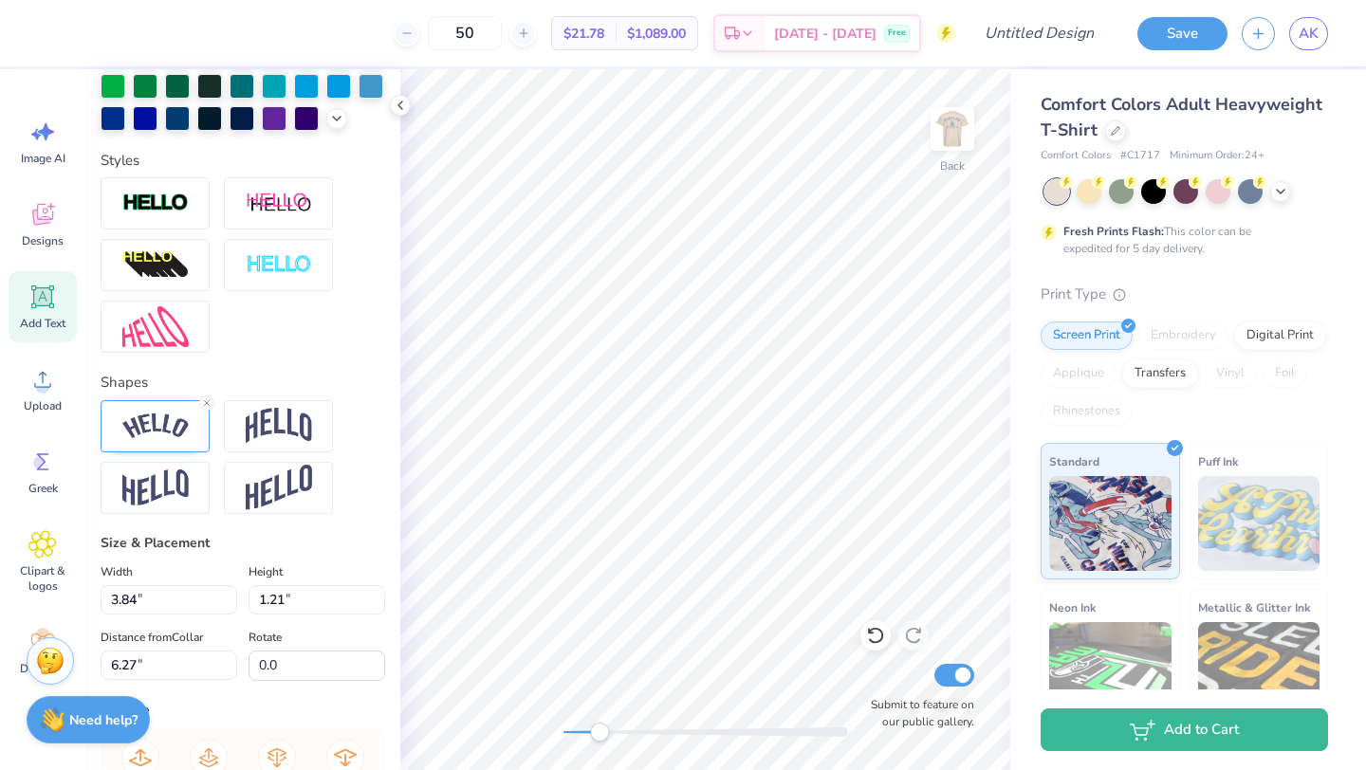
scroll to position [562, 0]
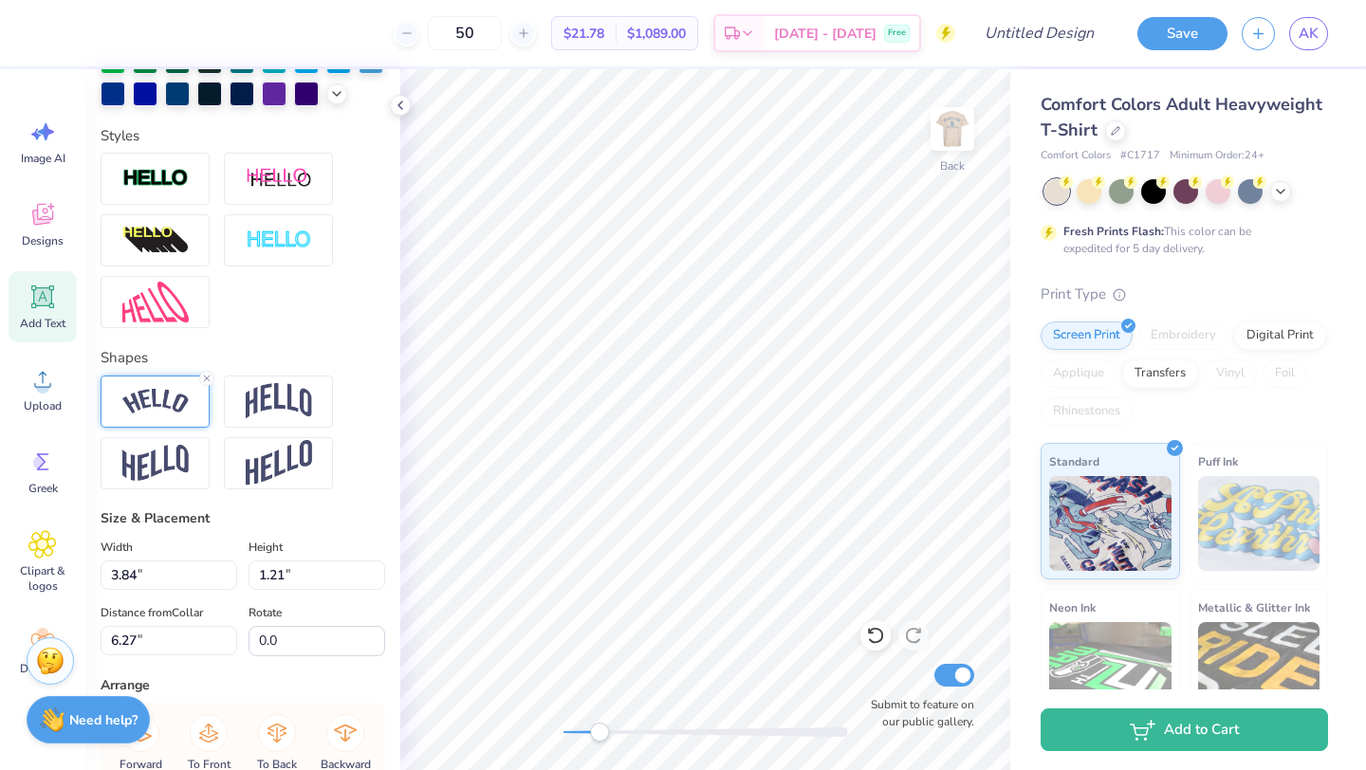
click at [162, 401] on img at bounding box center [155, 402] width 66 height 26
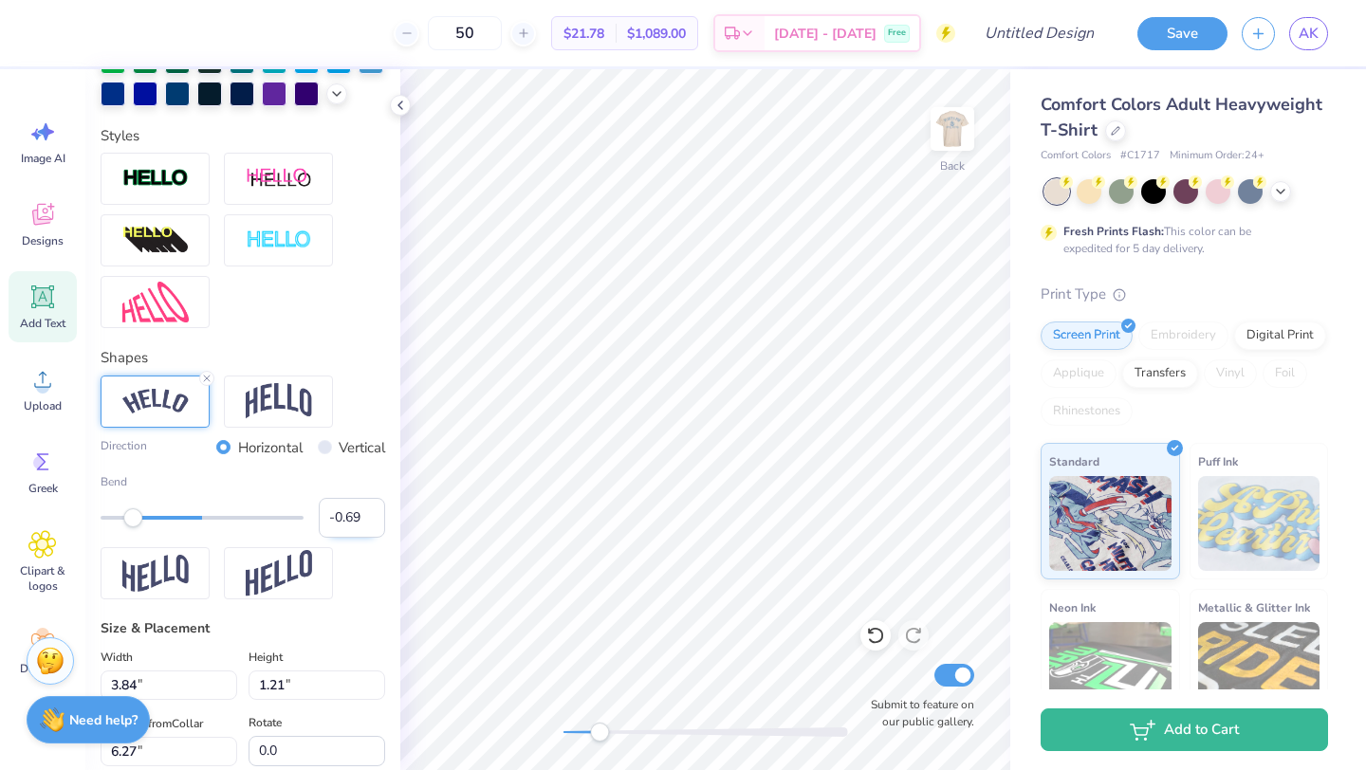
click at [366, 524] on input "-0.69" at bounding box center [352, 518] width 66 height 40
click at [366, 524] on input "-0.7" at bounding box center [352, 518] width 66 height 40
click at [366, 524] on input "-0.71" at bounding box center [352, 518] width 66 height 40
click at [366, 524] on input "-0.72" at bounding box center [352, 518] width 66 height 40
type input "-0.73"
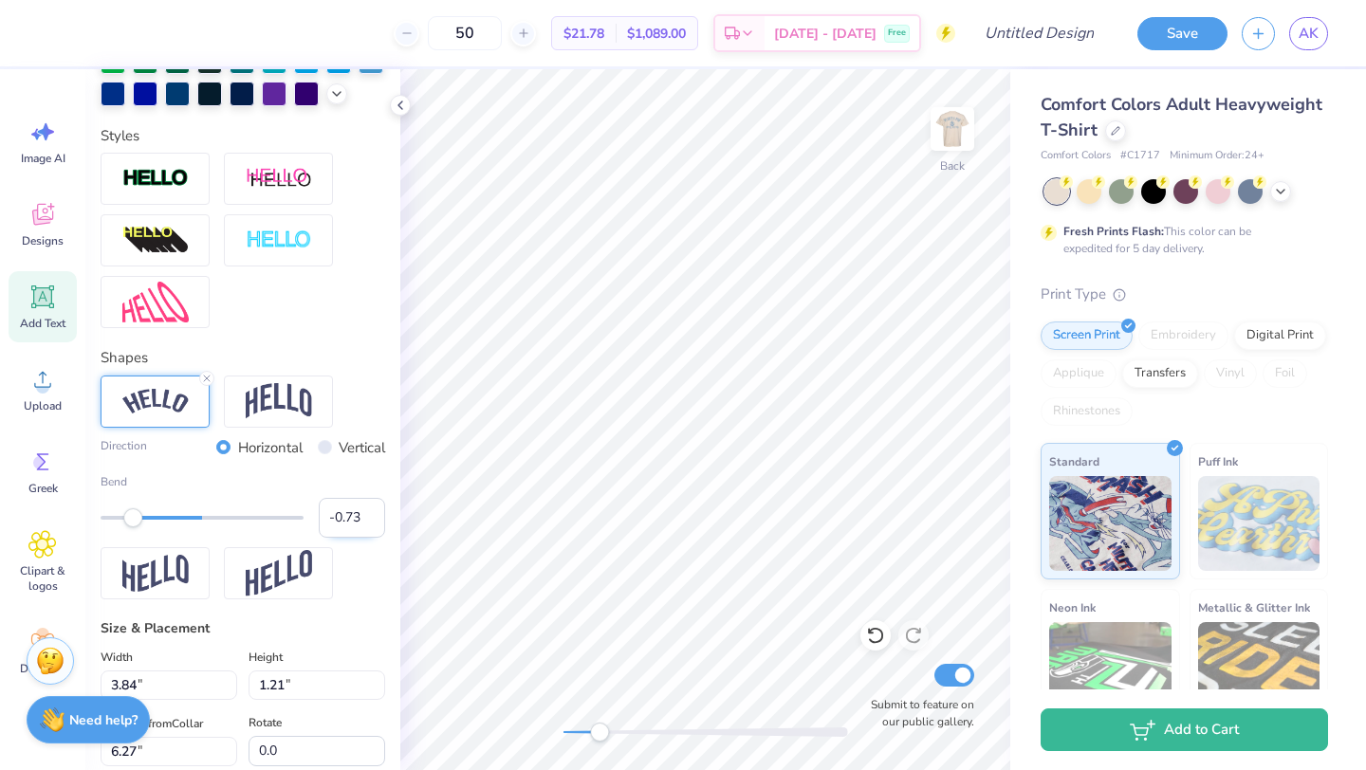
click at [366, 524] on input "-0.73" at bounding box center [352, 518] width 66 height 40
type input "3.89"
type input "1.32"
type input "6.21"
type input "3.09"
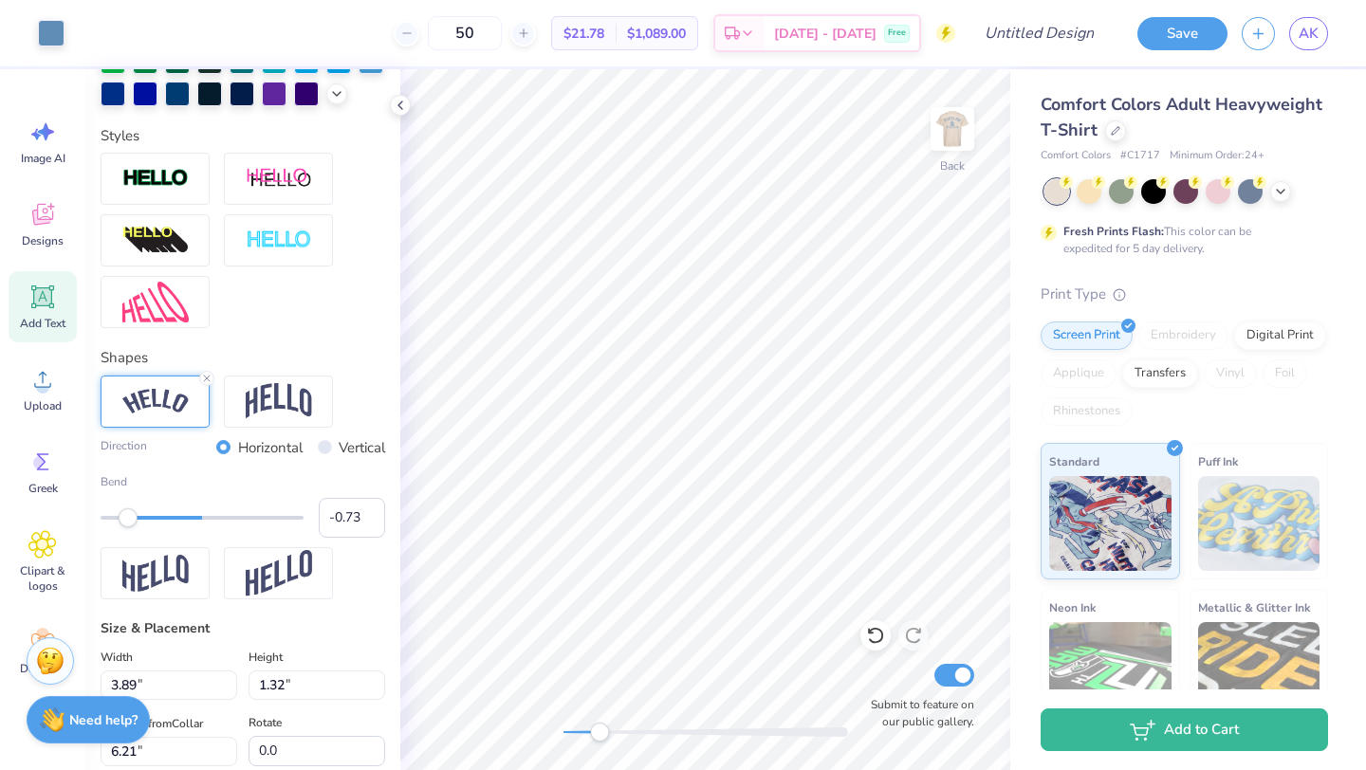
type input "0.88"
type input "2.87"
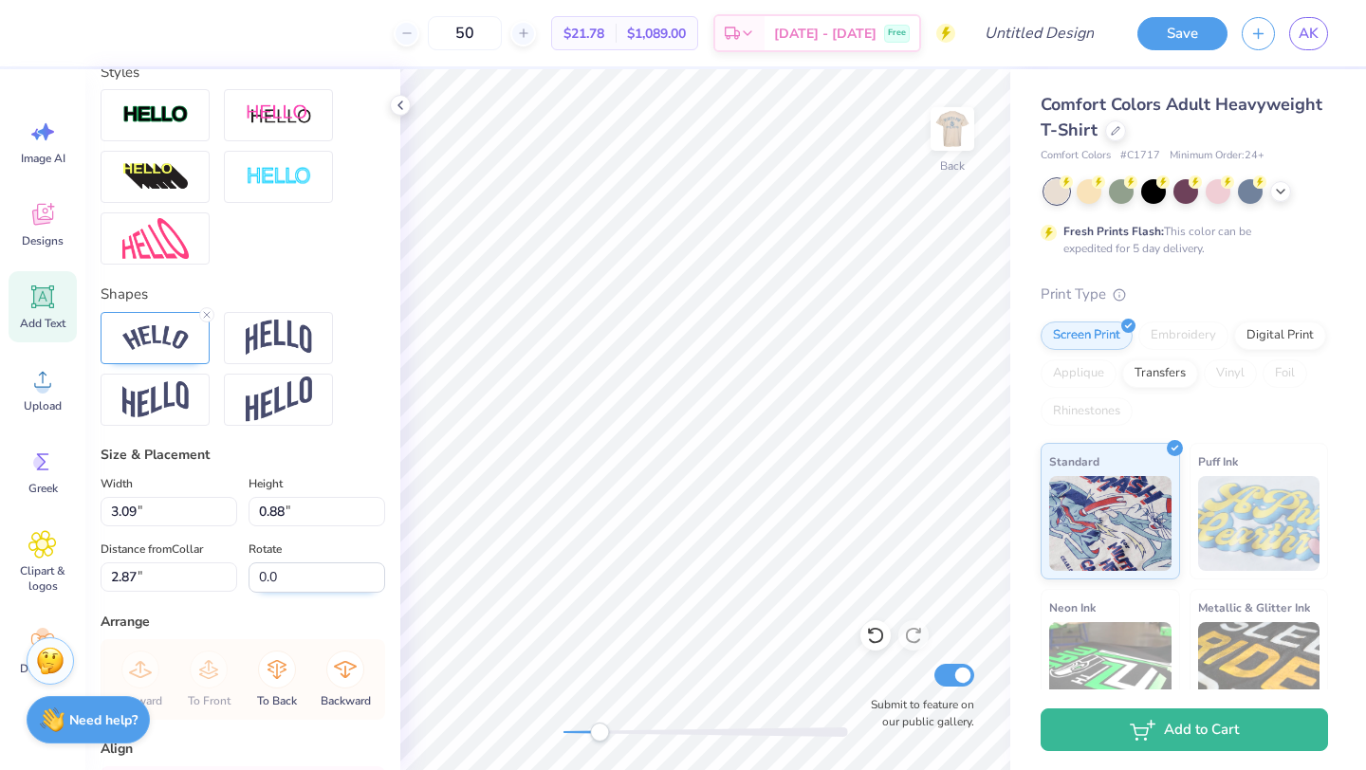
scroll to position [642, 0]
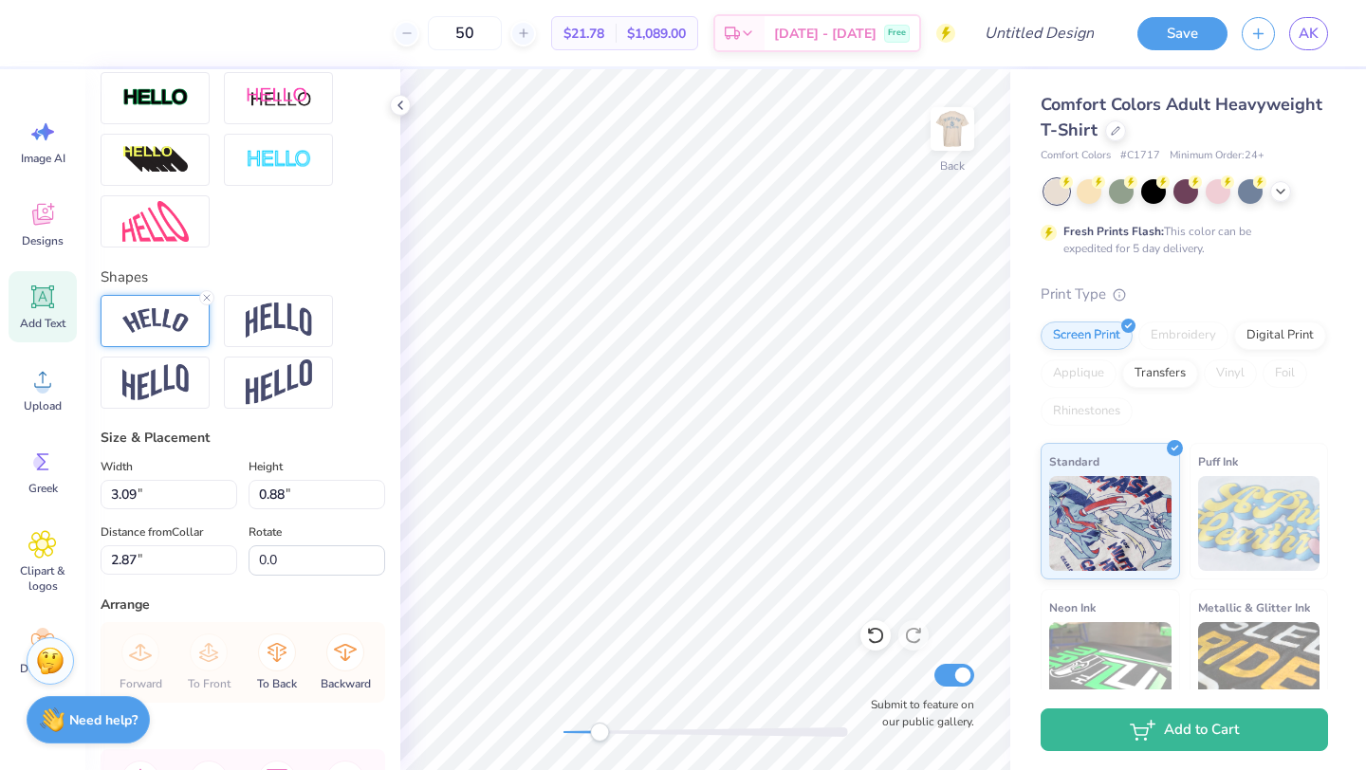
click at [153, 322] on img at bounding box center [155, 321] width 66 height 26
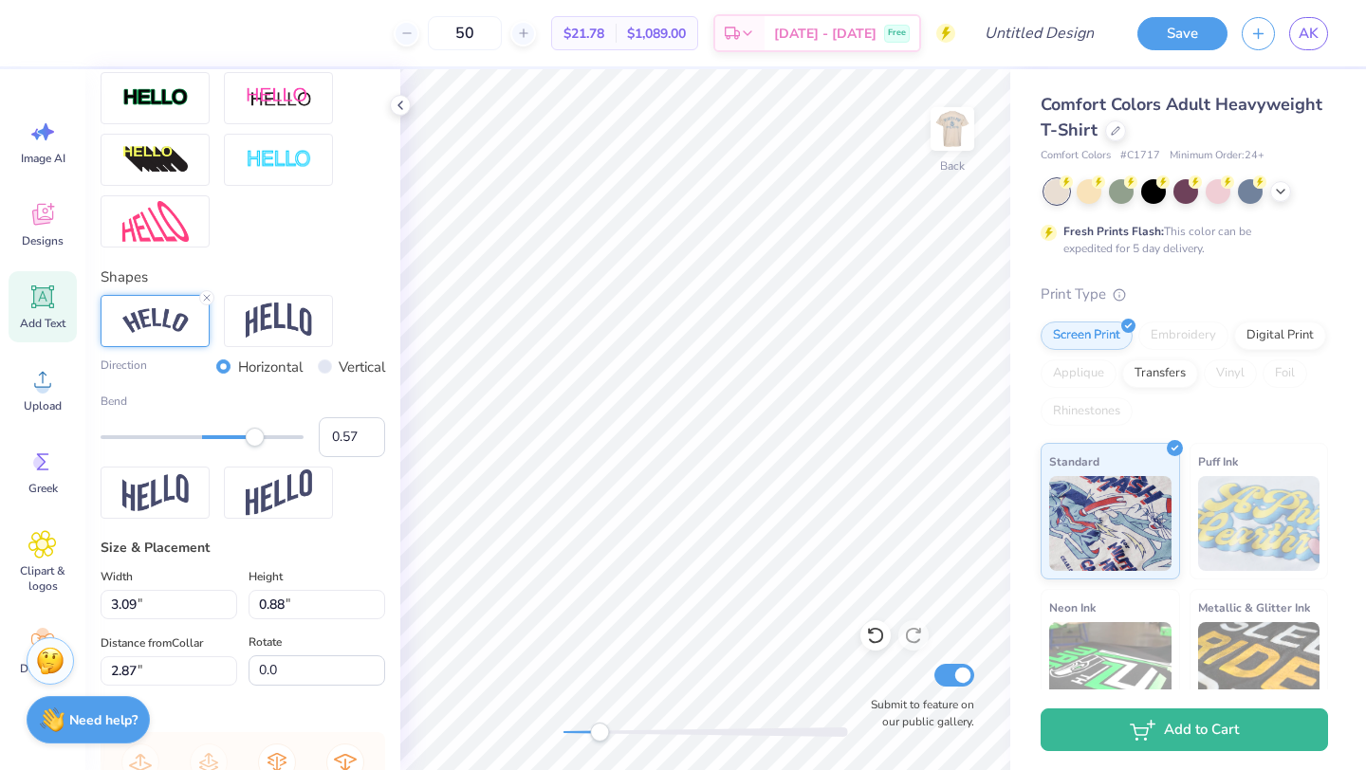
type input "0.58"
click at [261, 438] on div "Accessibility label" at bounding box center [260, 437] width 19 height 19
type input "3.17"
type input "0.99"
type input "2.82"
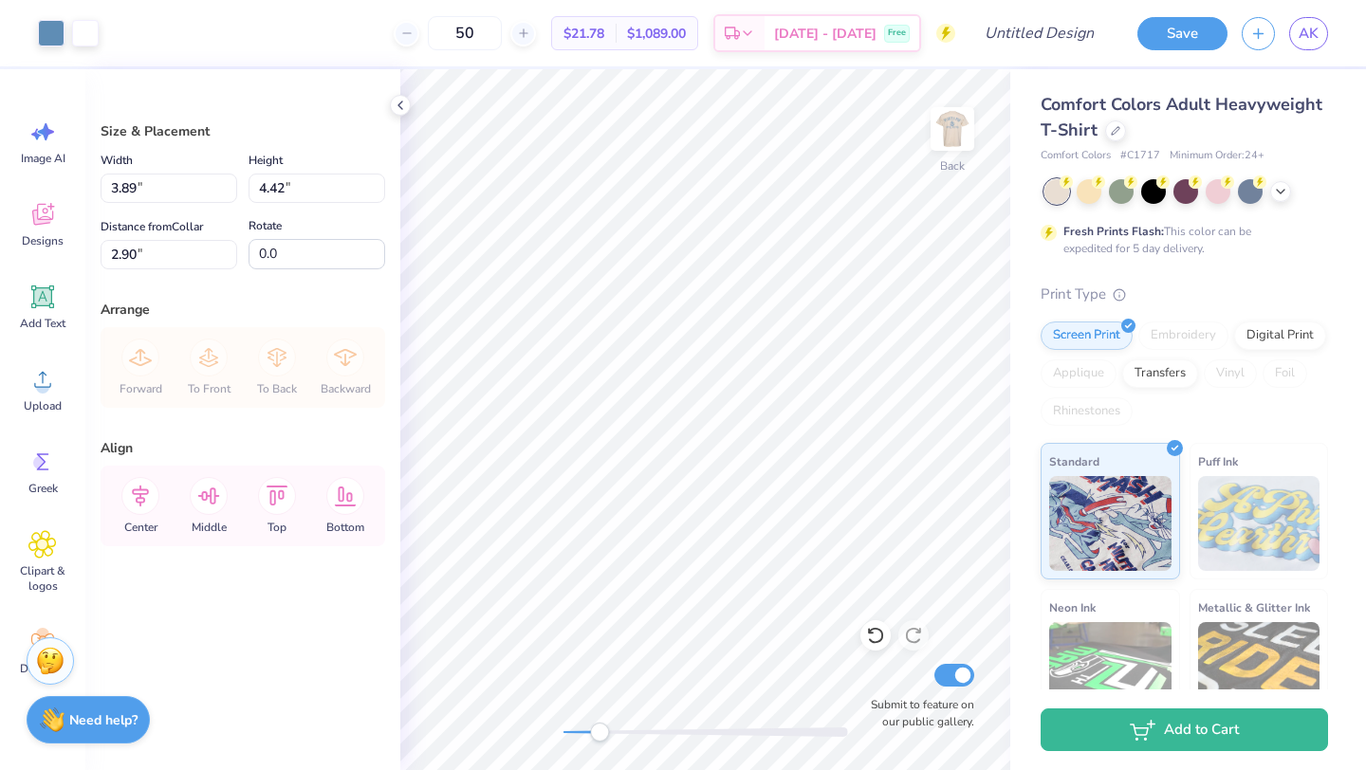
type input "3.71"
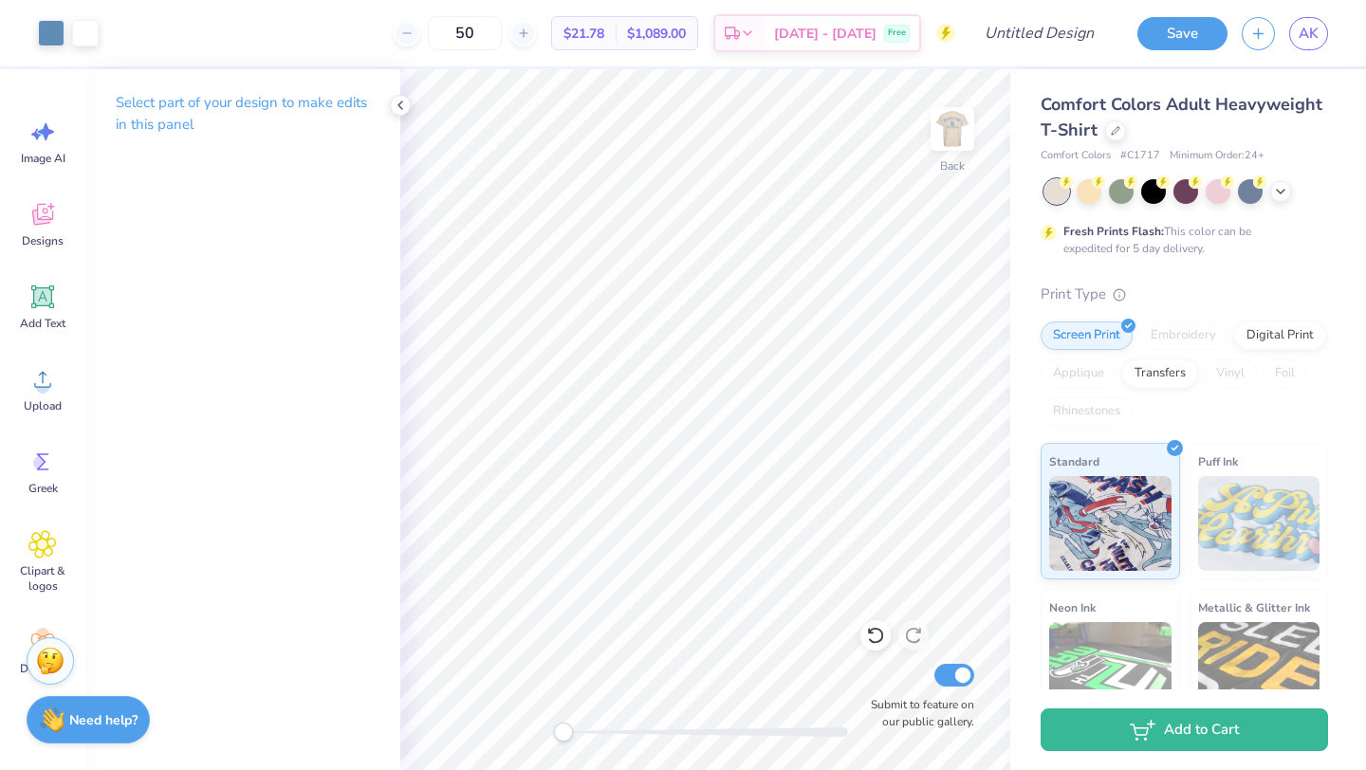
click at [486, 723] on div "Back Submit to feature on our public gallery." at bounding box center [705, 419] width 610 height 701
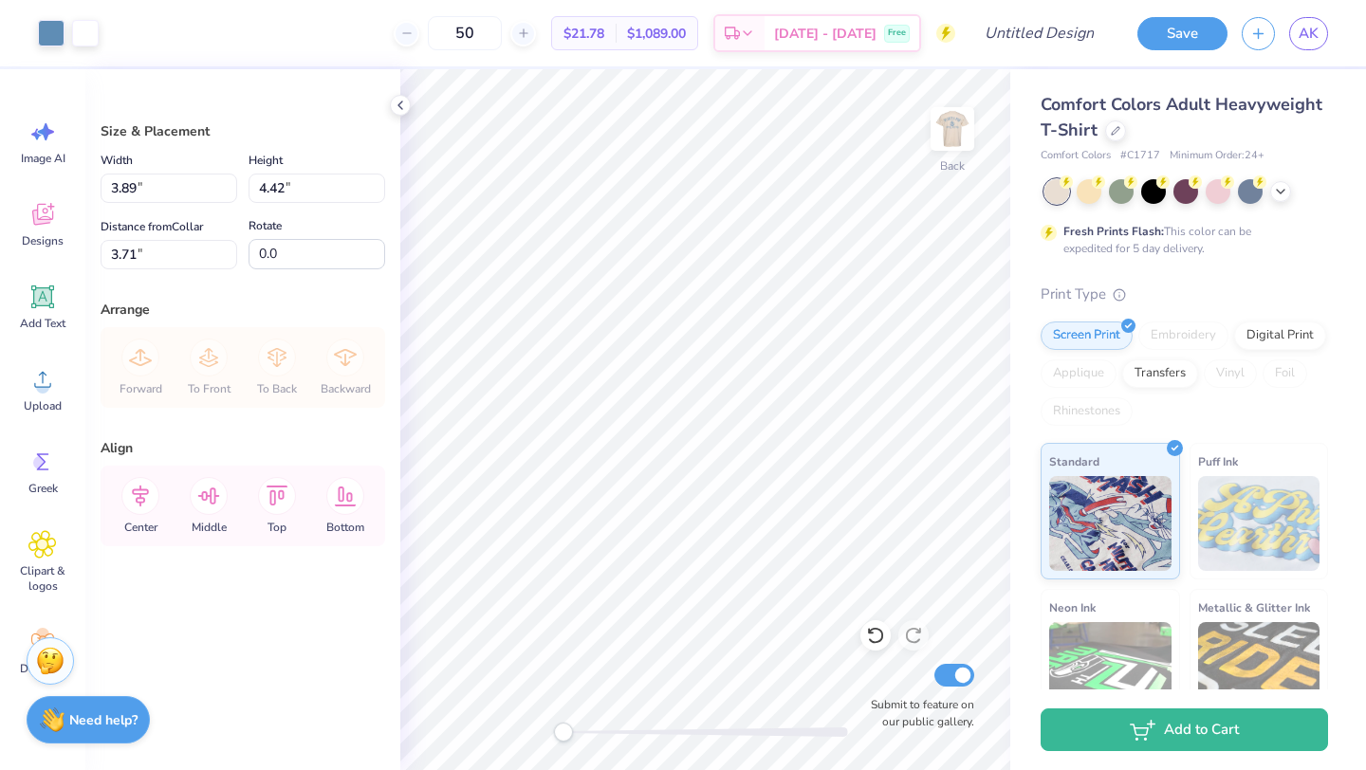
type input "3.13"
type input "3.56"
type input "4.40"
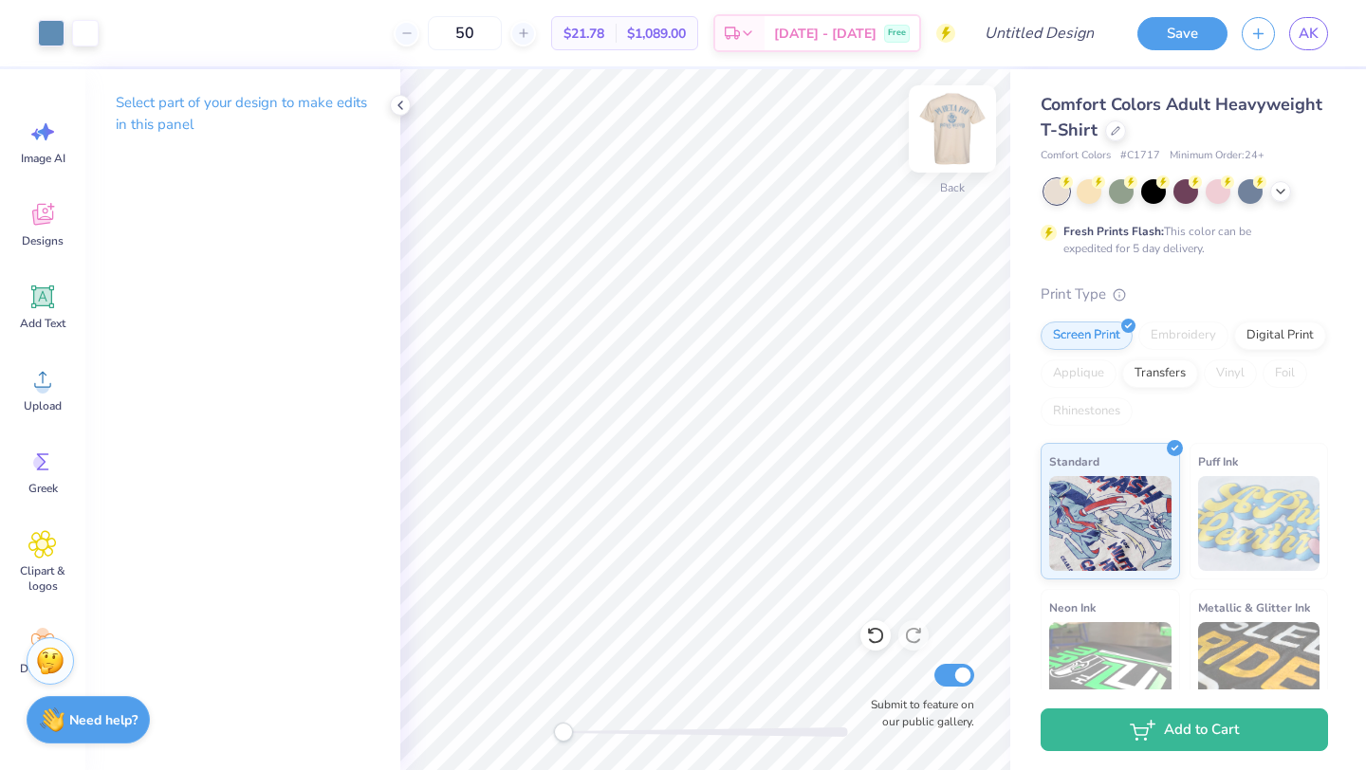
click at [956, 129] on img at bounding box center [952, 129] width 76 height 76
click at [948, 135] on img at bounding box center [952, 129] width 76 height 76
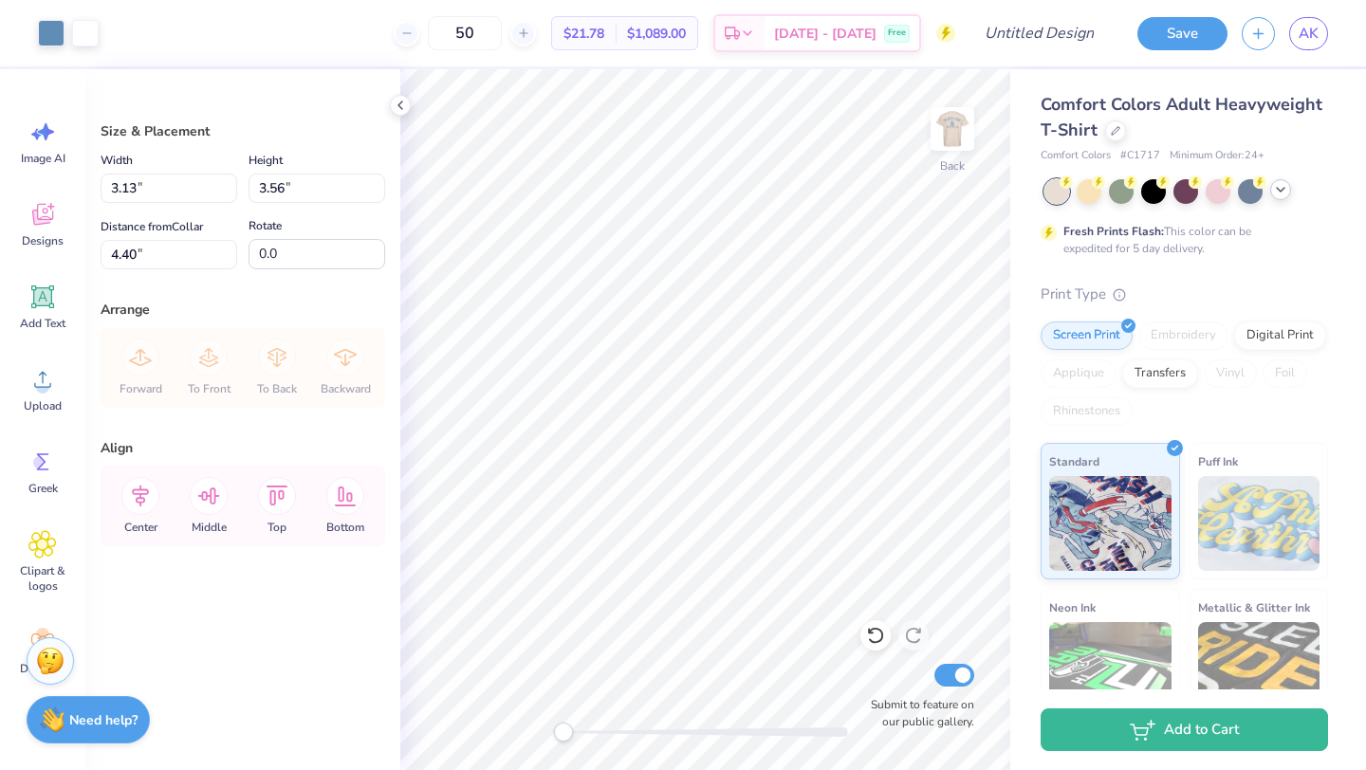
click at [1280, 190] on polyline at bounding box center [1281, 190] width 8 height 4
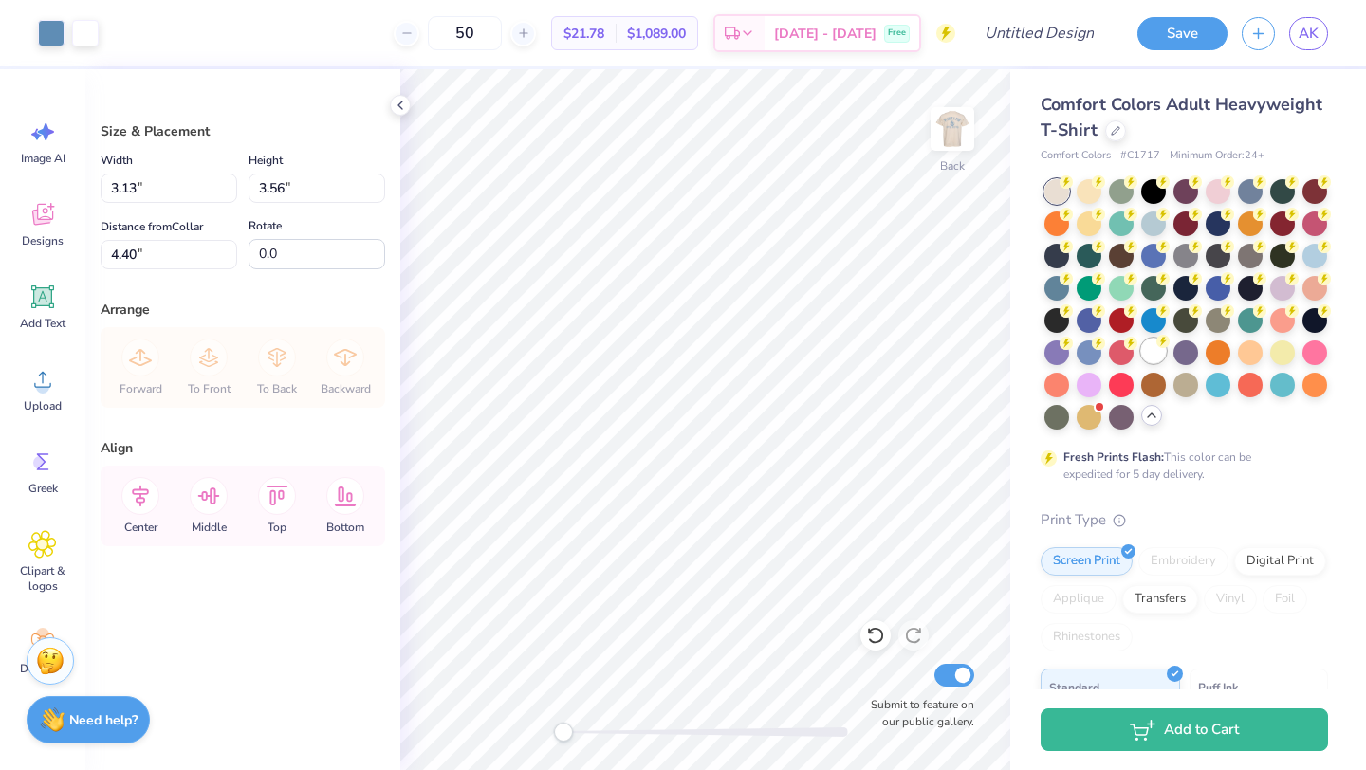
click at [1151, 352] on div at bounding box center [1153, 351] width 25 height 25
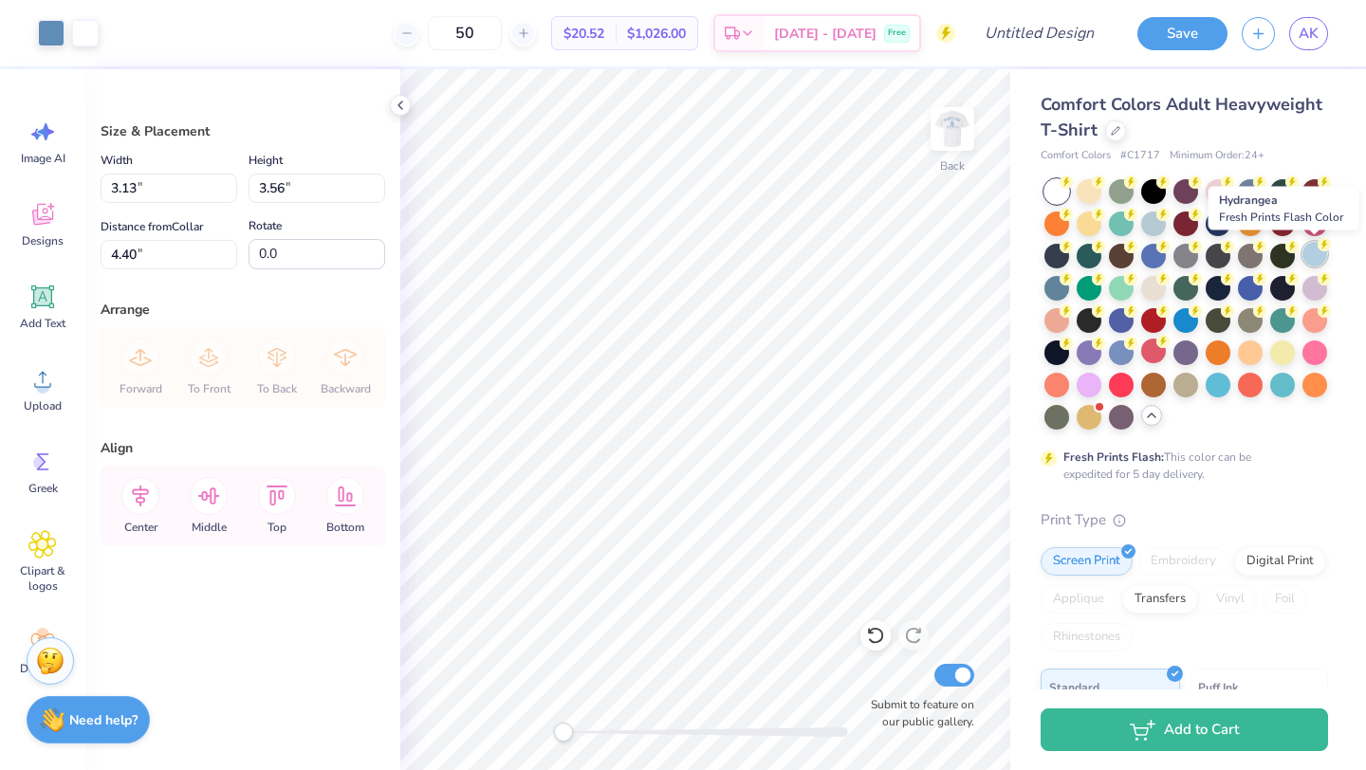
click at [1308, 253] on div at bounding box center [1314, 254] width 25 height 25
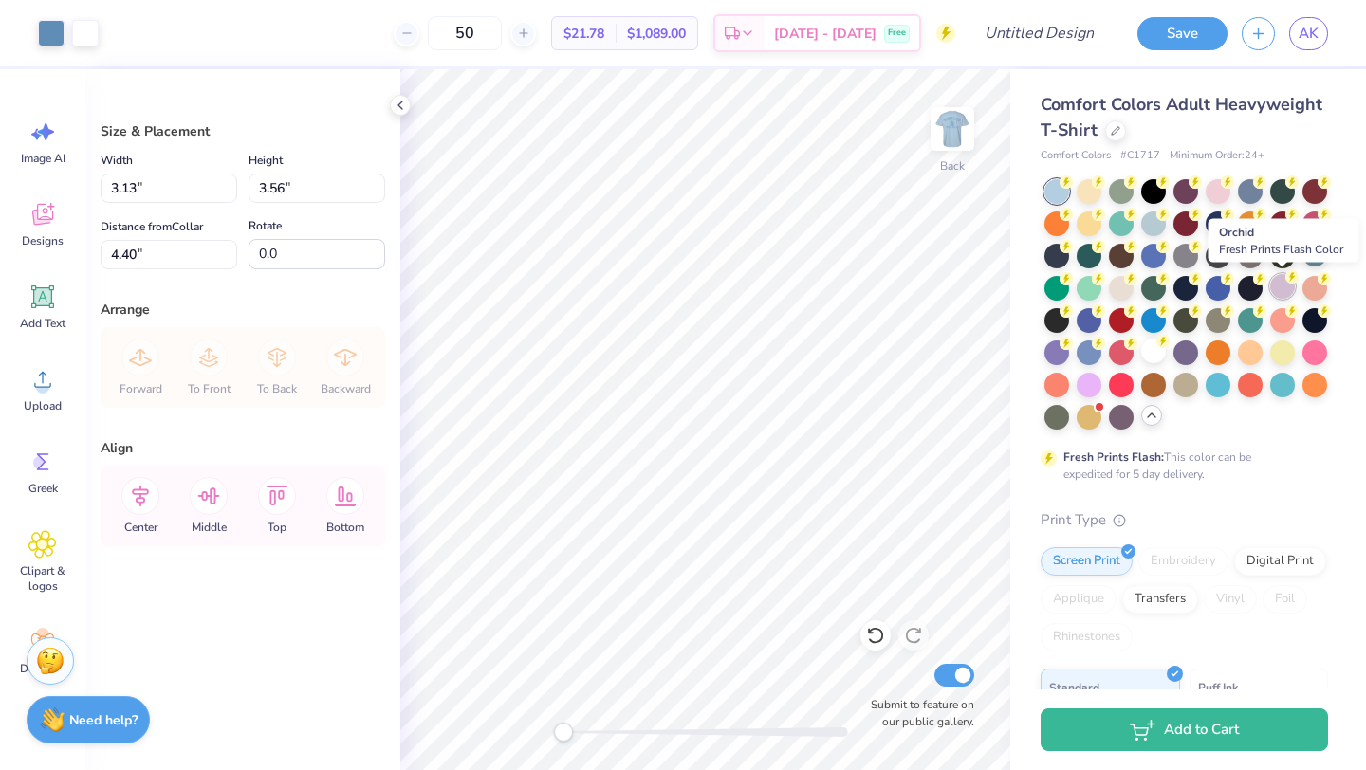
click at [1279, 290] on div at bounding box center [1282, 286] width 25 height 25
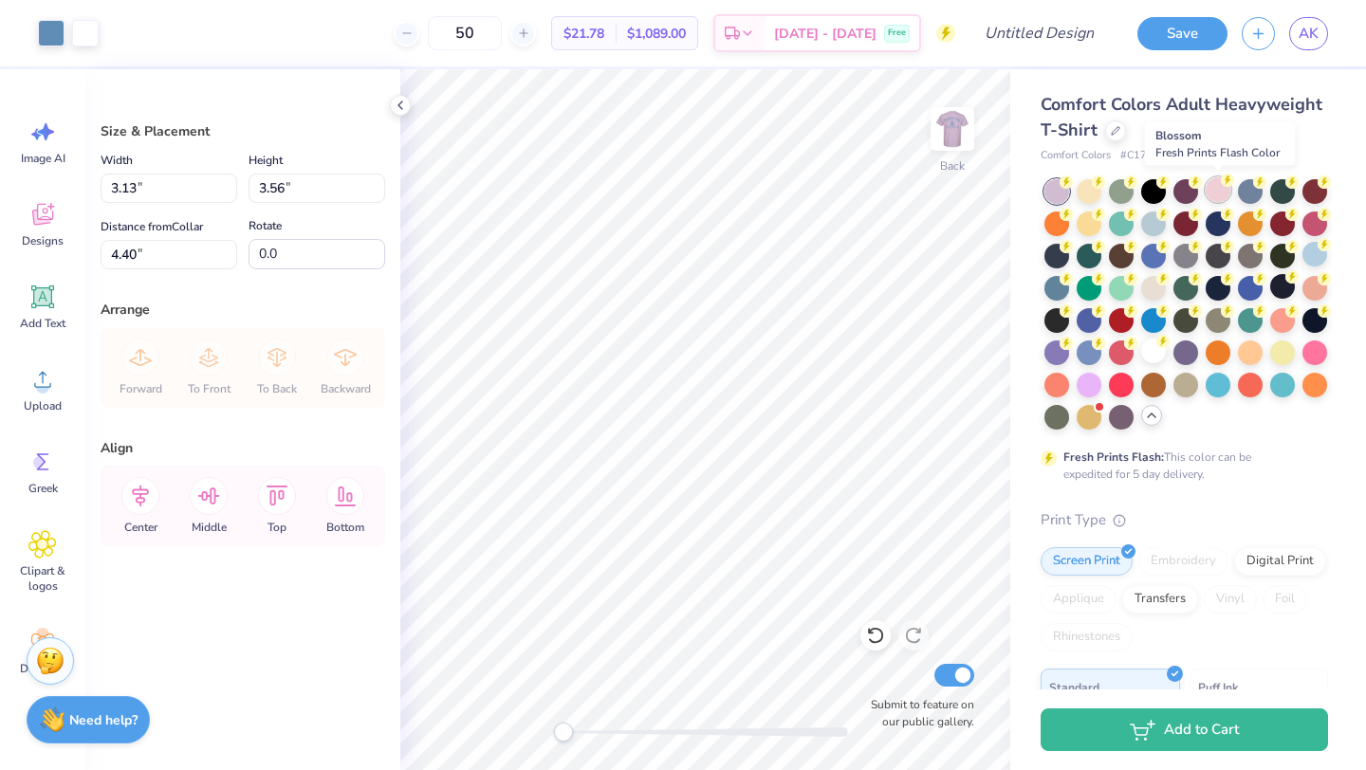
click at [1217, 184] on div at bounding box center [1218, 189] width 25 height 25
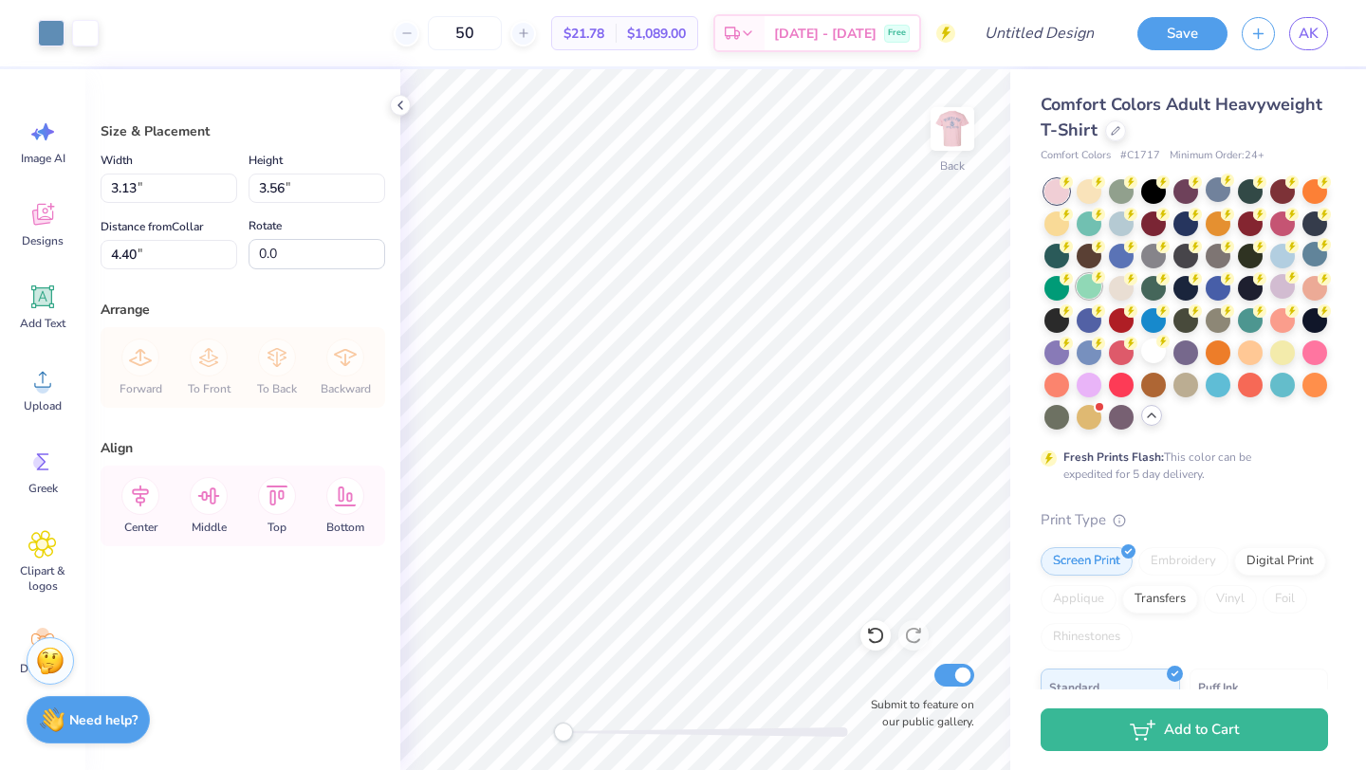
click at [1089, 284] on div at bounding box center [1089, 286] width 25 height 25
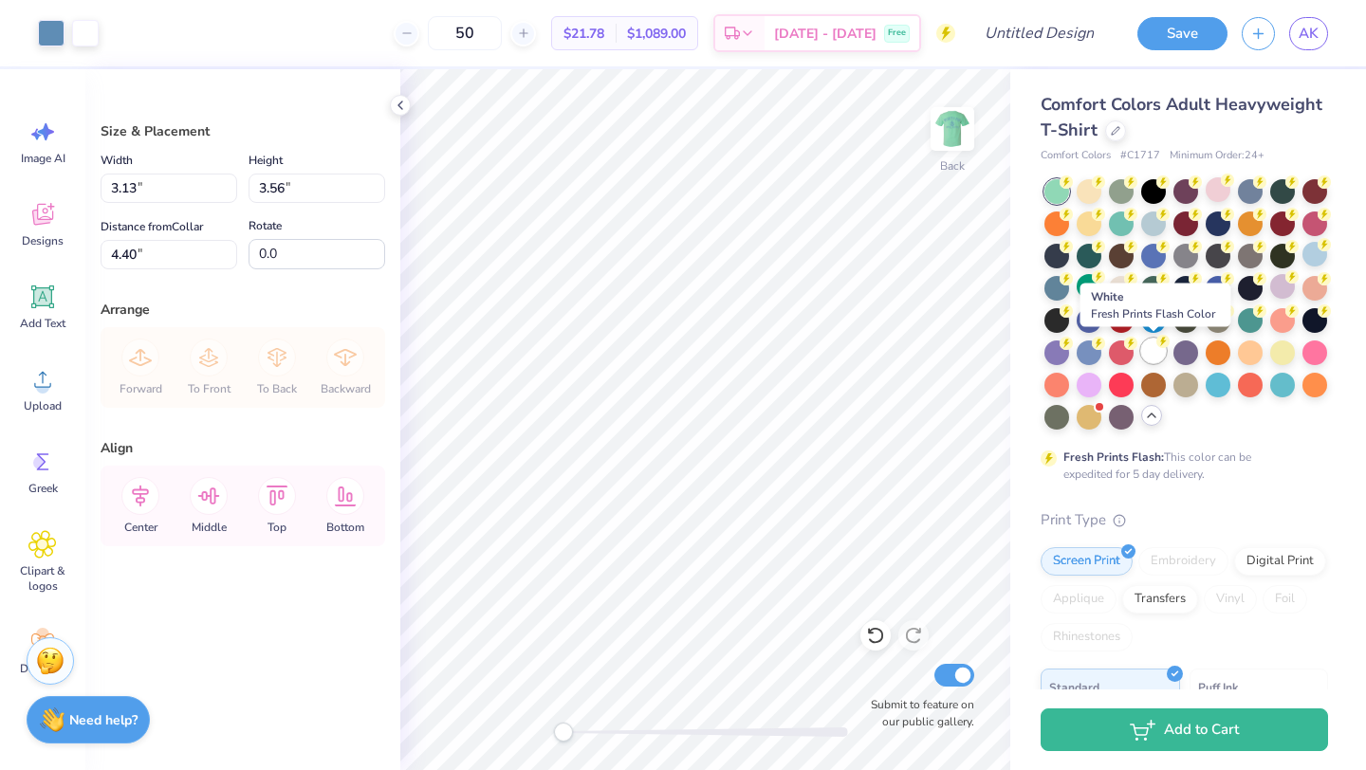
click at [1152, 352] on div at bounding box center [1153, 351] width 25 height 25
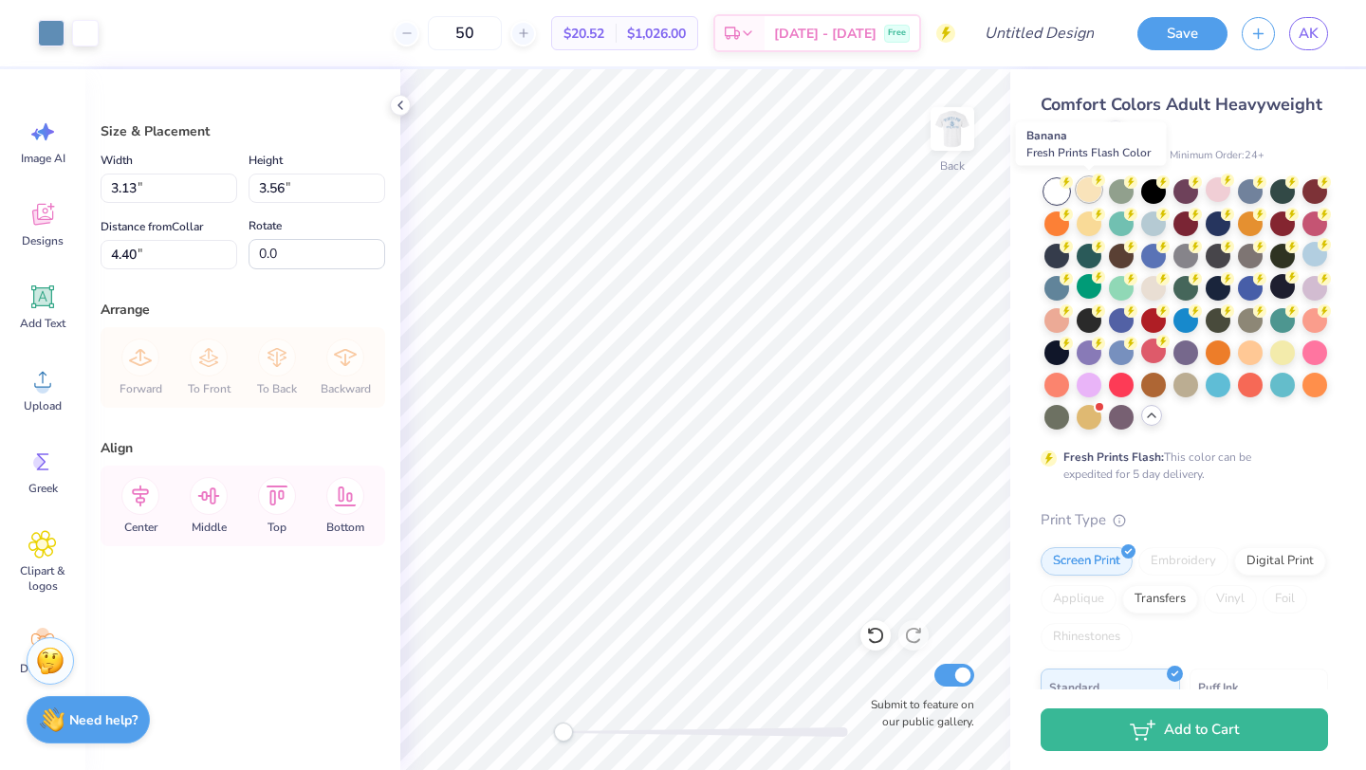
click at [1085, 192] on div at bounding box center [1089, 189] width 25 height 25
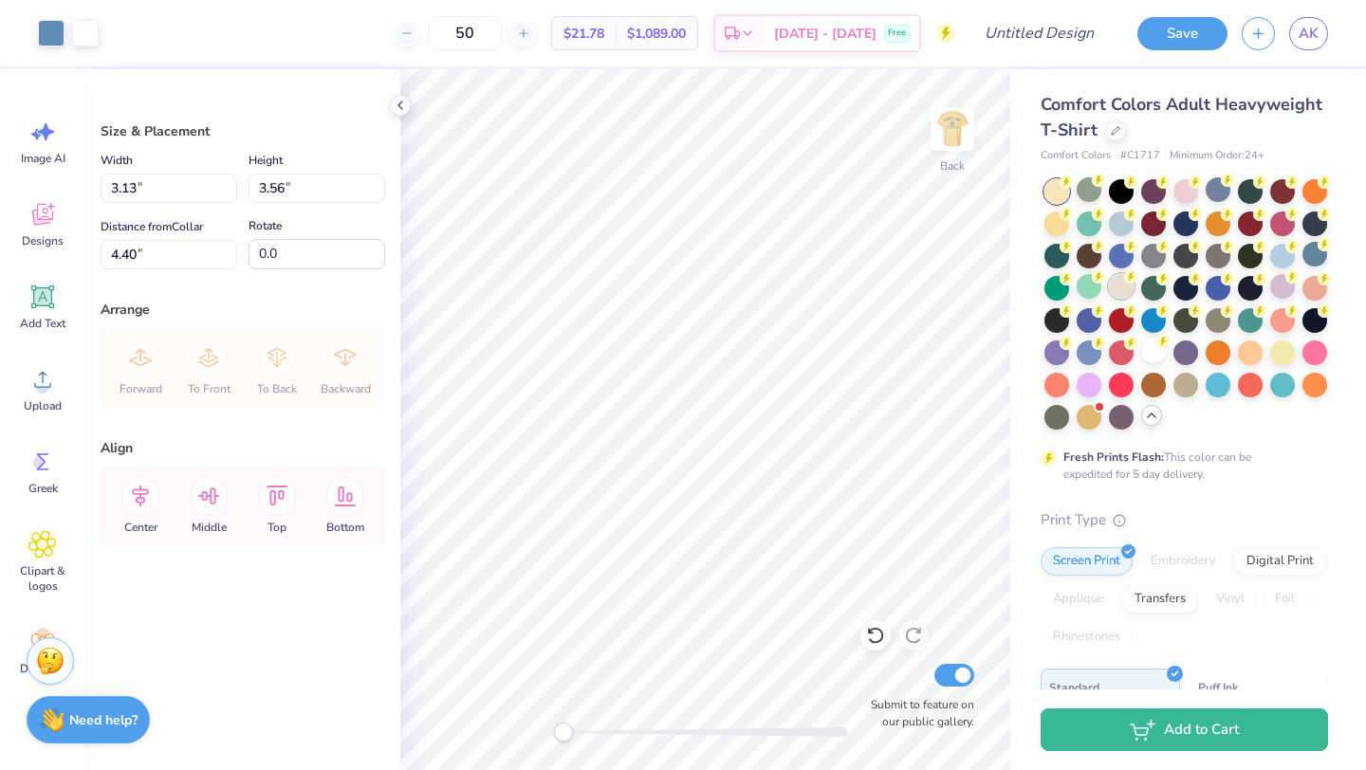
click at [1118, 286] on div at bounding box center [1121, 286] width 25 height 25
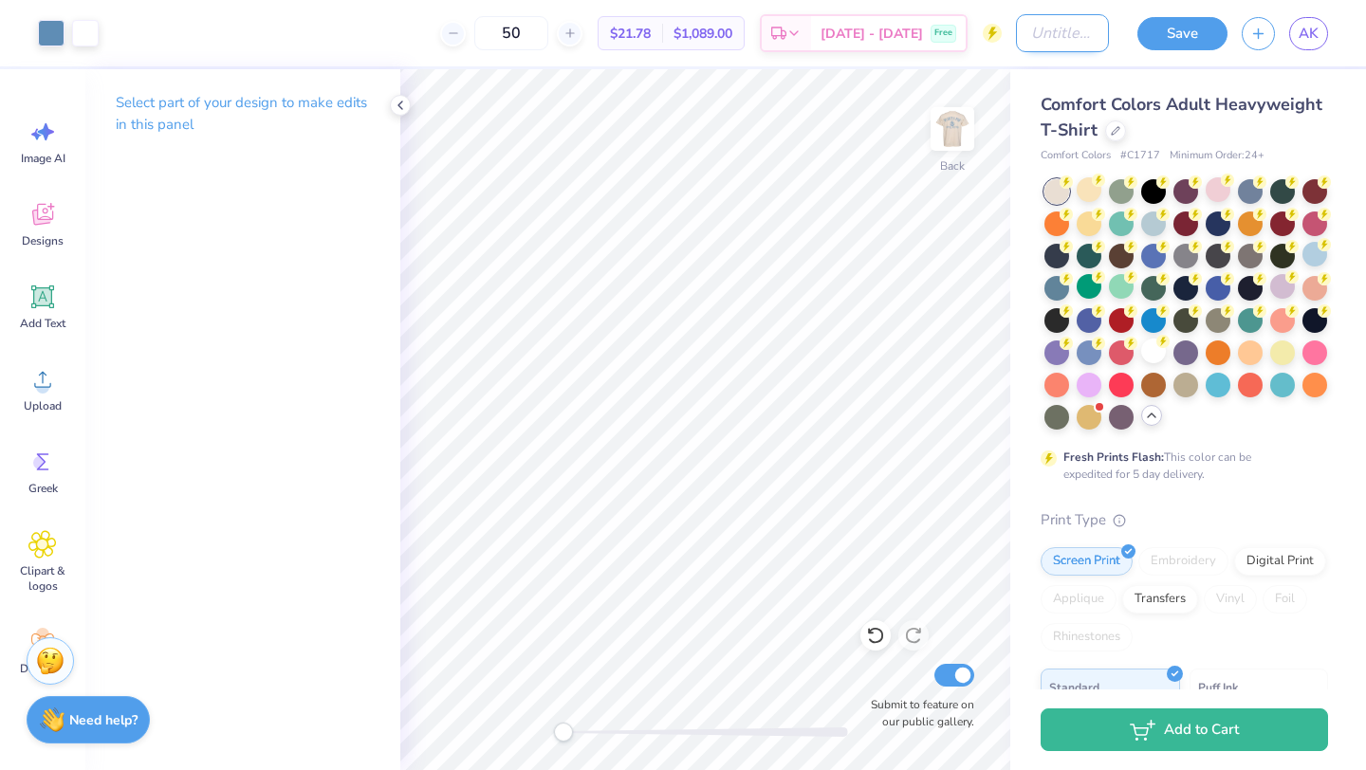
click at [1061, 33] on input "Design Title" at bounding box center [1062, 33] width 93 height 38
type input "Parent's wknd (if garden)"
click at [460, 36] on icon at bounding box center [453, 33] width 13 height 13
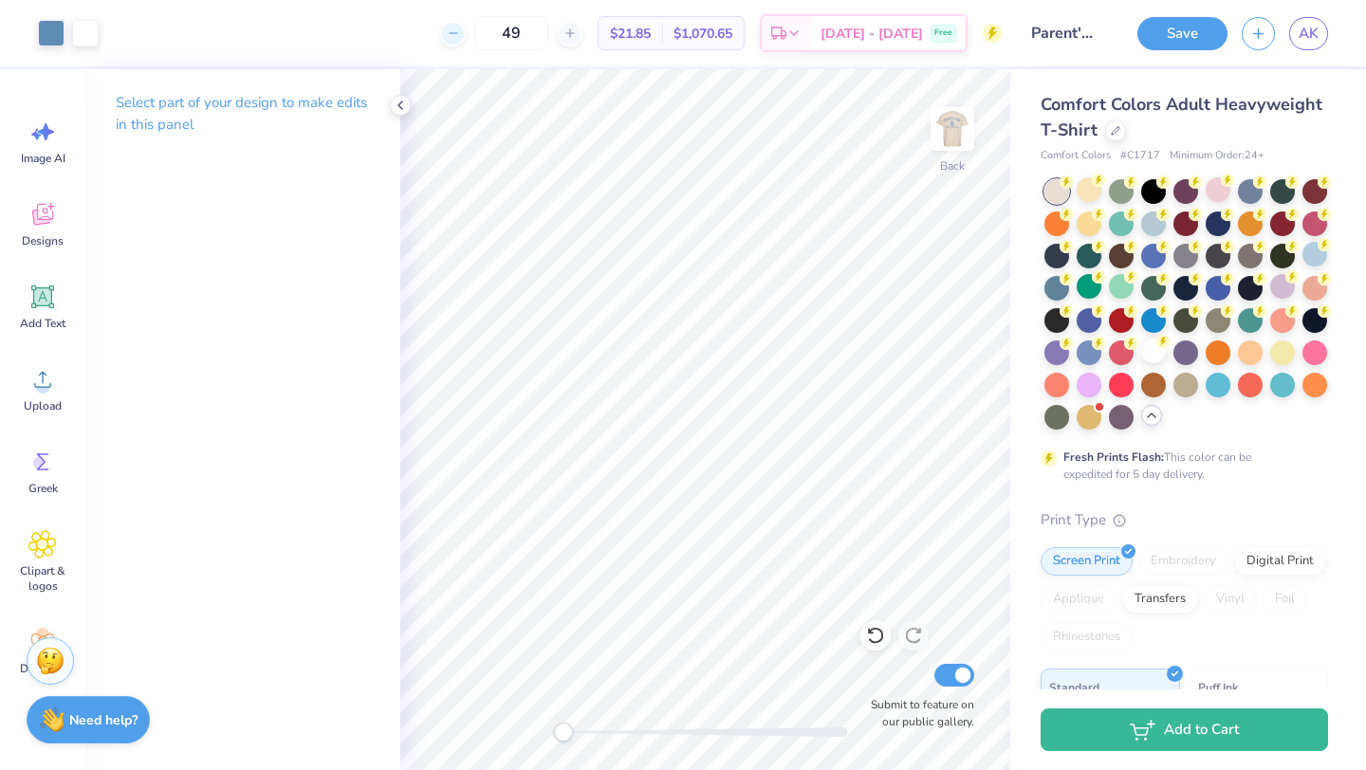
click at [460, 35] on icon at bounding box center [453, 33] width 13 height 13
click at [519, 35] on icon at bounding box center [525, 33] width 13 height 13
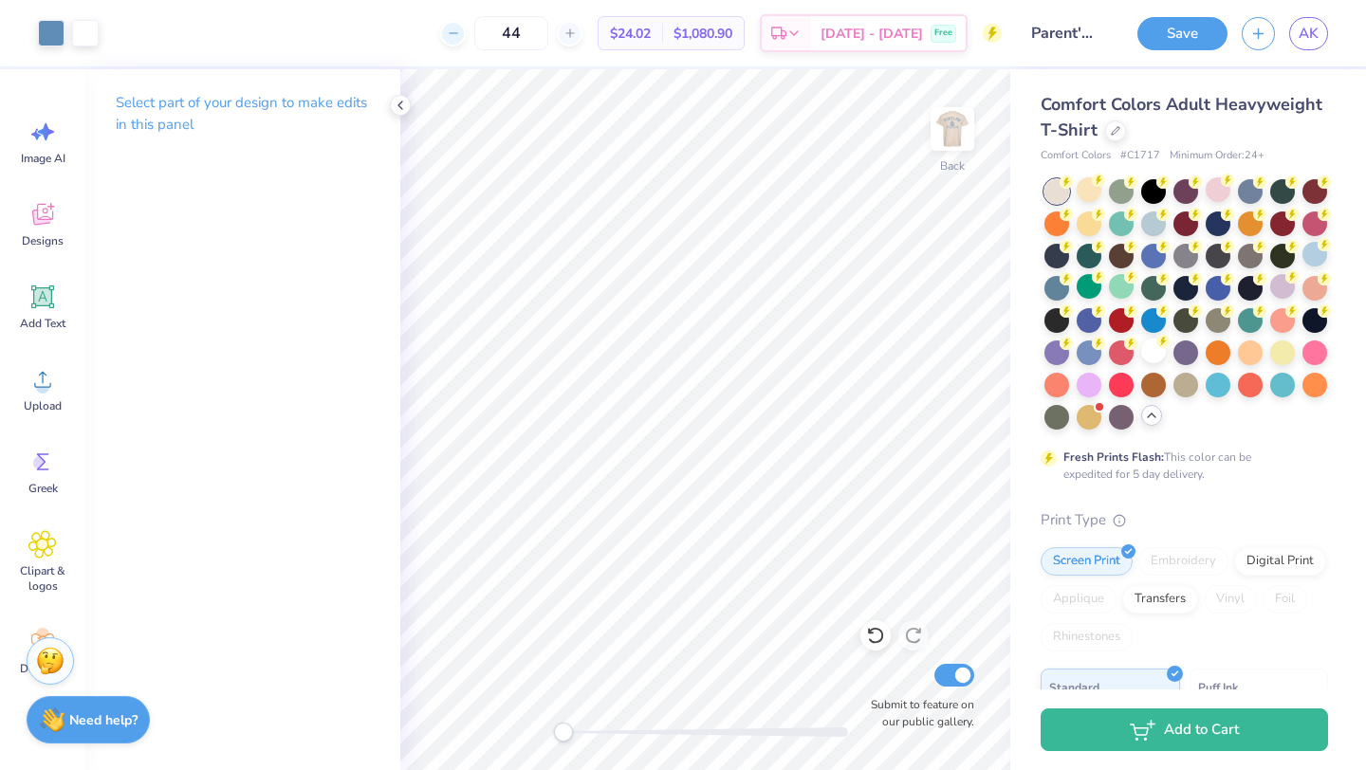
click at [492, 35] on div "44 $24.02 Per Item $1,080.90 Total Est. Delivery Oct 6 - 9 Free" at bounding box center [557, 33] width 889 height 66
click at [460, 35] on icon at bounding box center [453, 33] width 13 height 13
click at [519, 35] on icon at bounding box center [525, 33] width 13 height 13
click at [493, 35] on div "41 $24.36 Per Item $998.76 Total Est. Delivery Oct 6 - 9 Free" at bounding box center [557, 33] width 889 height 66
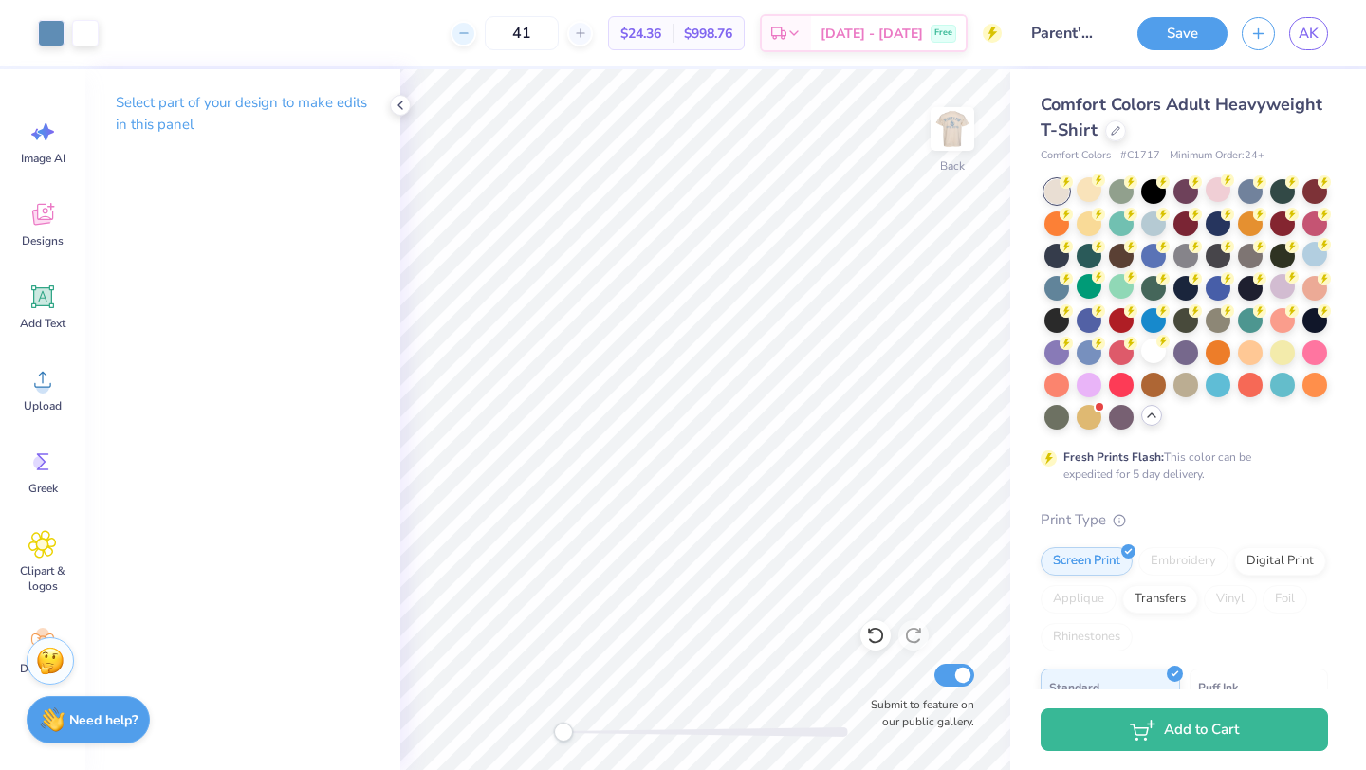
click at [470, 36] on icon at bounding box center [463, 33] width 13 height 13
type input "40"
click at [1170, 32] on button "Save" at bounding box center [1182, 30] width 90 height 33
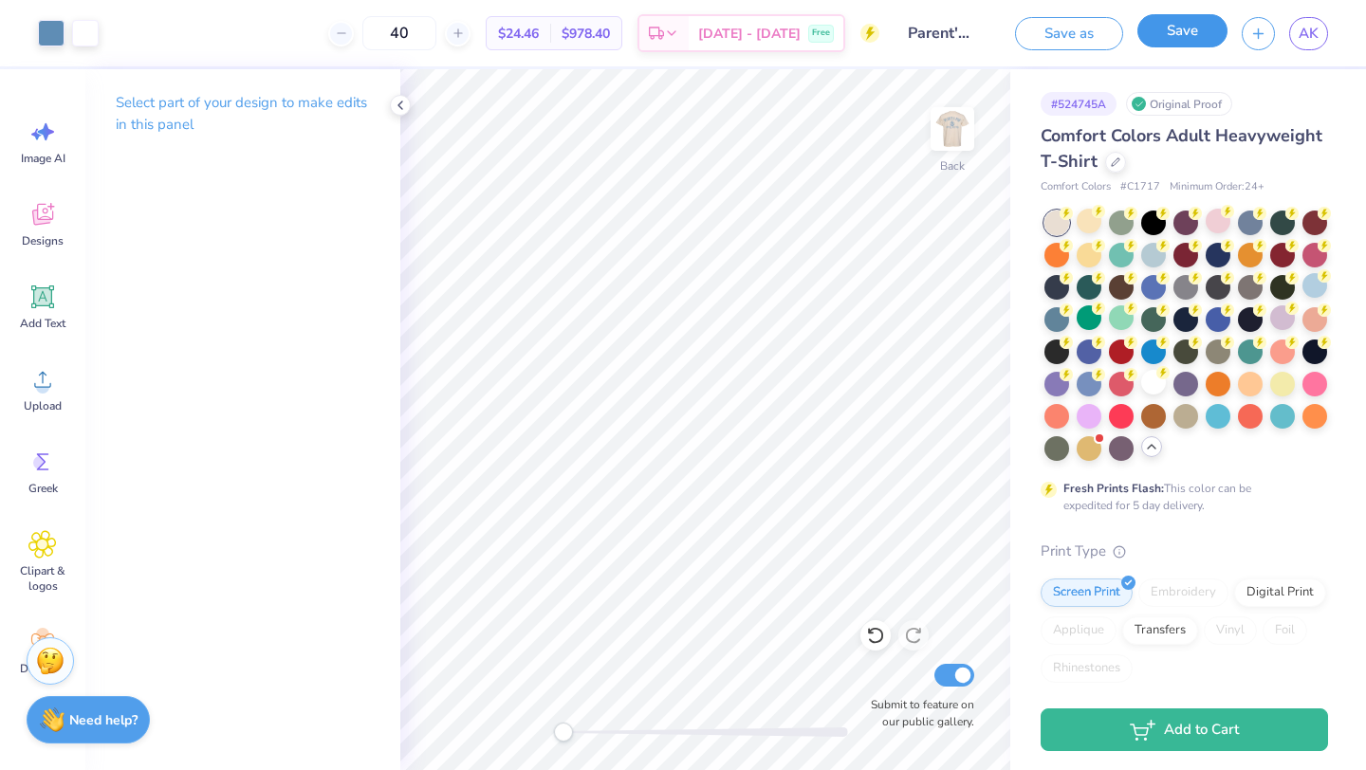
click at [1181, 26] on button "Save" at bounding box center [1182, 30] width 90 height 33
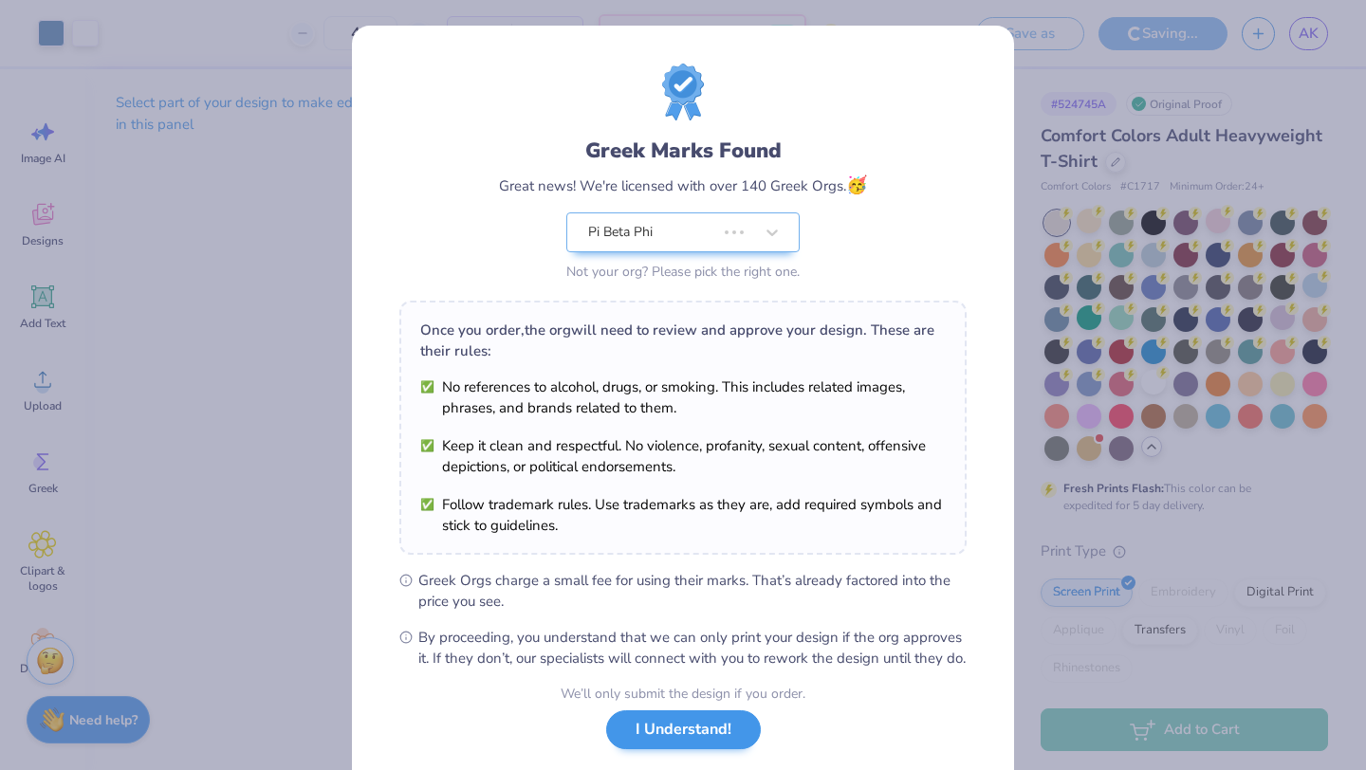
click at [670, 749] on button "I Understand!" at bounding box center [683, 729] width 155 height 39
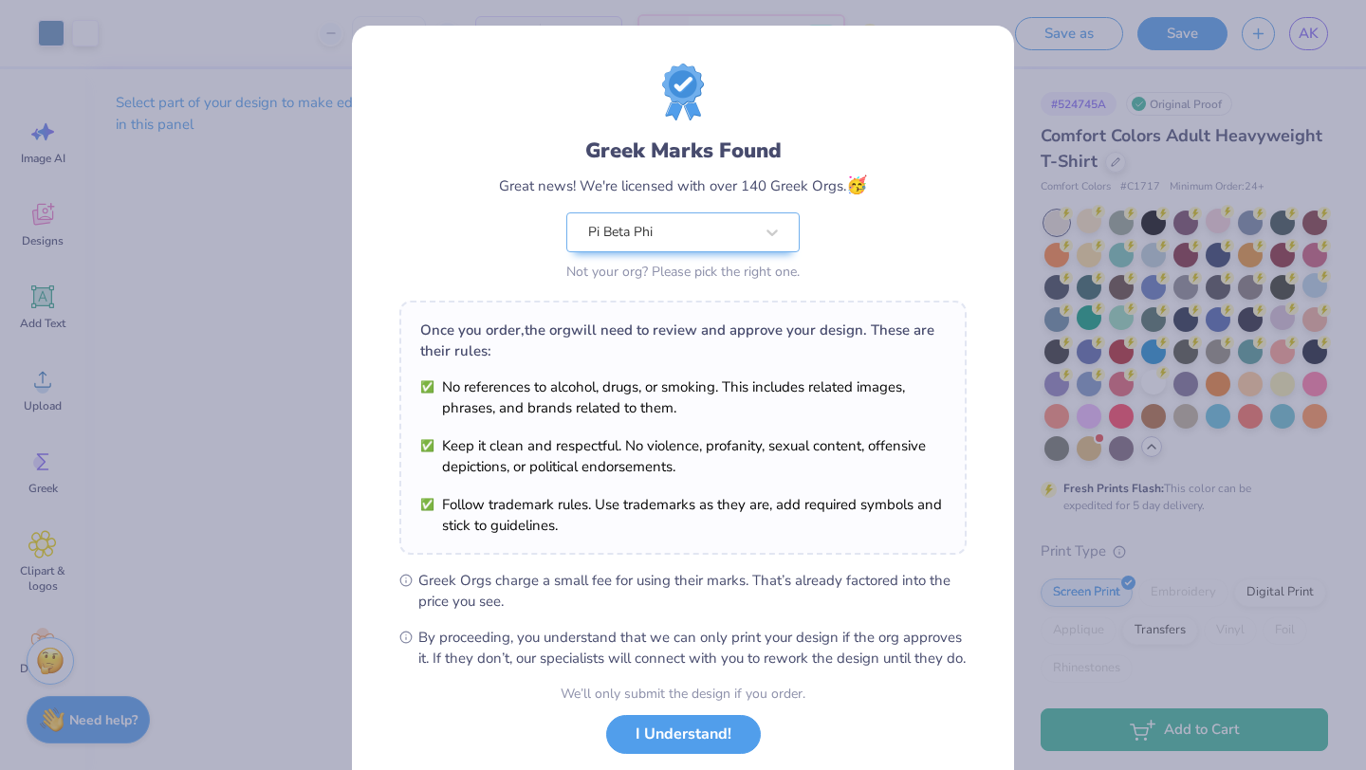
scroll to position [118, 0]
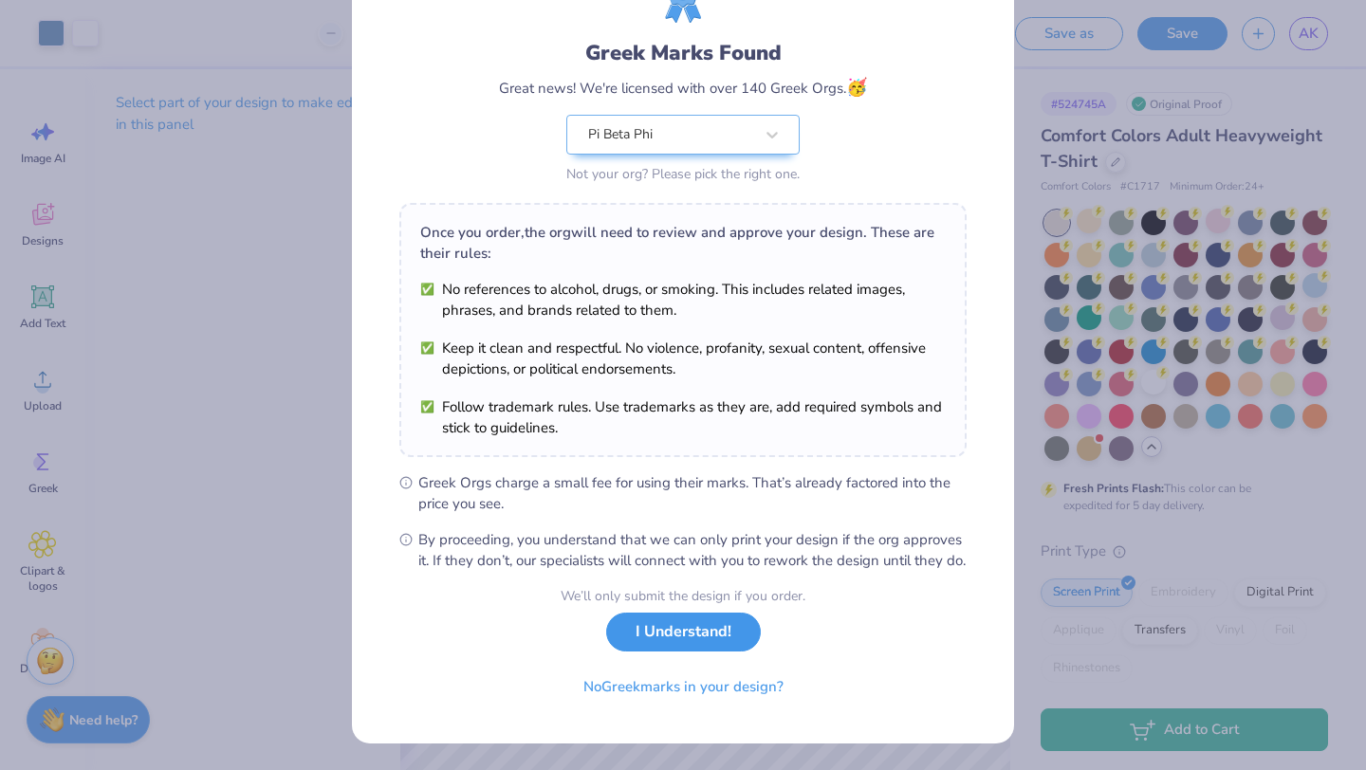
click at [692, 639] on button "I Understand!" at bounding box center [683, 632] width 155 height 39
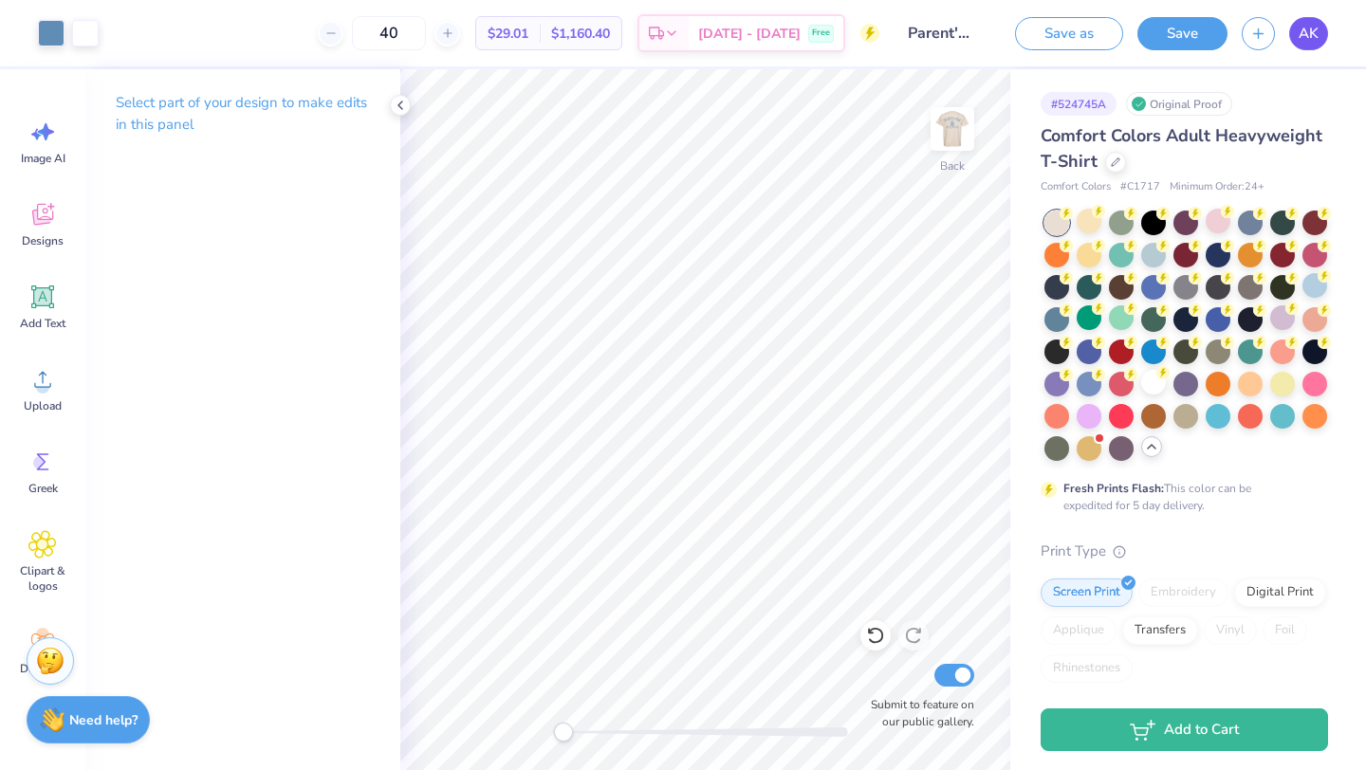
click at [1305, 35] on span "AK" at bounding box center [1309, 34] width 20 height 22
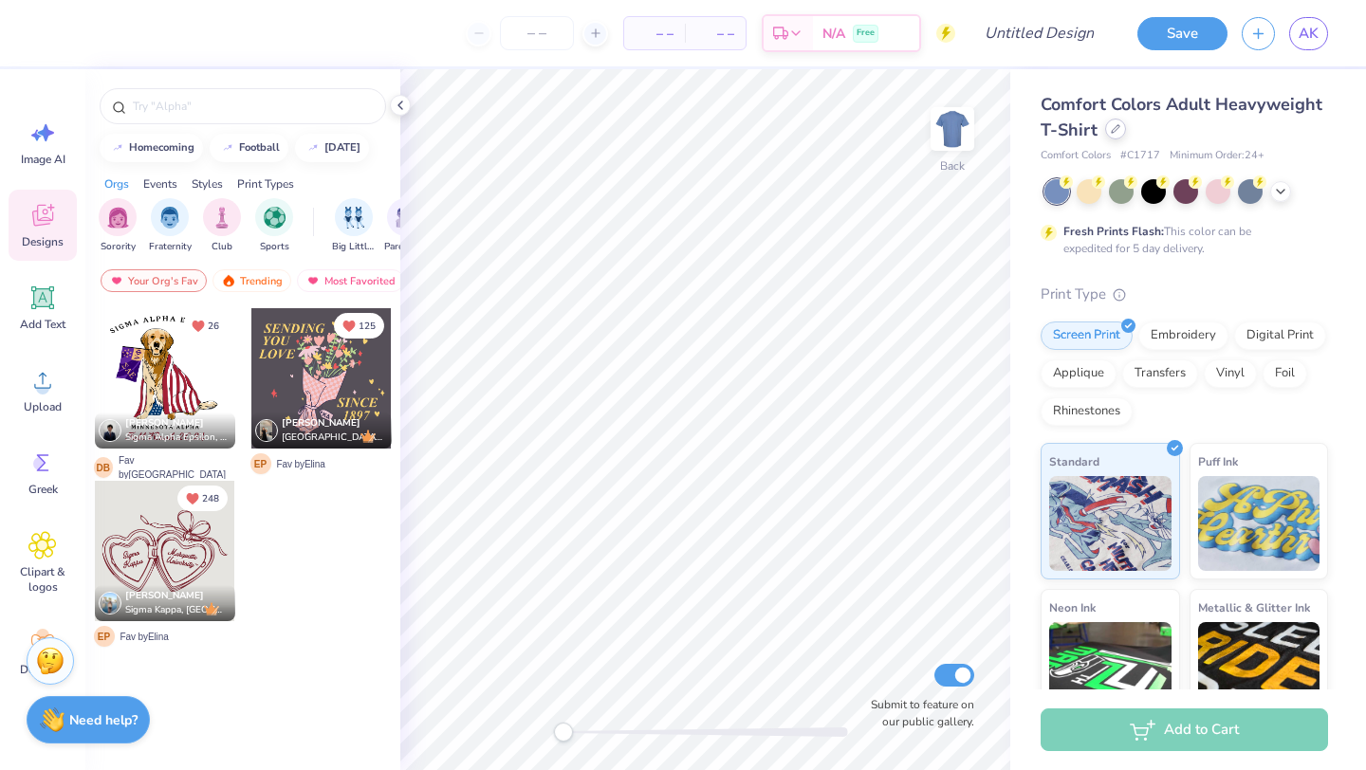
click at [1113, 127] on icon at bounding box center [1115, 128] width 9 height 9
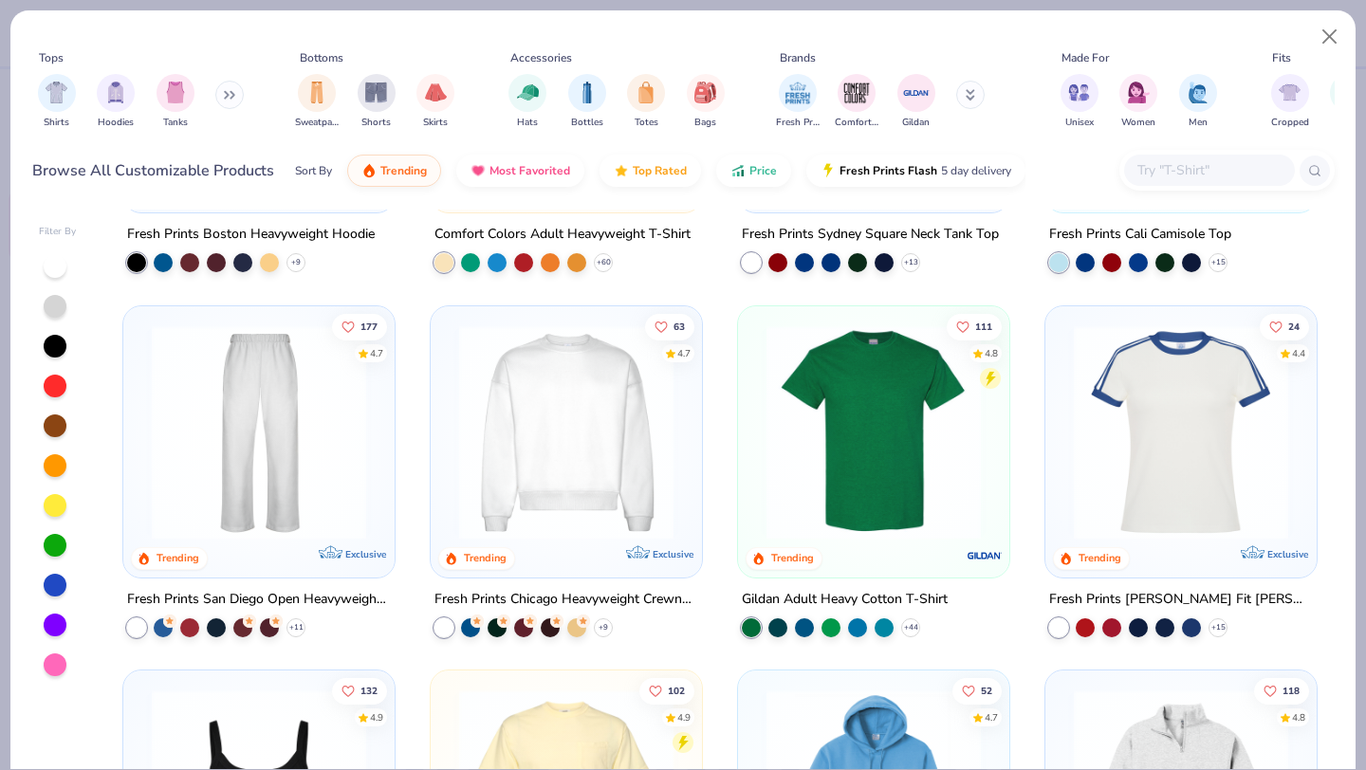
scroll to position [652, 0]
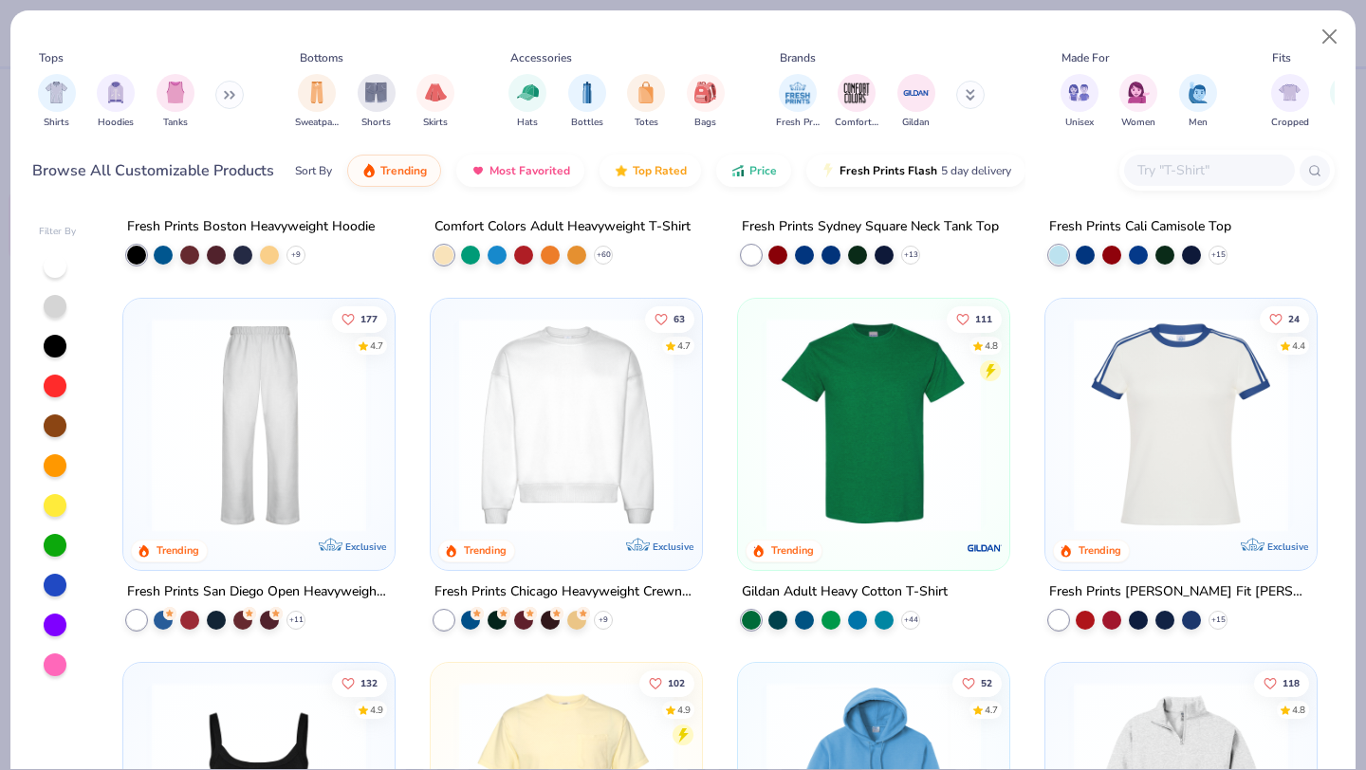
click at [1171, 465] on img at bounding box center [1180, 424] width 233 height 214
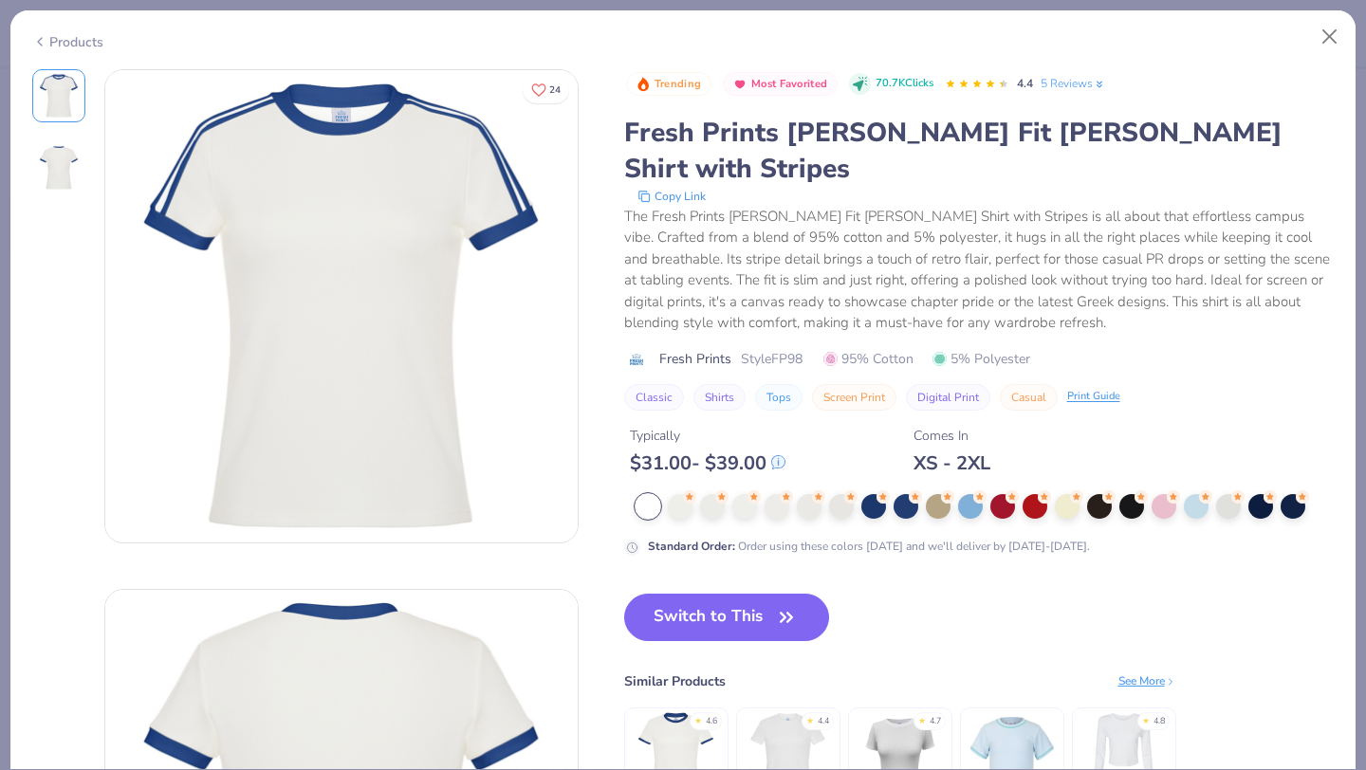
click at [65, 175] on img at bounding box center [59, 168] width 46 height 46
click at [677, 492] on div at bounding box center [680, 504] width 25 height 25
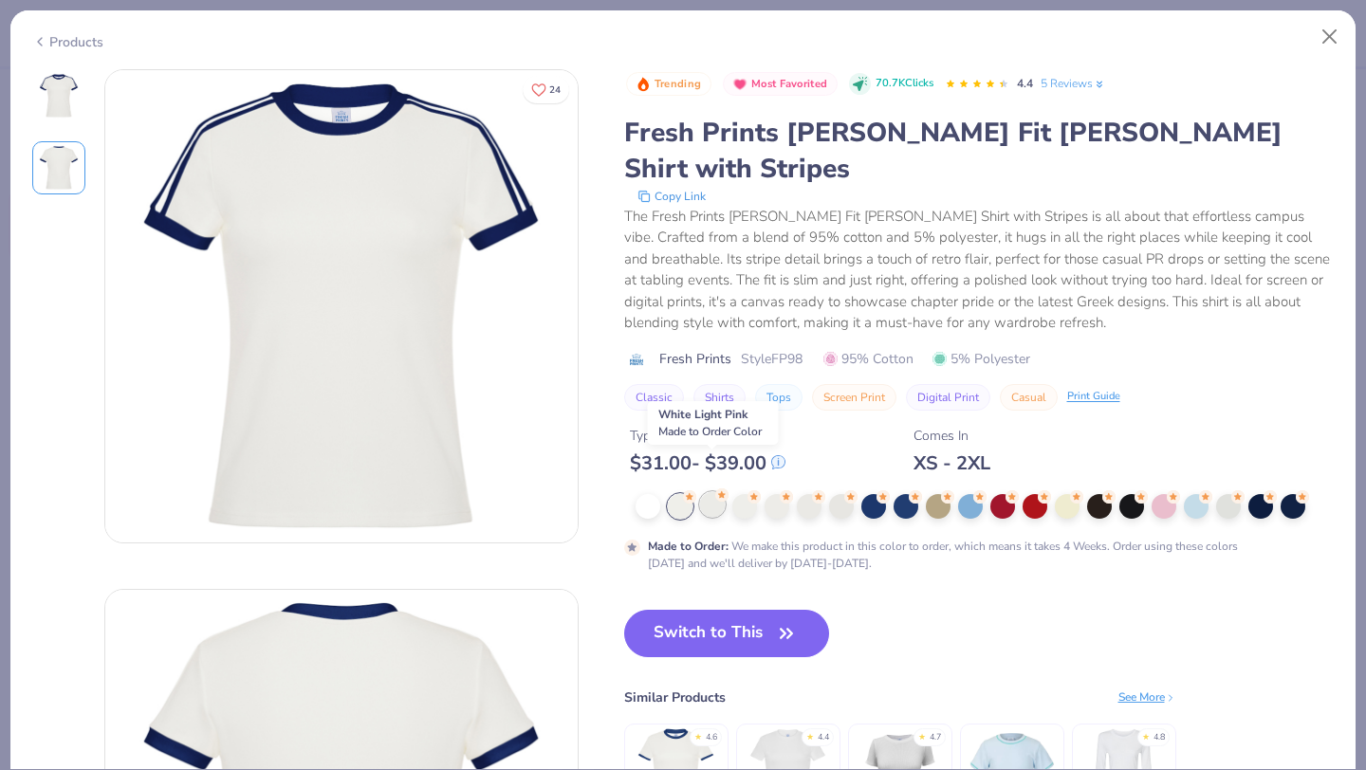
click at [711, 492] on div at bounding box center [712, 504] width 25 height 25
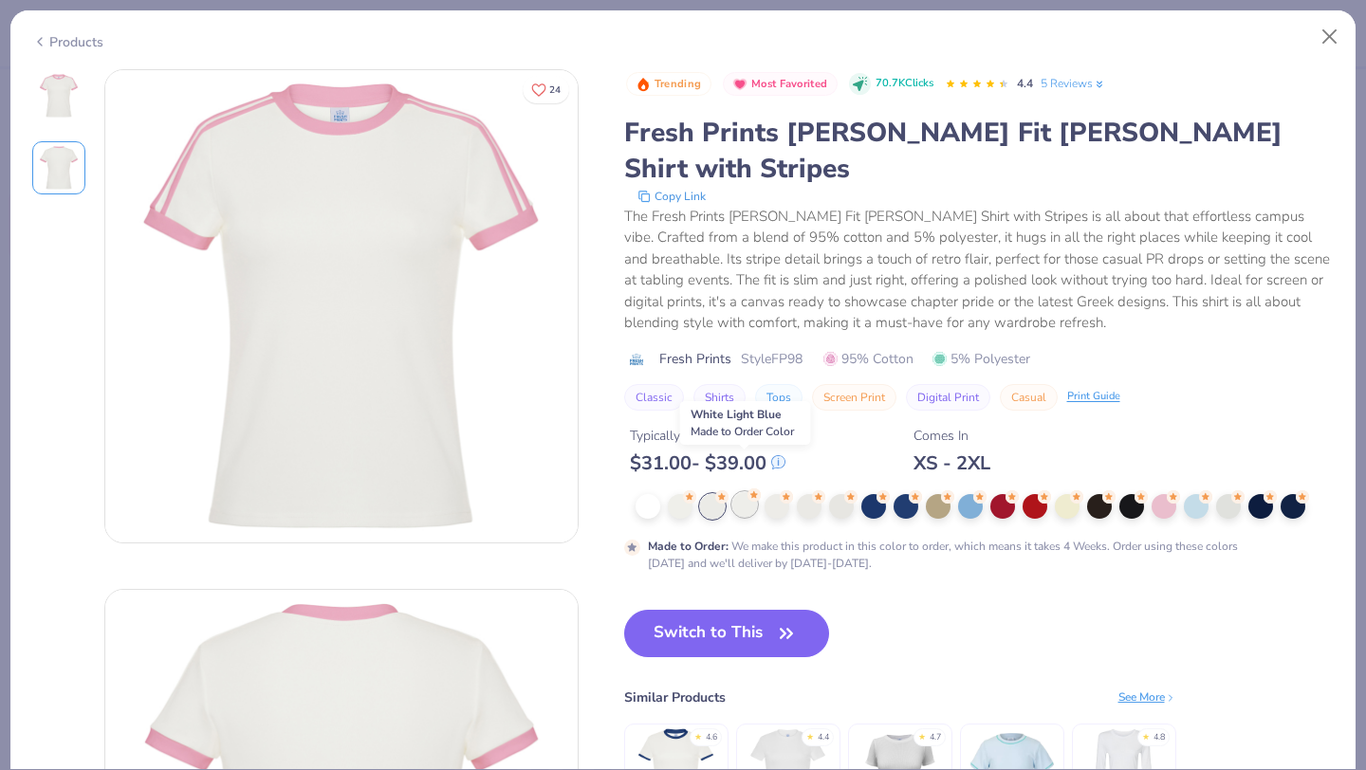
click at [747, 492] on div at bounding box center [744, 504] width 25 height 25
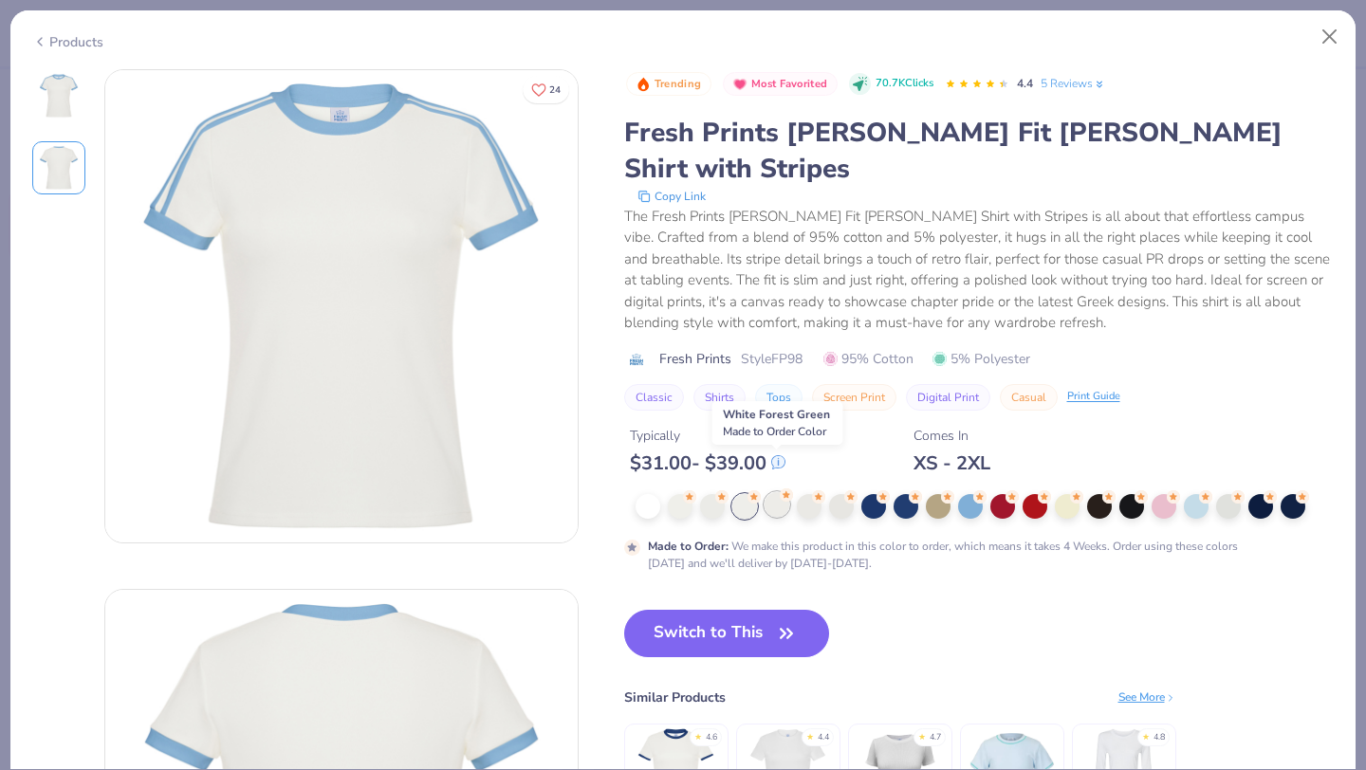
click at [778, 492] on div at bounding box center [777, 504] width 25 height 25
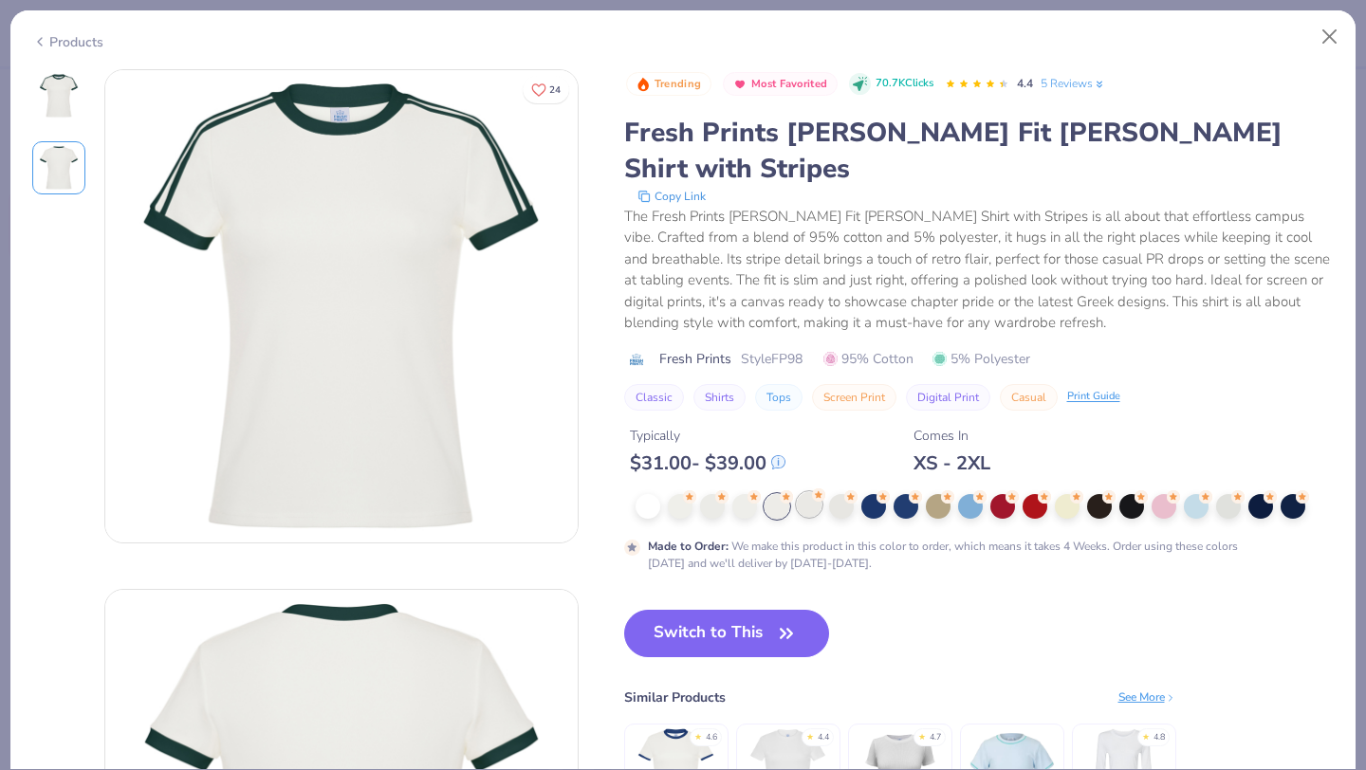
click at [808, 492] on div at bounding box center [809, 504] width 25 height 25
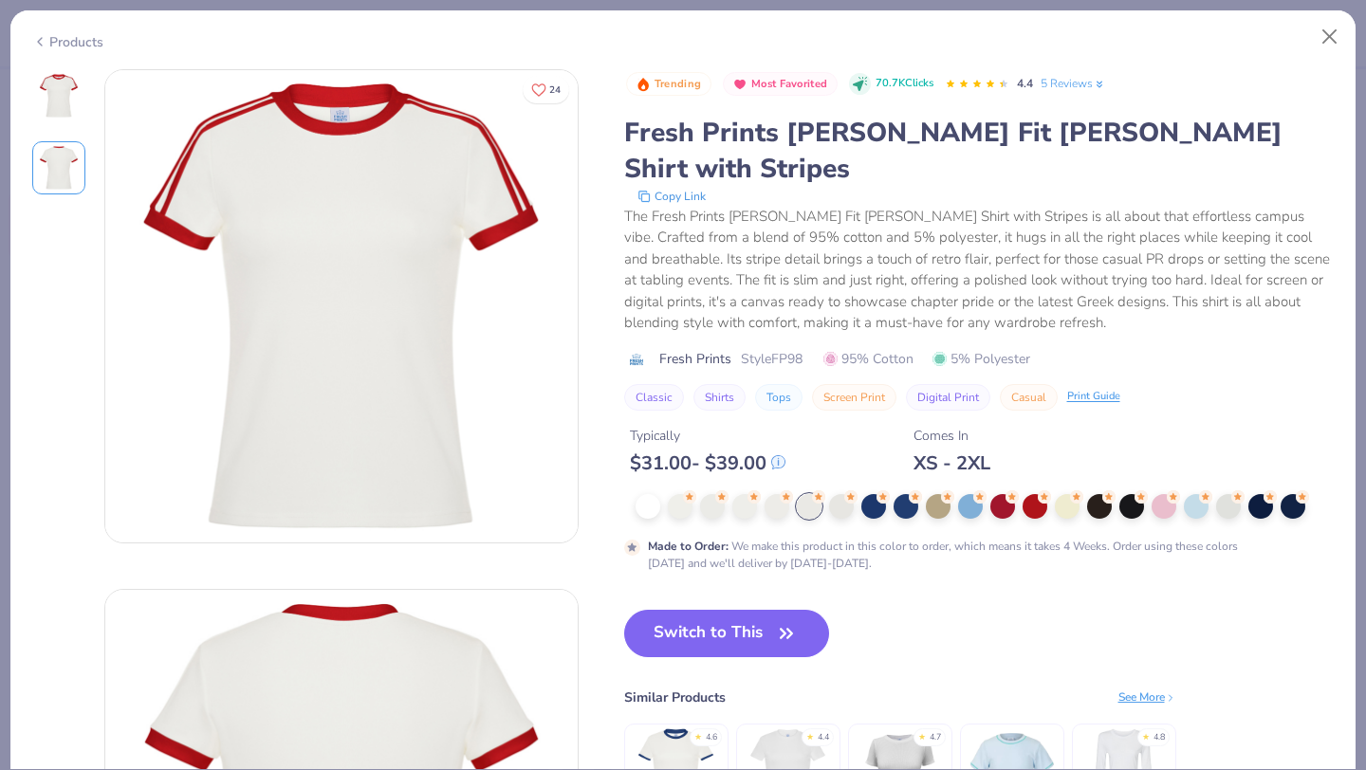
click at [839, 494] on div "Made to Order : We make this product in this color to order, which means it tak…" at bounding box center [979, 533] width 710 height 78
click at [840, 492] on div at bounding box center [841, 504] width 25 height 25
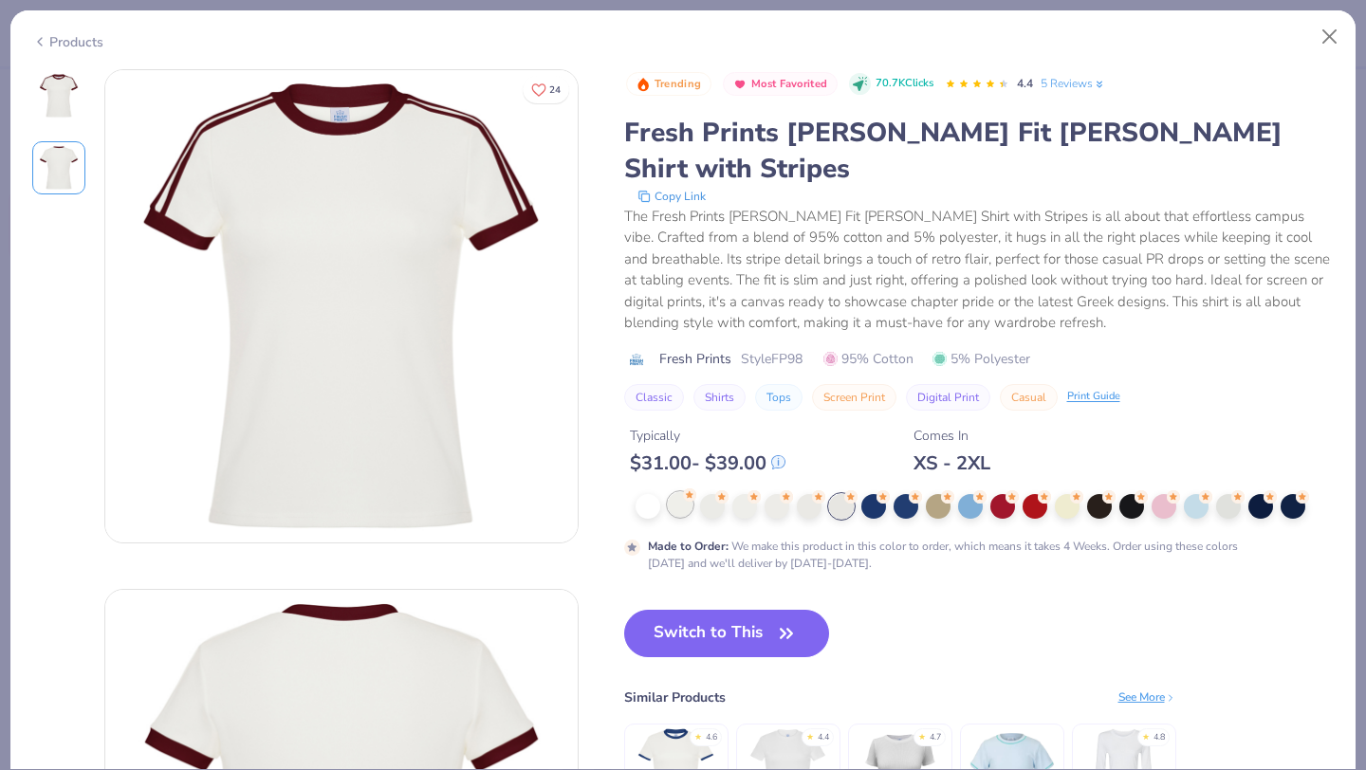
click at [684, 492] on div at bounding box center [680, 504] width 25 height 25
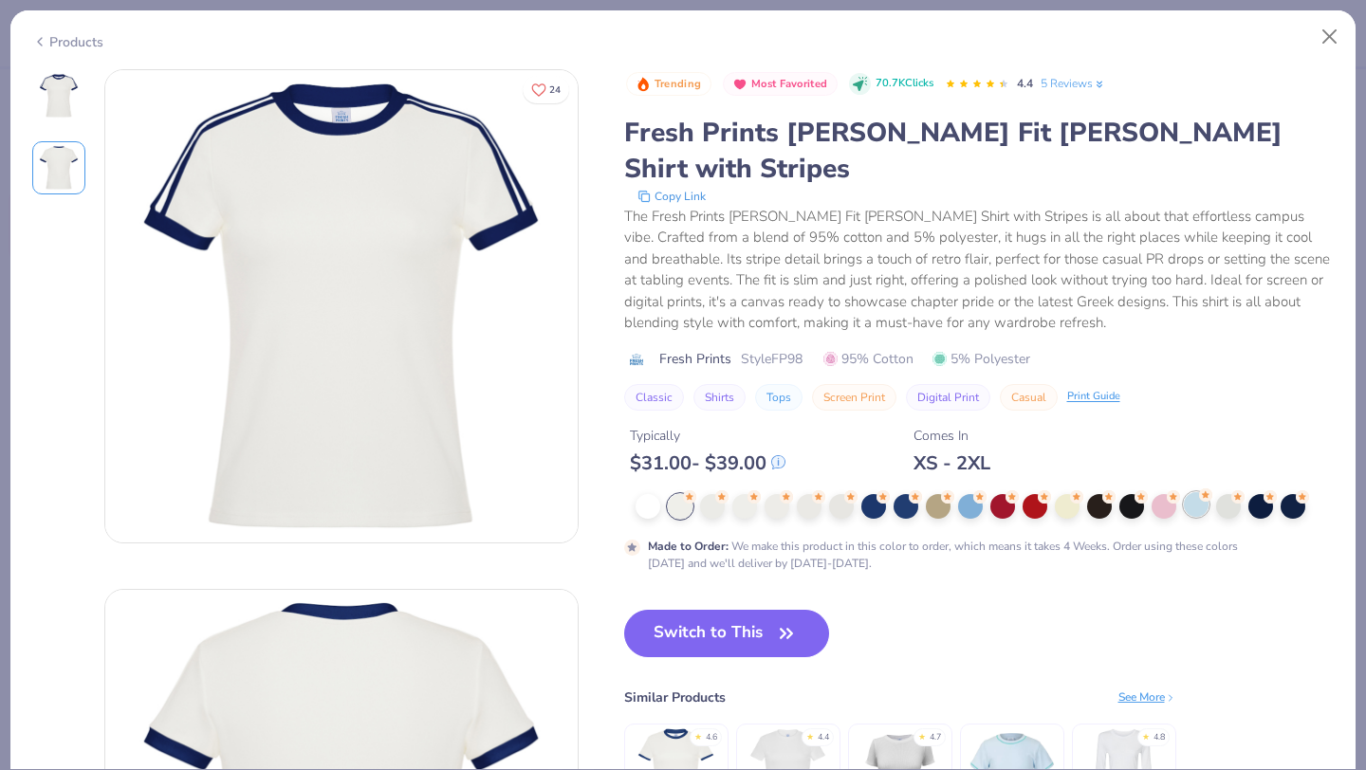
click at [1196, 492] on div at bounding box center [1196, 504] width 25 height 25
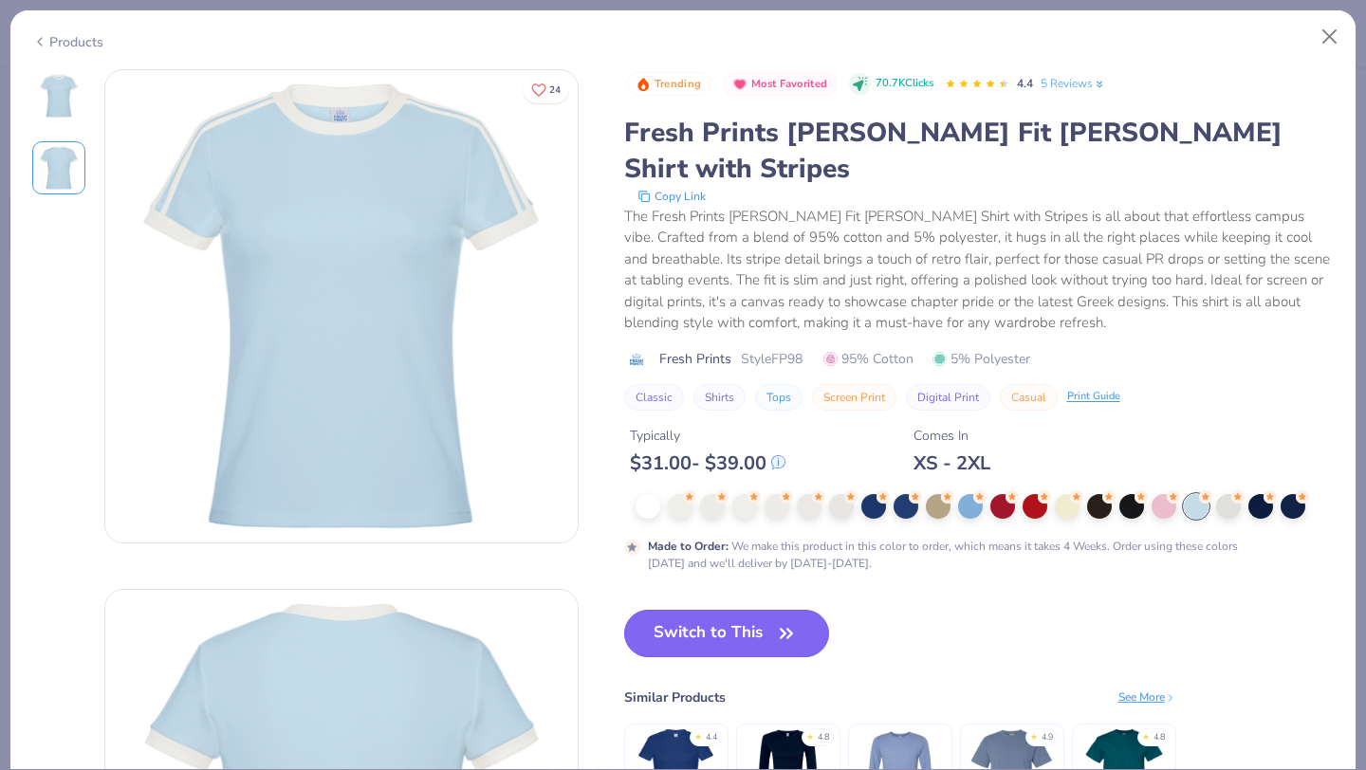
click at [742, 610] on button "Switch to This" at bounding box center [727, 633] width 206 height 47
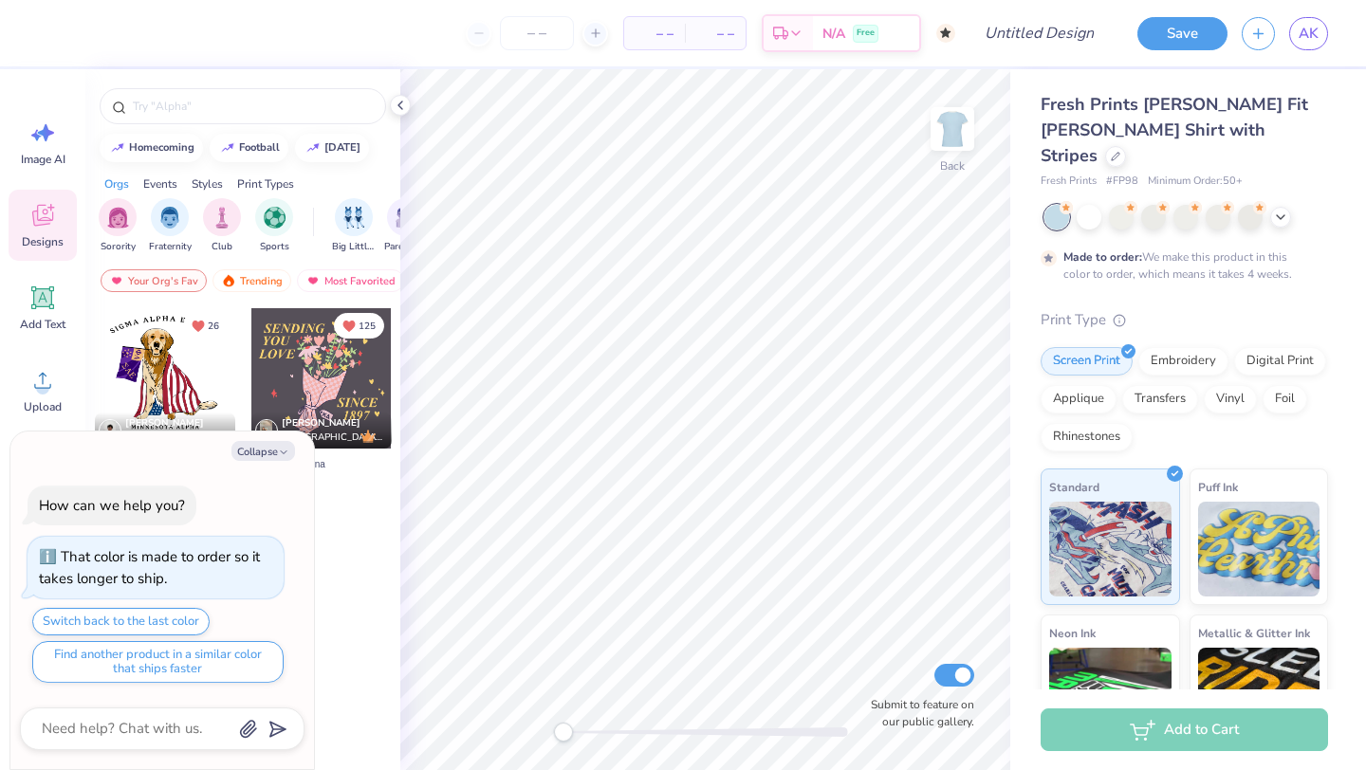
click at [45, 229] on icon at bounding box center [42, 215] width 28 height 28
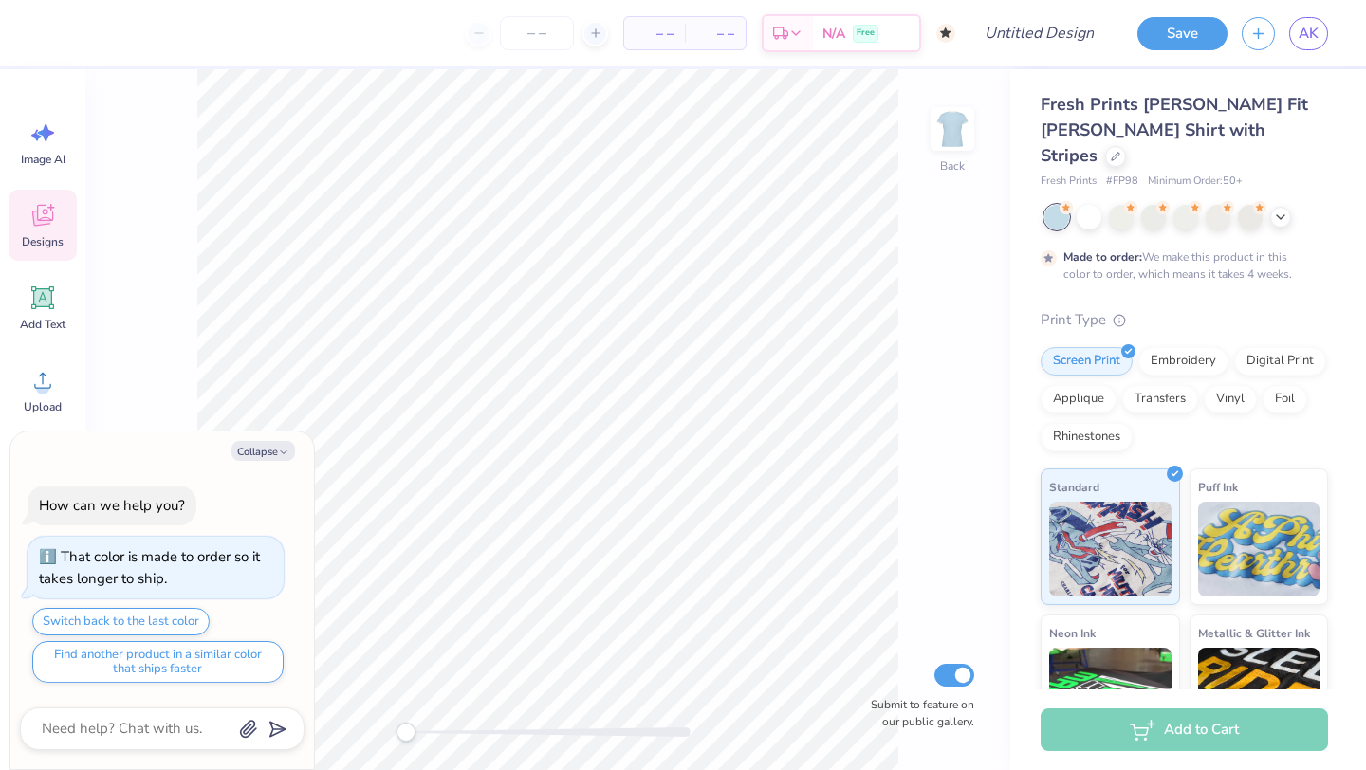
click at [50, 225] on icon at bounding box center [42, 215] width 28 height 28
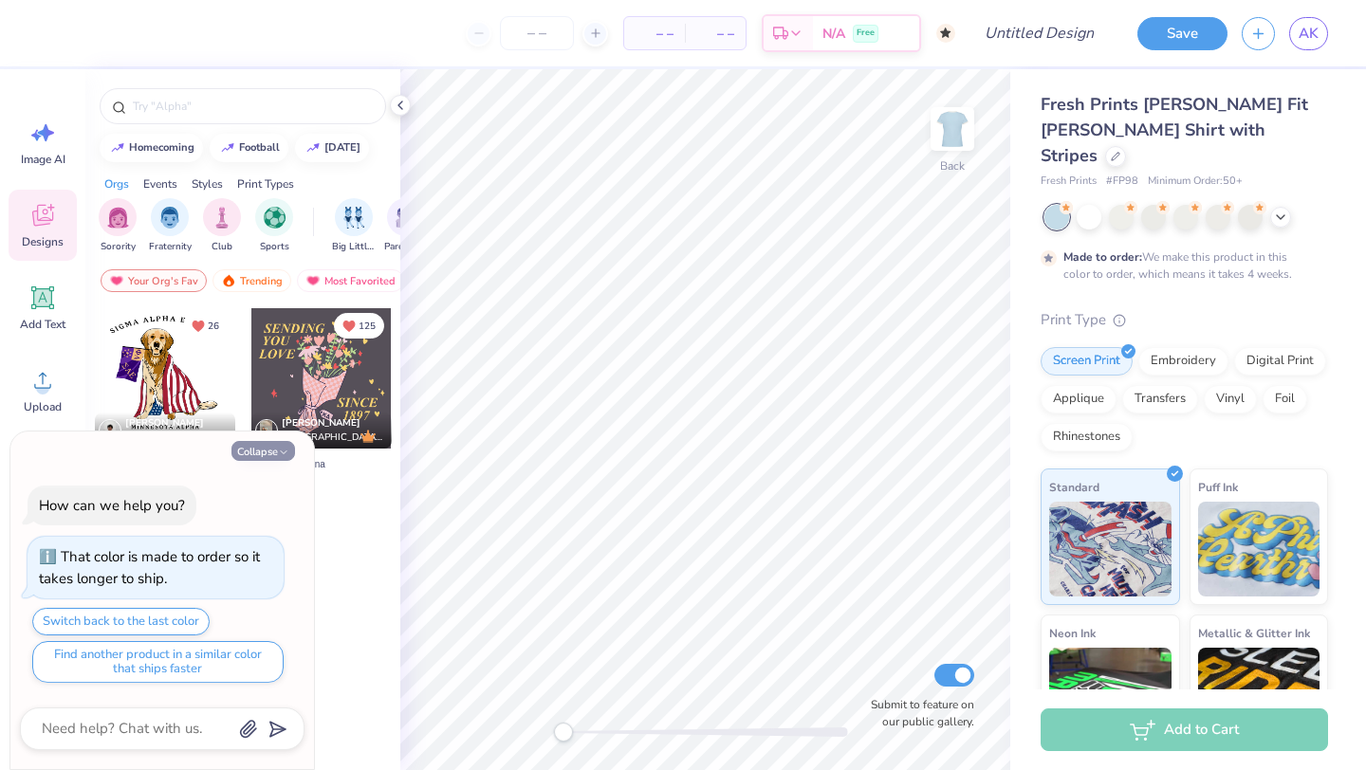
click at [272, 454] on button "Collapse" at bounding box center [263, 451] width 64 height 20
type textarea "x"
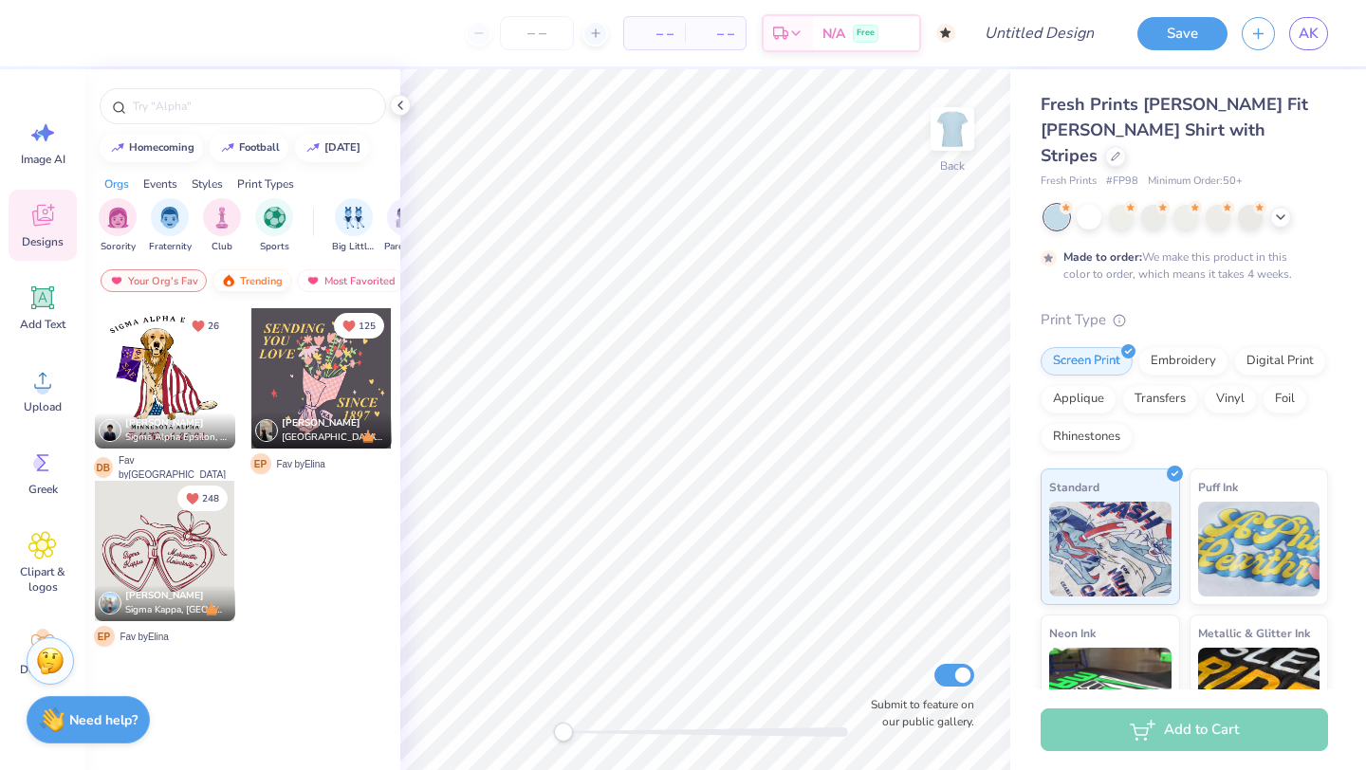
click at [238, 280] on div "Trending" at bounding box center [251, 280] width 79 height 23
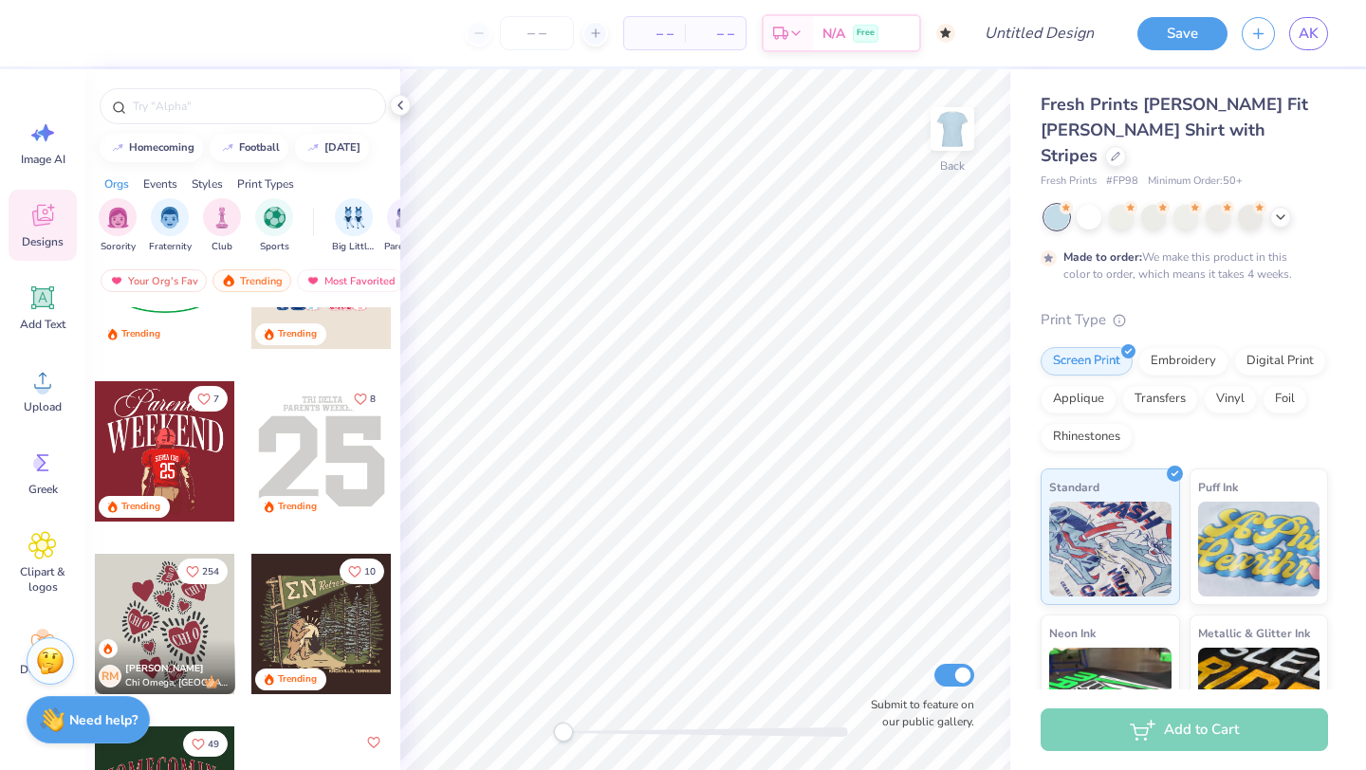
scroll to position [4930, 0]
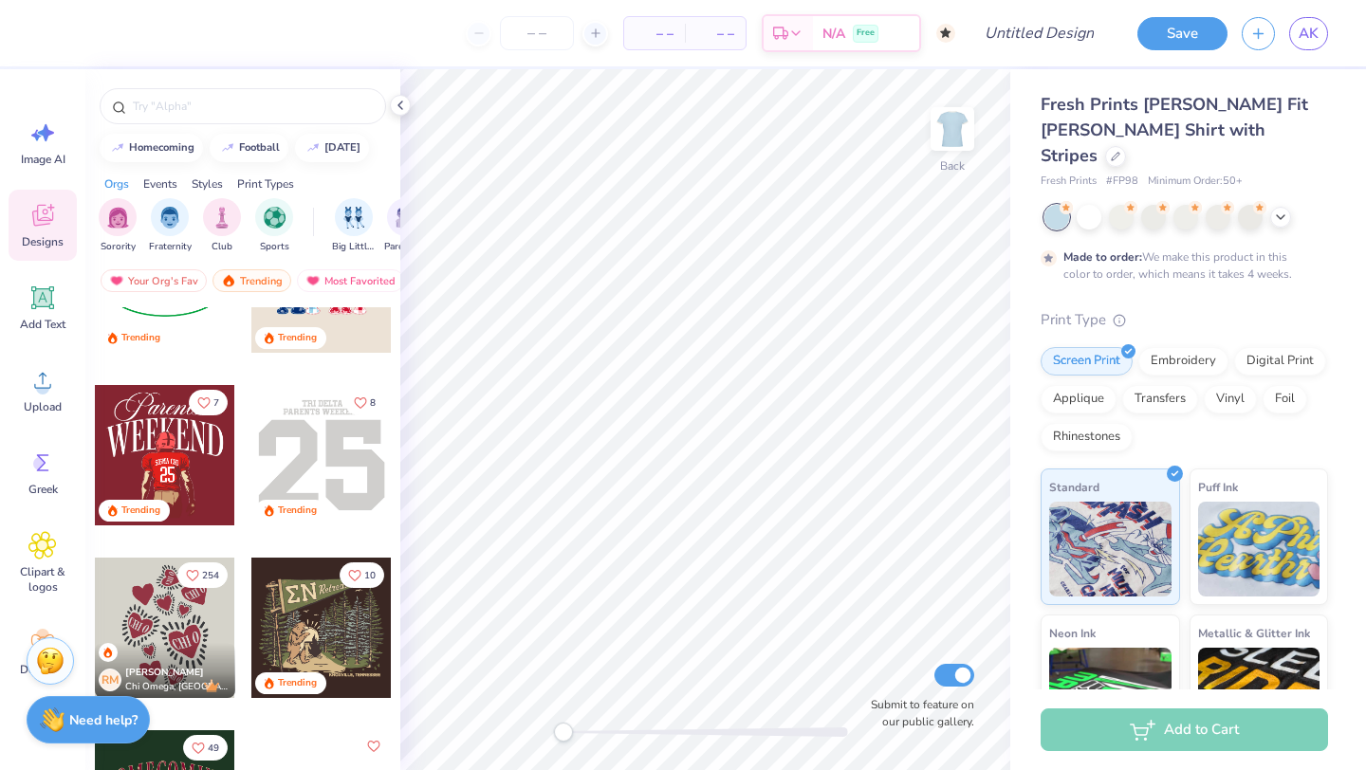
click at [327, 446] on div at bounding box center [321, 455] width 140 height 140
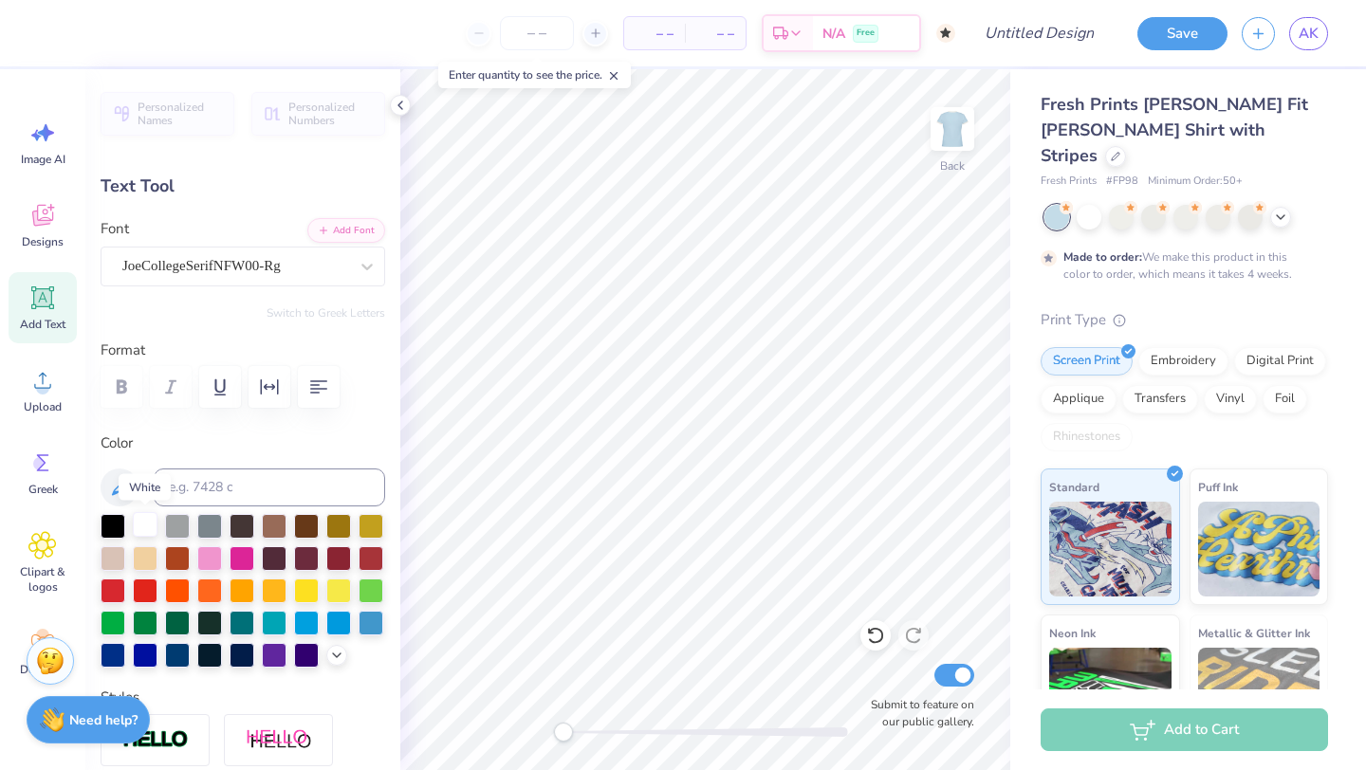
click at [143, 524] on div at bounding box center [145, 524] width 25 height 25
type input "5.86"
type input "0.50"
type input "3.62"
click at [142, 527] on div at bounding box center [145, 524] width 25 height 25
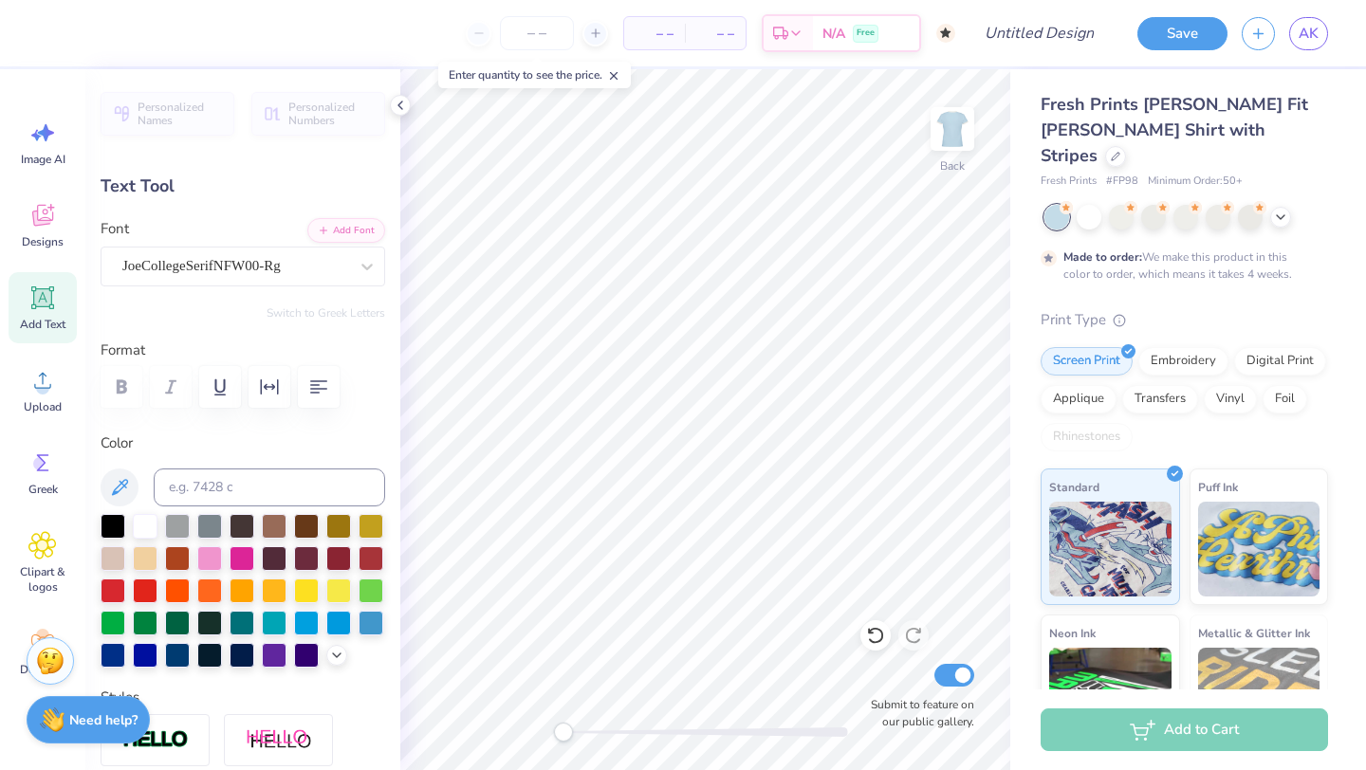
type input "3.07"
type input "3.00"
click at [146, 518] on div at bounding box center [145, 524] width 25 height 25
type input "3.02"
type input "0.48"
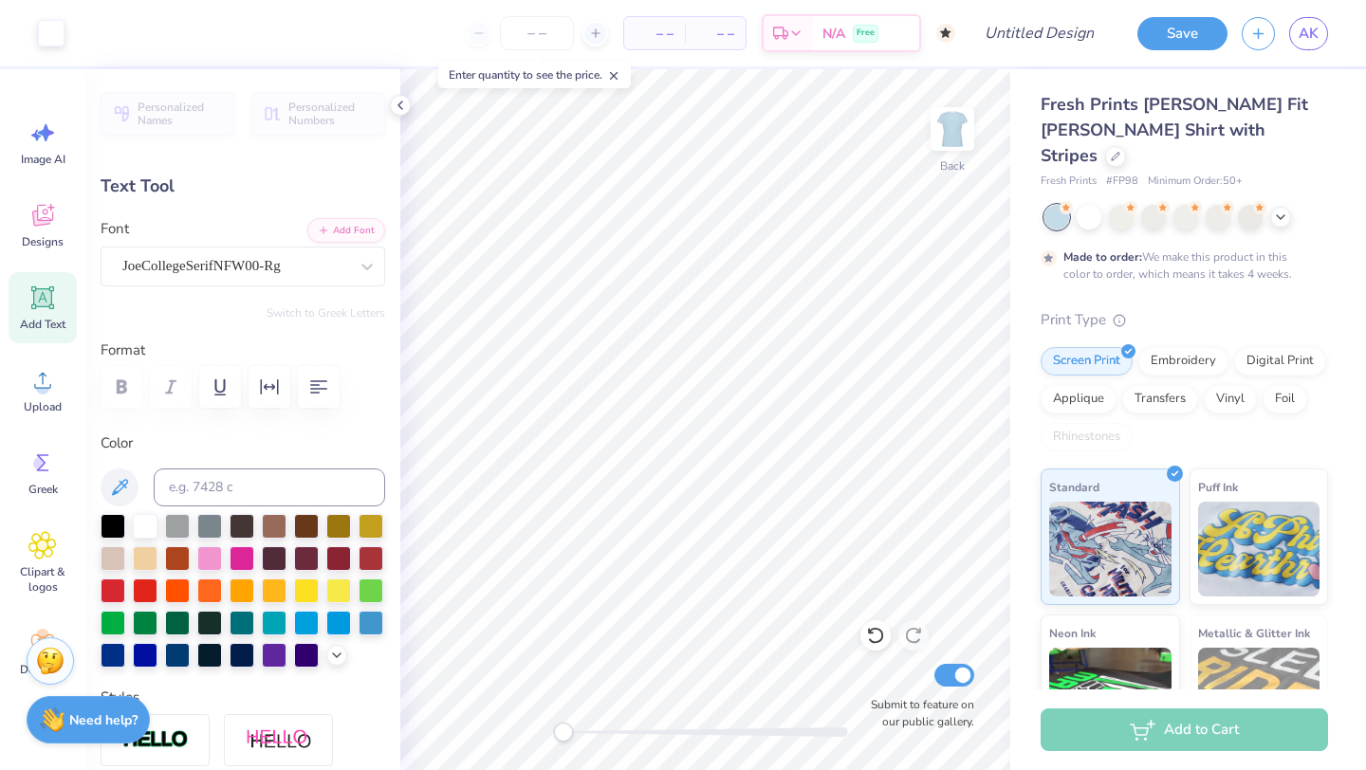
type input "3.07"
type textarea "Pi Beta Phi"
type input "9.42"
type input "6.78"
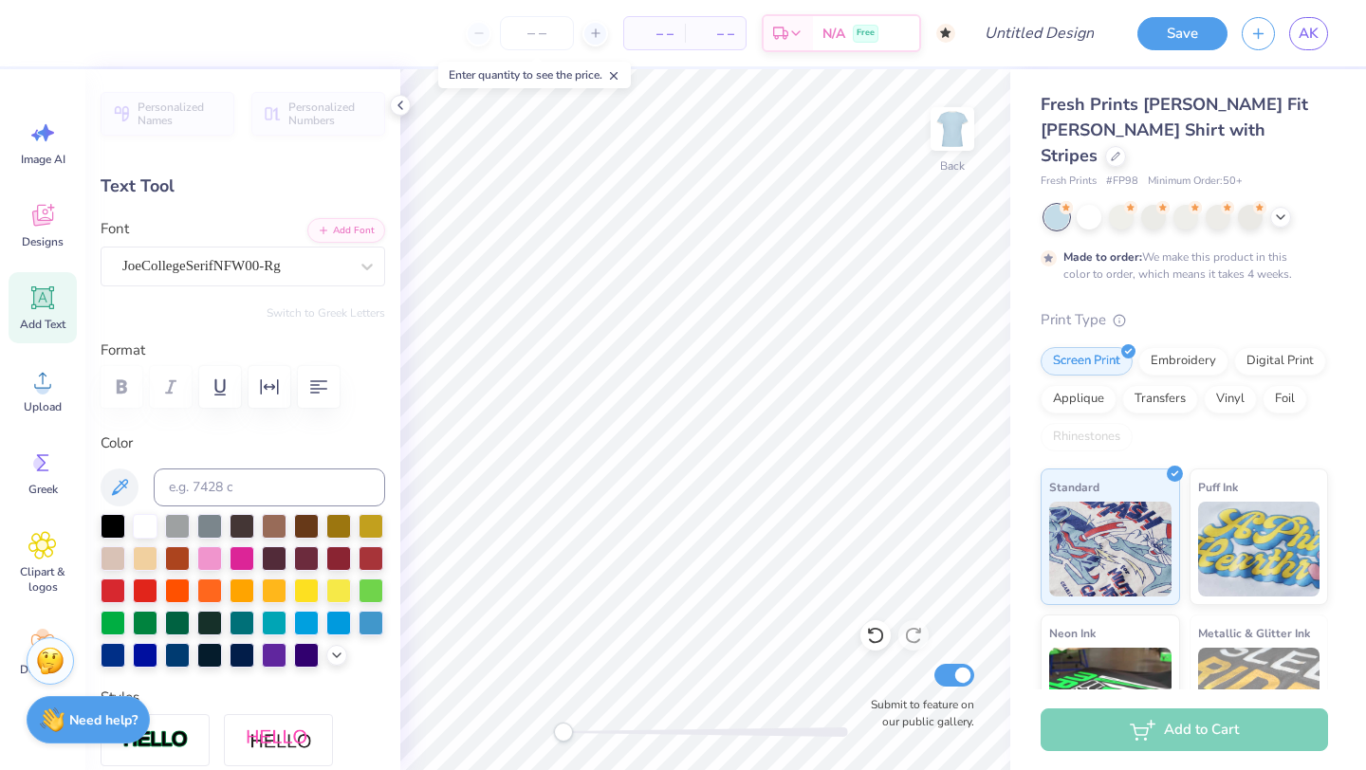
type input "5.47"
type input "7.24"
type input "5.21"
type input "7.50"
type input "5.40"
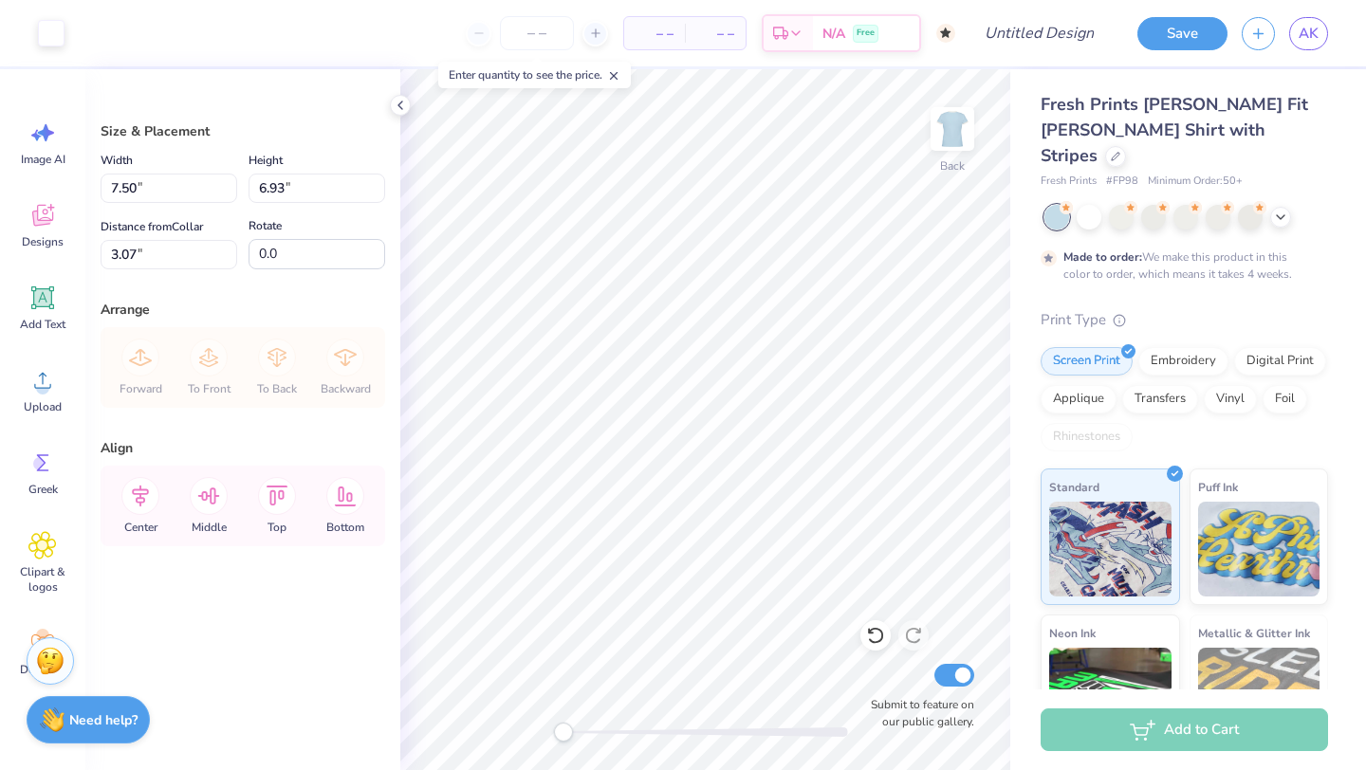
type input "3.00"
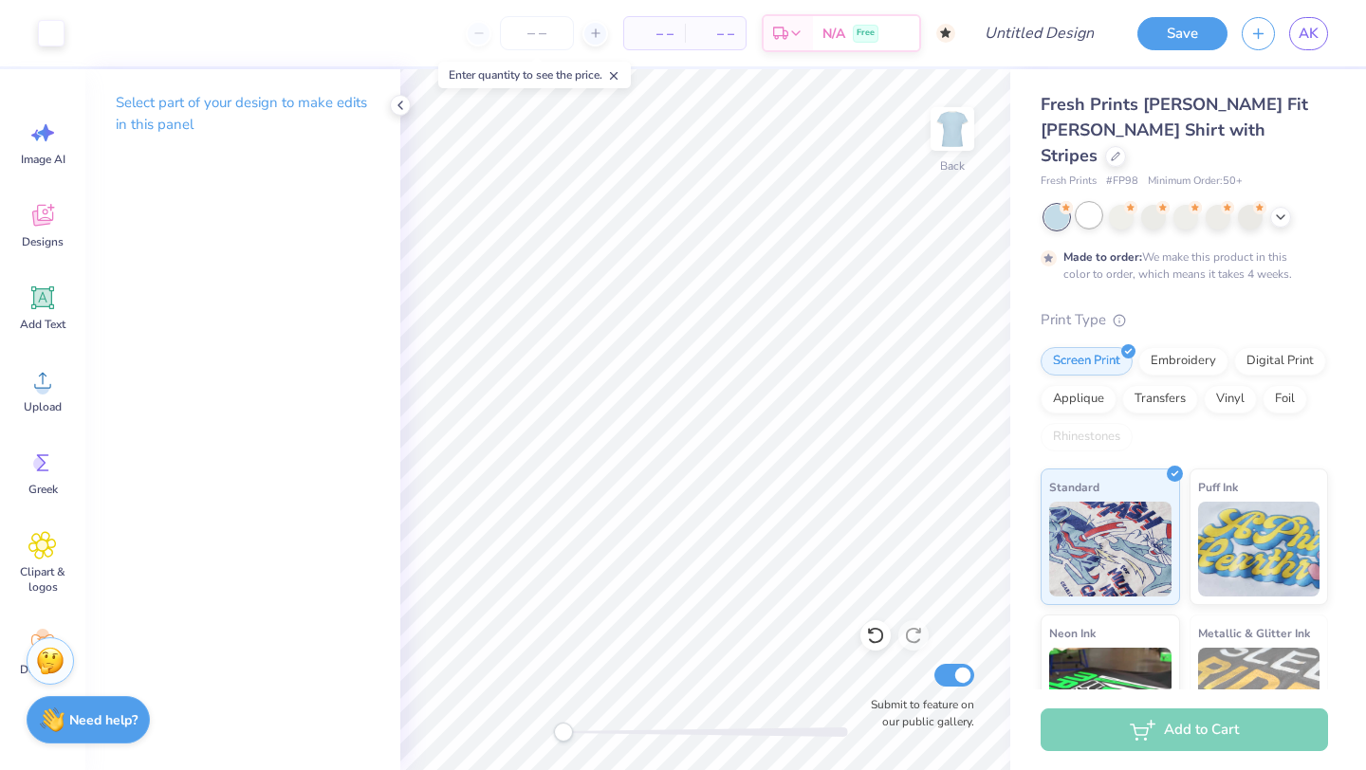
click at [1084, 203] on div at bounding box center [1089, 215] width 25 height 25
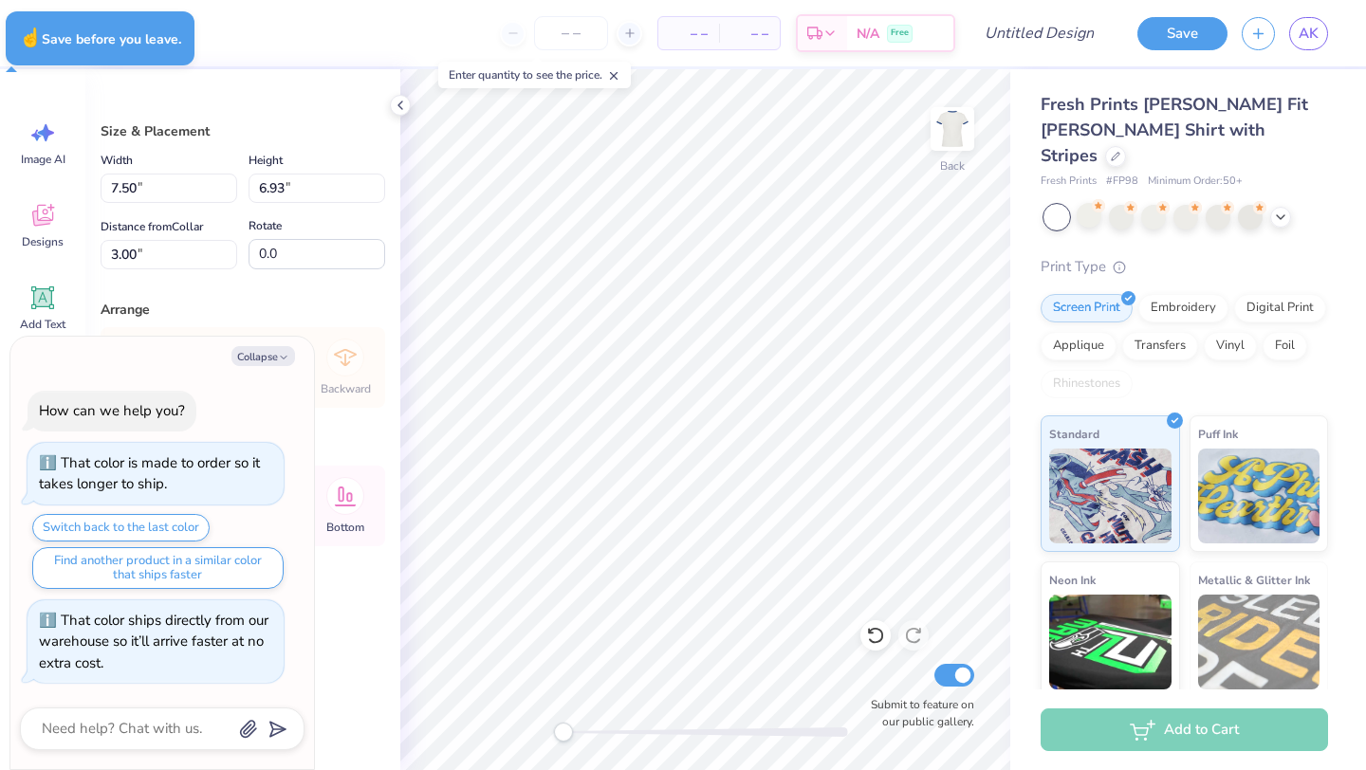
type textarea "x"
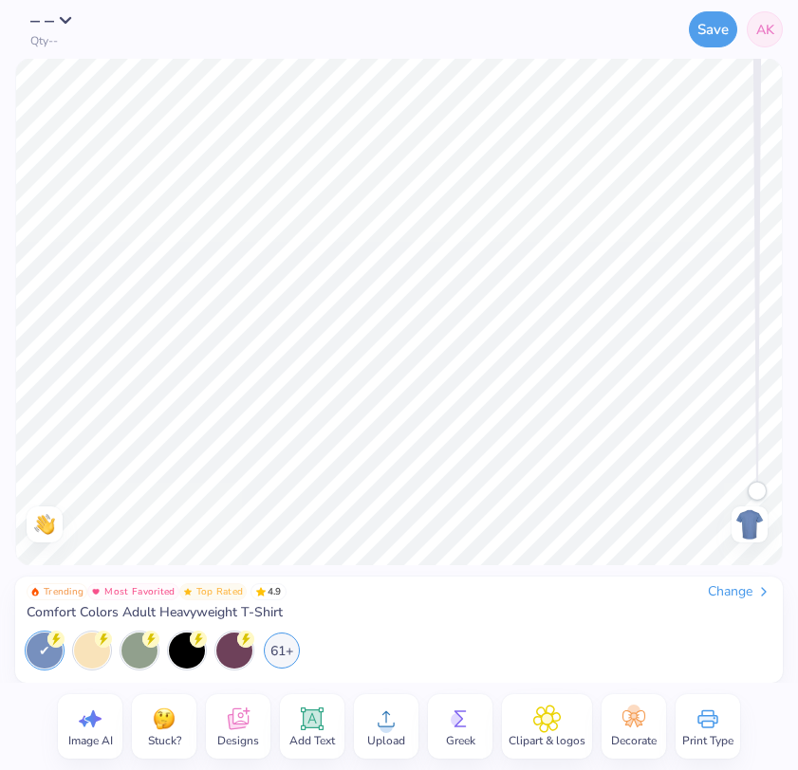
click at [733, 592] on div "Change" at bounding box center [740, 591] width 64 height 17
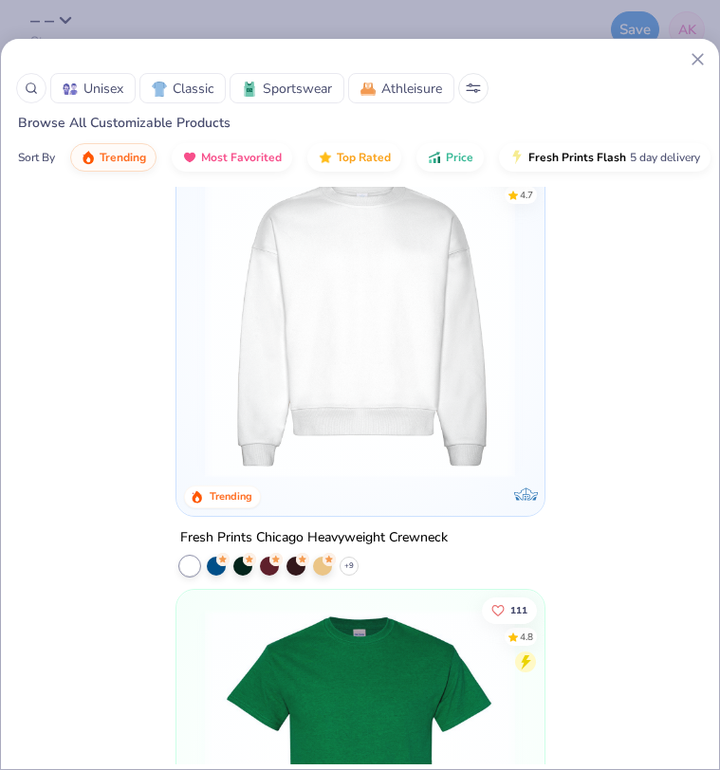
scroll to position [4012, 0]
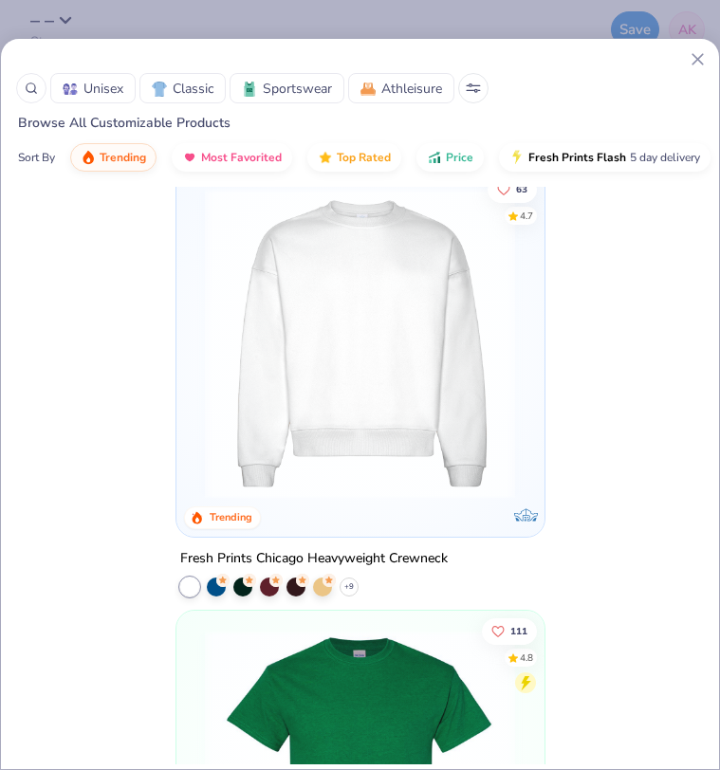
click at [375, 360] on img at bounding box center [359, 343] width 329 height 311
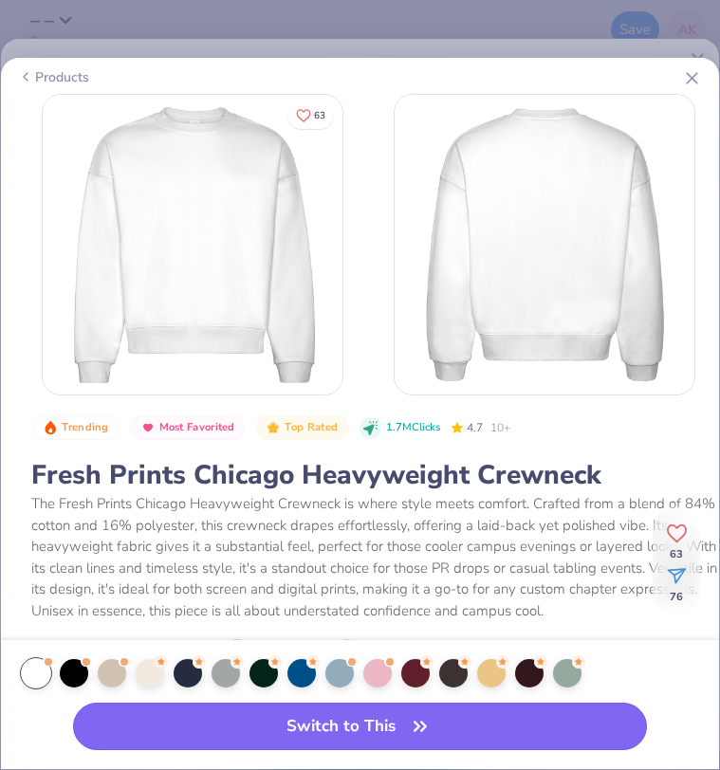
click at [201, 729] on button "Switch to This" at bounding box center [360, 726] width 575 height 47
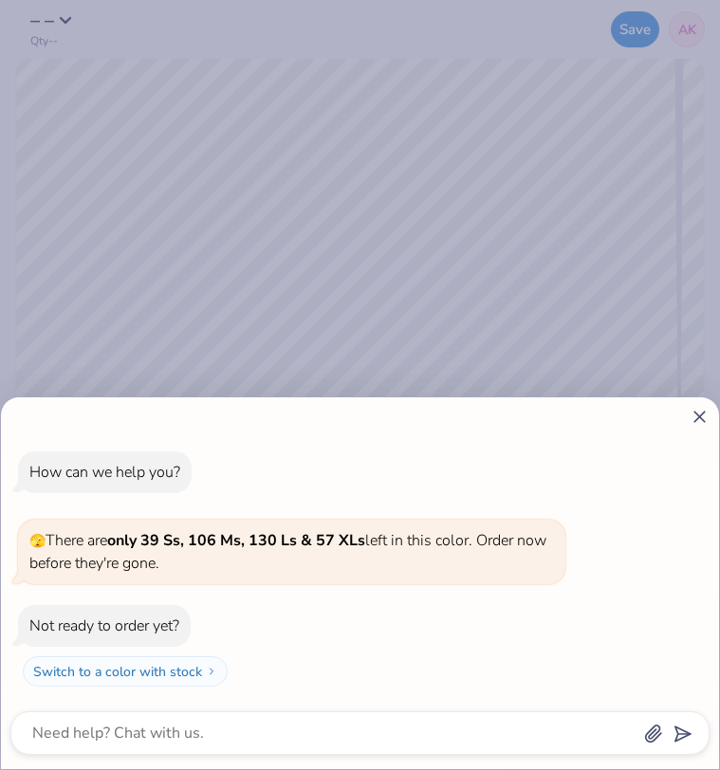
click at [700, 413] on icon at bounding box center [700, 417] width 20 height 20
type textarea "x"
